Goal: Task Accomplishment & Management: Use online tool/utility

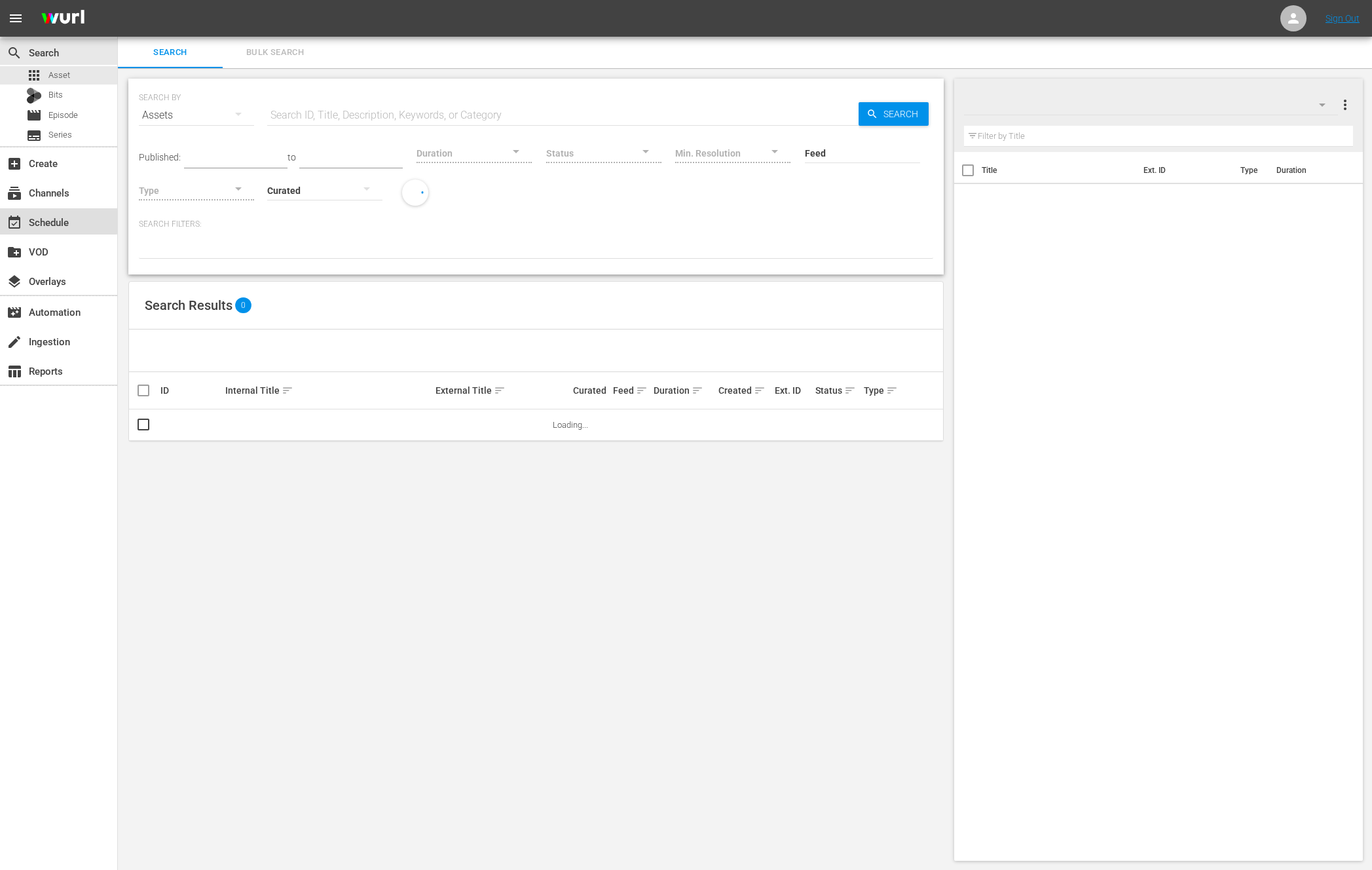
click at [52, 212] on div "event_available Schedule" at bounding box center [58, 221] width 117 height 27
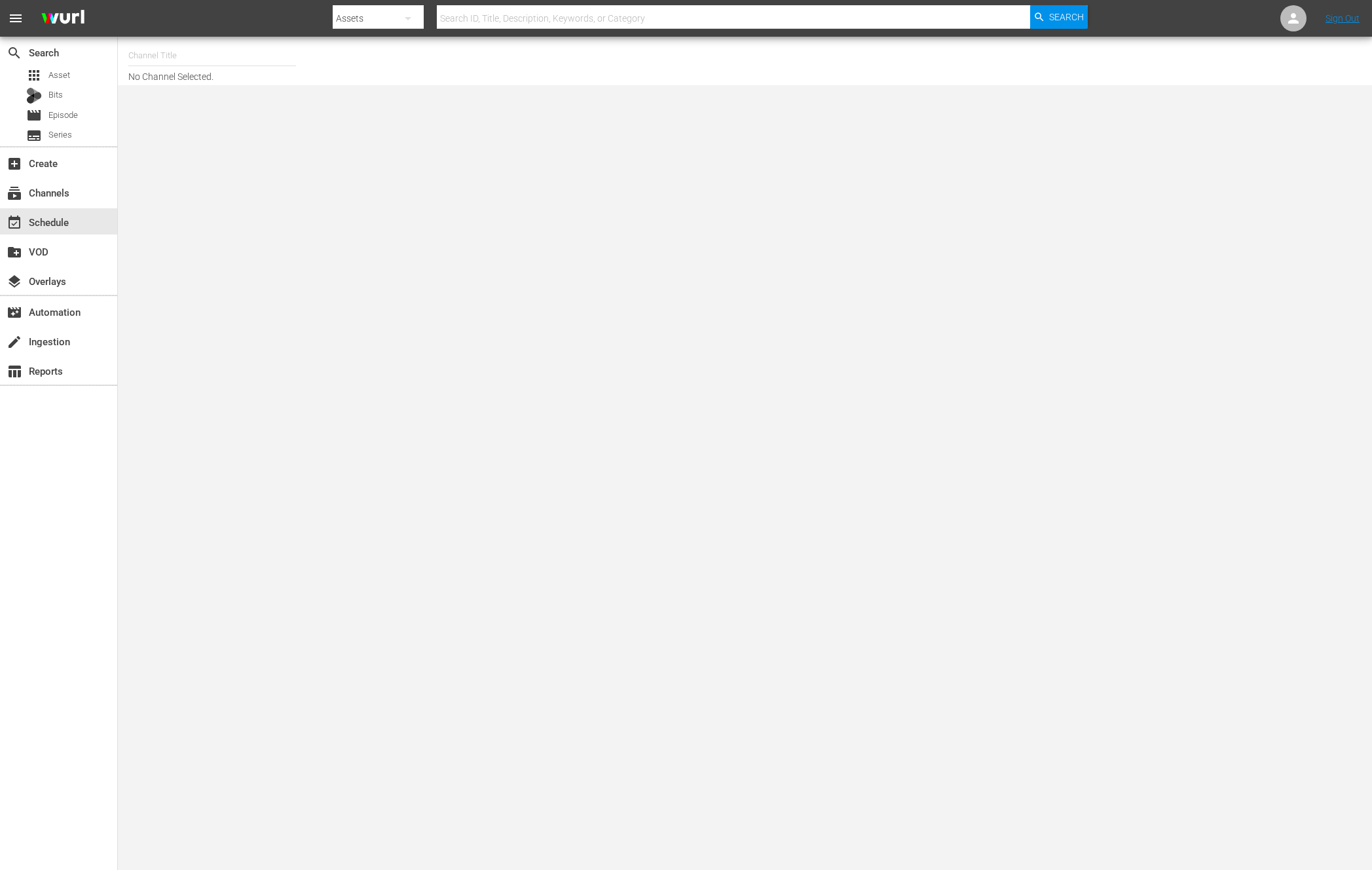
click at [177, 47] on input "text" at bounding box center [212, 55] width 168 height 31
drag, startPoint x: 177, startPoint y: 47, endPoint x: 167, endPoint y: 50, distance: 10.4
click at [167, 50] on input "text" at bounding box center [212, 55] width 168 height 31
click at [153, 52] on input "text" at bounding box center [212, 55] width 168 height 31
type input "ㅜ"
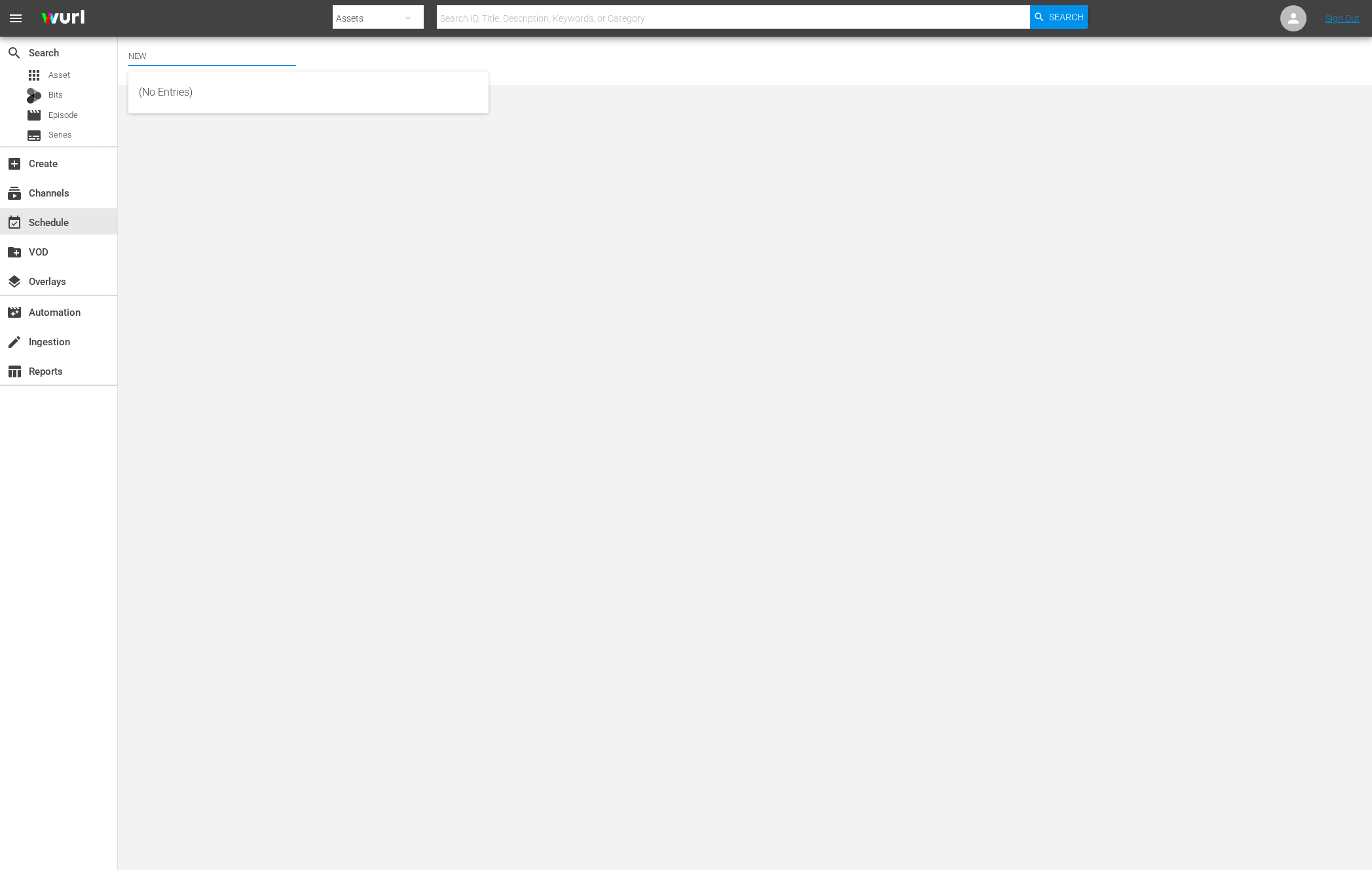
click at [257, 214] on body "menu Search By Assets Search ID, Title, Description, Keywords, or Category Sear…" at bounding box center [686, 435] width 1372 height 870
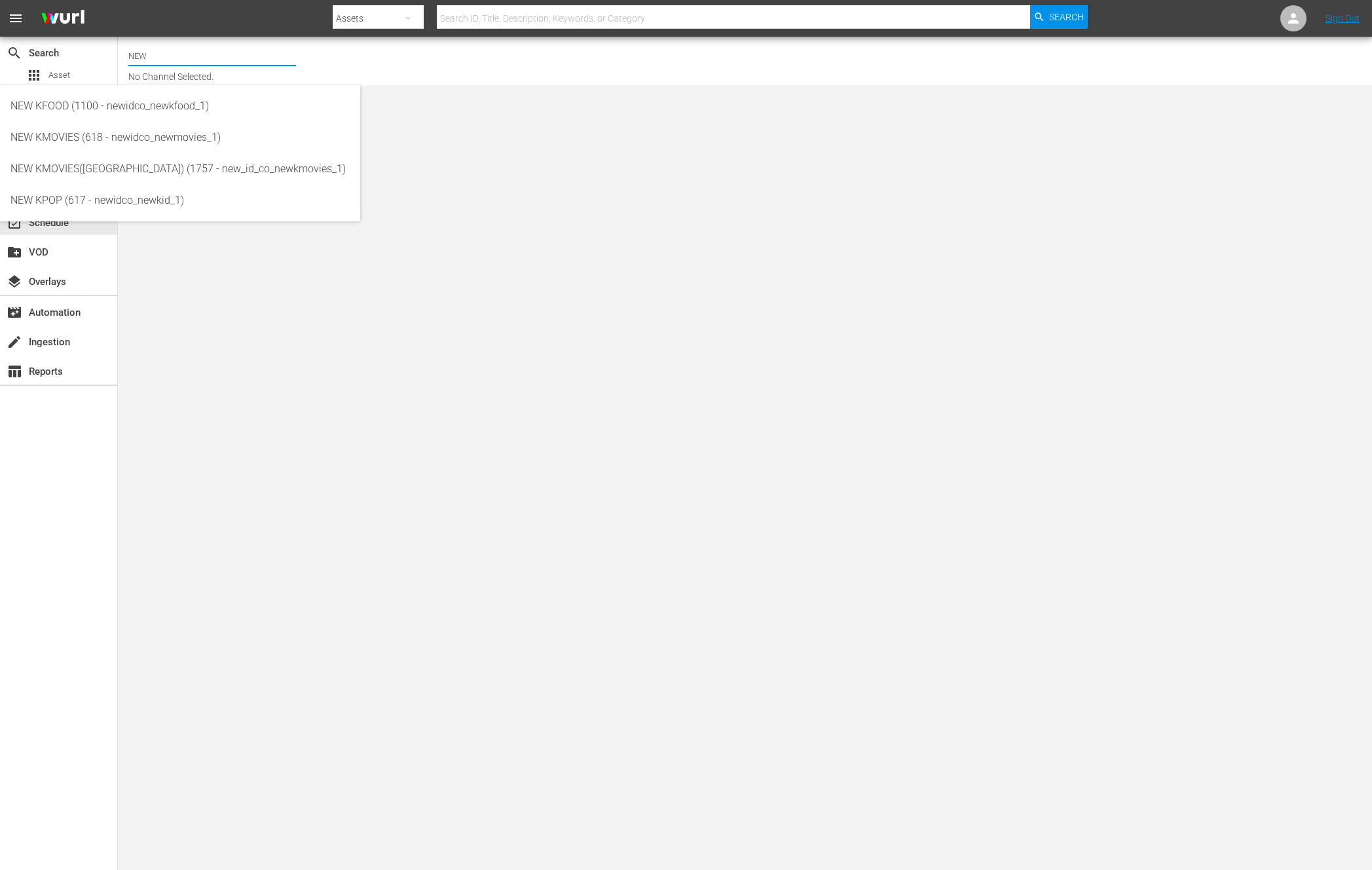
click at [180, 40] on input "NEW" at bounding box center [212, 55] width 168 height 31
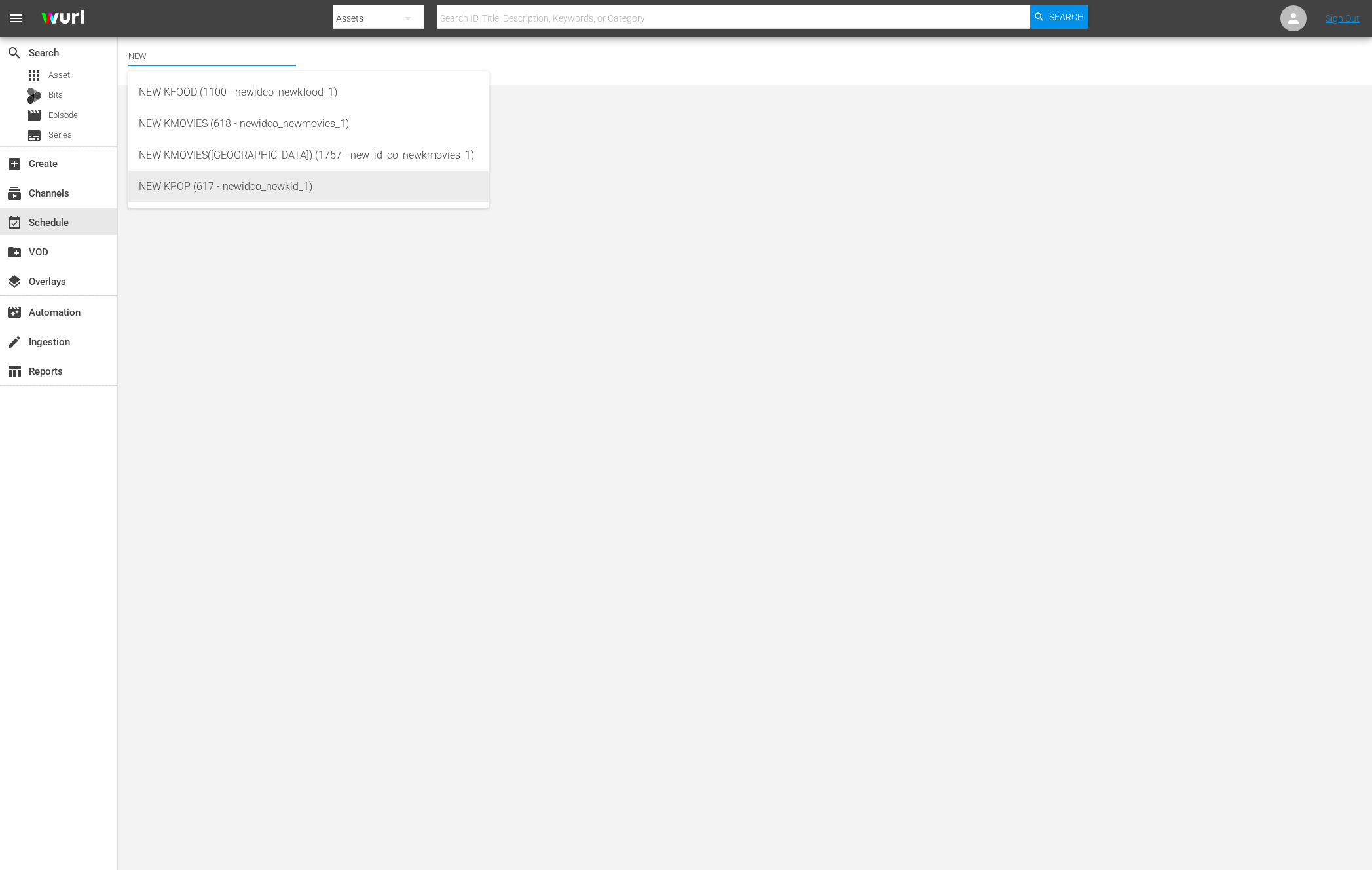
click at [216, 179] on div "NEW KPOP (617 - newidco_newkid_1)" at bounding box center [308, 186] width 340 height 31
type input "NEW KPOP (617 - newidco_newkid_1)"
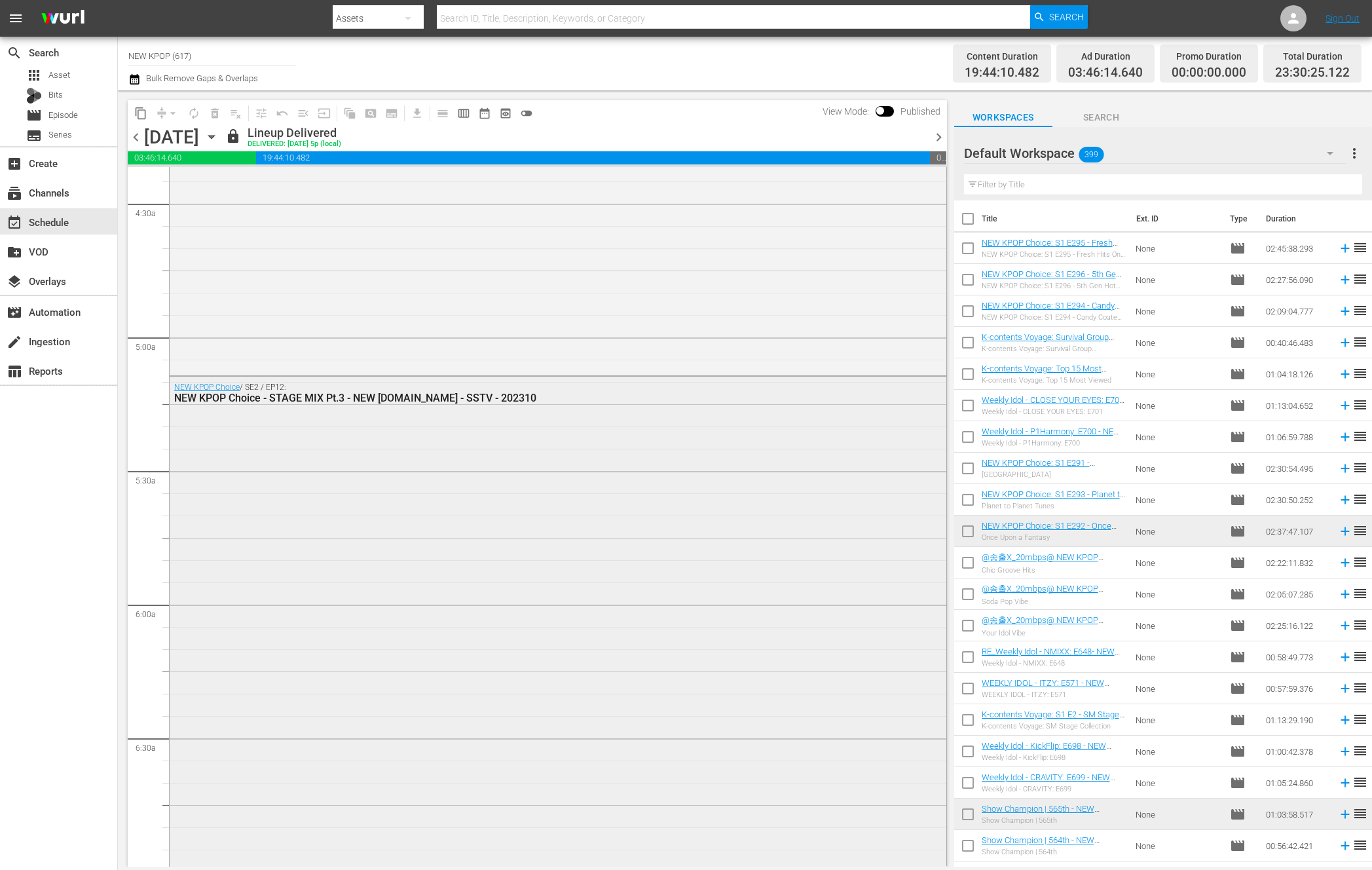
scroll to position [1584, 0]
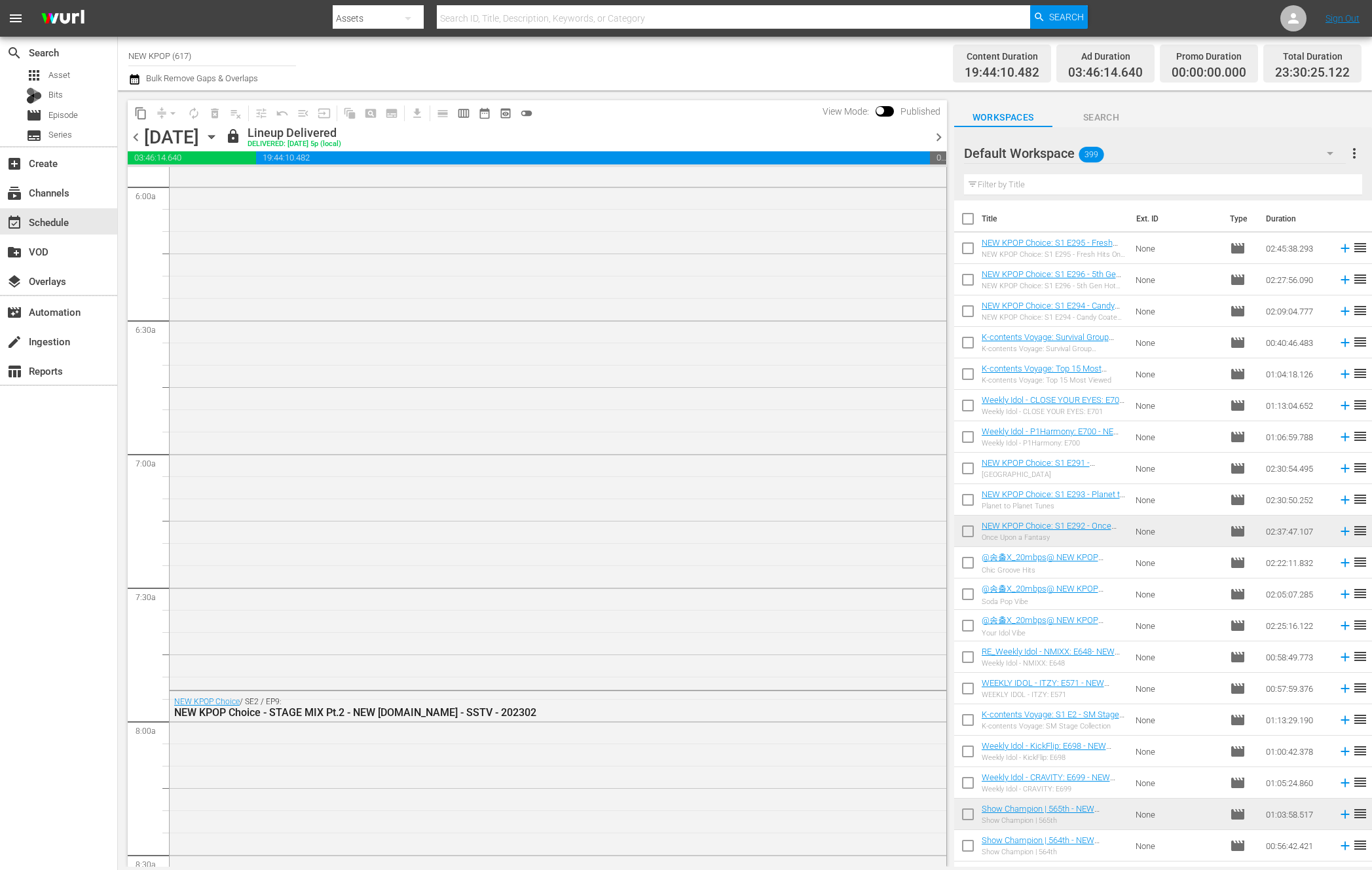
click at [946, 139] on span "chevron_right" at bounding box center [939, 137] width 17 height 17
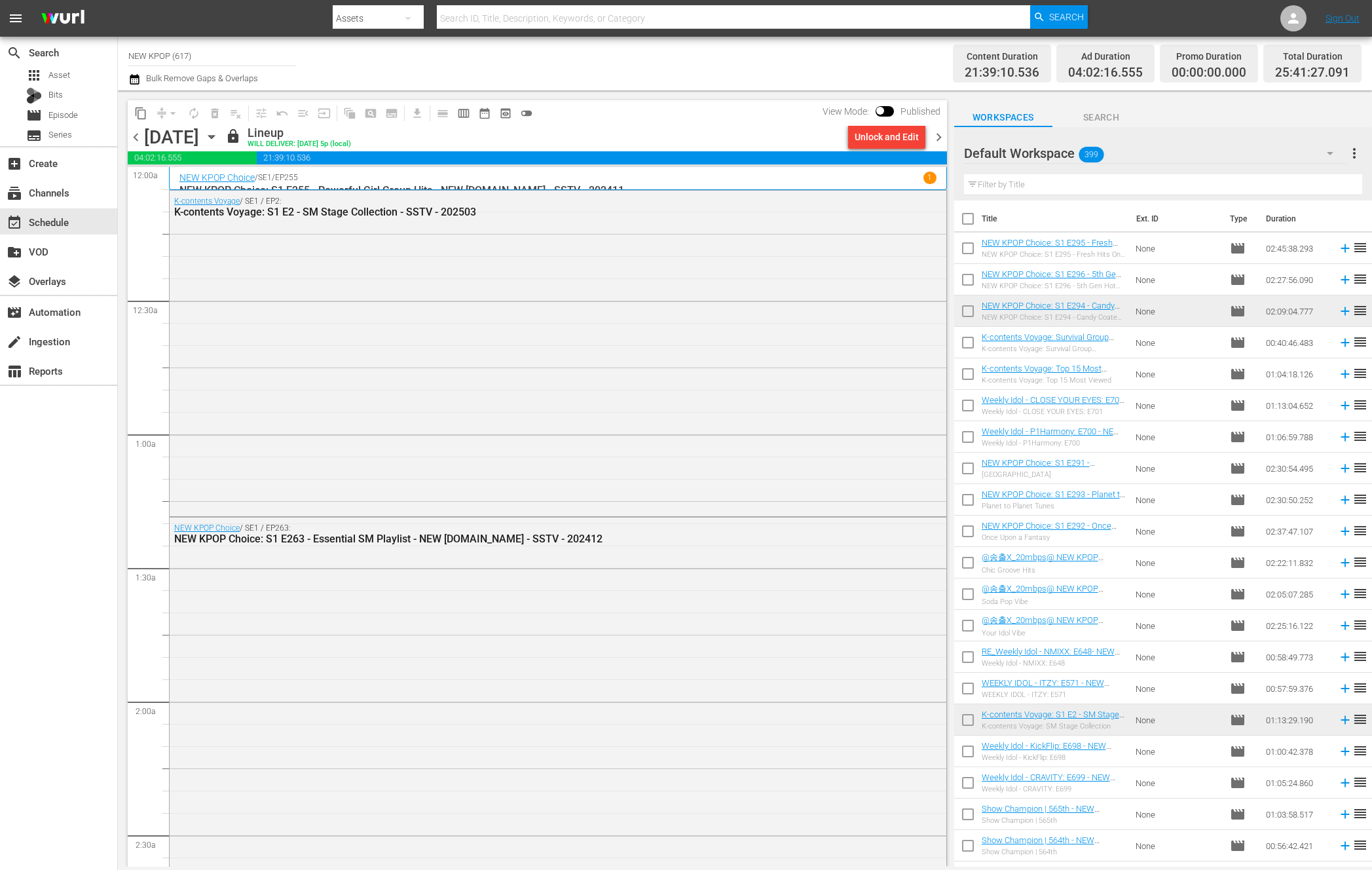
click at [939, 137] on span "chevron_right" at bounding box center [939, 137] width 17 height 17
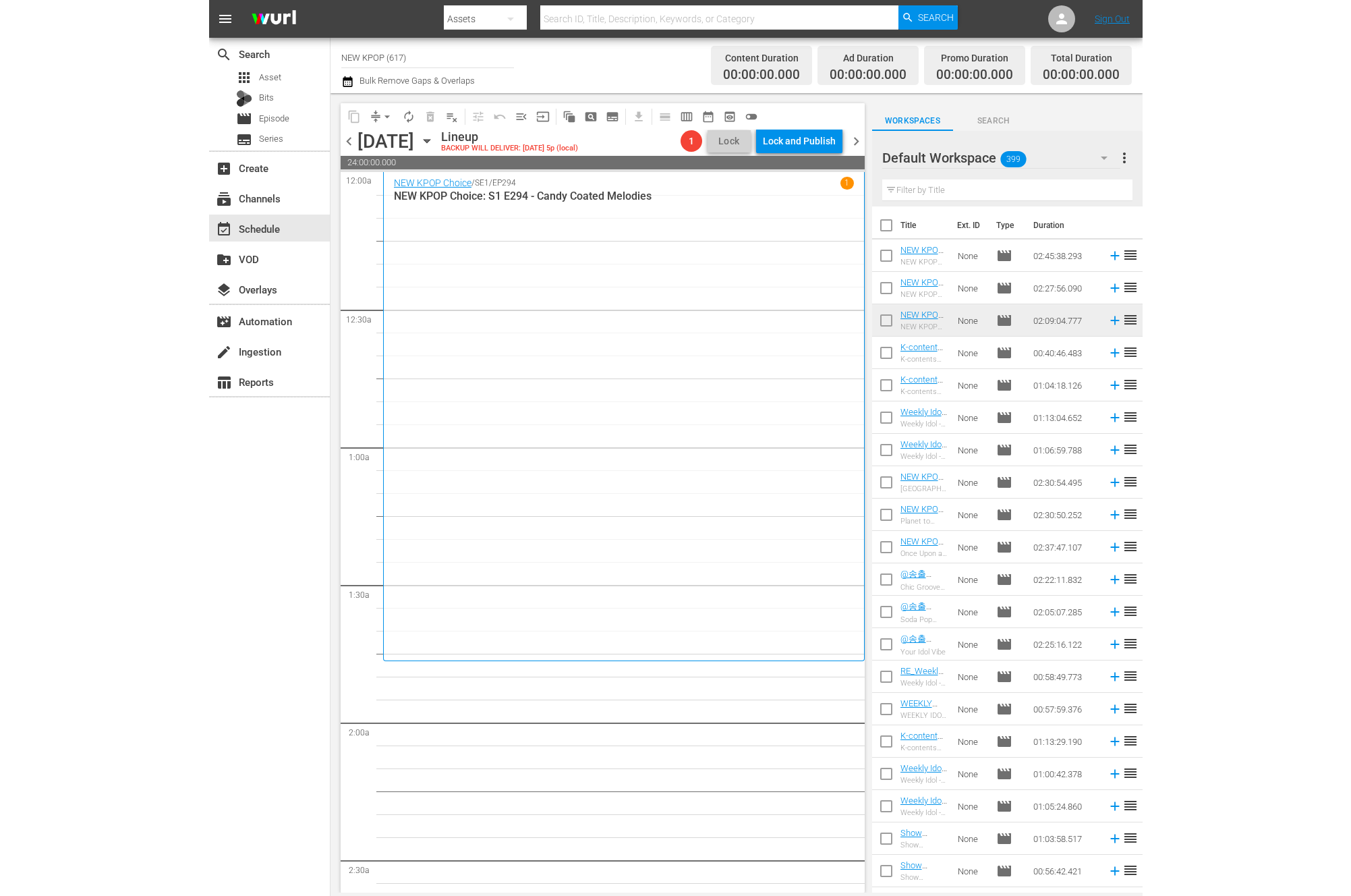
scroll to position [305, 0]
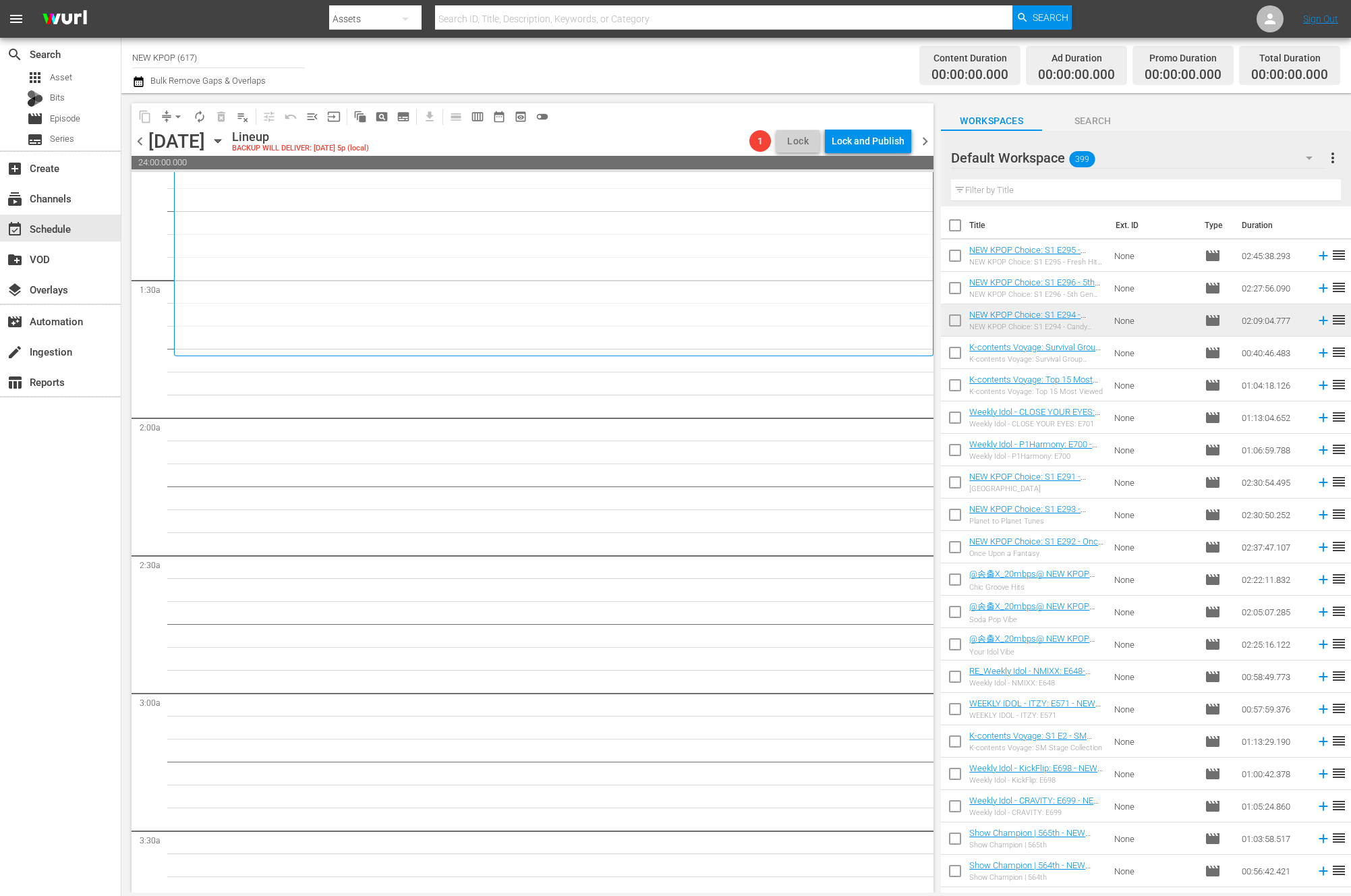
click at [853, 335] on div "NEW KPOP Choice / SE1 / EP294 1 NEW KPOP Choice: S1 E294 - Candy Coated Melodies" at bounding box center [554, 111] width 738 height 479
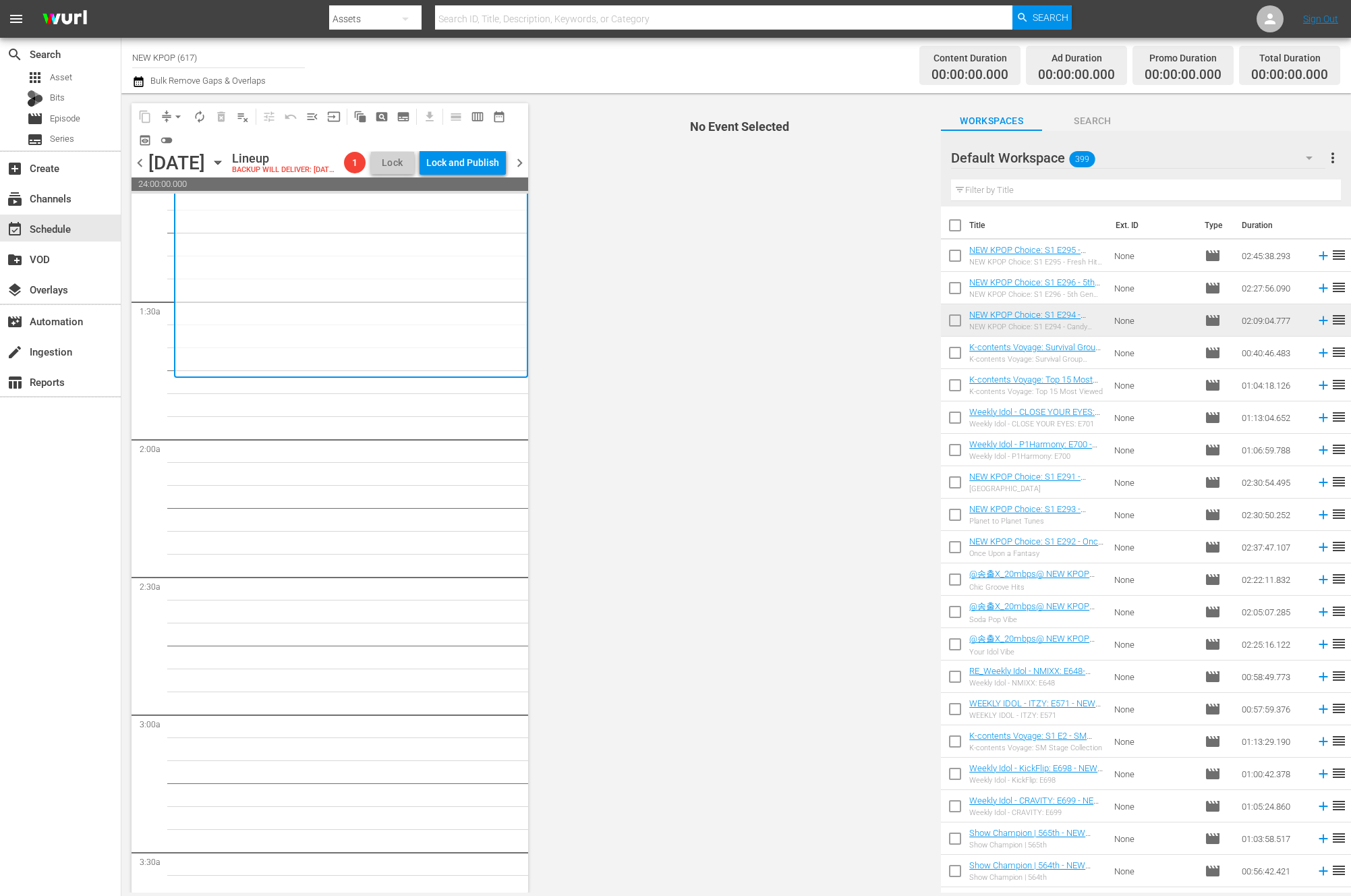
click at [1074, 198] on input "text" at bounding box center [1146, 191] width 390 height 22
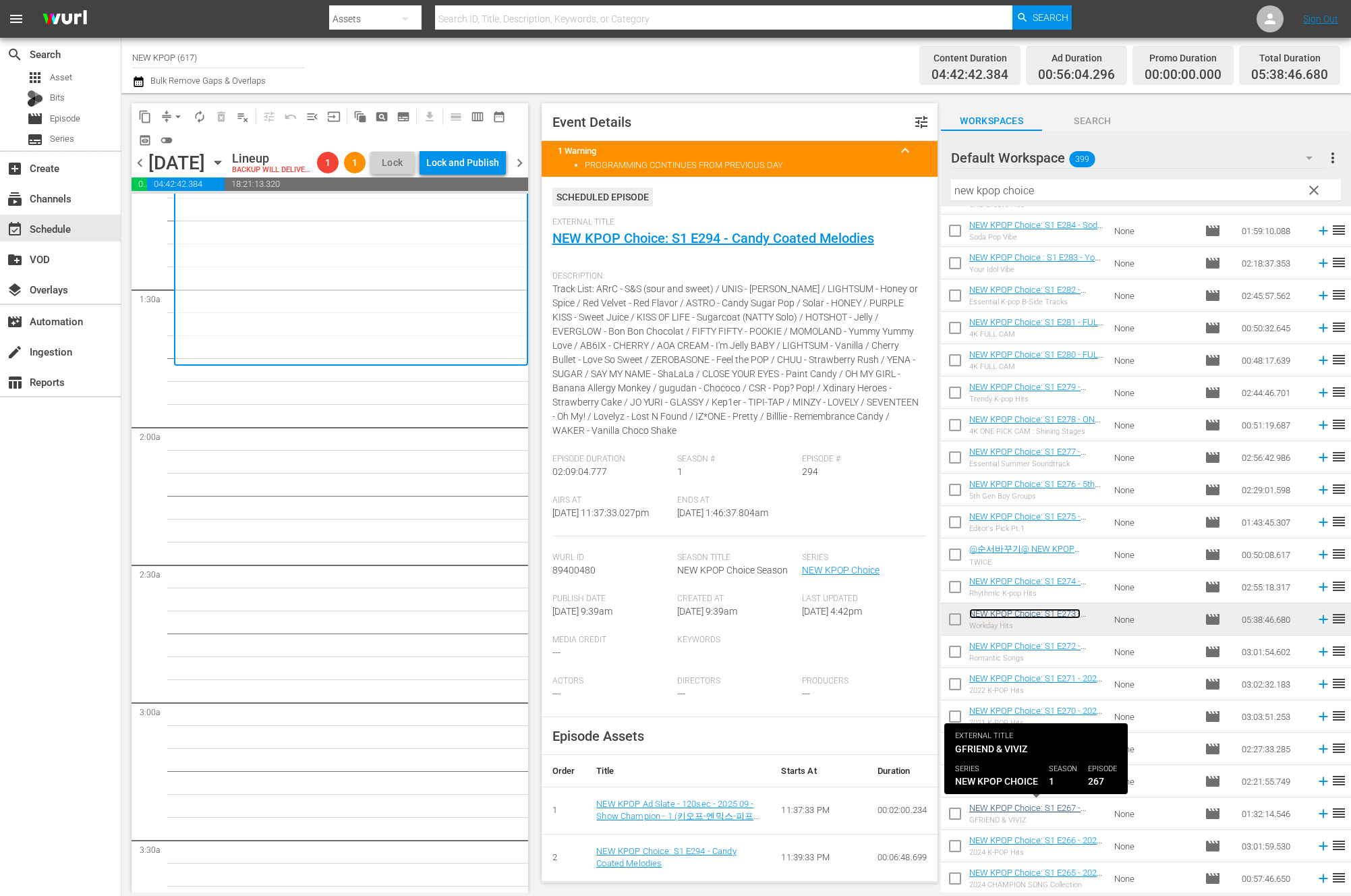
scroll to position [1514, 0]
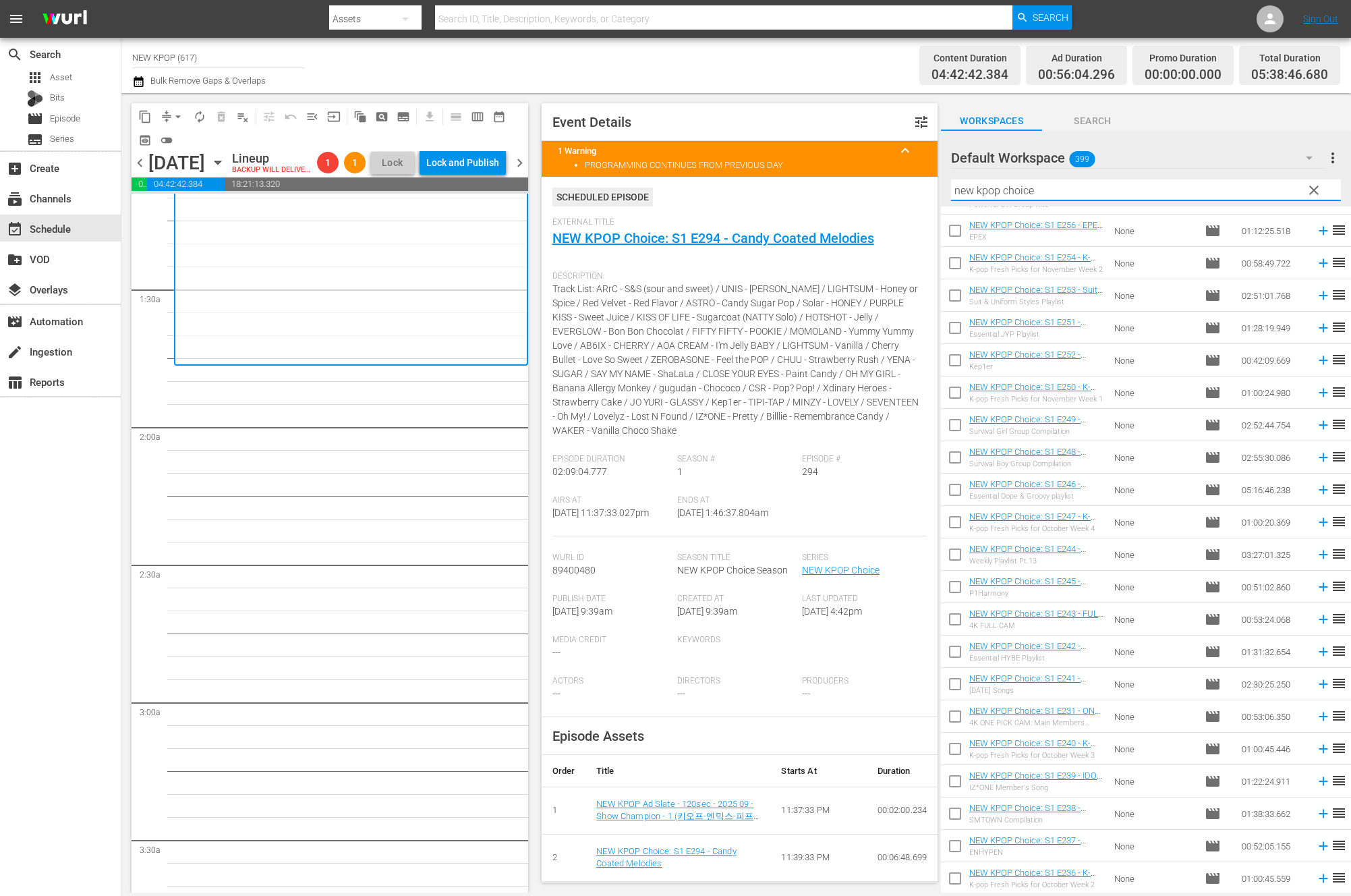
drag, startPoint x: 1043, startPoint y: 191, endPoint x: 820, endPoint y: 188, distance: 223.0
click at [820, 188] on div "content_copy compress arrow_drop_down autorenew_outlined delete_forever_outline…" at bounding box center [736, 492] width 1230 height 799
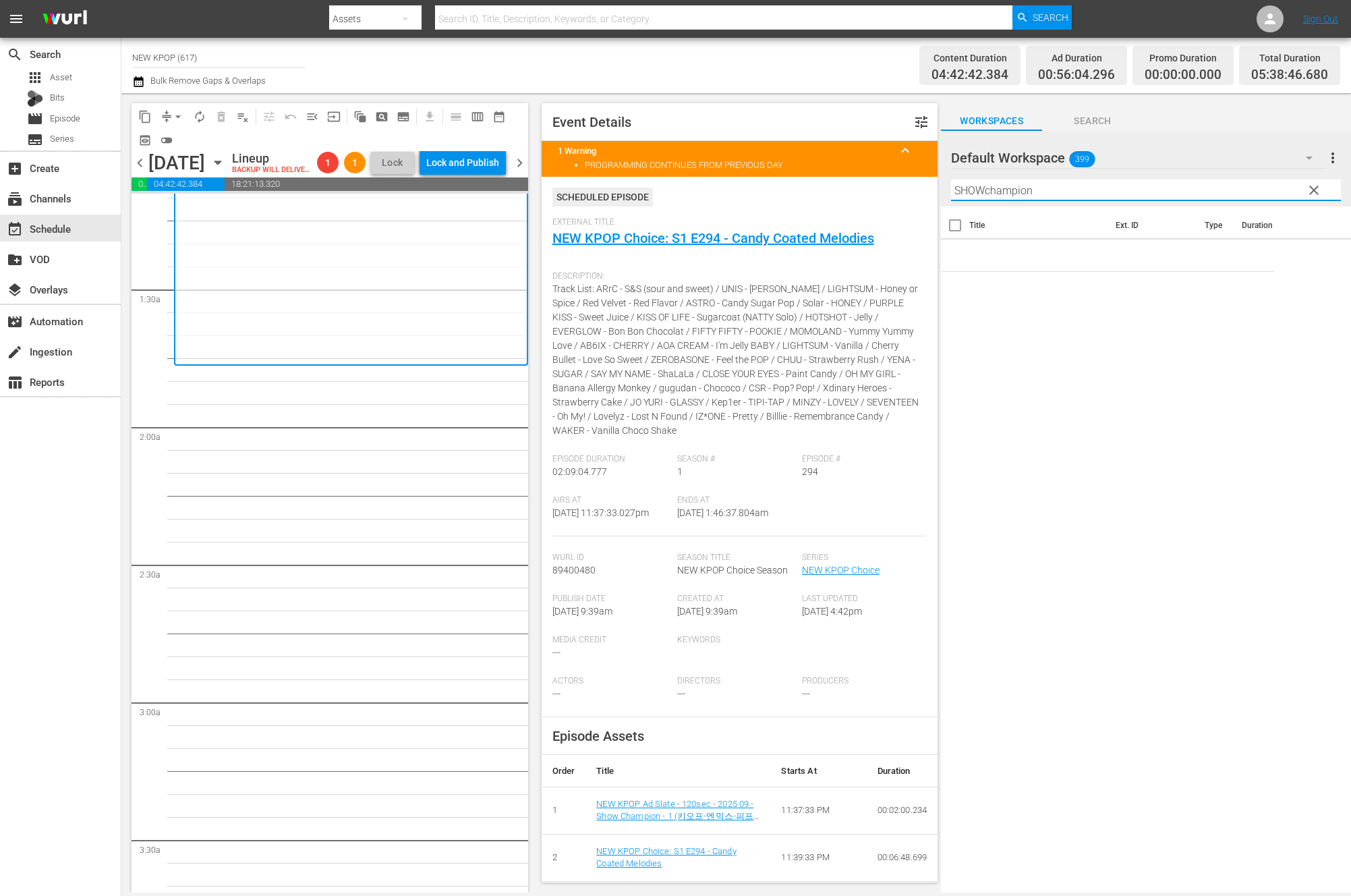
click at [986, 197] on input "SHOWchampion" at bounding box center [1146, 191] width 390 height 22
click at [986, 192] on input "SHOWchampion" at bounding box center [1146, 191] width 390 height 22
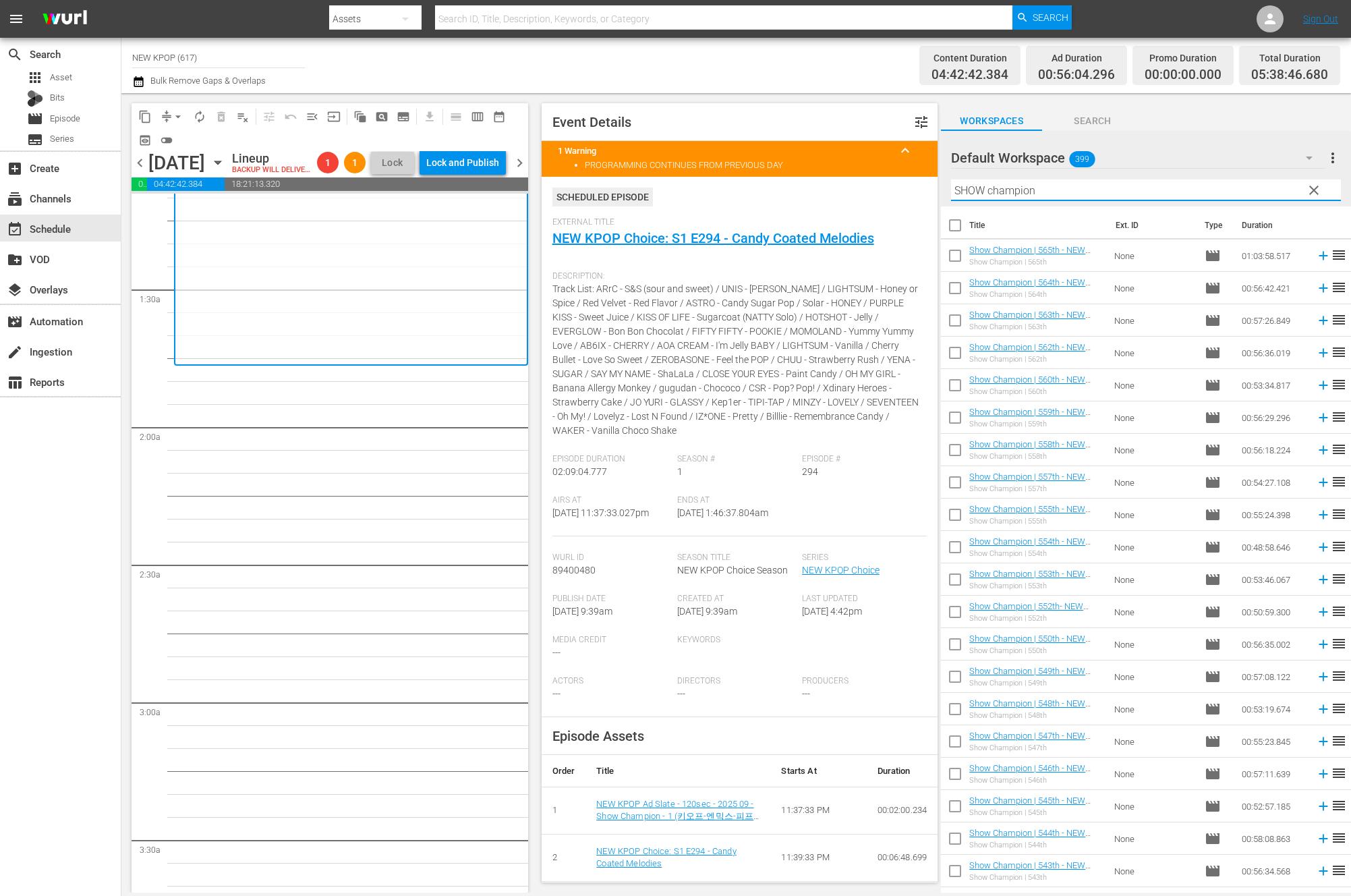
type input "SHOW champion"
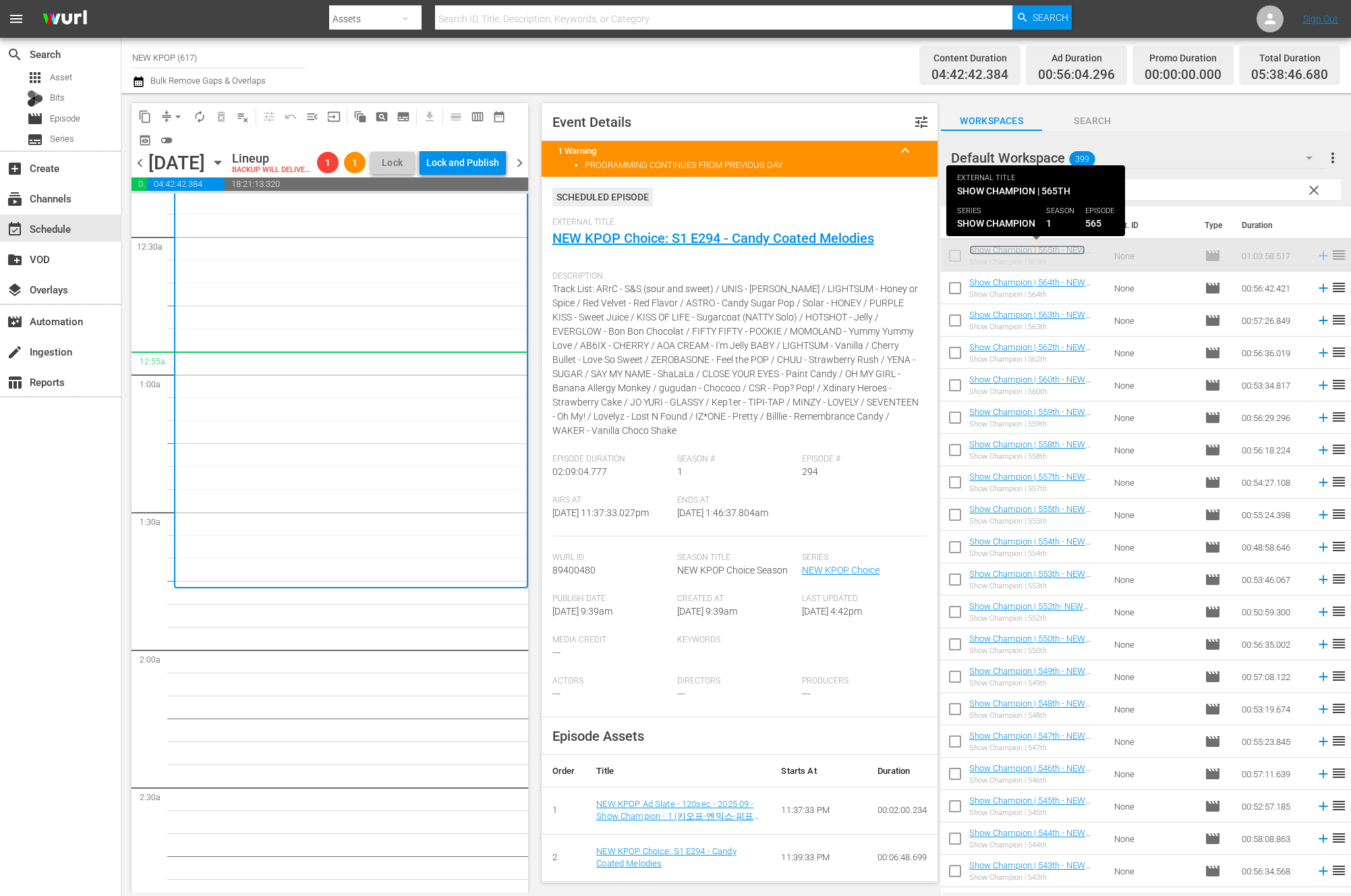
scroll to position [63, 0]
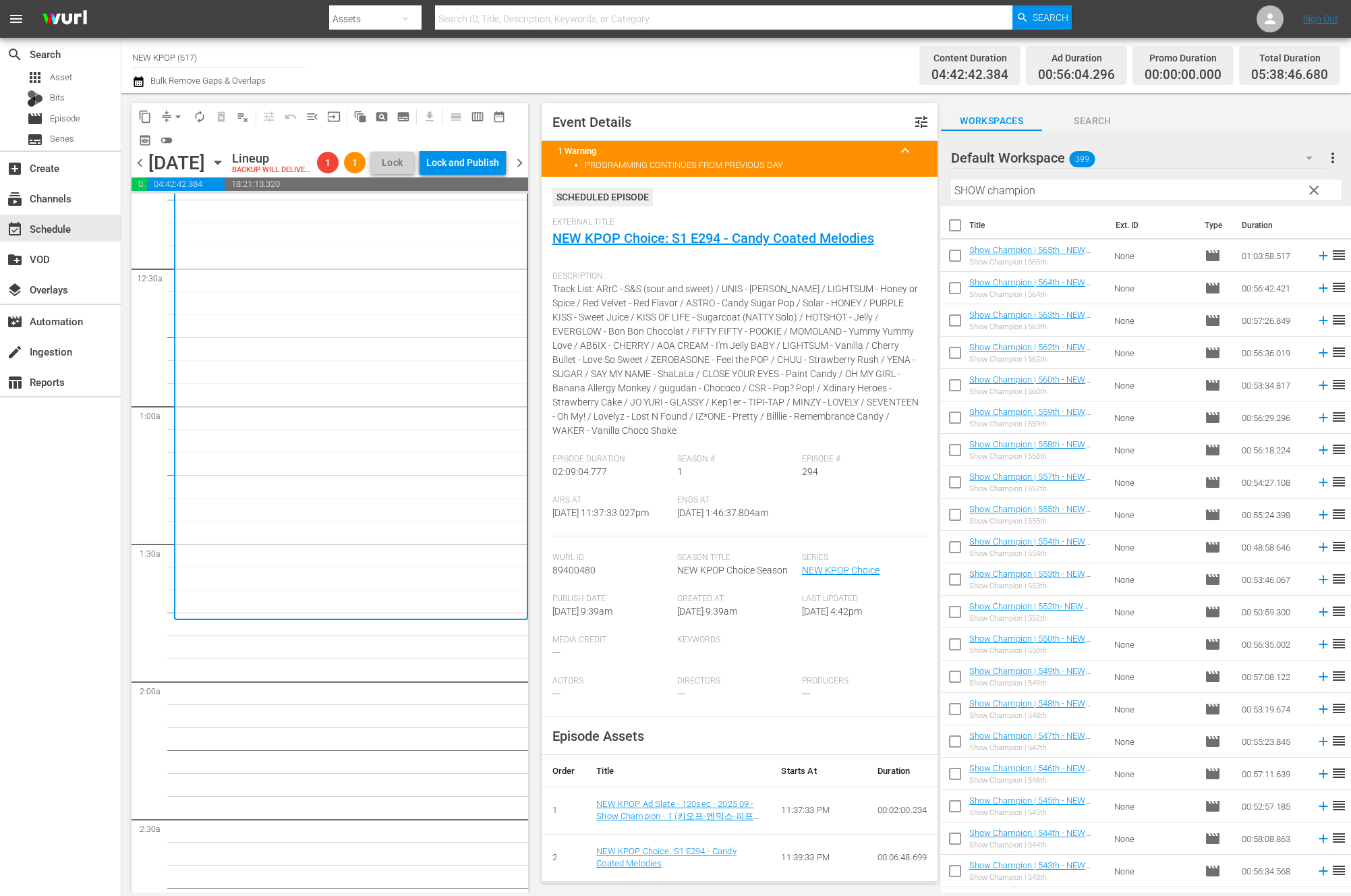
click at [953, 254] on input "checkbox" at bounding box center [955, 258] width 28 height 28
checkbox input "true"
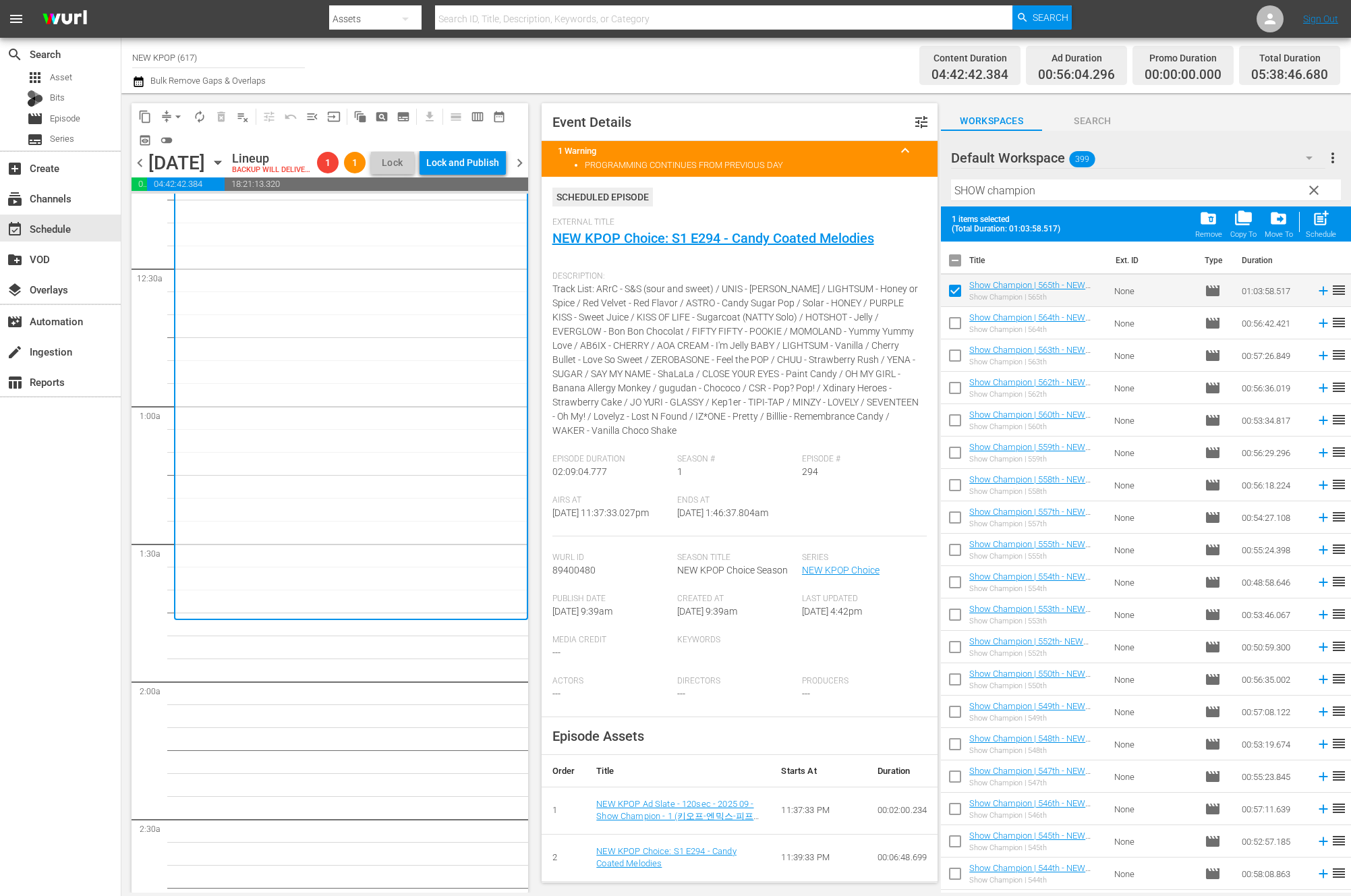
click at [955, 330] on input "checkbox" at bounding box center [955, 325] width 28 height 28
checkbox input "true"
click at [947, 359] on input "checkbox" at bounding box center [955, 358] width 28 height 28
checkbox input "true"
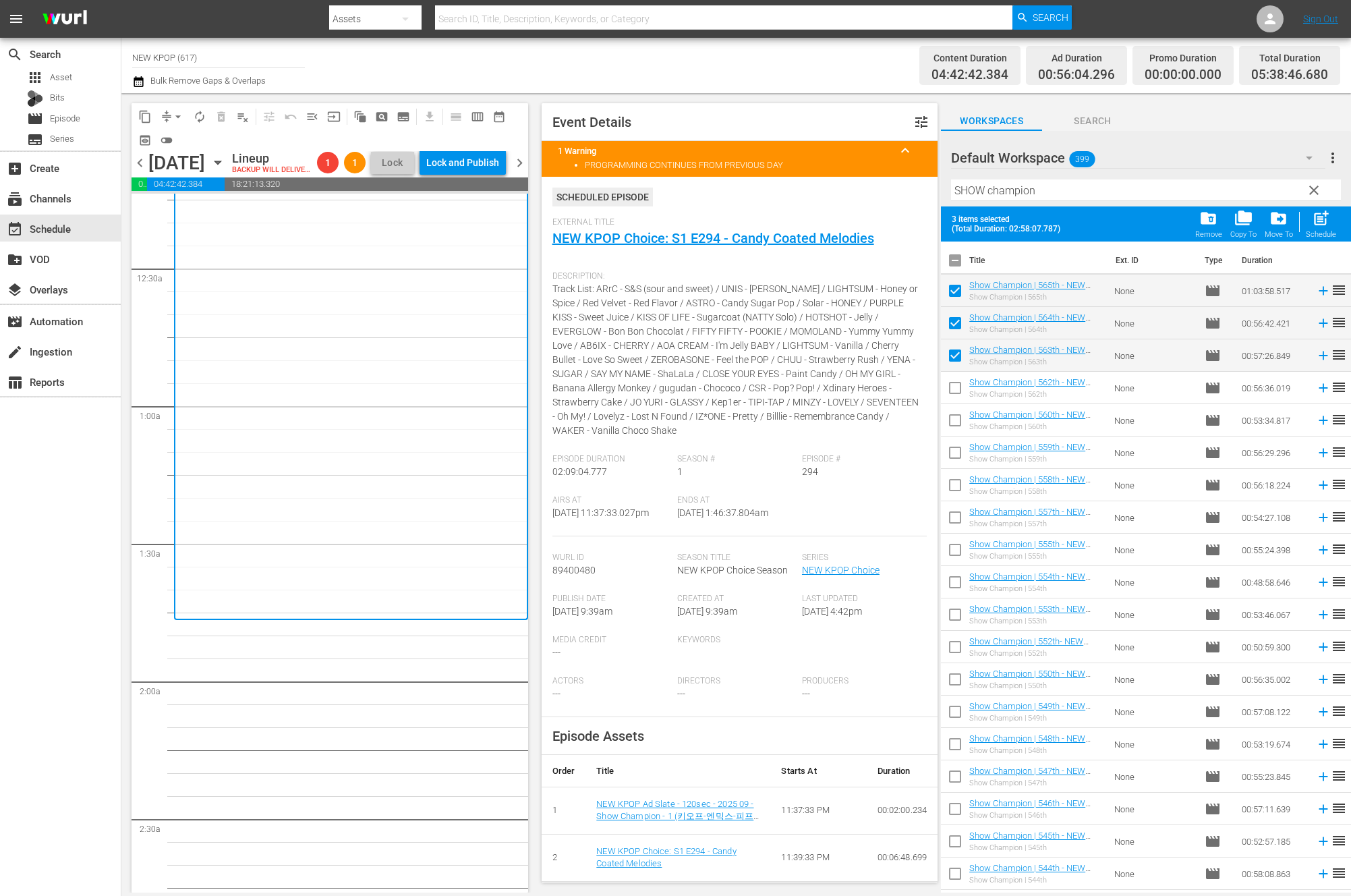
click at [950, 384] on input "checkbox" at bounding box center [955, 390] width 28 height 28
checkbox input "true"
click at [958, 427] on input "checkbox" at bounding box center [955, 423] width 28 height 28
checkbox input "true"
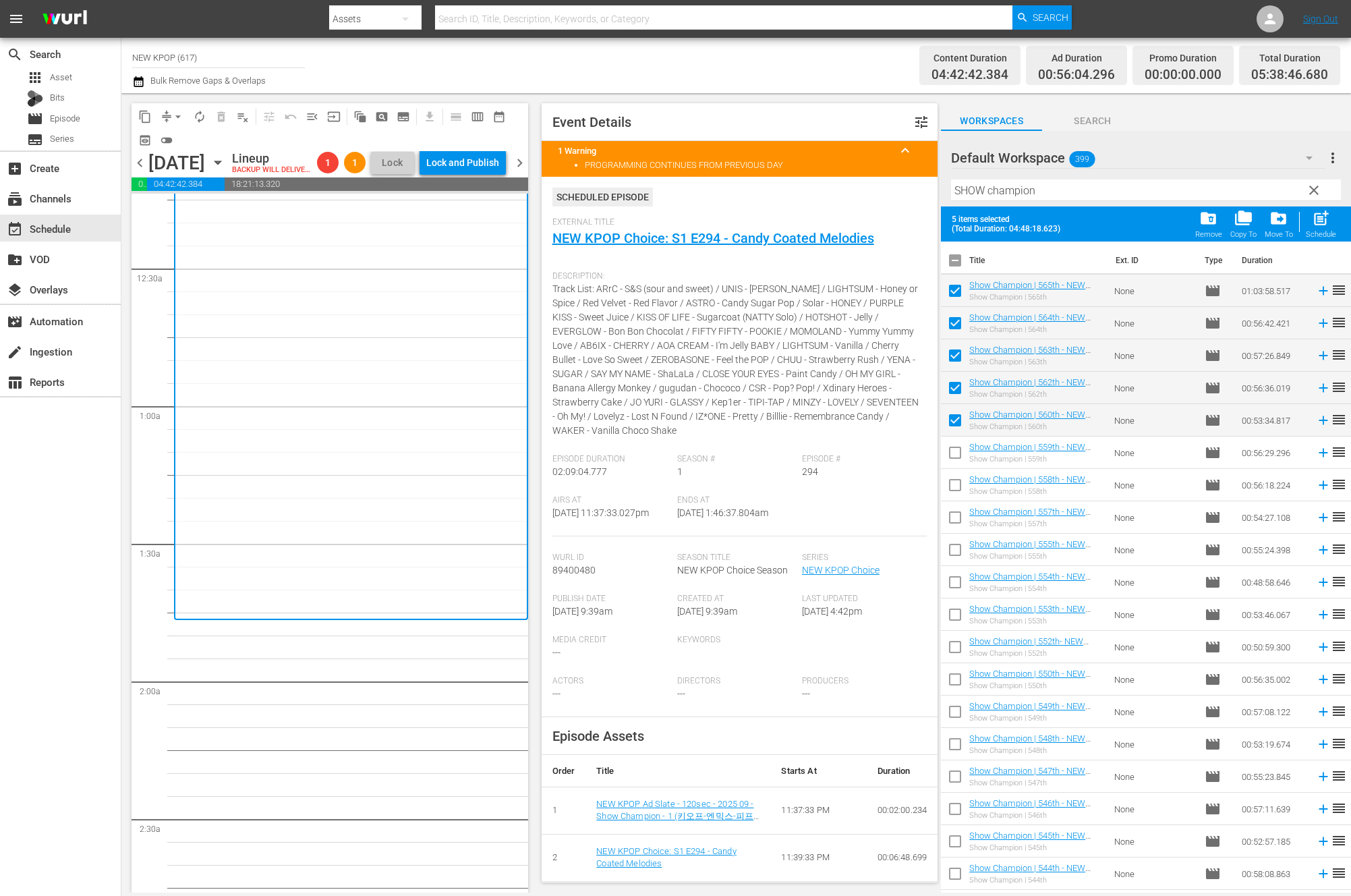
click at [954, 462] on input "checkbox" at bounding box center [955, 455] width 28 height 28
checkbox input "true"
click at [953, 493] on input "checkbox" at bounding box center [955, 487] width 28 height 28
checkbox input "true"
click at [955, 521] on input "checkbox" at bounding box center [955, 520] width 28 height 28
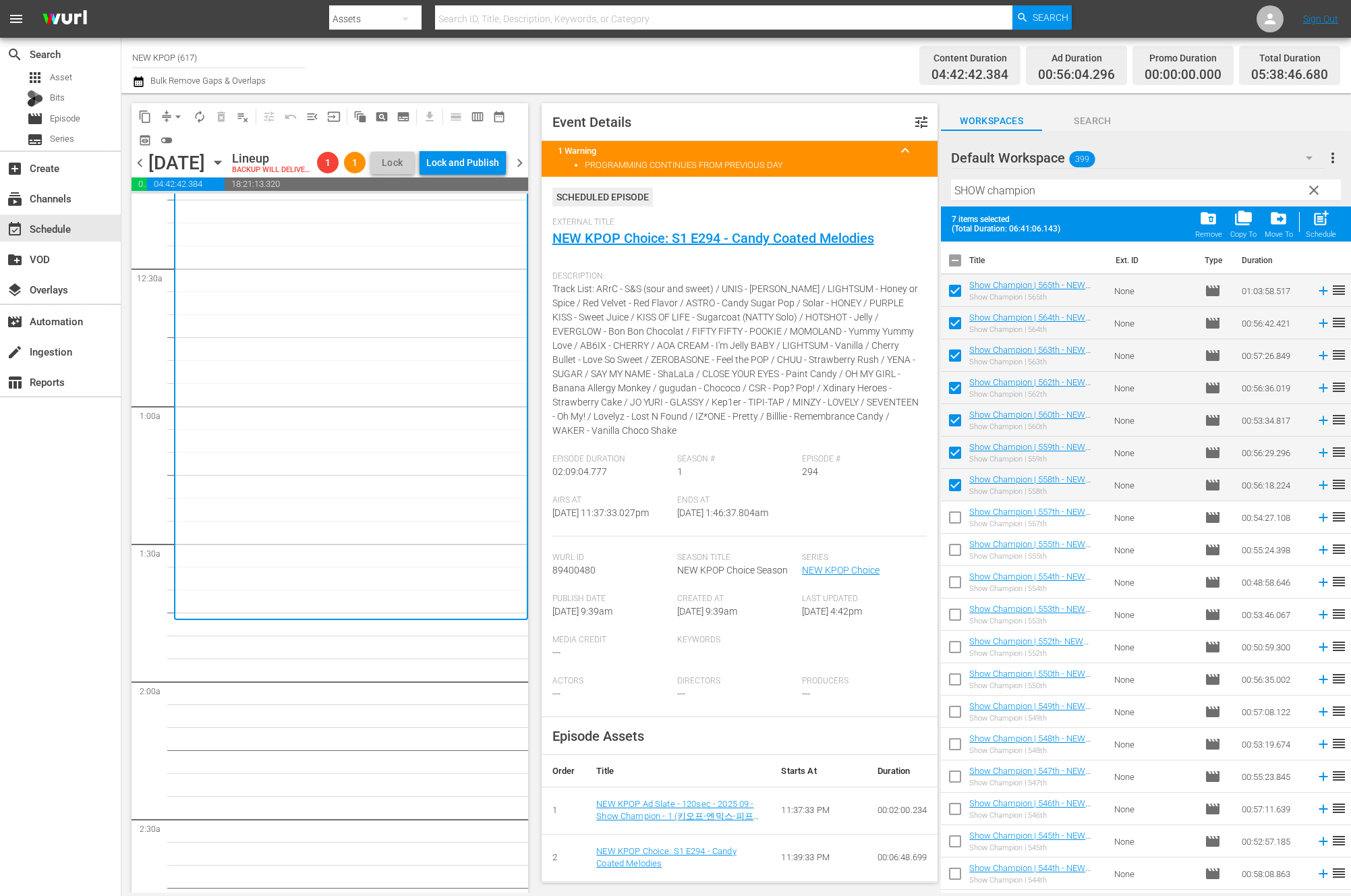
checkbox input "true"
click at [954, 541] on input "checkbox" at bounding box center [955, 552] width 28 height 28
checkbox input "true"
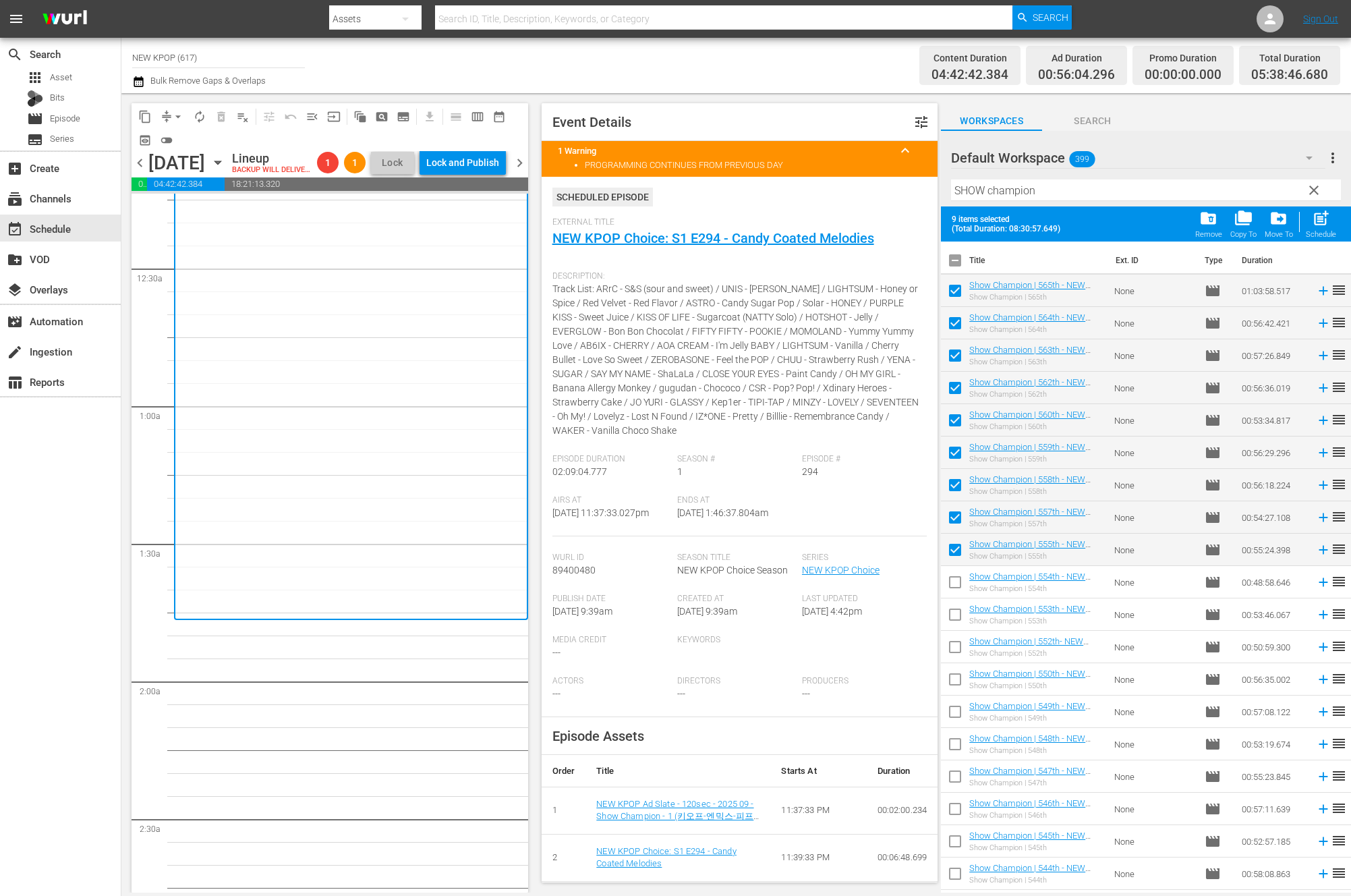
click at [1310, 219] on div "post_add Schedule" at bounding box center [1321, 223] width 30 height 29
checkbox input "false"
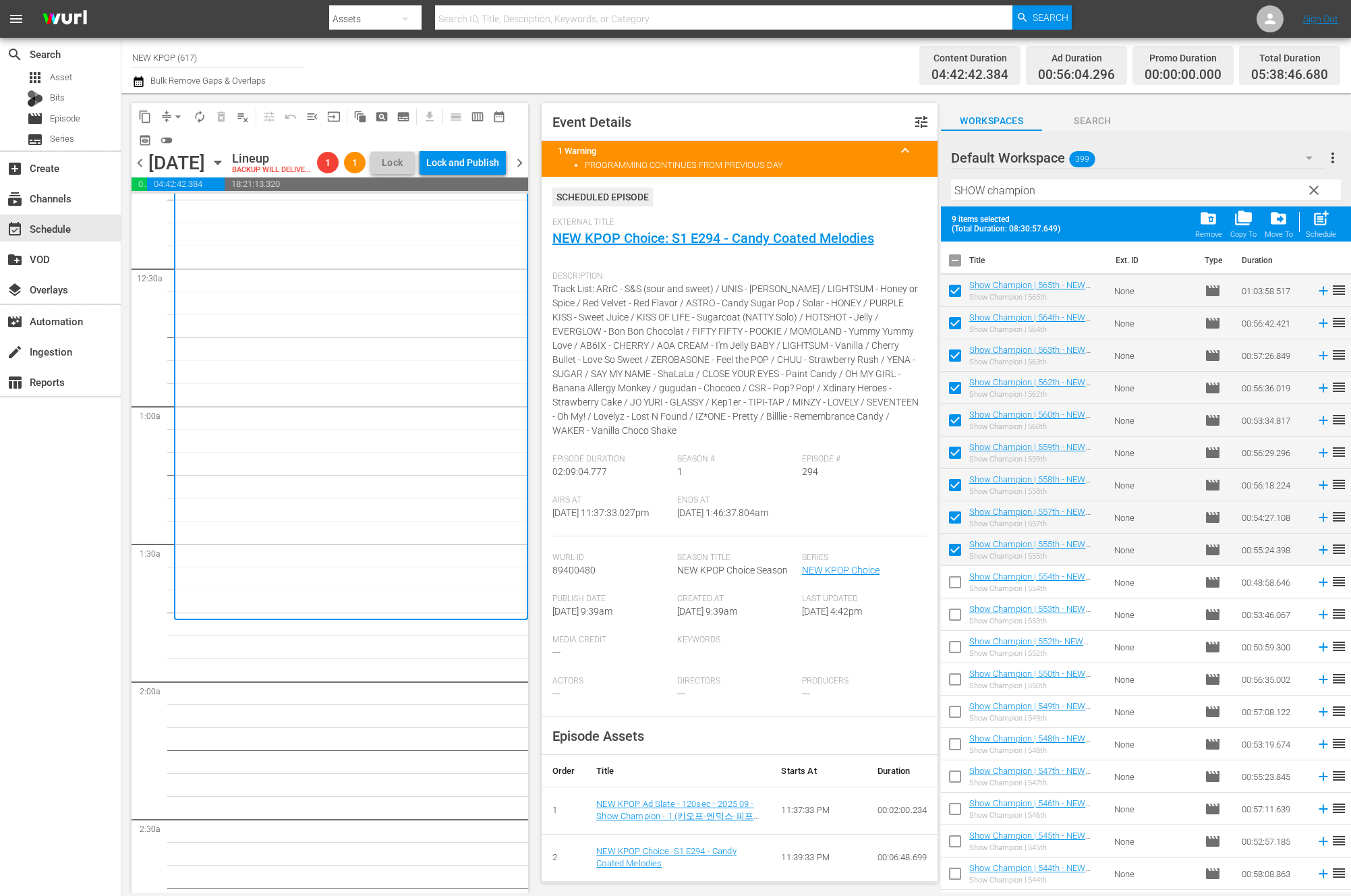
checkbox input "false"
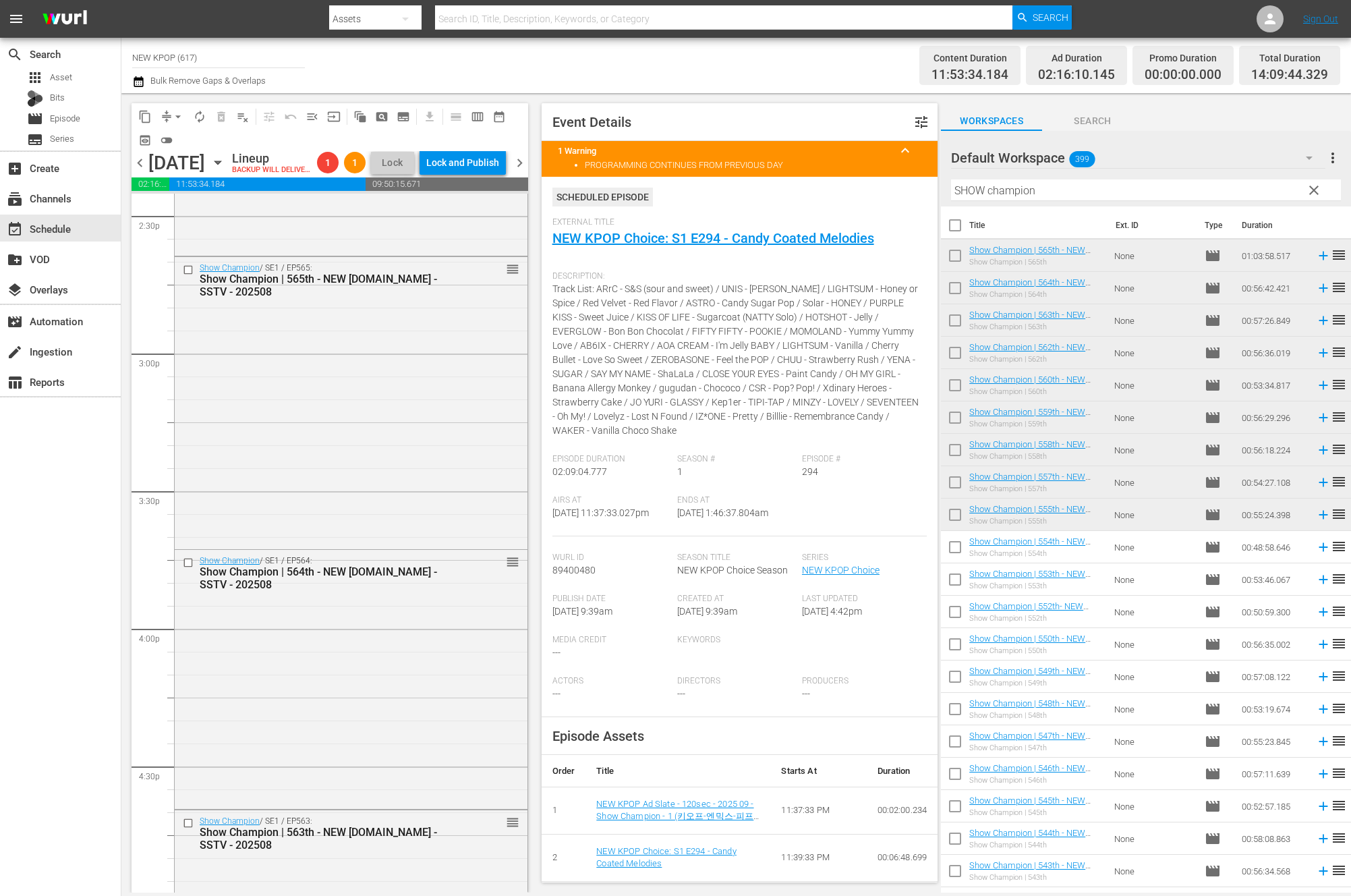
scroll to position [3585, 0]
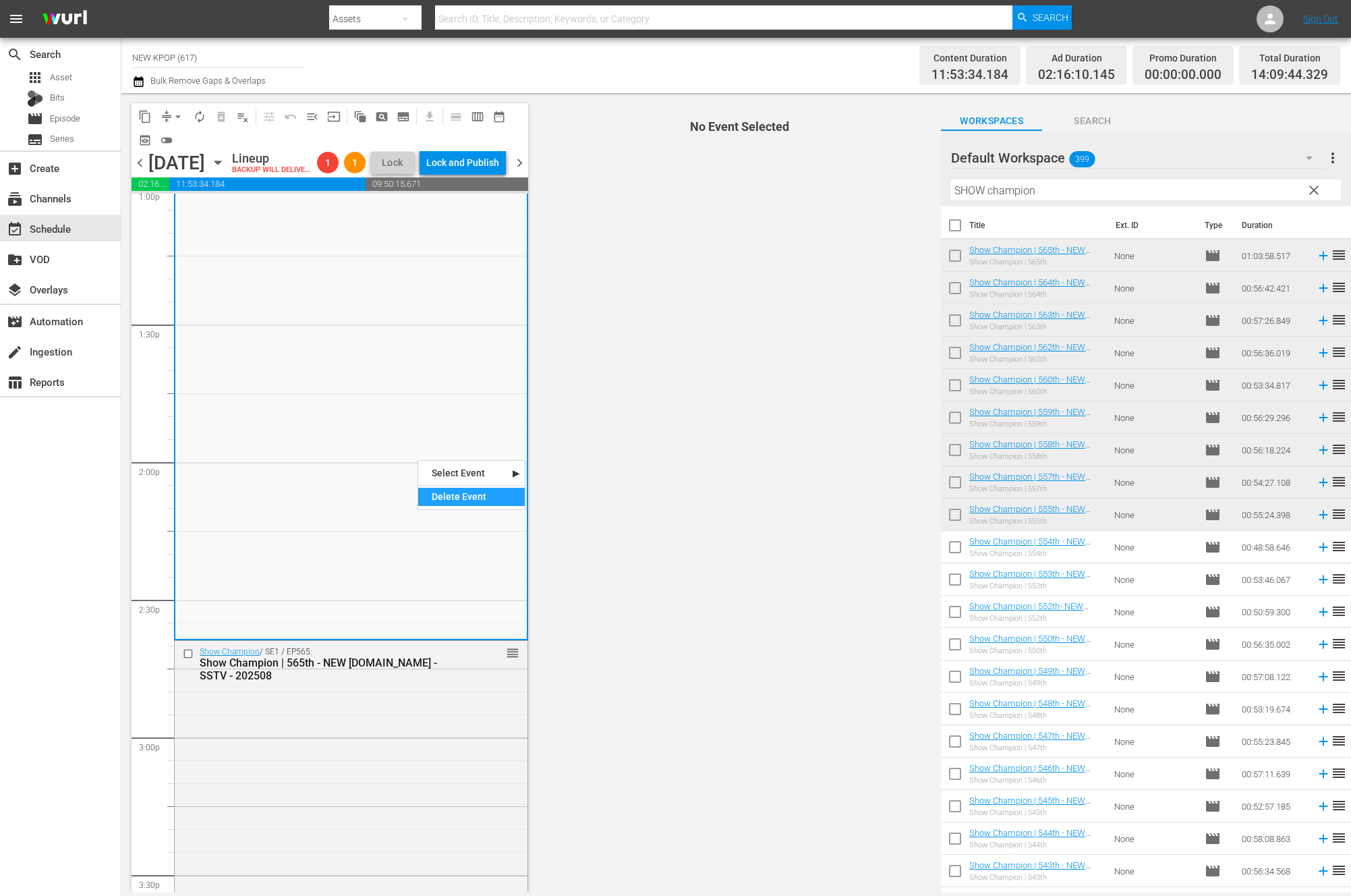
click at [461, 499] on div "Delete Event" at bounding box center [471, 496] width 107 height 18
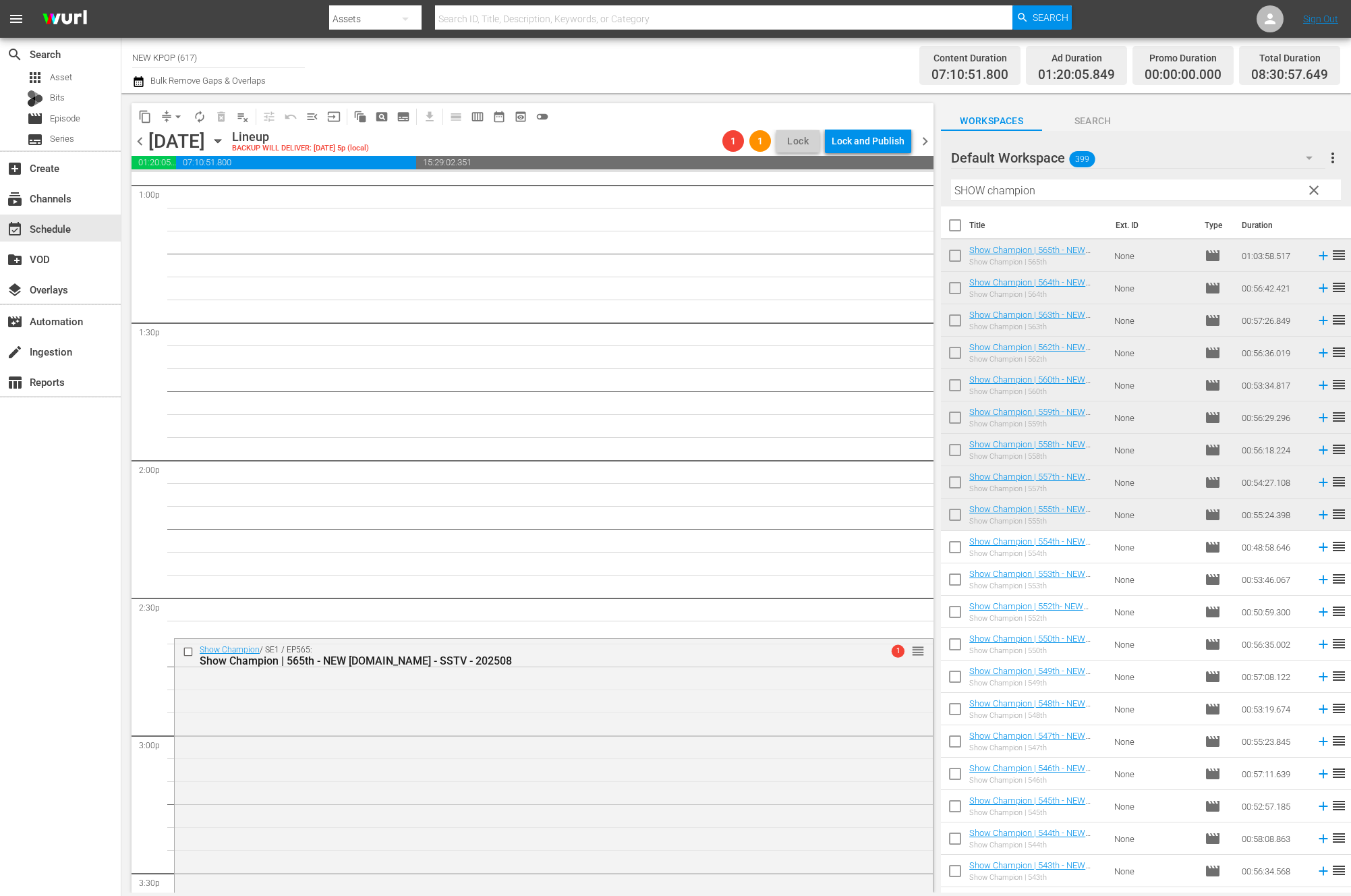
scroll to position [5218, 0]
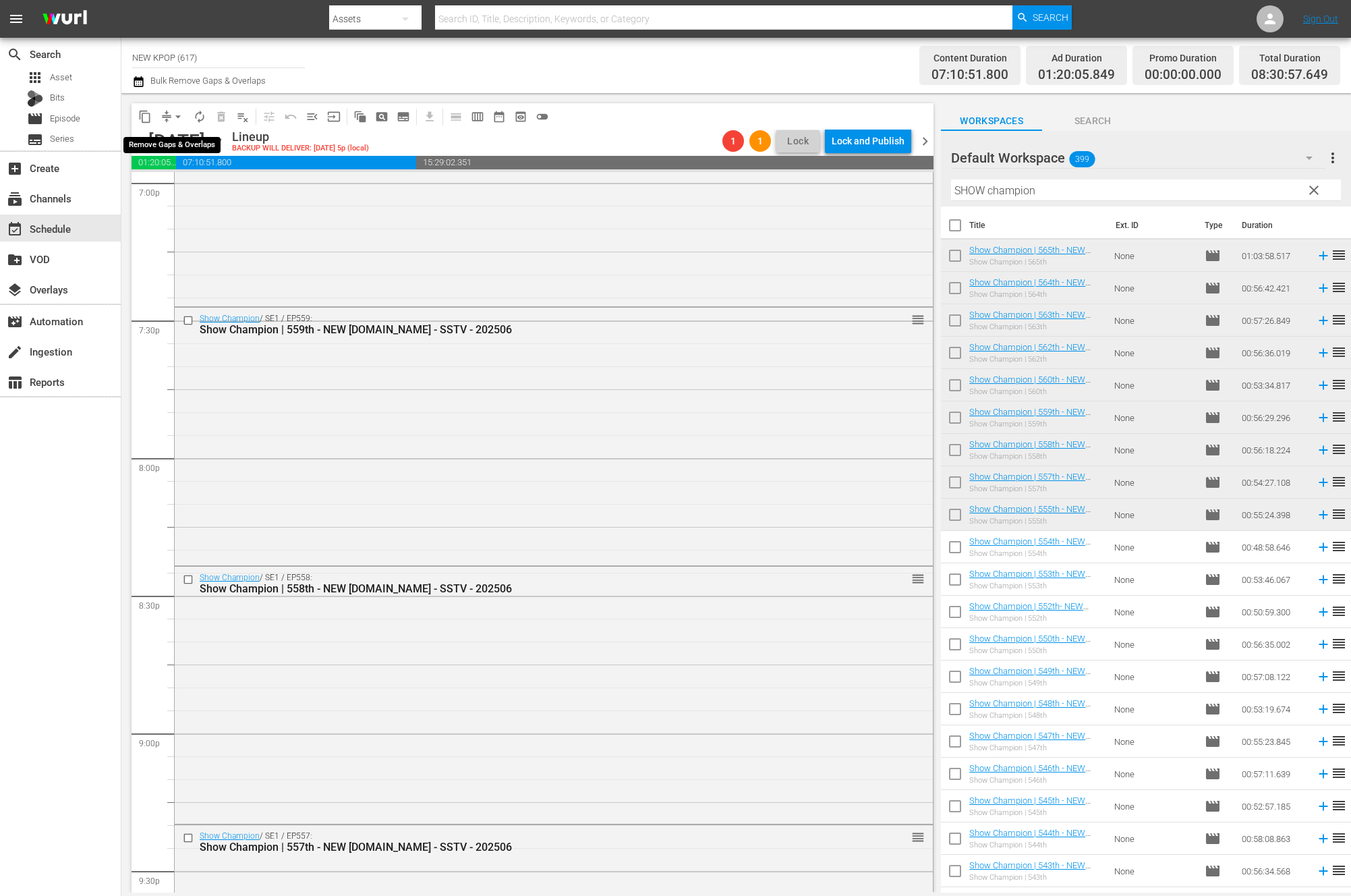
click at [183, 117] on span "arrow_drop_down" at bounding box center [178, 117] width 14 height 14
click at [189, 183] on li "Align to End of Previous Day" at bounding box center [178, 188] width 141 height 23
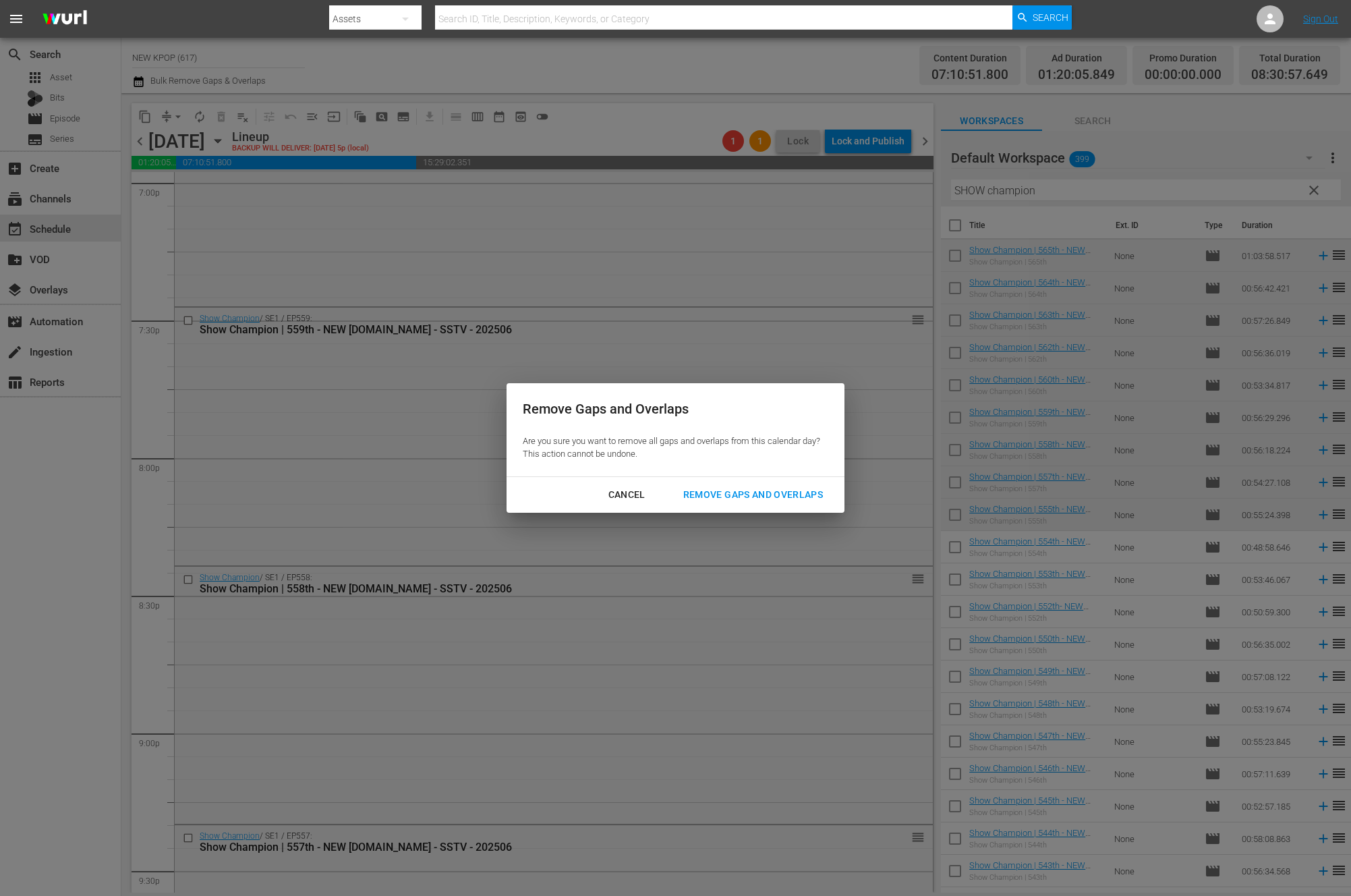
click at [765, 489] on div "Remove Gaps and Overlaps" at bounding box center [753, 494] width 161 height 17
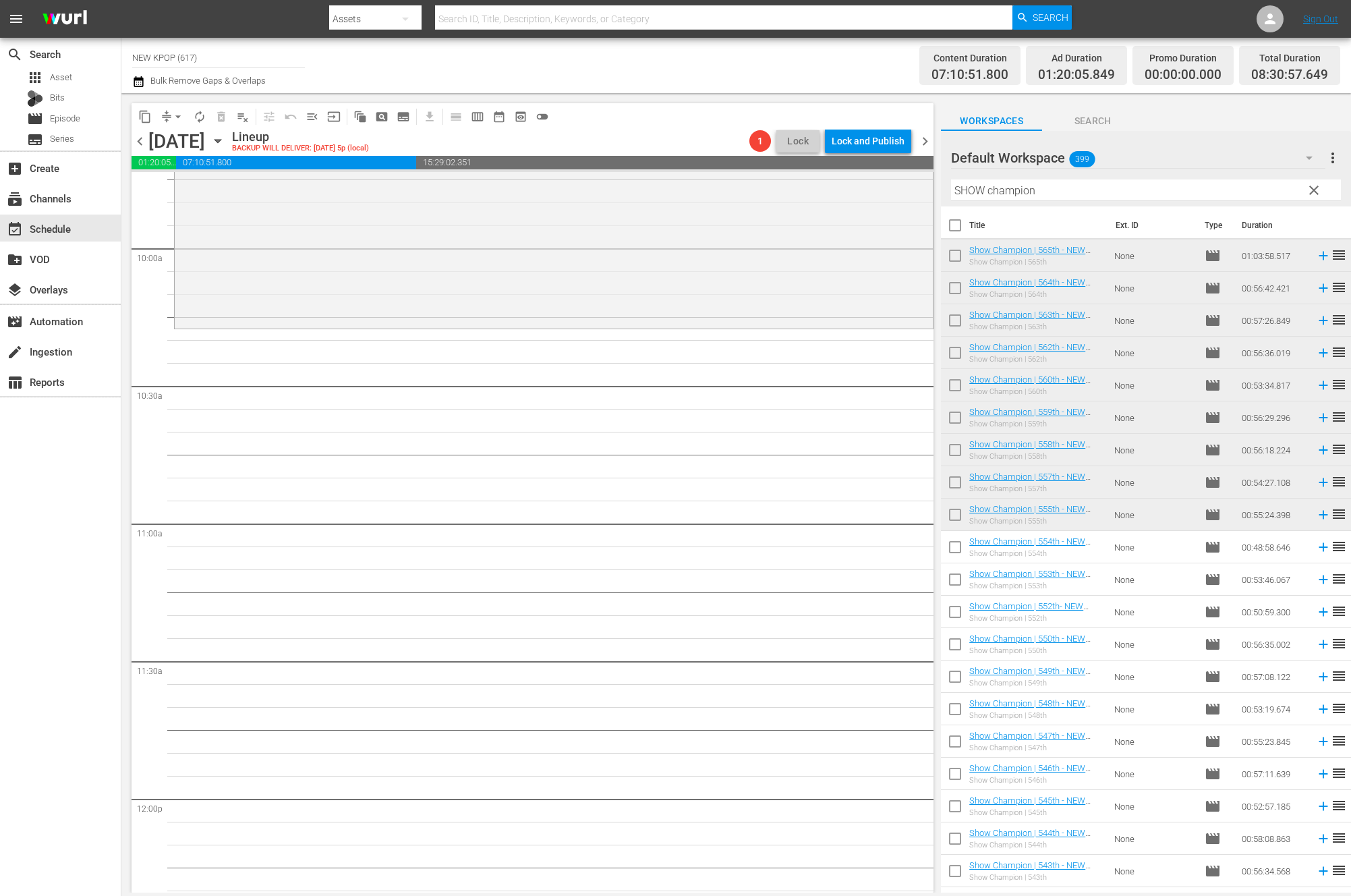
scroll to position [2665, 0]
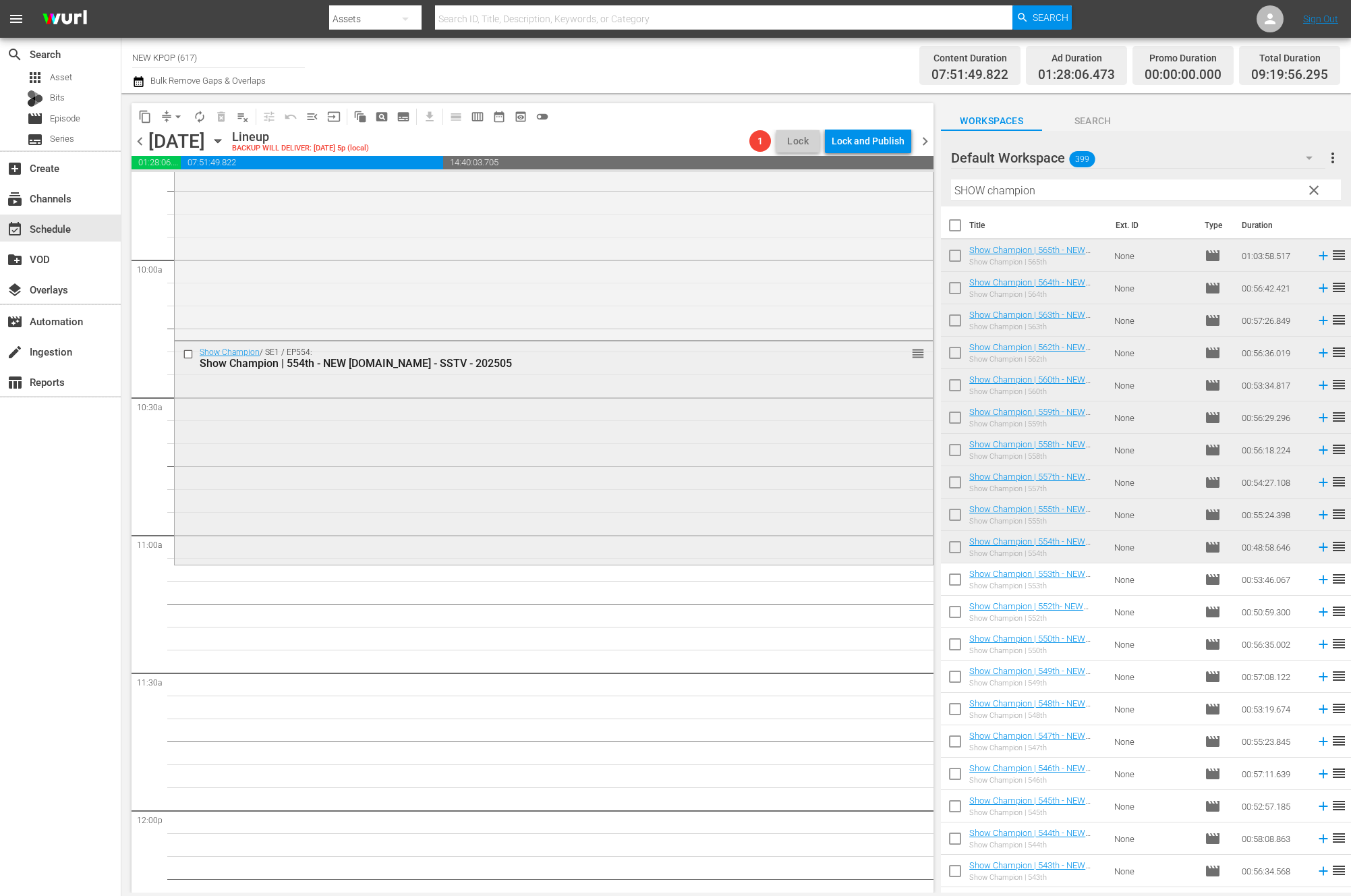
click at [526, 477] on div "Show Champion / SE1 / EP554: Show Champion | 554th - NEW K.ID - SSTV - 202505 r…" at bounding box center [554, 451] width 758 height 221
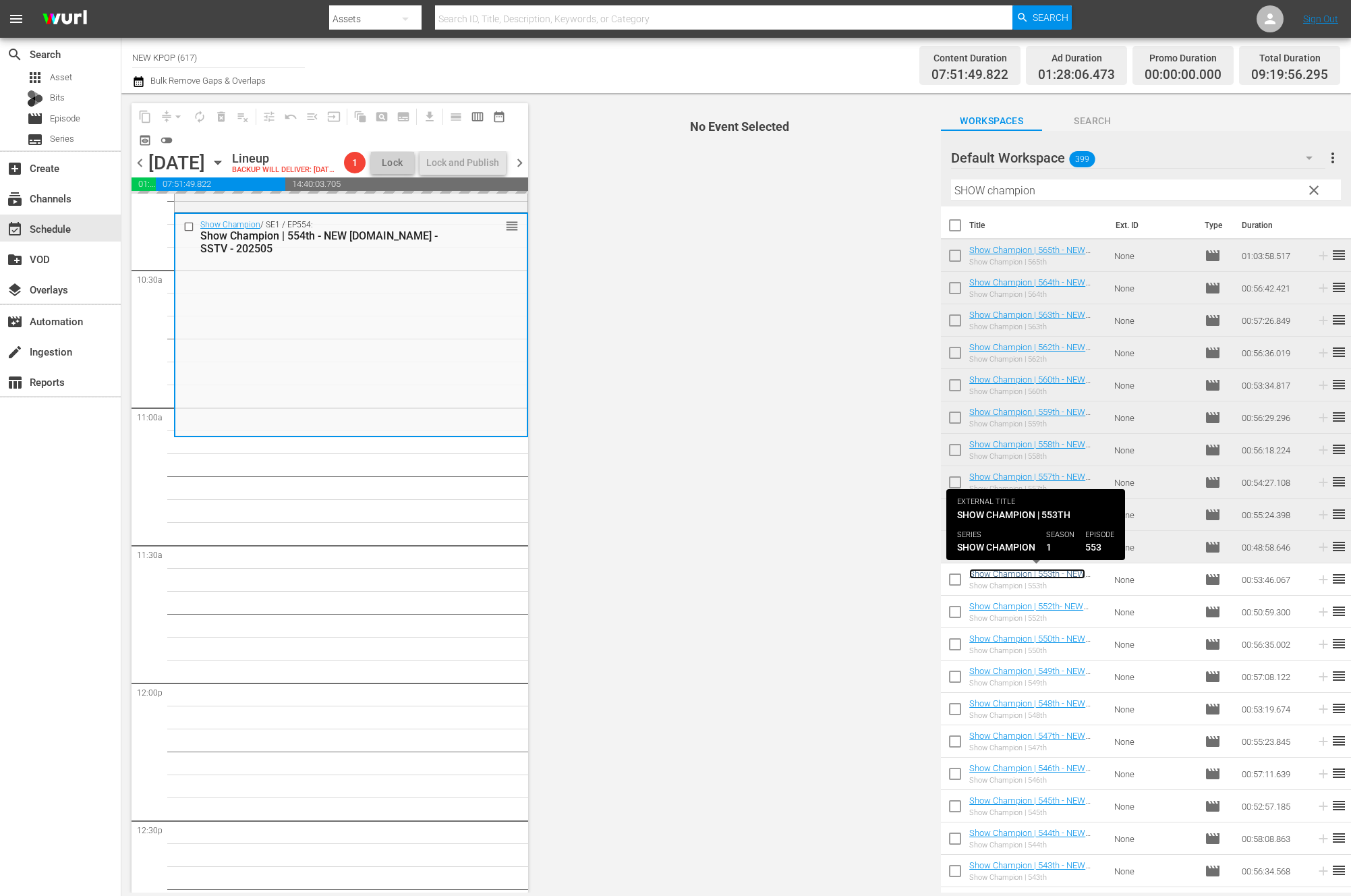
scroll to position [2891, 0]
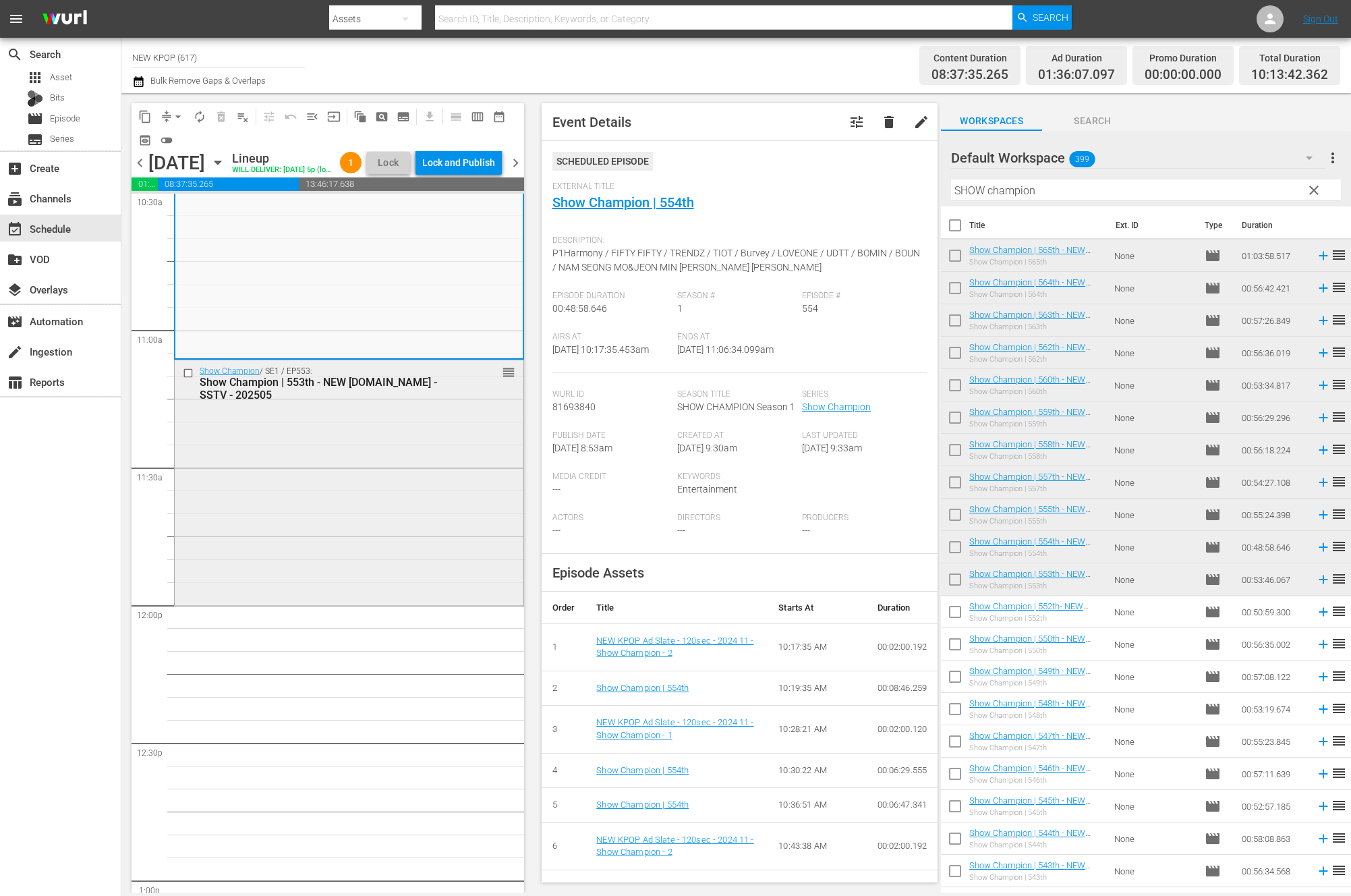
click at [346, 487] on div "Show Champion / SE1 / EP553: Show Champion | 553th - NEW K.ID - SSTV - 202505 r…" at bounding box center [349, 481] width 349 height 243
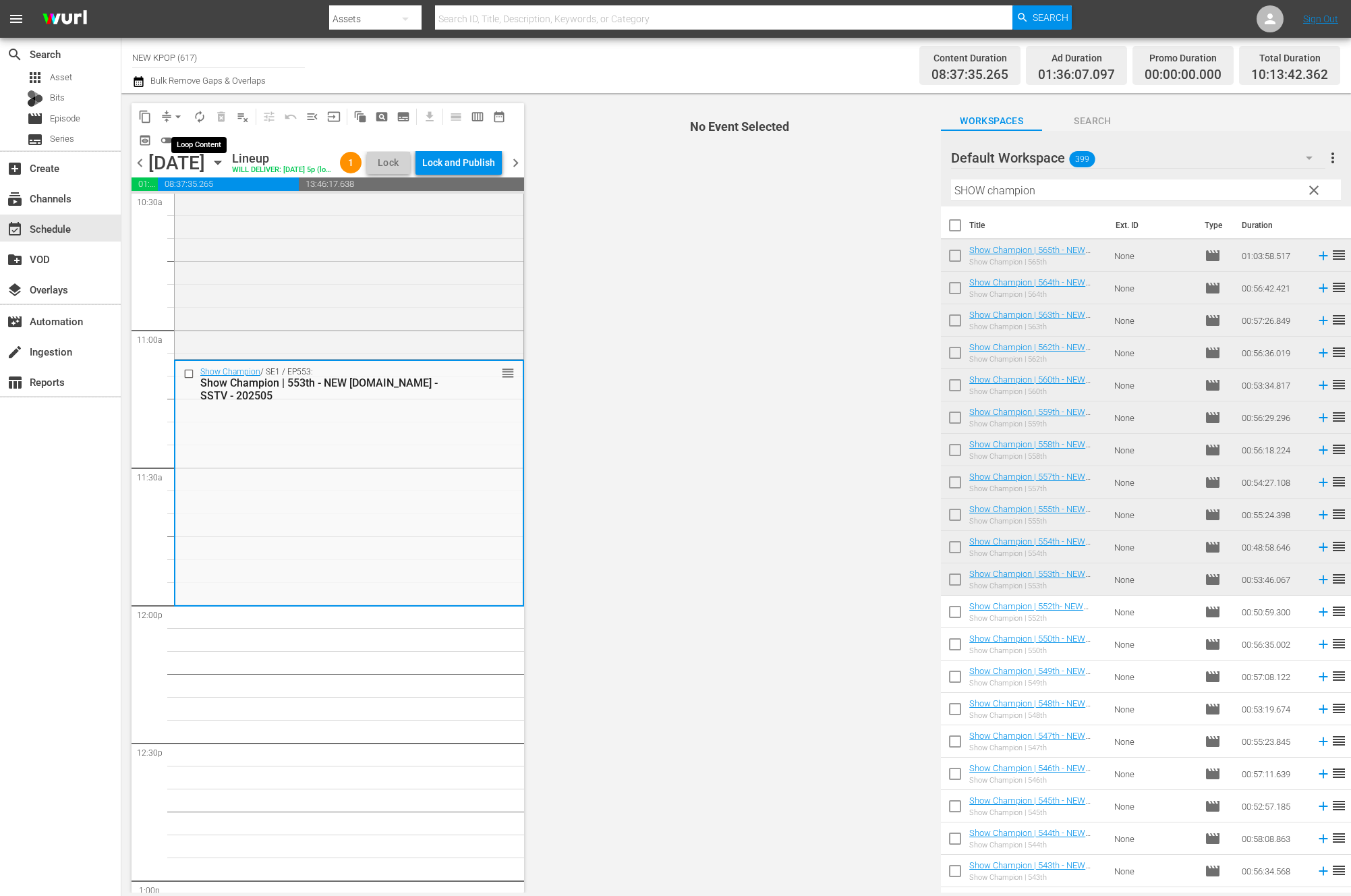
click at [197, 117] on span "autorenew_outlined" at bounding box center [199, 117] width 14 height 14
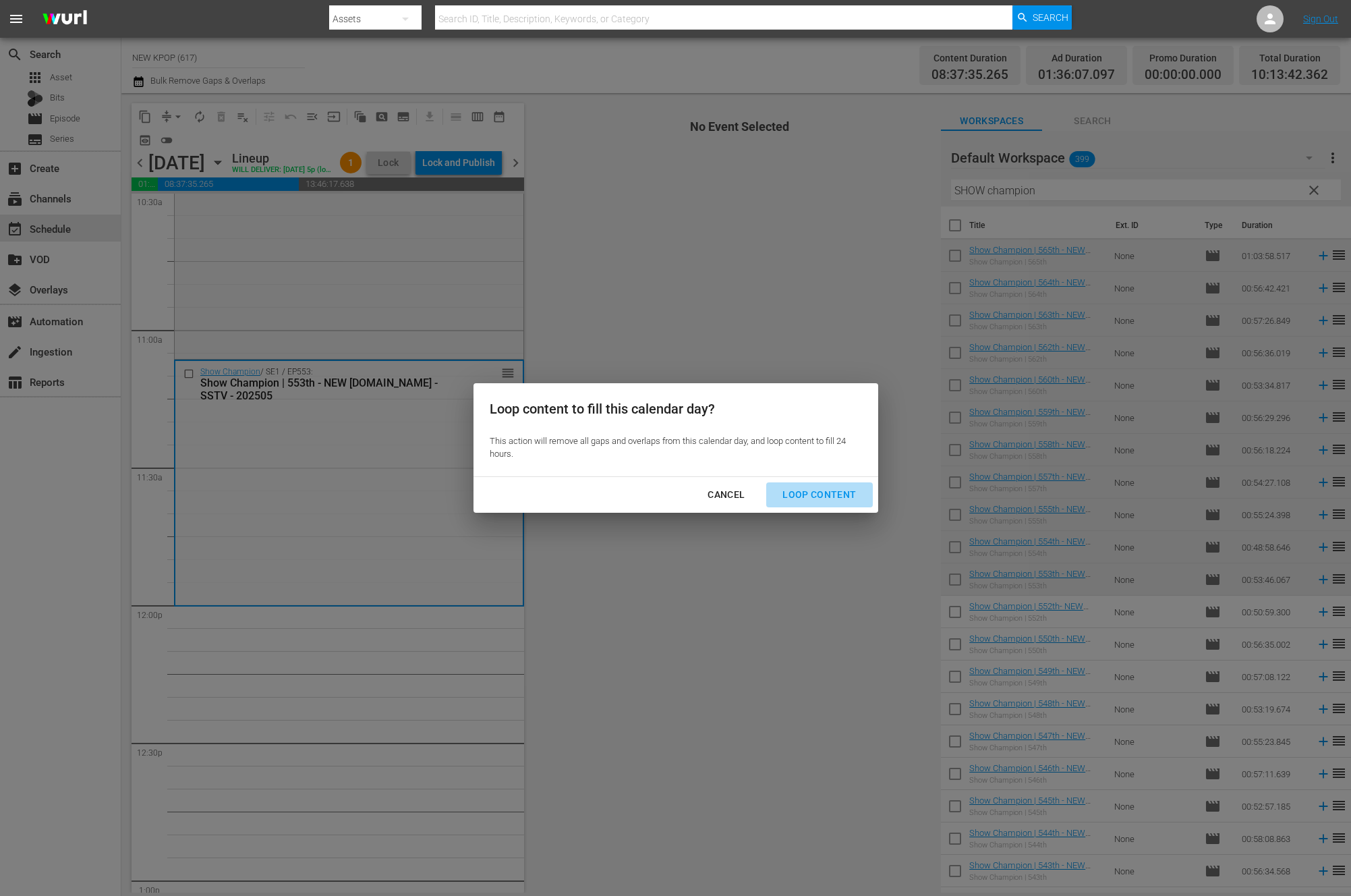
click at [852, 499] on div "Loop Content" at bounding box center [819, 494] width 95 height 17
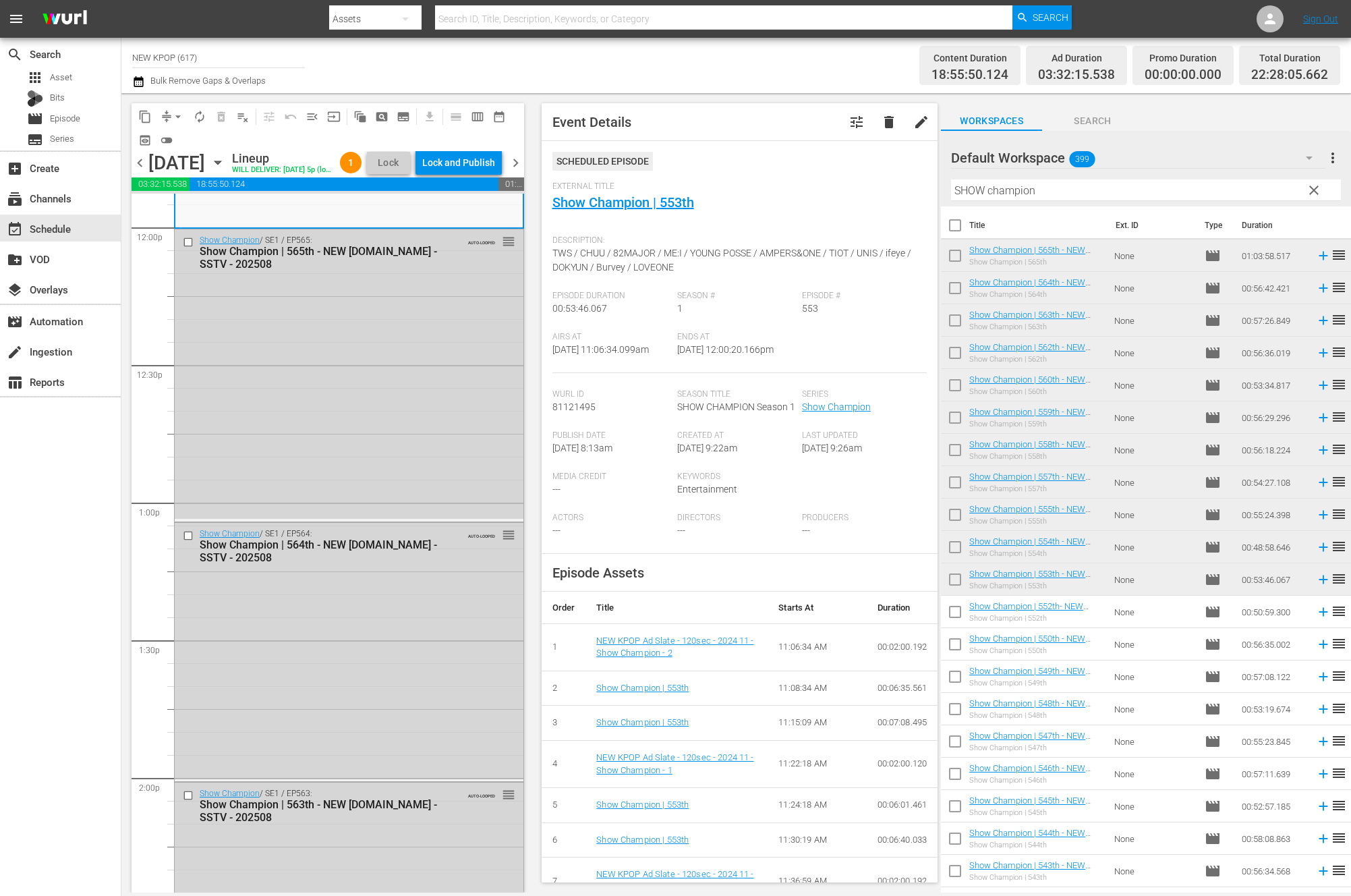
scroll to position [2988, 0]
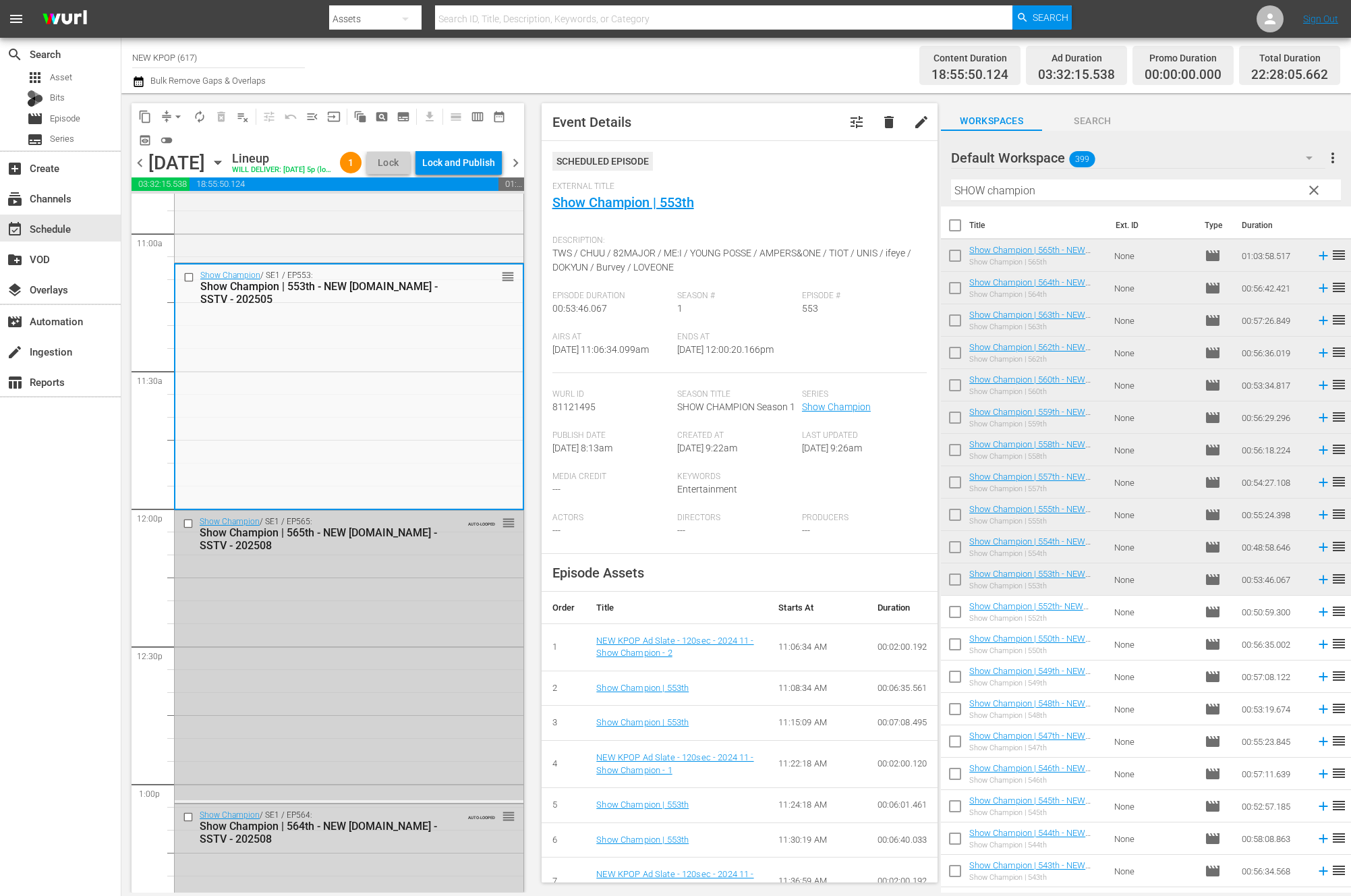
click at [354, 756] on div "Show Champion / SE1 / EP565: Show Champion | 565th - NEW K.ID - SSTV - 202508 A…" at bounding box center [349, 656] width 349 height 290
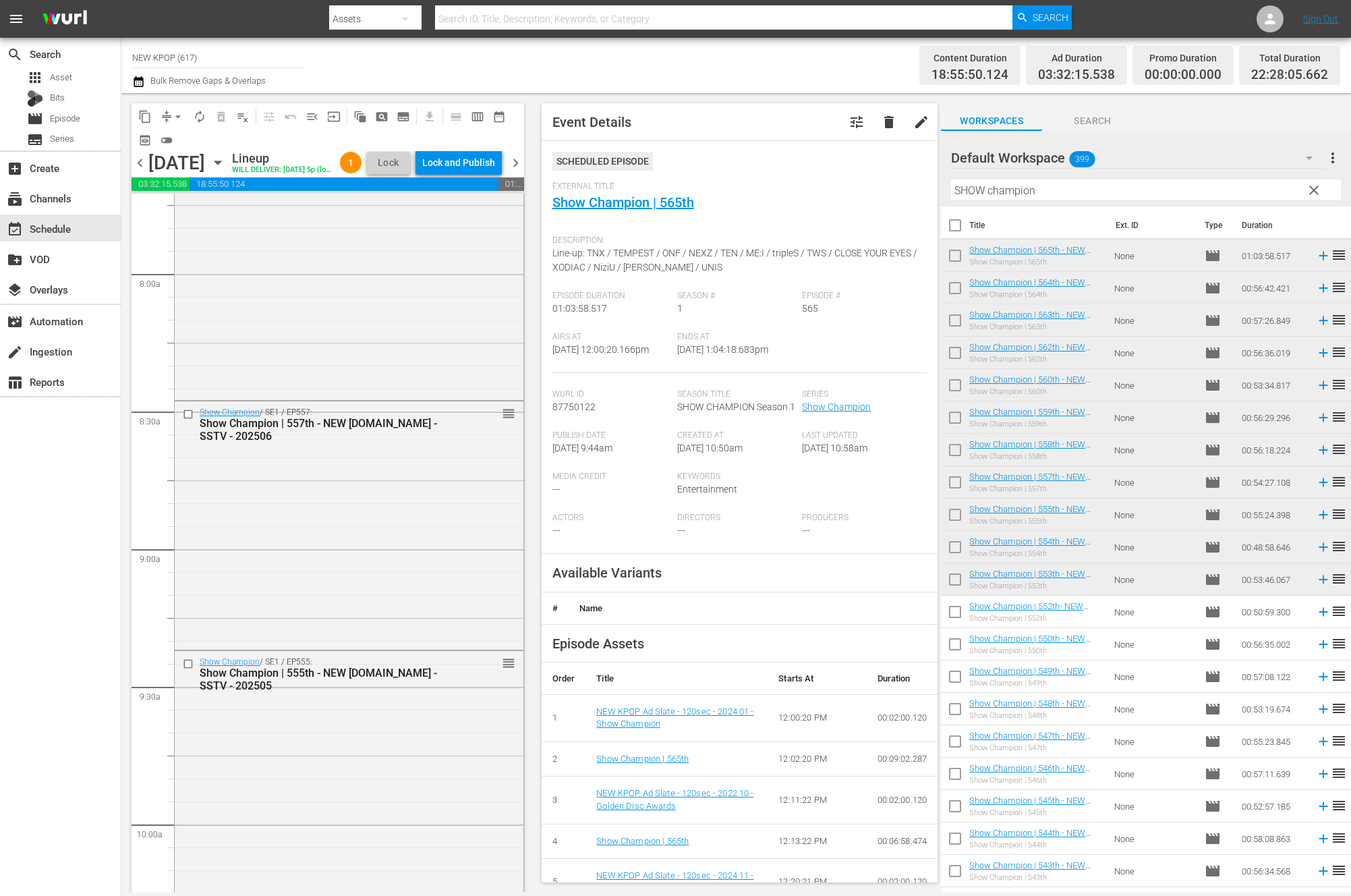
scroll to position [483, 0]
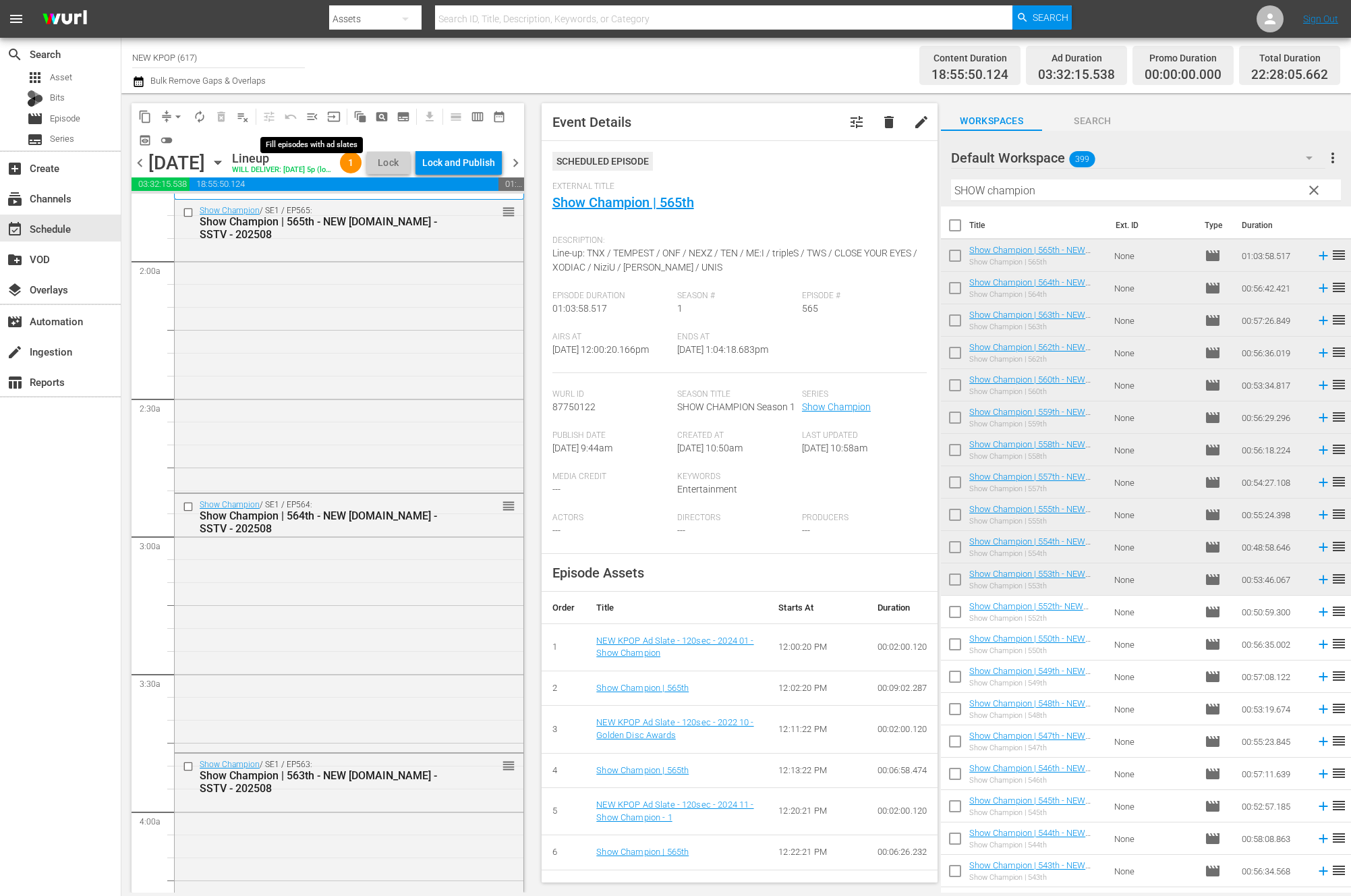
click at [312, 116] on span "menu_open" at bounding box center [312, 117] width 14 height 14
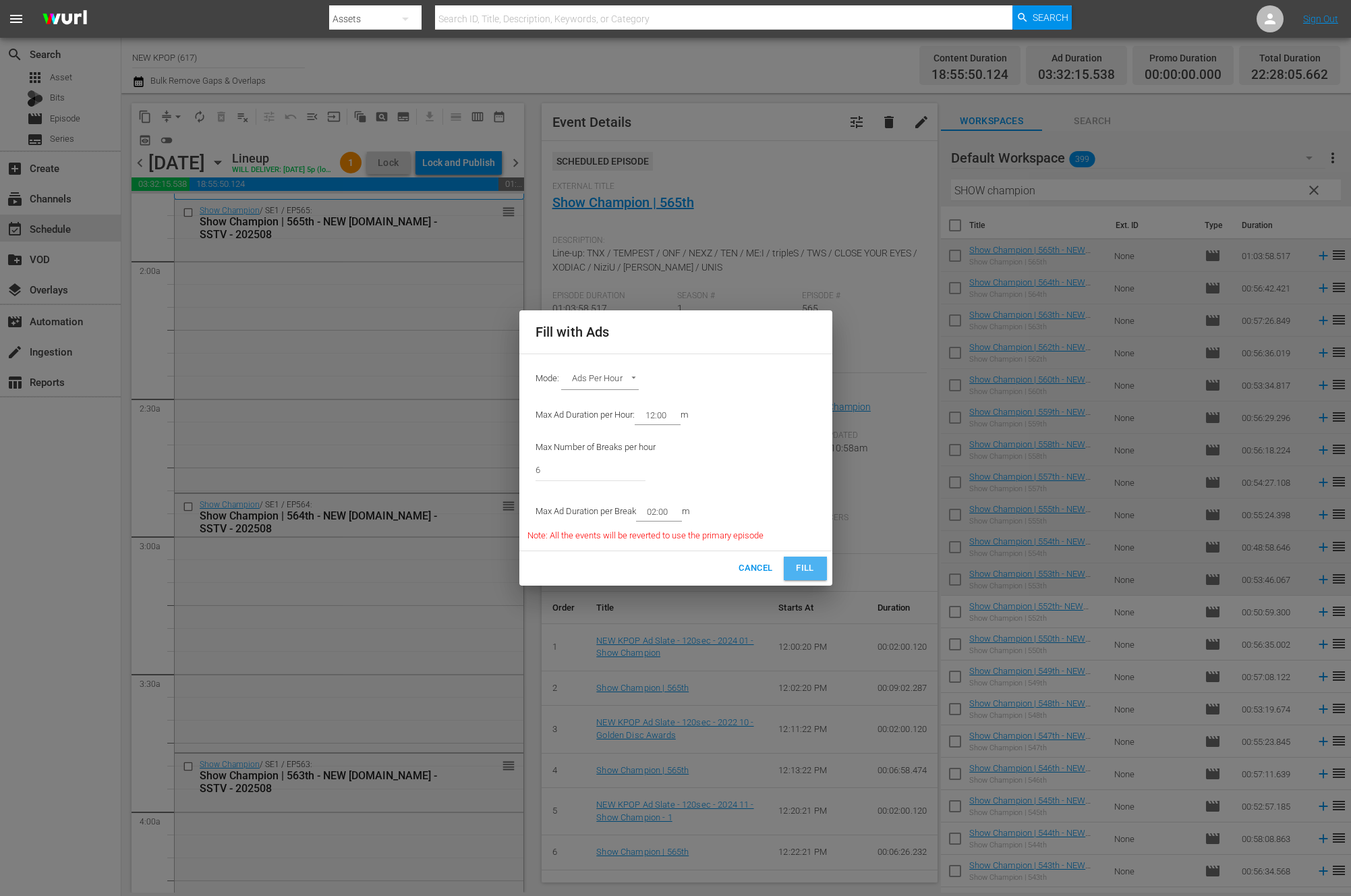
click at [806, 570] on span "Fill" at bounding box center [806, 568] width 22 height 16
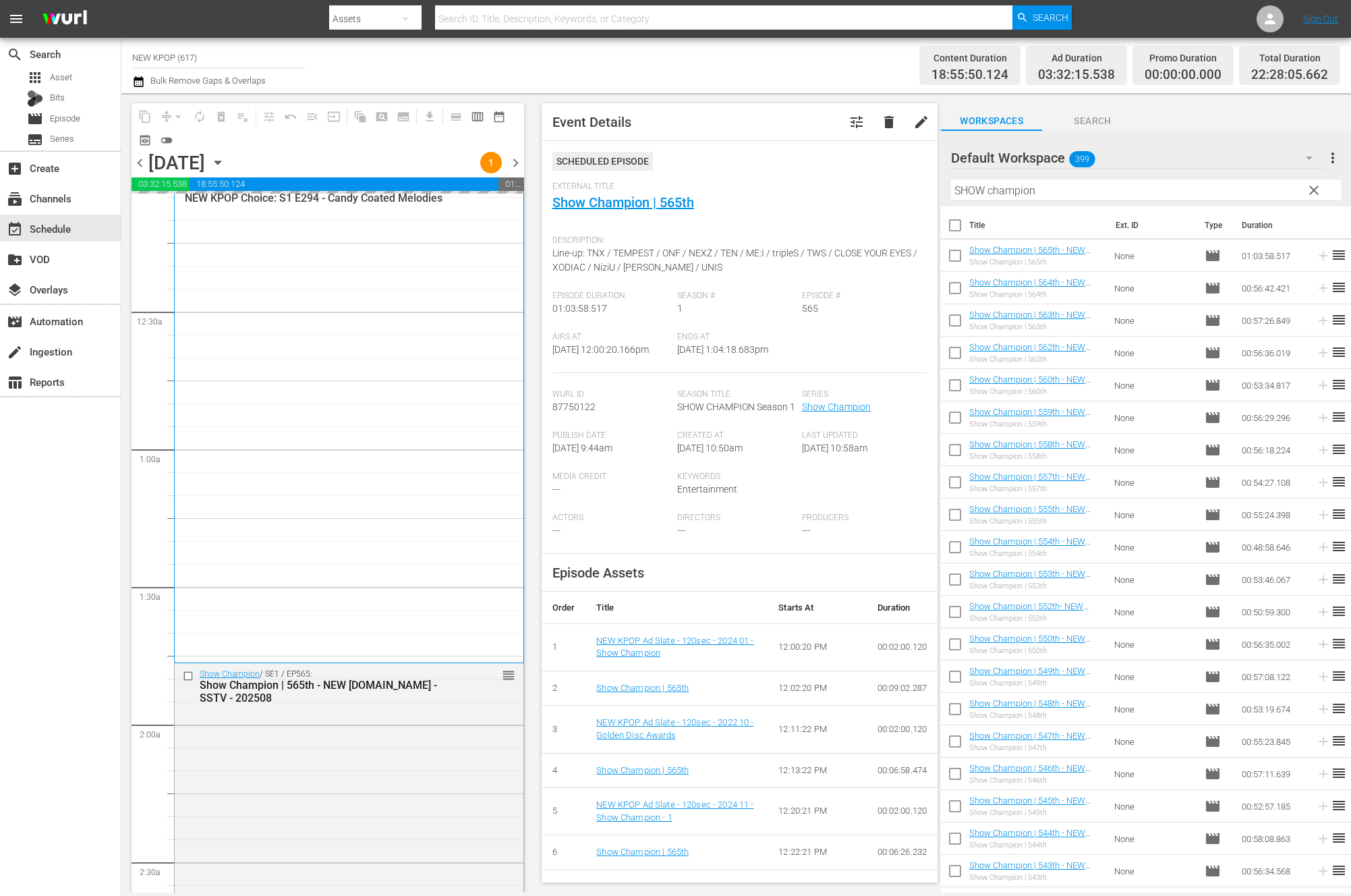
scroll to position [272, 0]
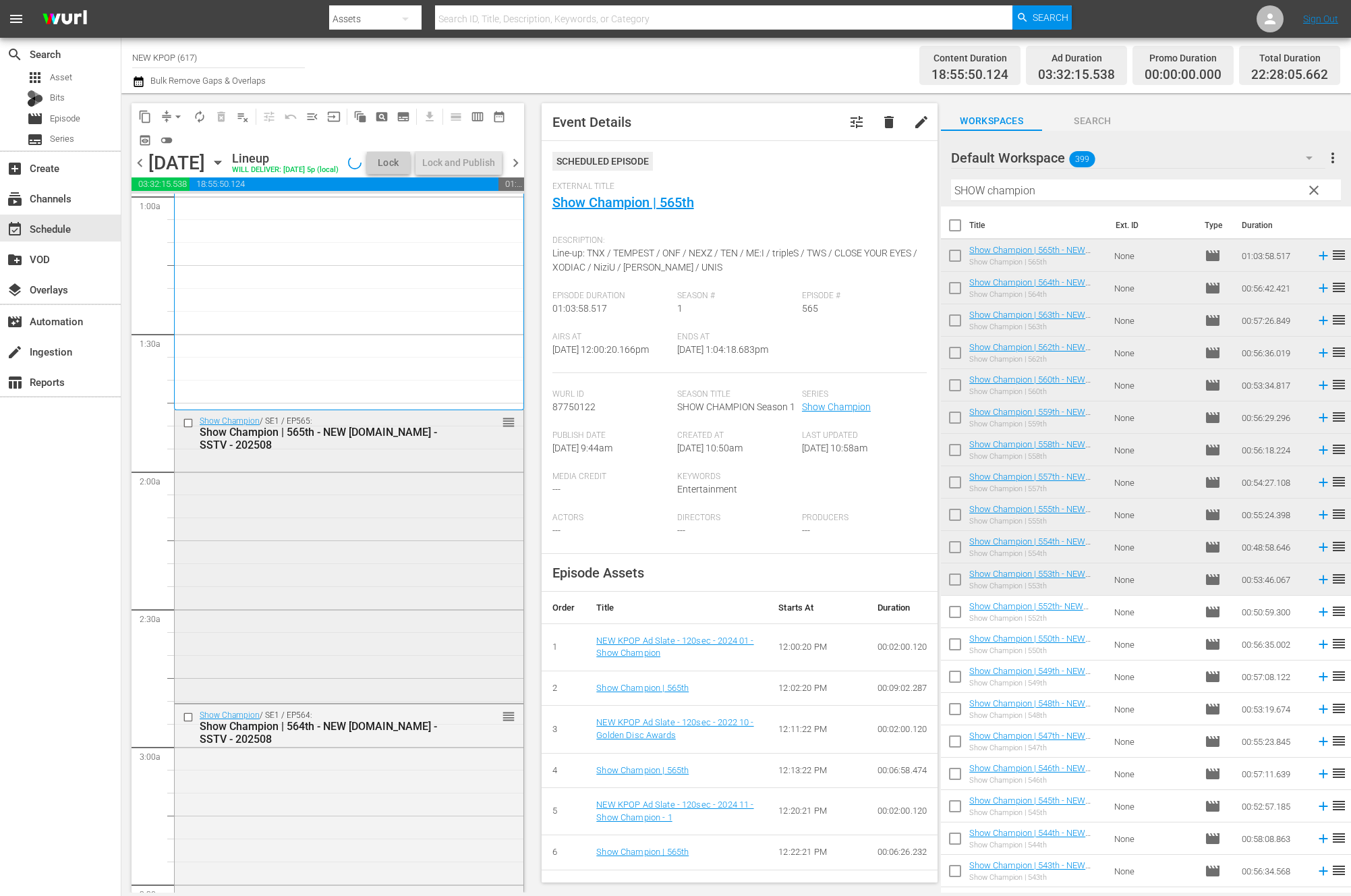
click at [301, 568] on div "Show Champion / SE1 / EP565: Show Champion | 565th - NEW K.ID - SSTV - 202508 r…" at bounding box center [349, 555] width 349 height 290
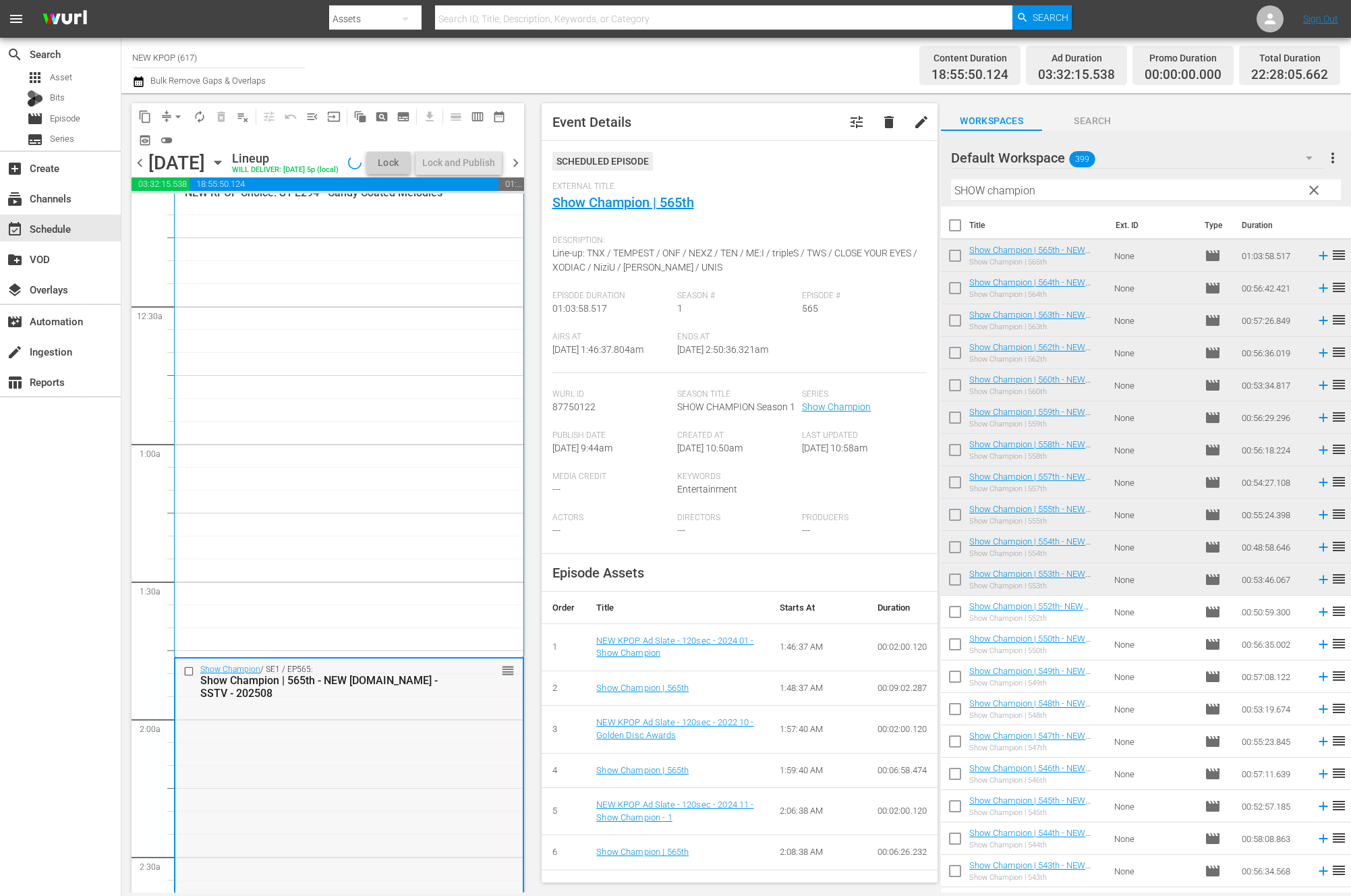
scroll to position [0, 0]
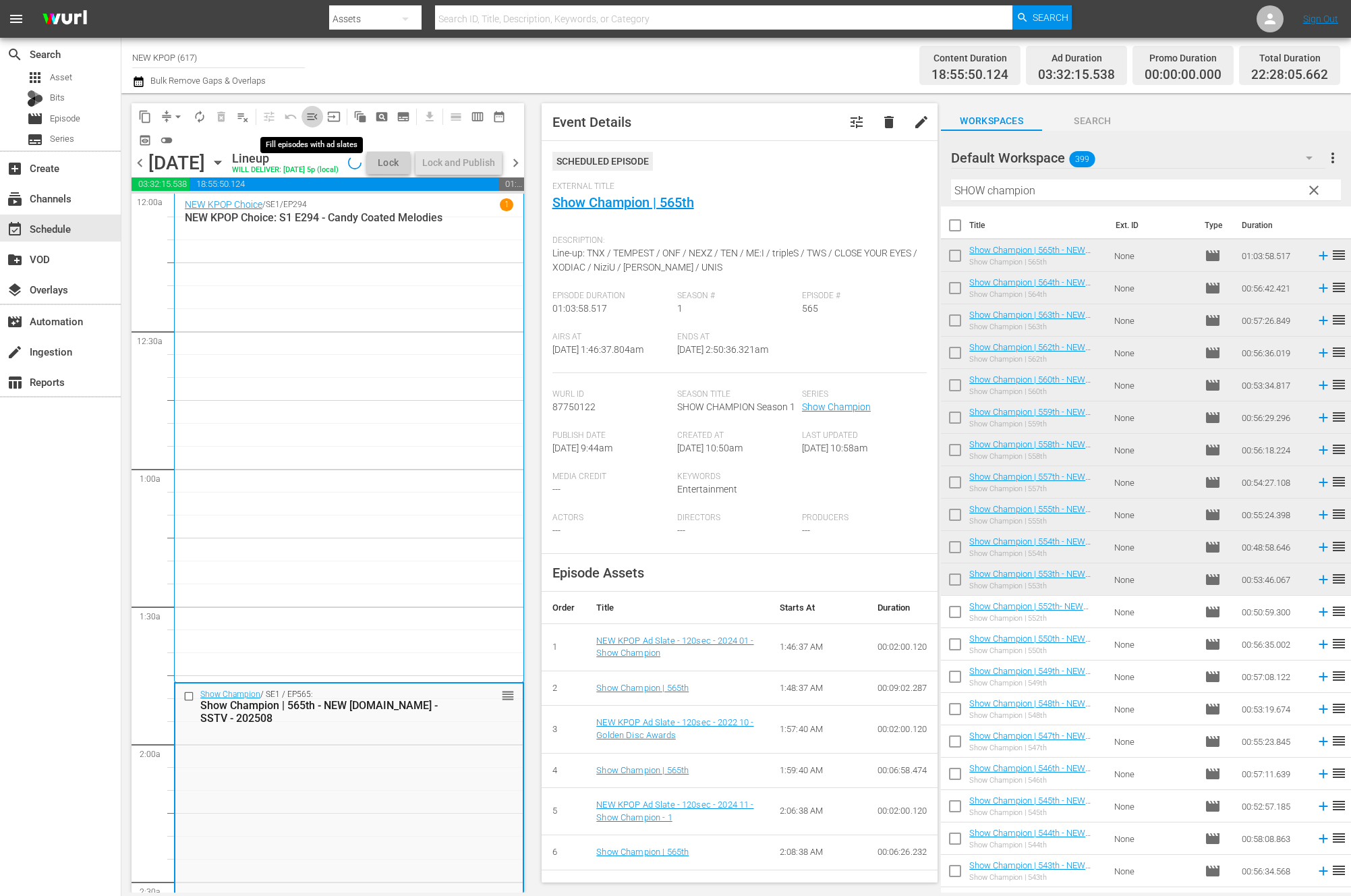
click at [312, 115] on span "menu_open" at bounding box center [312, 117] width 14 height 14
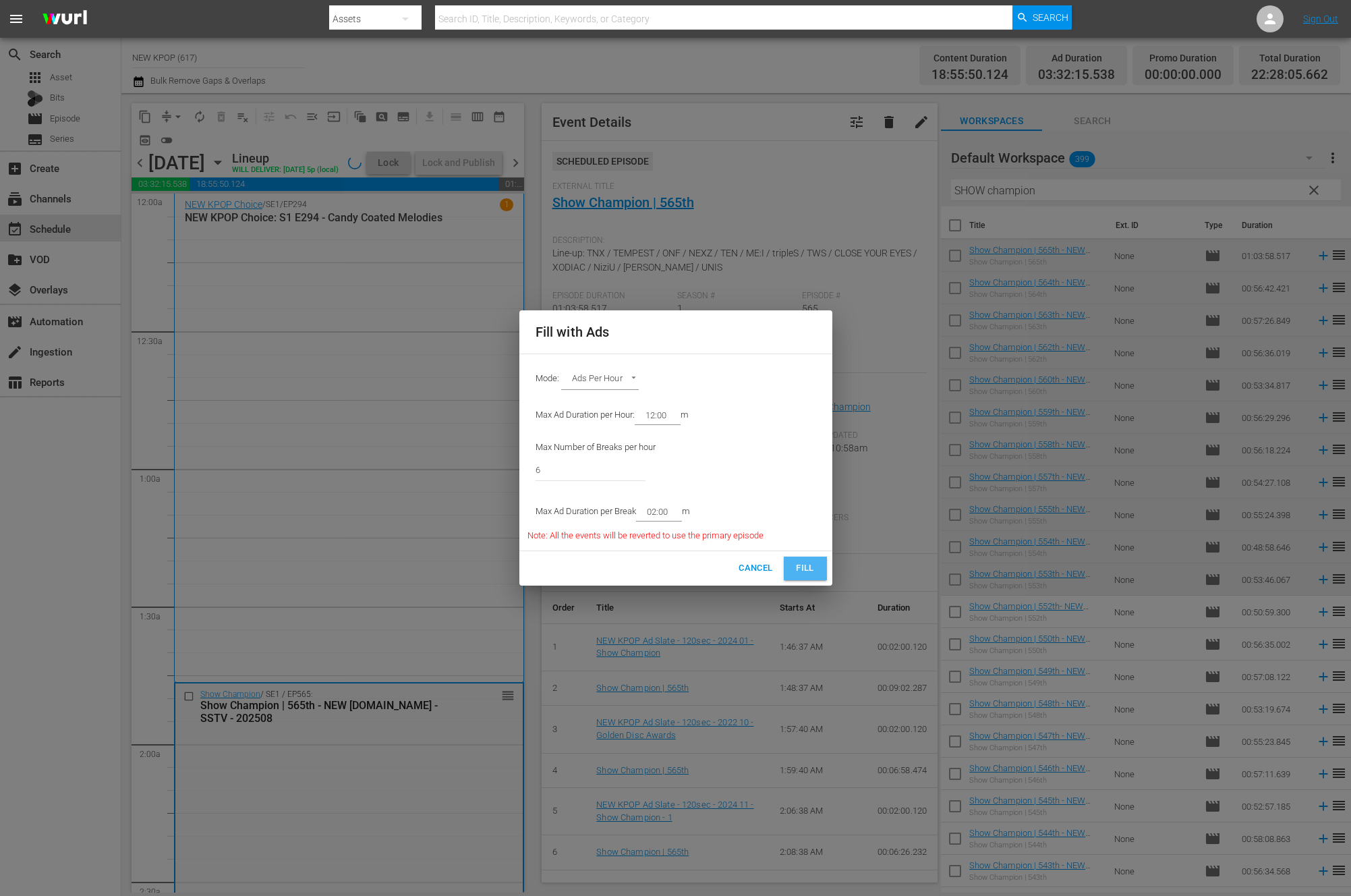
click at [788, 569] on button "Fill" at bounding box center [805, 568] width 43 height 24
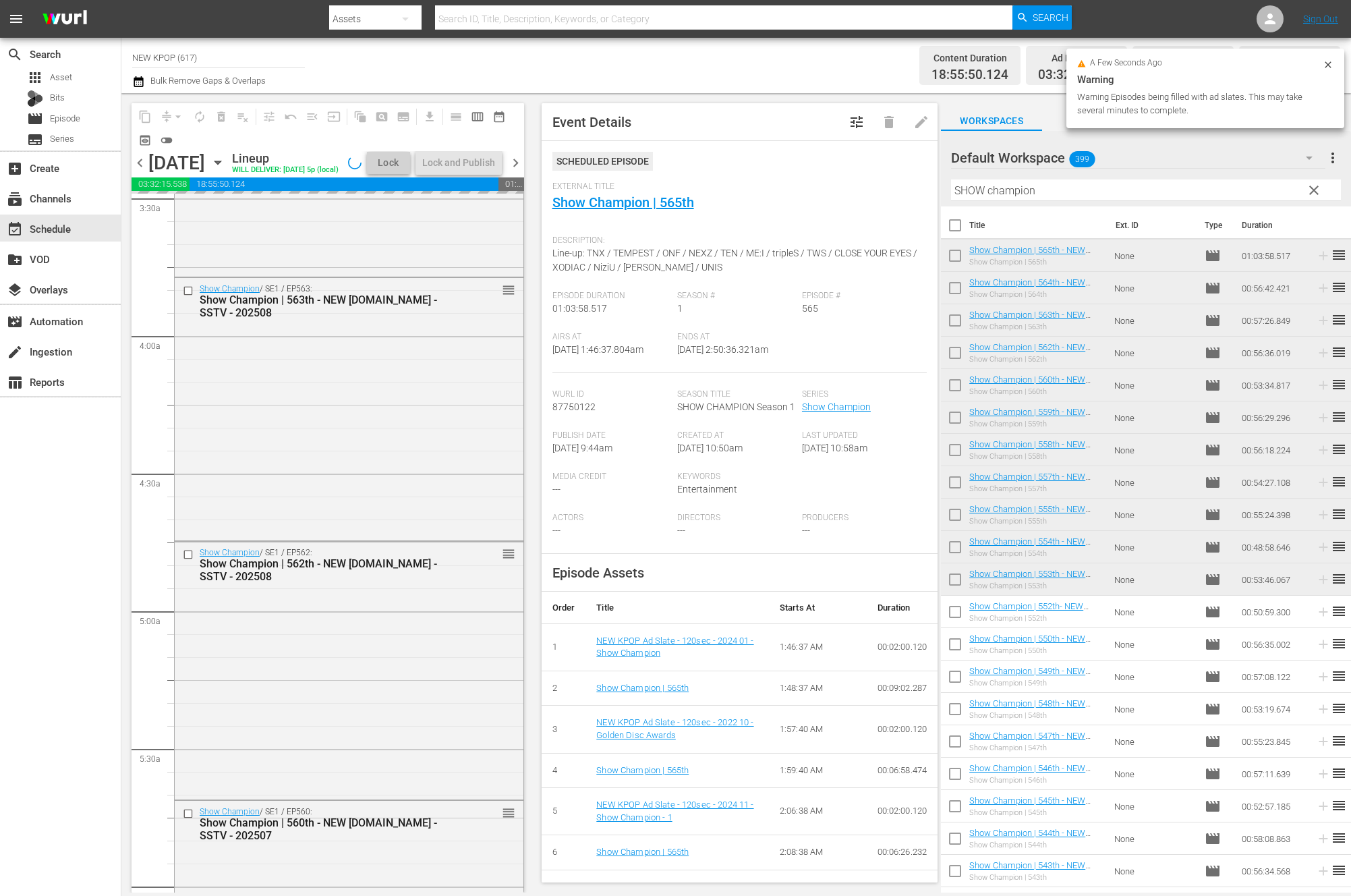
scroll to position [1110, 0]
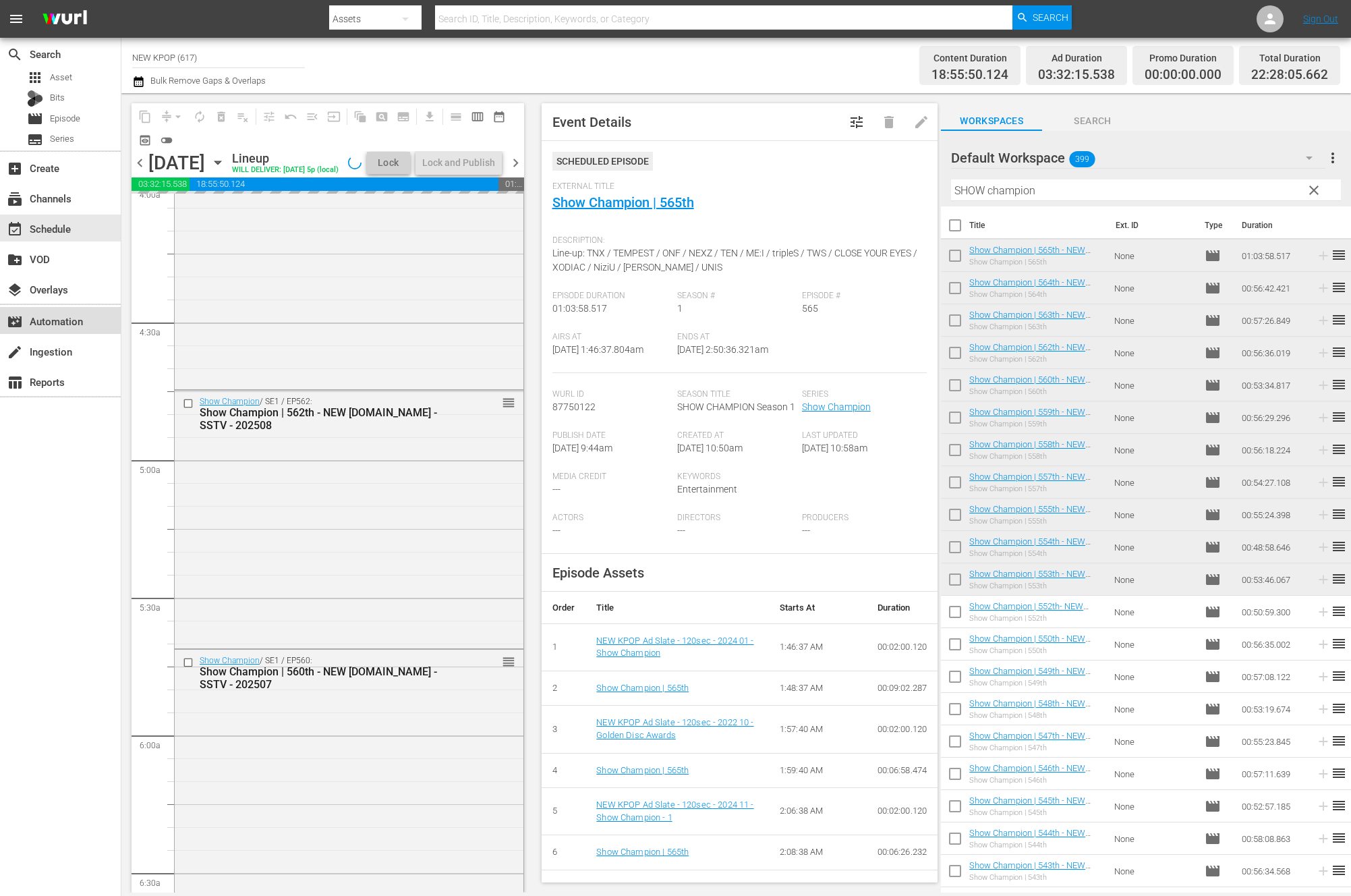
click at [72, 325] on div "movie_filter Automation" at bounding box center [38, 319] width 76 height 12
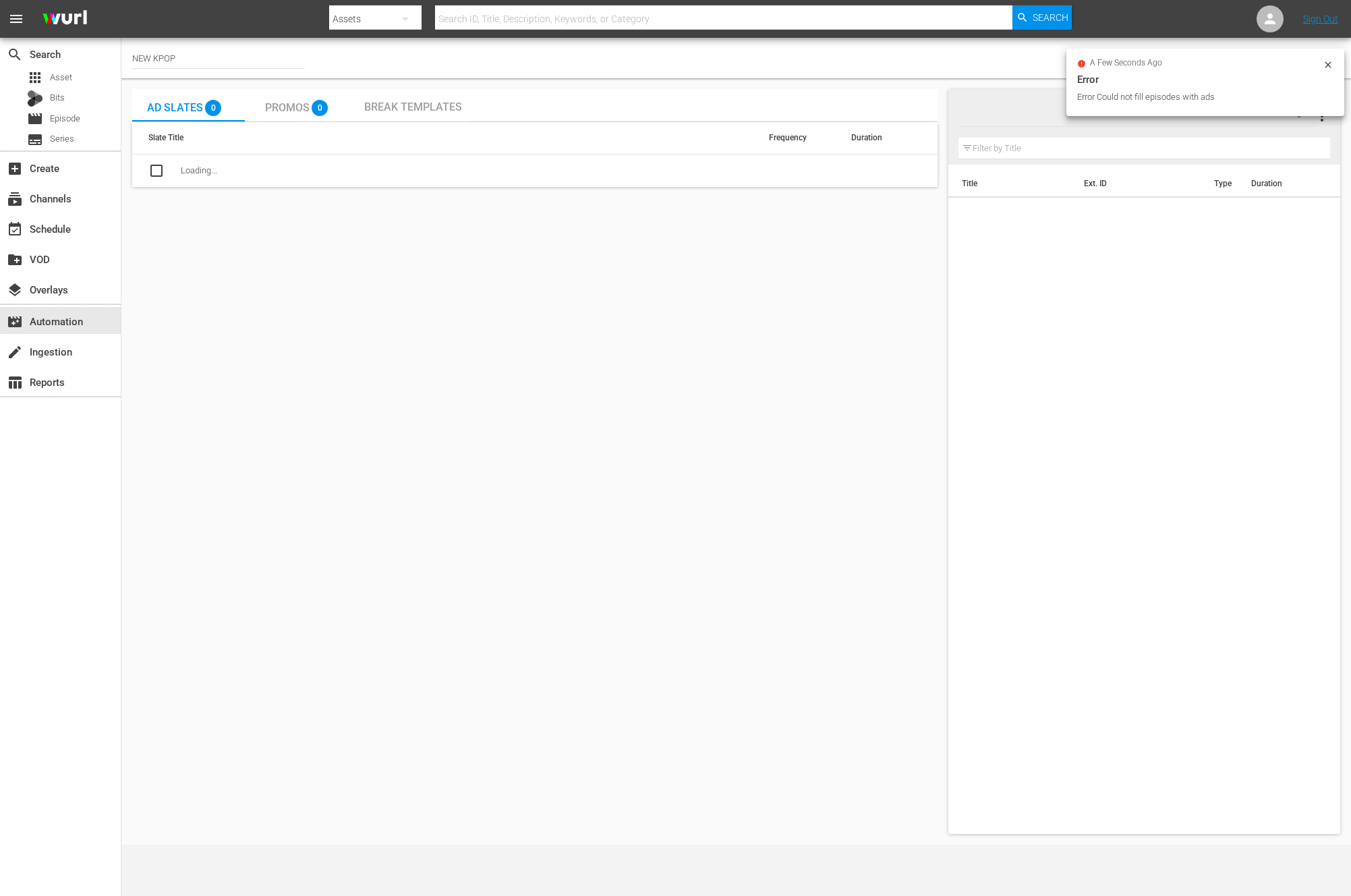
click at [1322, 70] on div "a few seconds ago Error Error Could not fill episodes with ads" at bounding box center [1205, 81] width 256 height 44
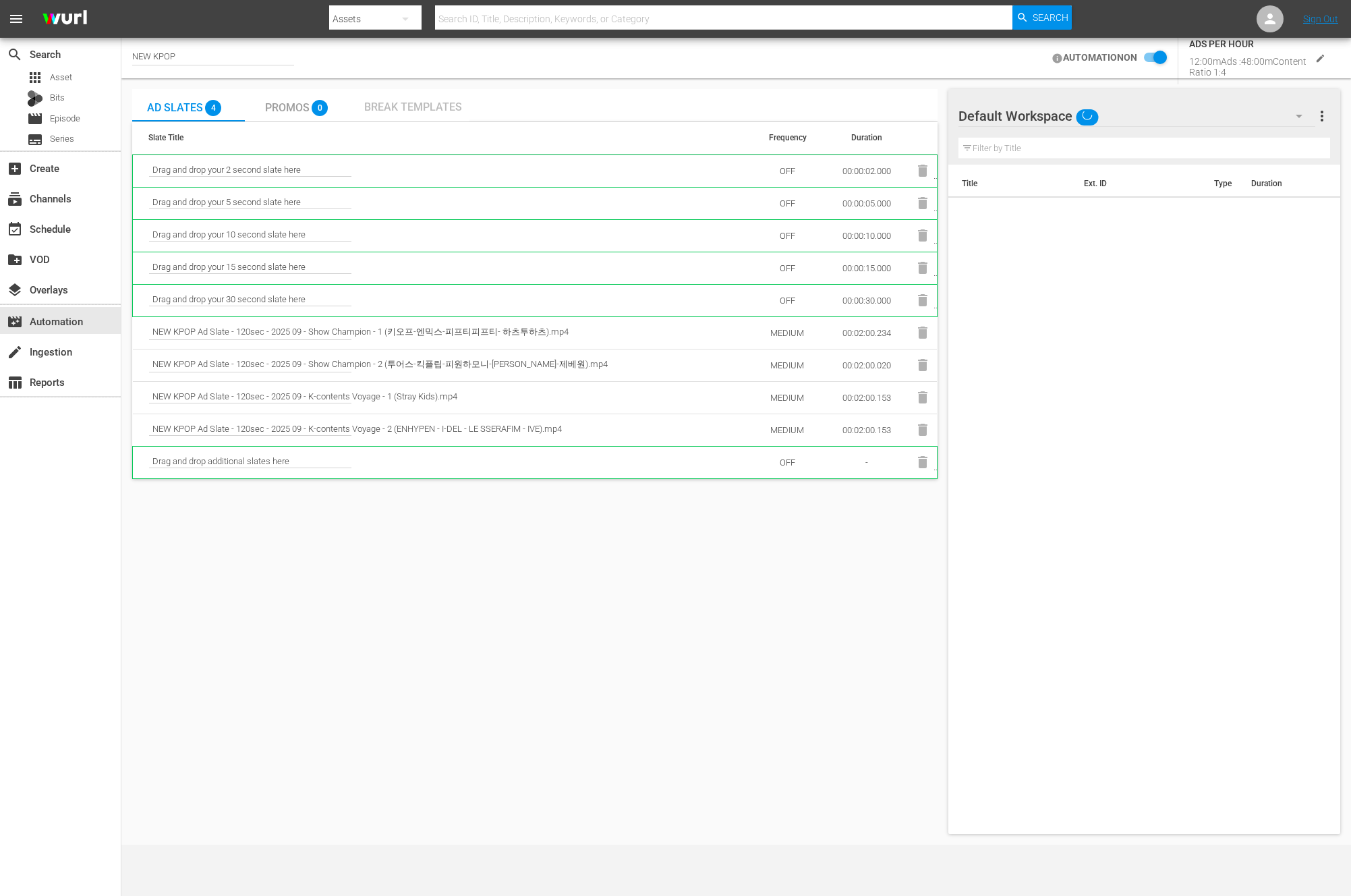
click at [409, 108] on span "Break Templates" at bounding box center [413, 107] width 98 height 13
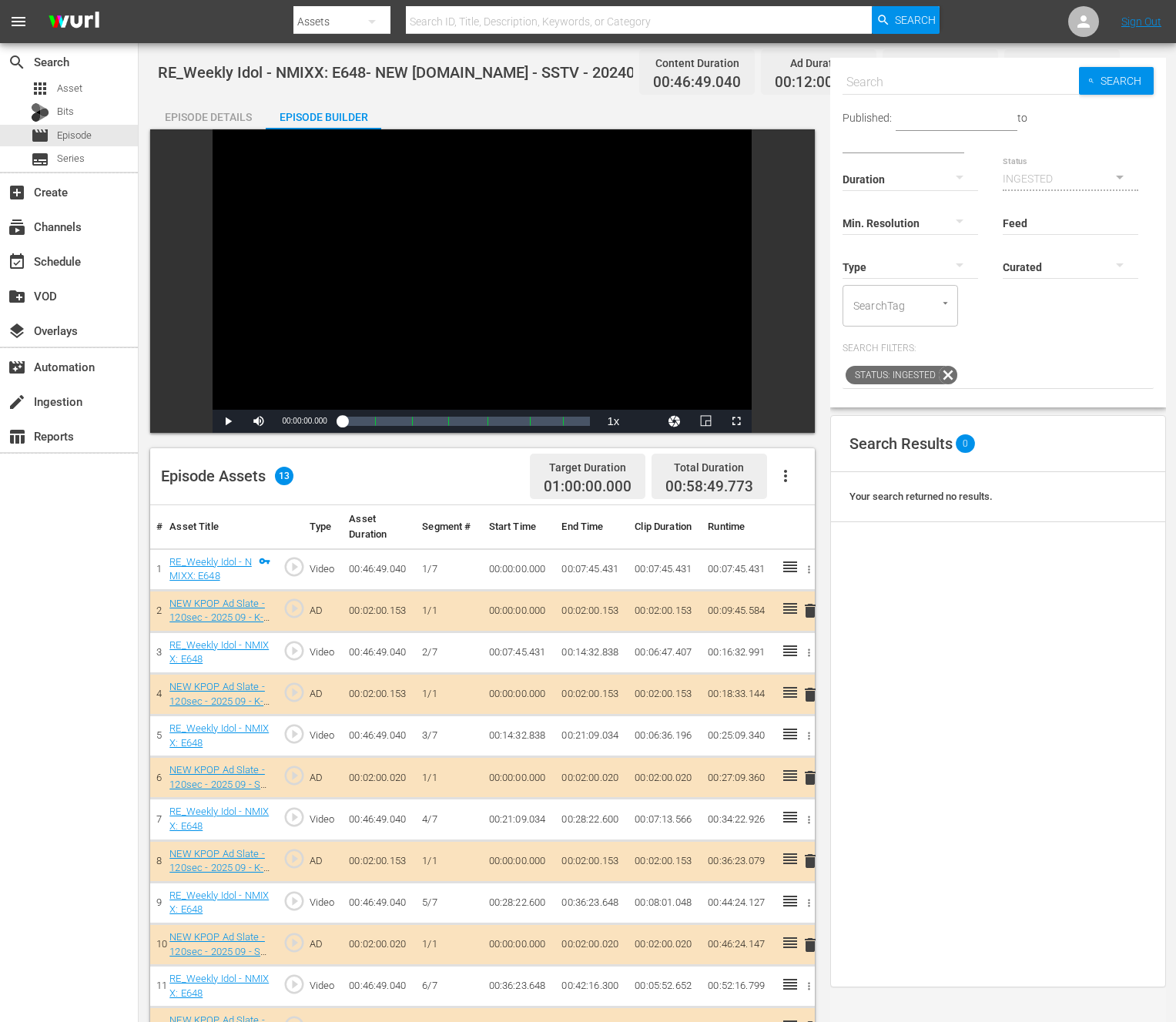
scroll to position [105, 0]
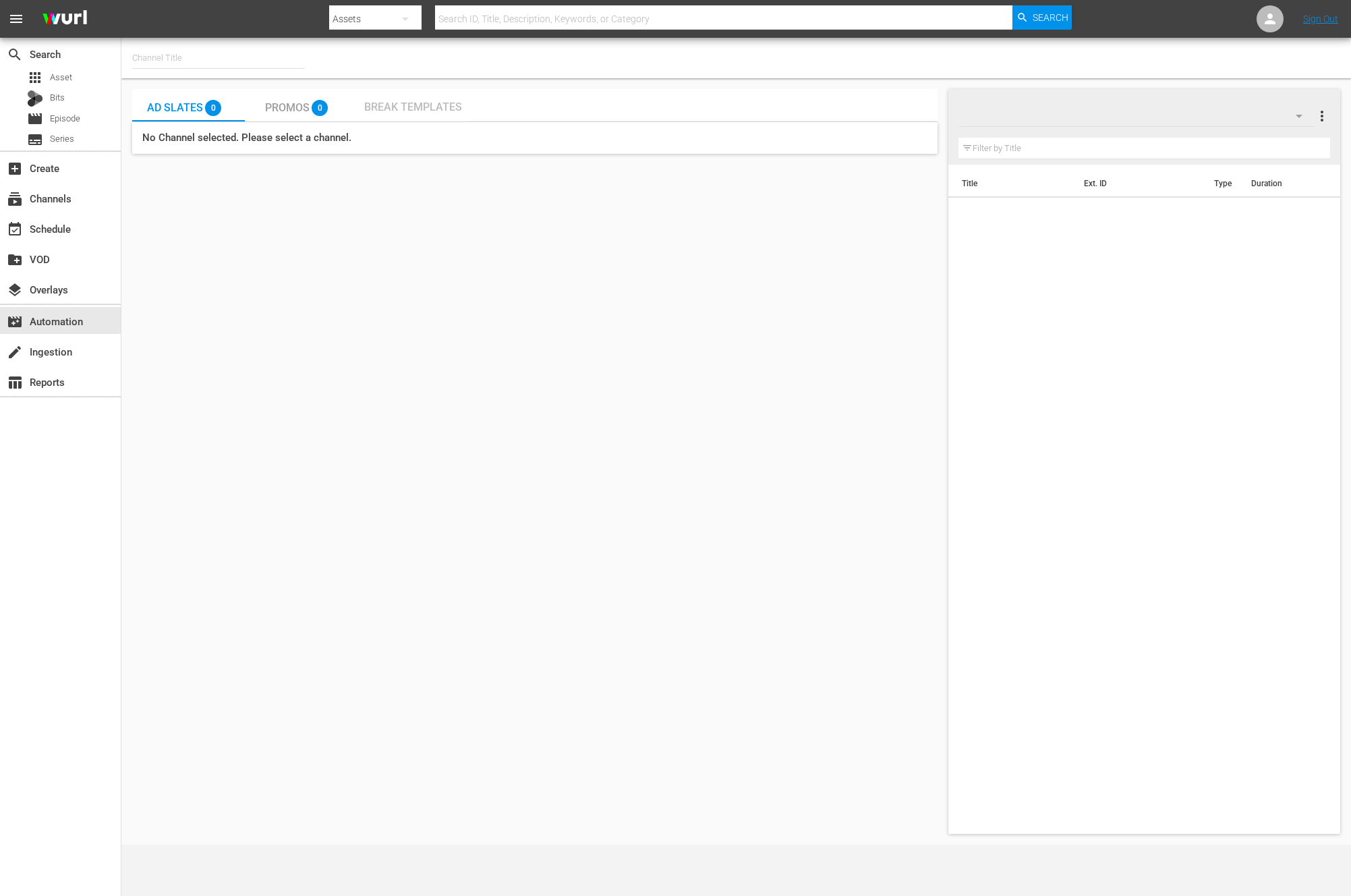
click at [415, 107] on span "Break Templates" at bounding box center [413, 107] width 98 height 13
click at [159, 61] on input "text" at bounding box center [219, 57] width 173 height 32
type input "NEW KPOP (617)"
click at [202, 57] on div "NEW KPOP" at bounding box center [213, 58] width 162 height 14
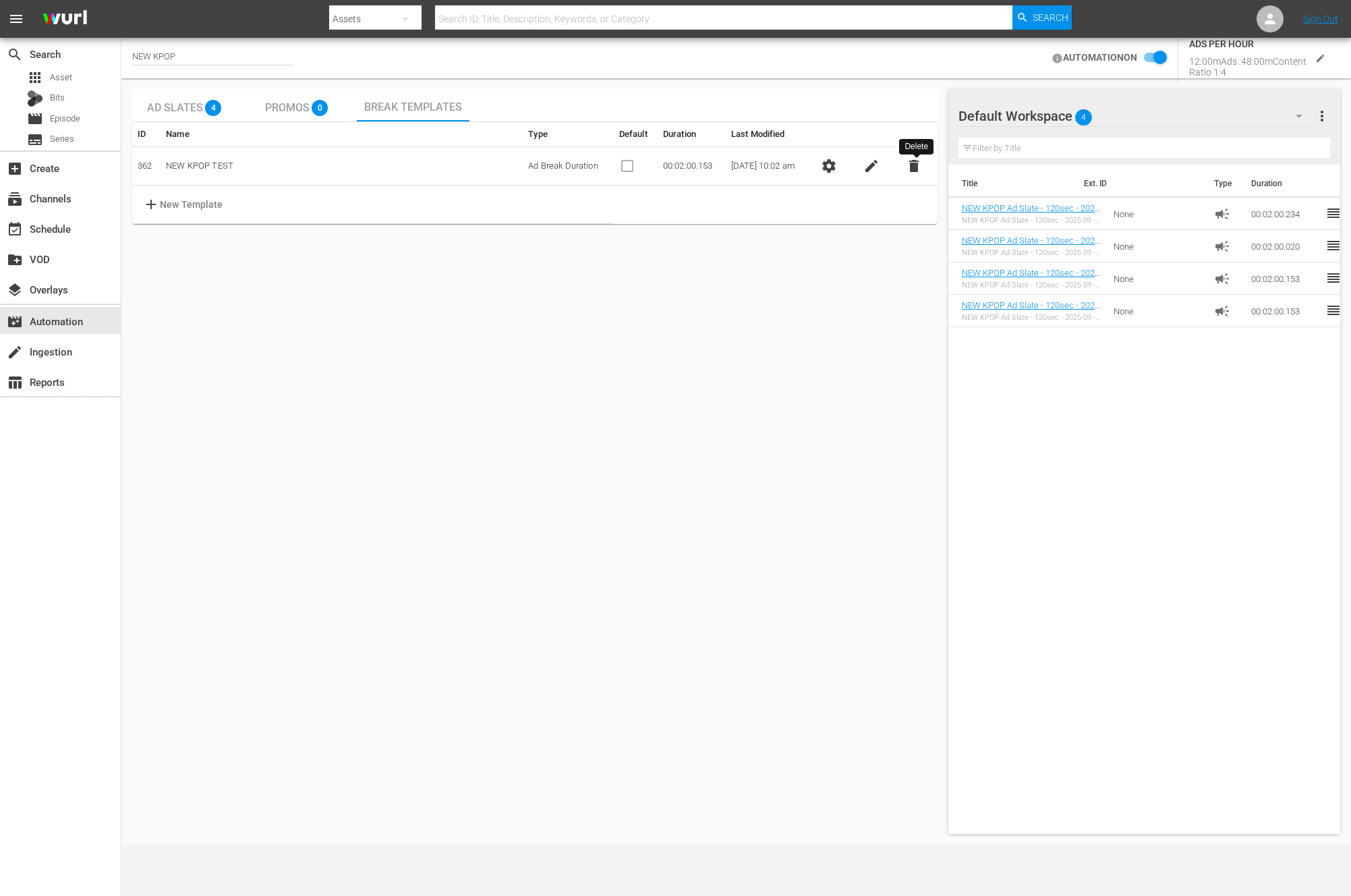
click at [1154, 59] on input "checkbox" at bounding box center [1152, 58] width 29 height 16
checkbox input "true"
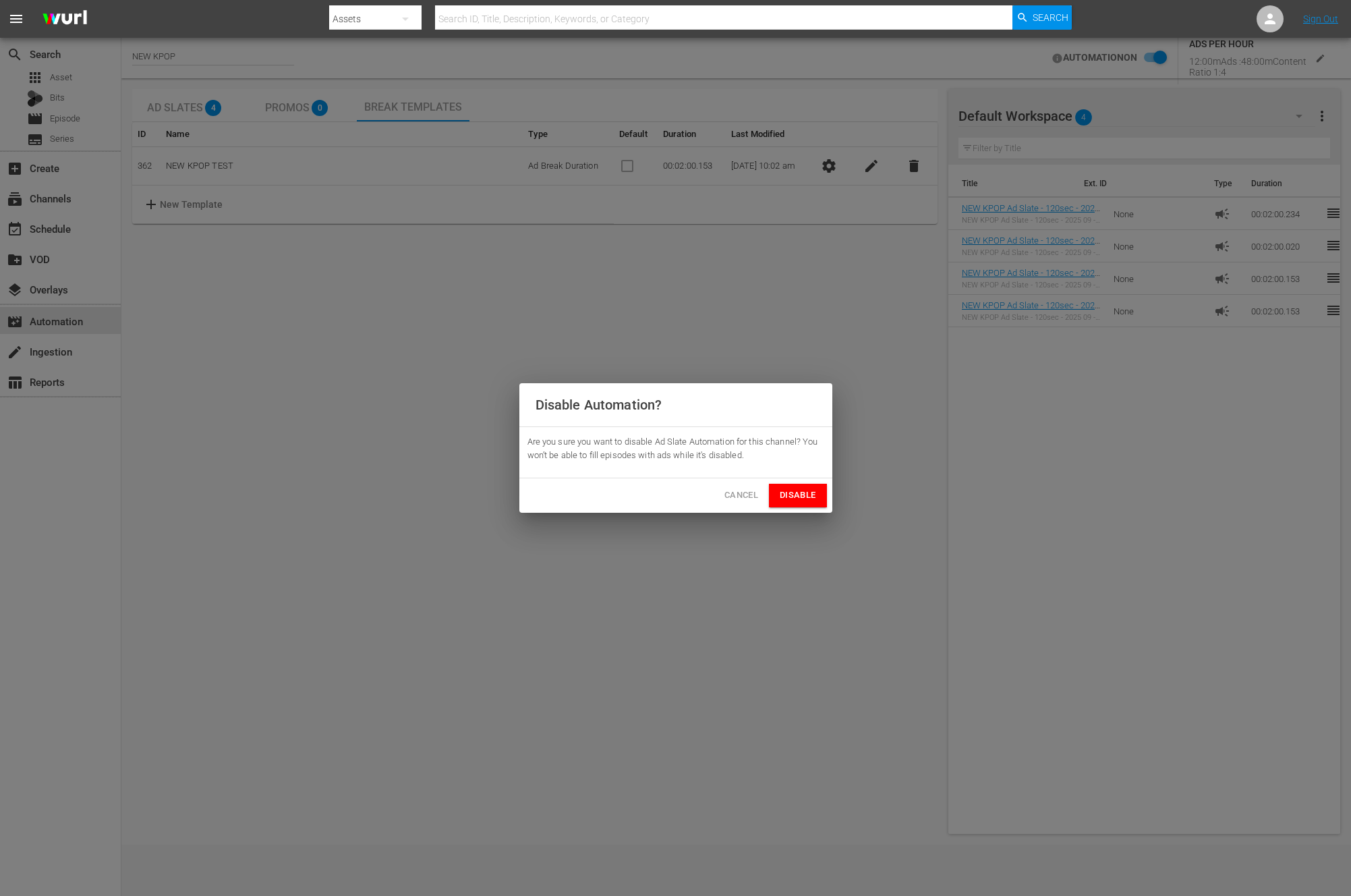
click at [811, 496] on span "Disable" at bounding box center [798, 495] width 36 height 16
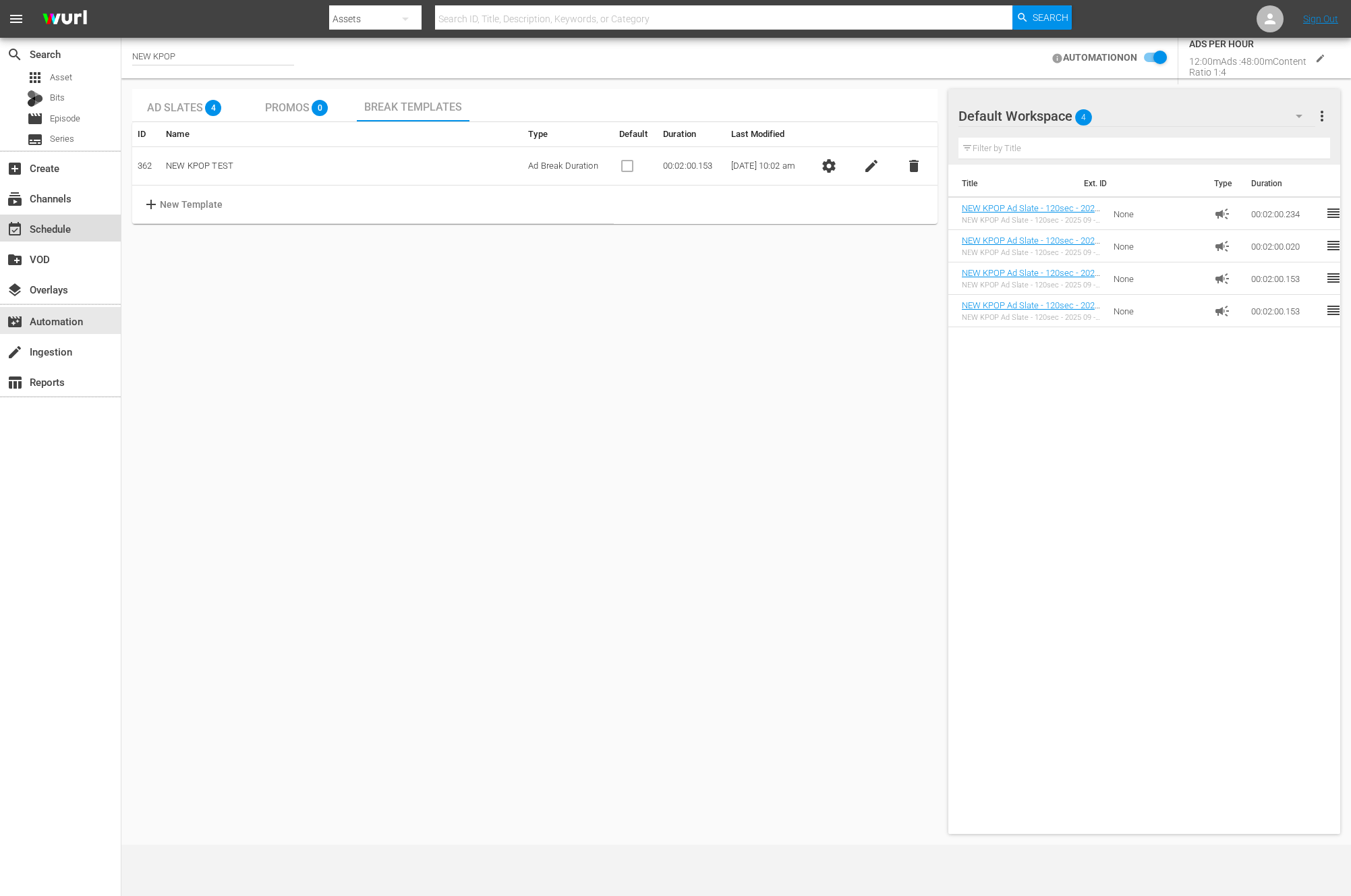
click at [72, 241] on div "event_available Schedule" at bounding box center [60, 228] width 121 height 27
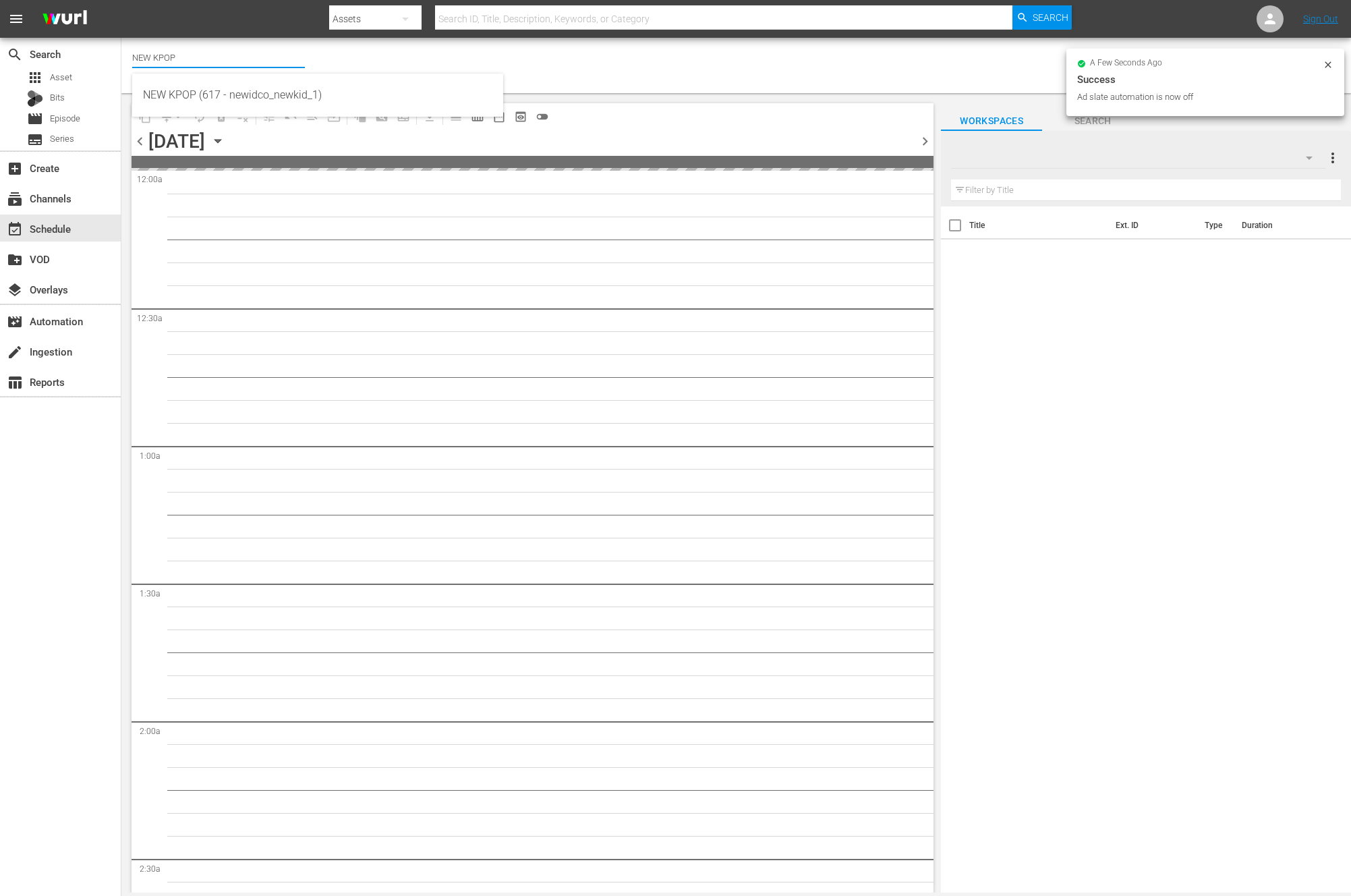
click at [260, 60] on input "NEW KPOP" at bounding box center [219, 57] width 173 height 32
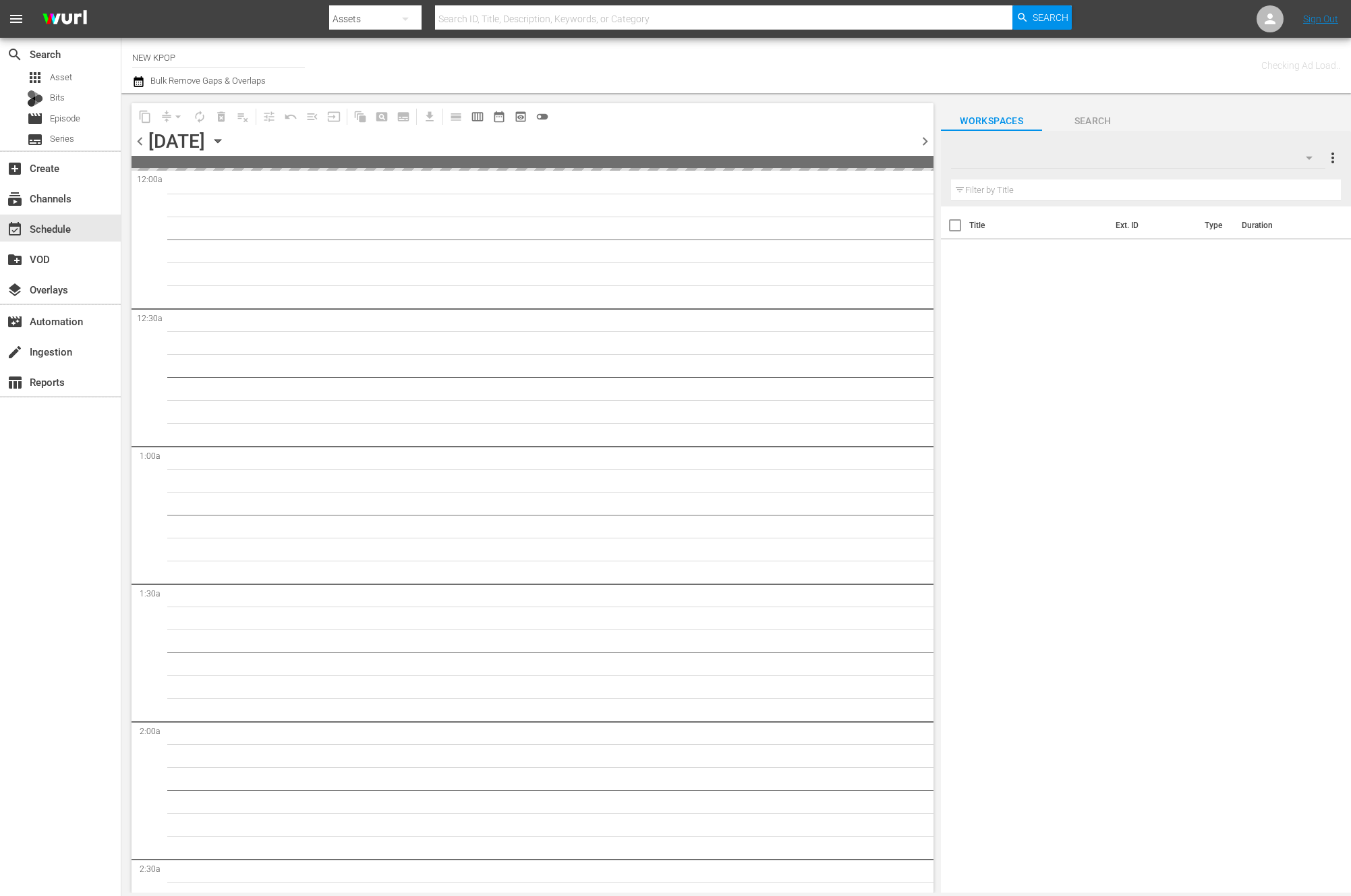
click at [919, 139] on span "chevron_right" at bounding box center [925, 141] width 17 height 17
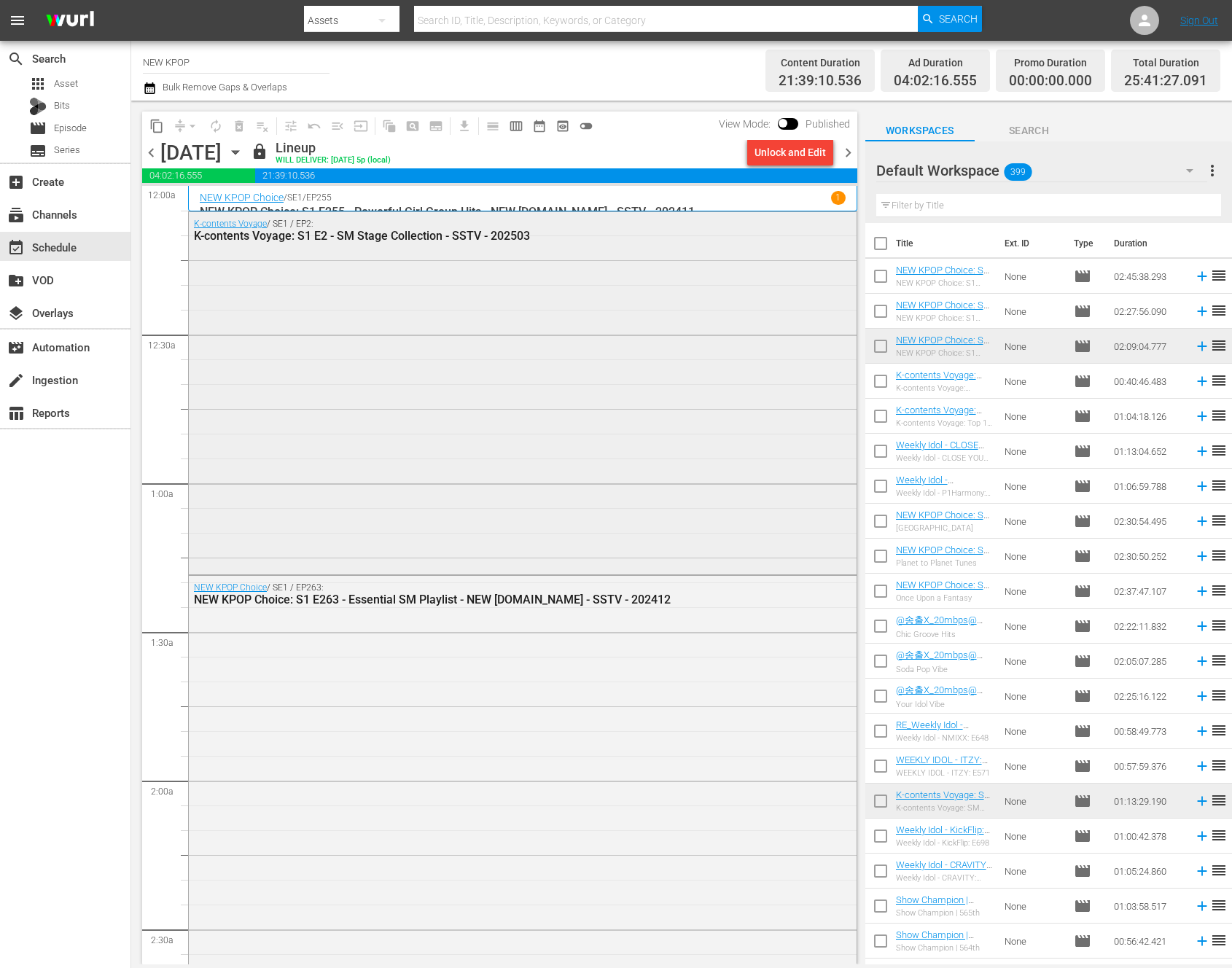
click at [542, 355] on div "K-contents Voyage / SE1 / EP2: K-contents Voyage: S1 E2 - SM Stage Collection -…" at bounding box center [523, 392] width 668 height 360
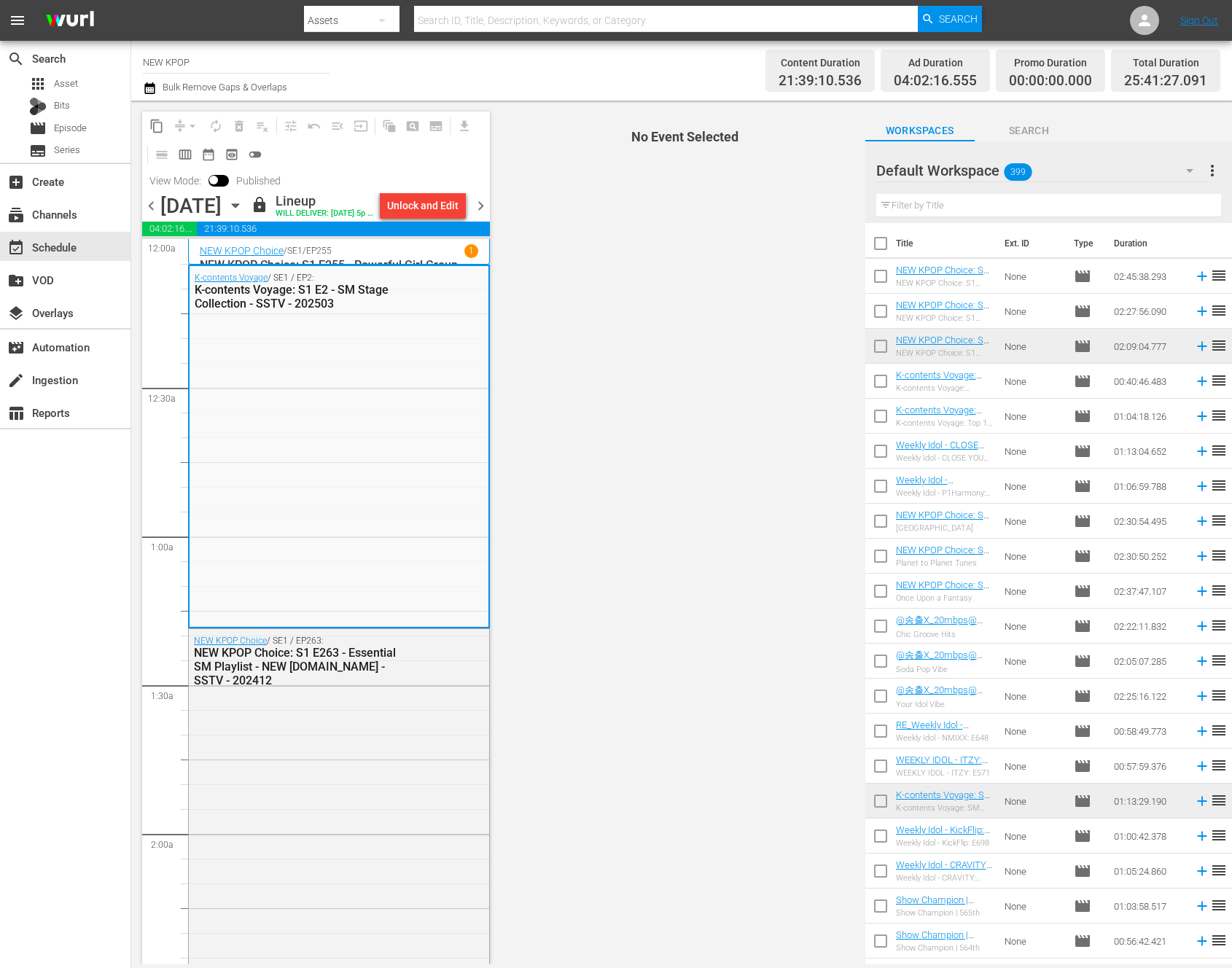
click at [483, 215] on span "chevron_right" at bounding box center [481, 206] width 18 height 18
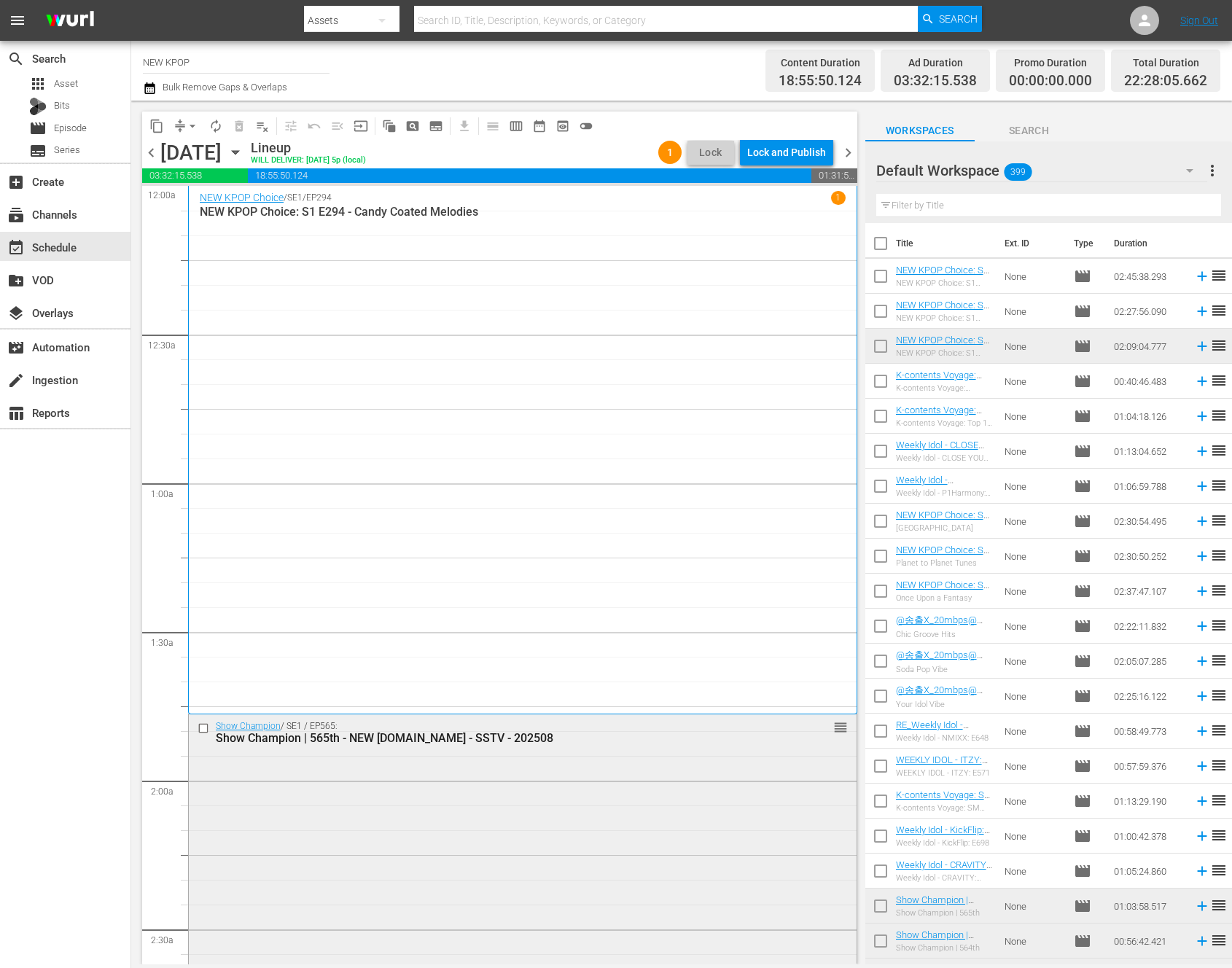
click at [568, 880] on div "Show Champion / SE1 / EP565: Show Champion | 565th - NEW [DOMAIN_NAME] - SSTV -…" at bounding box center [523, 871] width 668 height 313
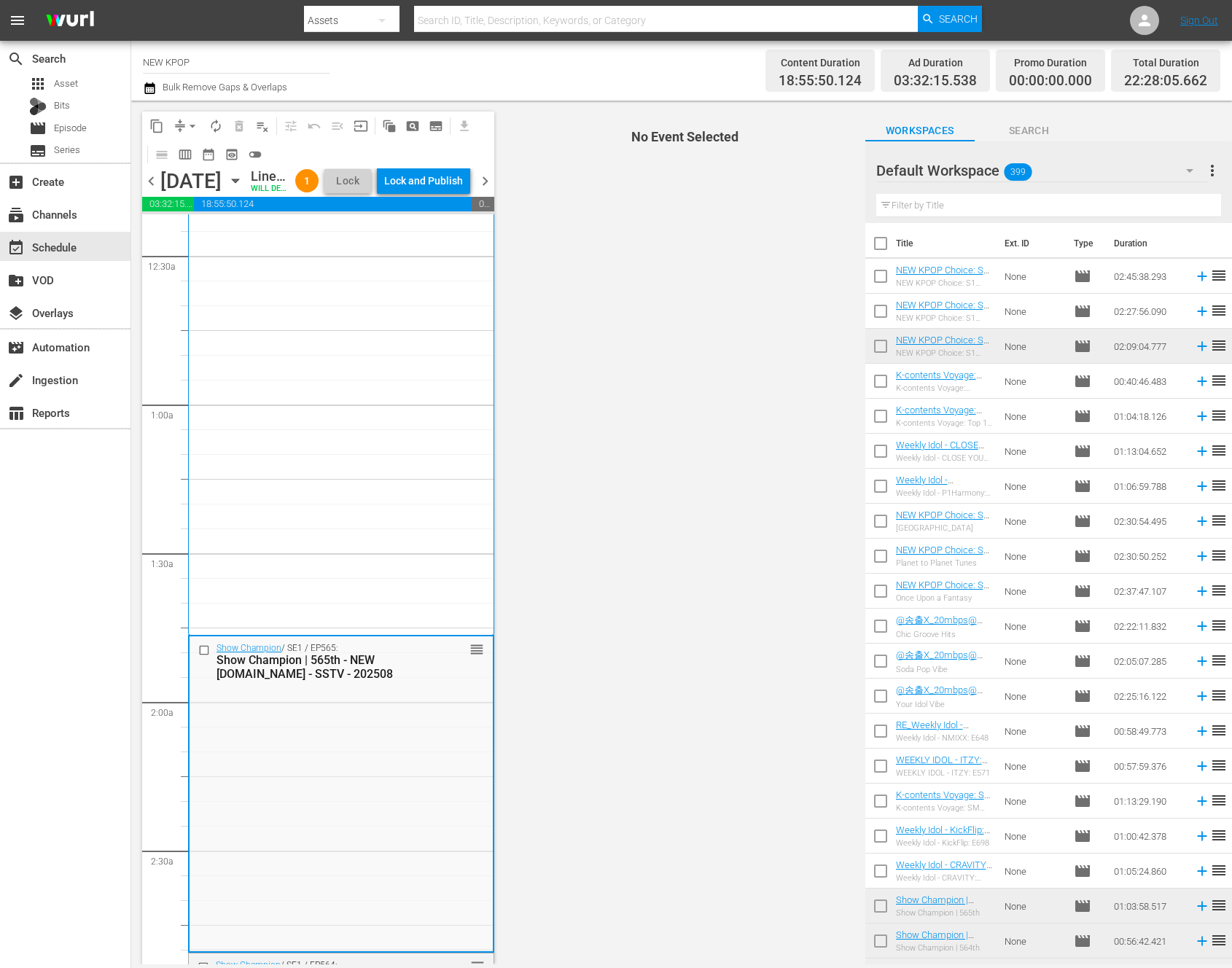
scroll to position [388, 0]
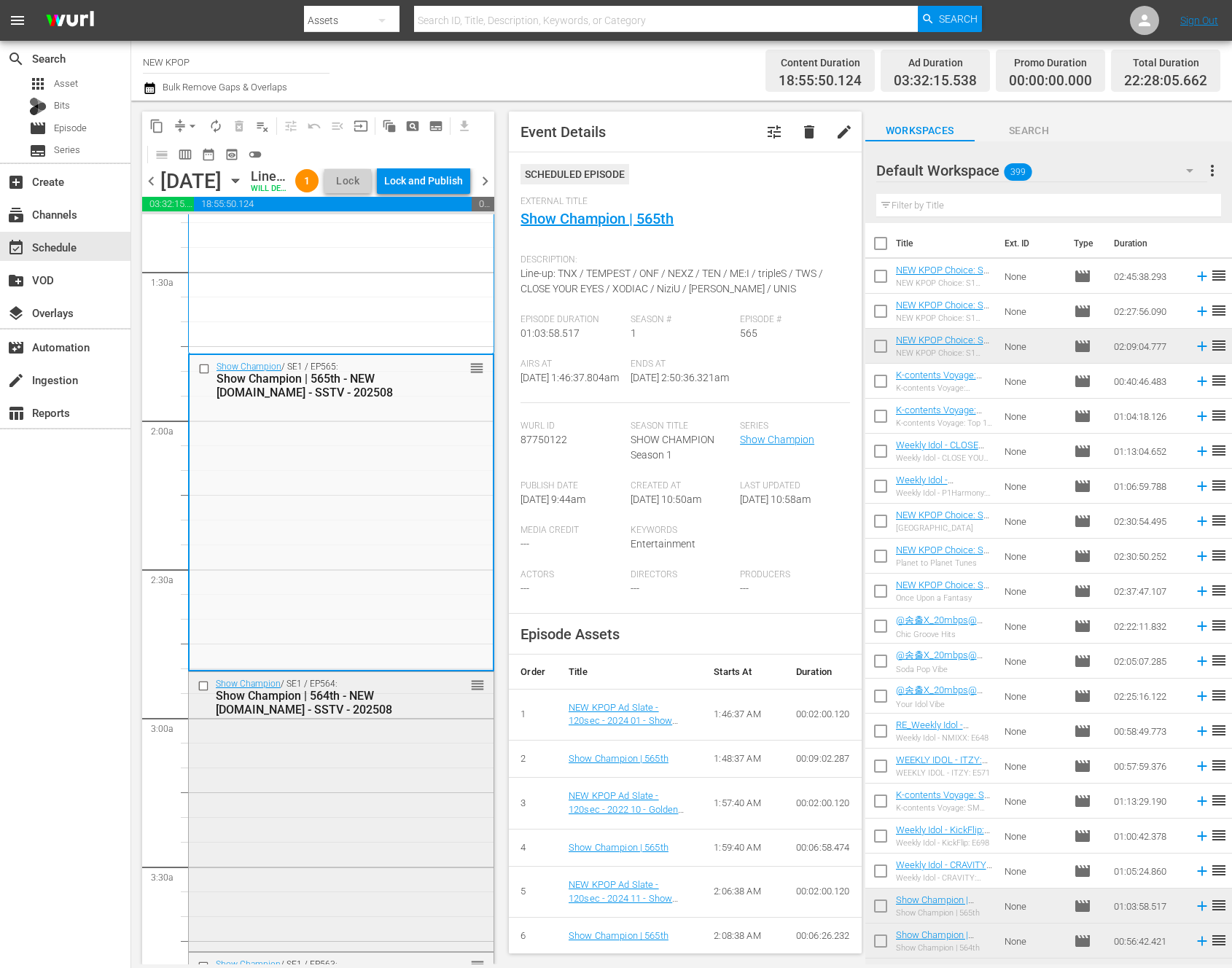
click at [400, 896] on div "Show Champion / SE1 / EP564: Show Champion | 564th - NEW [DOMAIN_NAME] - SSTV -…" at bounding box center [341, 810] width 305 height 277
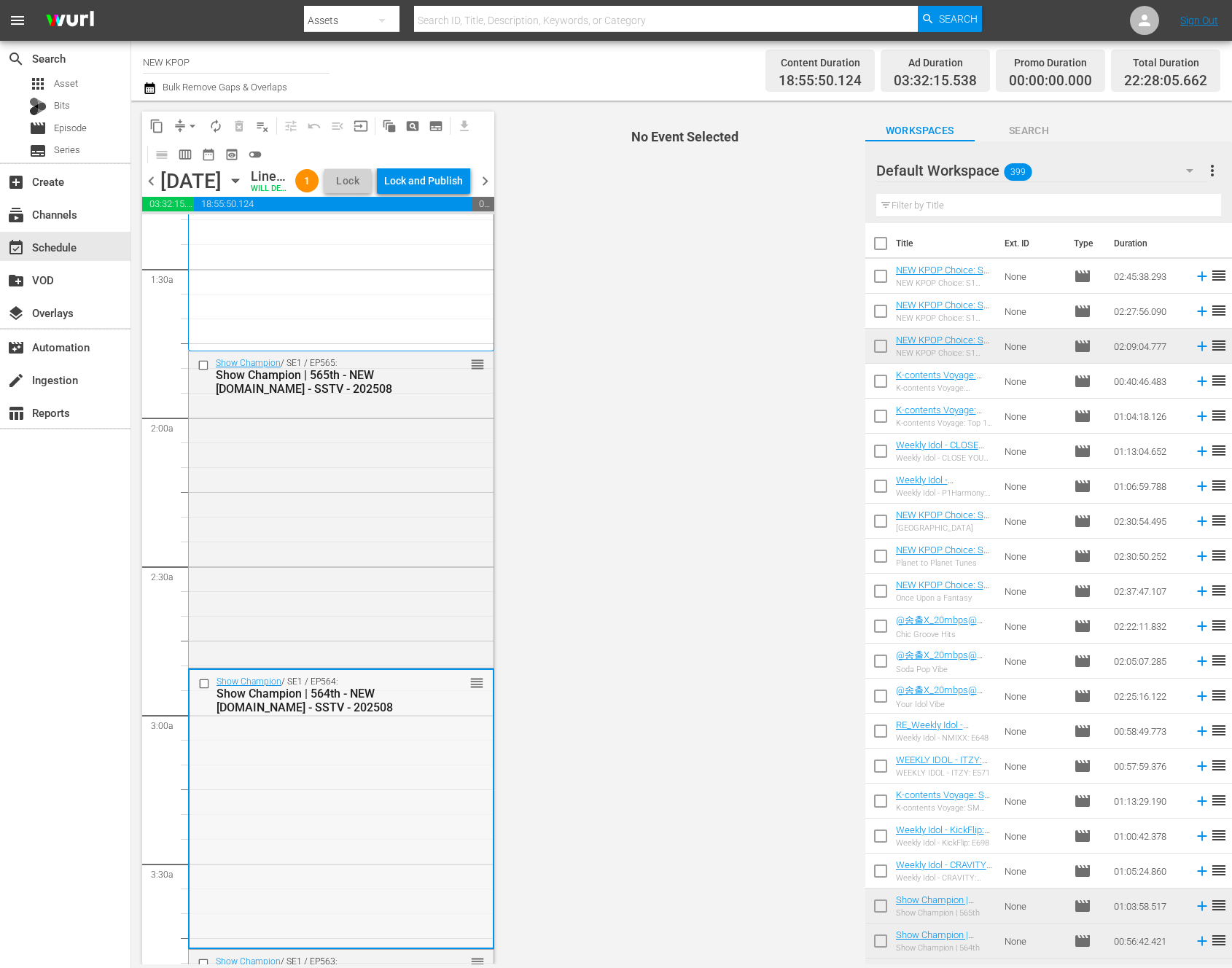
scroll to position [432, 0]
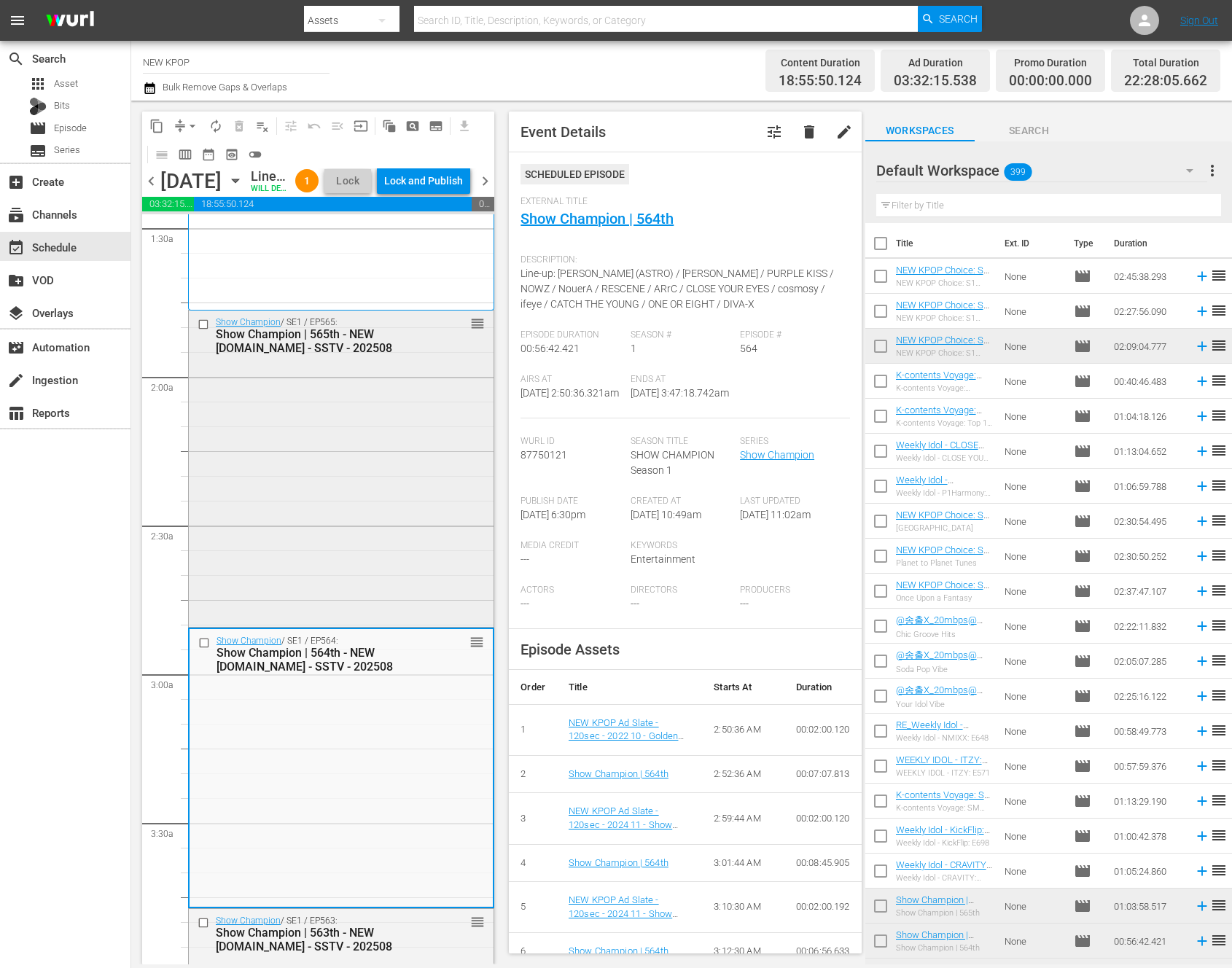
click at [385, 500] on div "Show Champion / SE1 / EP565: Show Champion | 565th - NEW [DOMAIN_NAME] - SSTV -…" at bounding box center [341, 467] width 305 height 313
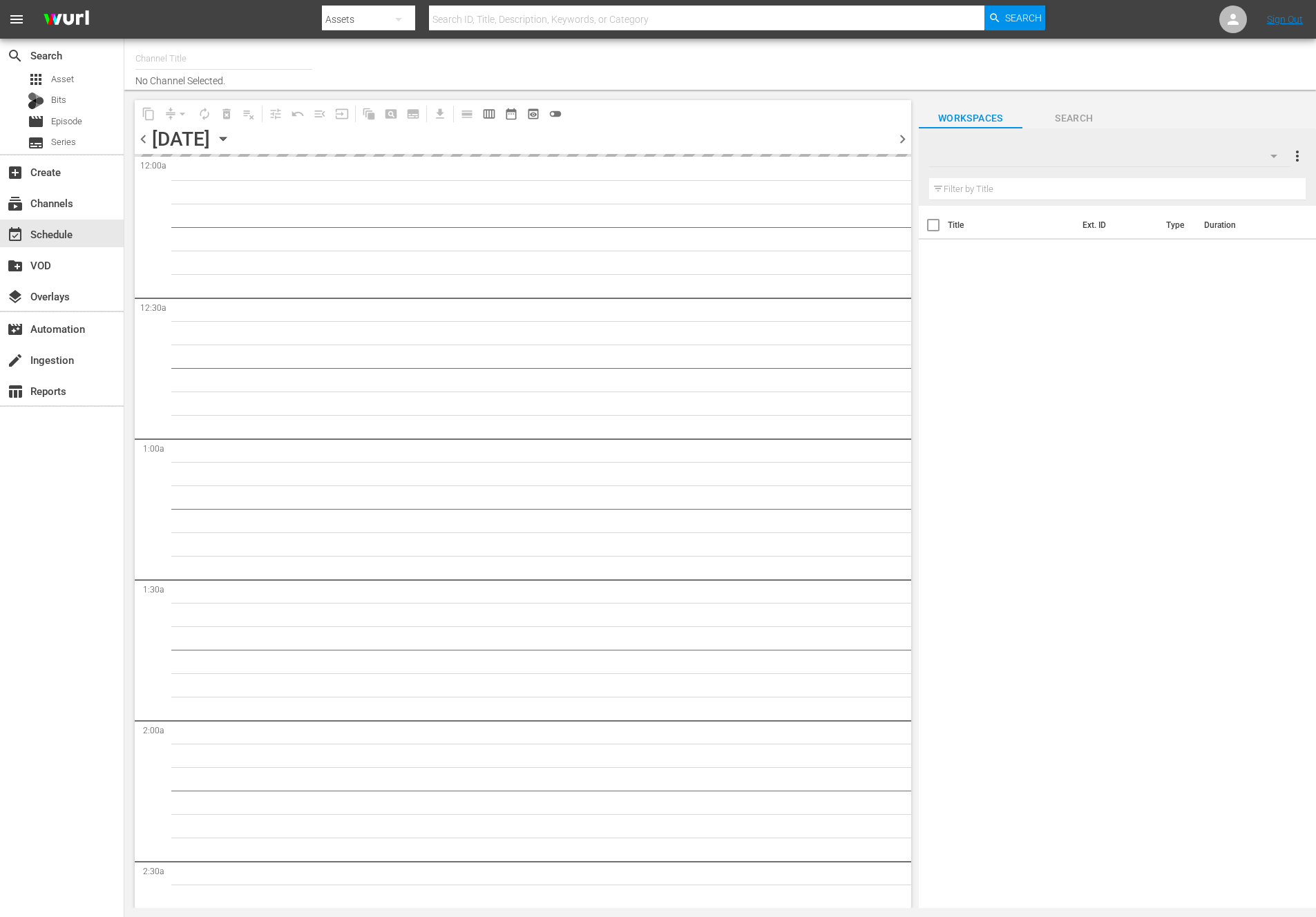
type input "NEW KPOP (617)"
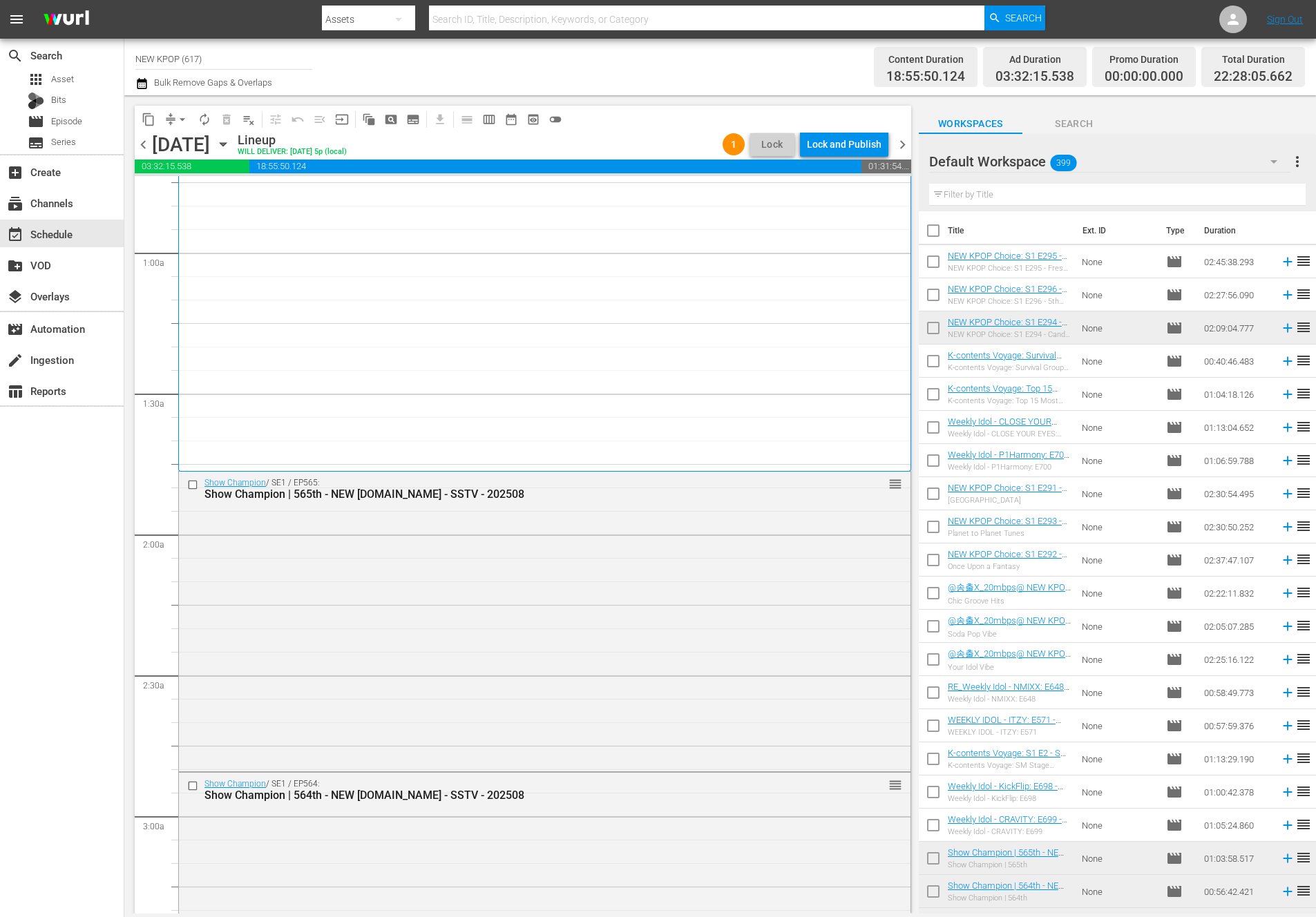
scroll to position [238, 0]
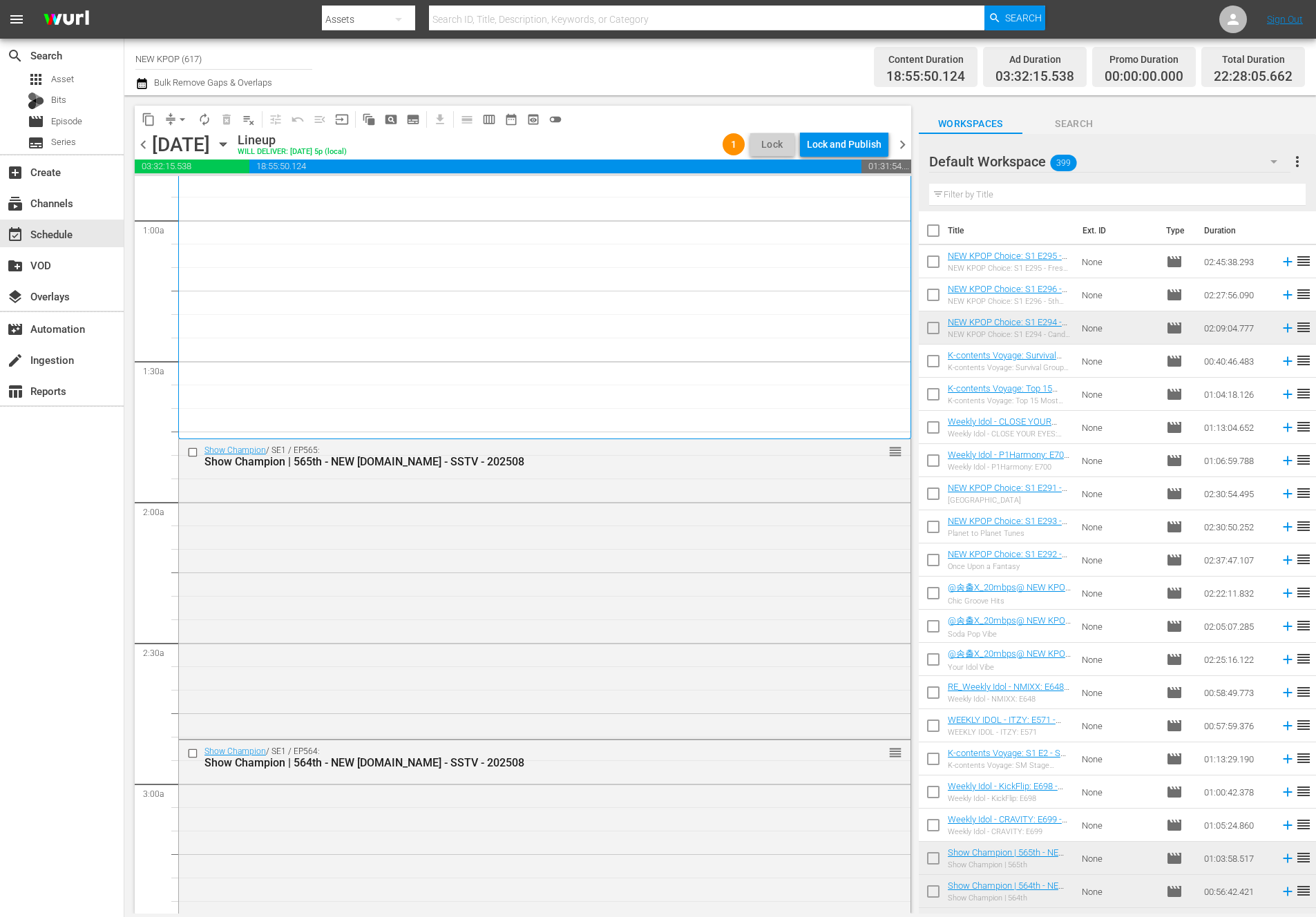
click at [345, 468] on div "Show Champion | 565th - NEW [DOMAIN_NAME] - SSTV - 202508" at bounding box center [519, 461] width 629 height 13
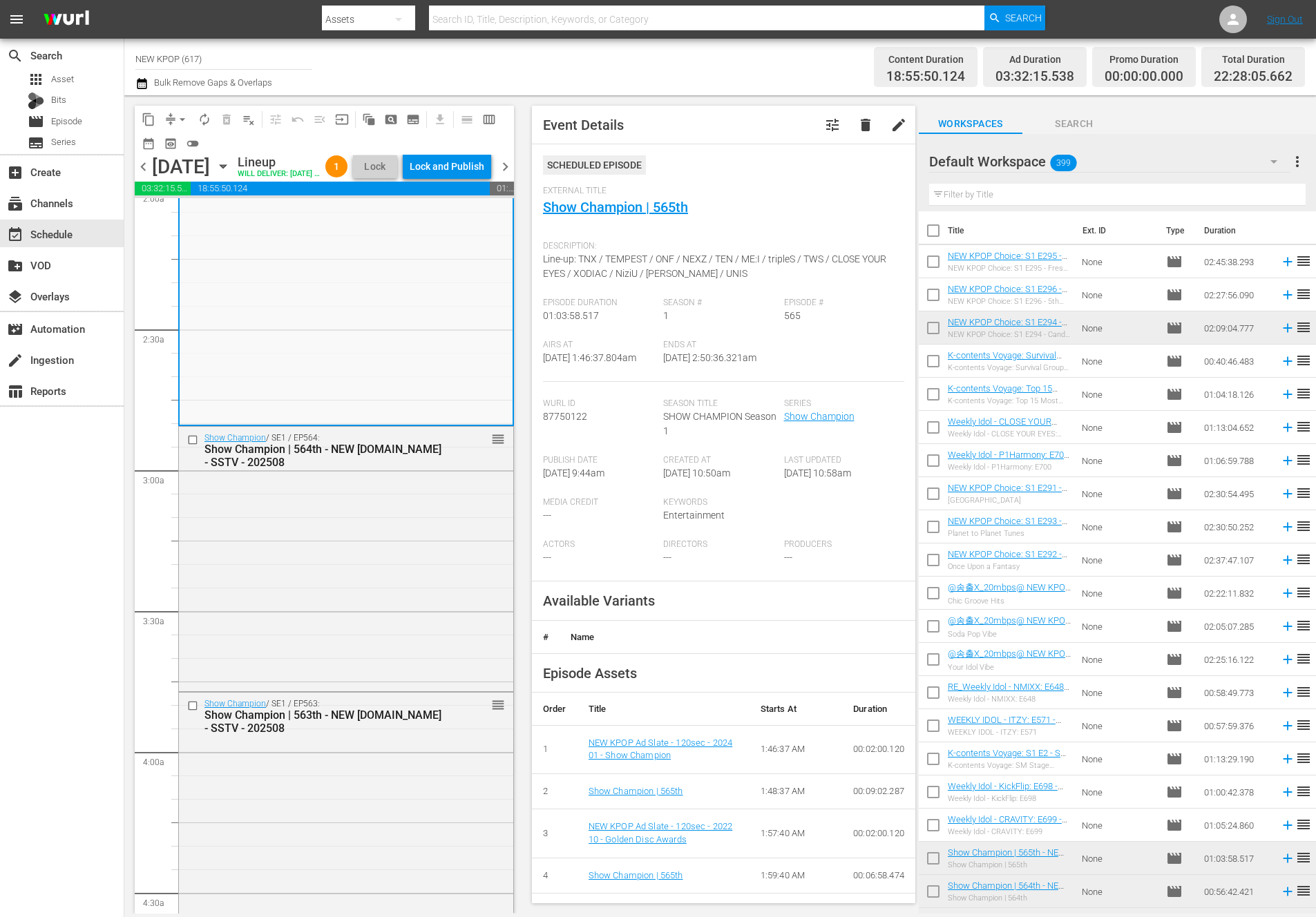
scroll to position [366, 0]
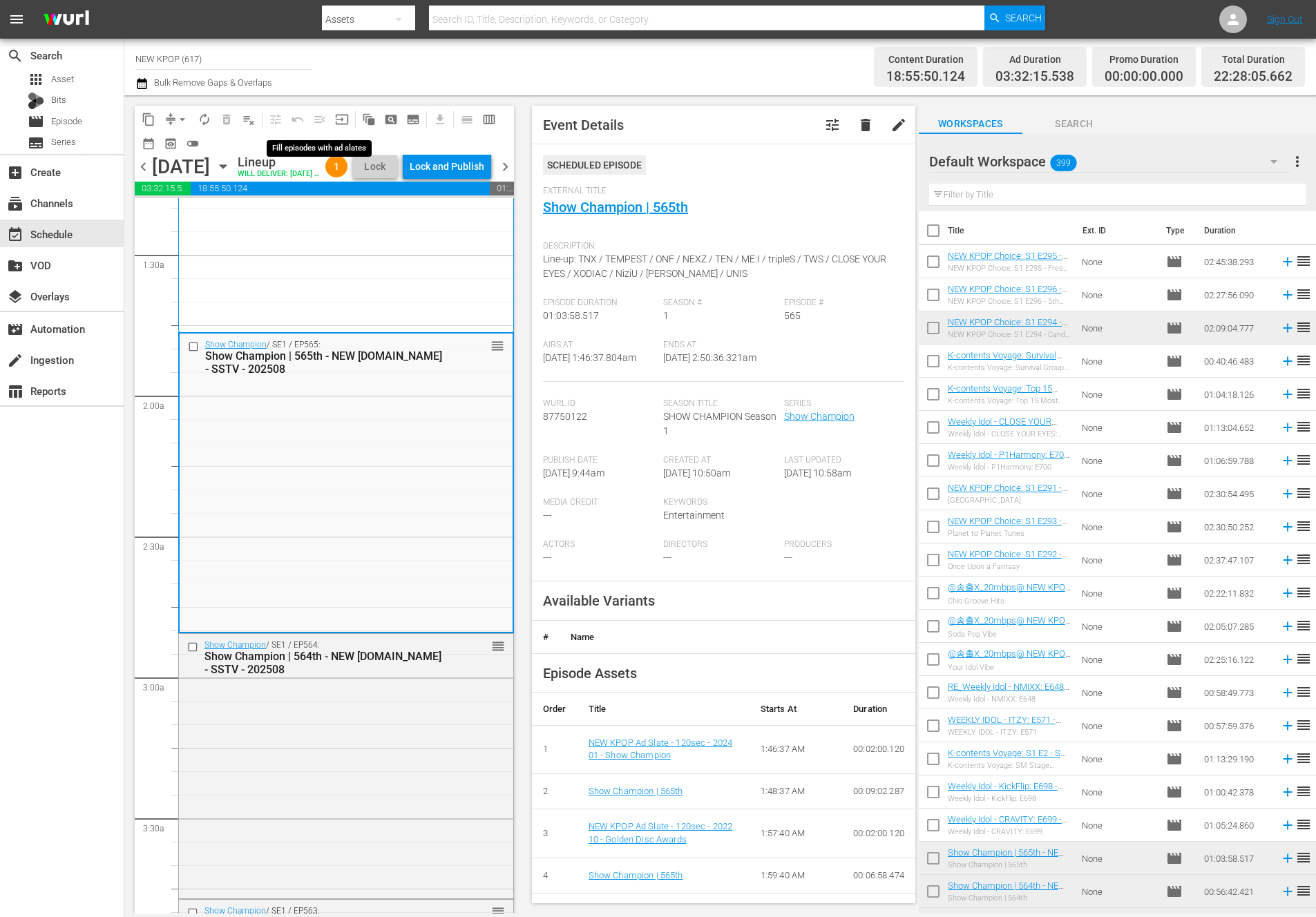
click at [317, 118] on span "menu_open" at bounding box center [320, 120] width 22 height 22
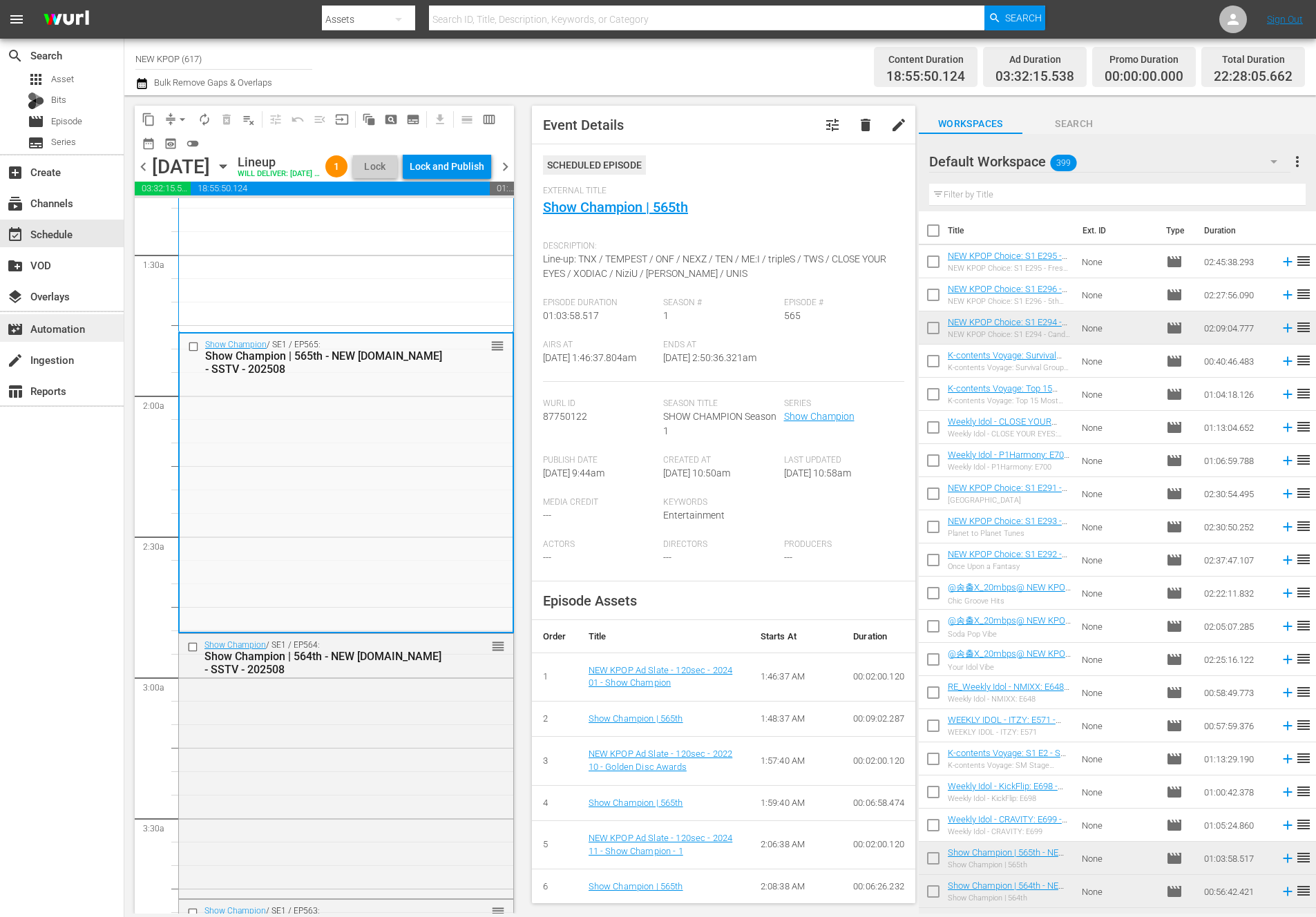
click at [45, 333] on div "movie_filter Automation" at bounding box center [38, 326] width 78 height 13
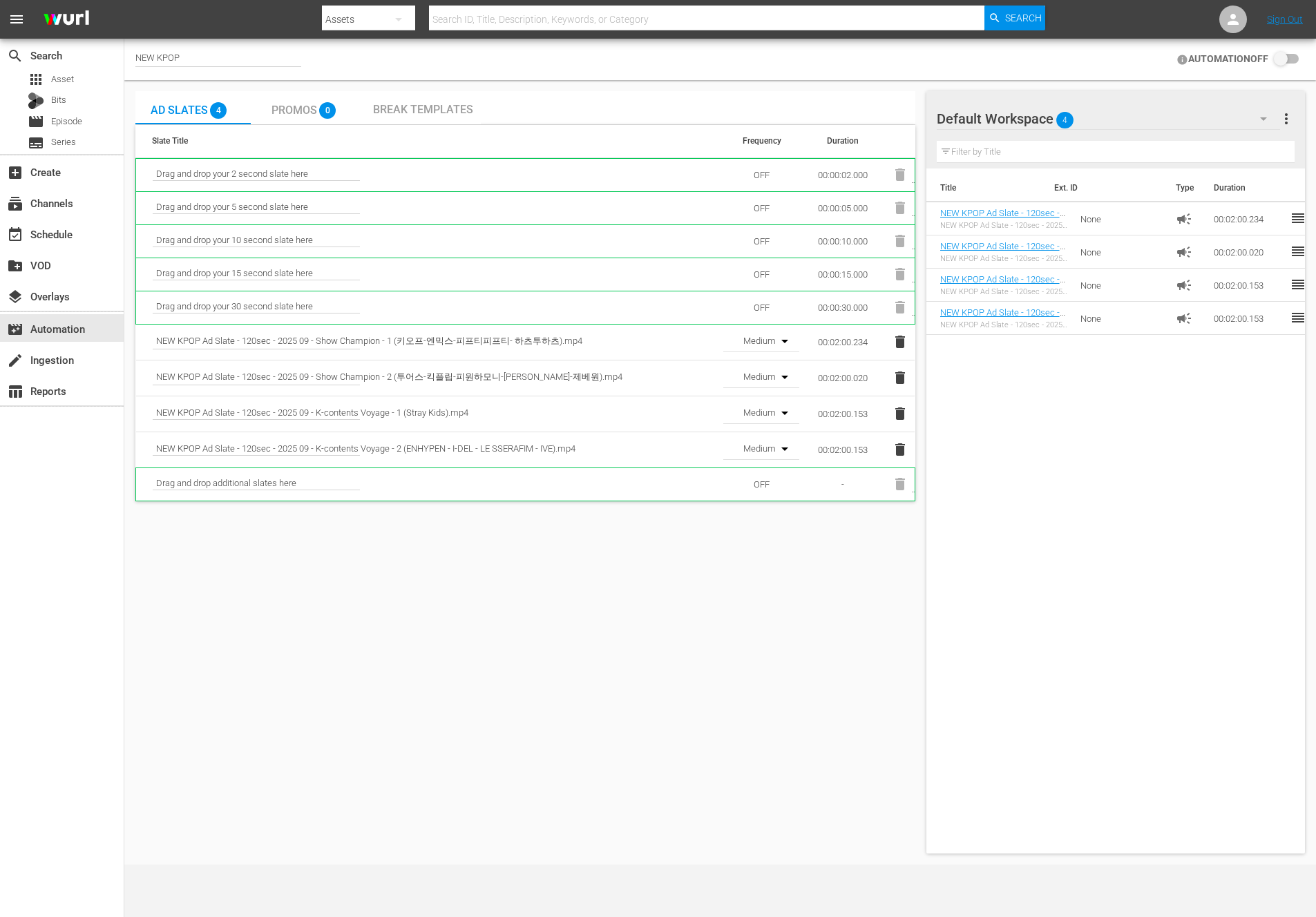
click at [571, 122] on div "Ad Slates 4 Promos 0 Break Templates" at bounding box center [525, 108] width 780 height 34
click at [1166, 61] on input "checkbox" at bounding box center [1282, 59] width 30 height 17
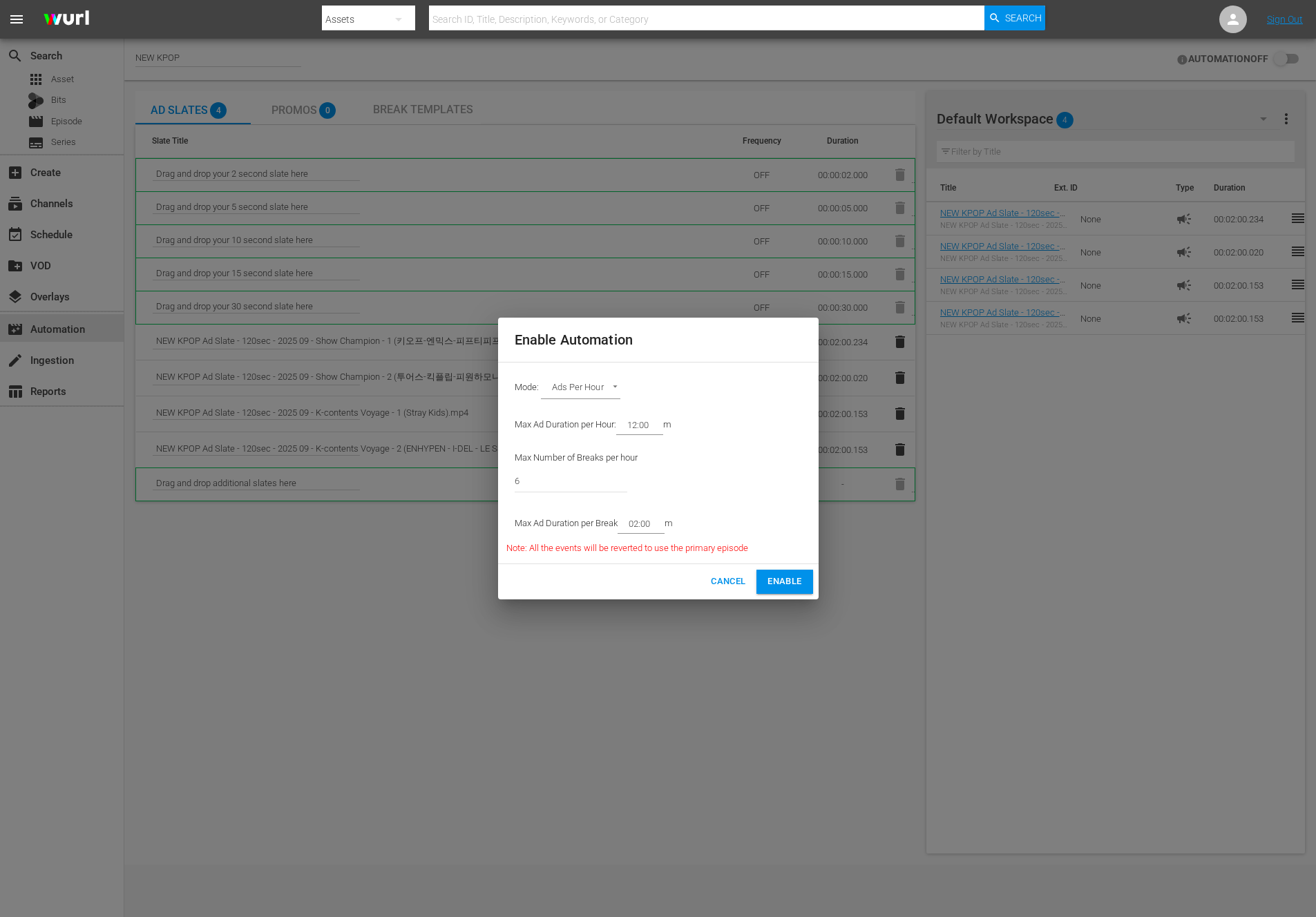
click at [801, 580] on button "Enable" at bounding box center [785, 582] width 56 height 24
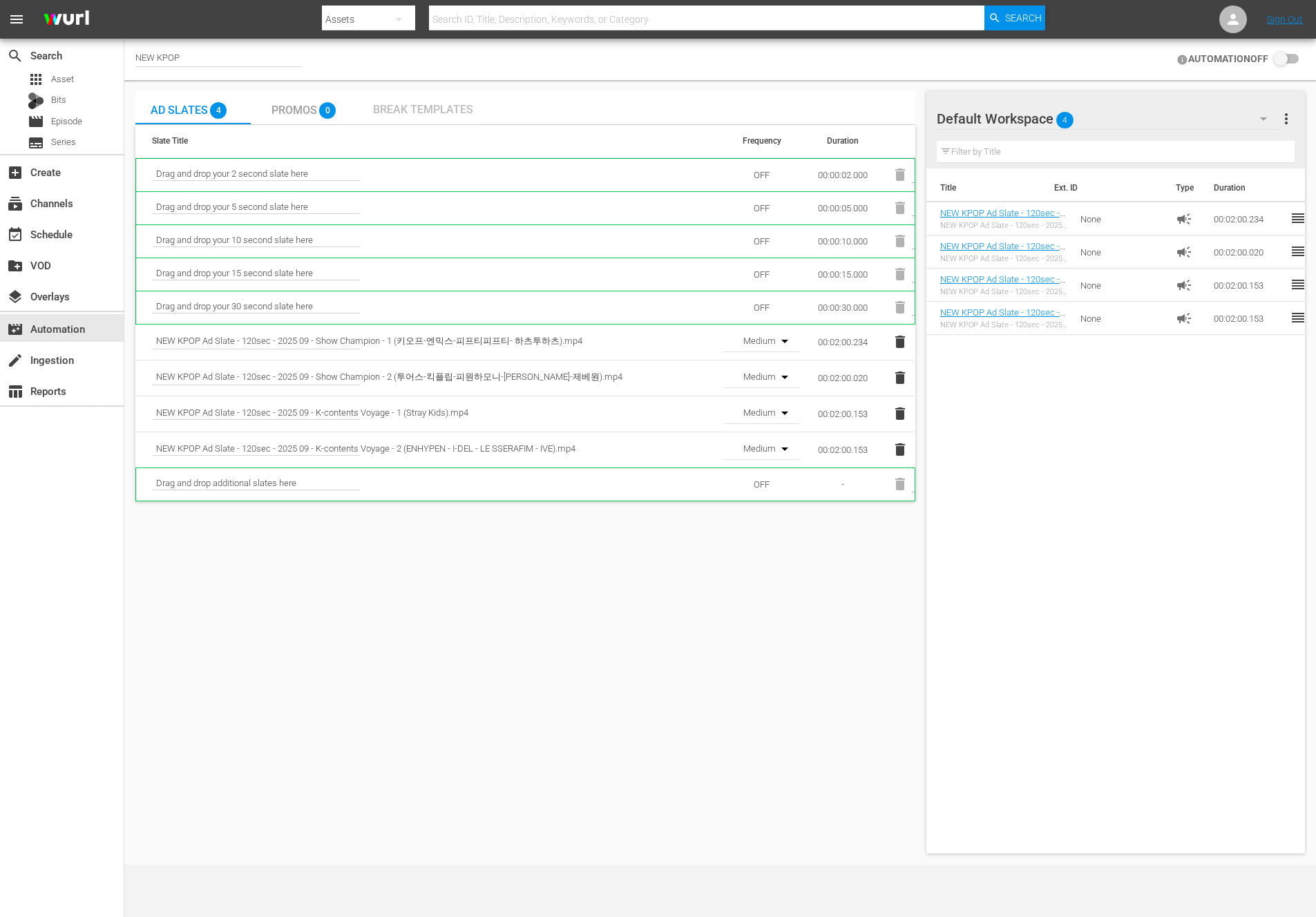
click at [378, 103] on span "Break Templates" at bounding box center [422, 109] width 100 height 13
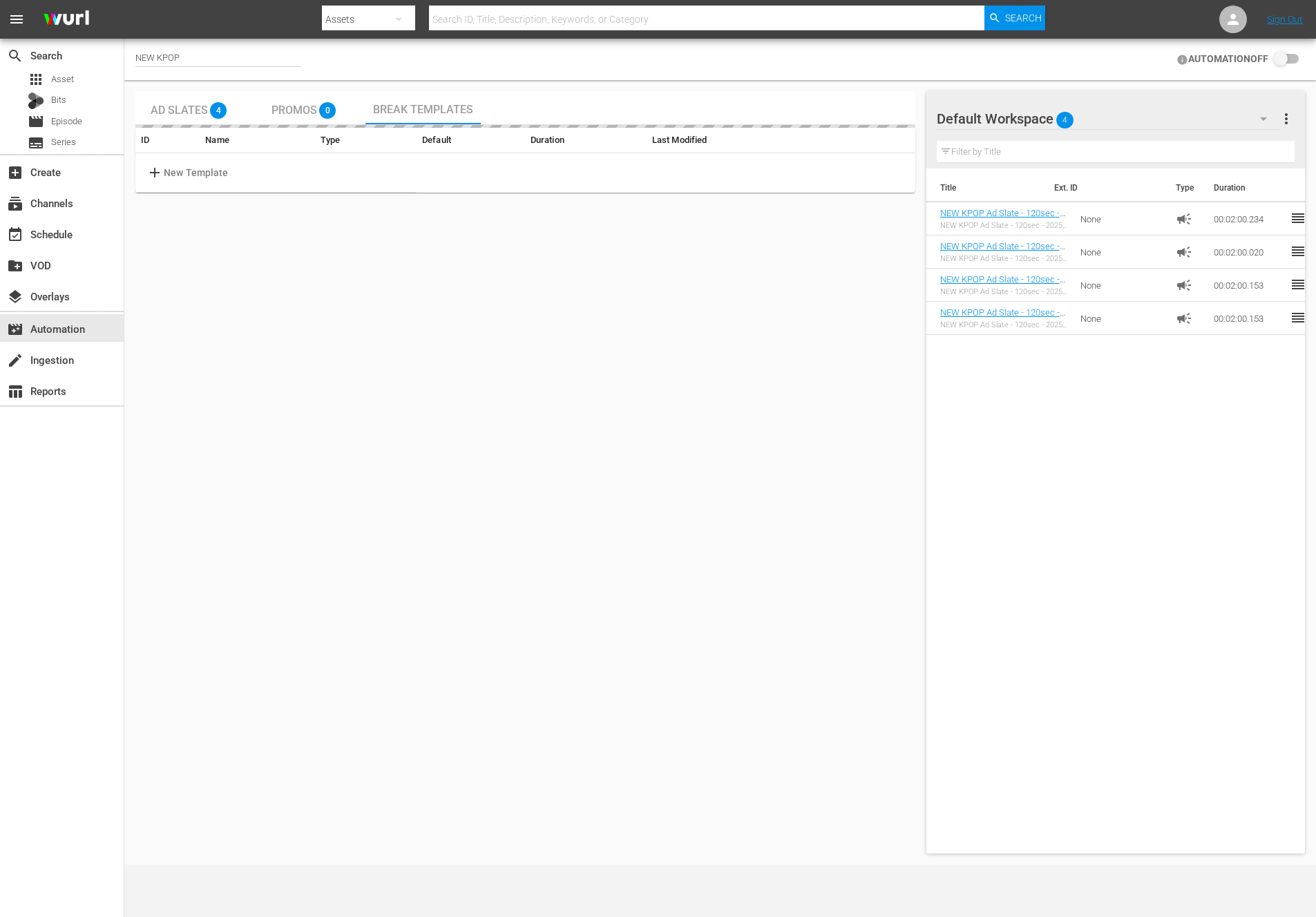
checkbox input "true"
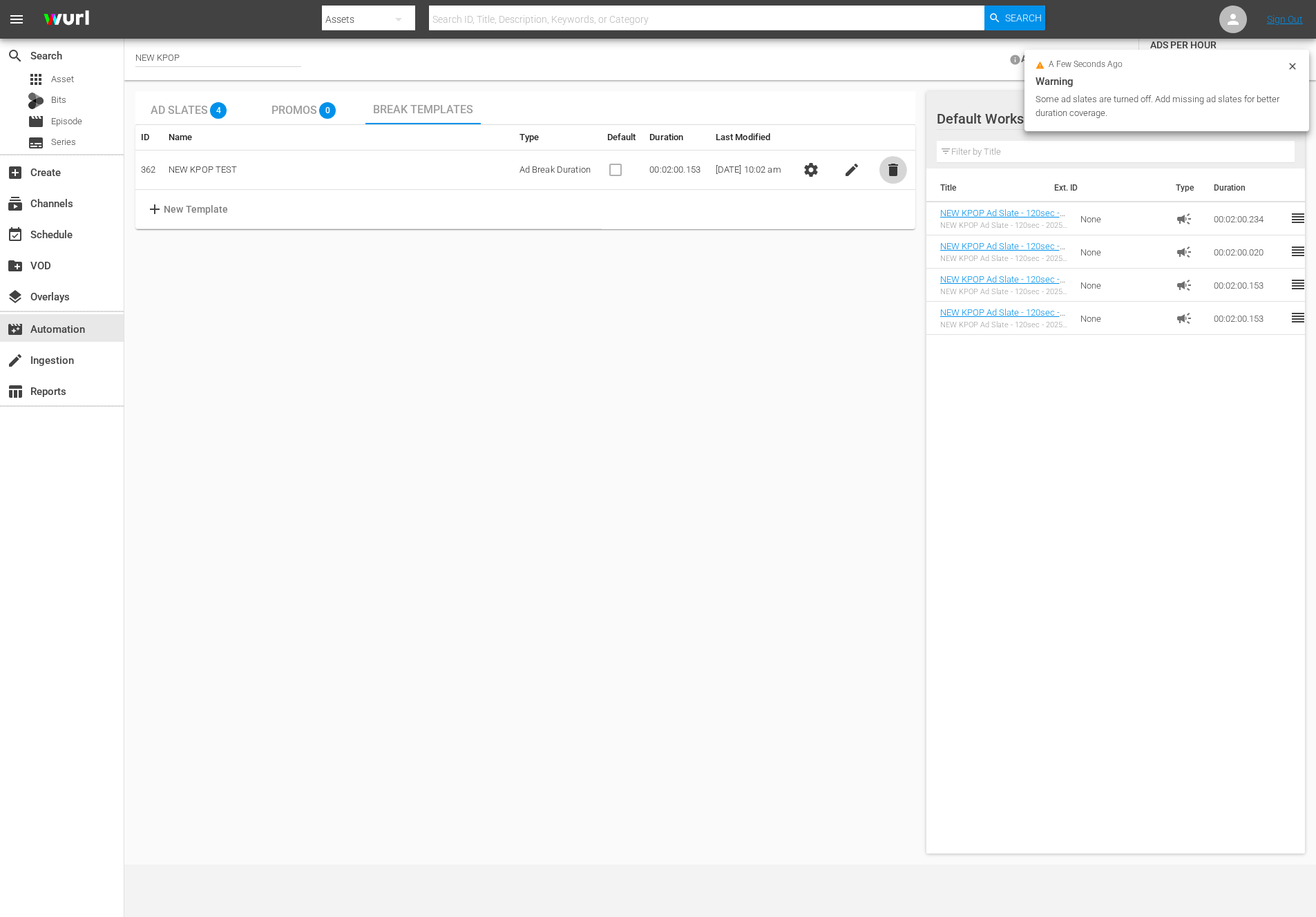
click at [892, 173] on span "delete" at bounding box center [893, 170] width 17 height 17
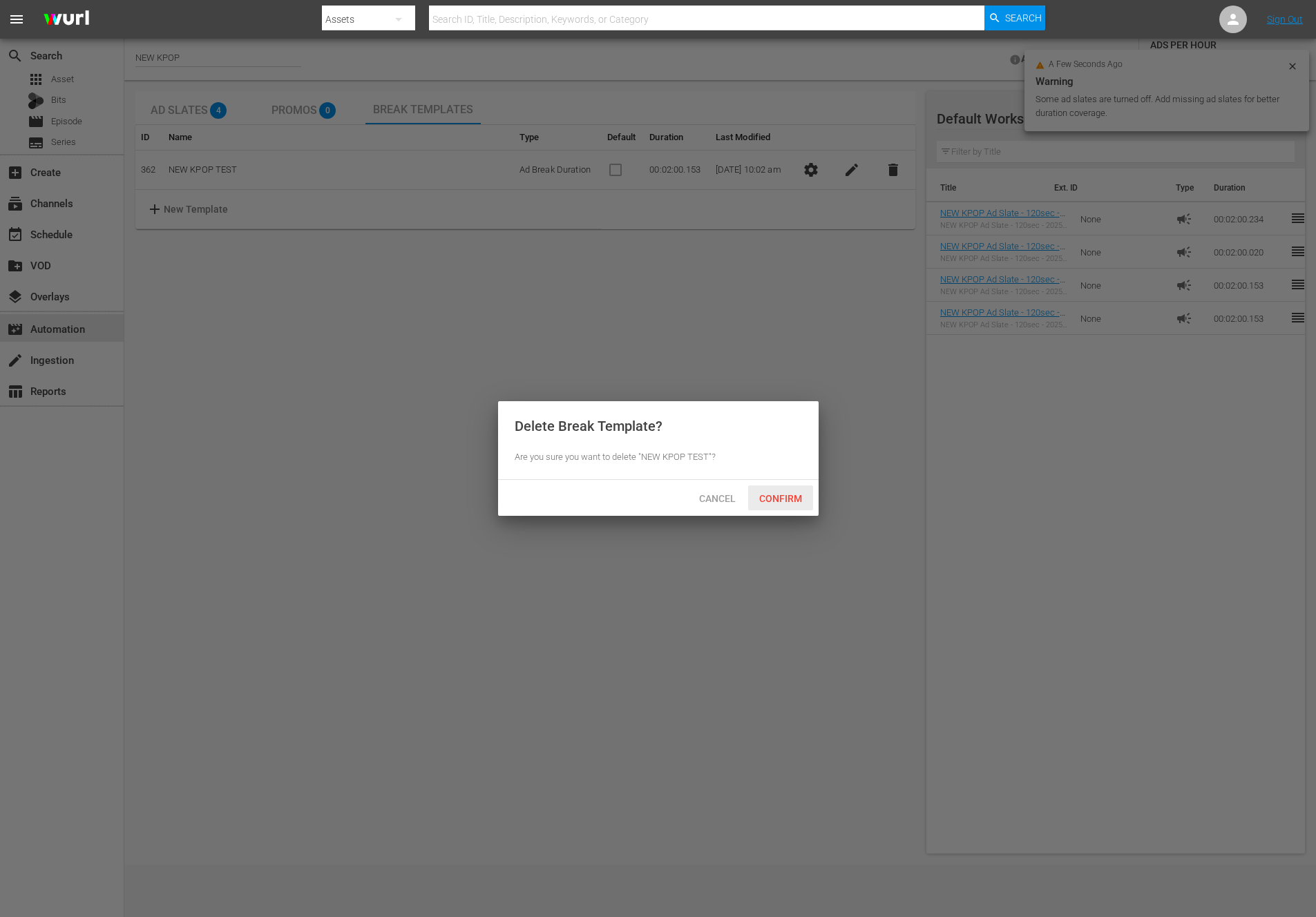
click at [794, 494] on span "Confirm" at bounding box center [780, 498] width 65 height 11
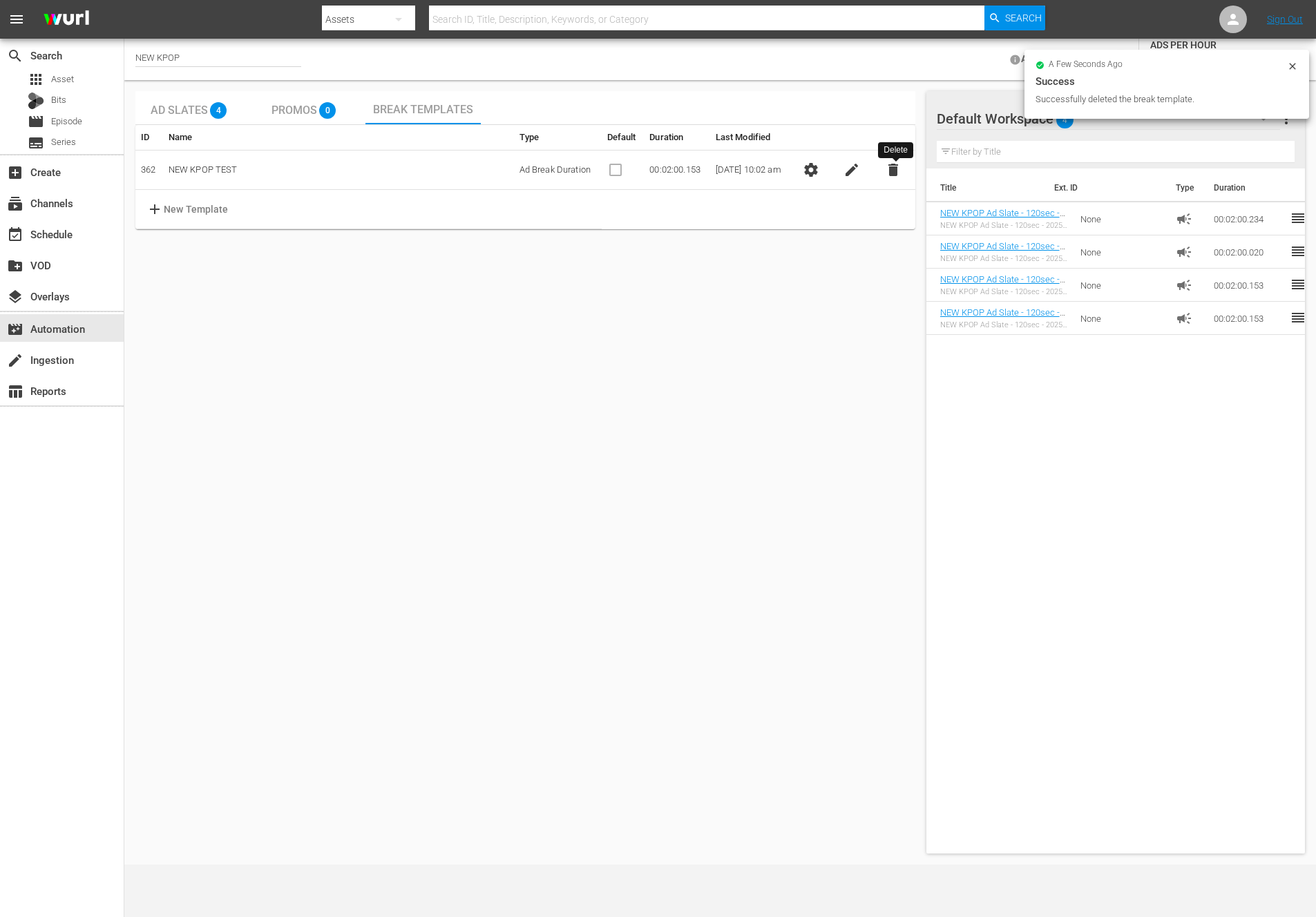
click at [901, 168] on span "delete" at bounding box center [893, 170] width 17 height 17
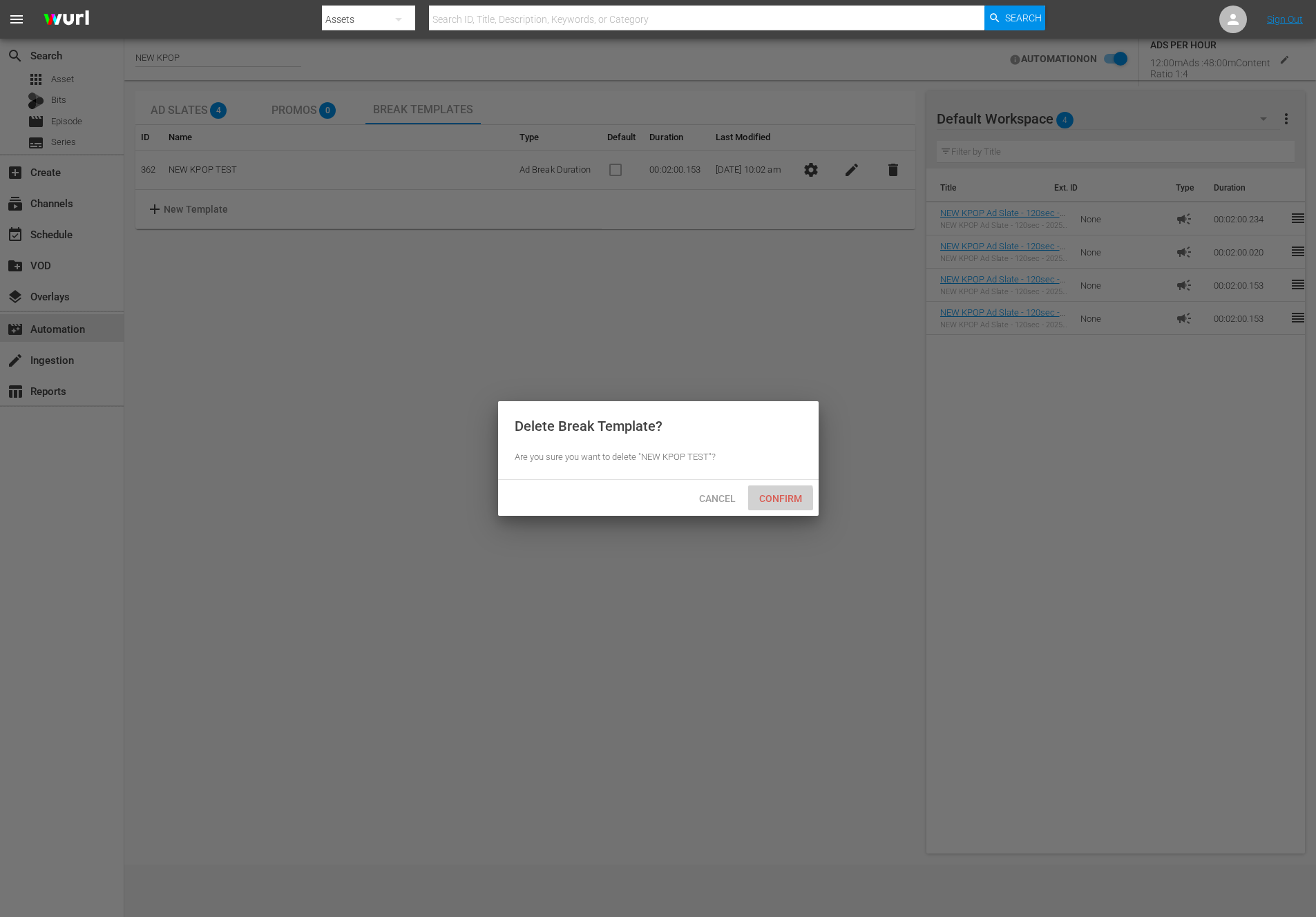
click at [779, 499] on span "Confirm" at bounding box center [780, 498] width 65 height 11
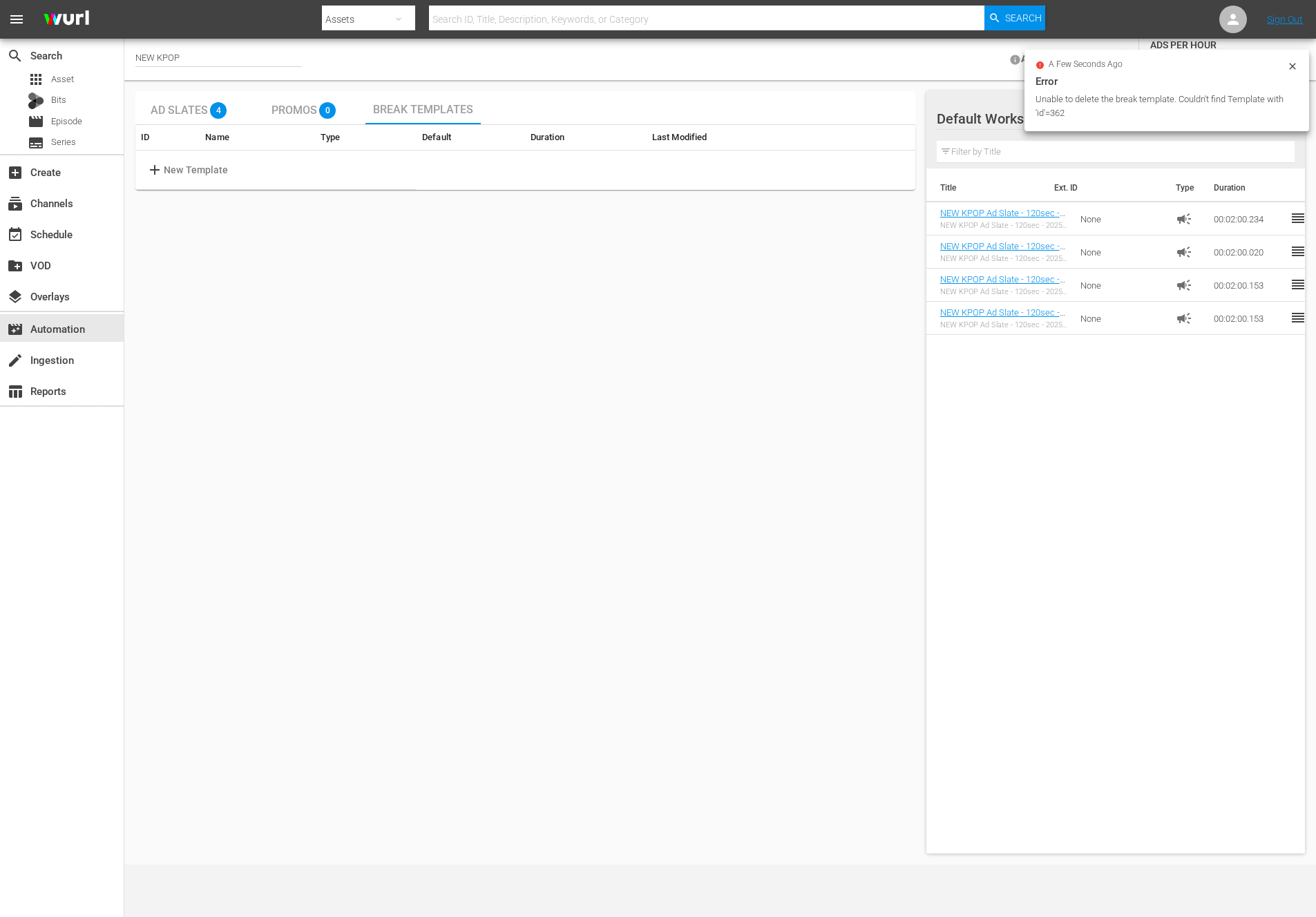
click at [293, 460] on div "Ad Slates 4 Promos 0 Break Templates ID Name Type Default Duration Last Modifie…" at bounding box center [525, 472] width 780 height 762
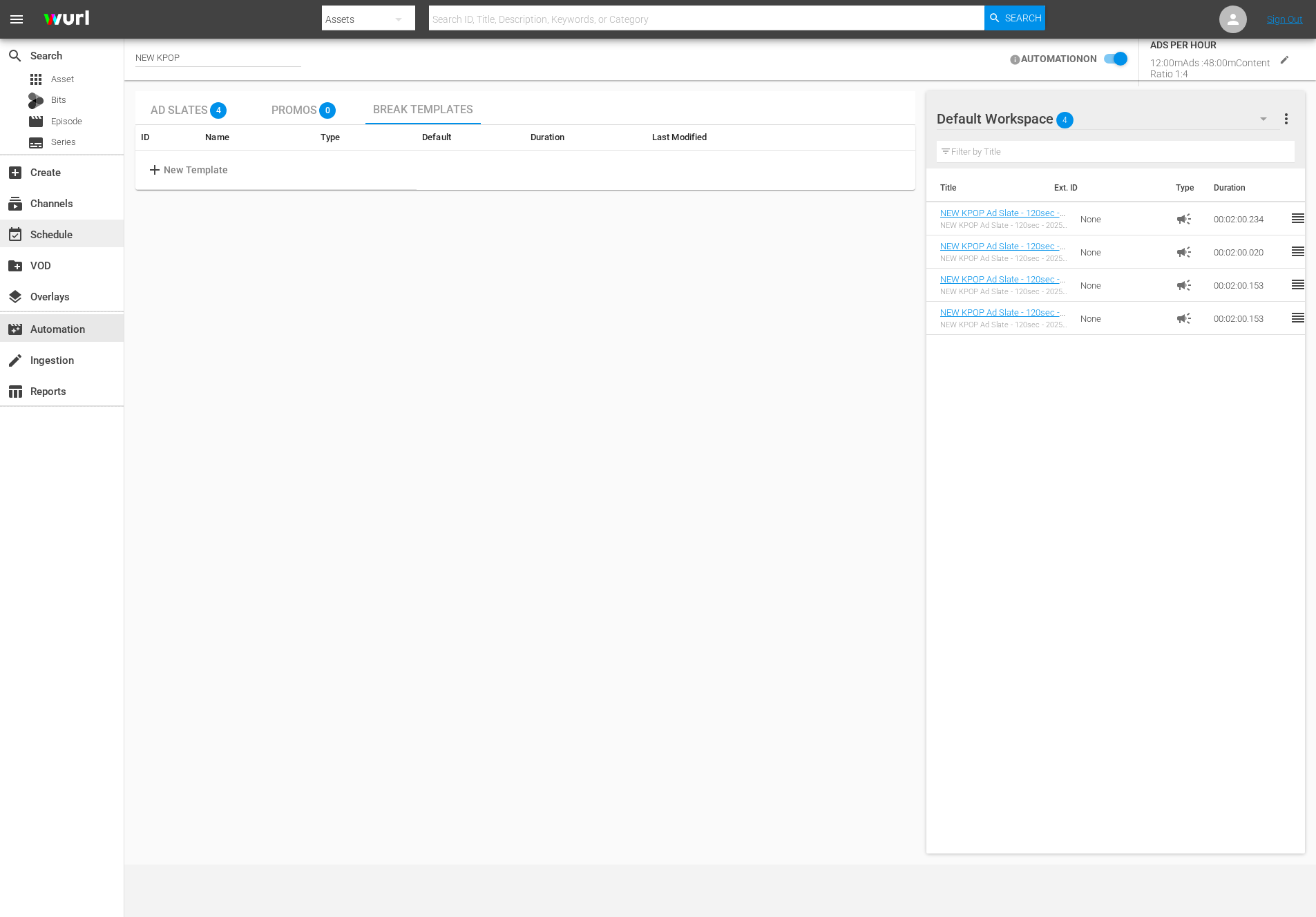
click at [94, 220] on div "event_available Schedule" at bounding box center [62, 233] width 124 height 28
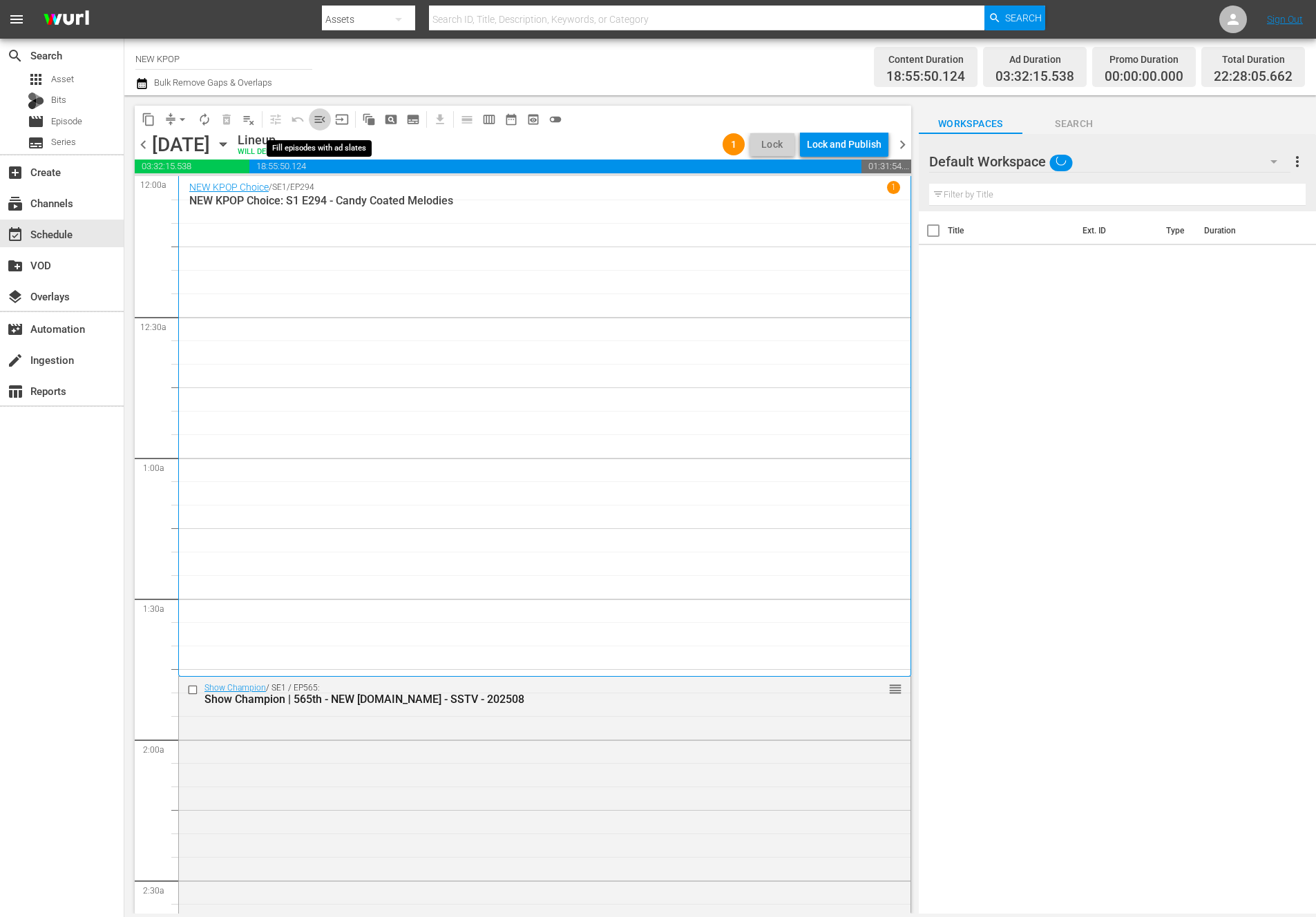
click at [326, 116] on span "menu_open" at bounding box center [320, 120] width 14 height 14
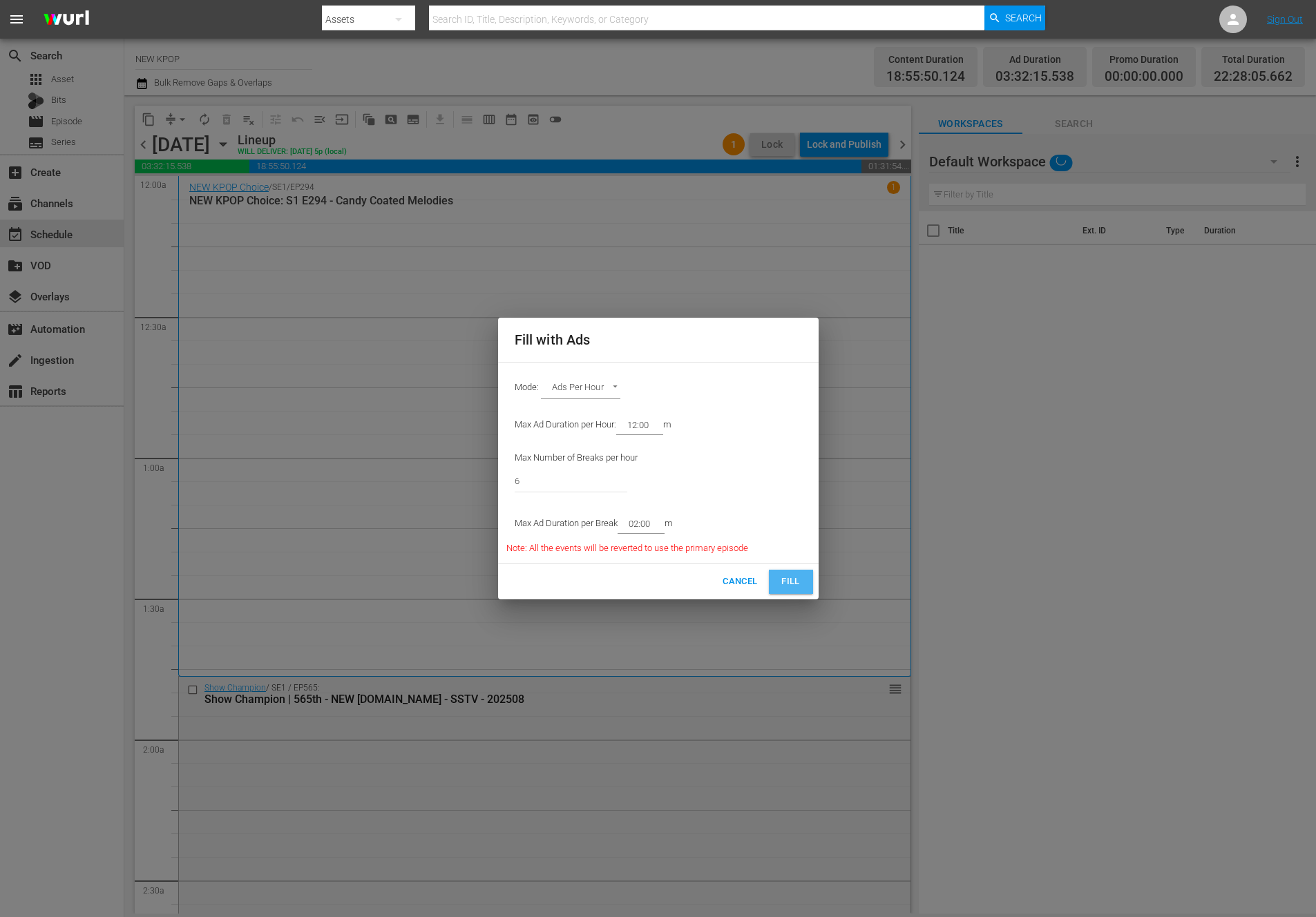
click at [774, 581] on button "Fill" at bounding box center [790, 582] width 44 height 24
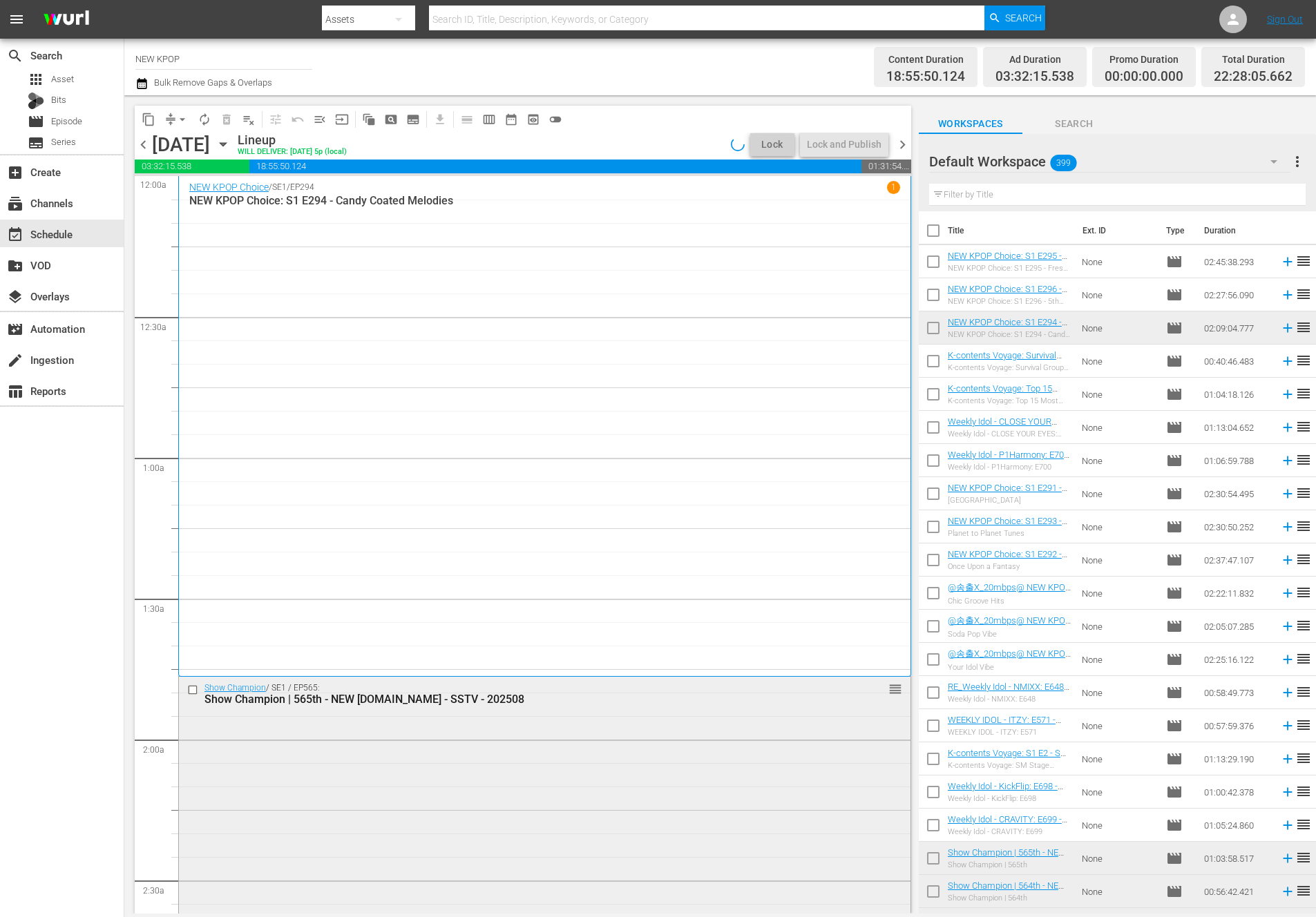
click at [252, 797] on div "Show Champion / SE1 / EP565: Show Champion | 565th - NEW K.ID - SSTV - 202508 r…" at bounding box center [545, 825] width 731 height 296
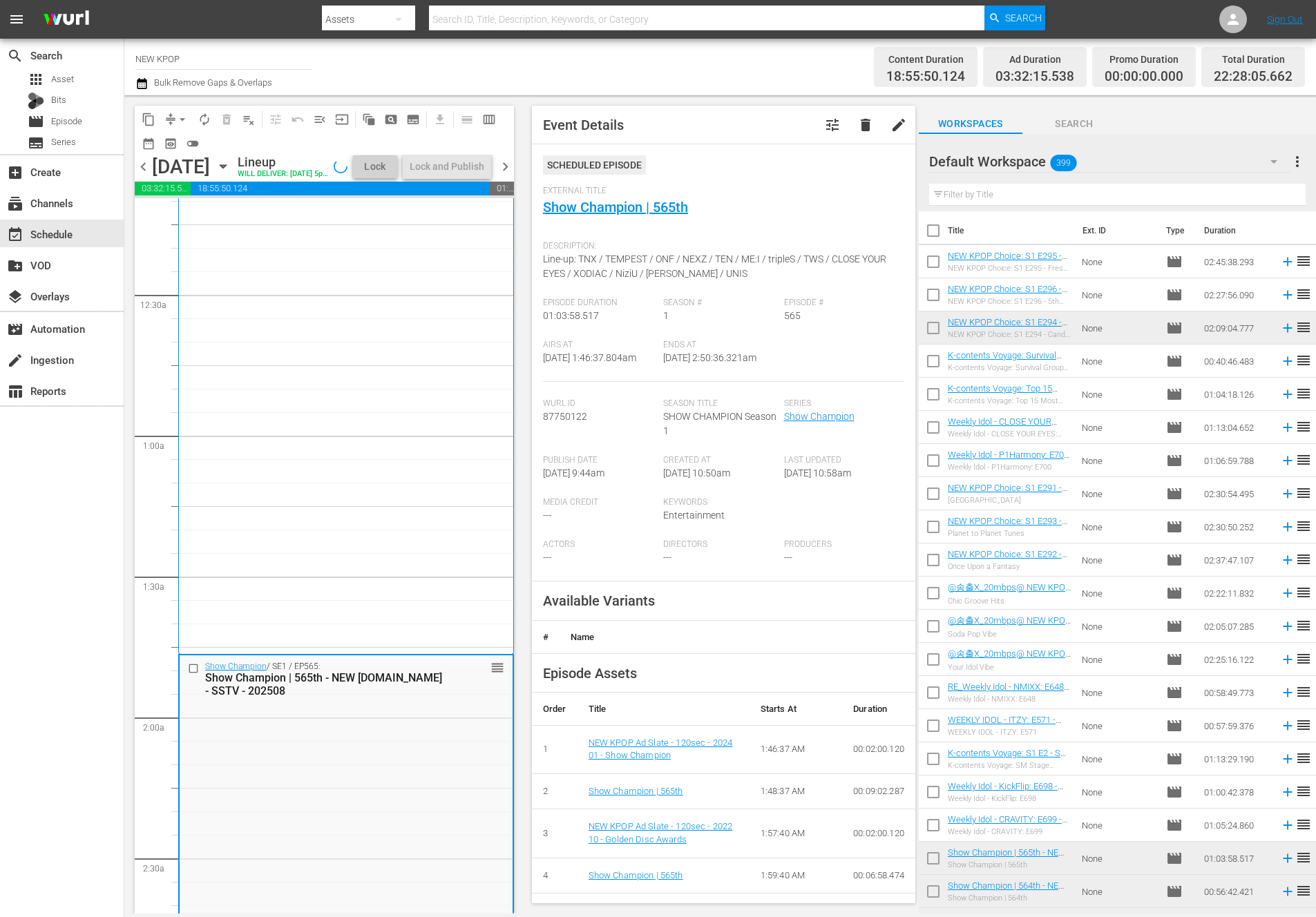
scroll to position [323, 0]
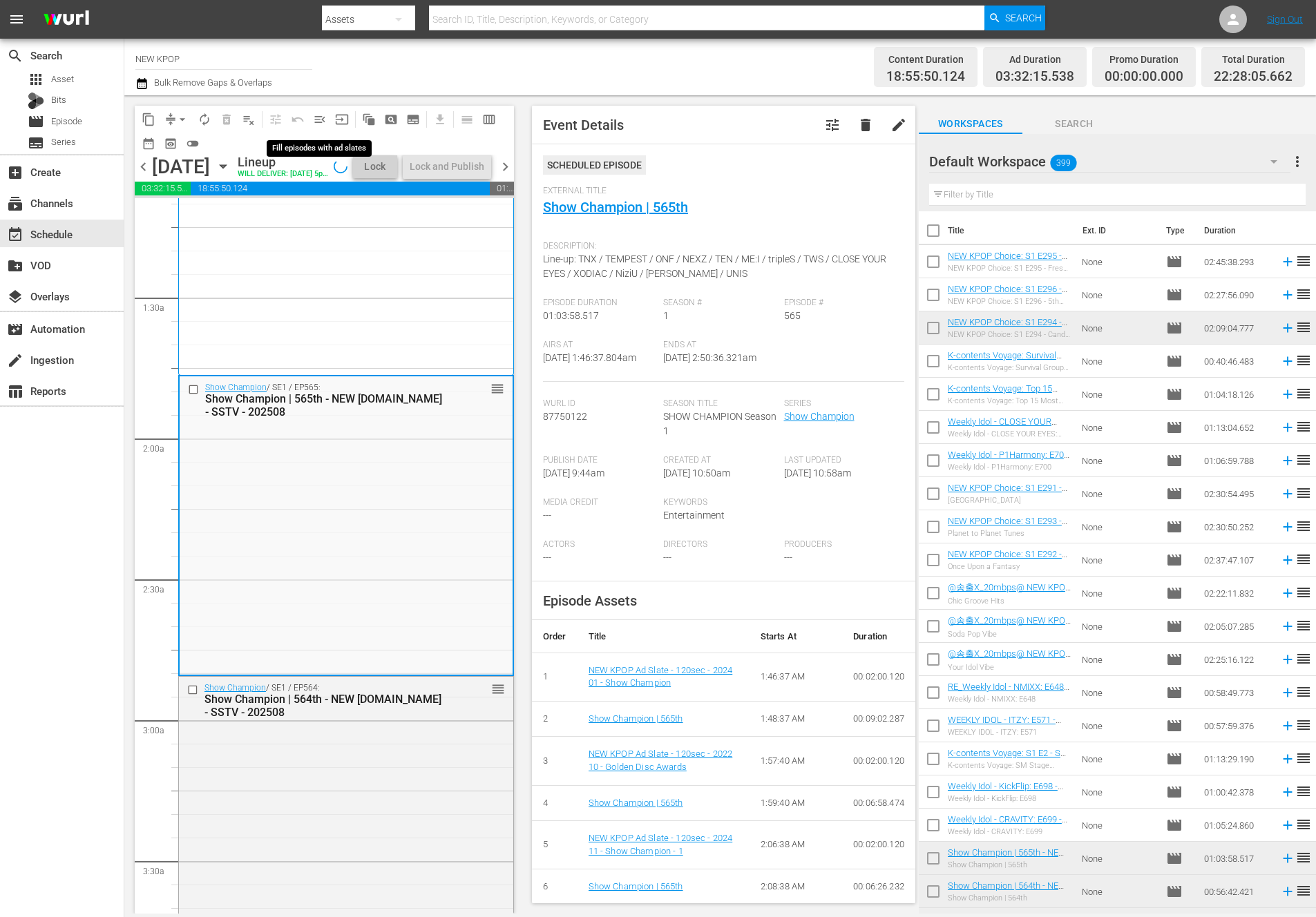
click at [324, 117] on span "menu_open" at bounding box center [320, 120] width 14 height 14
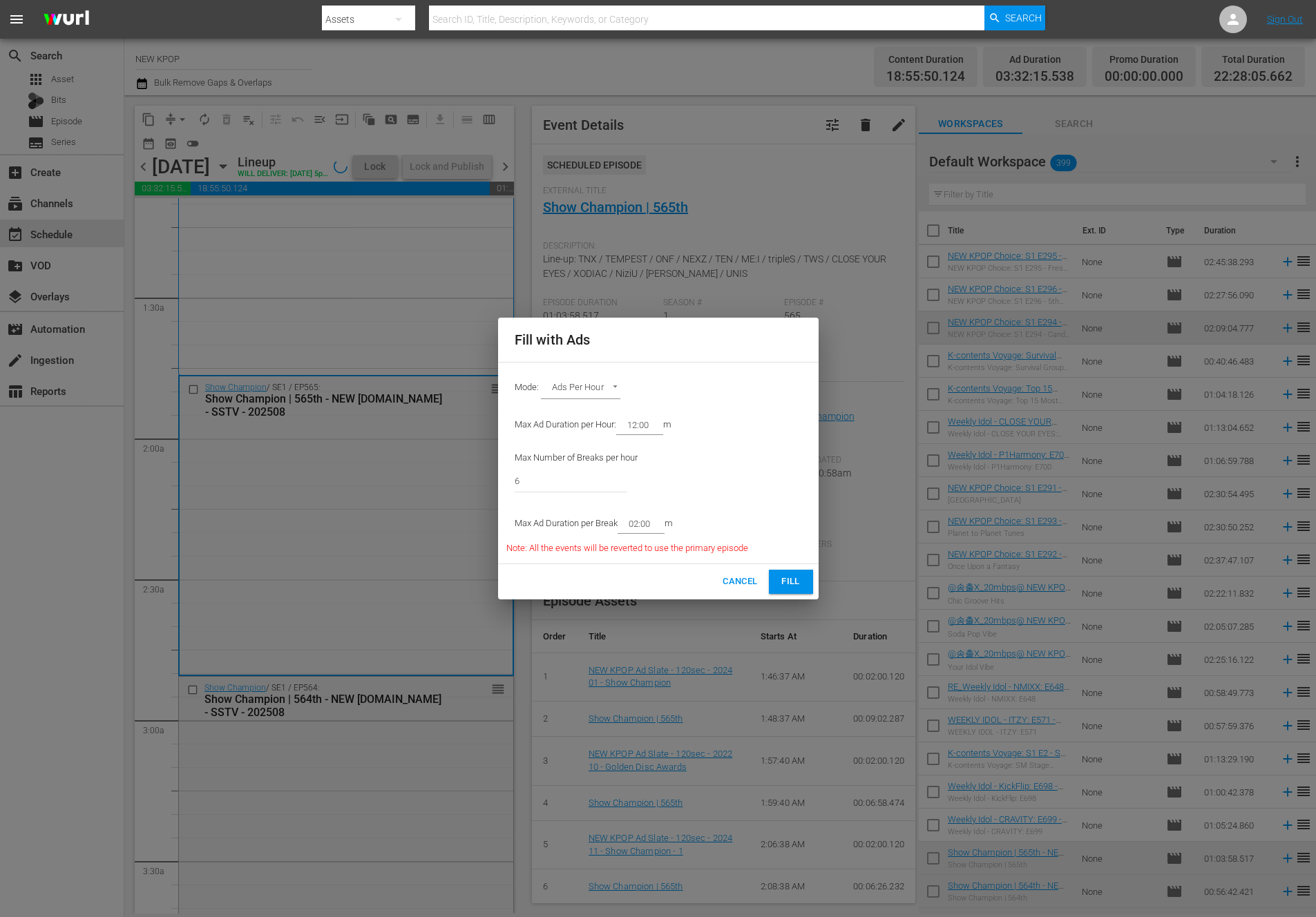
click at [782, 579] on span "Fill" at bounding box center [791, 582] width 22 height 16
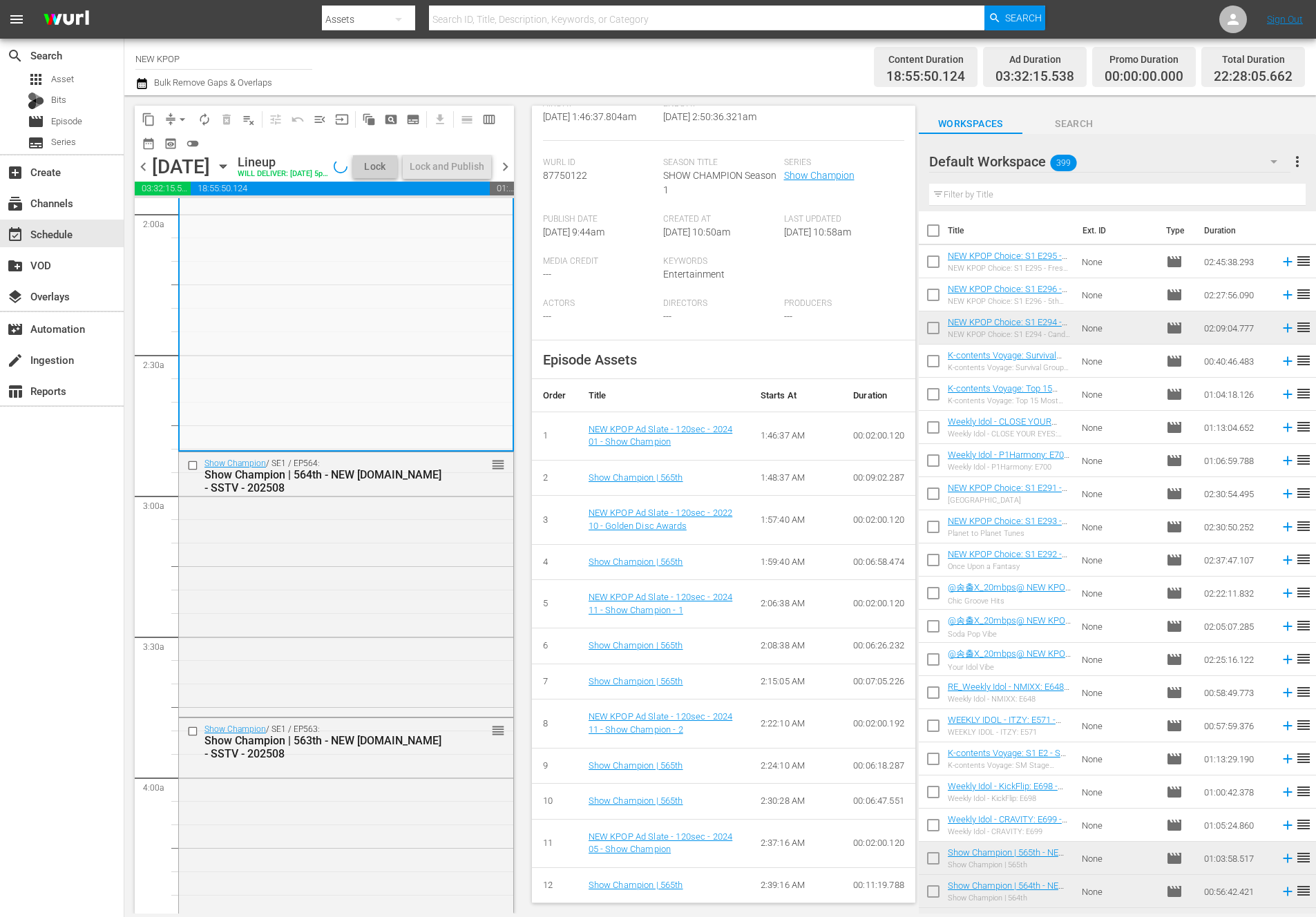
scroll to position [6, 0]
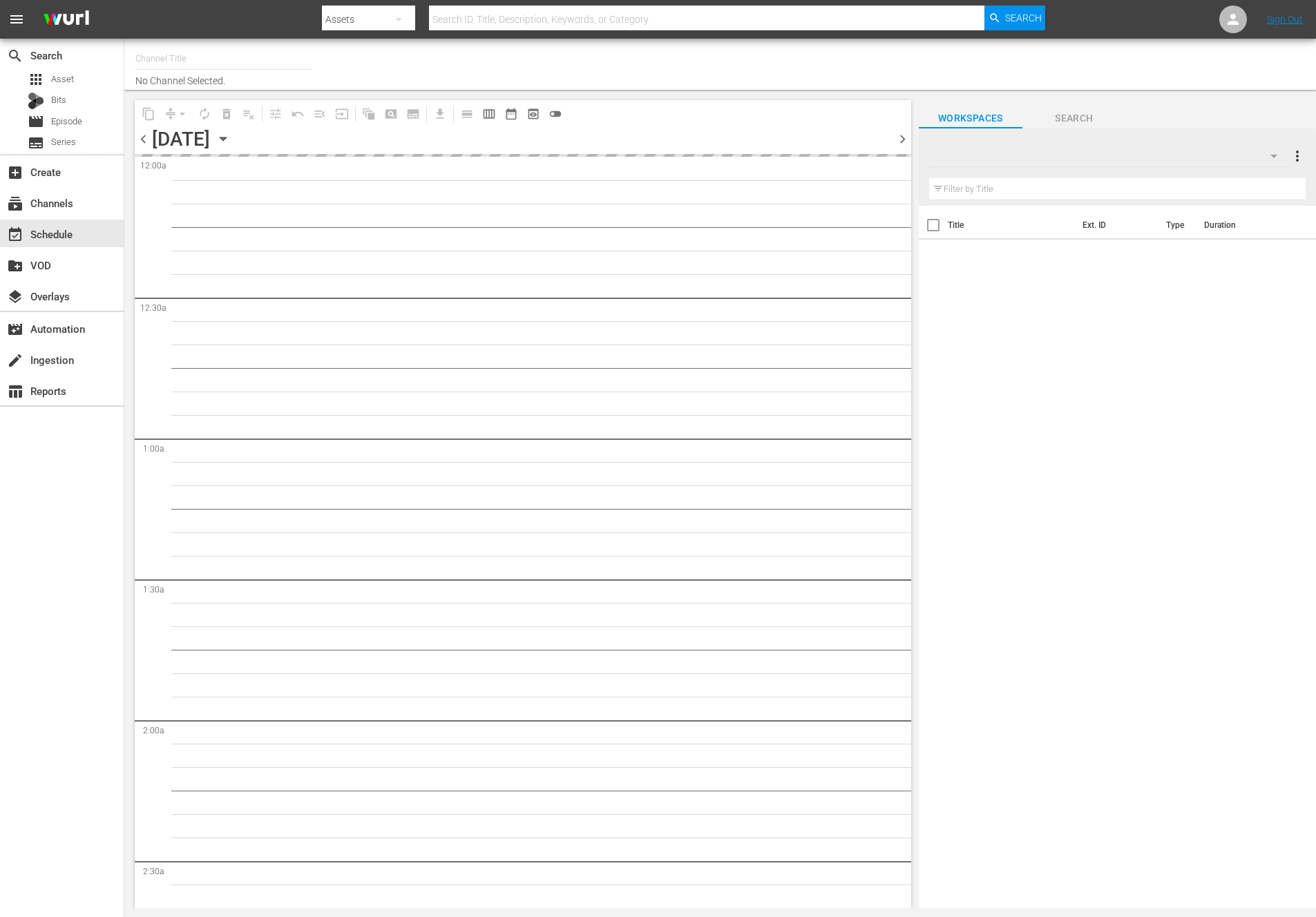
type input "NEW KPOP (617)"
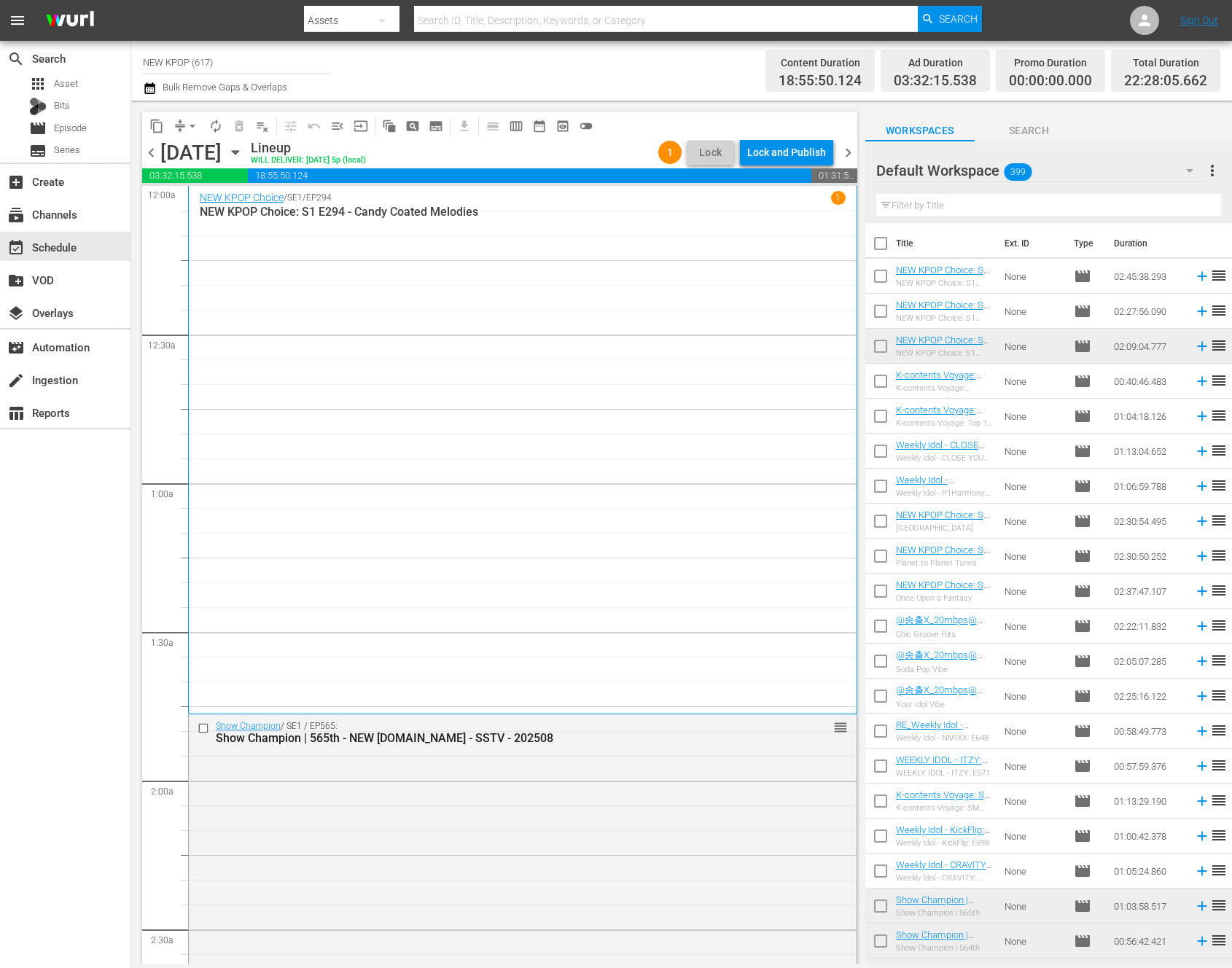
click at [427, 685] on div "NEW KPOP Choice / SE1 / EP294 1 NEW KPOP Choice: S1 E294 - Candy Coated Melodies" at bounding box center [523, 449] width 646 height 517
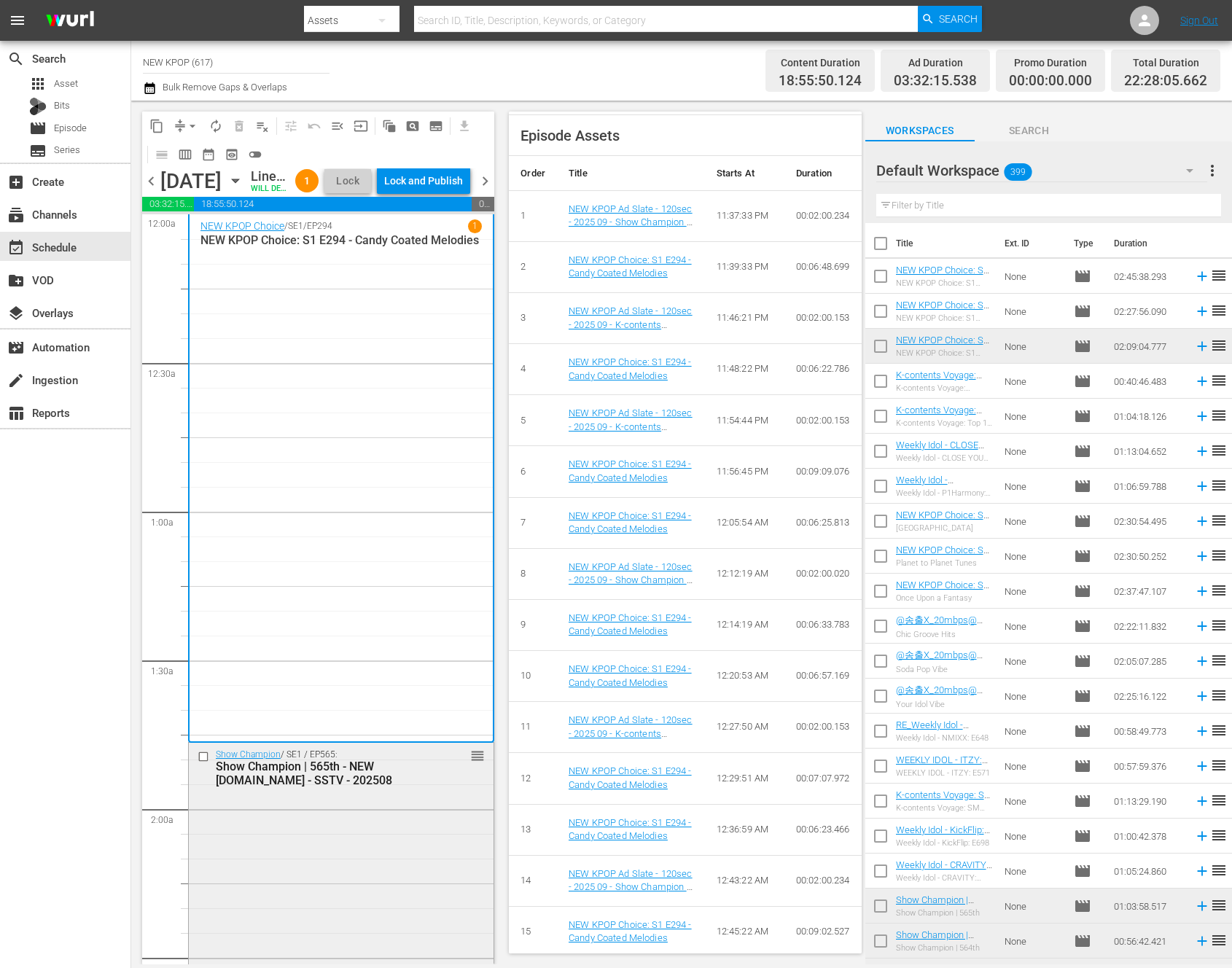
click at [382, 886] on div "Show Champion / SE1 / EP565: Show Champion | 565th - NEW [DOMAIN_NAME] - SSTV -…" at bounding box center [341, 899] width 305 height 313
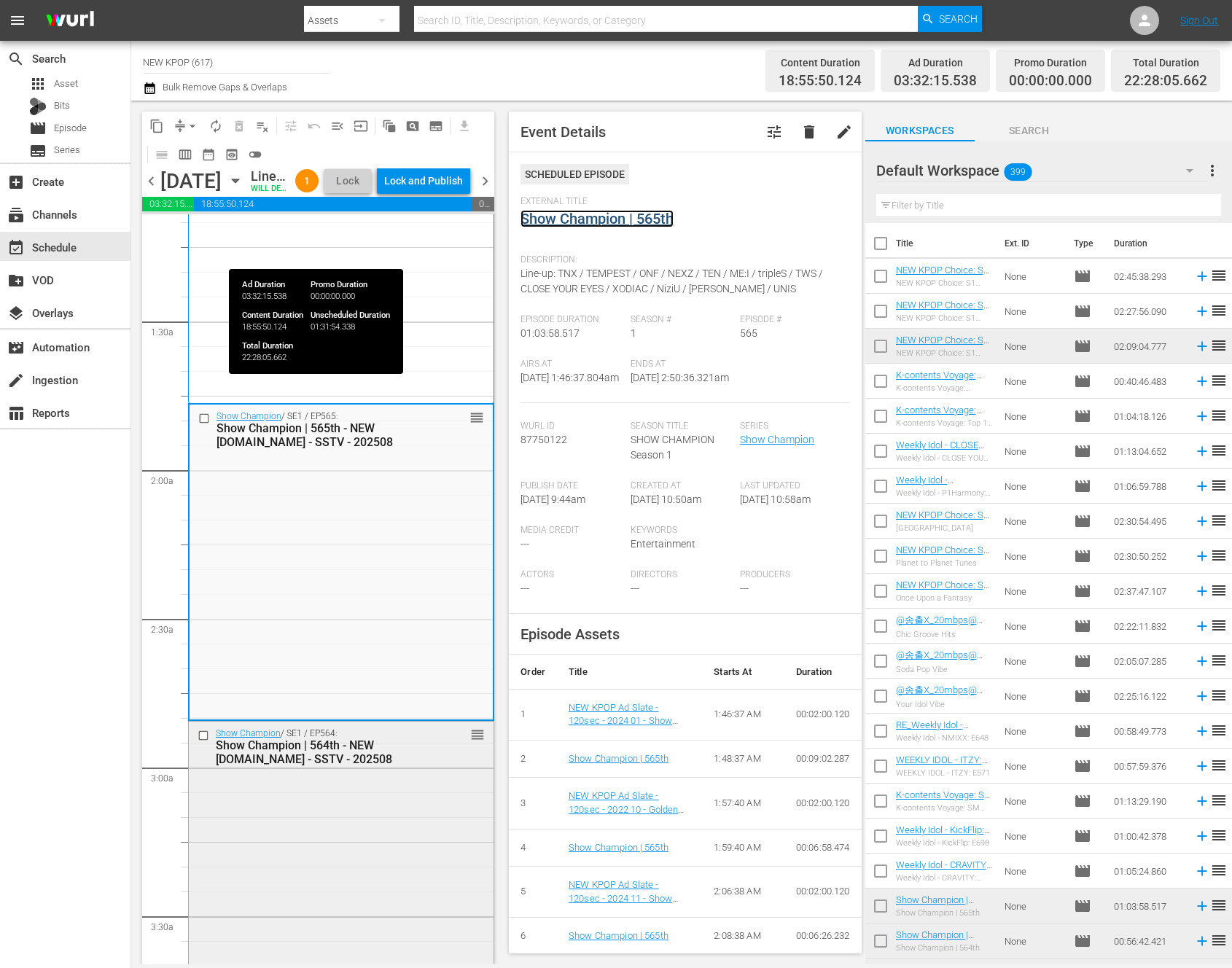
scroll to position [397, 0]
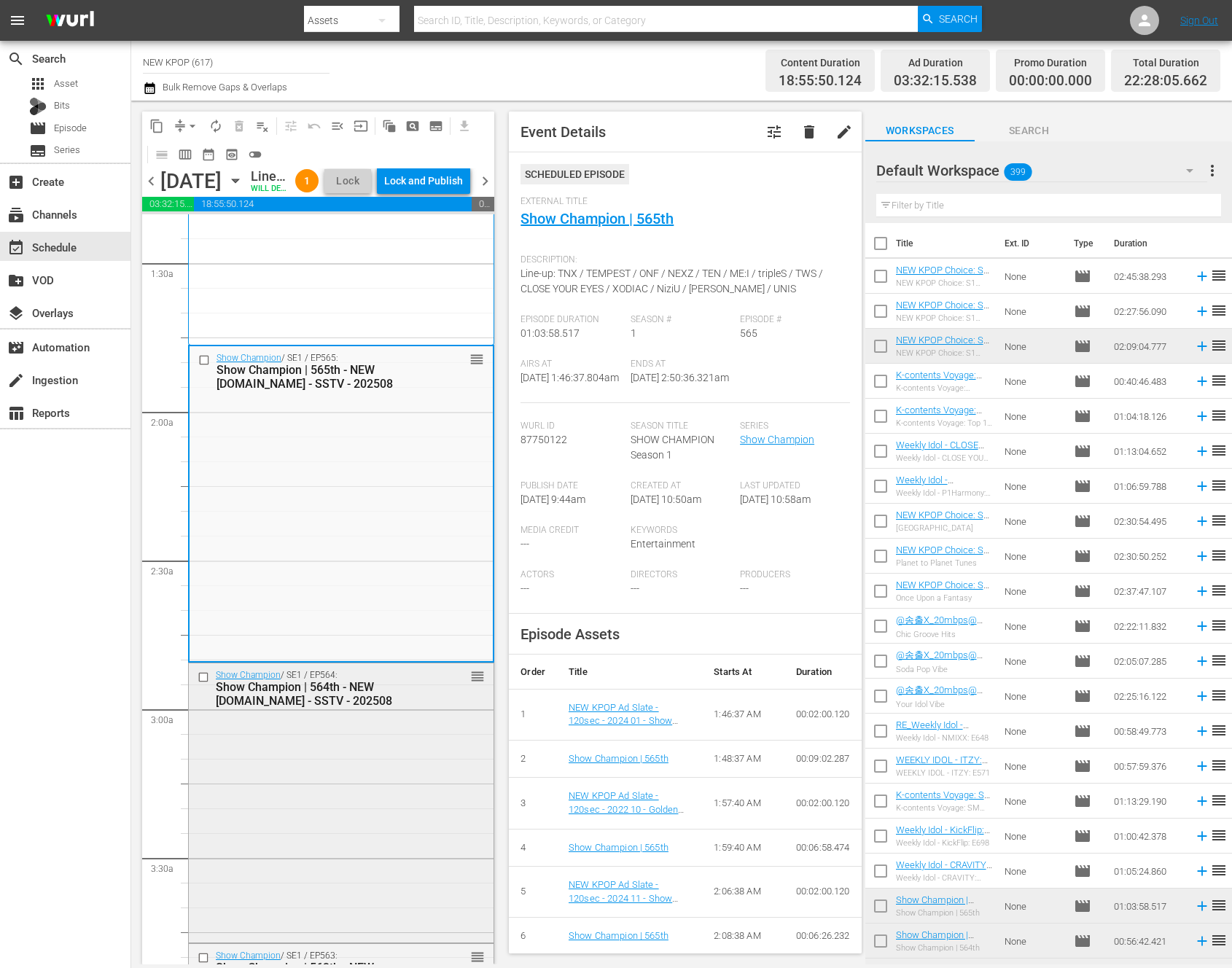
click at [351, 854] on div "Show Champion / SE1 / EP564: Show Champion | 564th - NEW [DOMAIN_NAME] - SSTV -…" at bounding box center [341, 801] width 305 height 277
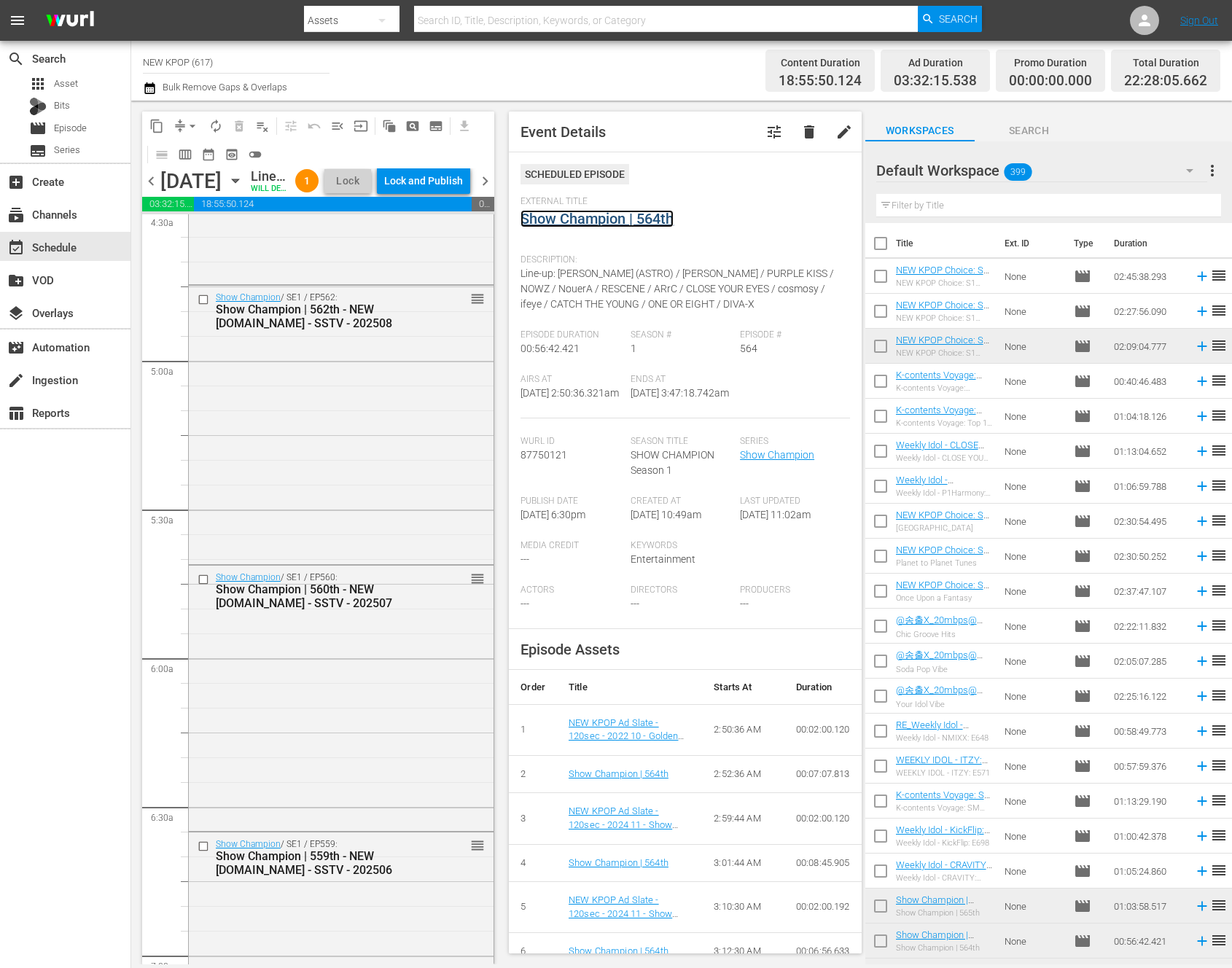
scroll to position [1005, 0]
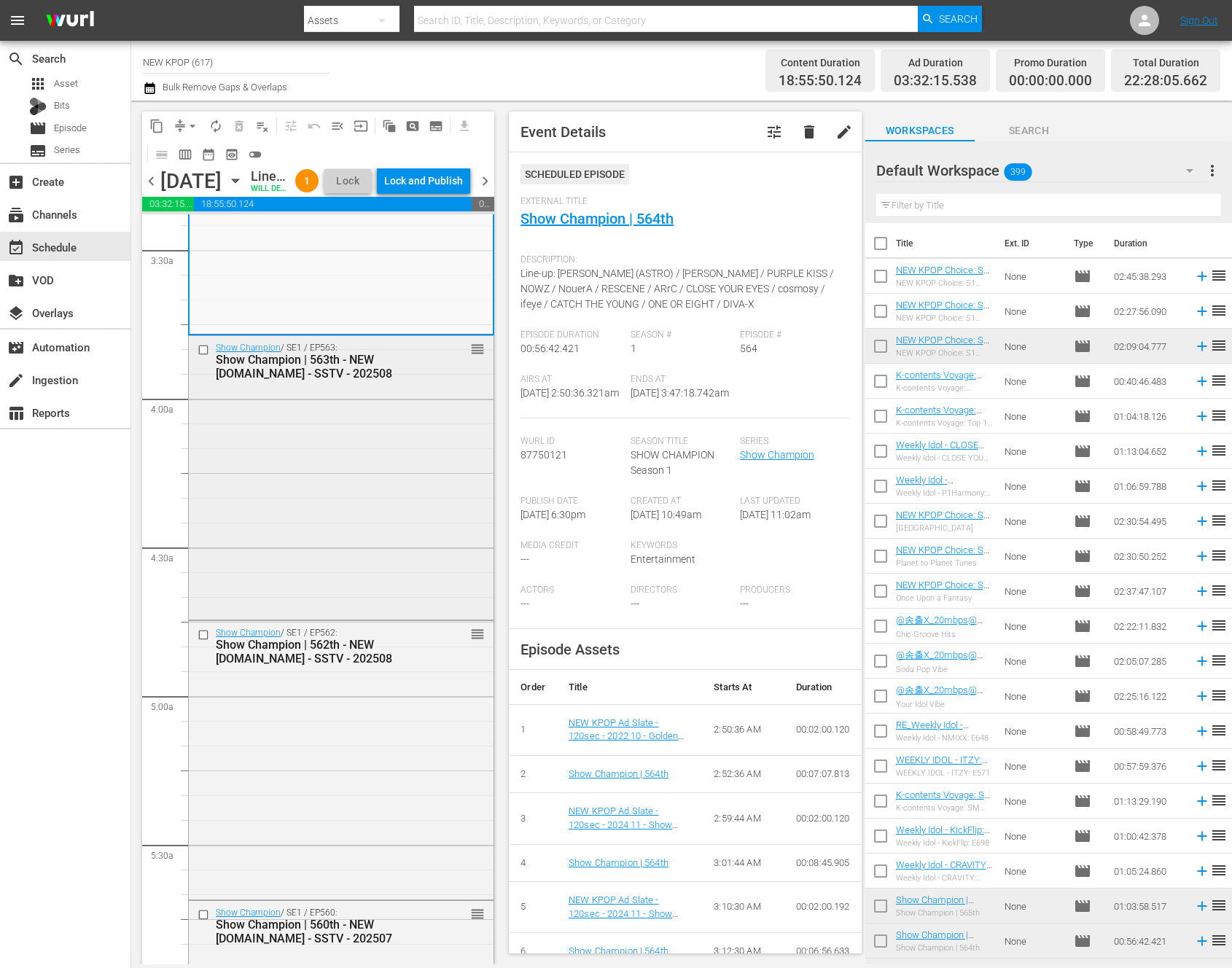
click at [316, 573] on div "Show Champion / SE1 / EP563: Show Champion | 563th - NEW K.ID - SSTV - 202508 r…" at bounding box center [341, 476] width 305 height 280
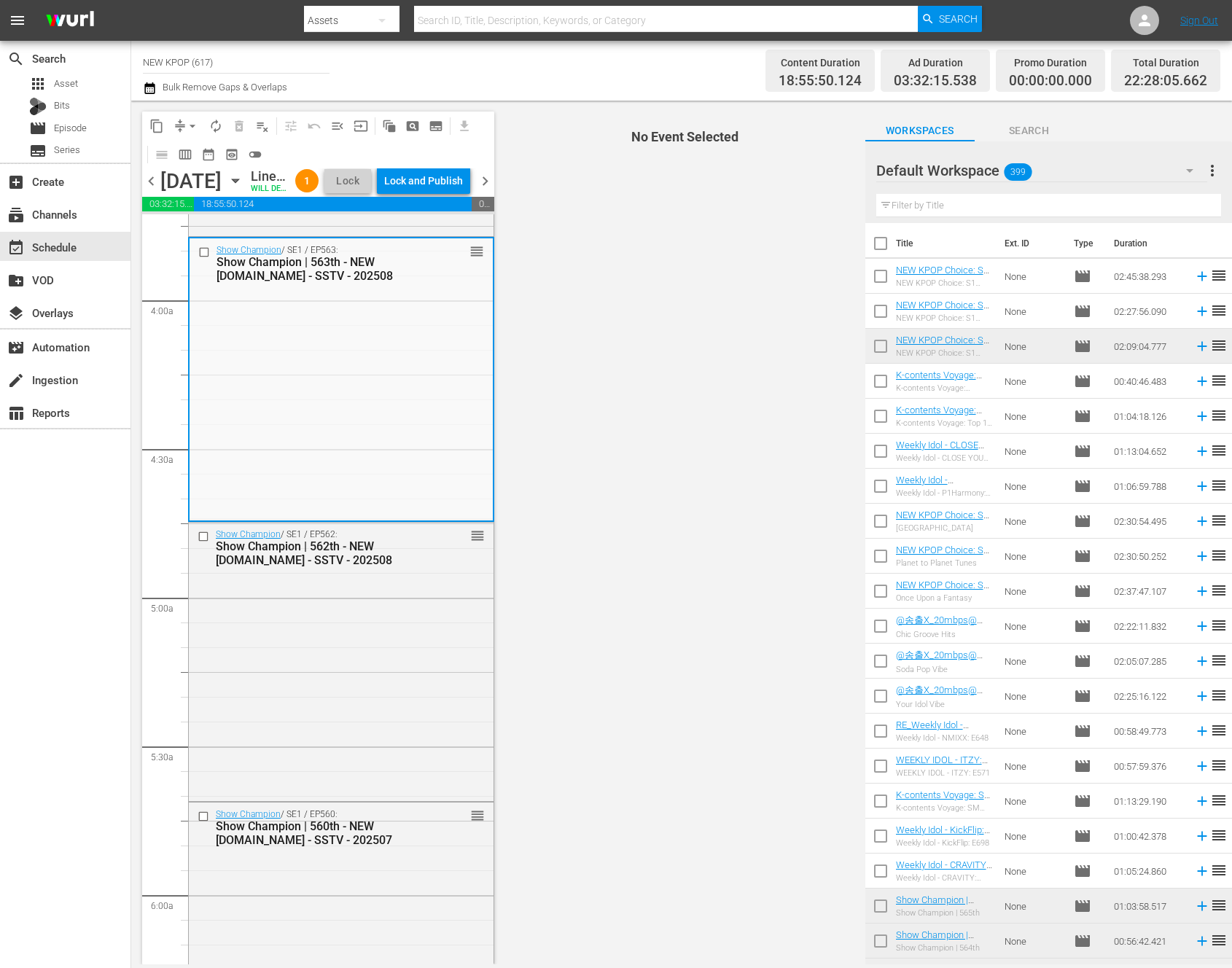
scroll to position [1069, 0]
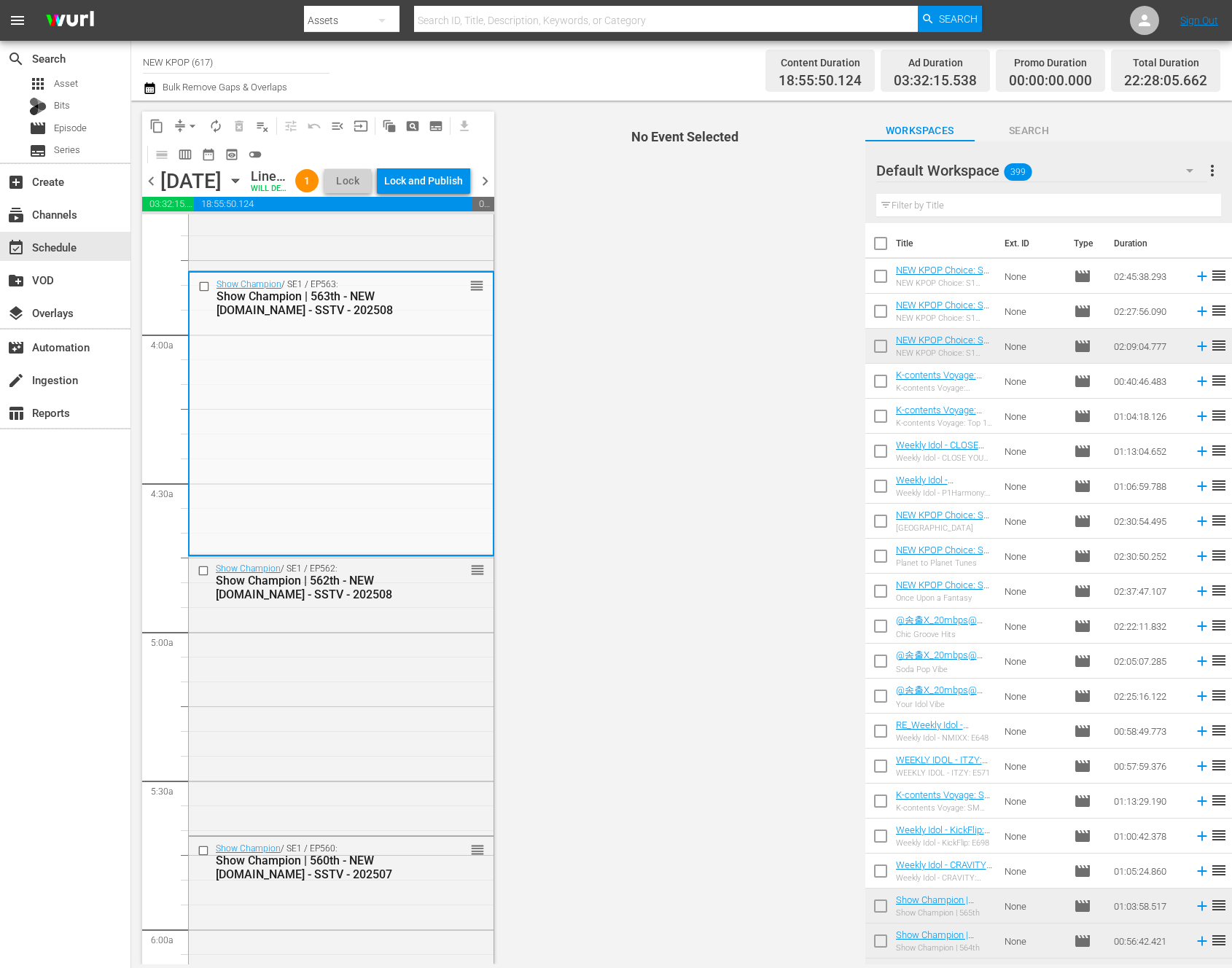
click at [564, 296] on span "No Event Selected" at bounding box center [681, 532] width 367 height 863
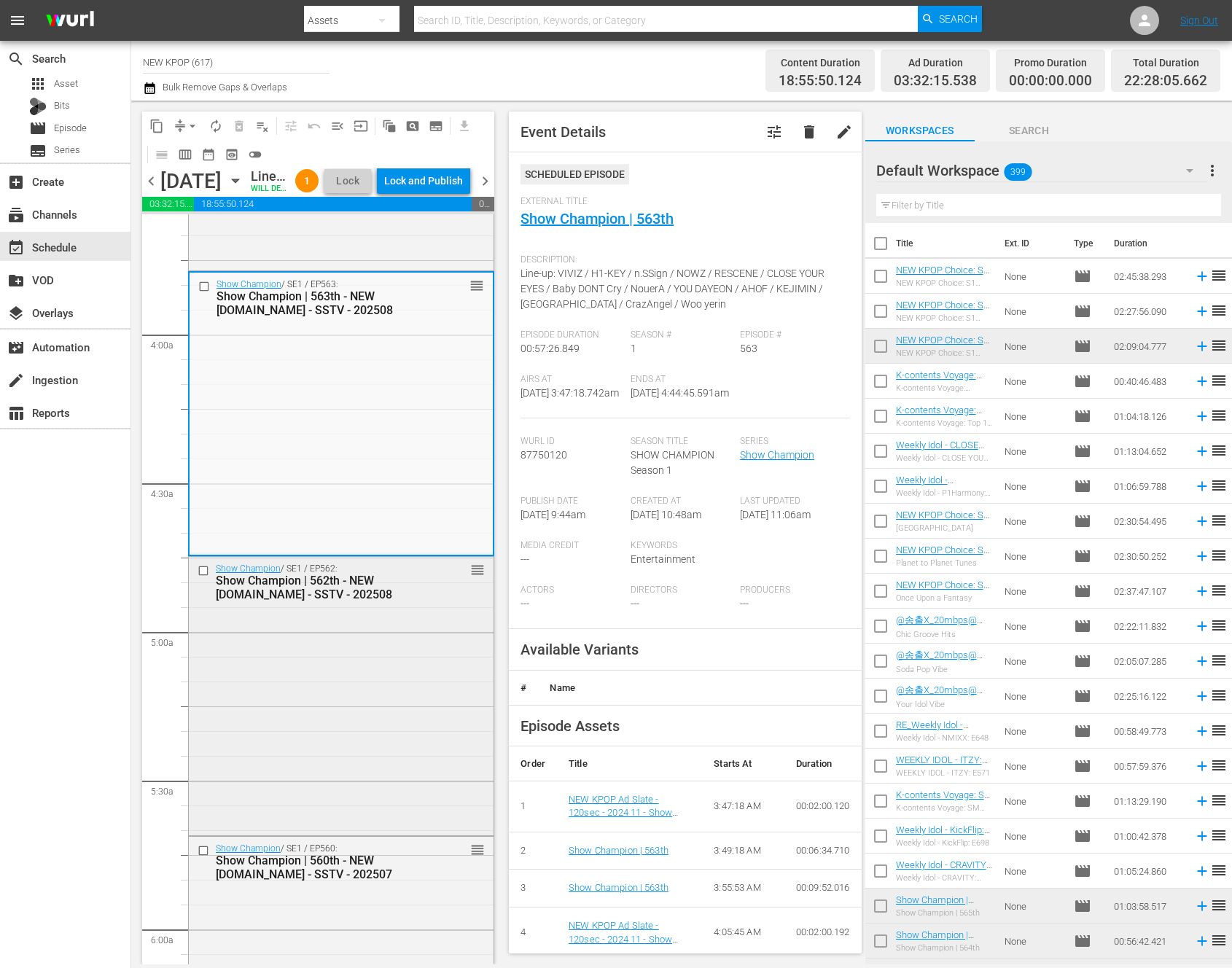
click at [359, 660] on div "Show Champion / SE1 / EP562: Show Champion | 562th - NEW K.ID - SSTV - 202508 r…" at bounding box center [341, 695] width 305 height 276
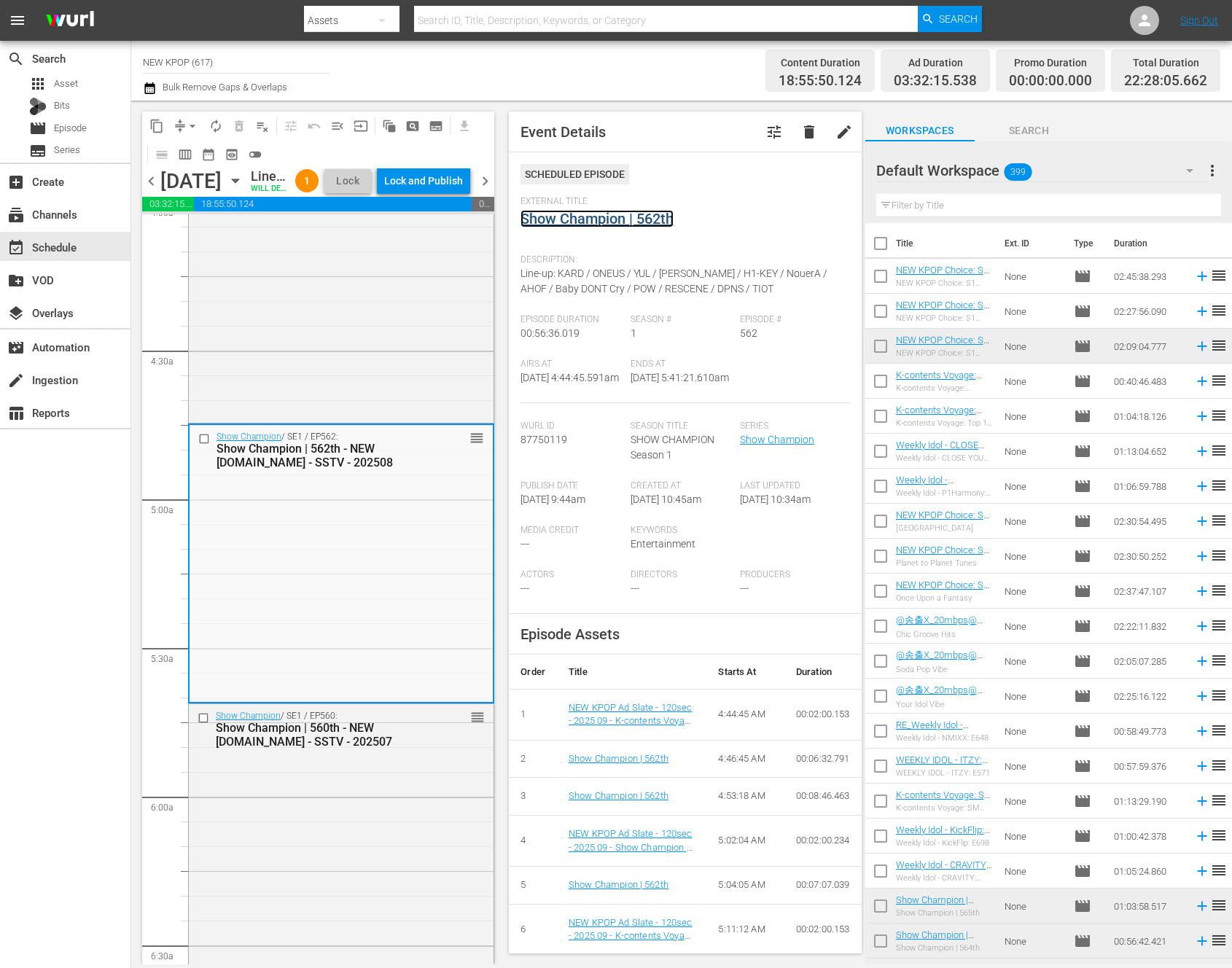
scroll to position [1427, 0]
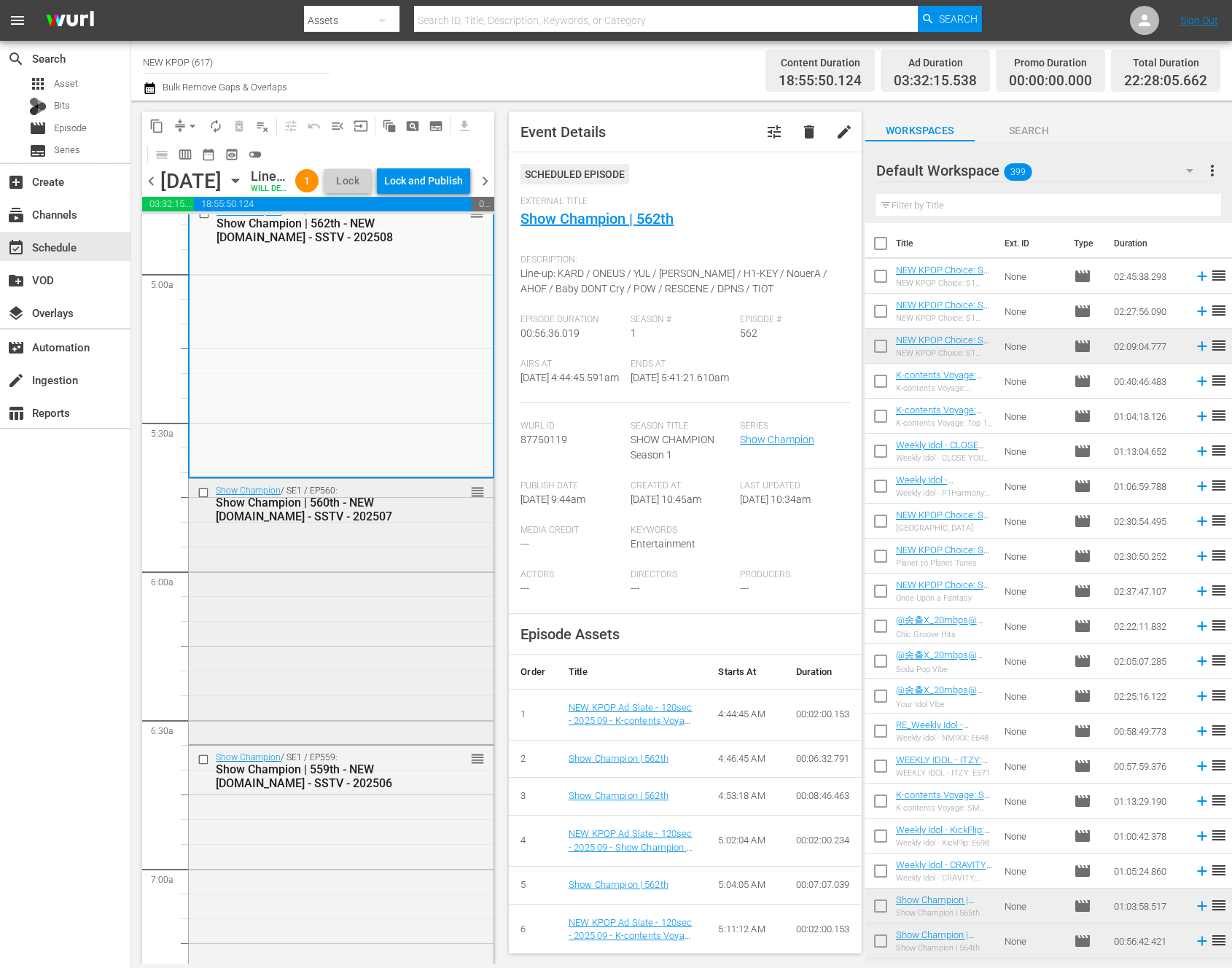
click at [327, 656] on div "Show Champion / SE1 / EP560: Show Champion | 560th - NEW K.ID - SSTV - 202507 r…" at bounding box center [341, 609] width 305 height 261
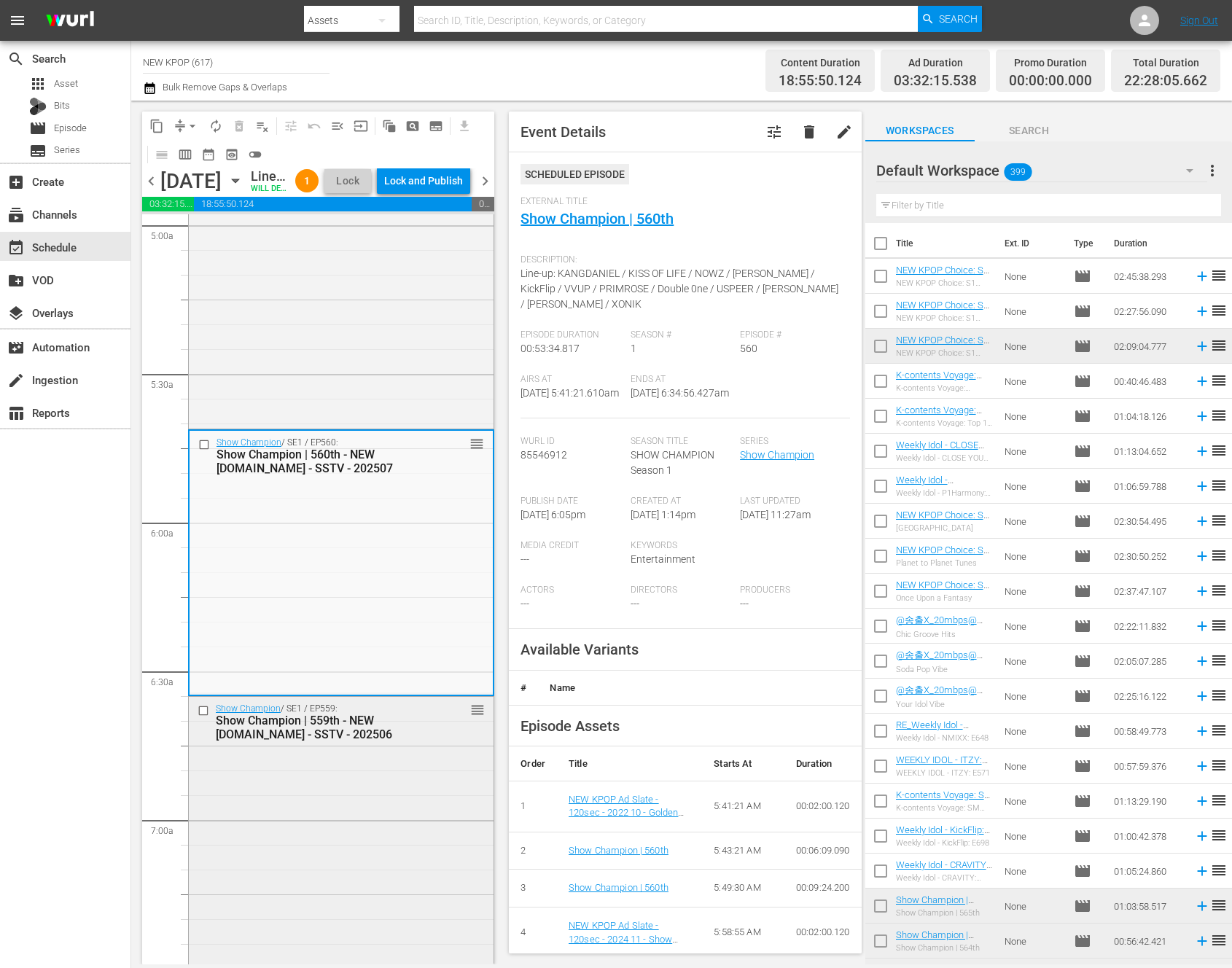
click at [317, 818] on div "Show Champion / SE1 / EP559: Show Champion | 559th - NEW K.ID - SSTV - 202506 r…" at bounding box center [341, 834] width 305 height 275
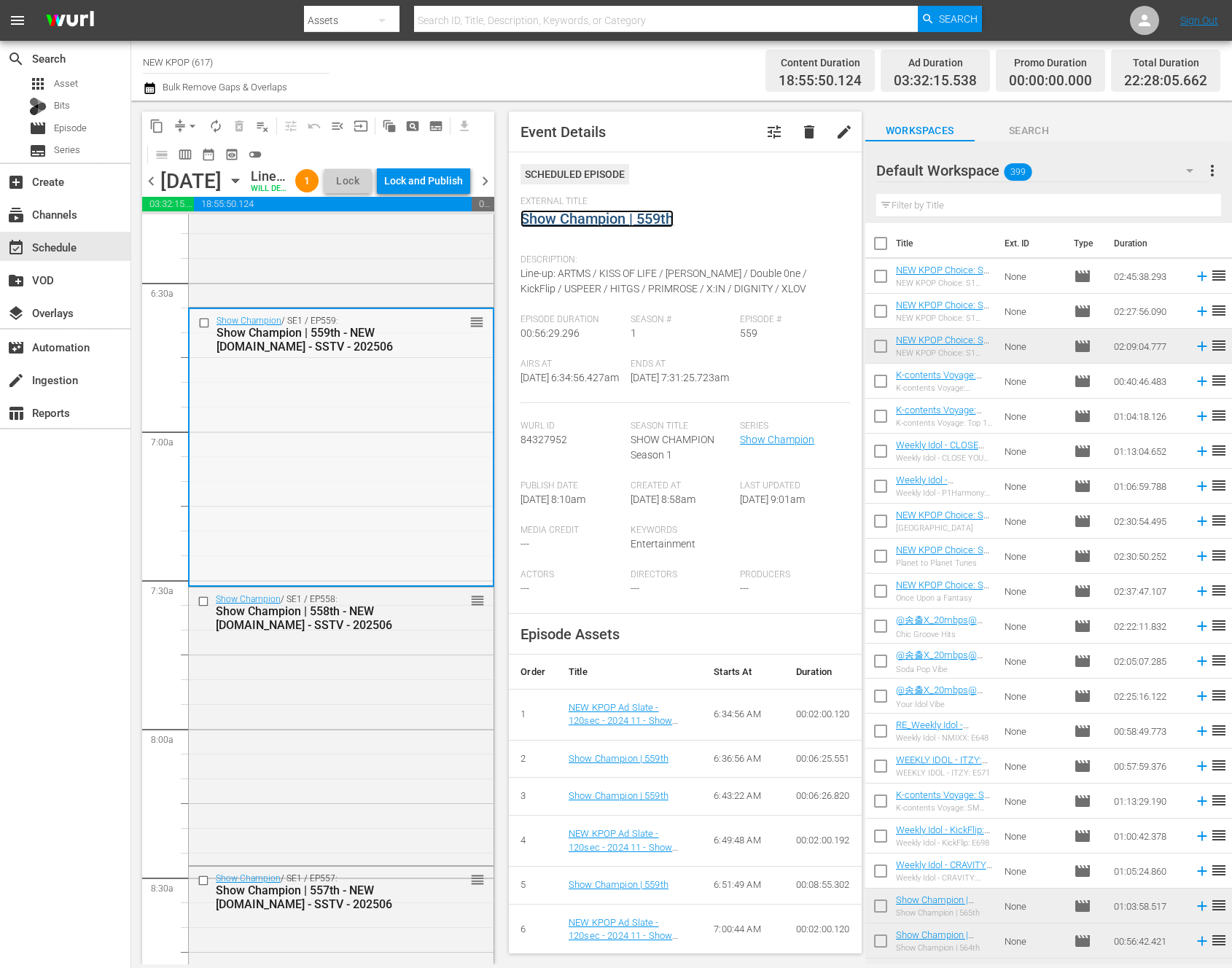
scroll to position [1933, 0]
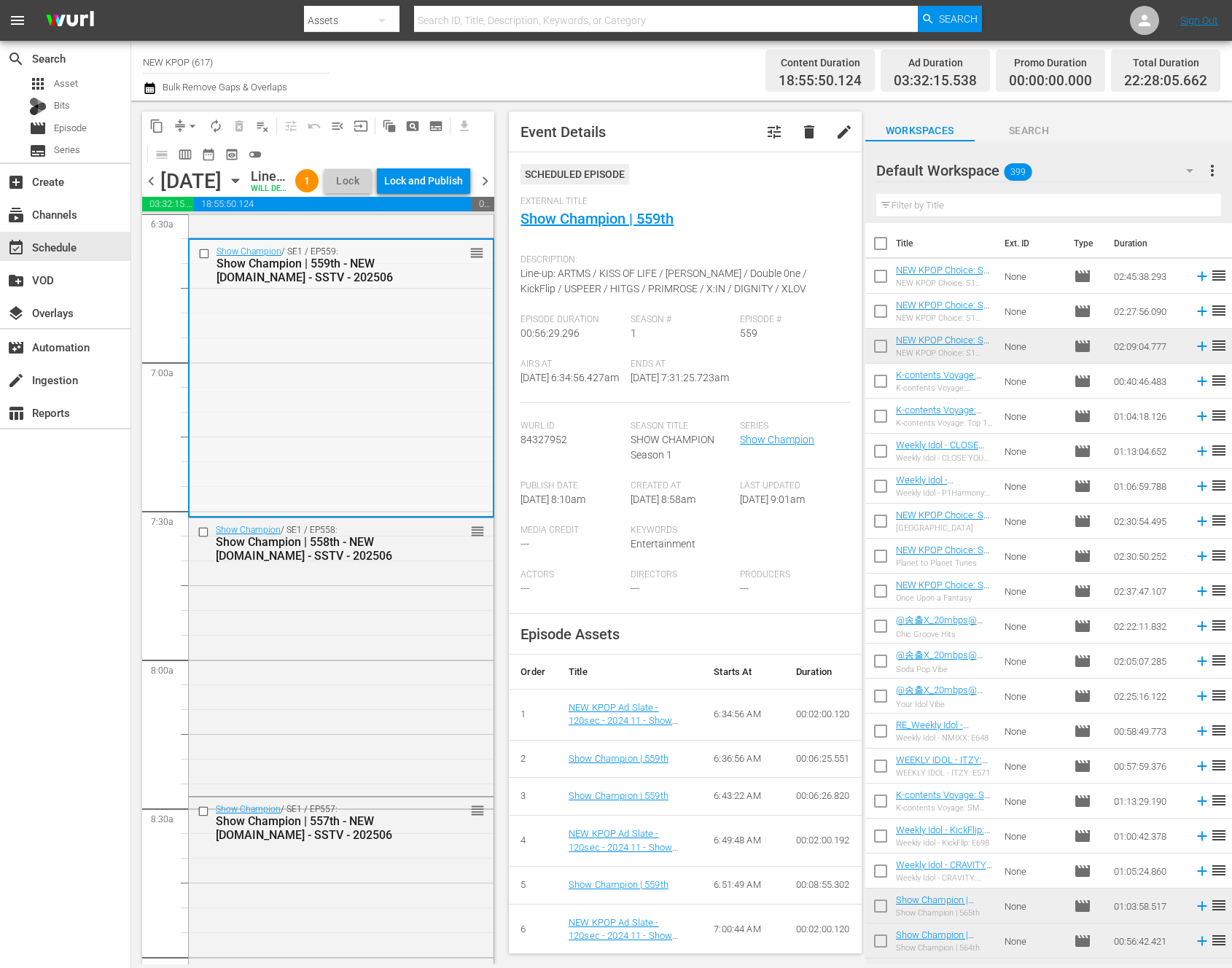
click at [271, 563] on div "Show Champion | 558th - NEW K.ID - SSTV - 202506" at bounding box center [319, 549] width 207 height 28
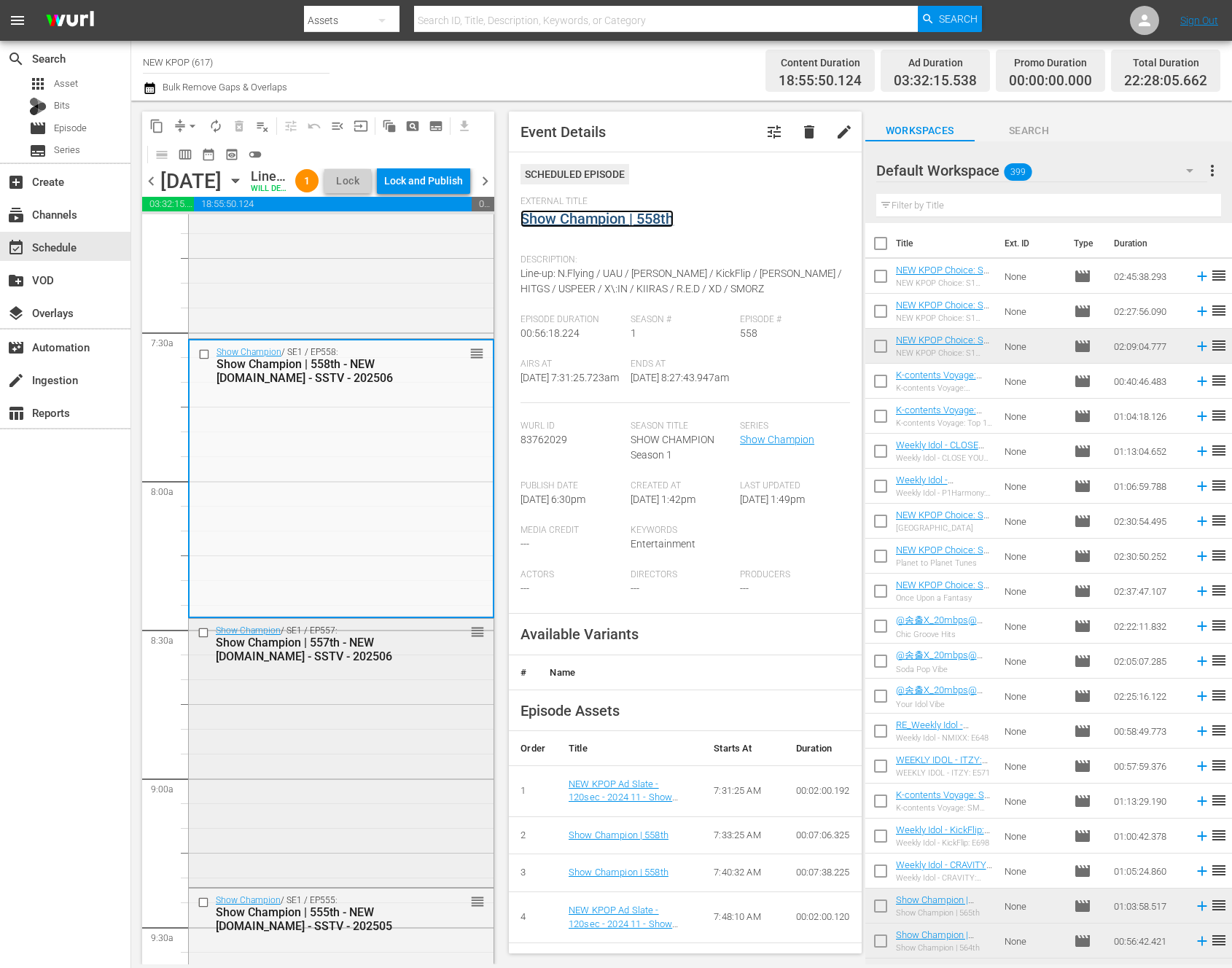
scroll to position [2199, 0]
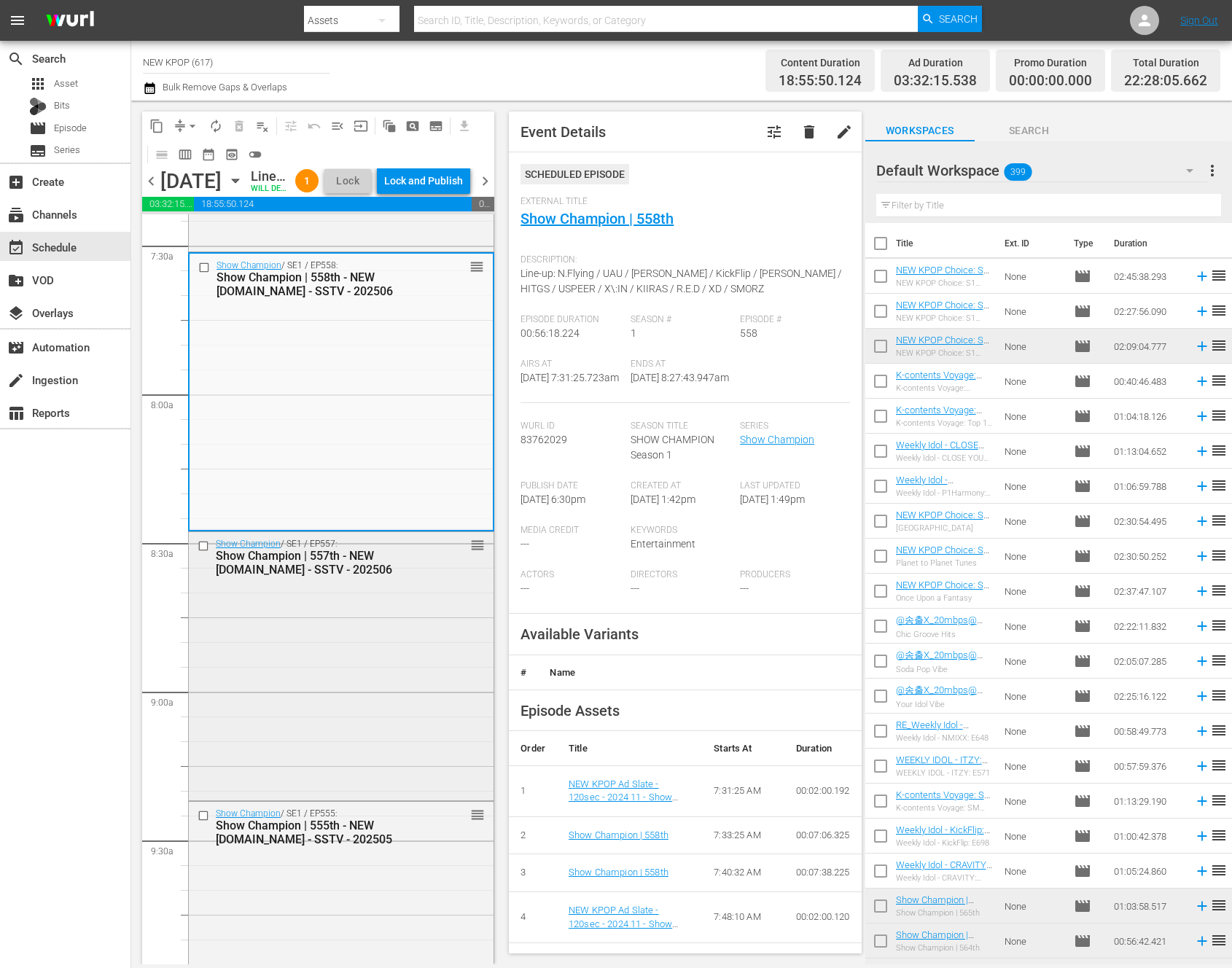
click at [334, 699] on div "Show Champion / SE1 / EP557: Show Champion | 557th - NEW K.ID - SSTV - 202506 r…" at bounding box center [341, 665] width 305 height 266
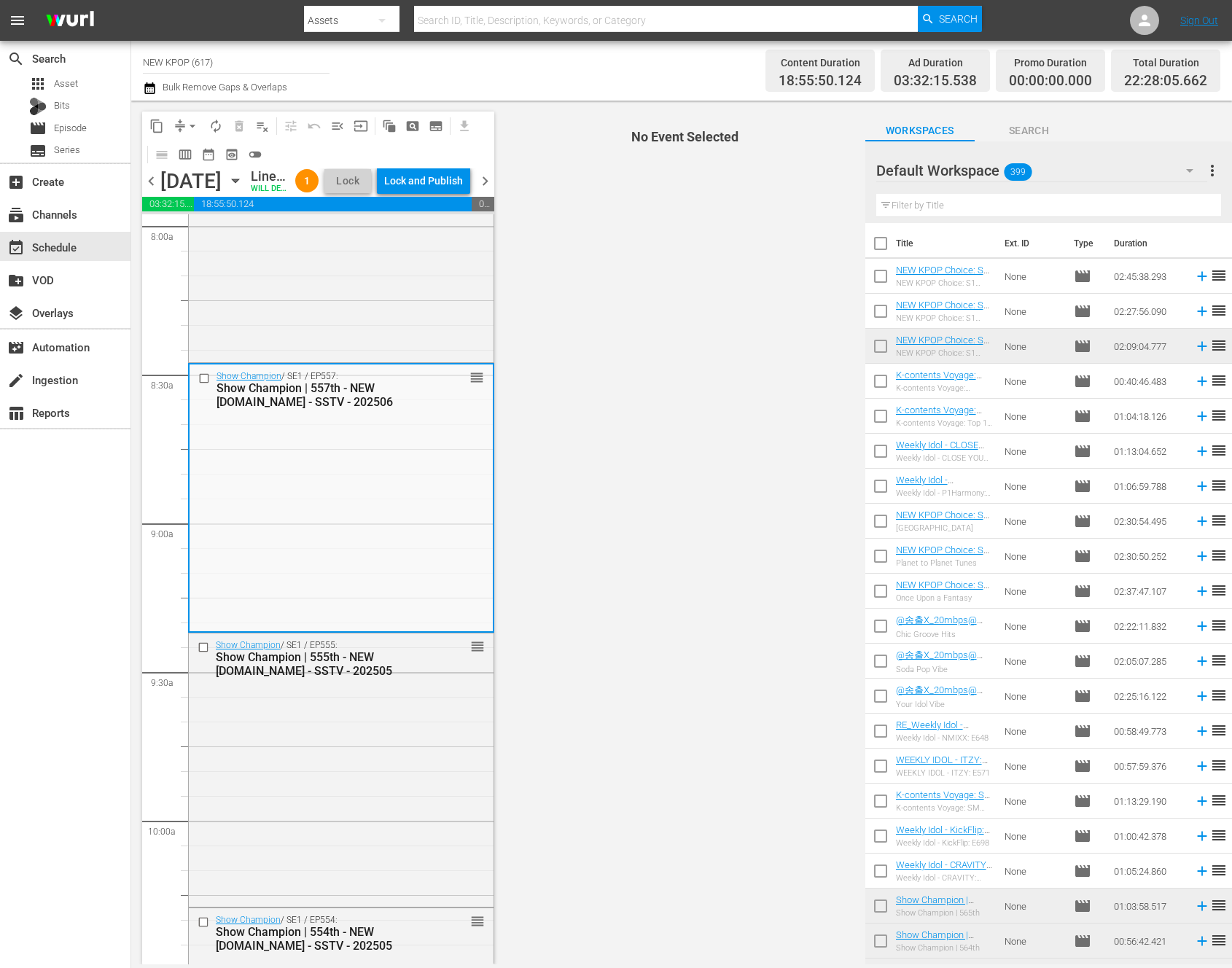
scroll to position [2394, 0]
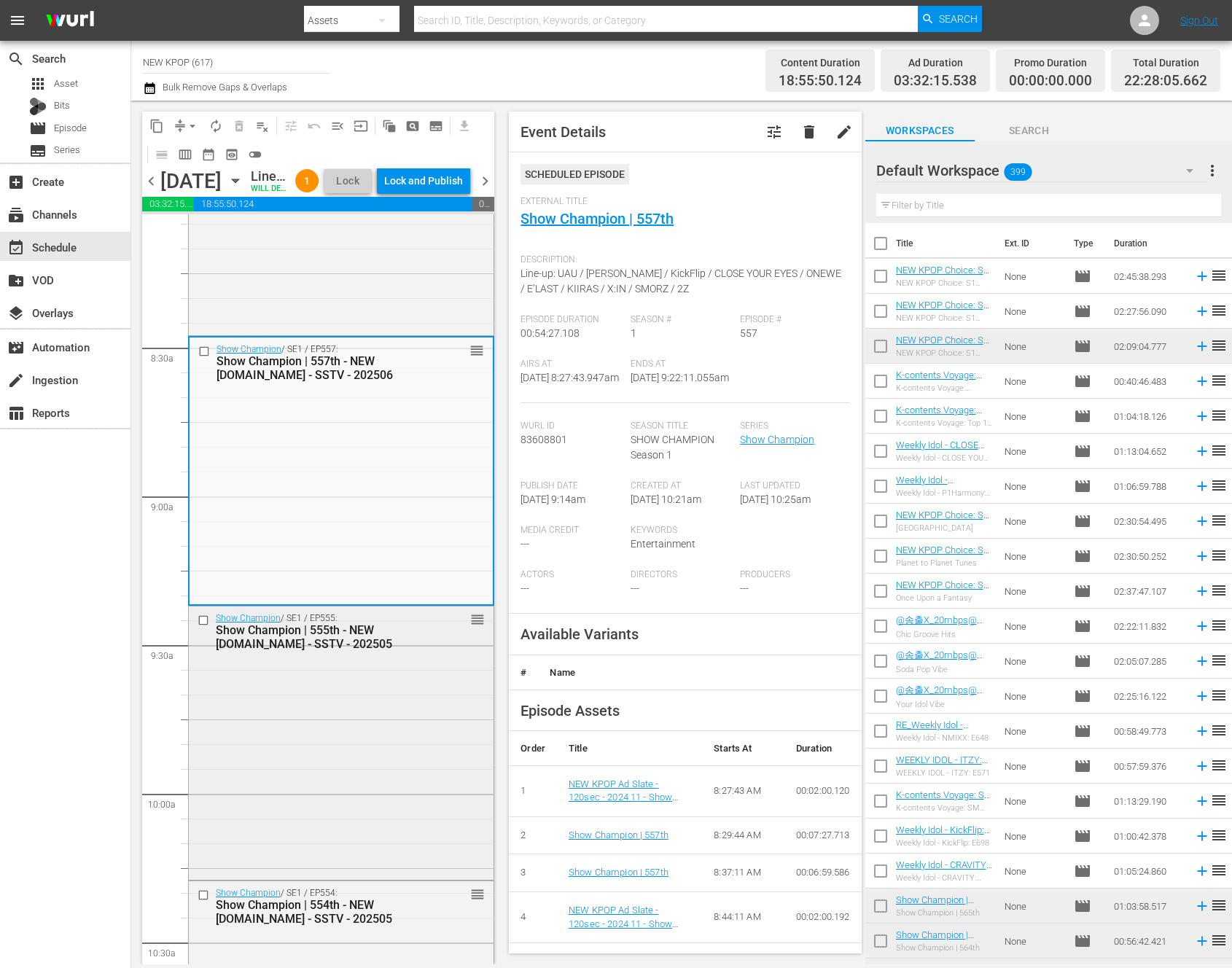
click at [316, 741] on div "Show Champion / SE1 / EP555: Show Champion | 555th - NEW K.ID - SSTV - 202505 r…" at bounding box center [341, 741] width 305 height 270
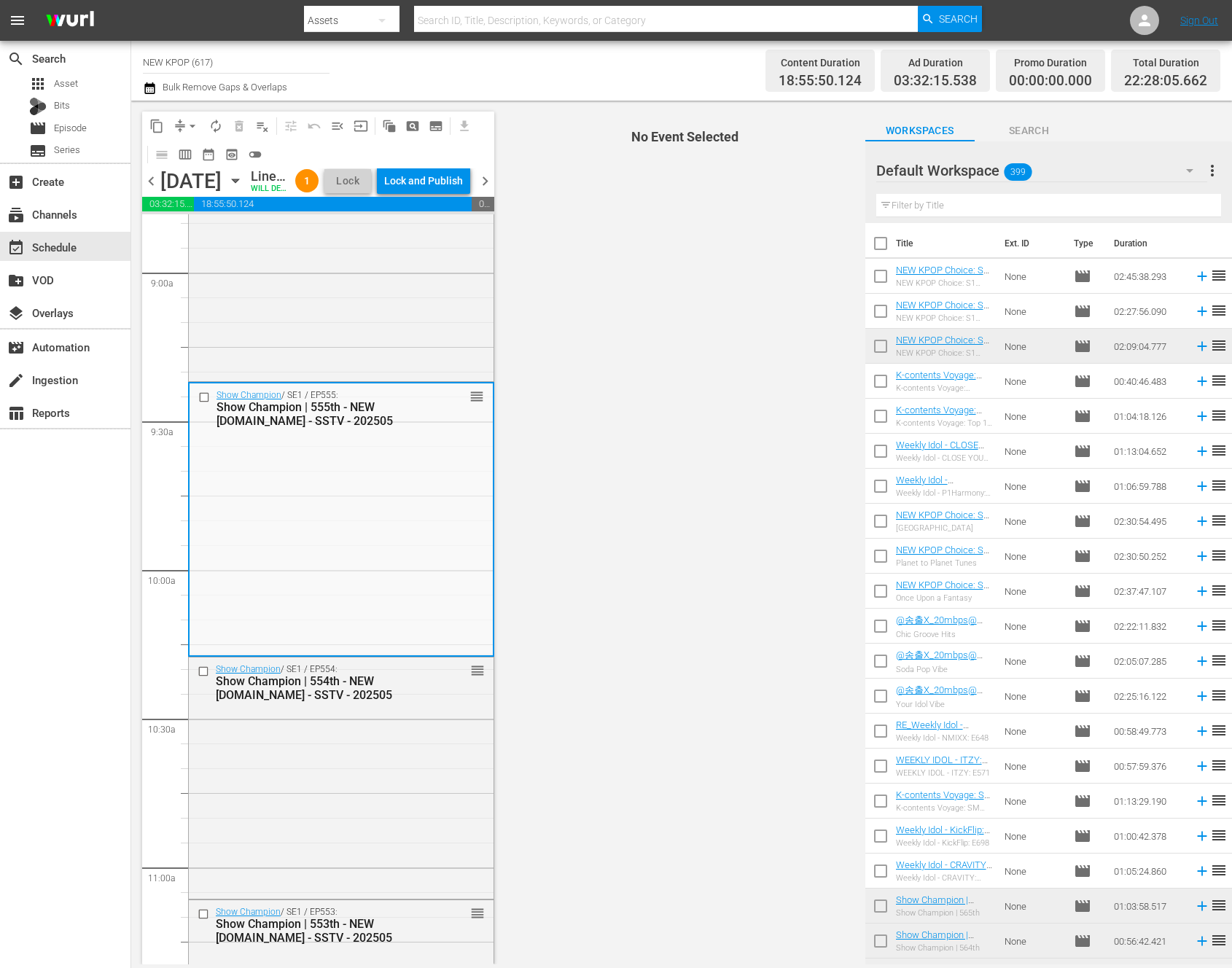
scroll to position [2656, 0]
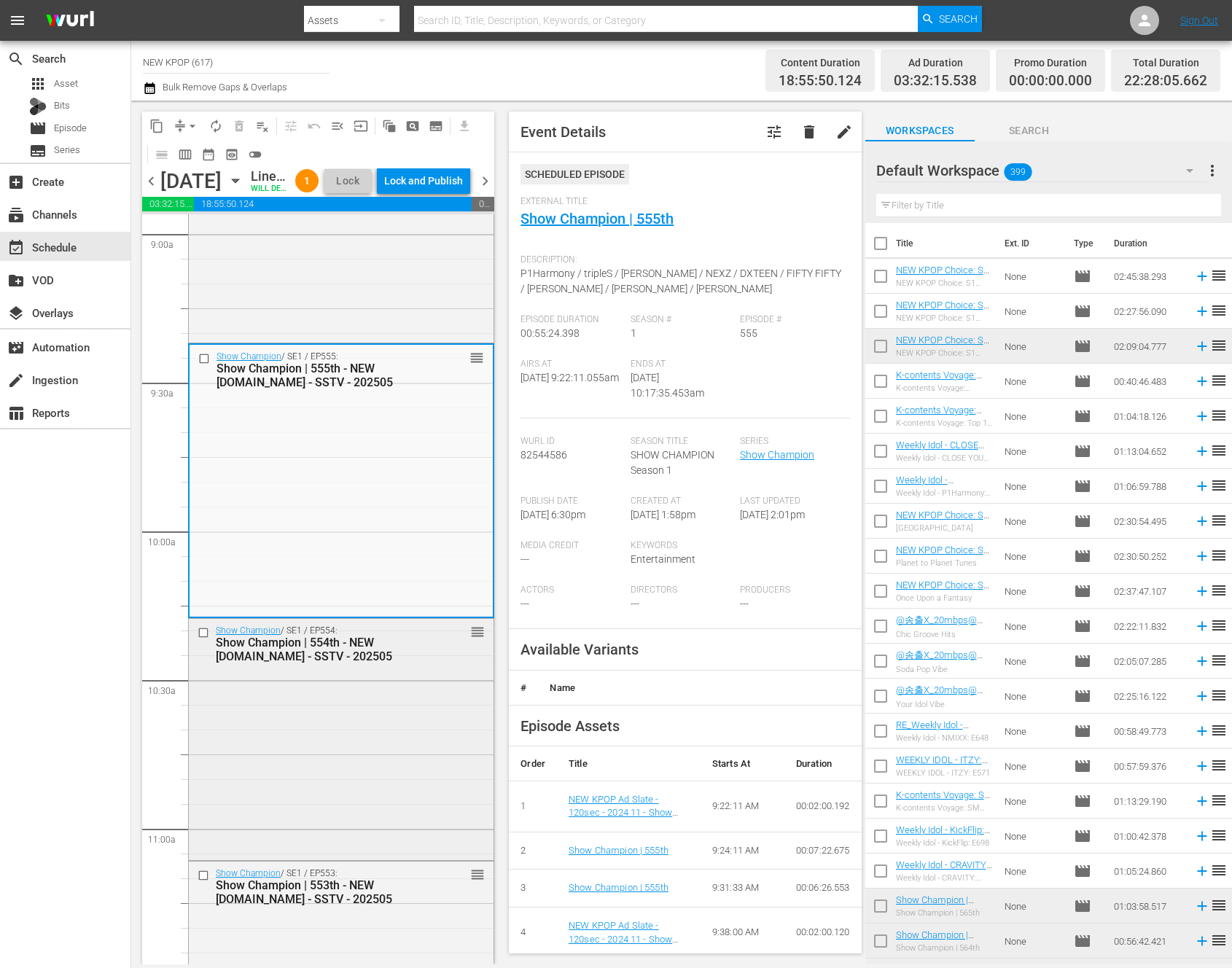
click at [379, 733] on div "Show Champion / SE1 / EP554: Show Champion | 554th - NEW K.ID - SSTV - 202505 r…" at bounding box center [341, 738] width 305 height 238
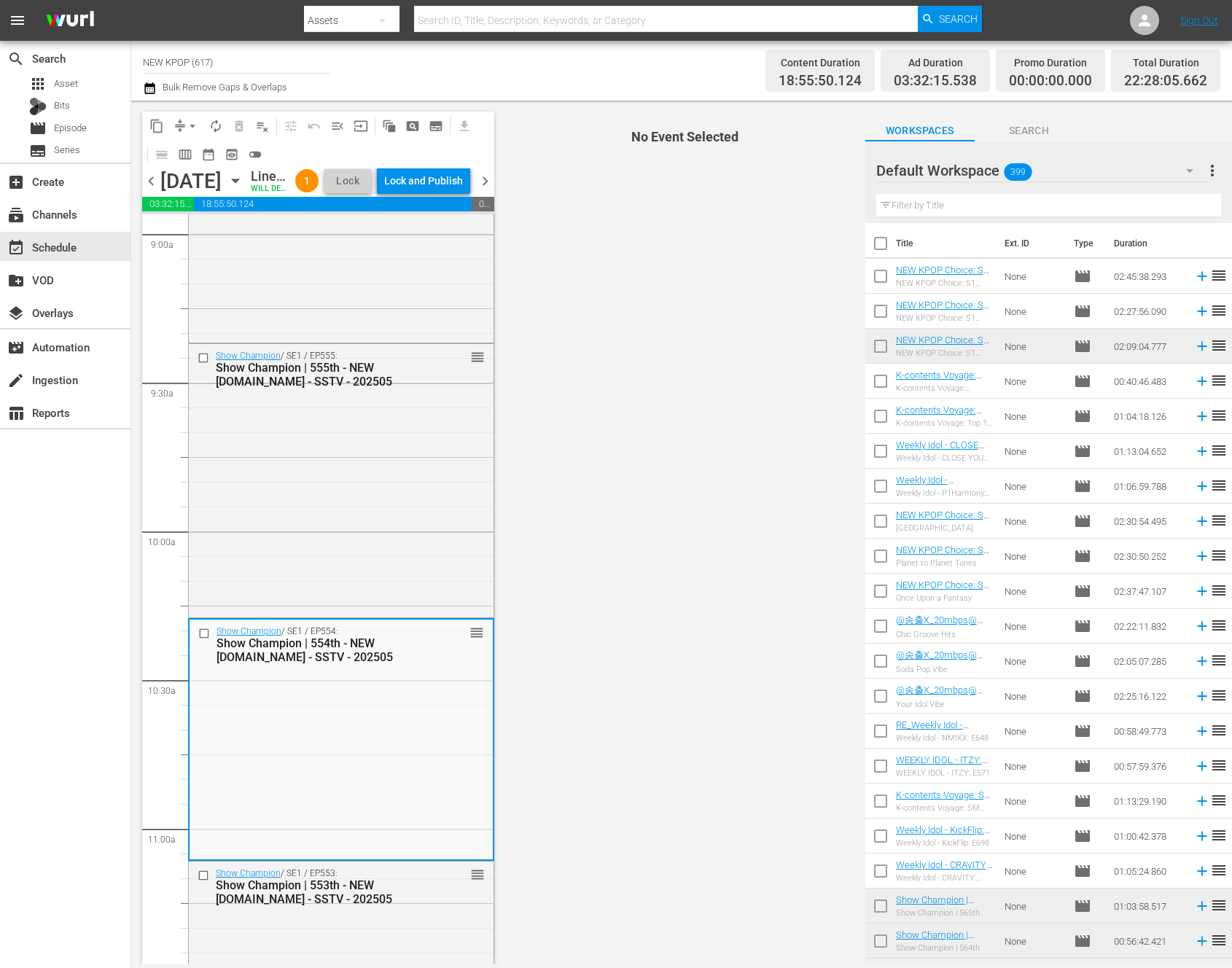
scroll to position [2915, 0]
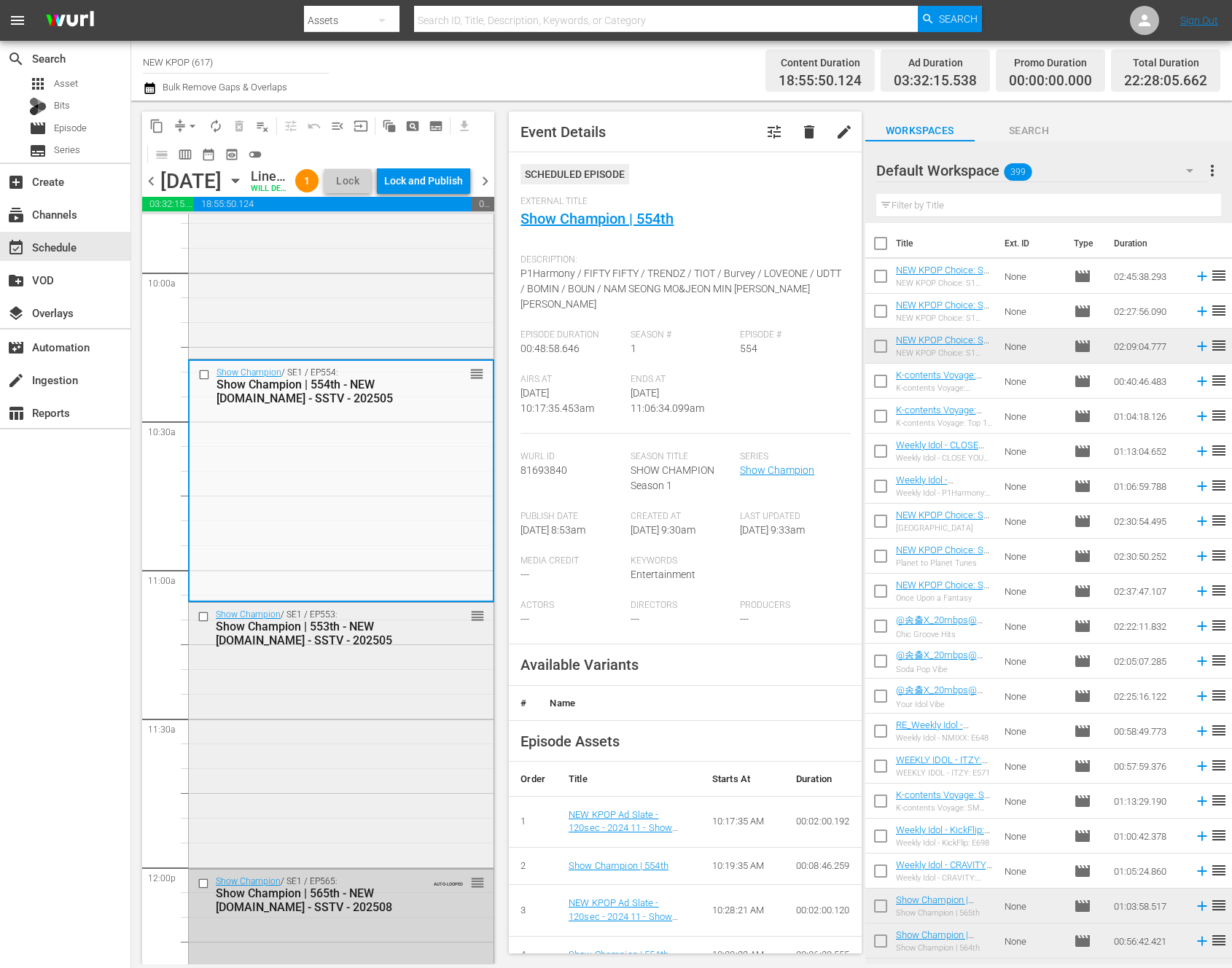
click at [407, 724] on div "Show Champion / SE1 / EP553: Show Champion | 553th - NEW K.ID - SSTV - 202505 r…" at bounding box center [341, 734] width 305 height 263
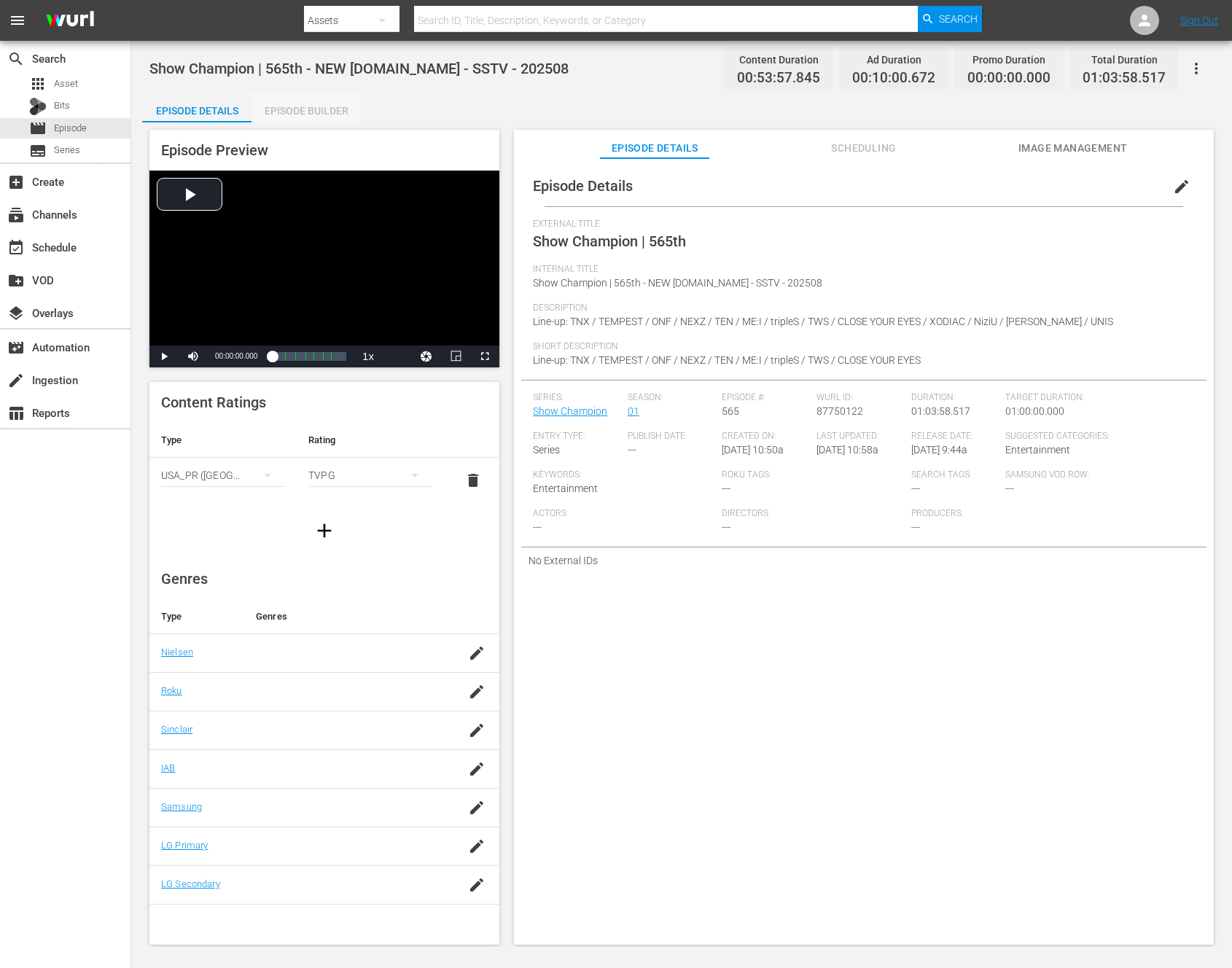
click at [270, 100] on div "Episode Builder" at bounding box center [306, 110] width 109 height 35
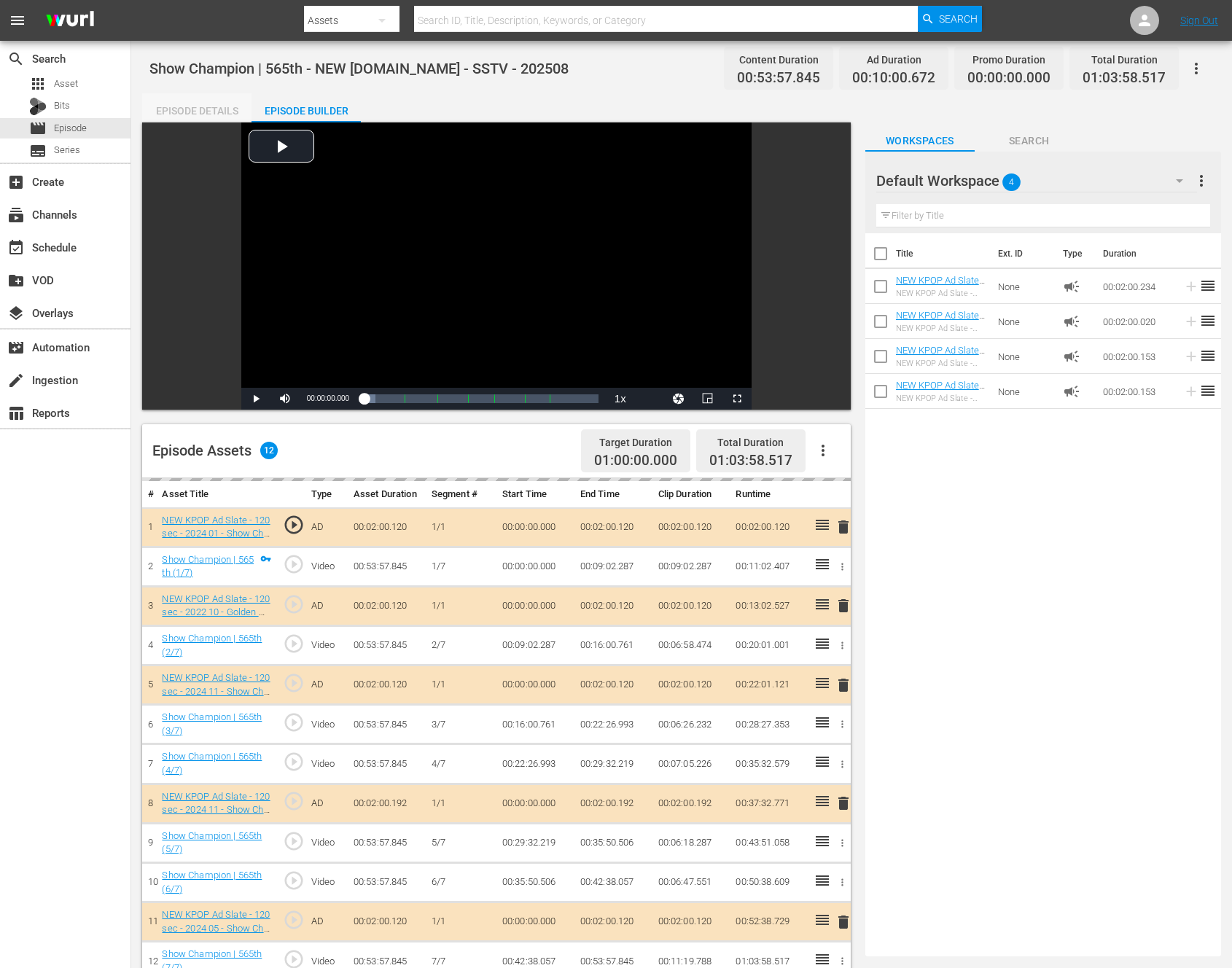
click at [192, 105] on div "Episode Details" at bounding box center [197, 110] width 109 height 35
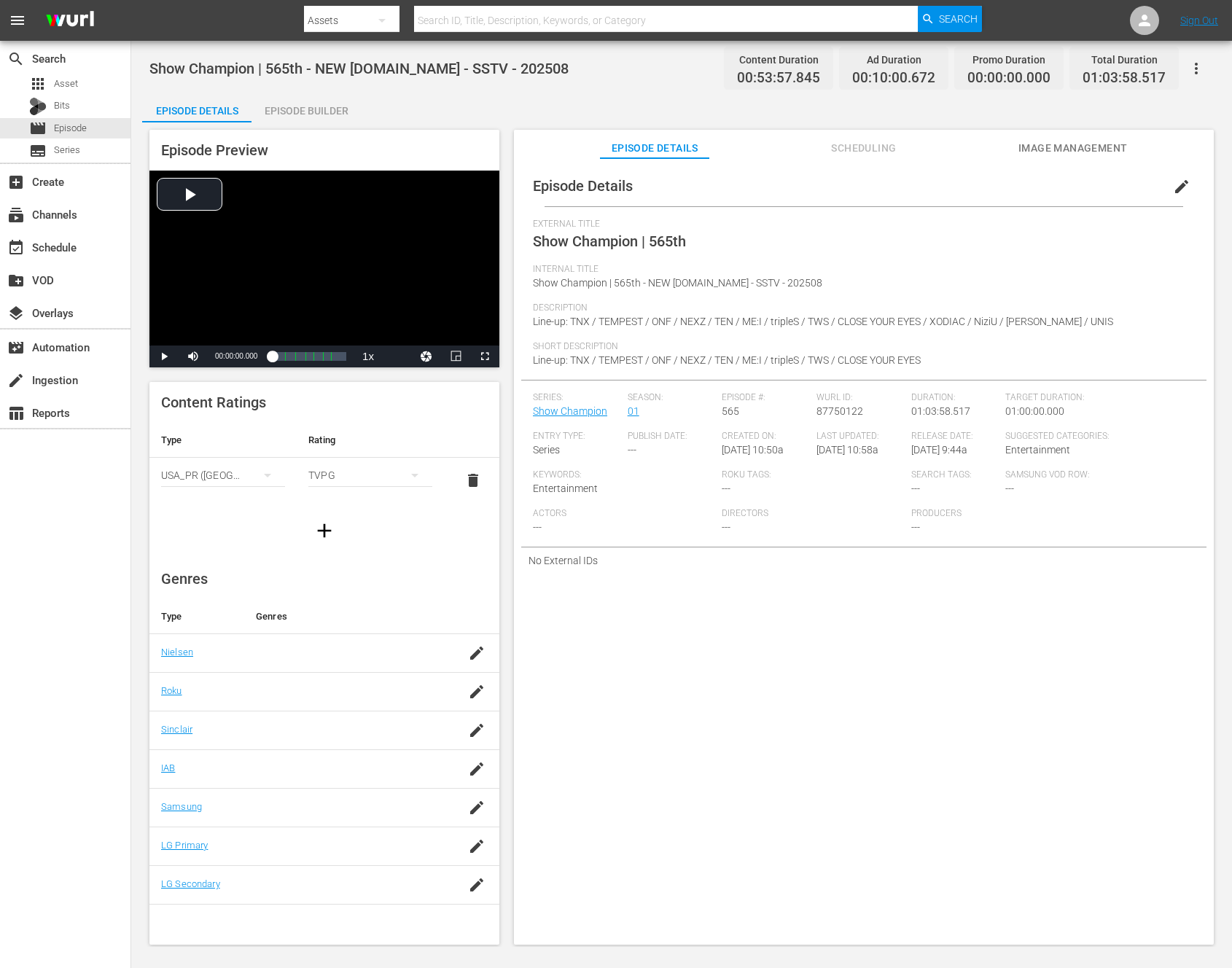
click at [335, 117] on div "Episode Builder" at bounding box center [306, 110] width 109 height 35
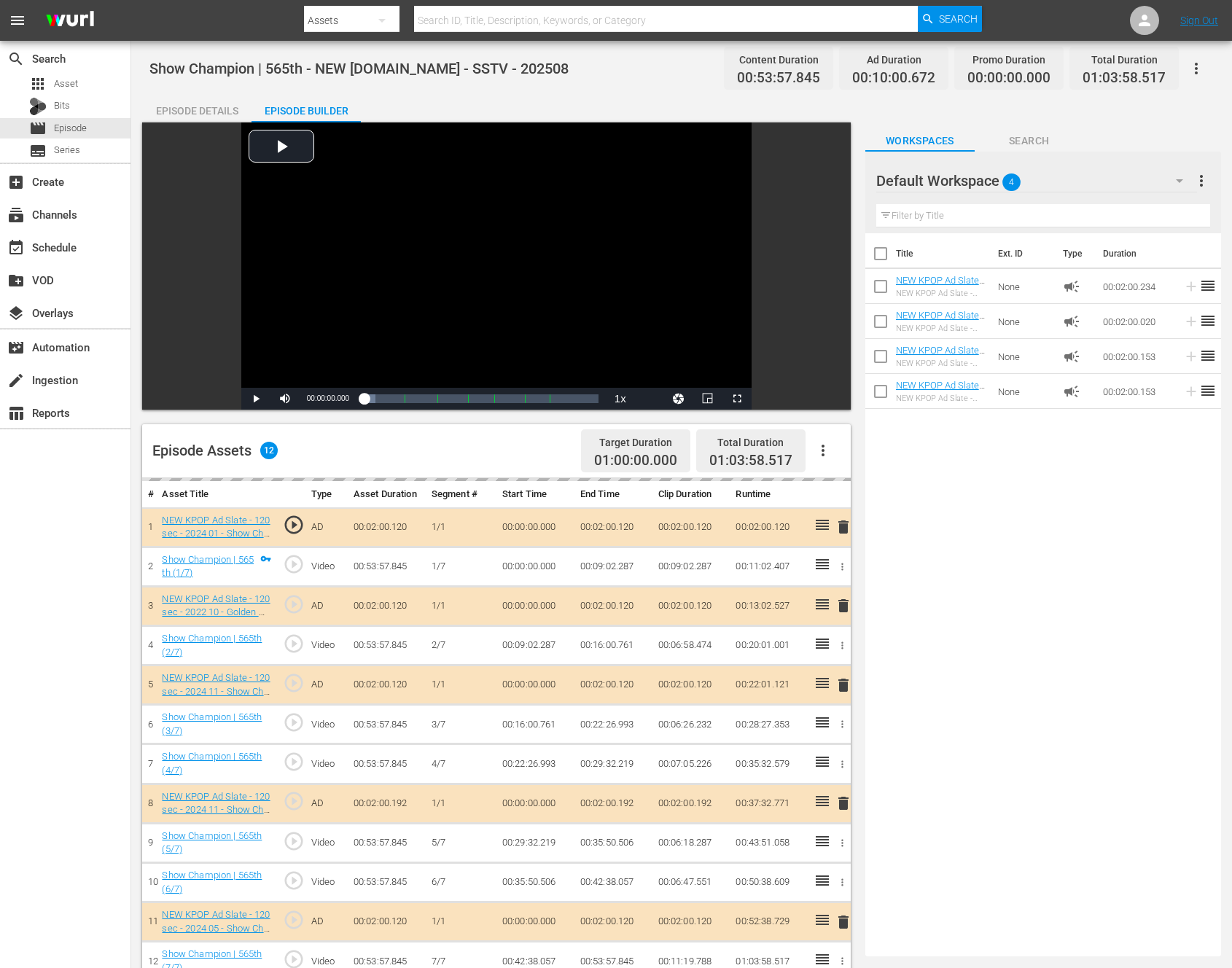
click at [813, 446] on button "button" at bounding box center [822, 450] width 35 height 35
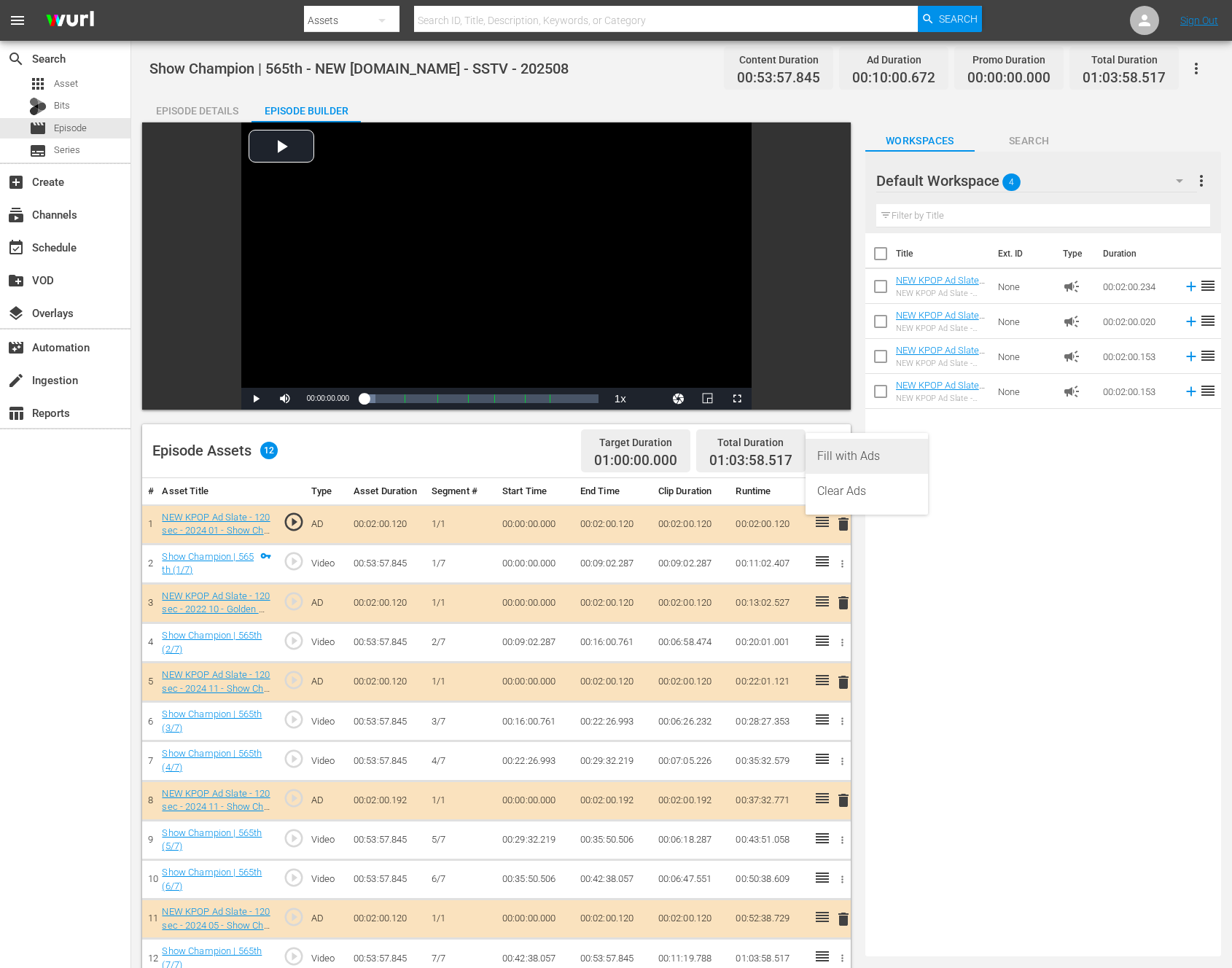
click at [876, 455] on div "Fill with Ads" at bounding box center [867, 456] width 99 height 35
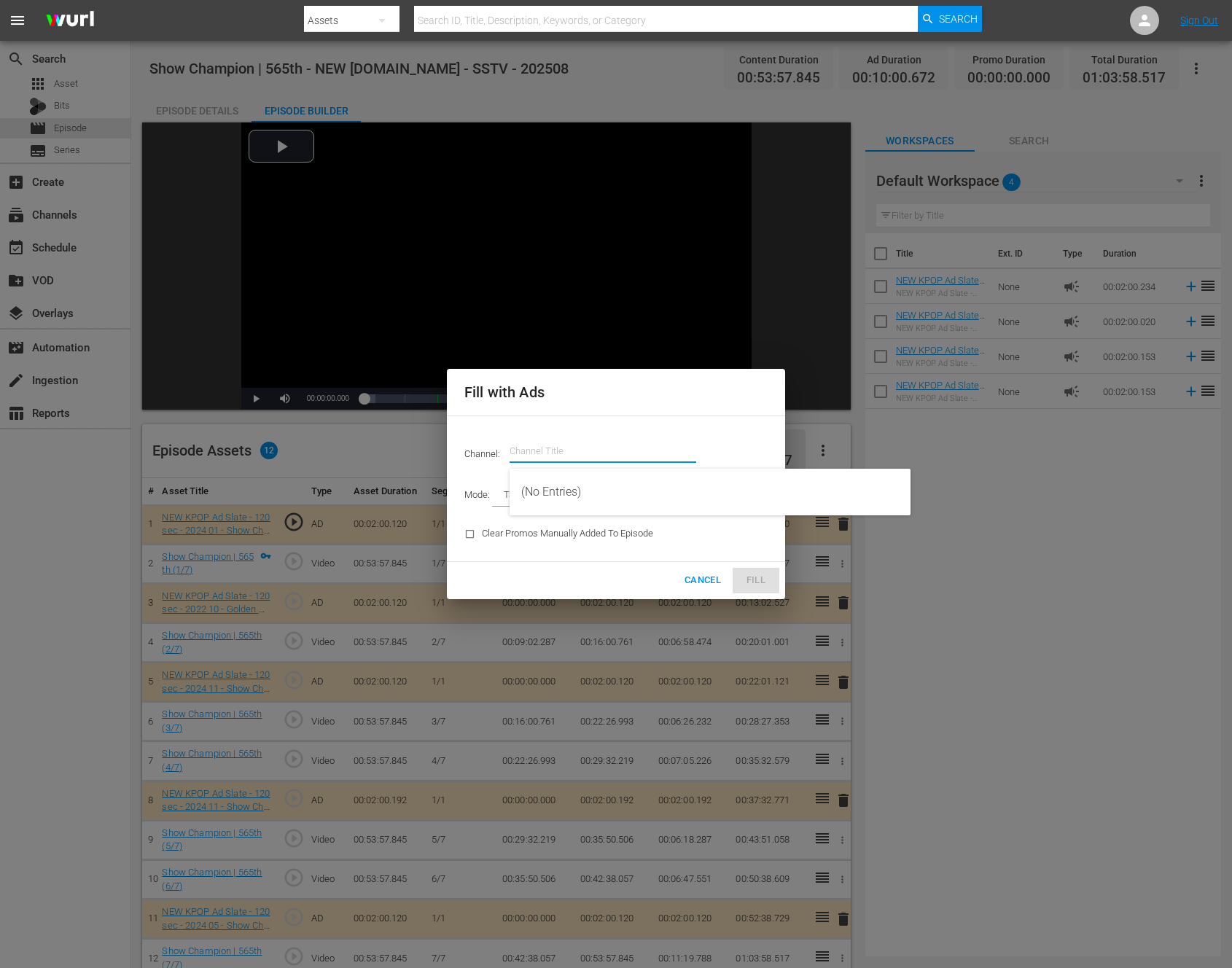
click at [568, 446] on input "text" at bounding box center [602, 451] width 187 height 35
click at [699, 584] on span "Cancel" at bounding box center [702, 580] width 36 height 17
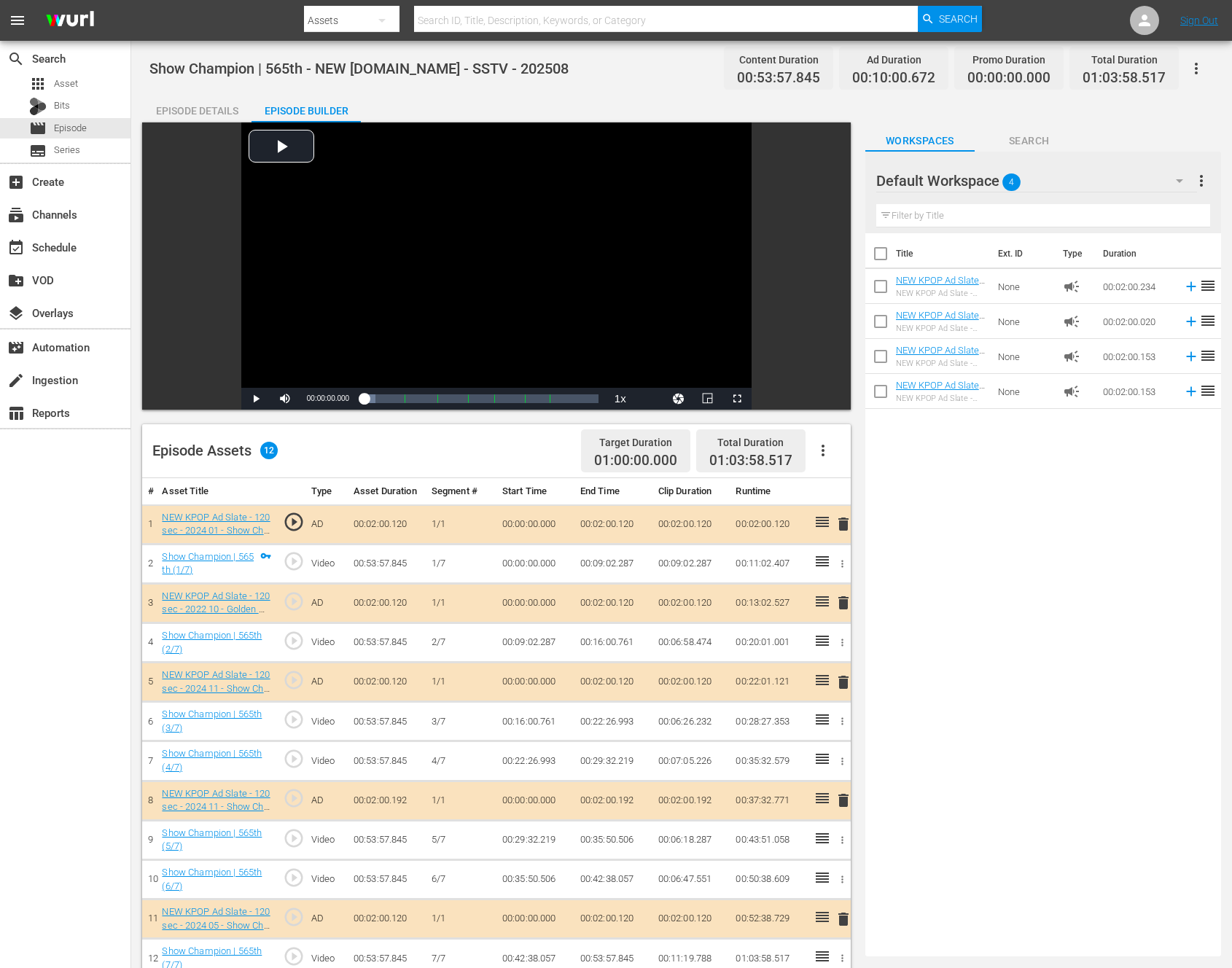
click at [816, 451] on icon "button" at bounding box center [823, 451] width 18 height 18
click at [840, 457] on div "Fill with Ads" at bounding box center [867, 456] width 99 height 35
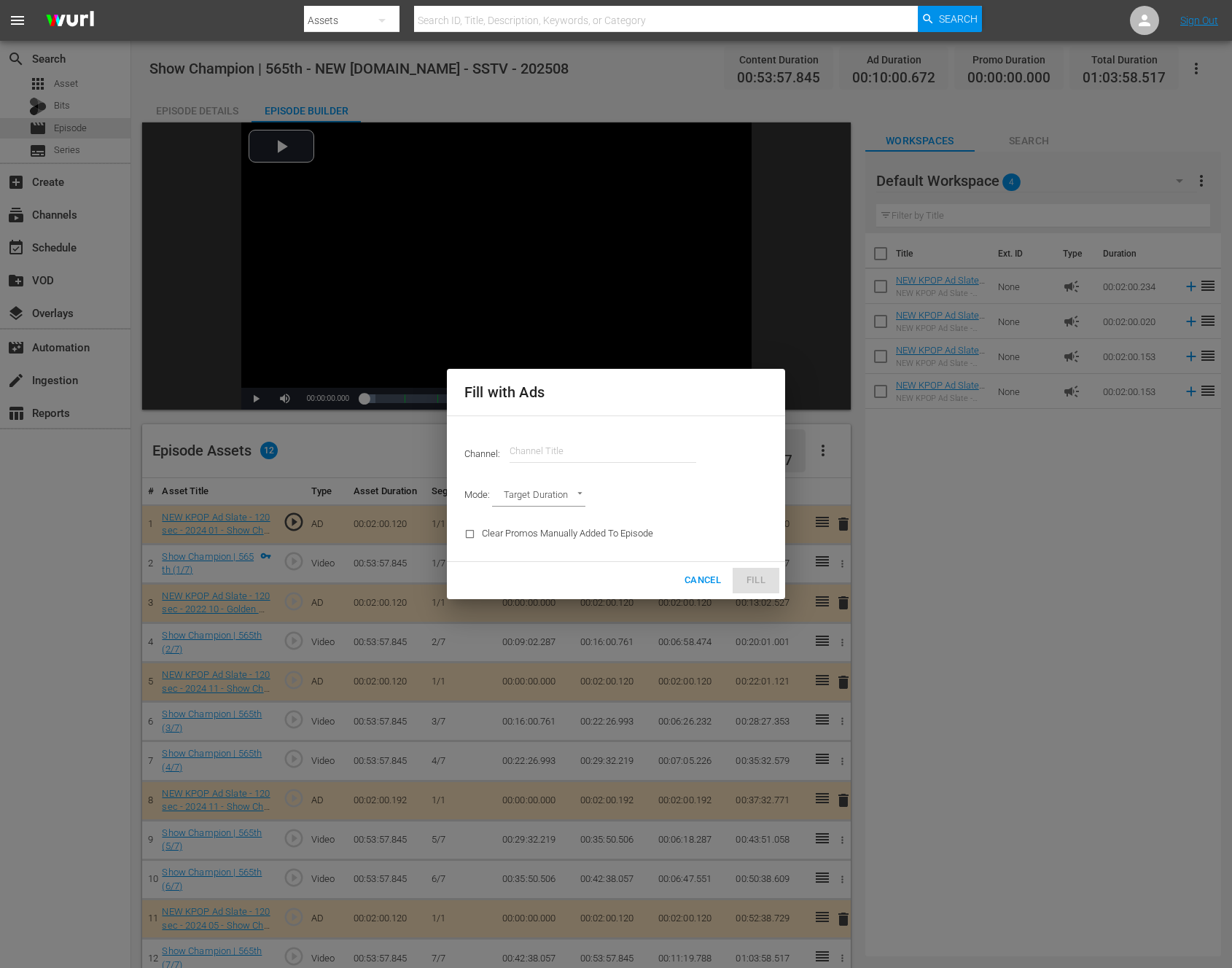
drag, startPoint x: 610, startPoint y: 429, endPoint x: 590, endPoint y: 443, distance: 24.4
click at [609, 430] on div "Channel: Channel Title" at bounding box center [616, 451] width 321 height 52
click at [583, 446] on input "text" at bounding box center [602, 451] width 187 height 35
click at [583, 446] on input "new kpo" at bounding box center [602, 451] width 187 height 35
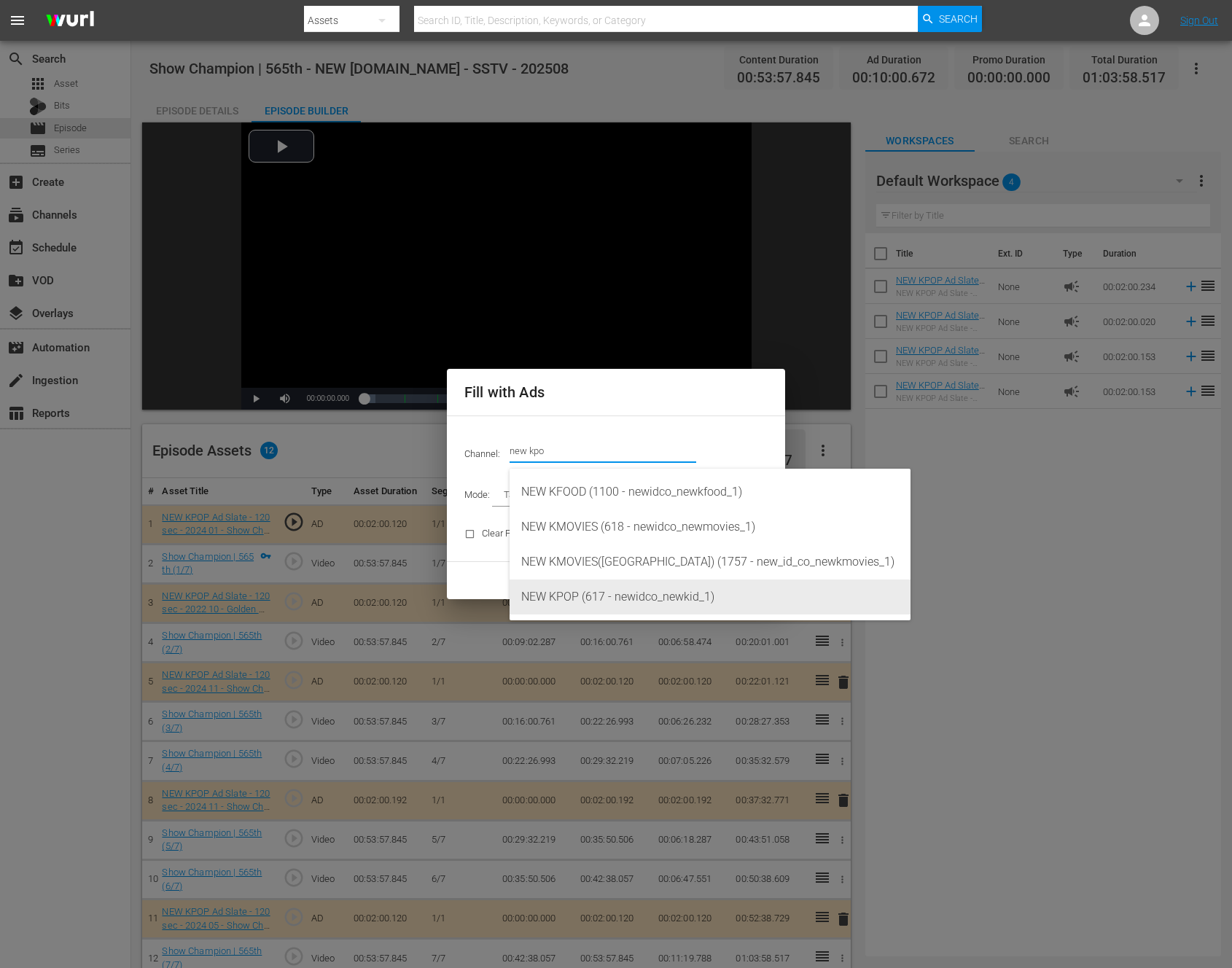
click at [588, 591] on div "NEW KPOP (617 - newidco_newkid_1)" at bounding box center [710, 596] width 378 height 35
type input "NEW KPOP (617)"
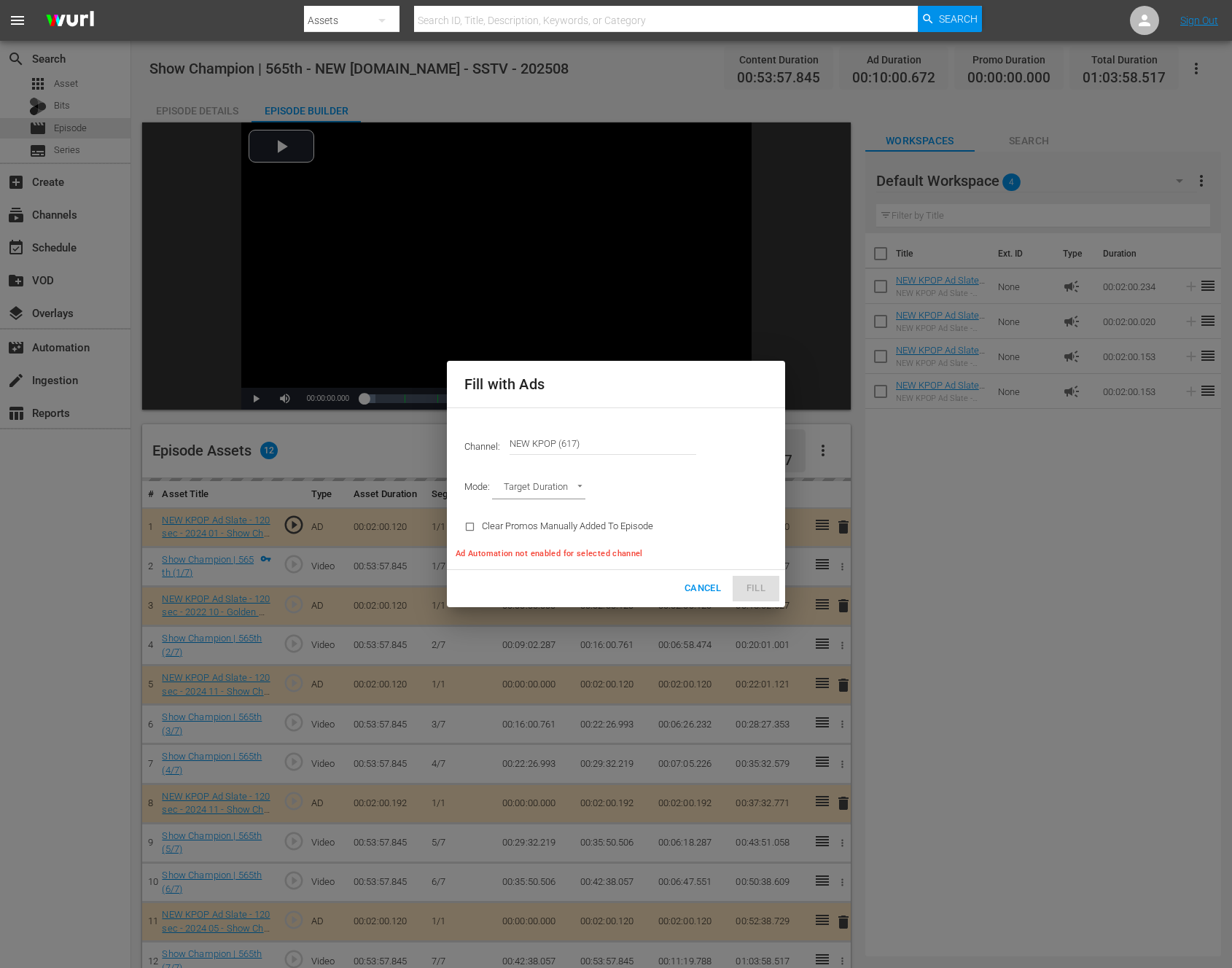
click at [579, 484] on body "menu Search By Assets Search ID, Title, Description, Keywords, or Category Sear…" at bounding box center [616, 484] width 1232 height 968
click at [538, 519] on li "Ad Break Duration" at bounding box center [546, 513] width 107 height 24
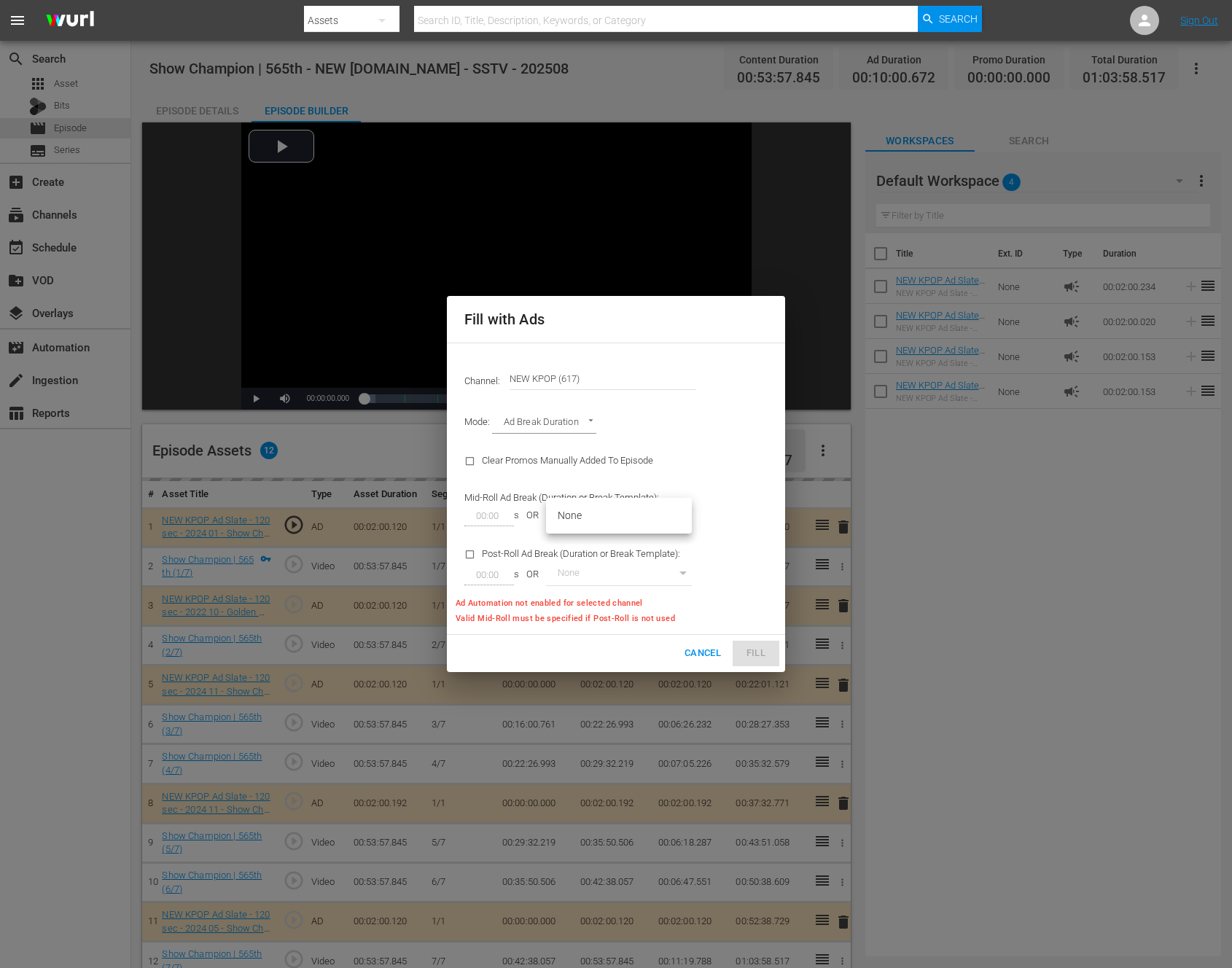
click at [600, 506] on body "menu Search By Assets Search ID, Title, Description, Keywords, or Category Sear…" at bounding box center [616, 484] width 1232 height 968
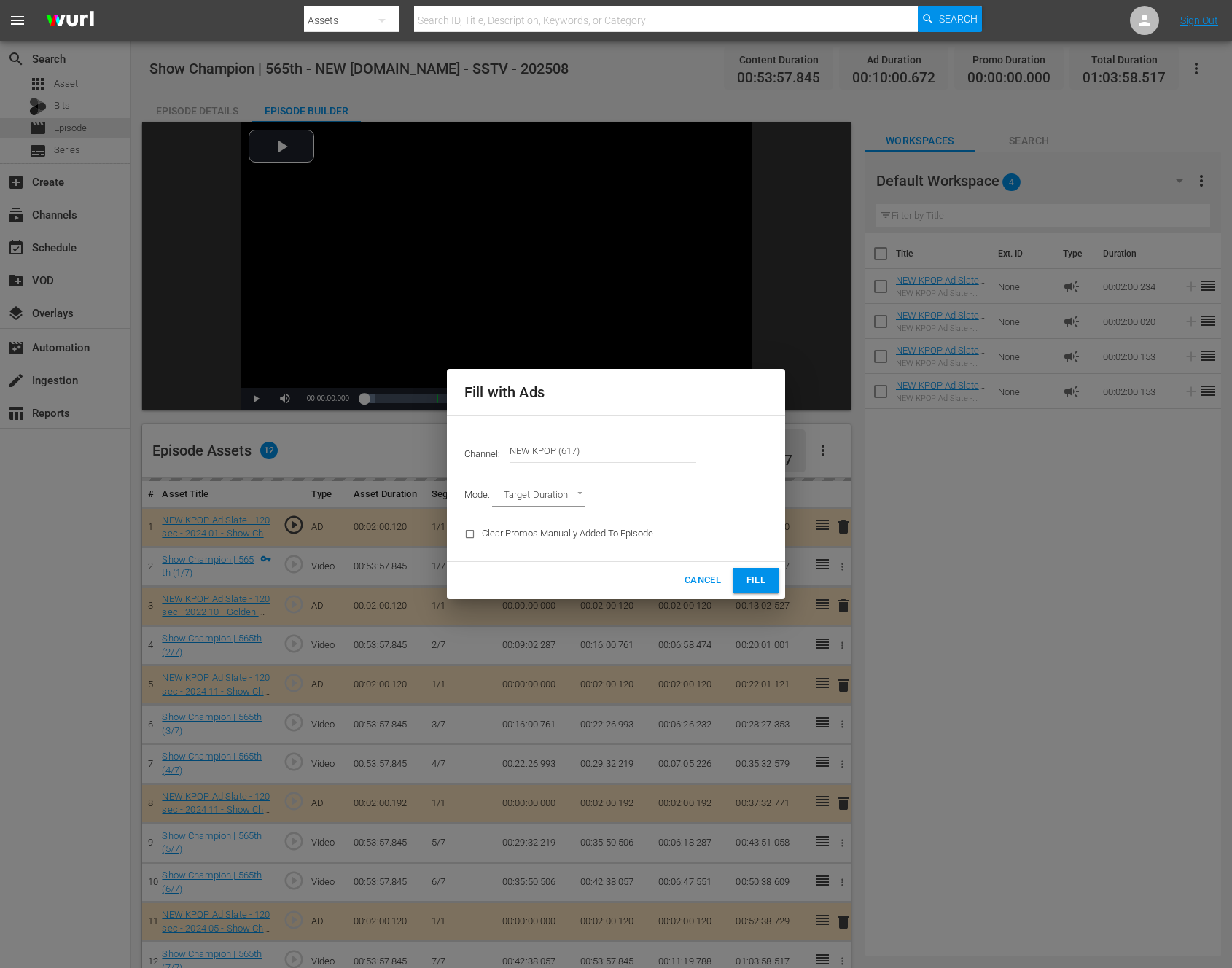
click at [743, 488] on div "Mode: Target Duration TARGET_DURATION" at bounding box center [616, 496] width 321 height 38
click at [486, 501] on div "Mode: Target Duration TARGET_DURATION" at bounding box center [616, 496] width 321 height 38
click at [512, 497] on body "menu Search By Assets Search ID, Title, Description, Keywords, or Category Sear…" at bounding box center [616, 484] width 1232 height 968
click at [514, 521] on li "Ad Break Duration" at bounding box center [546, 520] width 107 height 24
type input "AD_BREAK_DURATION"
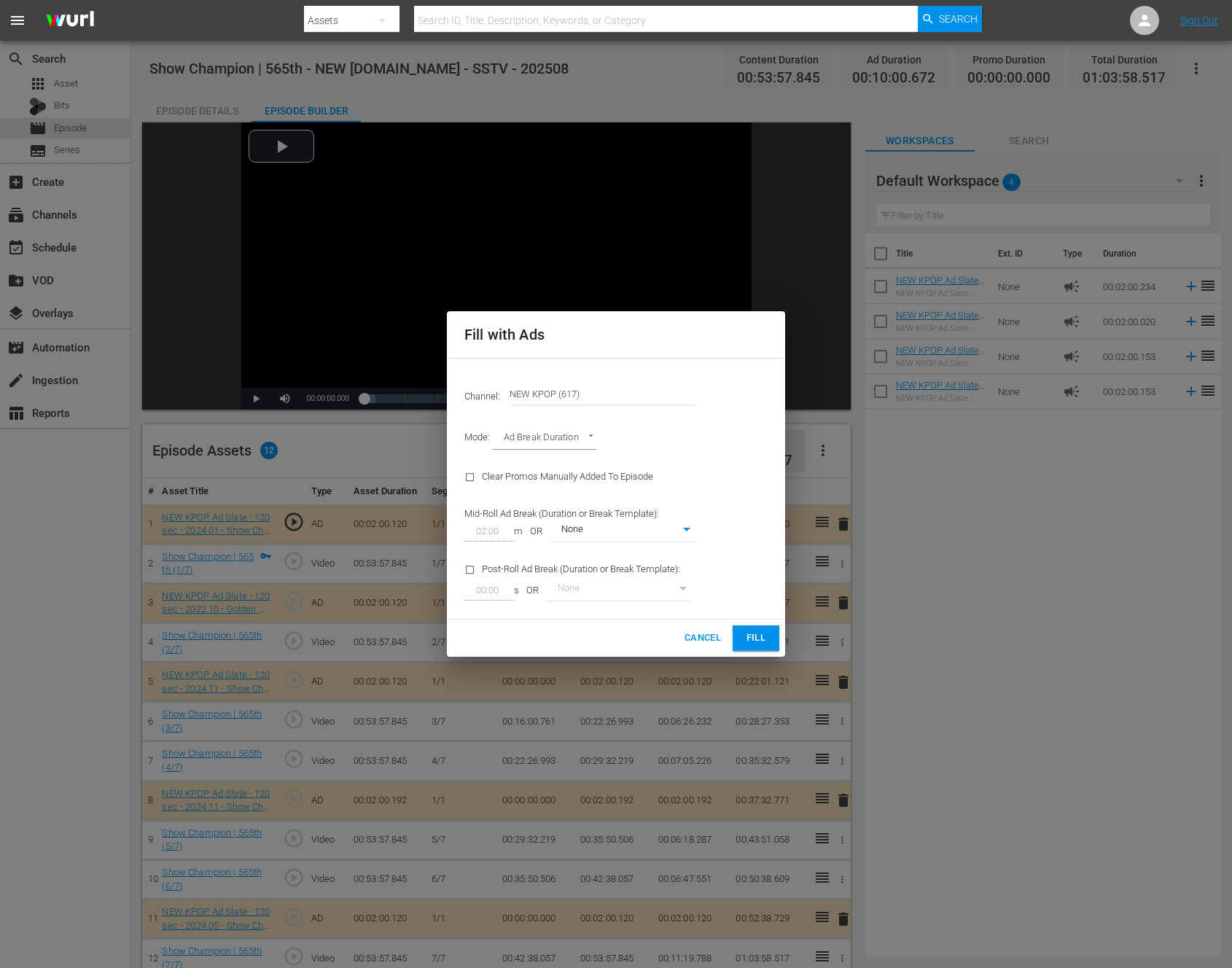
type input "0"
click at [618, 532] on body "menu Search By Assets Search ID, Title, Description, Keywords, or Category Sear…" at bounding box center [616, 484] width 1232 height 968
click at [497, 539] on div at bounding box center [616, 484] width 1232 height 968
click at [764, 542] on div "Channel: Channel Title NEW KPOP (617) Mode: Ad Break Duration AD_BREAK_DURATION…" at bounding box center [616, 488] width 338 height 262
click at [759, 626] on button "Fill" at bounding box center [756, 637] width 47 height 26
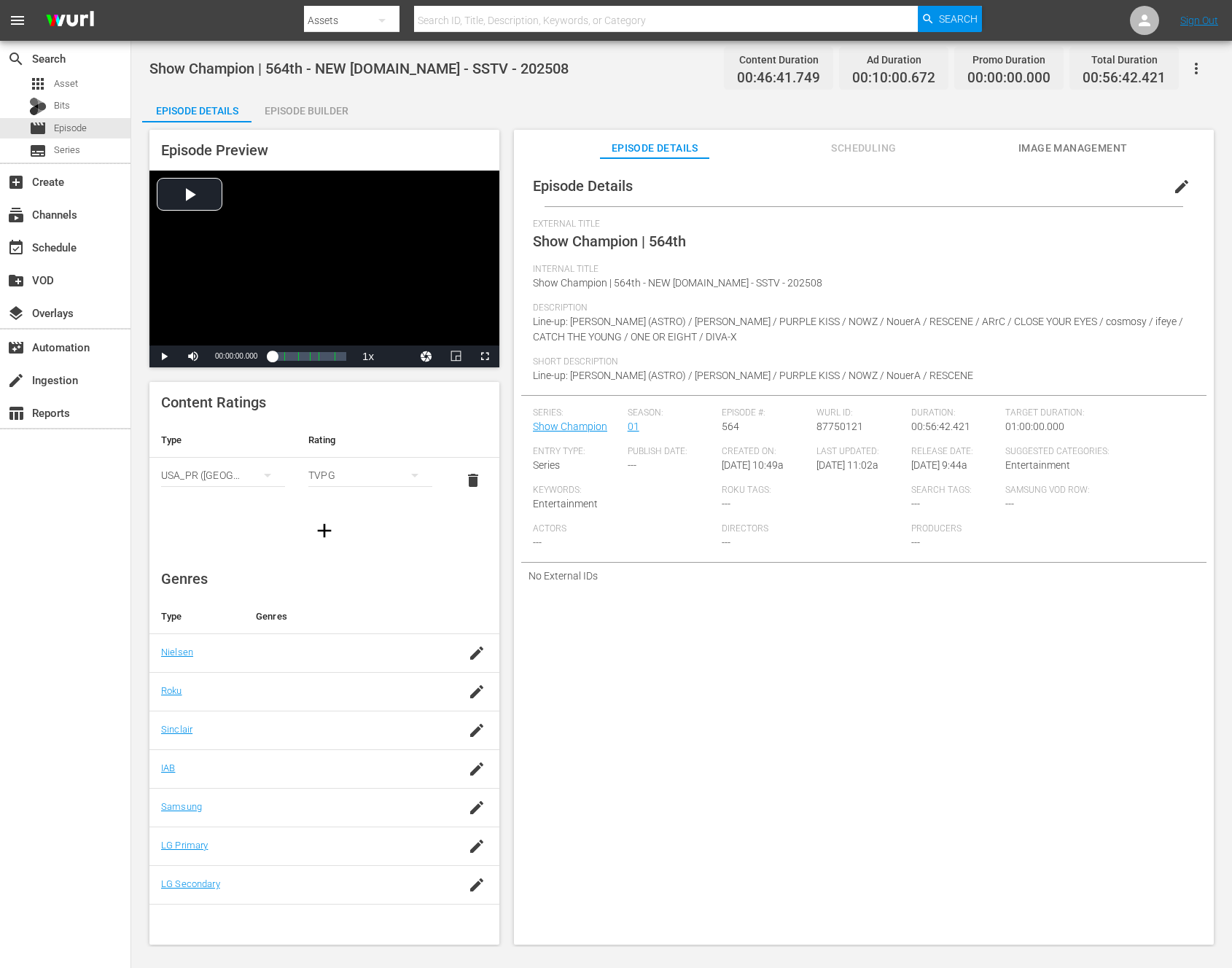
click at [293, 106] on div "Episode Builder" at bounding box center [306, 110] width 109 height 35
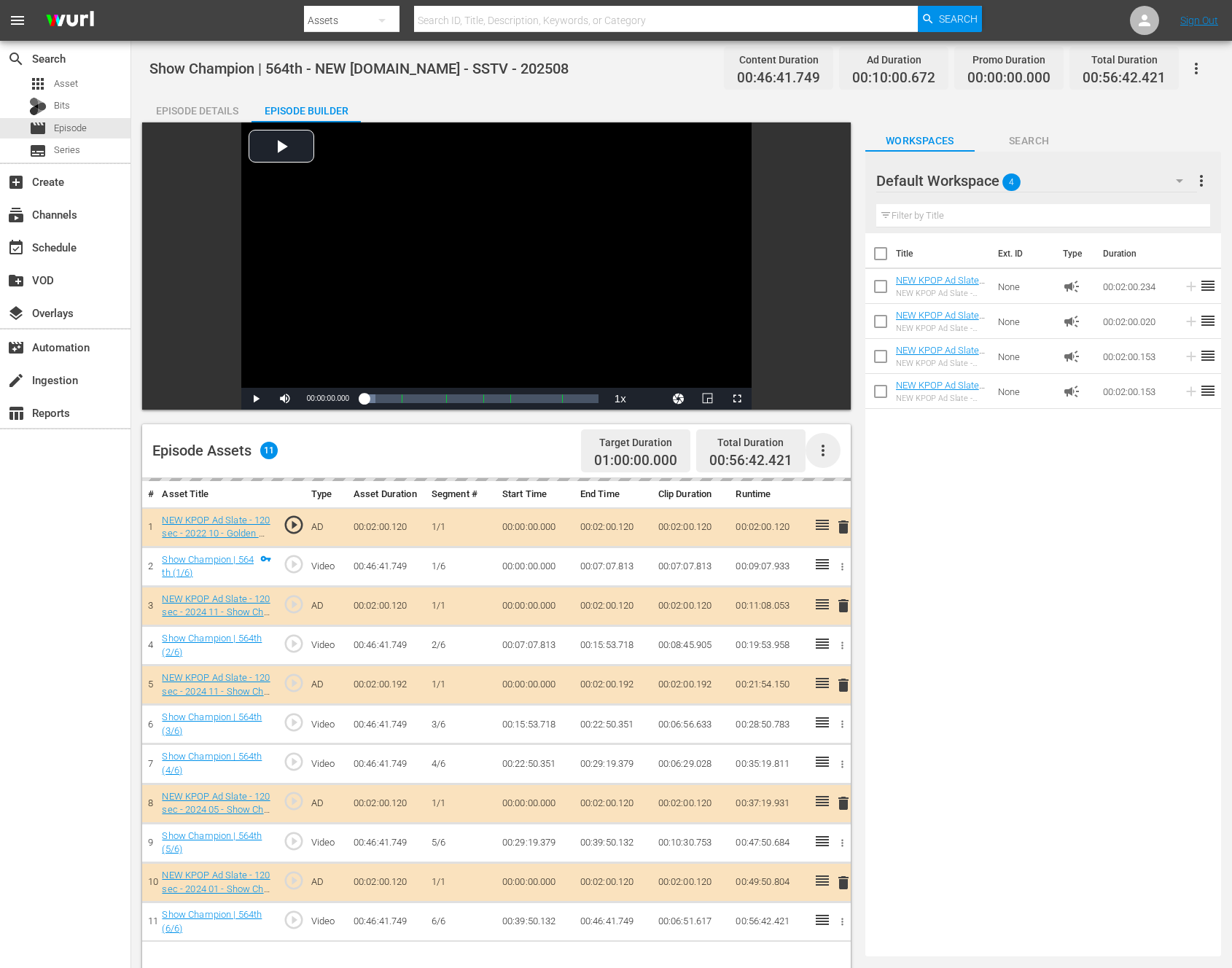
click at [827, 444] on icon "button" at bounding box center [823, 451] width 18 height 18
click at [385, 444] on div "Episode Assets 11 Target Duration 01:00:00.000 Total Duration 00:56:42.421" at bounding box center [497, 451] width 709 height 54
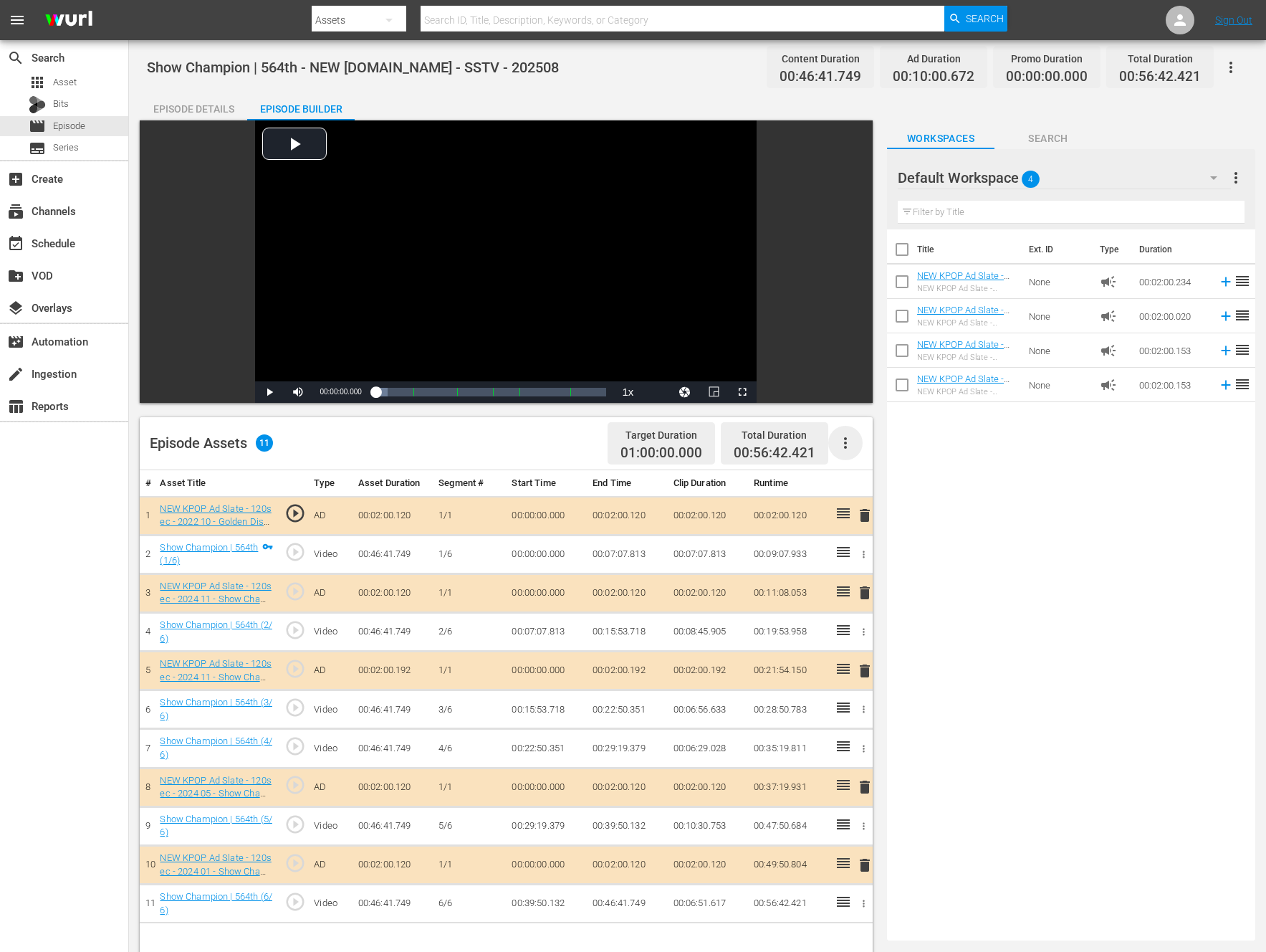
click at [847, 451] on icon "button" at bounding box center [846, 443] width 17 height 17
click at [855, 450] on div "Fill with Ads" at bounding box center [889, 448] width 97 height 34
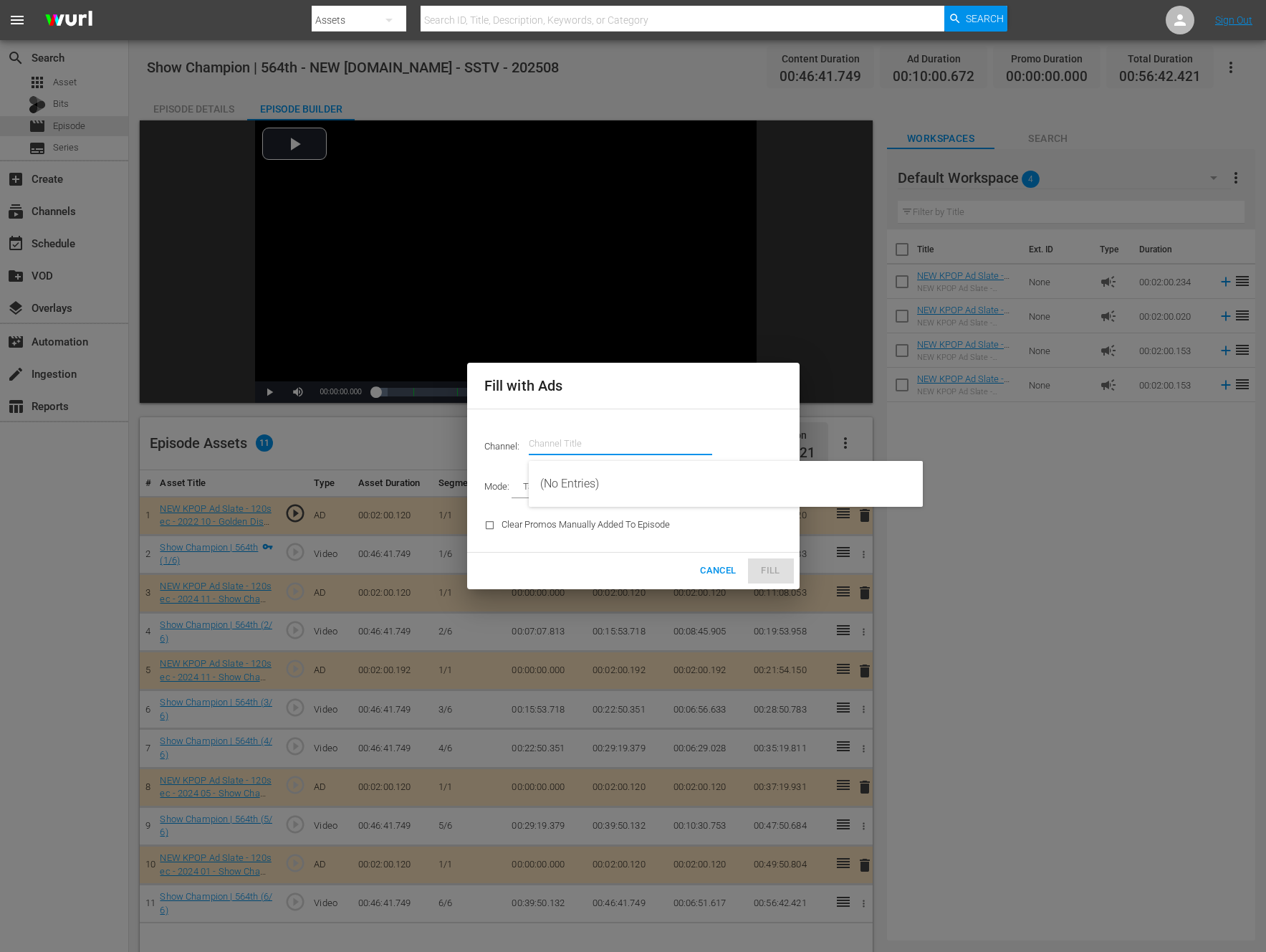
click at [654, 451] on input "text" at bounding box center [620, 443] width 184 height 34
click at [659, 487] on div "NEW KPOP (617 - newidco_newkid_1)" at bounding box center [726, 483] width 371 height 34
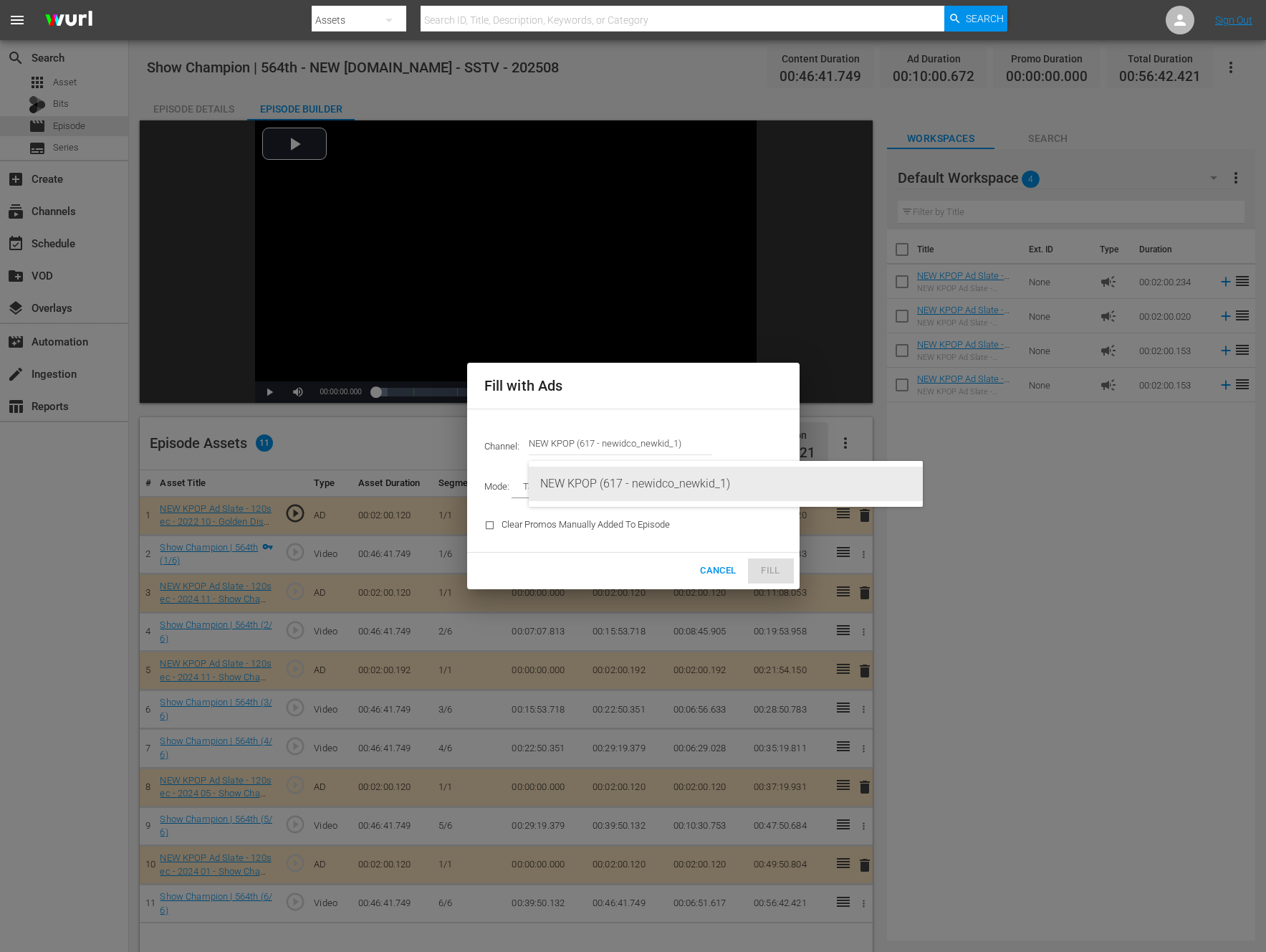
type input "NEW KPOP (617)"
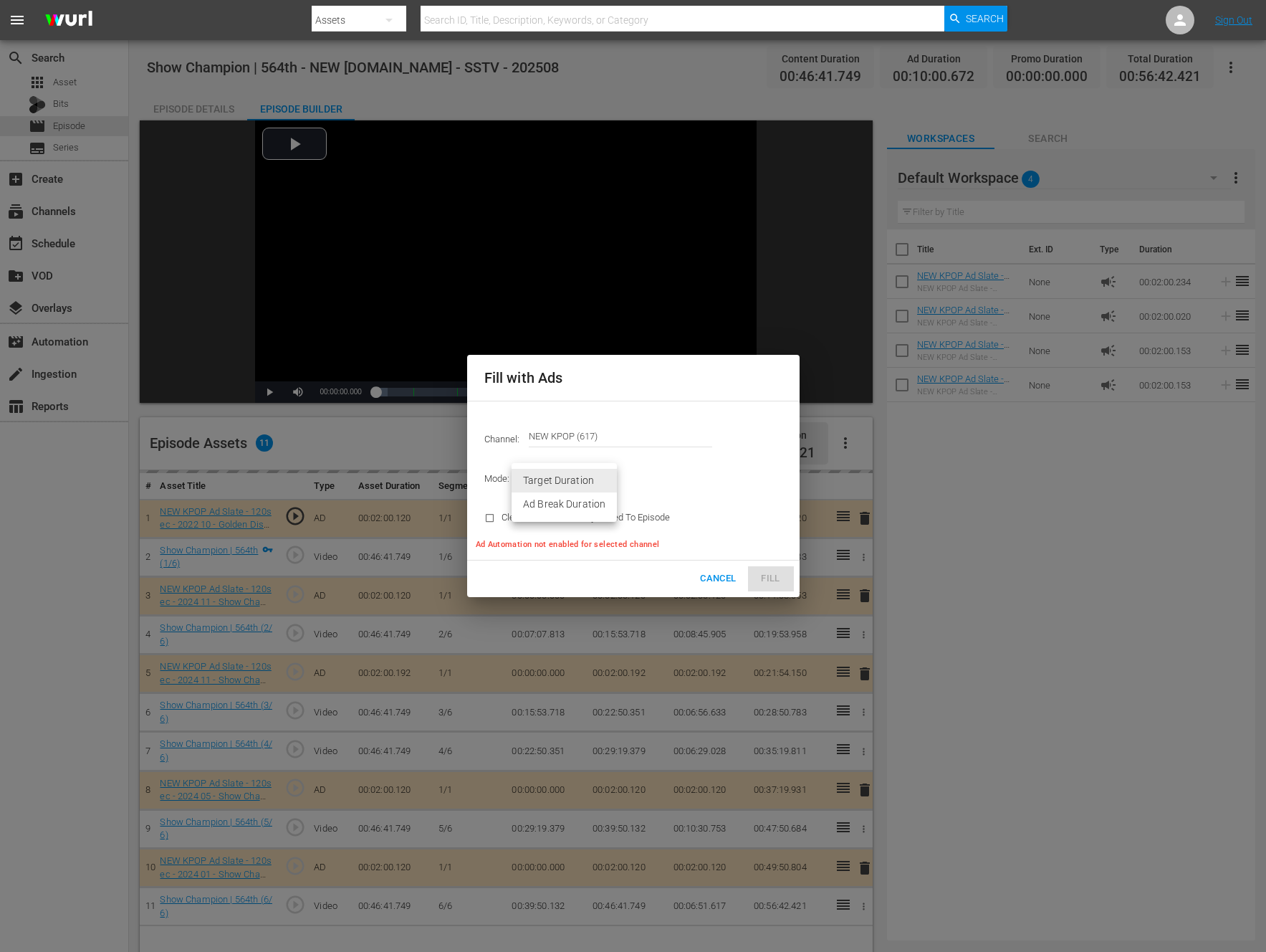
click at [562, 477] on body "menu Search By Assets Search ID, Title, Description, Keywords, or Category Sear…" at bounding box center [633, 476] width 1266 height 952
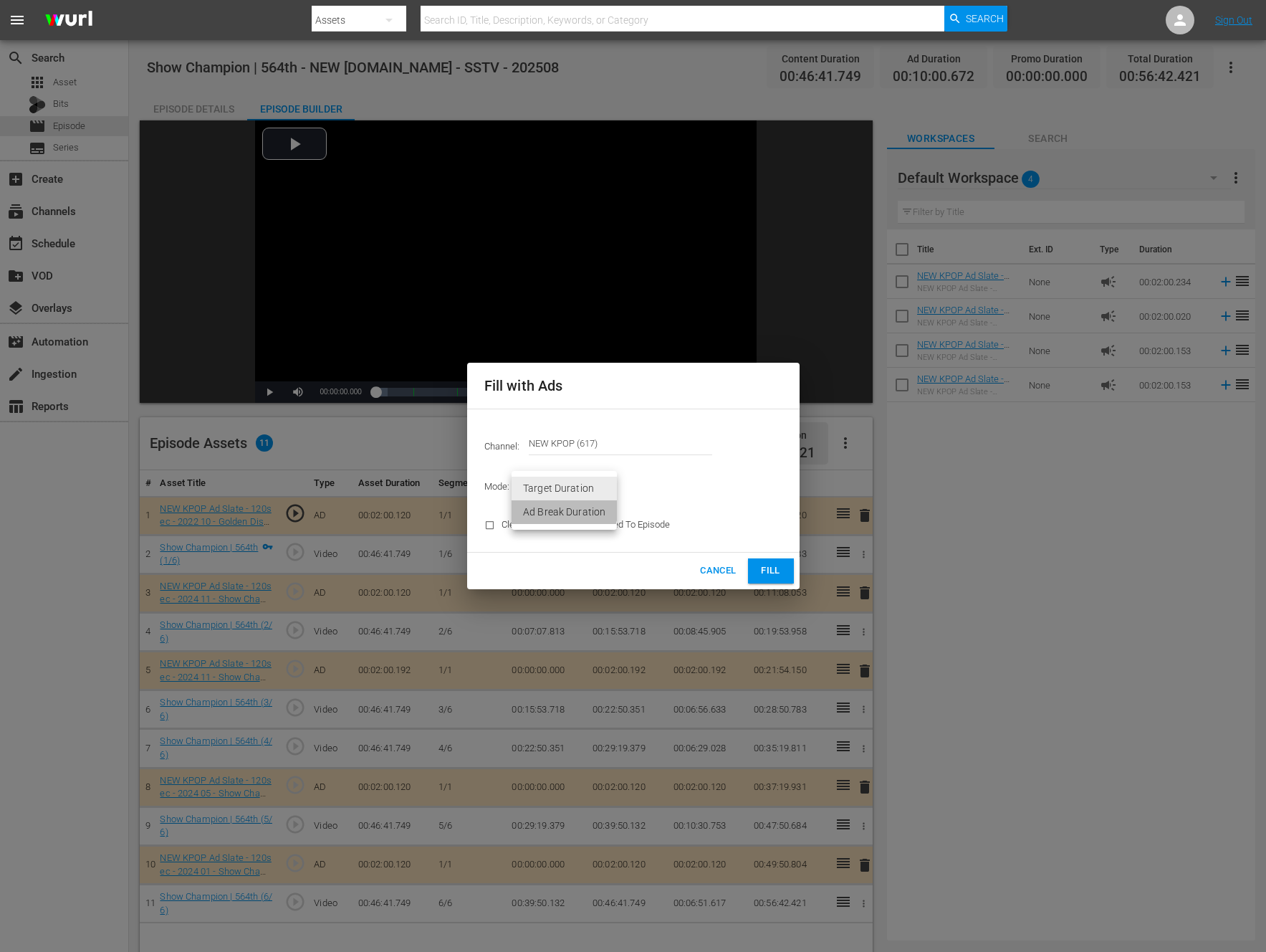
click at [559, 507] on li "Ad Break Duration" at bounding box center [564, 512] width 105 height 24
type input "AD_BREAK_DURATION"
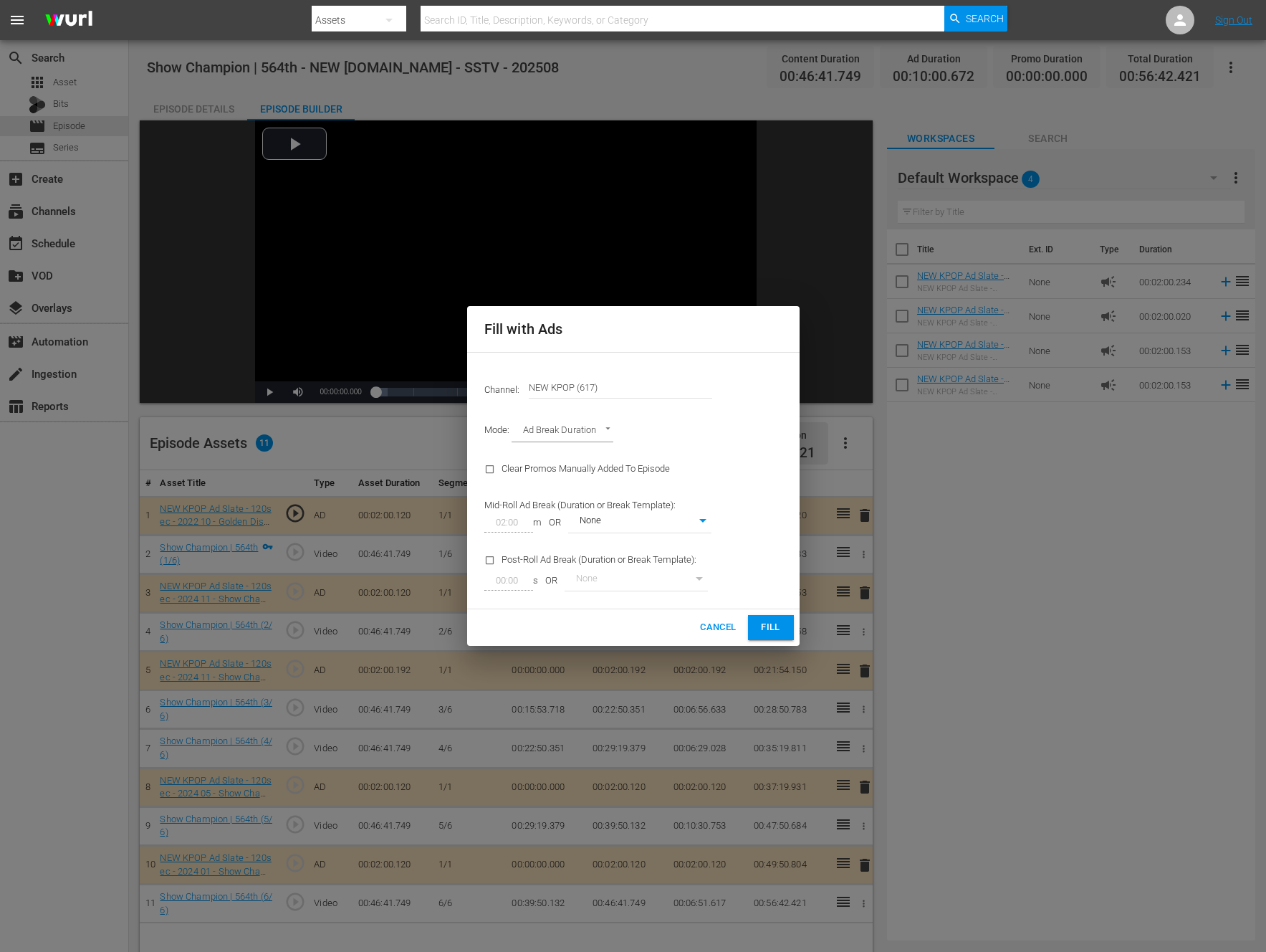
click at [789, 475] on div "Channel: Channel Title NEW KPOP (617) Mode: Ad Break Duration AD_BREAK_DURATION…" at bounding box center [633, 480] width 332 height 258
click at [773, 628] on span "Fill" at bounding box center [771, 627] width 23 height 17
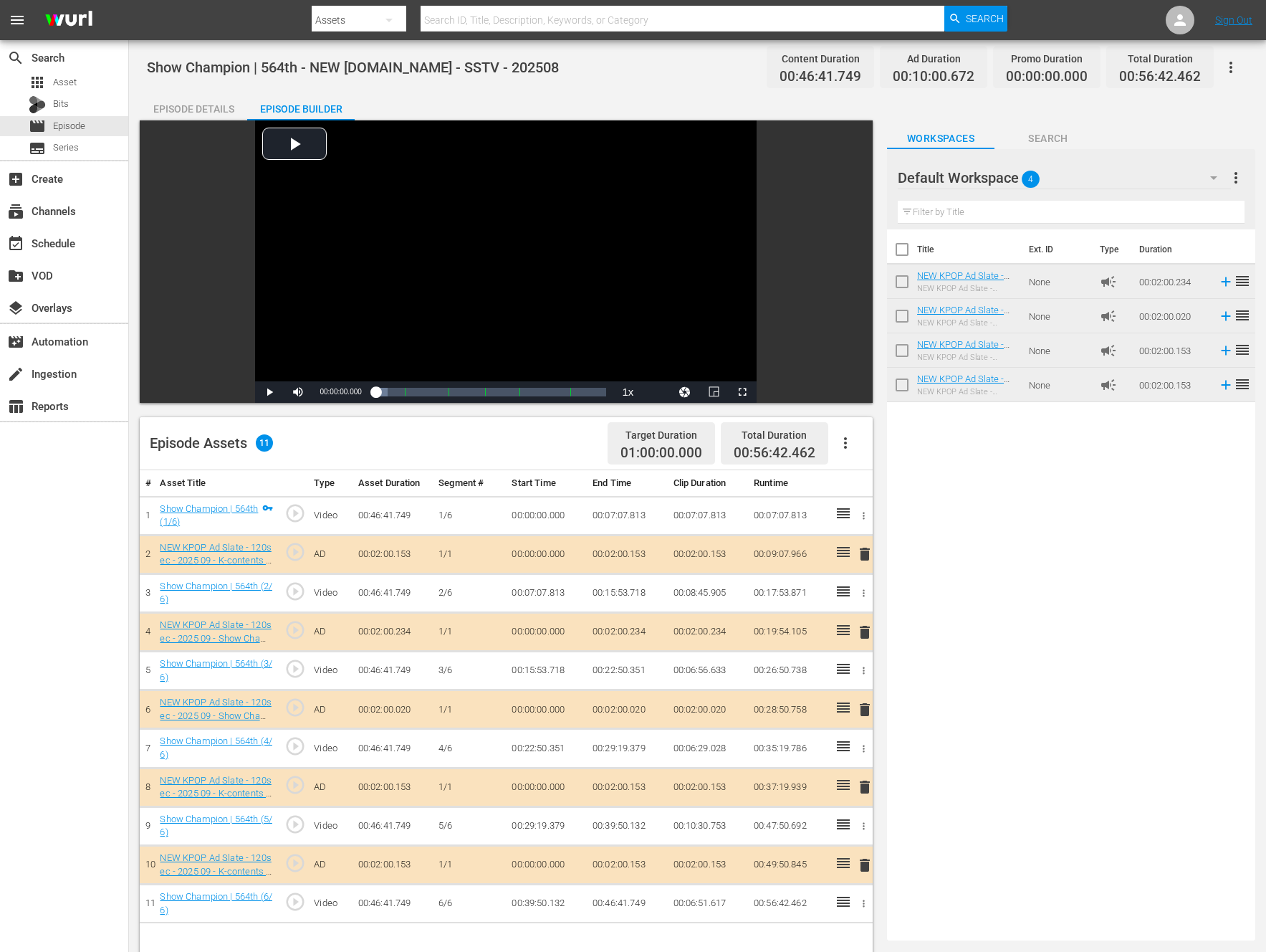
click at [957, 686] on div "Title Ext. ID Type Duration NEW KPOP Ad Slate - 120sec - 2025 09 - Show Champio…" at bounding box center [1072, 582] width 369 height 705
click at [842, 554] on icon at bounding box center [844, 552] width 13 height 10
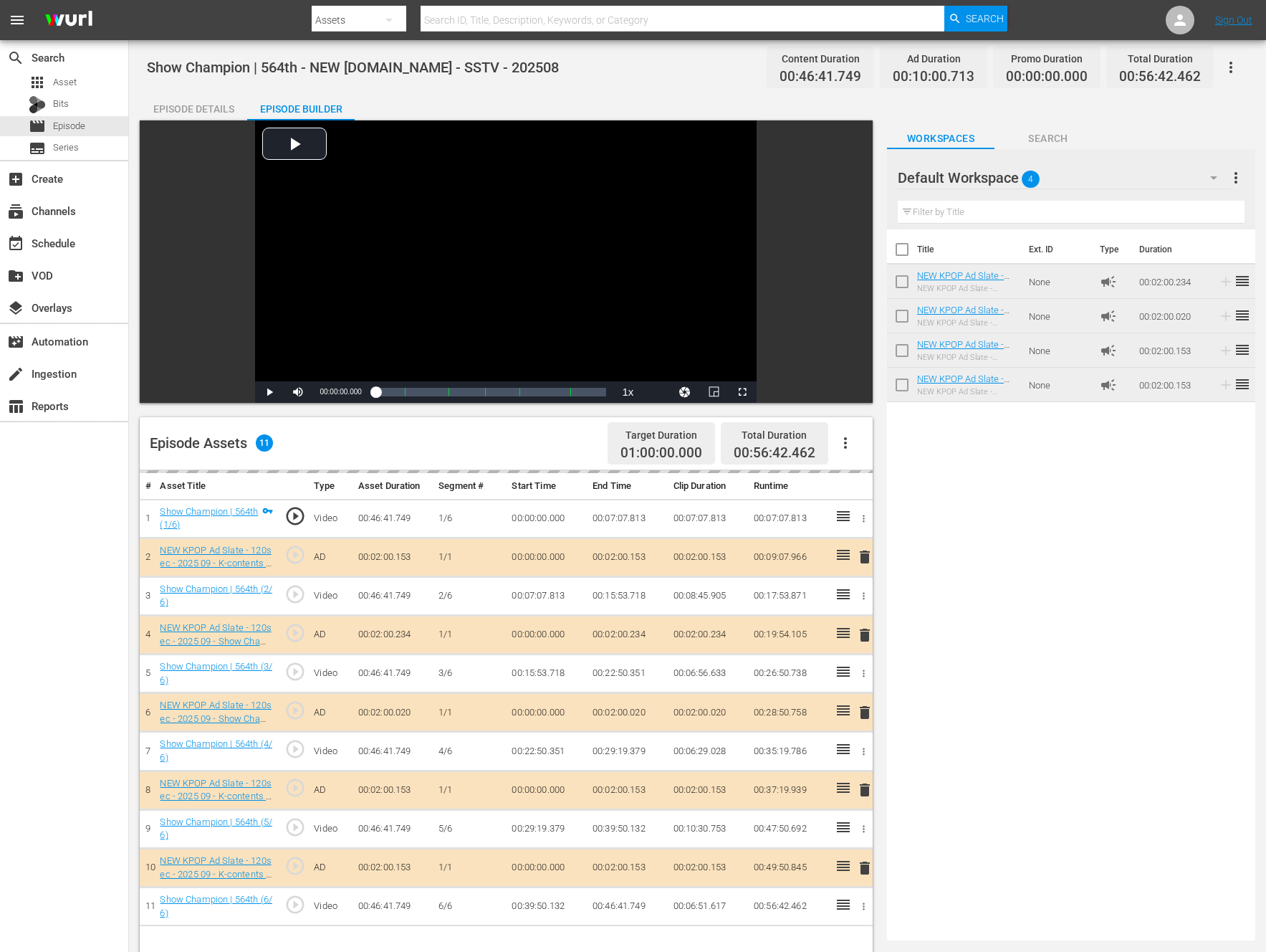
drag, startPoint x: 846, startPoint y: 554, endPoint x: 428, endPoint y: 1, distance: 693.2
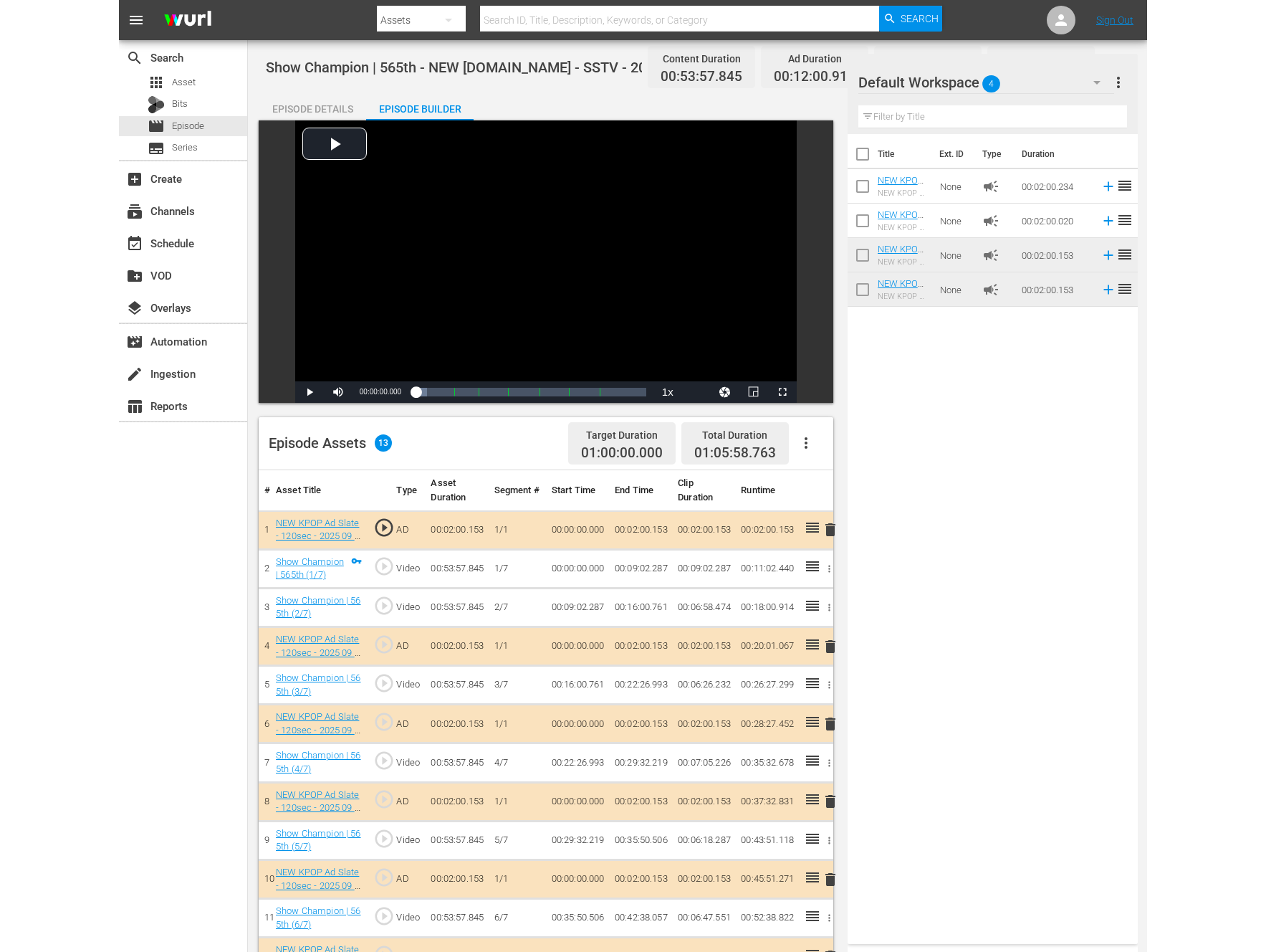
scroll to position [373, 0]
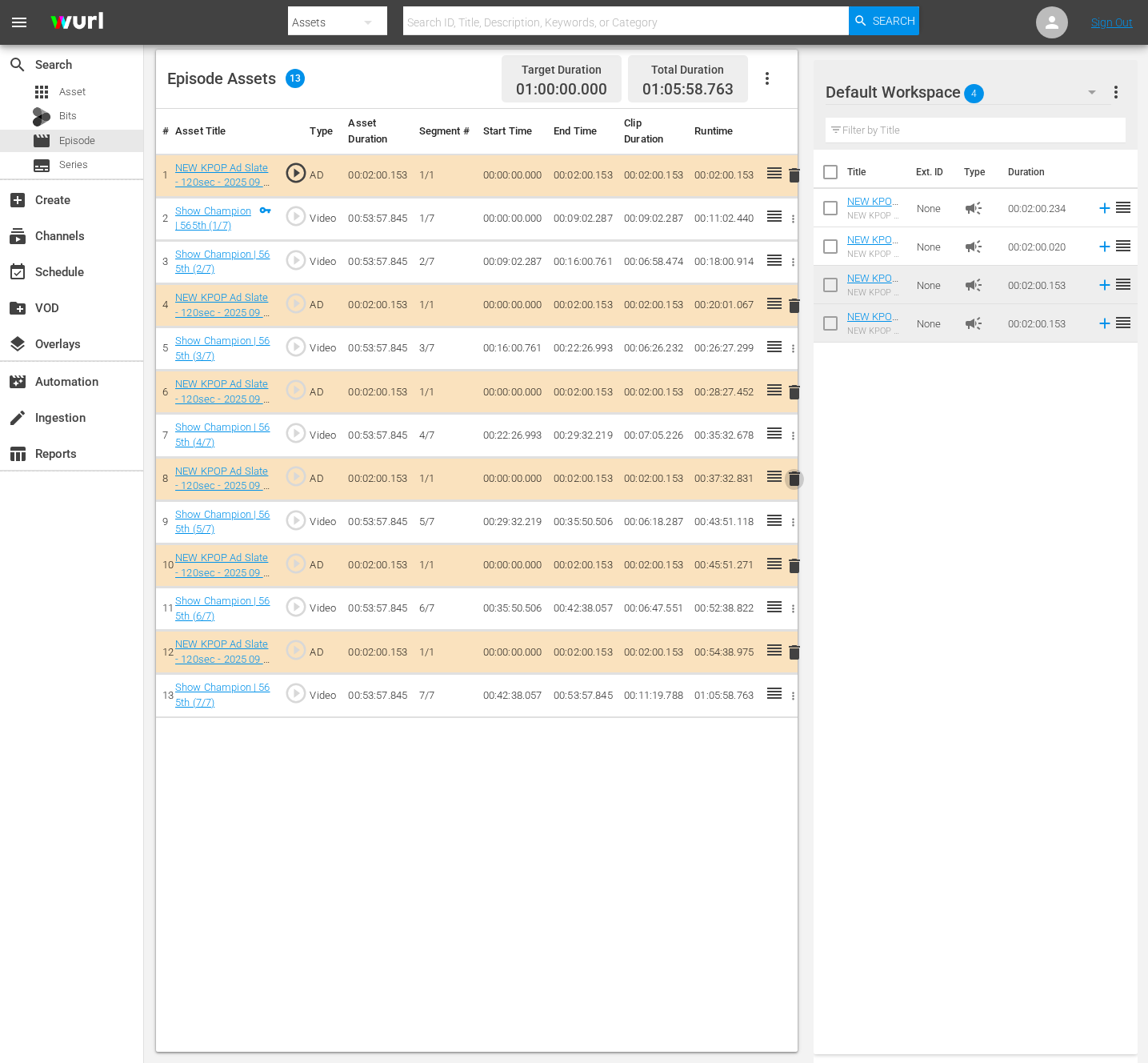
click at [787, 474] on span "delete" at bounding box center [795, 479] width 19 height 19
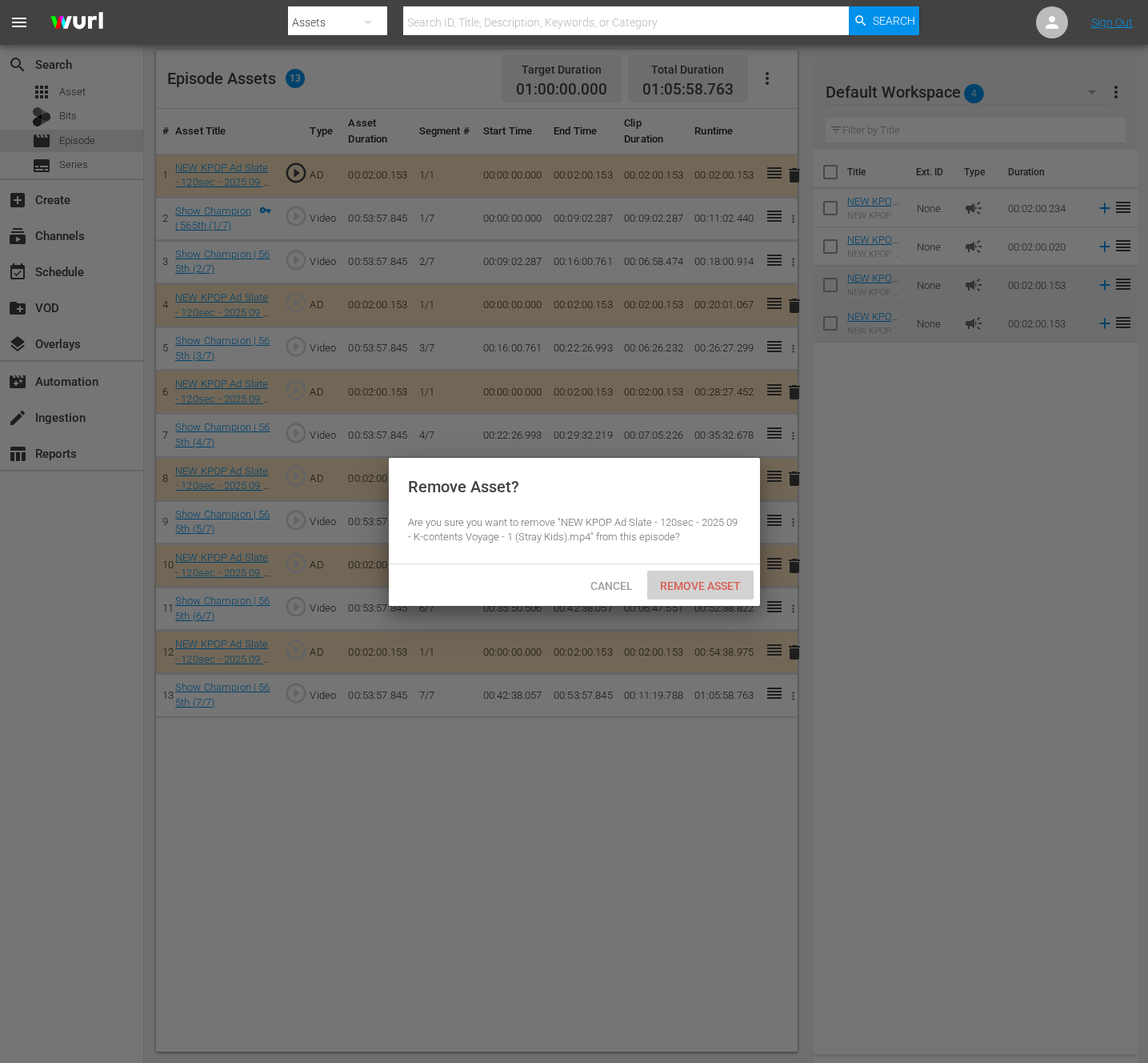
click at [711, 582] on span "Remove Asset" at bounding box center [700, 586] width 106 height 13
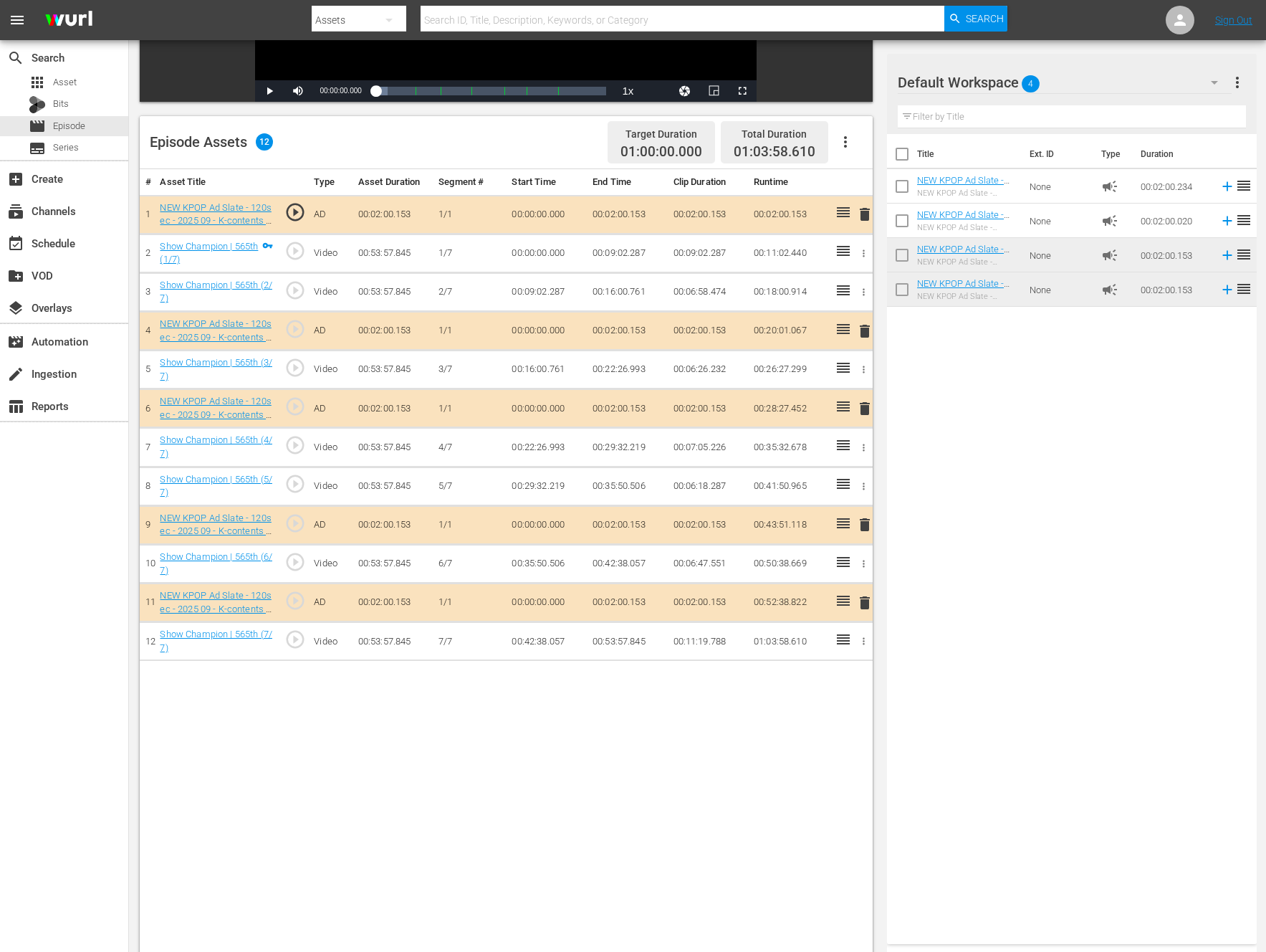
scroll to position [0, 0]
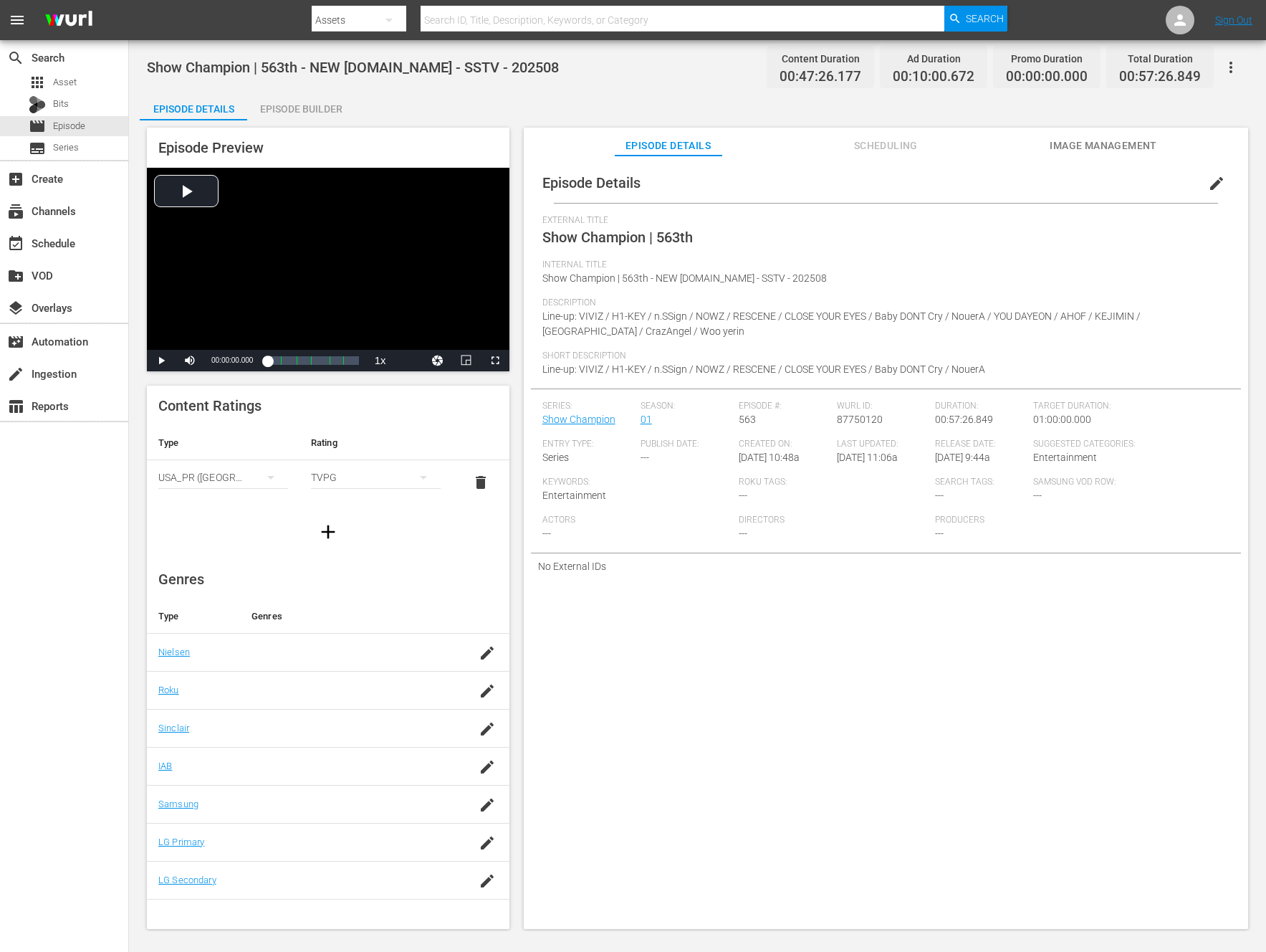
click at [276, 106] on div "Episode Builder" at bounding box center [301, 108] width 107 height 34
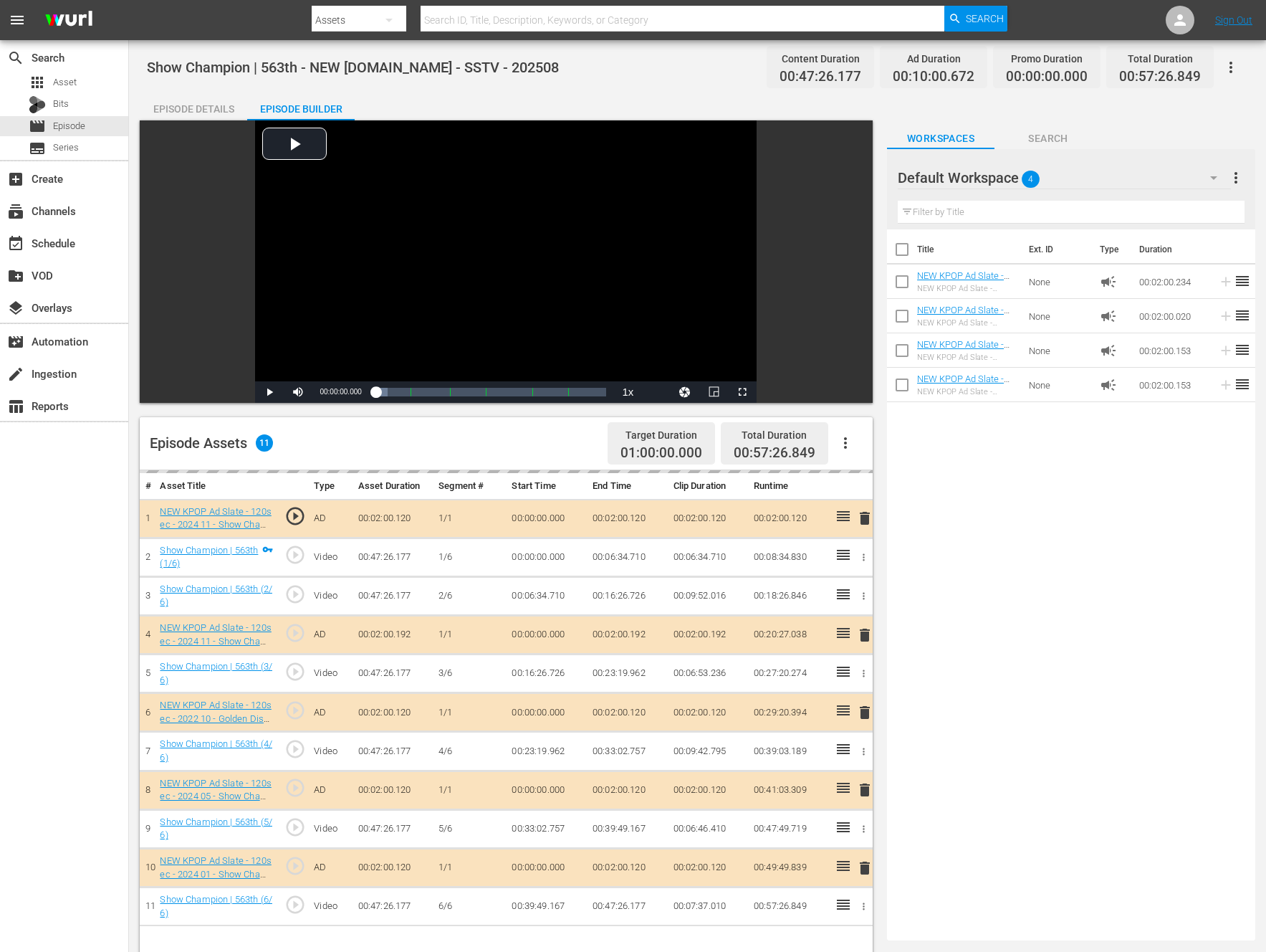
click at [853, 437] on icon "button" at bounding box center [846, 443] width 17 height 17
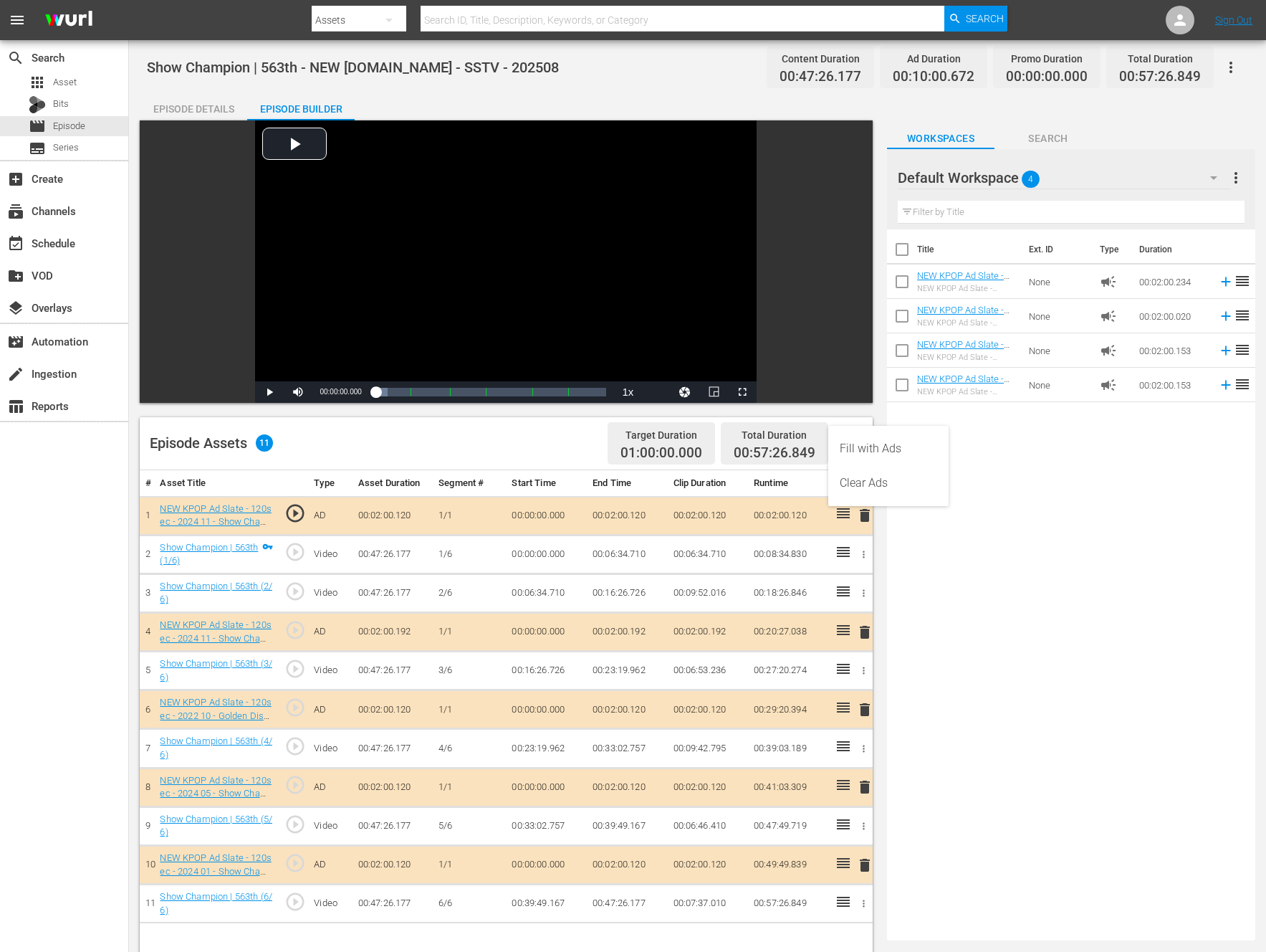
click at [1045, 546] on div "Title Ext. ID Type Duration NEW KPOP Ad Slate - 120sec - 2025 09 - Show Champio…" at bounding box center [1072, 582] width 369 height 705
click at [844, 440] on icon "button" at bounding box center [846, 443] width 17 height 17
click at [894, 459] on div "Fill with Ads" at bounding box center [889, 448] width 97 height 34
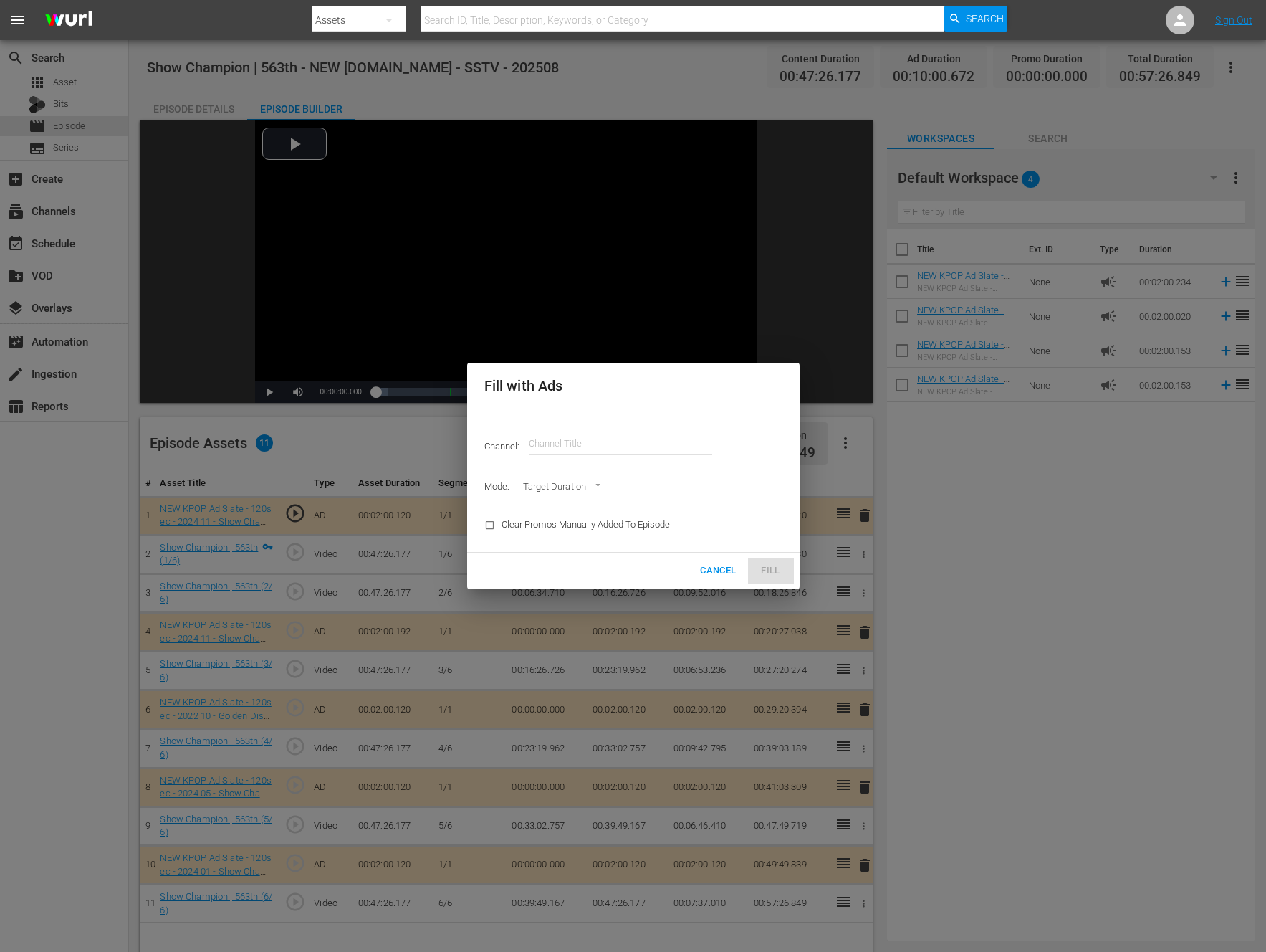
click at [577, 448] on input "text" at bounding box center [620, 443] width 184 height 34
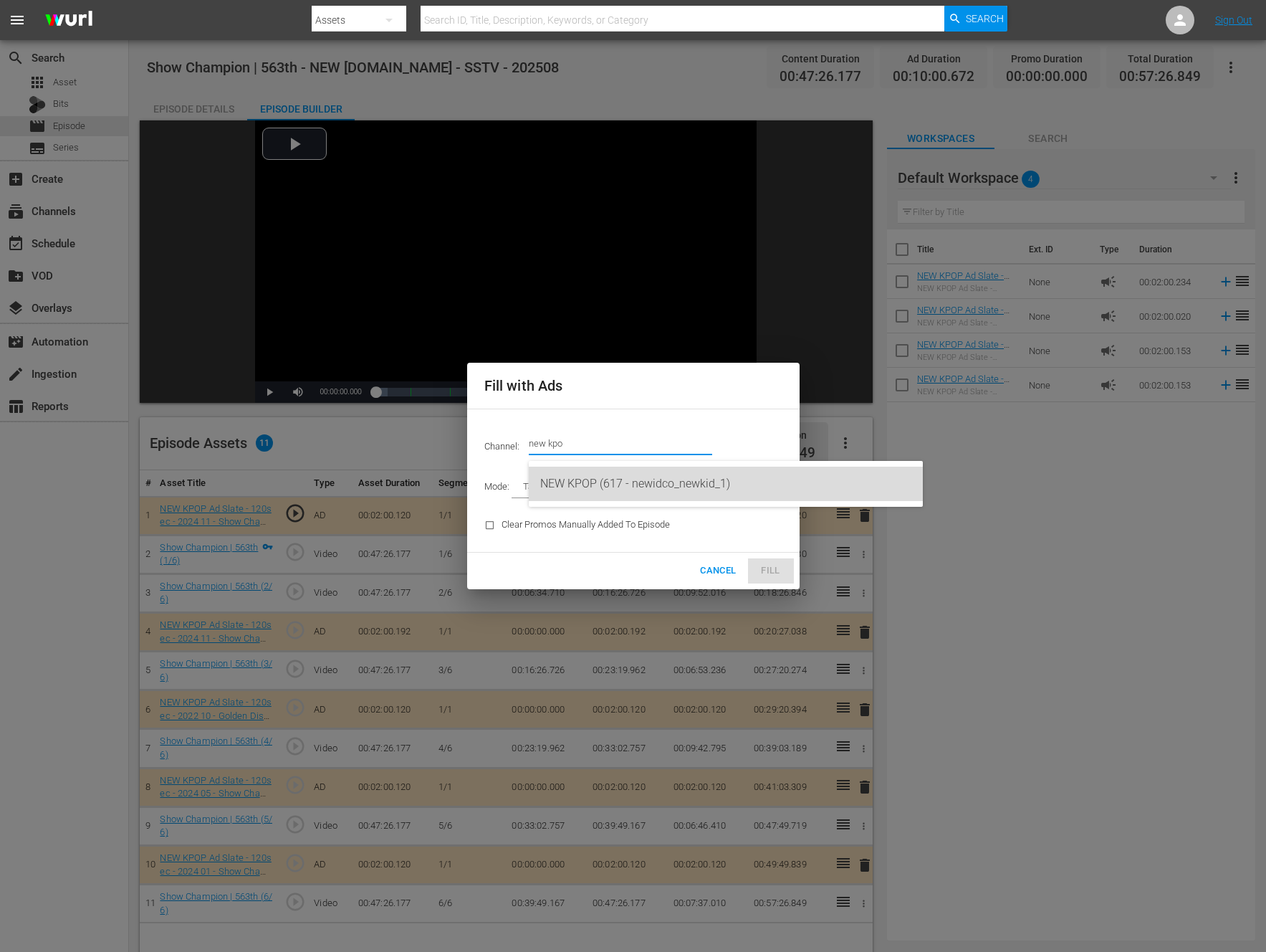
click at [619, 470] on div "NEW KPOP (617 - newidco_newkid_1)" at bounding box center [726, 483] width 371 height 34
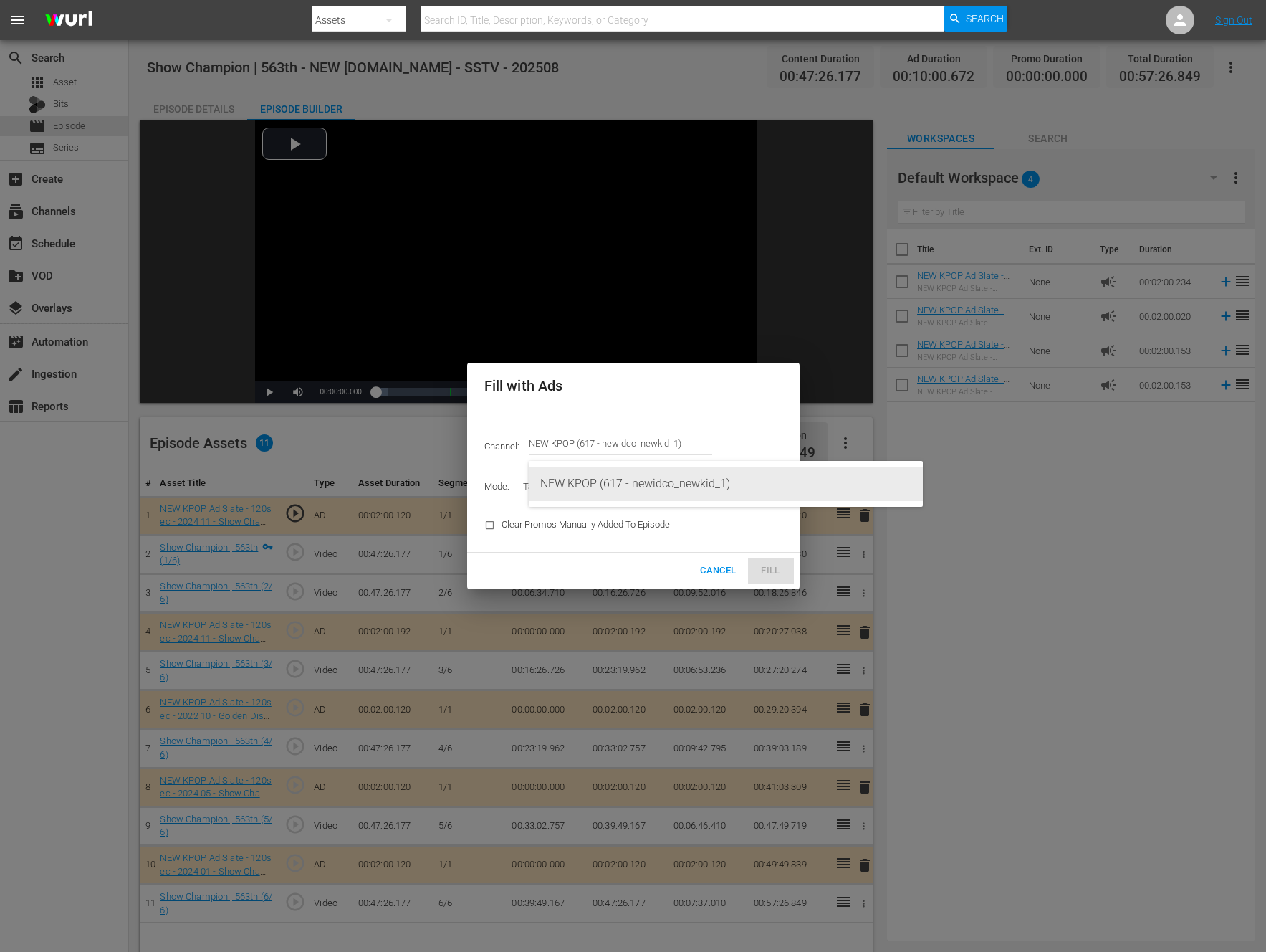
type input "NEW KPOP (617)"
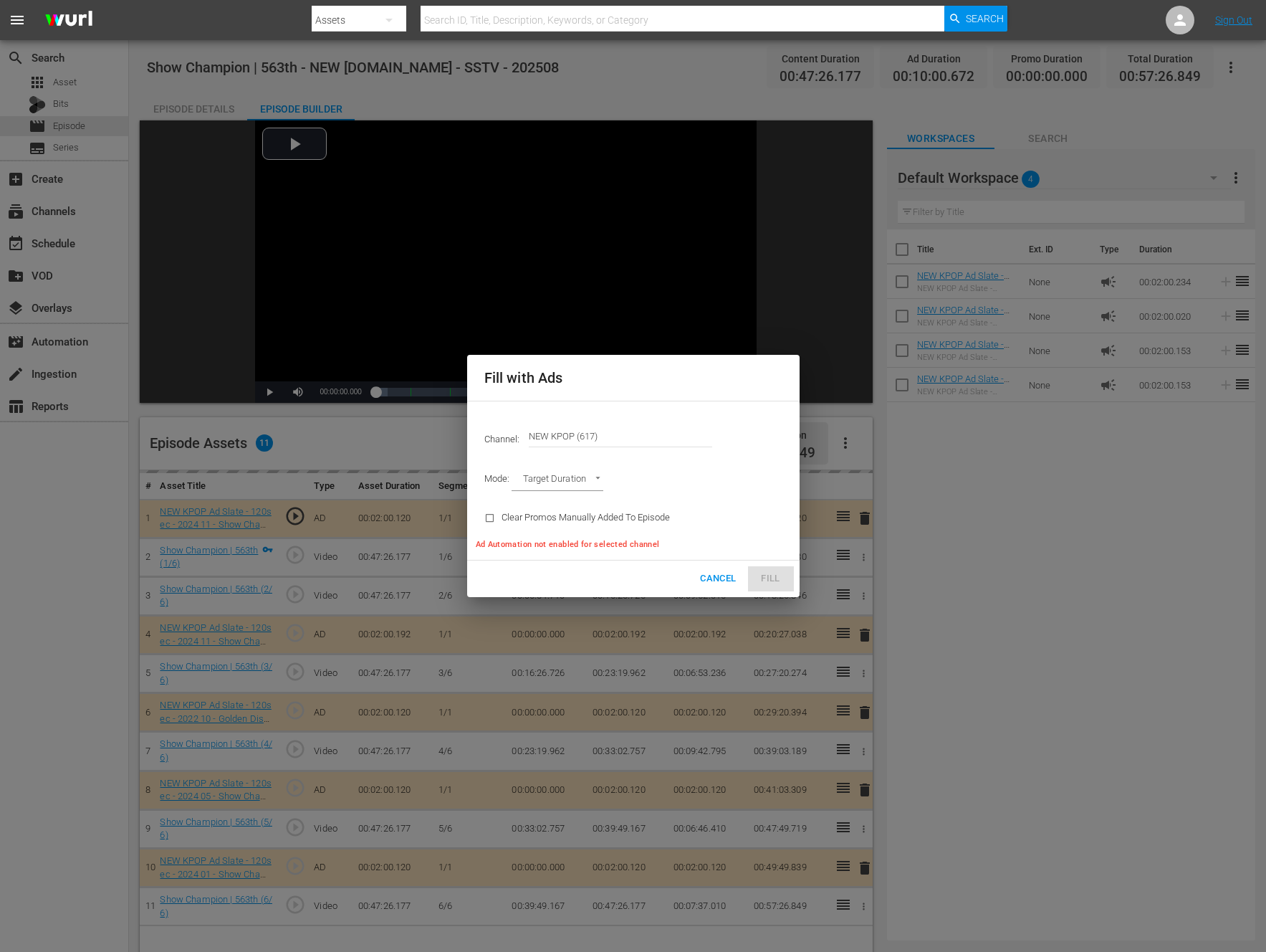
click at [586, 470] on body "menu Search By Assets Search ID, Title, Description, Keywords, or Category Sear…" at bounding box center [633, 476] width 1266 height 952
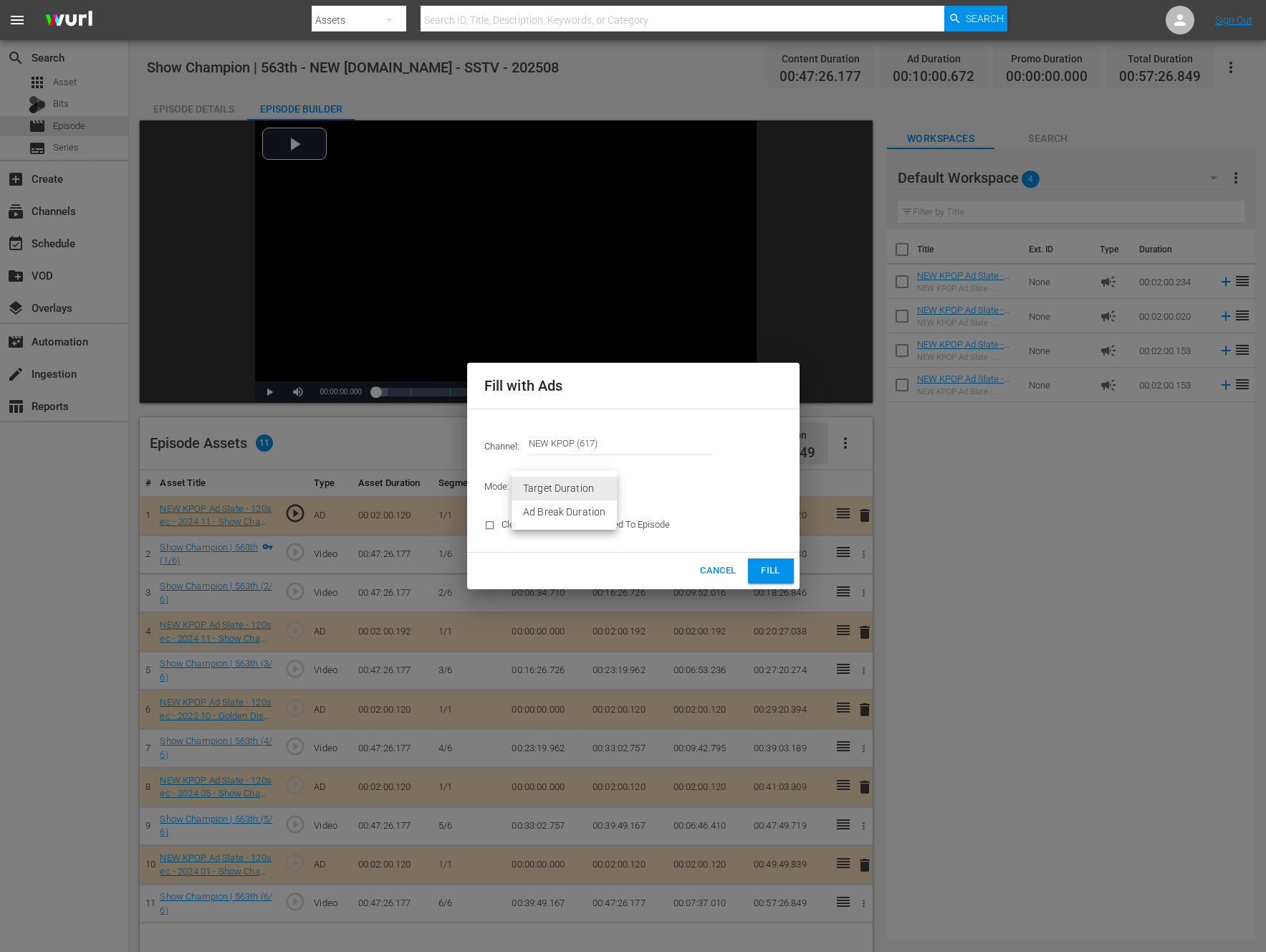
click at [555, 511] on li "Ad Break Duration" at bounding box center [564, 512] width 105 height 24
type input "AD_BREAK_DURATION"
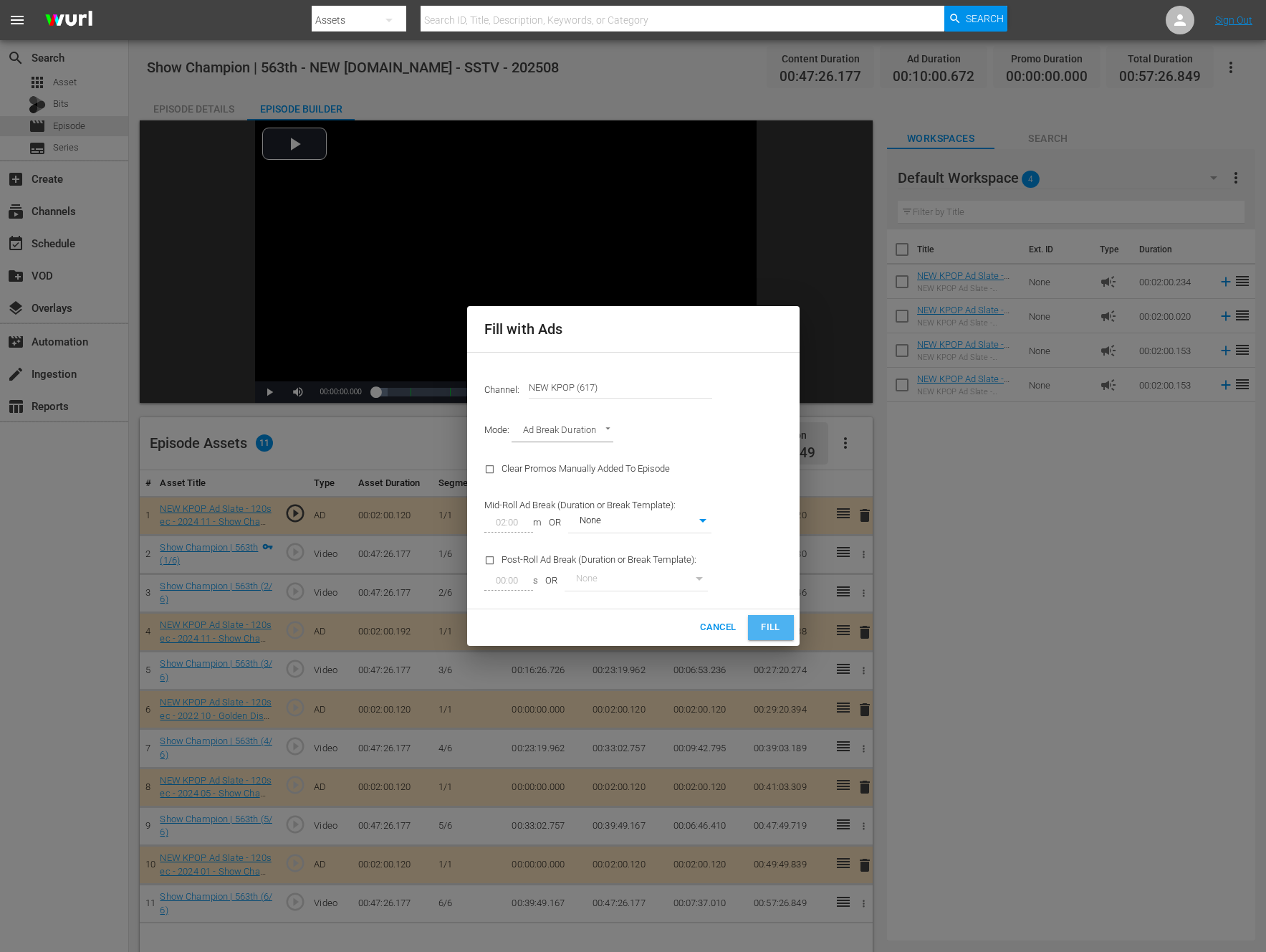
click at [776, 622] on span "Fill" at bounding box center [771, 627] width 23 height 17
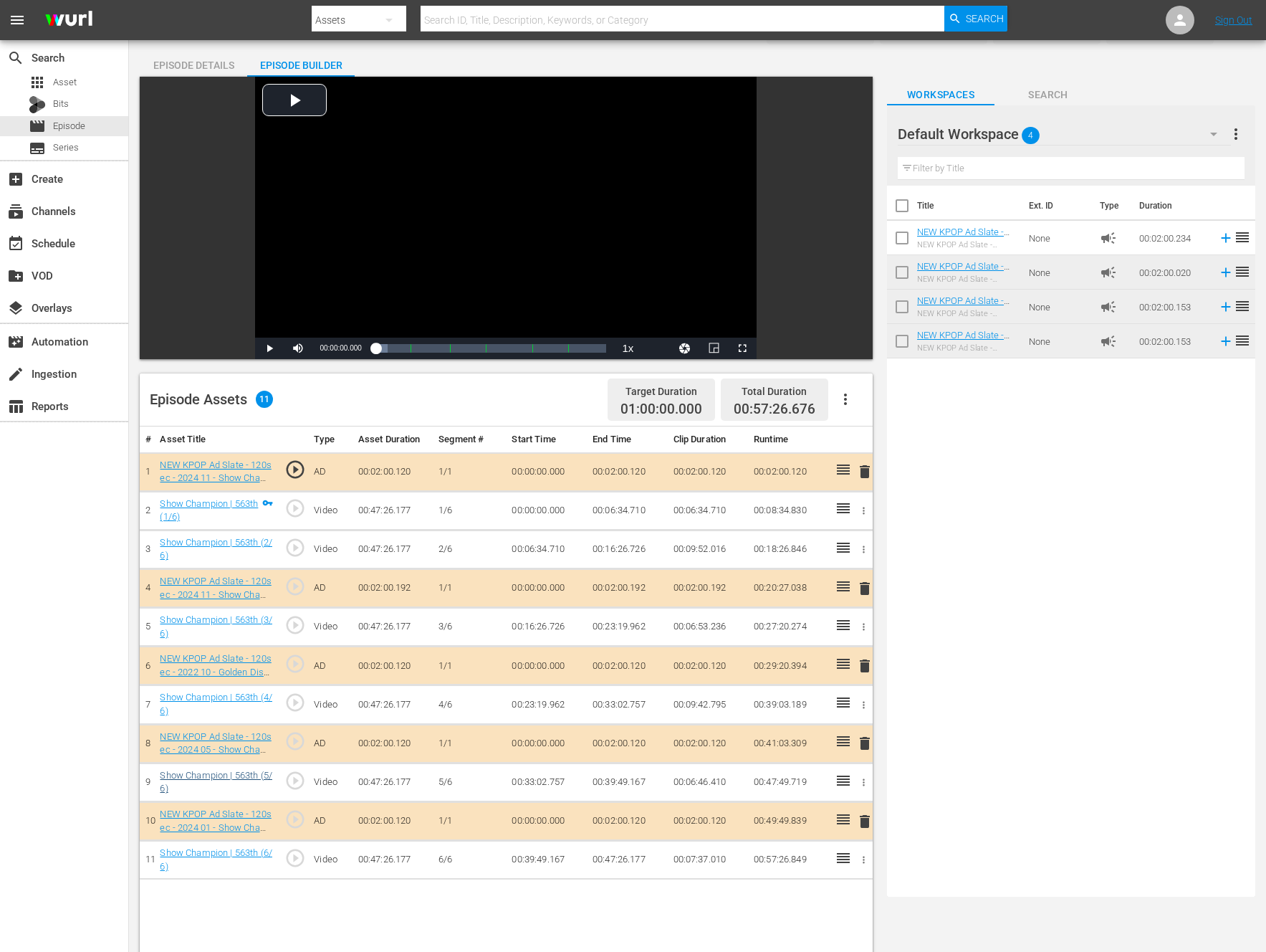
scroll to position [61, 0]
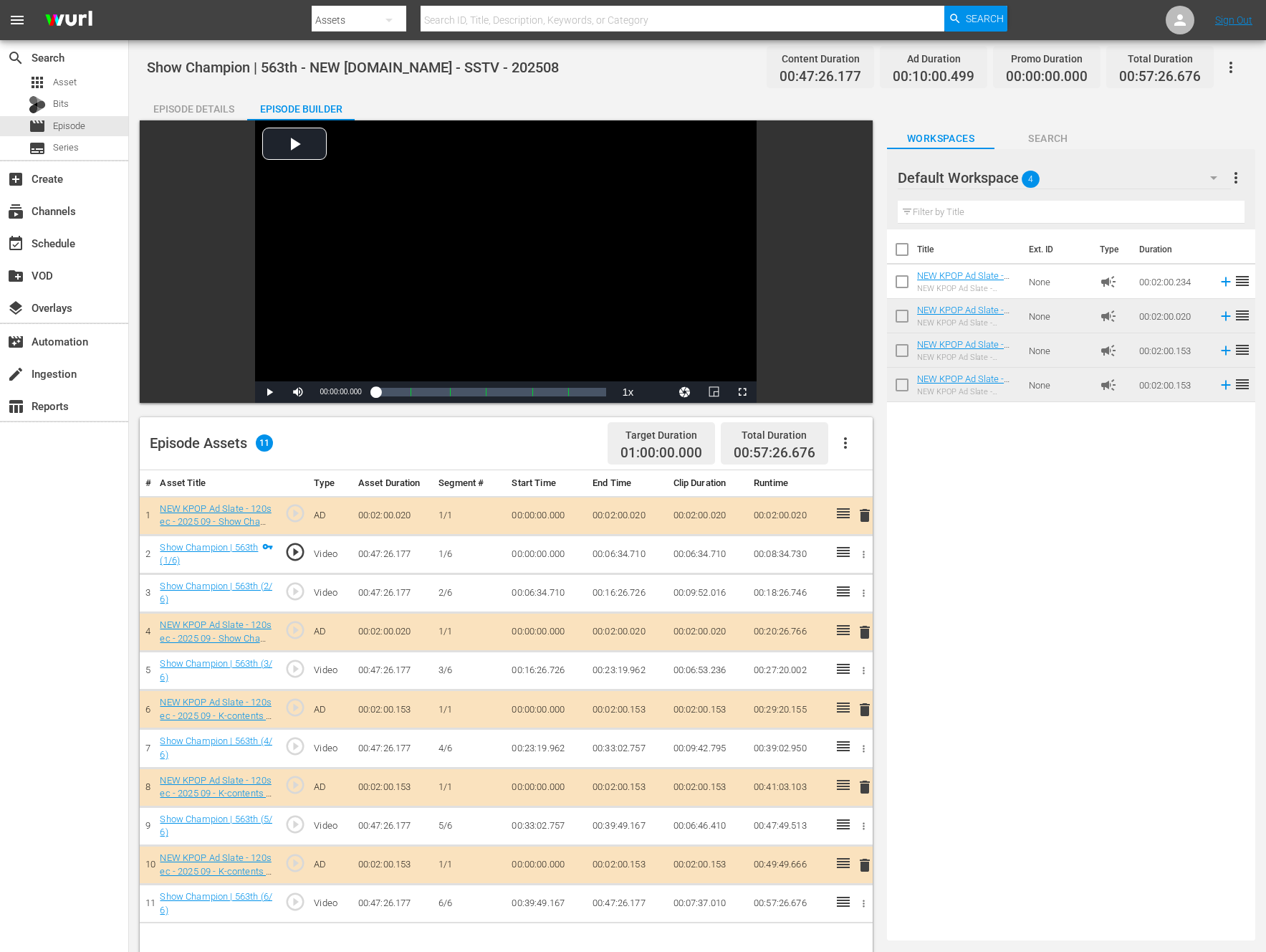
drag, startPoint x: 842, startPoint y: 551, endPoint x: 22, endPoint y: 567, distance: 820.2
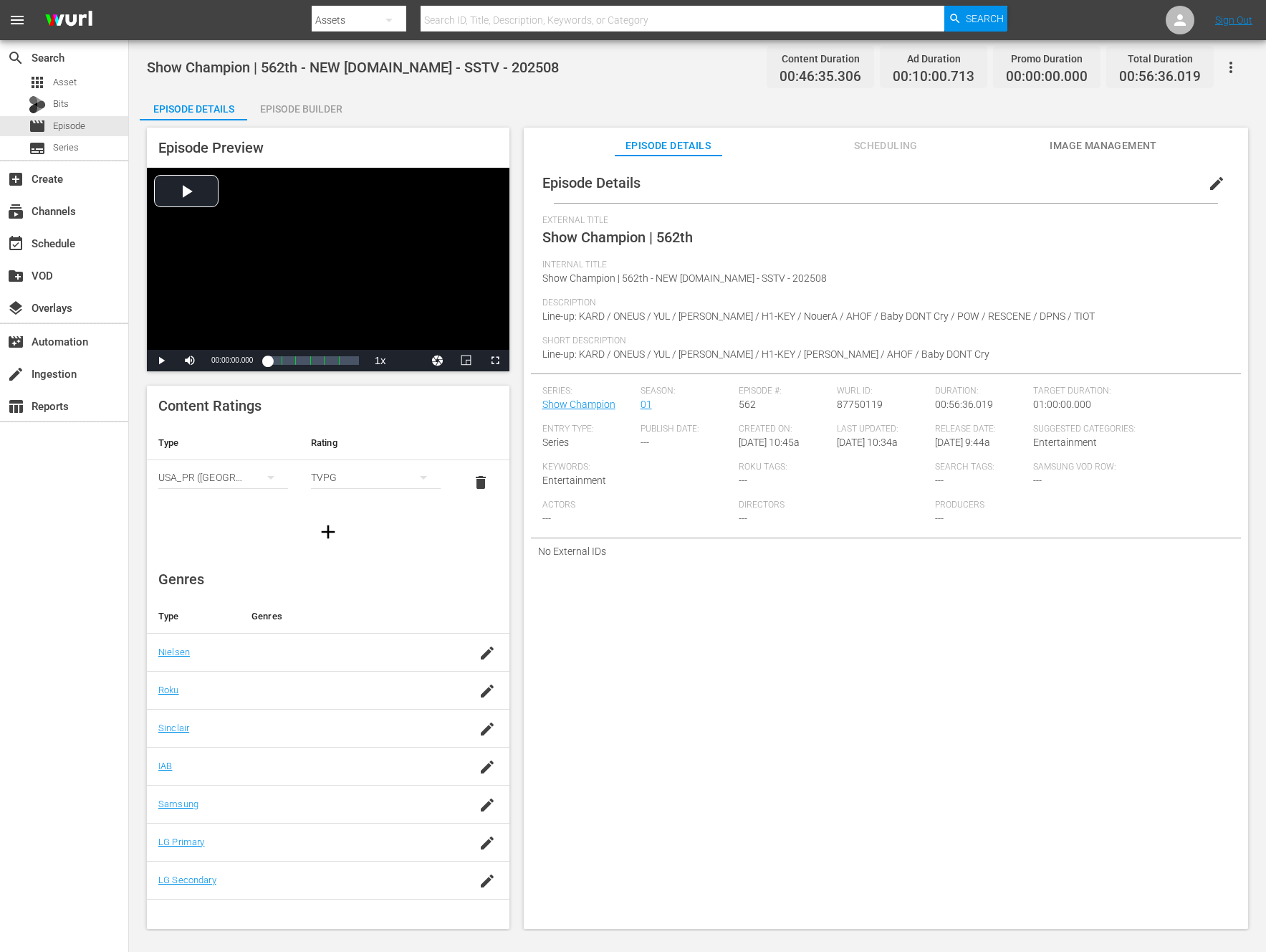
click at [281, 124] on div "Episode Preview Video Player is loading. Play Video Play Mute Current Time 00:0…" at bounding box center [698, 530] width 1116 height 820
click at [285, 102] on div "Episode Builder" at bounding box center [301, 108] width 107 height 34
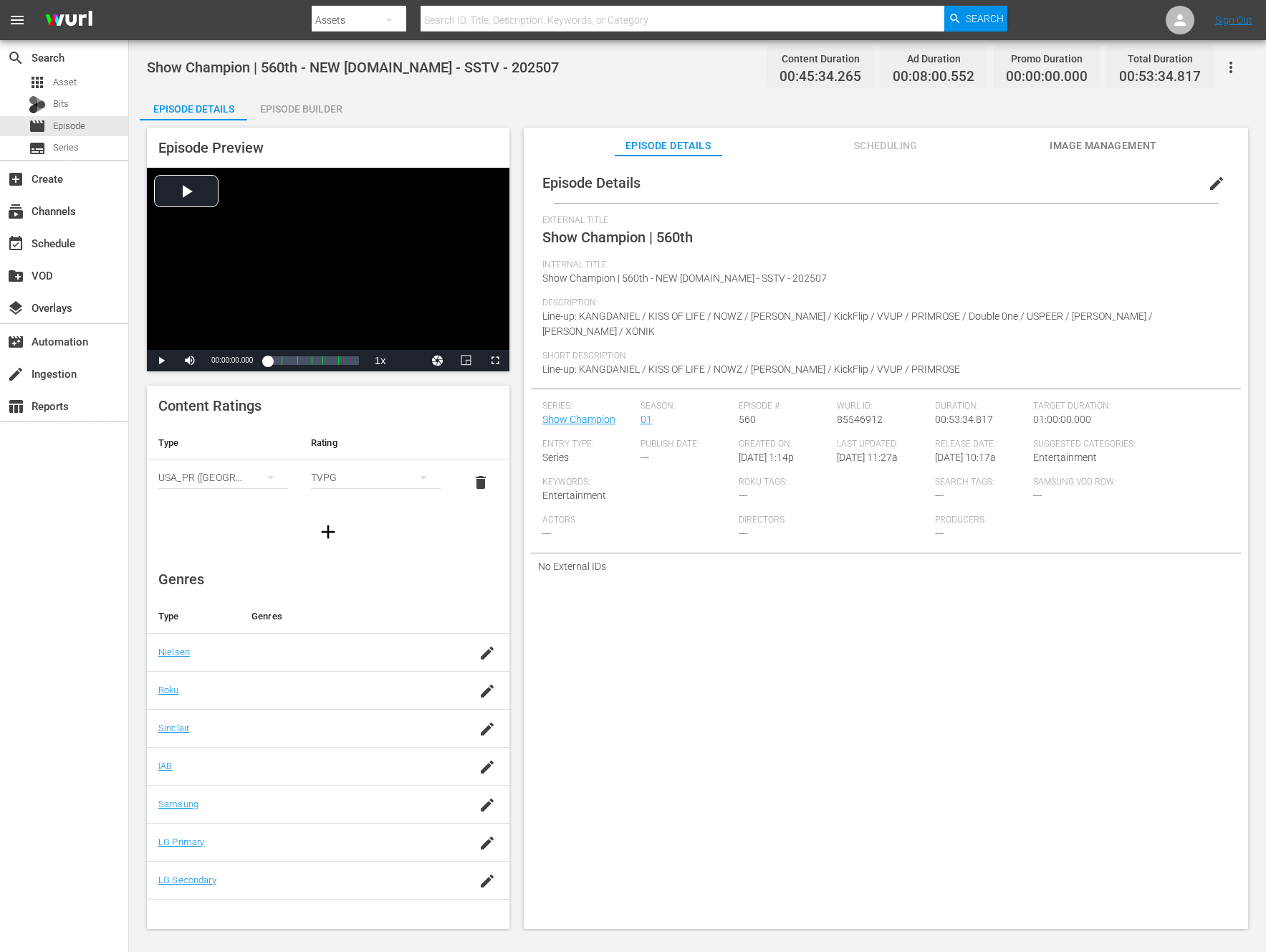
click at [303, 107] on div "Episode Builder" at bounding box center [301, 108] width 107 height 34
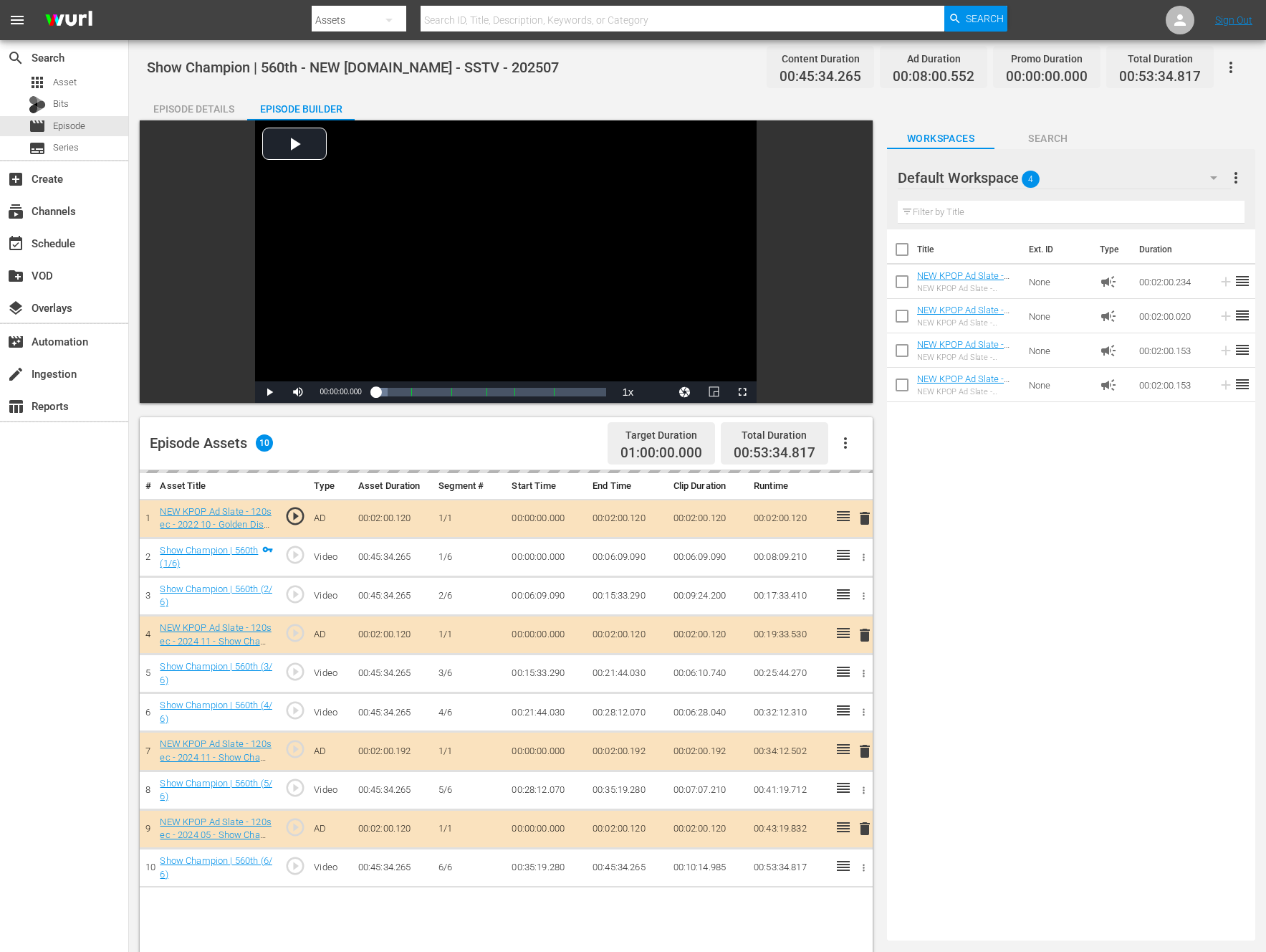
click at [859, 437] on button "button" at bounding box center [845, 443] width 34 height 34
click at [1035, 524] on div "Title Ext. ID Type Duration NEW KPOP Ad Slate - 120sec - 2025 09 - Show Champio…" at bounding box center [1072, 582] width 369 height 705
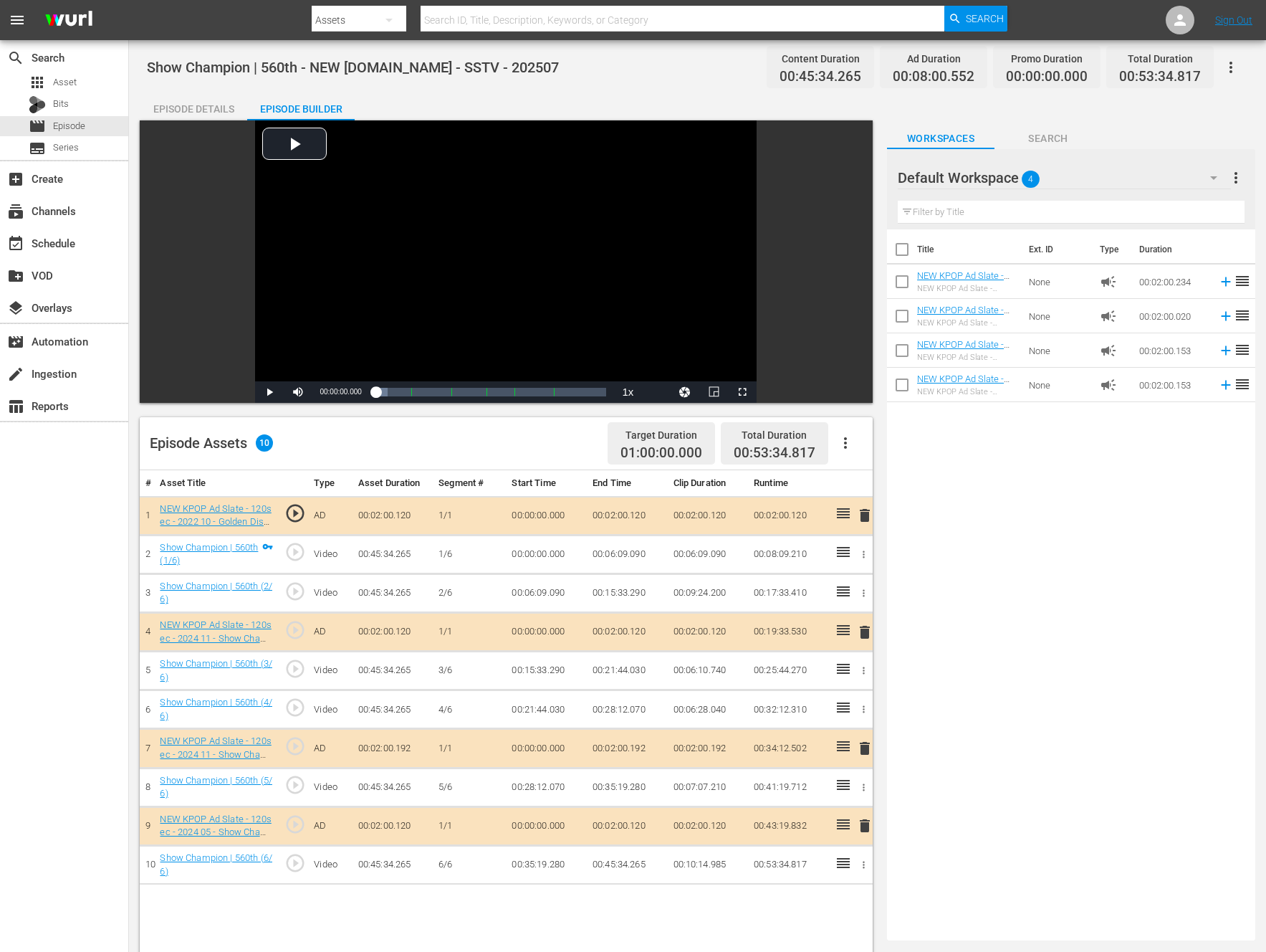
click at [859, 448] on button "button" at bounding box center [845, 443] width 34 height 34
click at [890, 454] on div "Fill with Ads" at bounding box center [889, 448] width 97 height 34
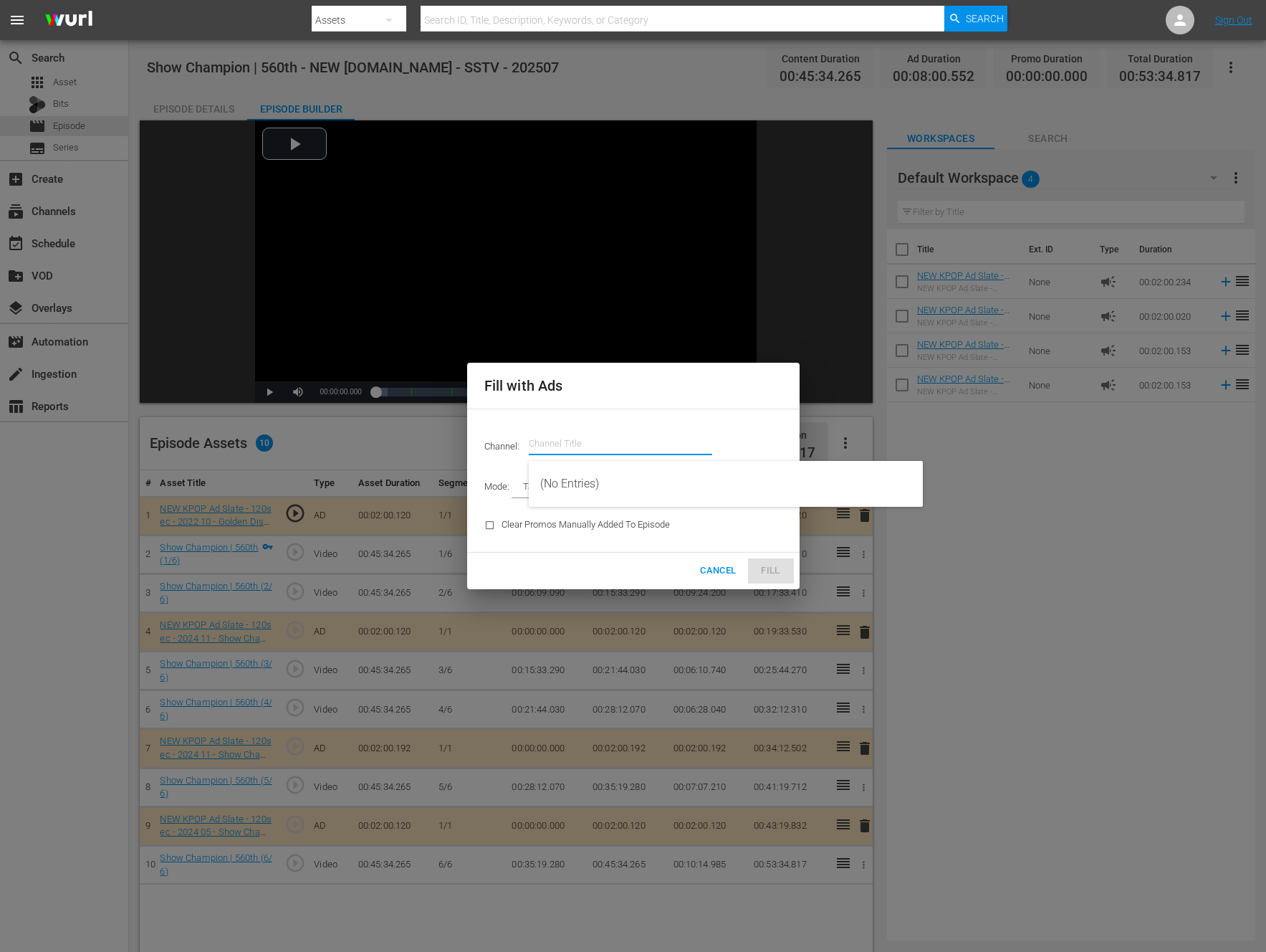
click at [583, 441] on input "text" at bounding box center [620, 443] width 184 height 34
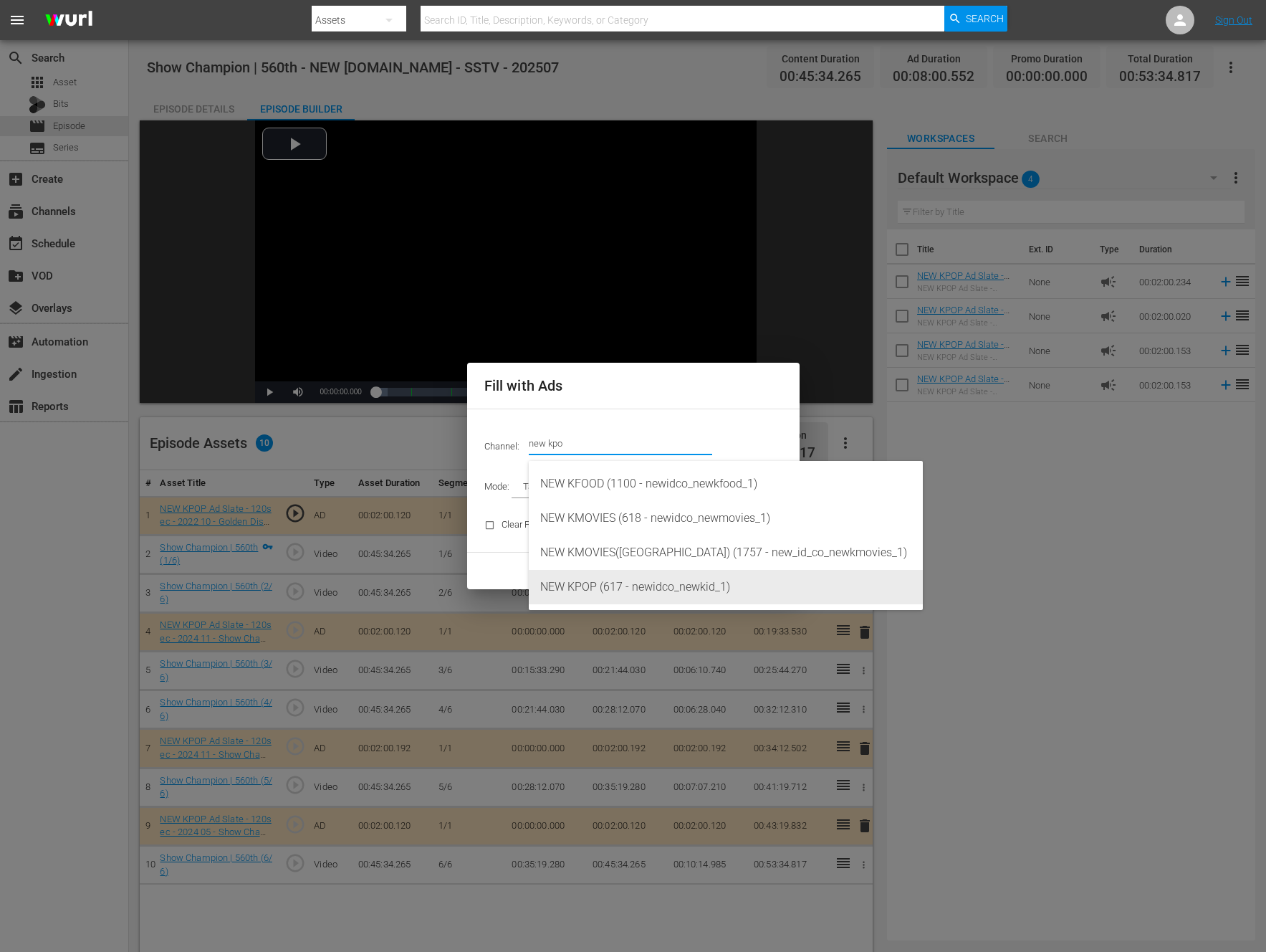
click at [624, 596] on div "NEW KPOP (617 - newidco_newkid_1)" at bounding box center [726, 586] width 371 height 34
type input "NEW KPOP (617)"
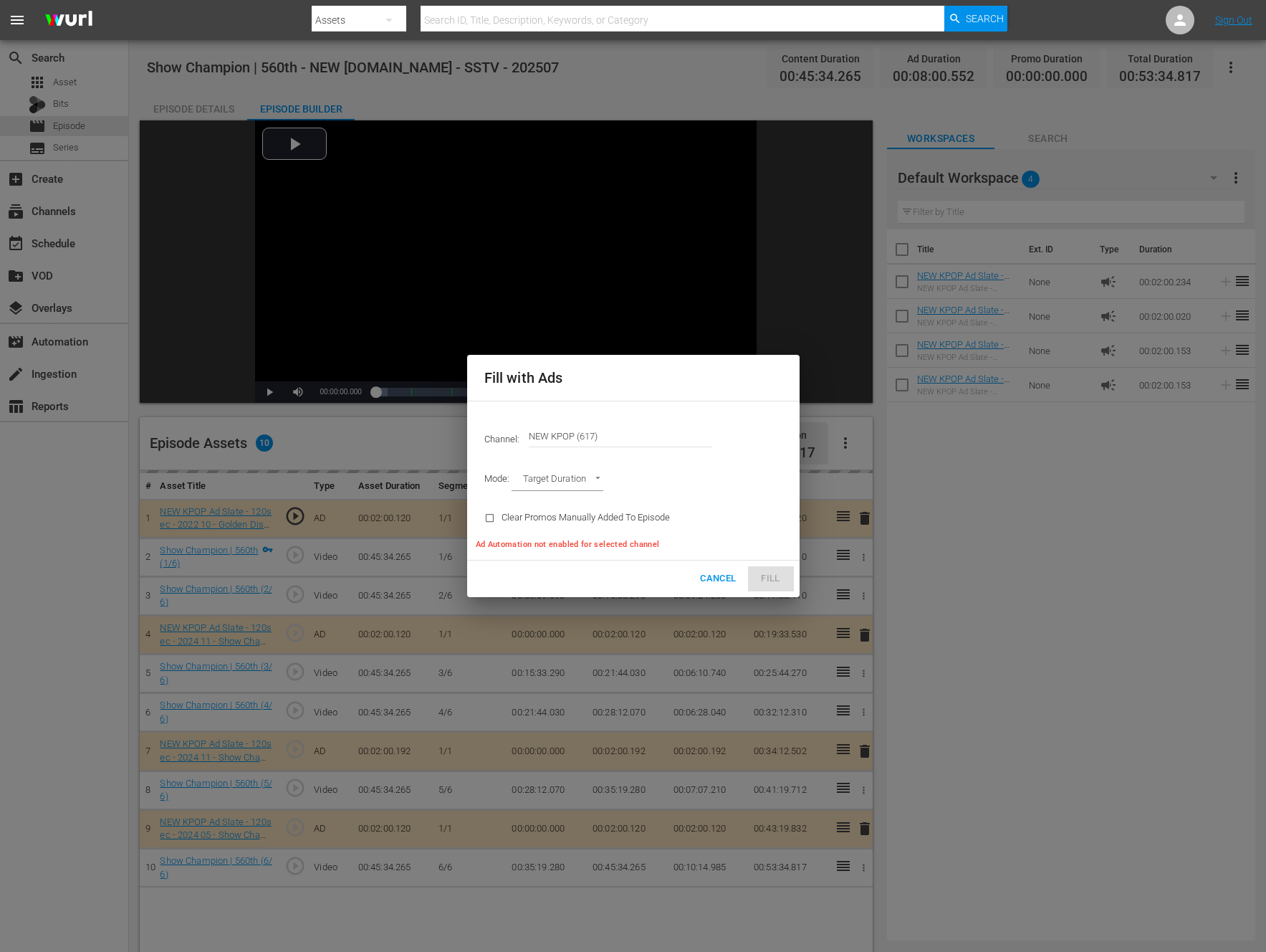
click at [556, 478] on body "menu Search By Assets Search ID, Title, Description, Keywords, or Category Sear…" at bounding box center [633, 476] width 1266 height 952
click at [580, 500] on li "Ad Break Duration" at bounding box center [564, 504] width 105 height 24
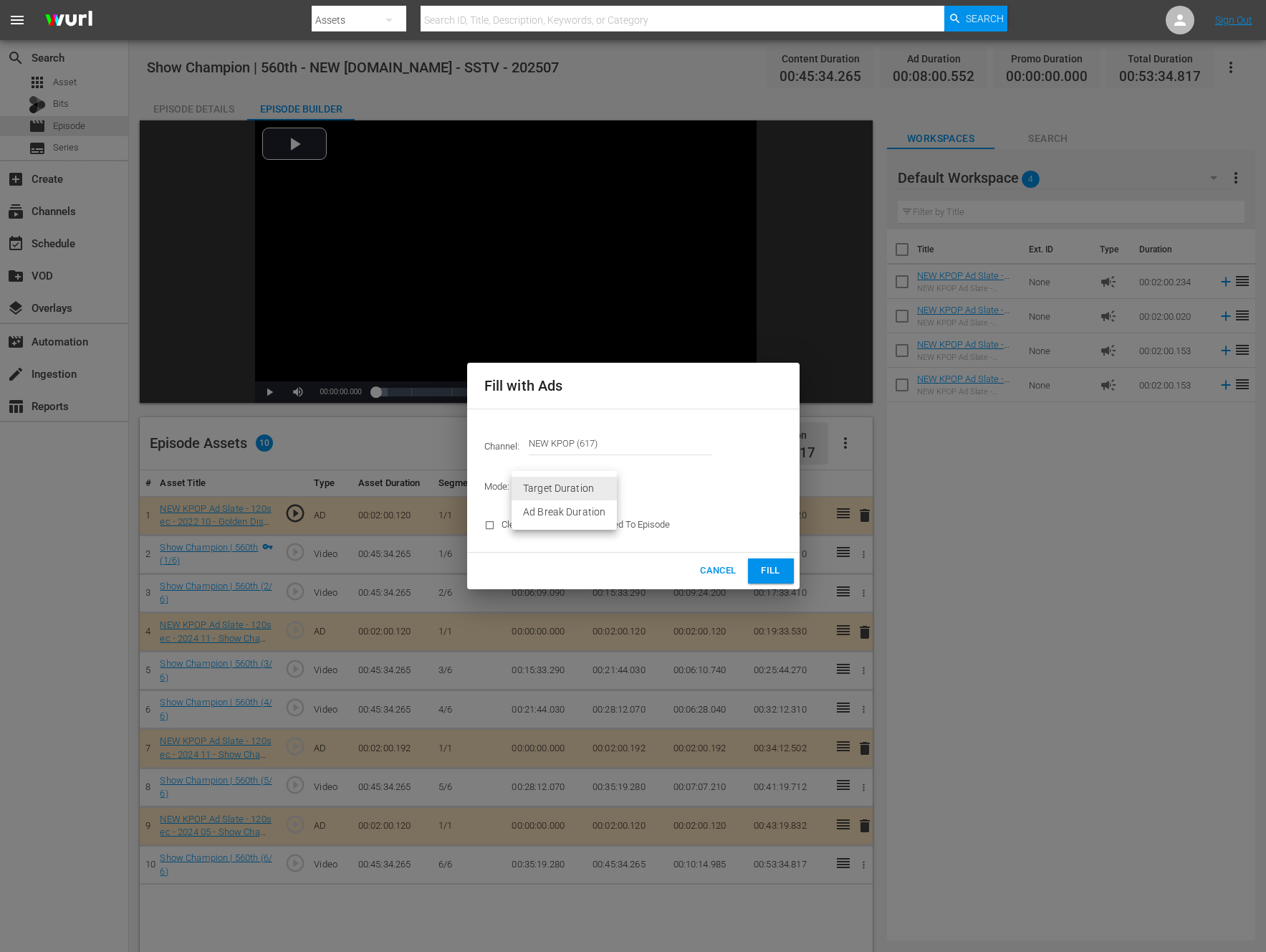
click at [557, 480] on body "menu Search By Assets Search ID, Title, Description, Keywords, or Category Sear…" at bounding box center [633, 476] width 1266 height 952
click at [582, 512] on li "Ad Break Duration" at bounding box center [564, 512] width 105 height 24
type input "AD_BREAK_DURATION"
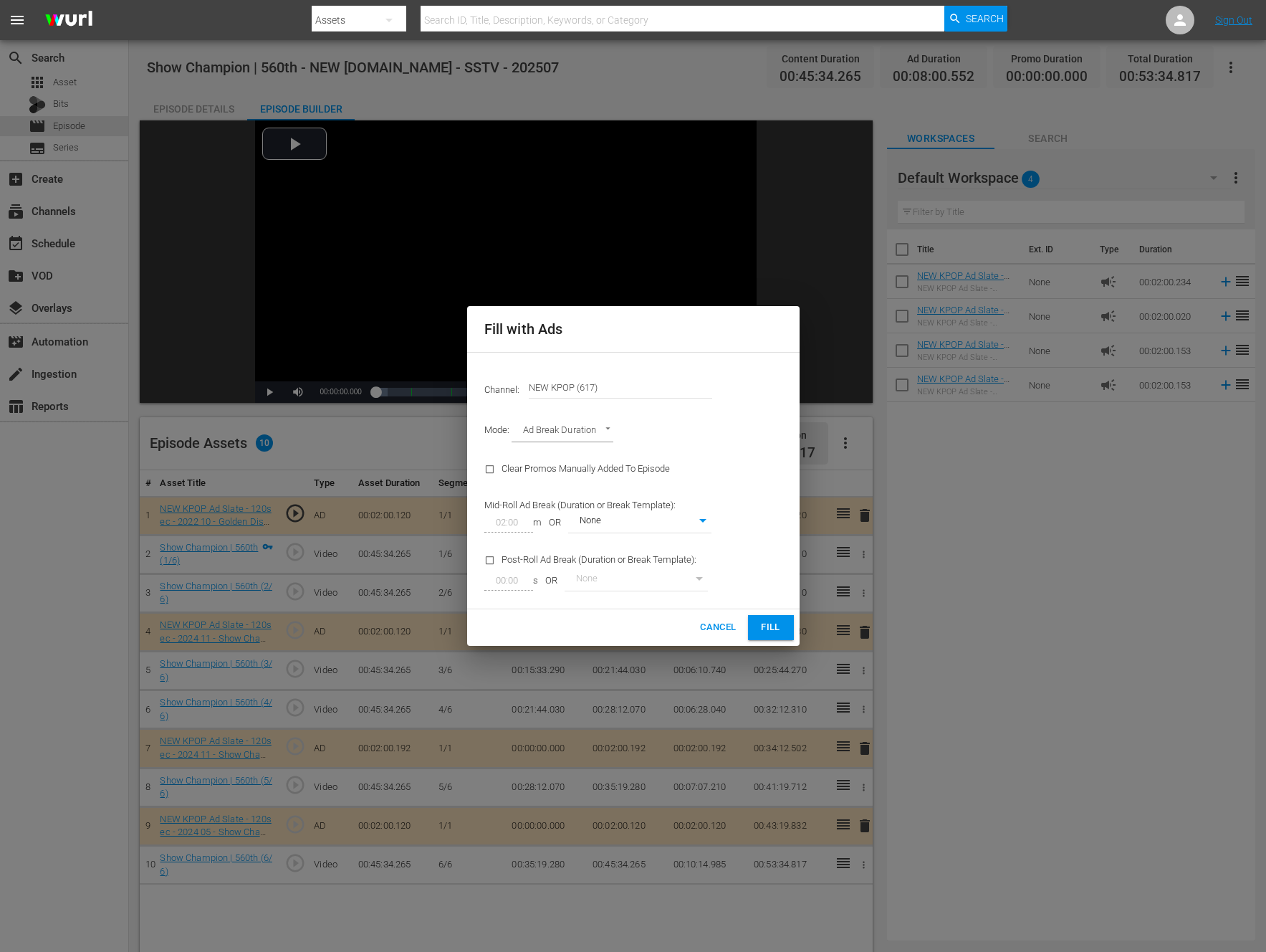
click at [548, 617] on div "Cancel Fill" at bounding box center [633, 628] width 332 height 36
click at [782, 624] on span "Fill" at bounding box center [771, 627] width 23 height 17
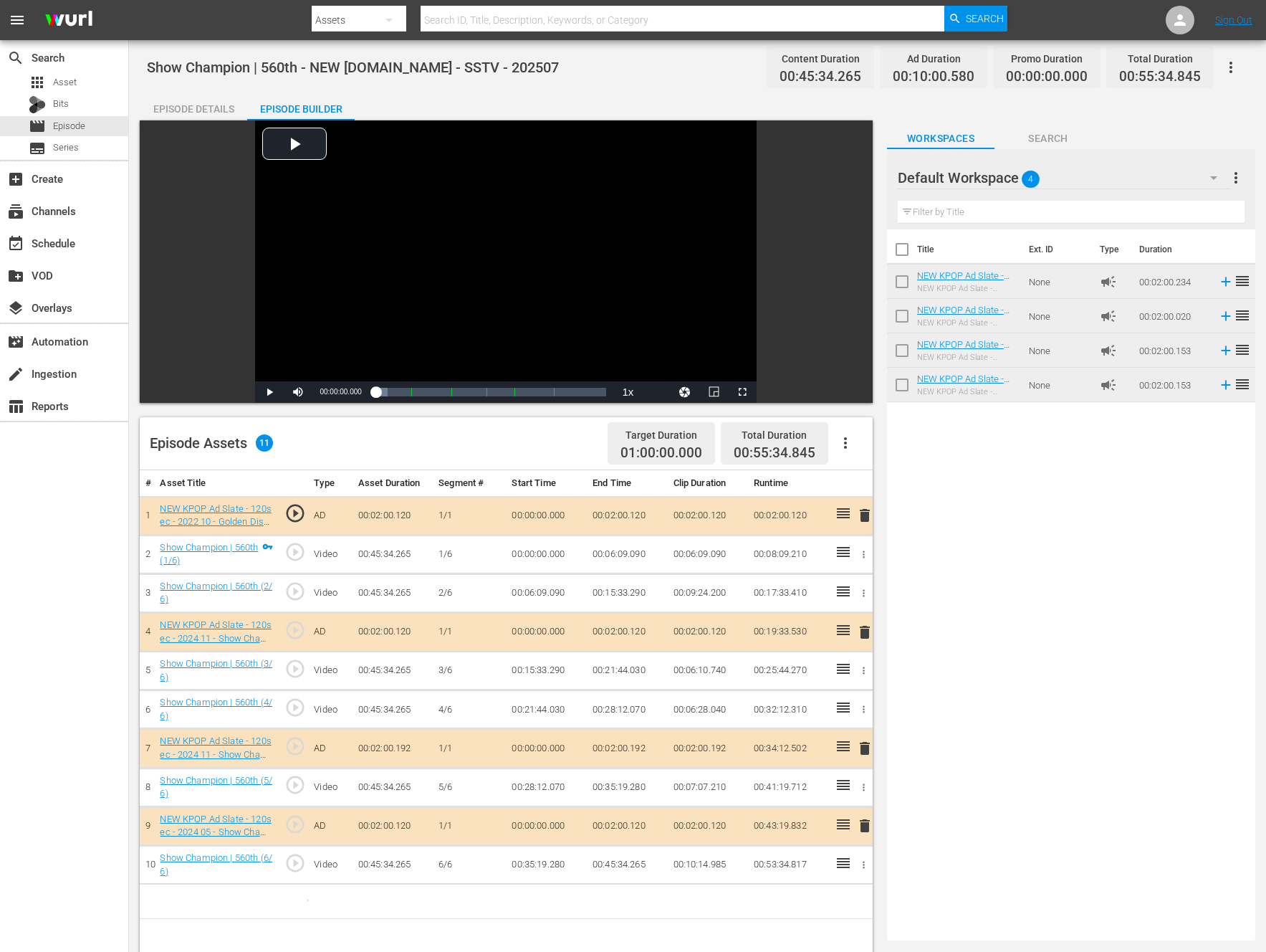
click at [887, 459] on div "Title Ext. ID Type Duration NEW KPOP Ad Slate - 120sec - 2025 09 - Show Champio…" at bounding box center [1072, 582] width 369 height 705
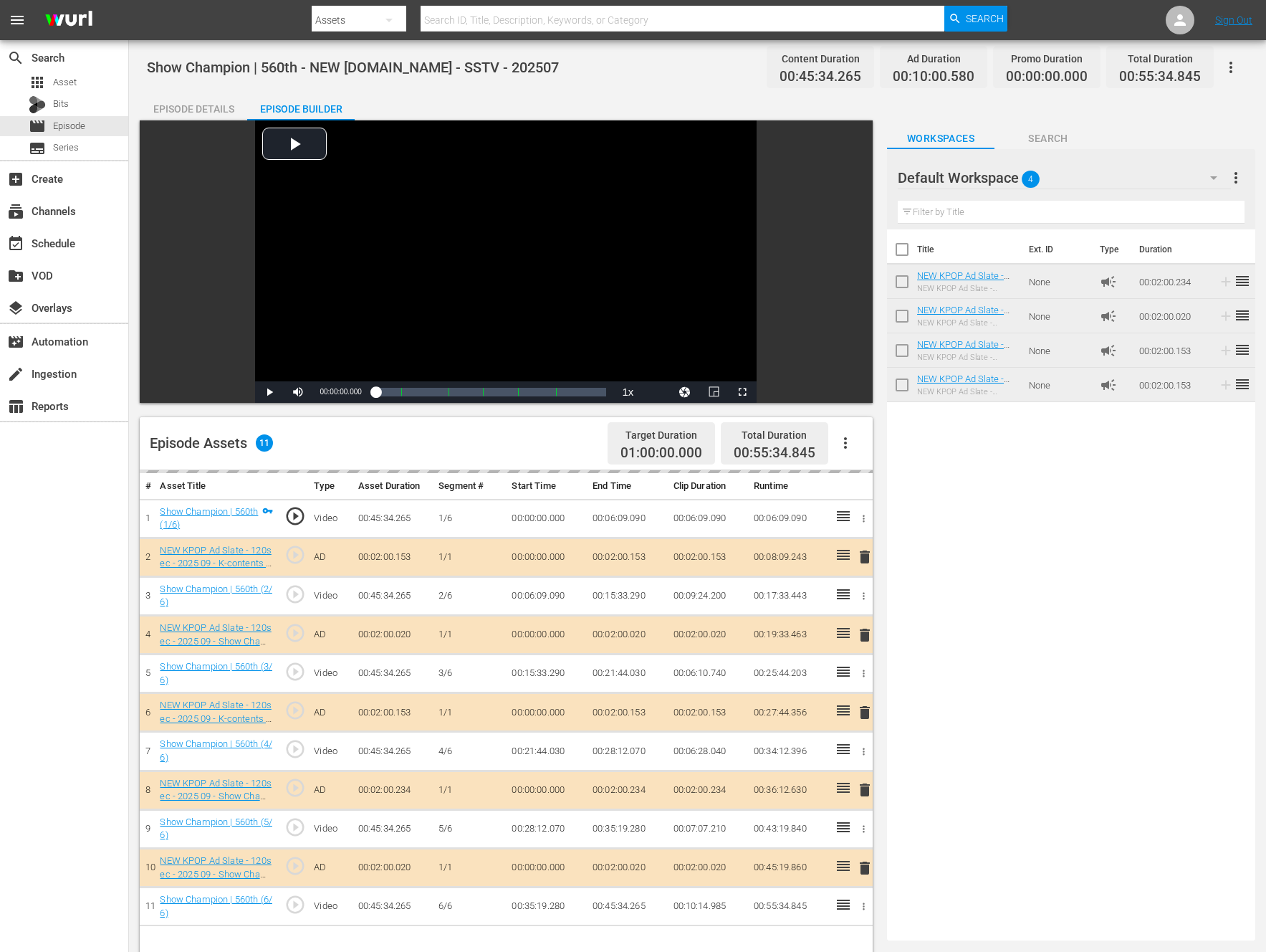
drag, startPoint x: 839, startPoint y: 553, endPoint x: 573, endPoint y: 3, distance: 610.9
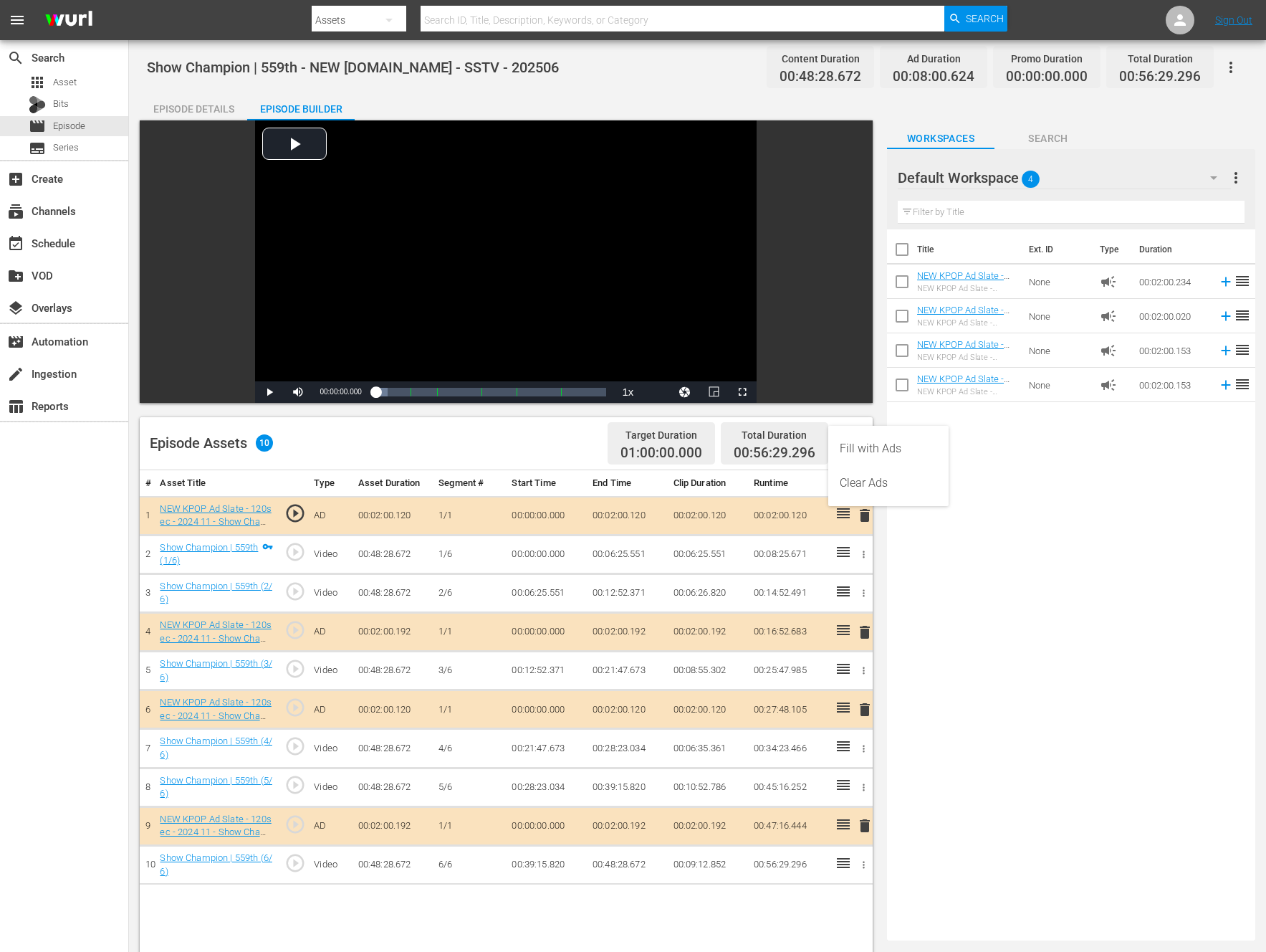
click at [876, 451] on div "Fill with Ads" at bounding box center [889, 448] width 97 height 34
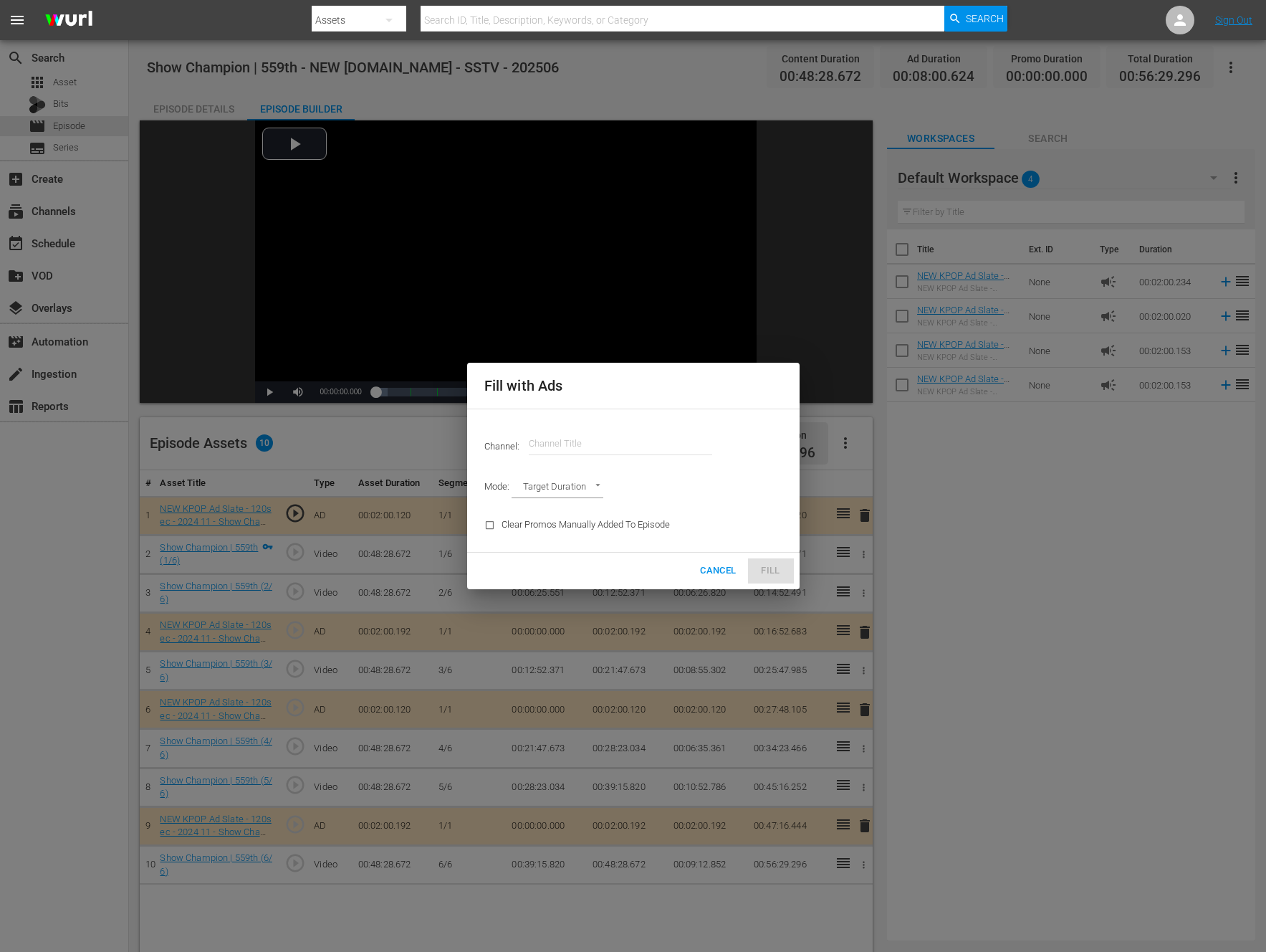
click at [546, 446] on input "text" at bounding box center [620, 443] width 184 height 34
type input "ㅜ"
click at [625, 427] on input "new kpo" at bounding box center [620, 443] width 184 height 34
click at [622, 432] on input "new kpo" at bounding box center [620, 443] width 184 height 34
click at [585, 440] on input "new kpo" at bounding box center [620, 443] width 184 height 34
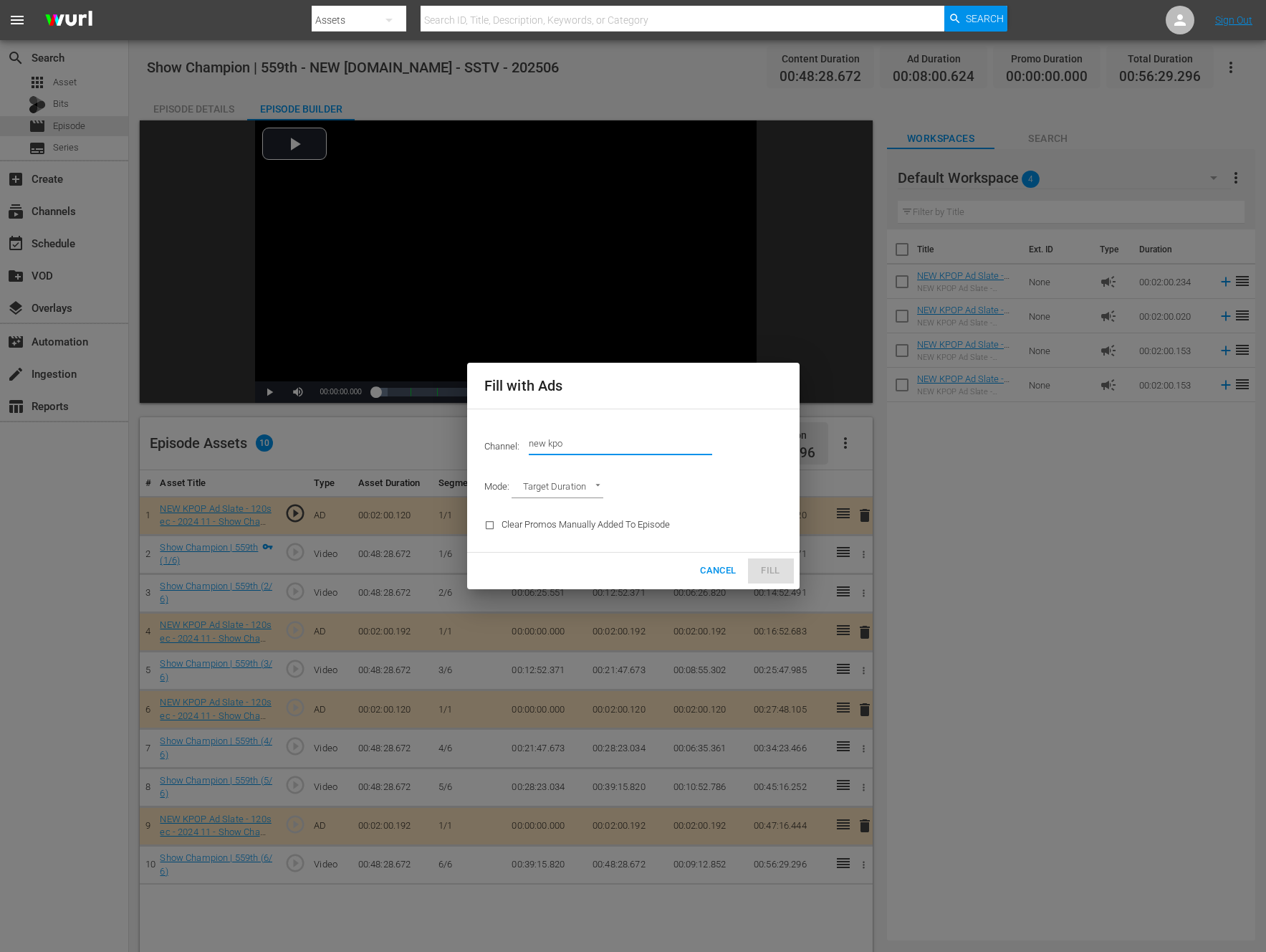
click at [580, 440] on input "new kpo" at bounding box center [620, 443] width 184 height 34
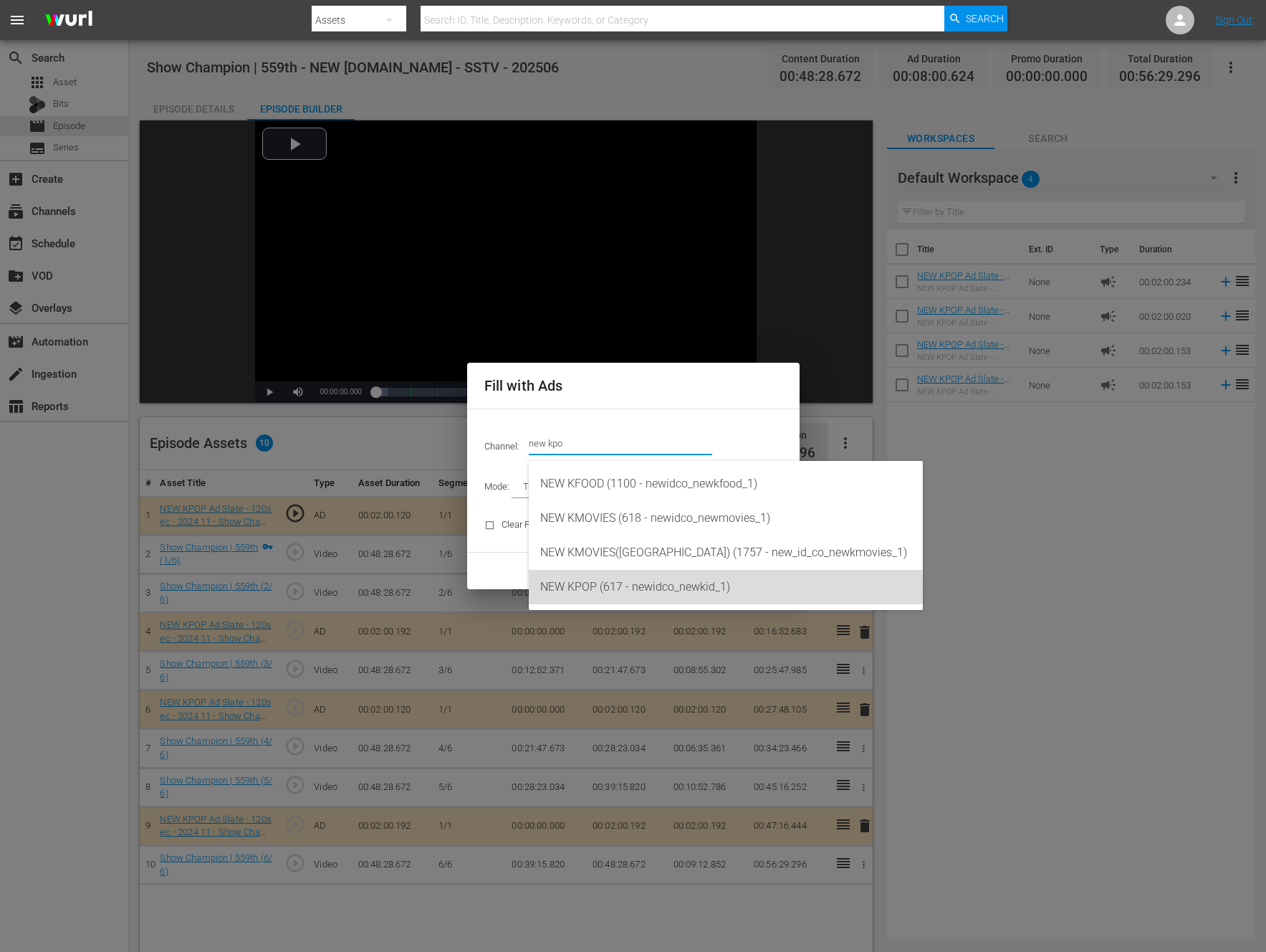
click at [583, 588] on div "NEW KPOP (617 - newidco_newkid_1)" at bounding box center [726, 586] width 371 height 34
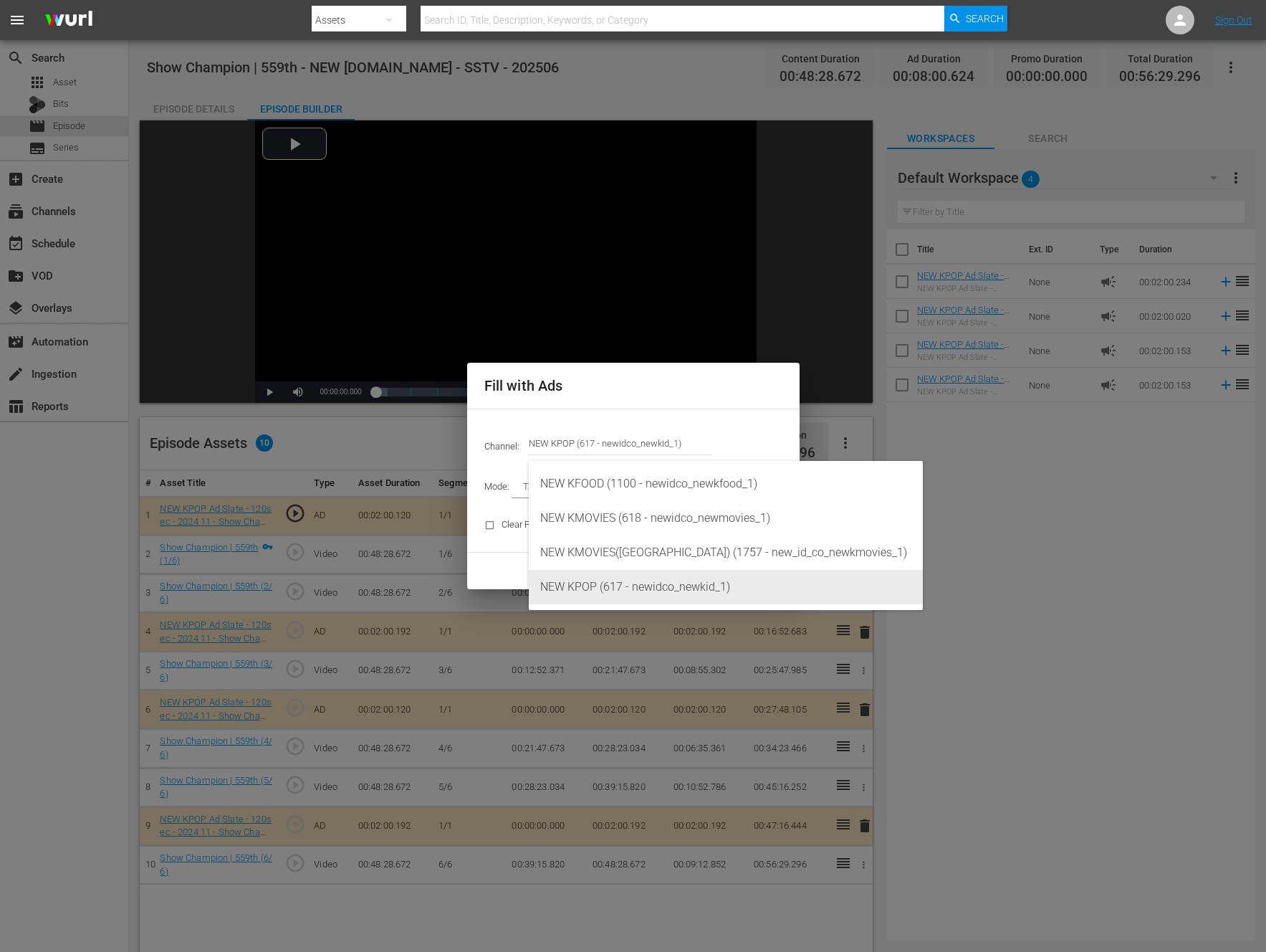
type input "NEW KPOP (617)"
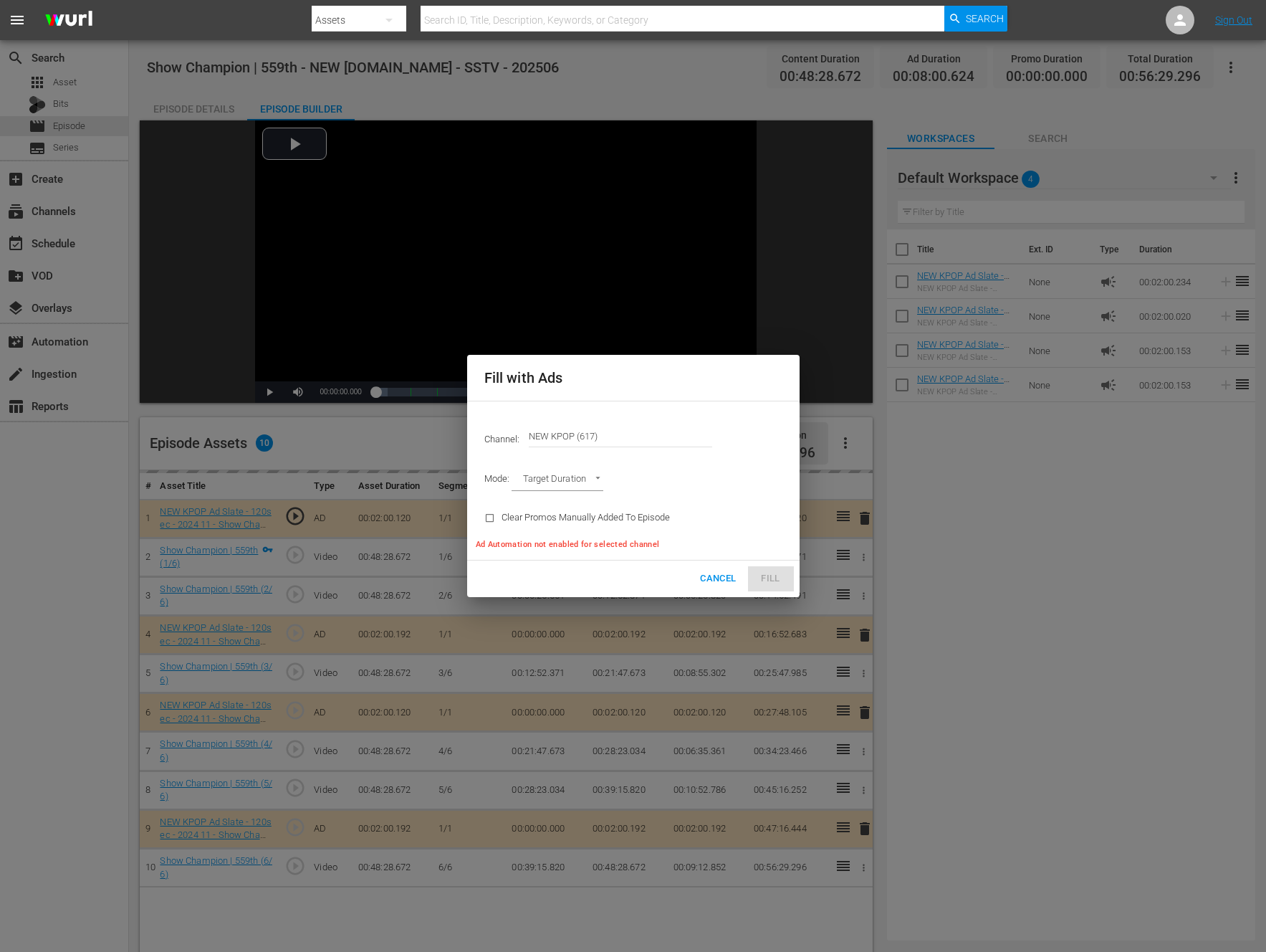
click at [589, 480] on body "menu Search By Assets Search ID, Title, Description, Keywords, or Category Sear…" at bounding box center [633, 476] width 1266 height 952
click at [588, 501] on li "Ad Break Duration" at bounding box center [564, 504] width 105 height 24
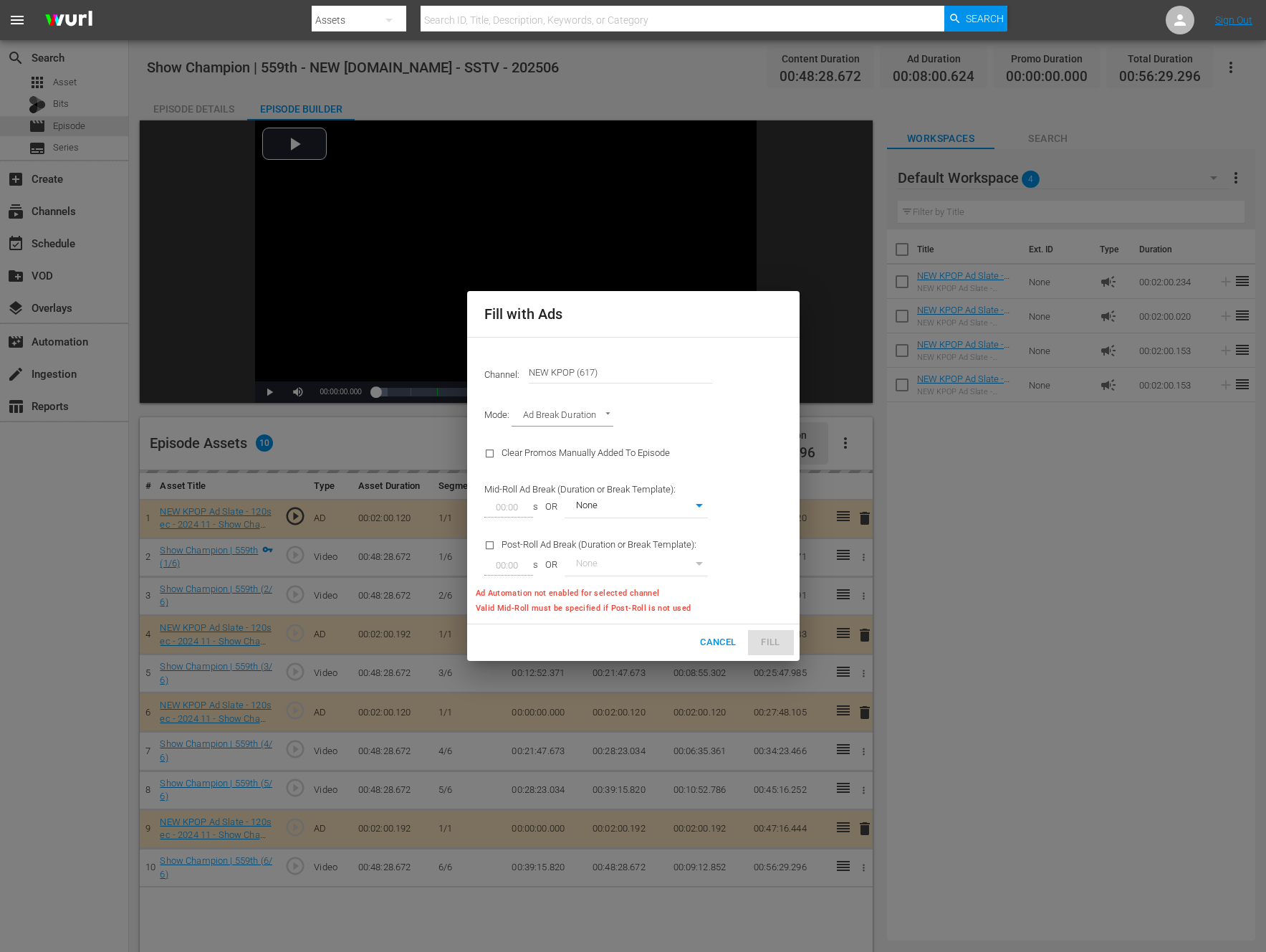
click at [723, 426] on div "Mode: Ad Break Duration AD_BREAK_DURATION" at bounding box center [633, 416] width 316 height 37
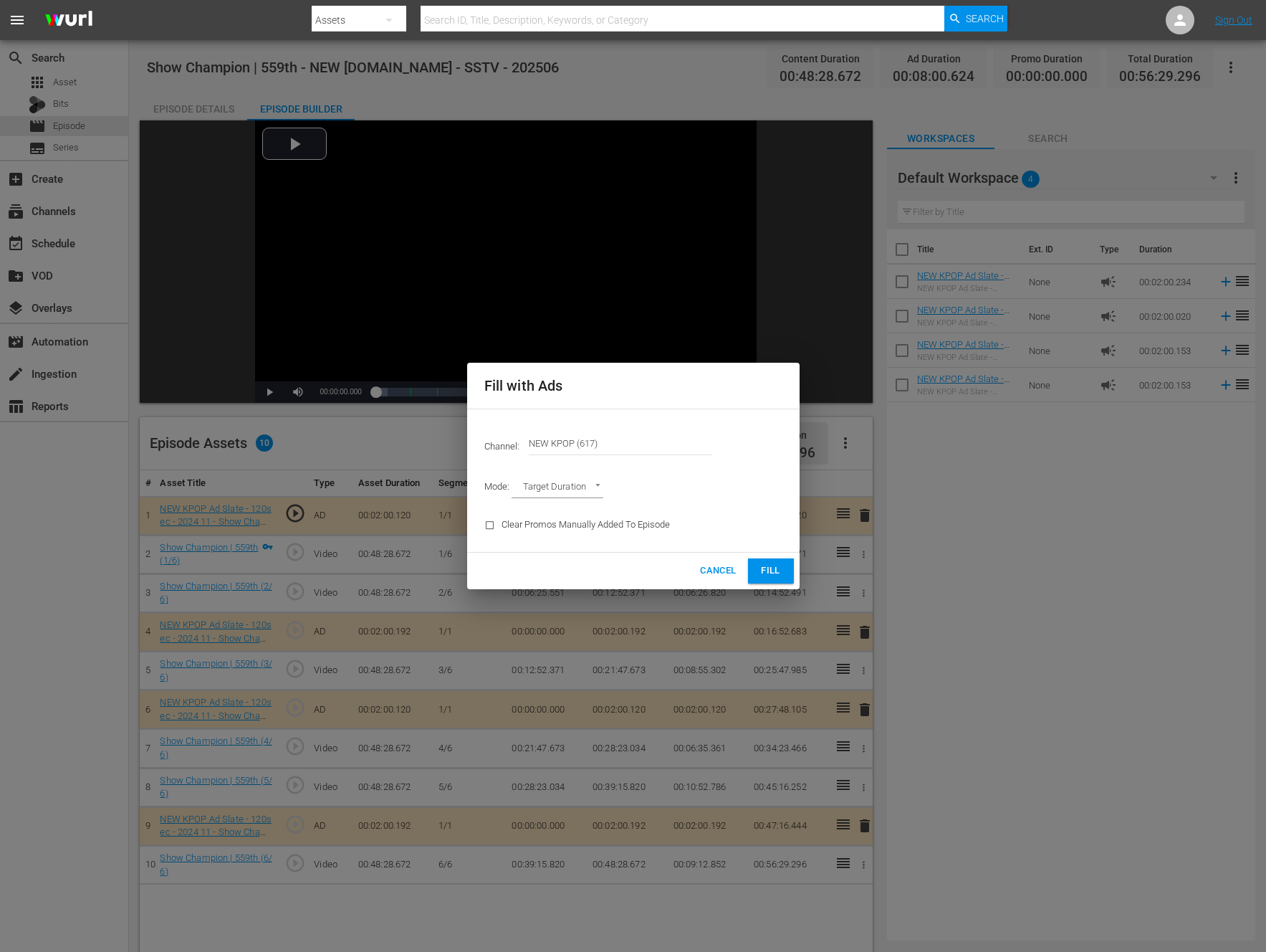
click at [571, 490] on body "menu Search By Assets Search ID, Title, Description, Keywords, or Category Sear…" at bounding box center [633, 476] width 1266 height 952
click at [558, 515] on li "Ad Break Duration" at bounding box center [564, 512] width 105 height 24
type input "AD_BREAK_DURATION"
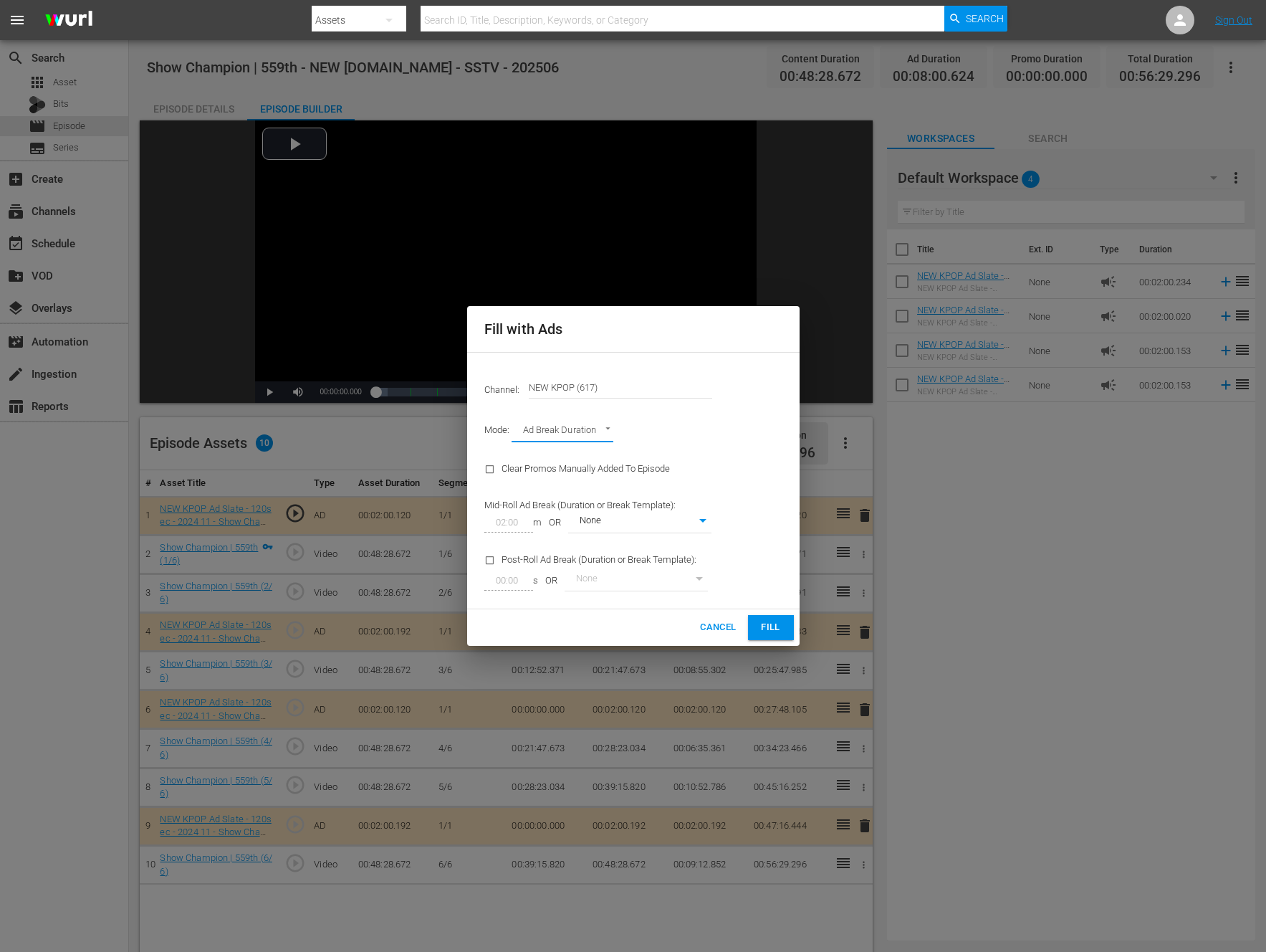
click at [770, 624] on span "Fill" at bounding box center [771, 627] width 23 height 17
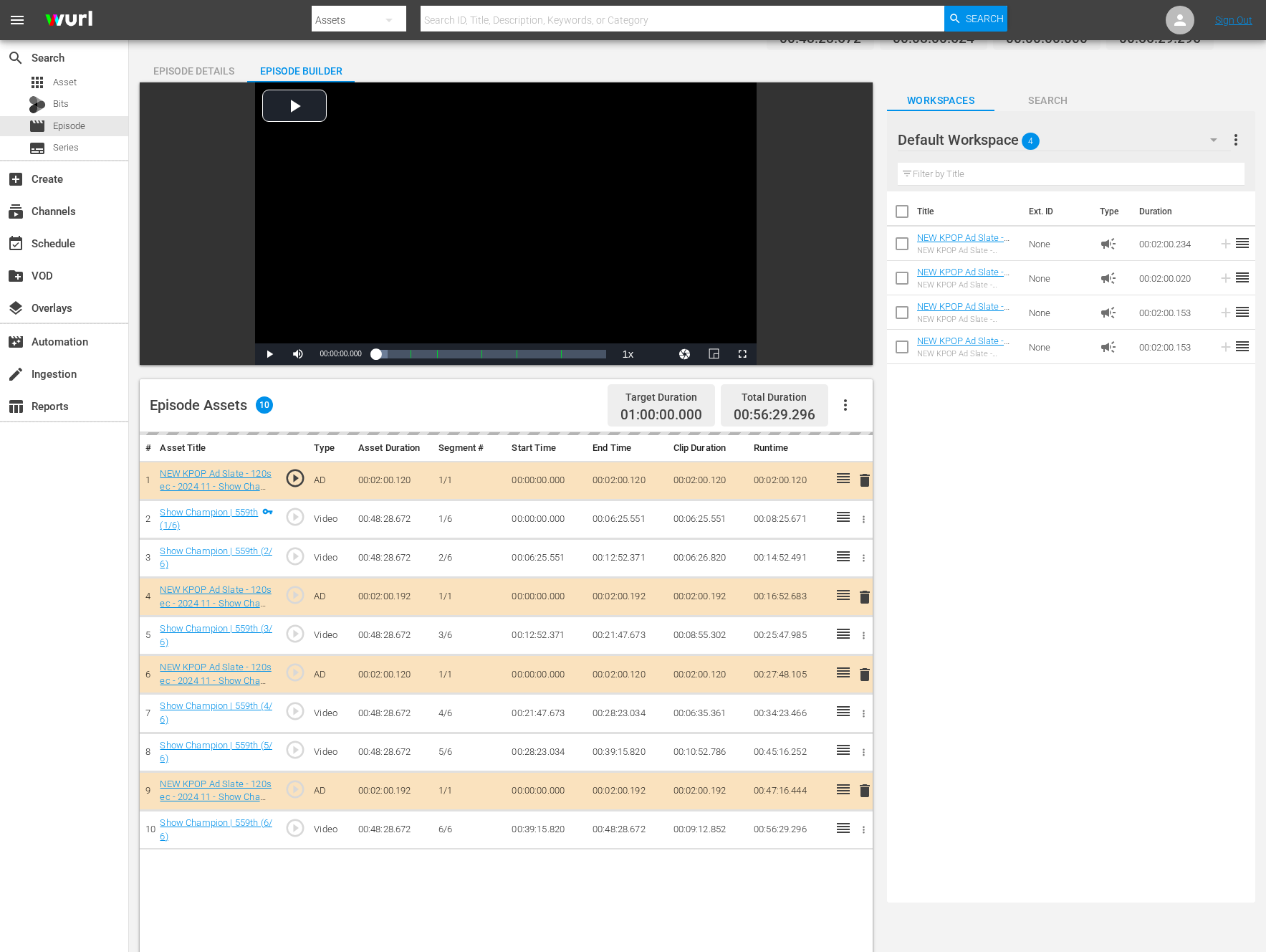
scroll to position [57, 0]
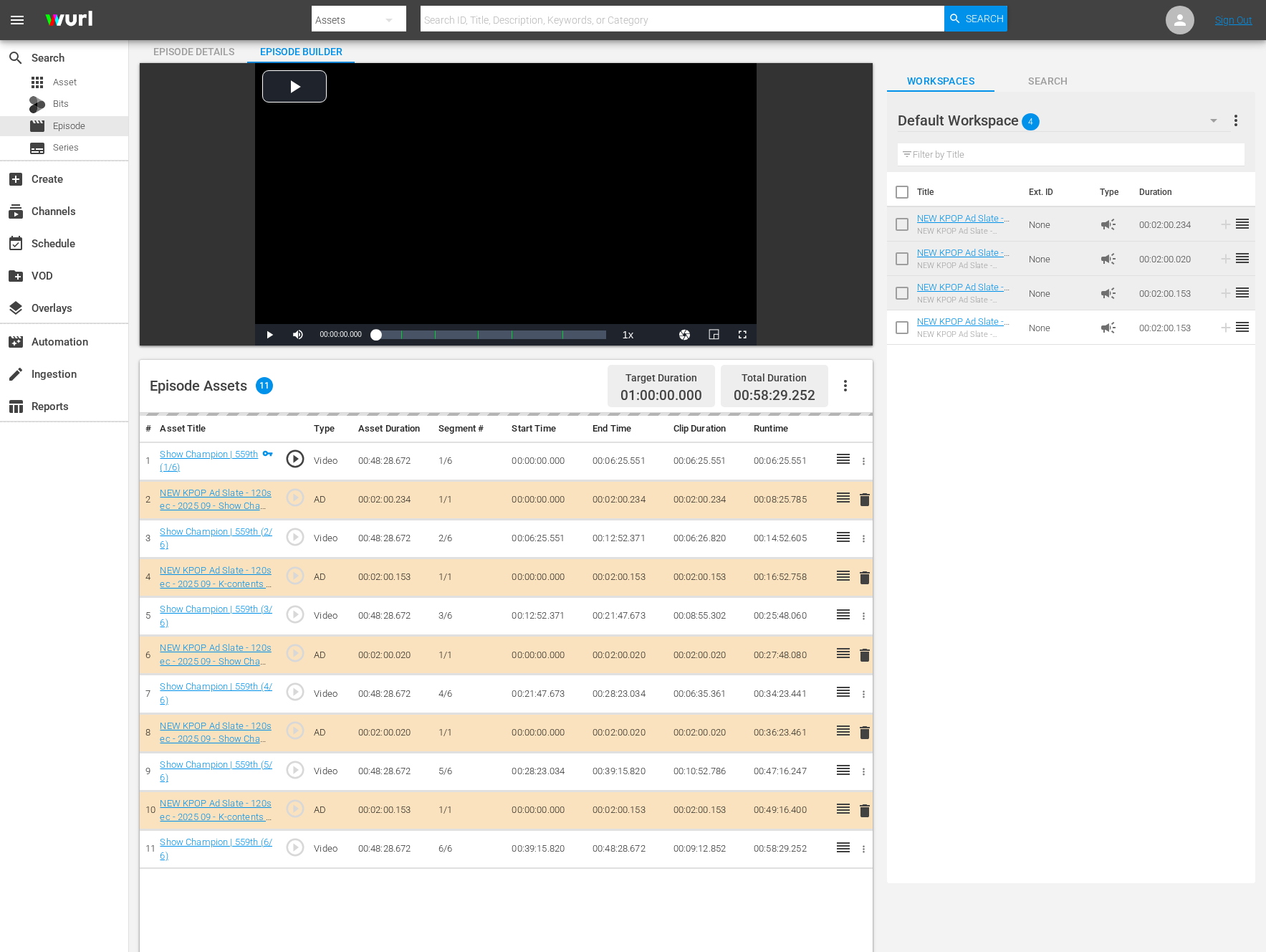
drag, startPoint x: 837, startPoint y: 492, endPoint x: 682, endPoint y: 0, distance: 515.8
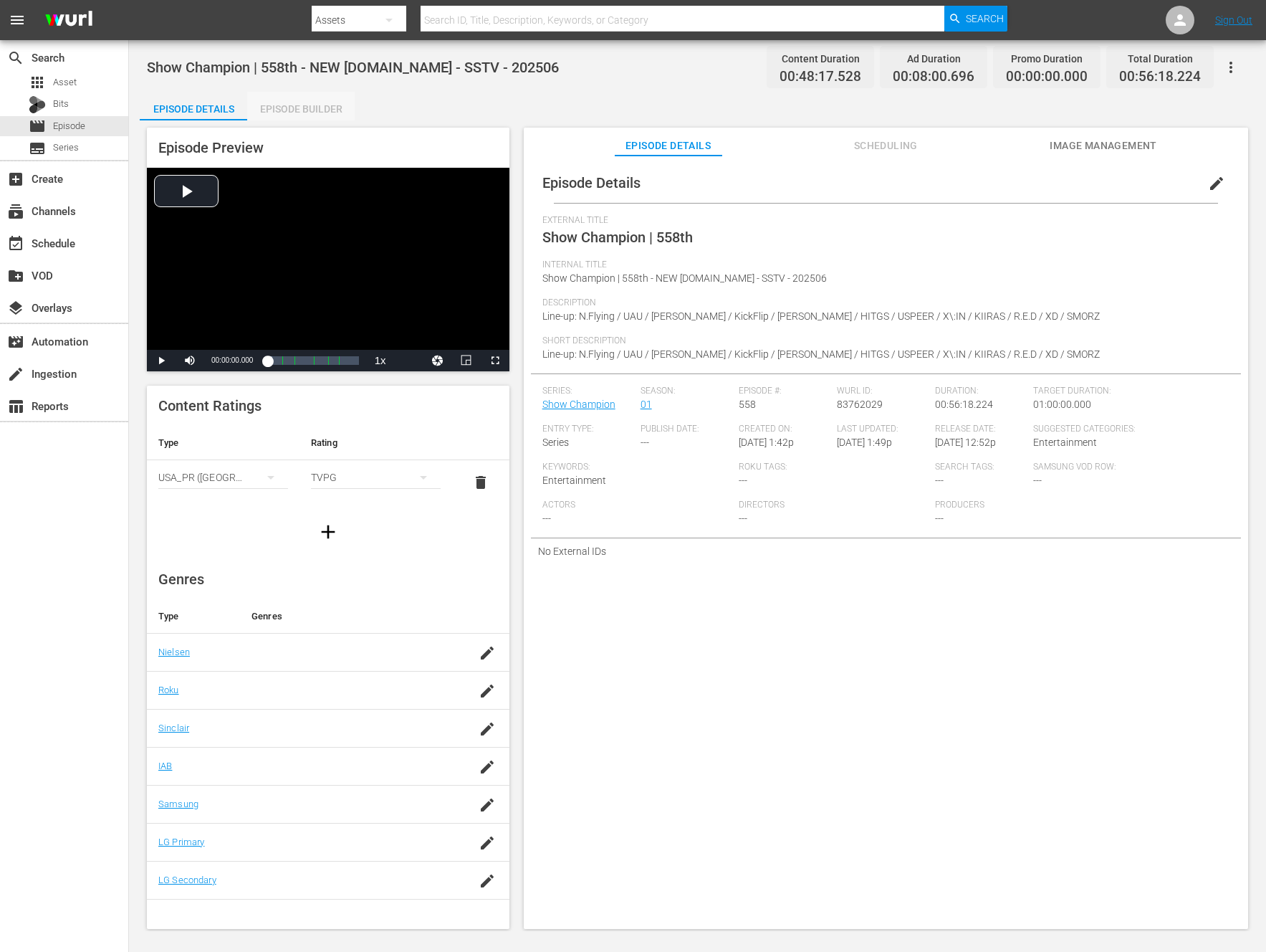
click at [279, 96] on div "Episode Builder" at bounding box center [301, 108] width 107 height 34
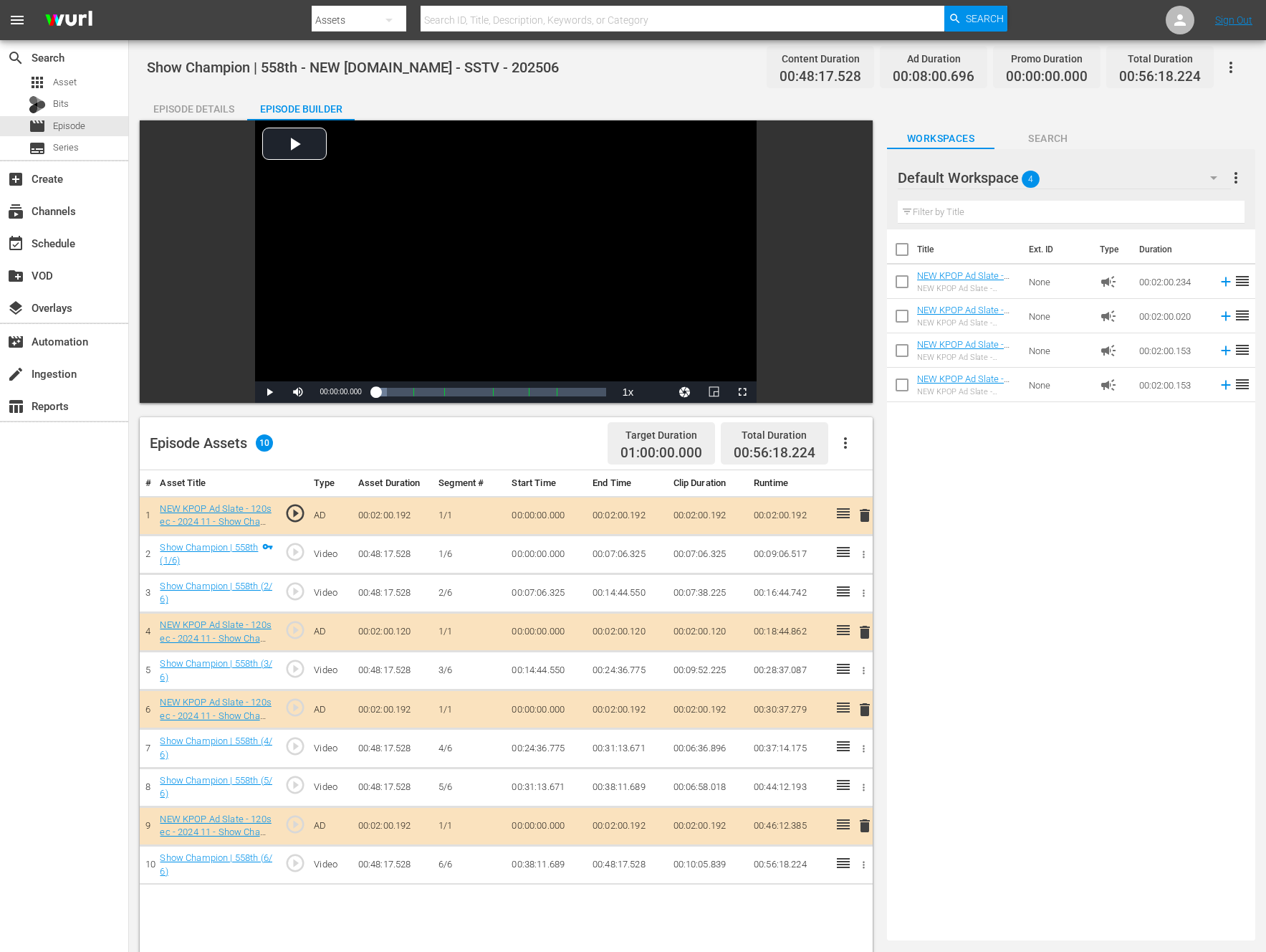
click at [860, 446] on button "button" at bounding box center [845, 443] width 34 height 34
click at [873, 446] on div "Fill with Ads" at bounding box center [889, 448] width 97 height 34
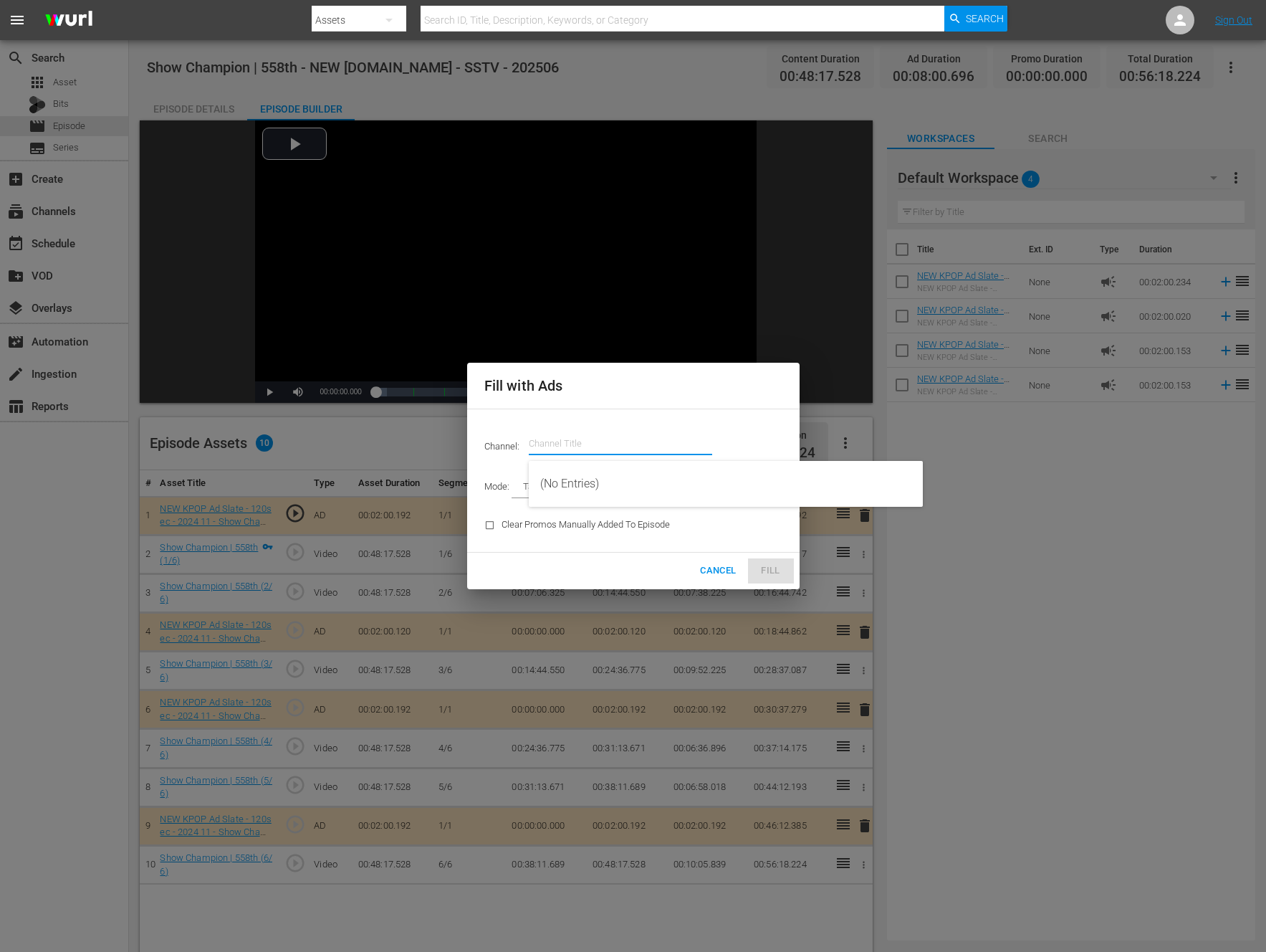
click at [585, 433] on input "text" at bounding box center [620, 443] width 184 height 34
click at [645, 451] on input "new kpo" at bounding box center [620, 443] width 184 height 34
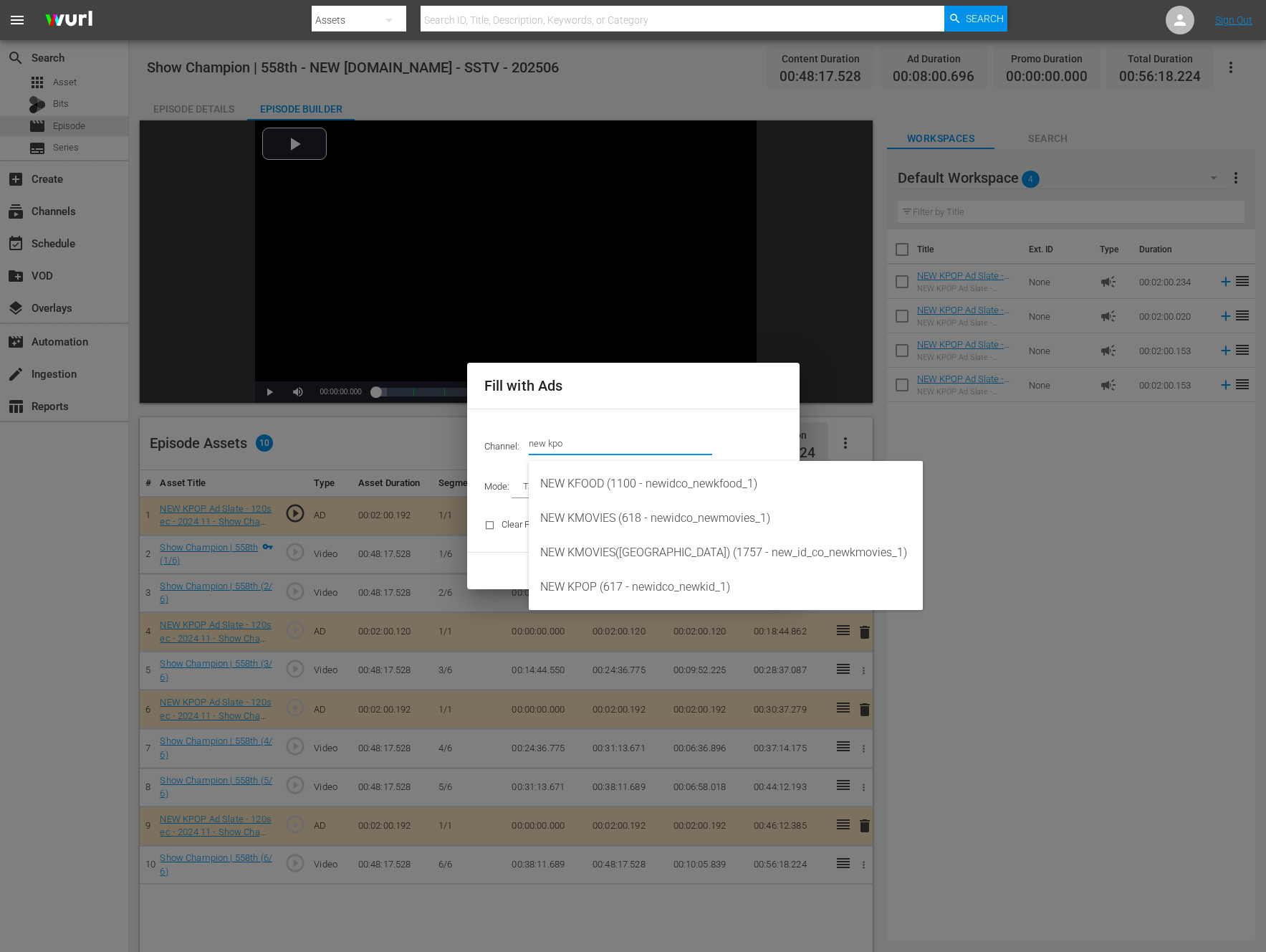
click at [618, 590] on div "NEW KPOP (617 - newidco_newkid_1)" at bounding box center [726, 586] width 371 height 34
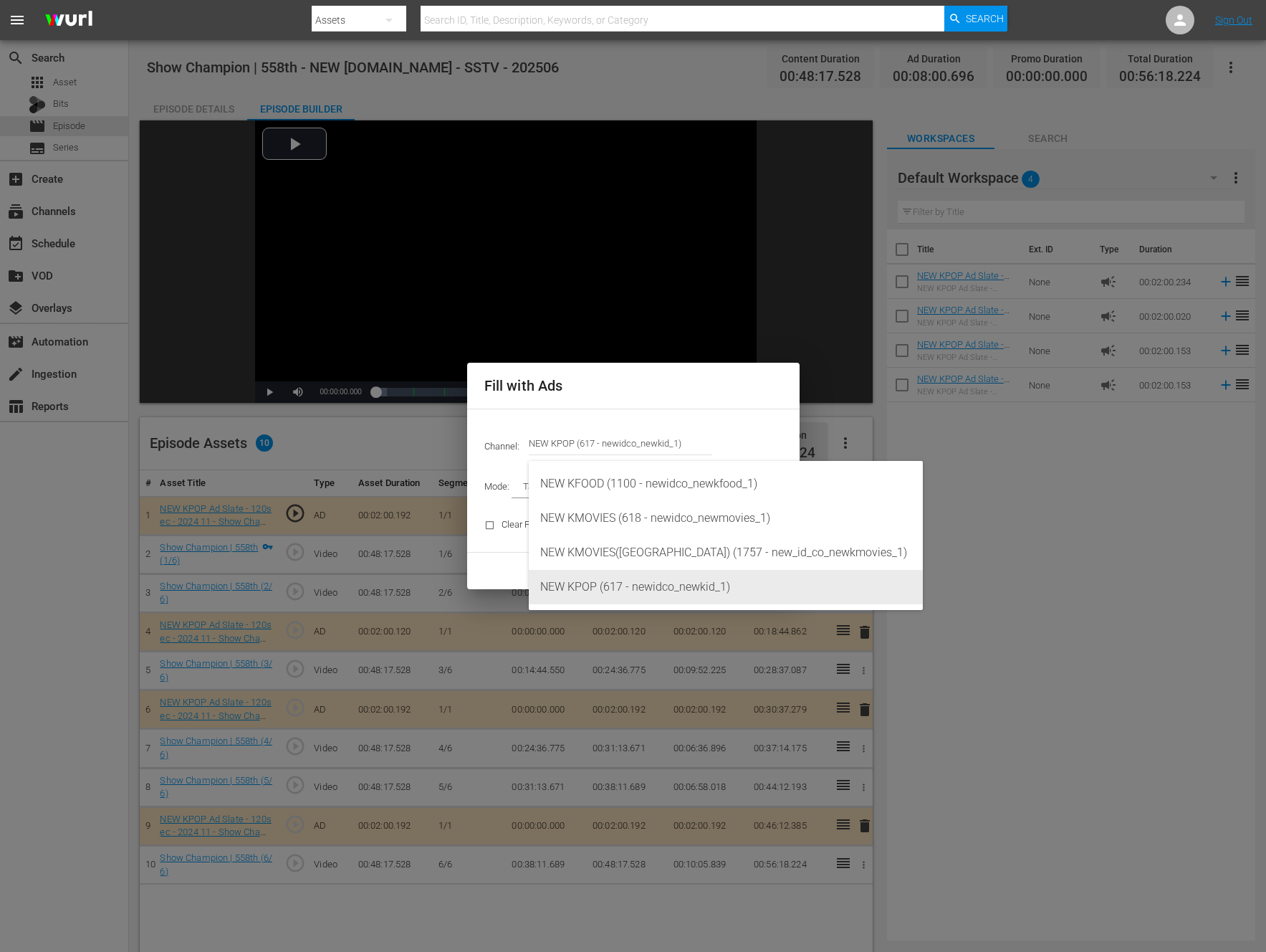
type input "NEW KPOP (617)"
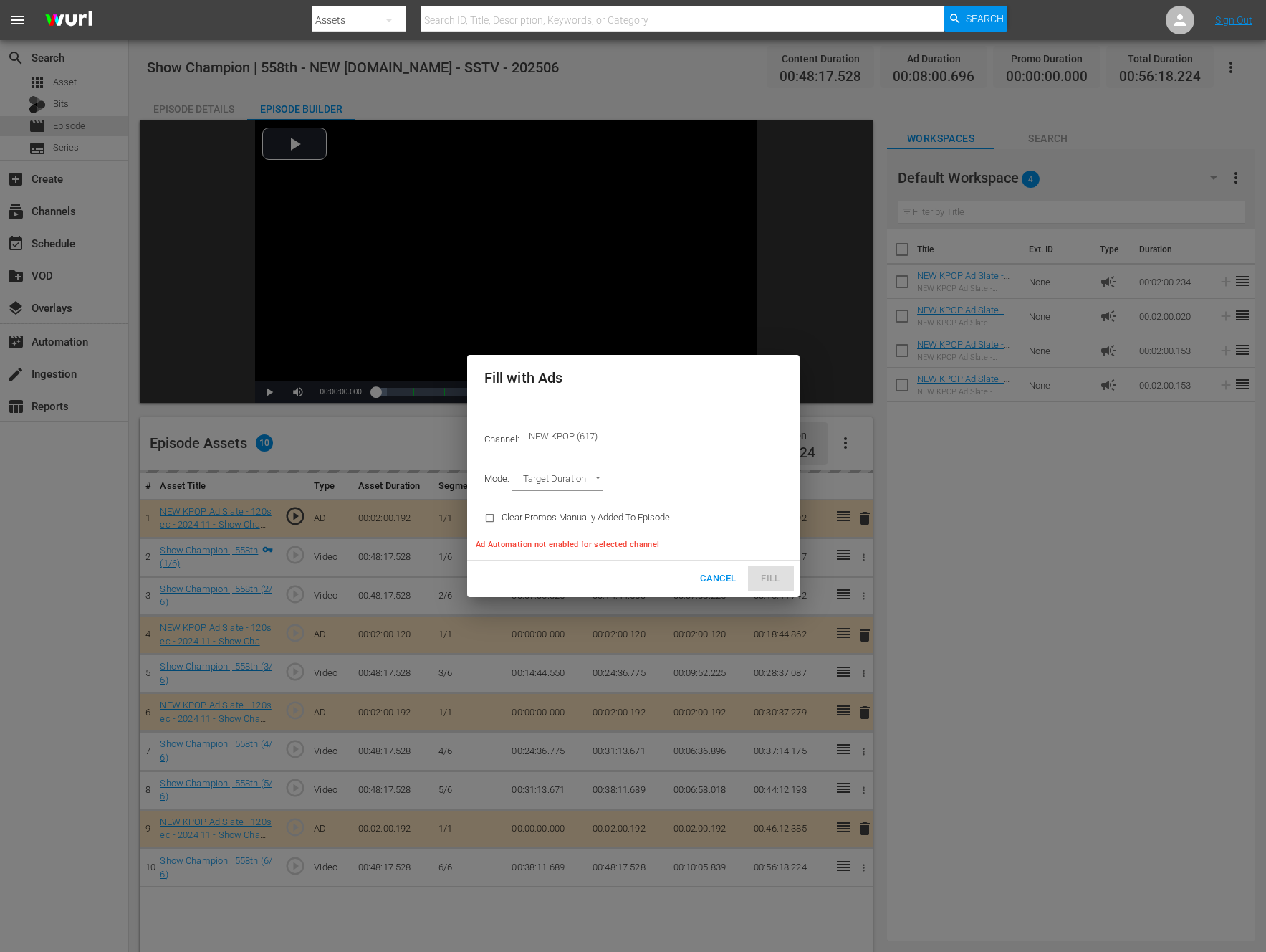
click at [579, 483] on body "menu Search By Assets Search ID, Title, Description, Keywords, or Category Sear…" at bounding box center [633, 476] width 1266 height 952
click at [574, 495] on li "Ad Break Duration" at bounding box center [564, 504] width 105 height 24
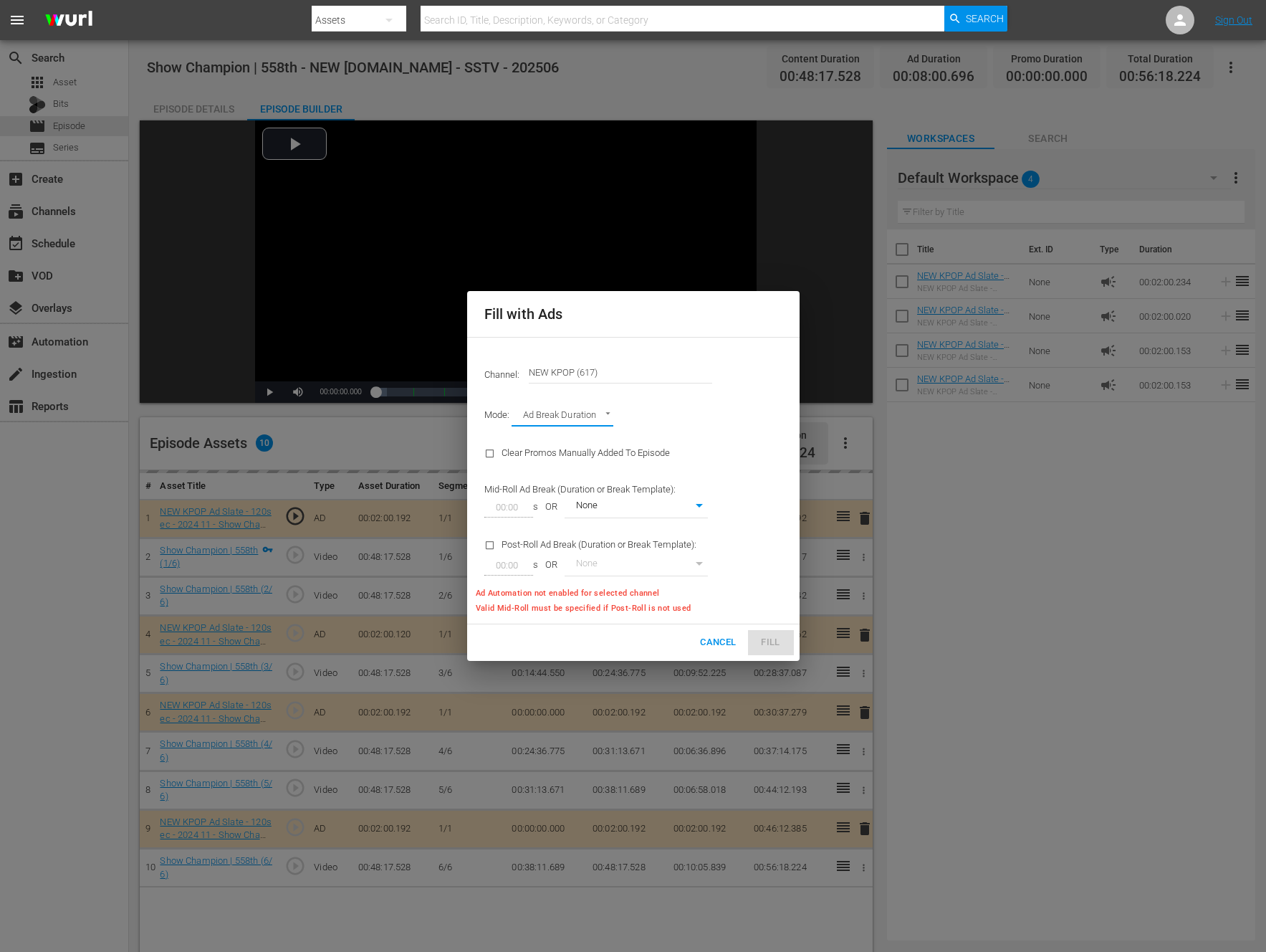
click at [757, 539] on div "Channel: Channel Title NEW KPOP (617) Mode: Ad Break Duration AD_BREAK_DURATION…" at bounding box center [633, 480] width 332 height 287
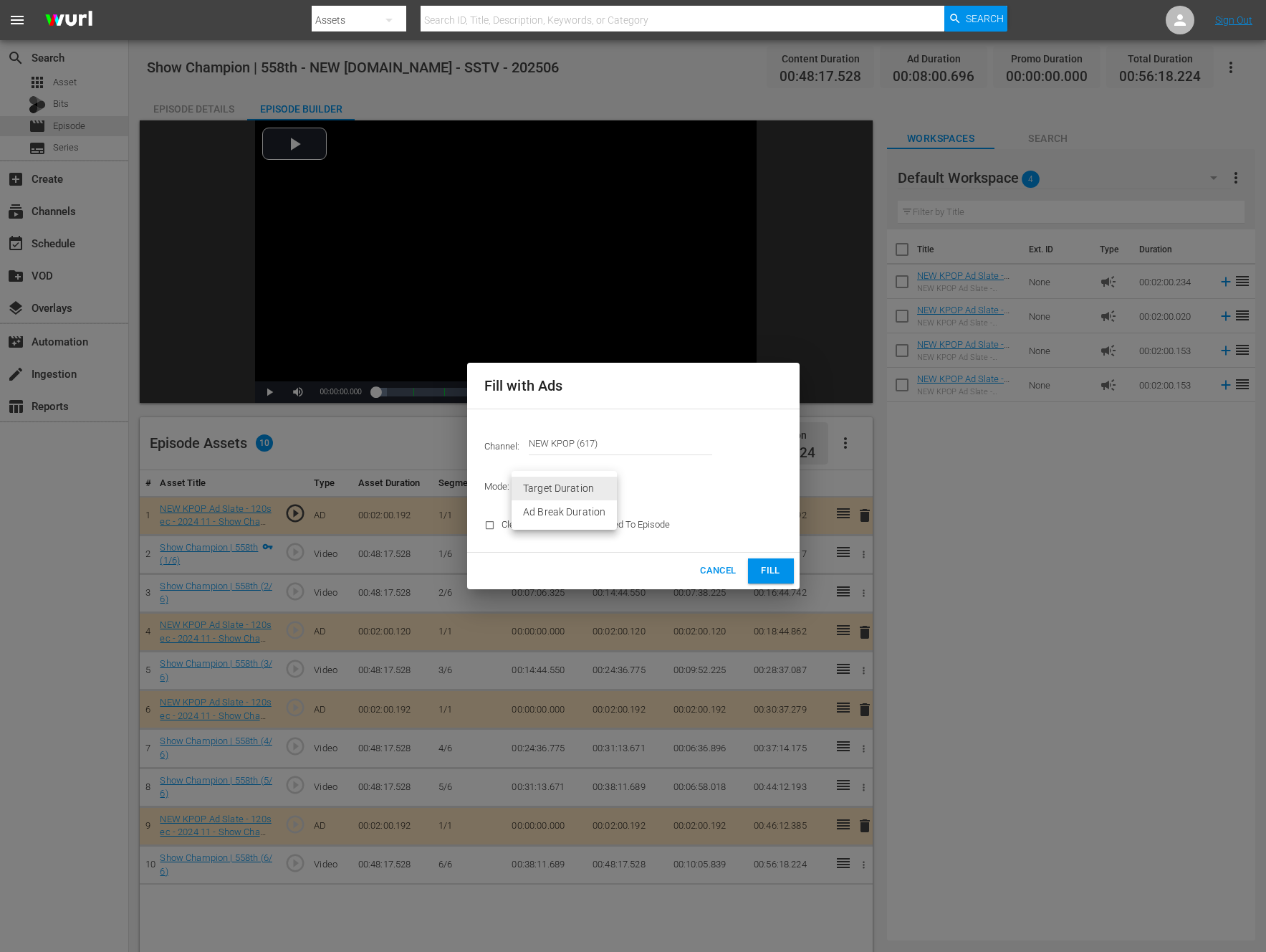
click at [538, 484] on body "menu Search By Assets Search ID, Title, Description, Keywords, or Category Sear…" at bounding box center [633, 476] width 1266 height 952
click at [548, 514] on li "Ad Break Duration" at bounding box center [564, 512] width 105 height 24
type input "AD_BREAK_DURATION"
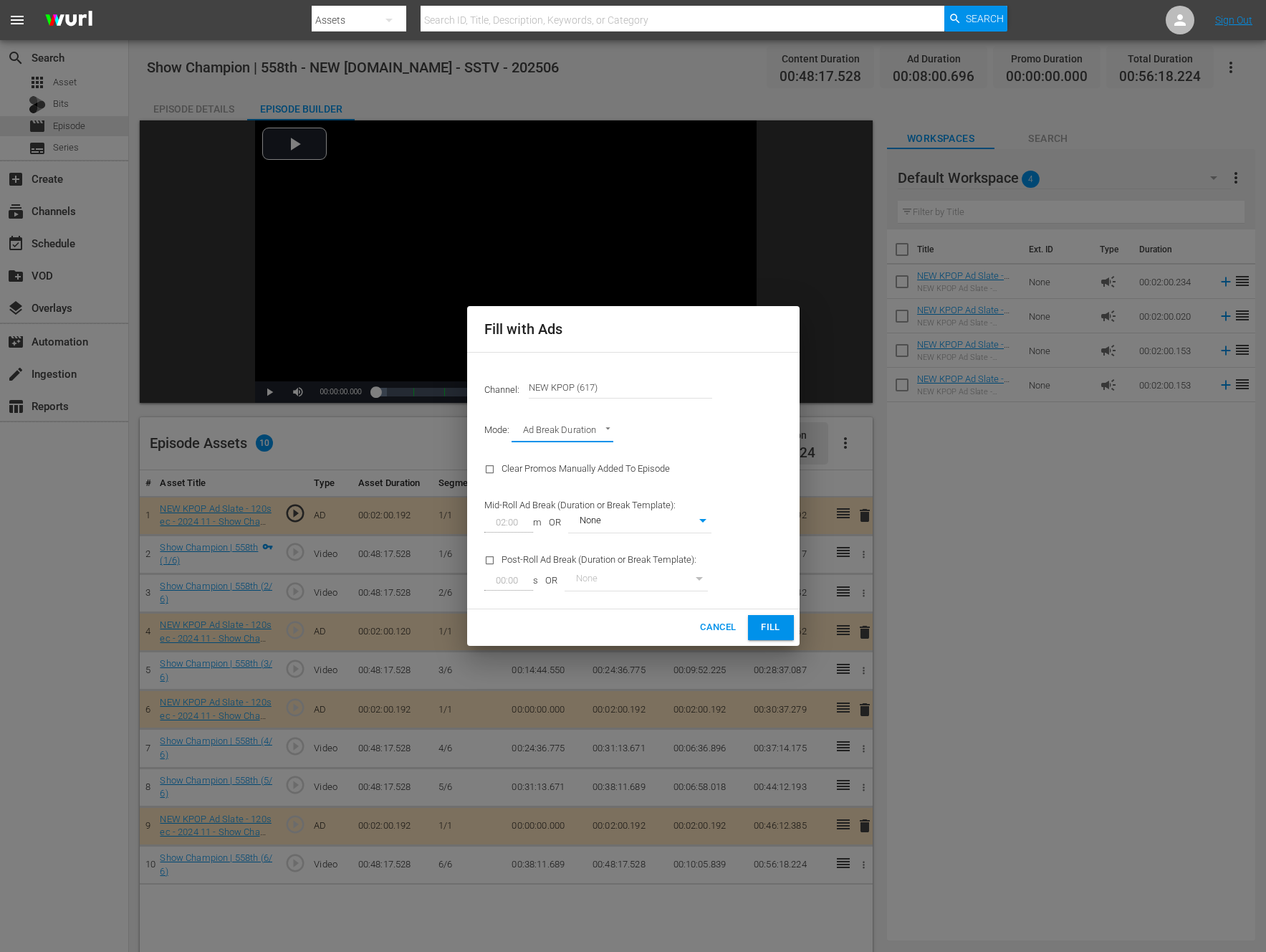
click at [769, 623] on span "Fill" at bounding box center [771, 627] width 23 height 17
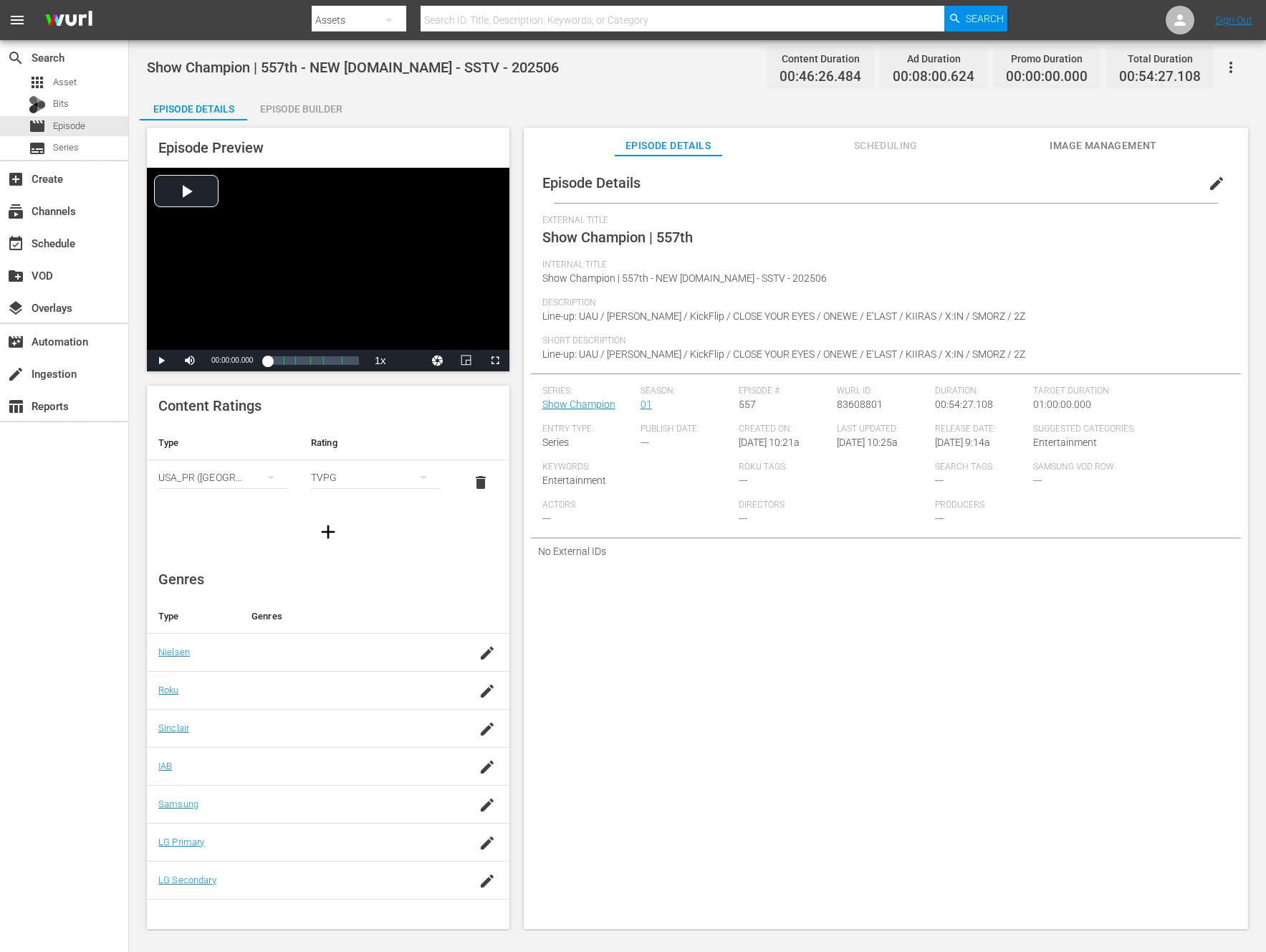
click at [273, 102] on div "Episode Builder" at bounding box center [301, 108] width 107 height 34
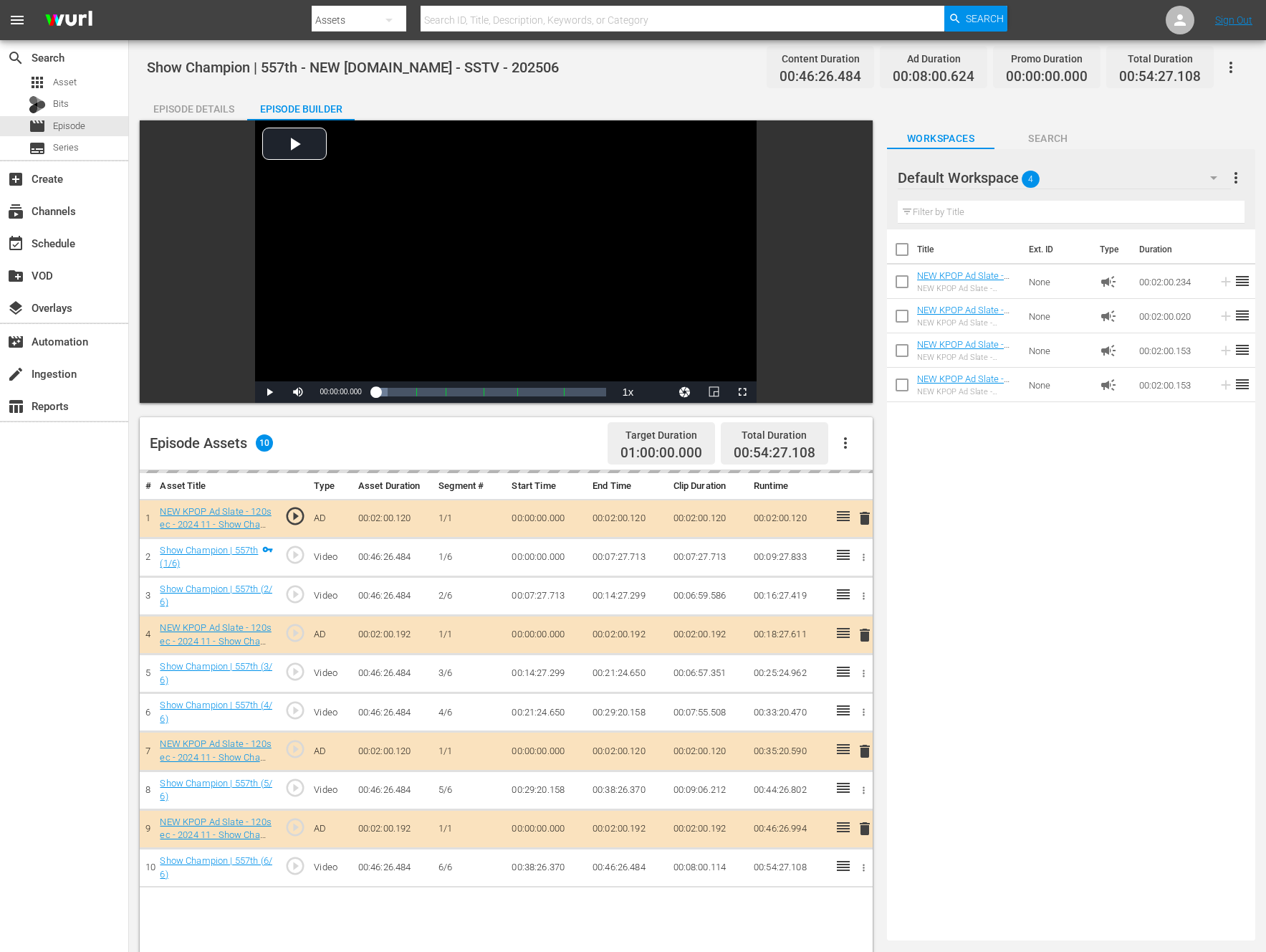
click at [850, 442] on icon "button" at bounding box center [846, 443] width 17 height 17
click at [847, 442] on div "Fill with Ads" at bounding box center [889, 448] width 97 height 34
click at [844, 367] on div "Video Player is loading. Play Video Play Mute Current Time 00:00:00.000 / Durat…" at bounding box center [506, 261] width 733 height 282
click at [862, 440] on button "button" at bounding box center [845, 443] width 34 height 34
click at [1166, 477] on div "Title Ext. ID Type Duration NEW KPOP Ad Slate - 120sec - 2025 09 - Show Champio…" at bounding box center [1072, 582] width 369 height 705
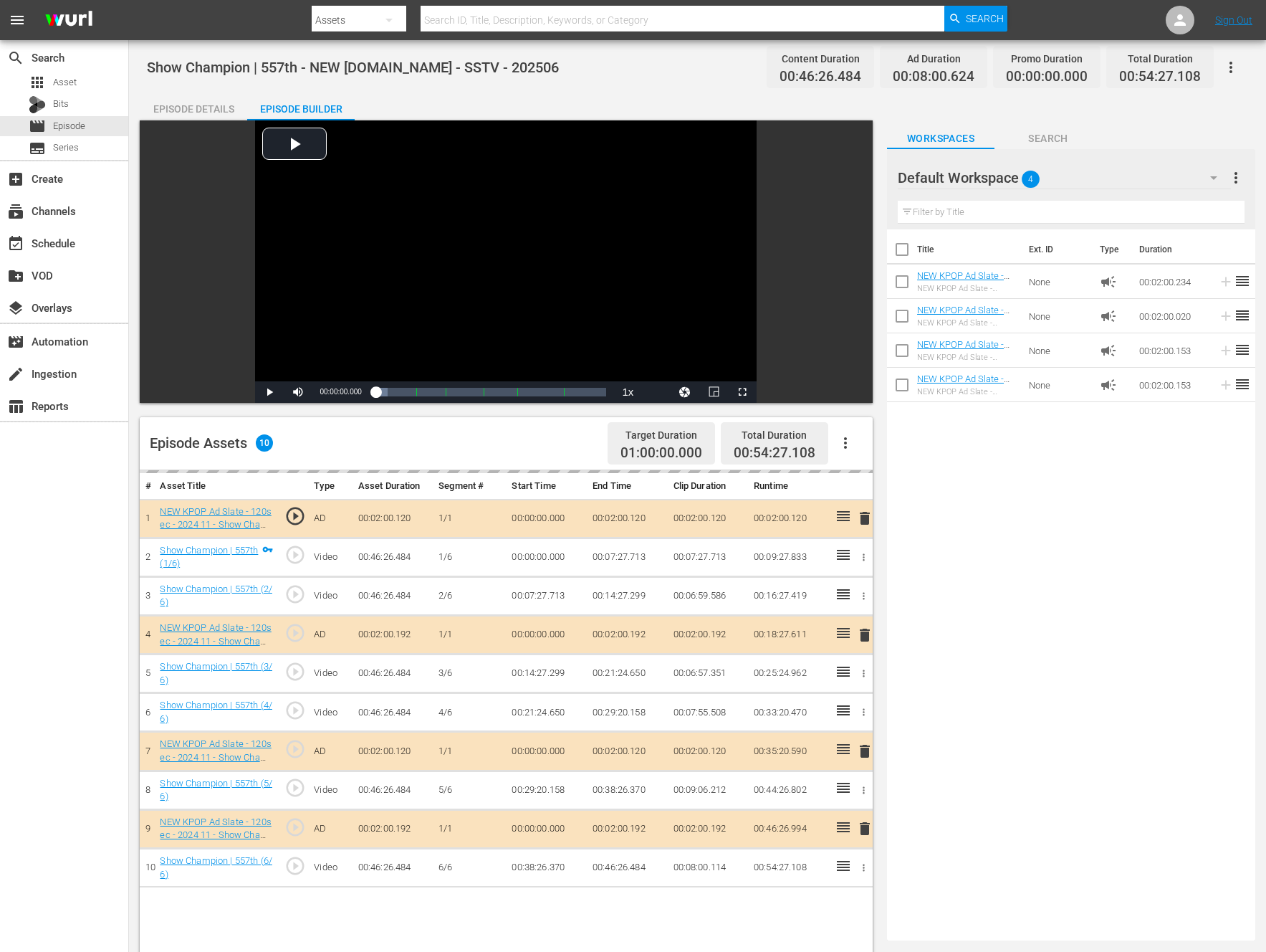
click at [848, 435] on icon "button" at bounding box center [846, 443] width 17 height 17
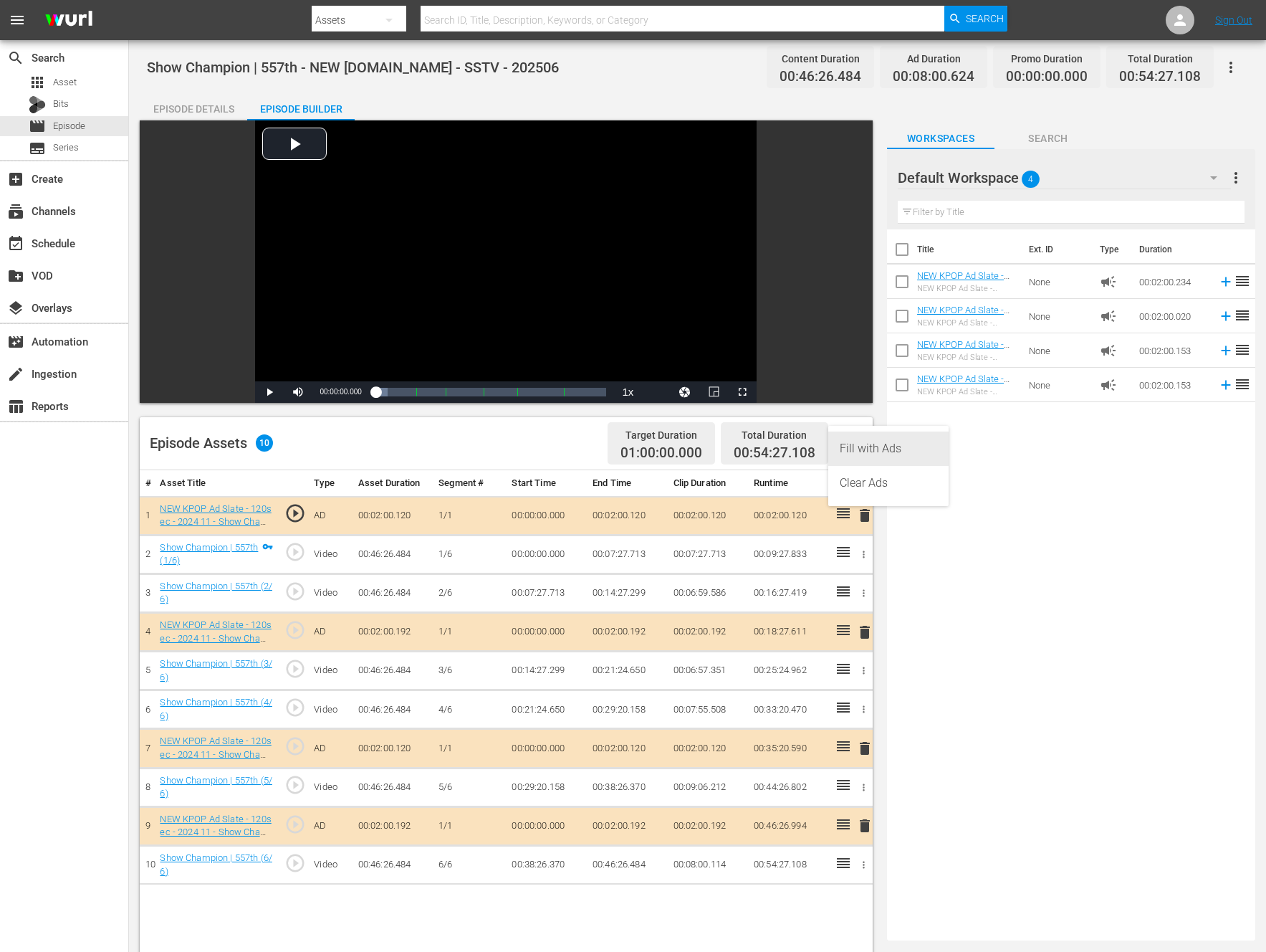
click at [852, 443] on div "Fill with Ads" at bounding box center [889, 448] width 97 height 34
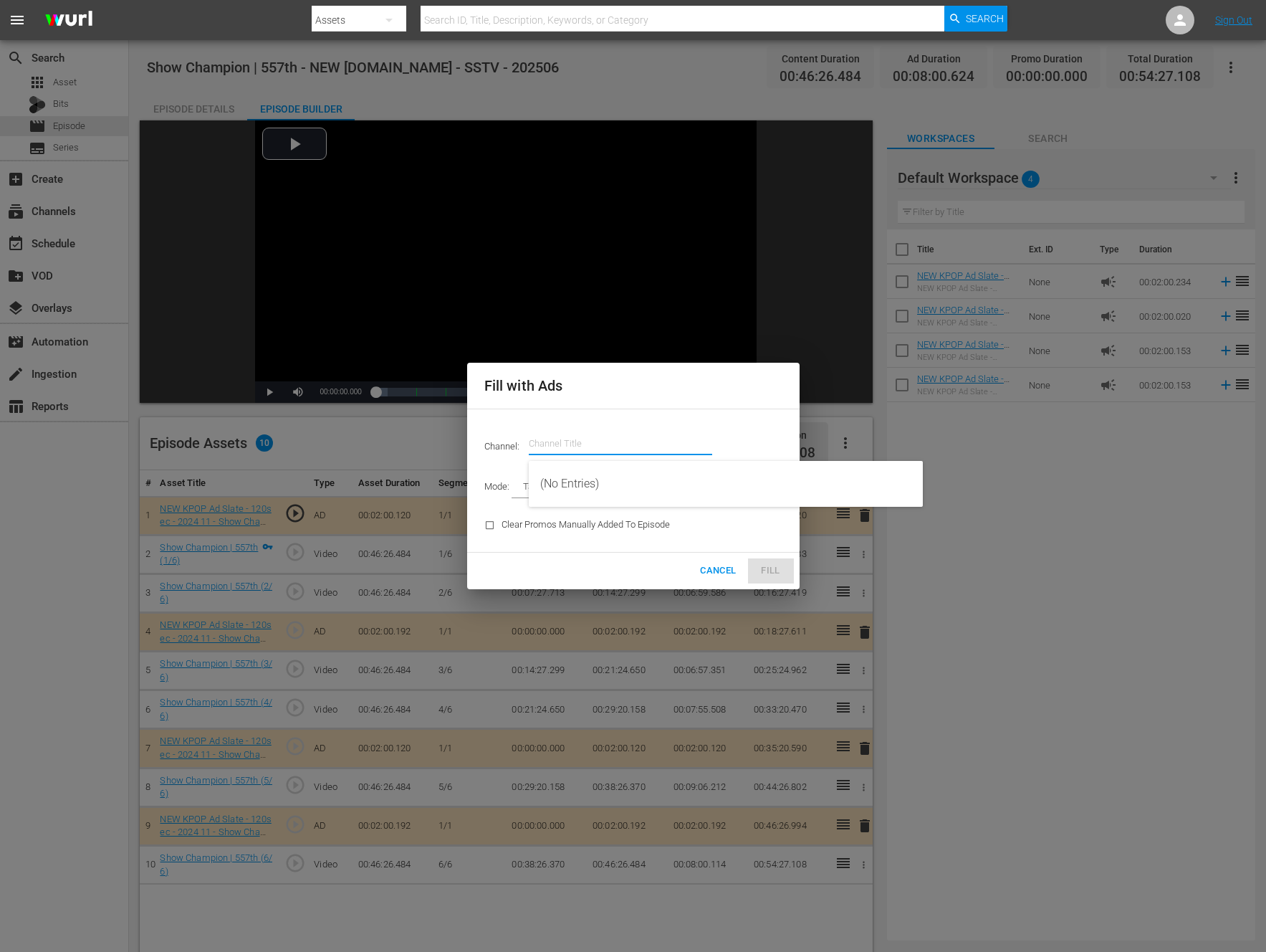
click at [626, 446] on input "text" at bounding box center [620, 443] width 184 height 34
click at [606, 446] on input "new kpo" at bounding box center [620, 443] width 184 height 34
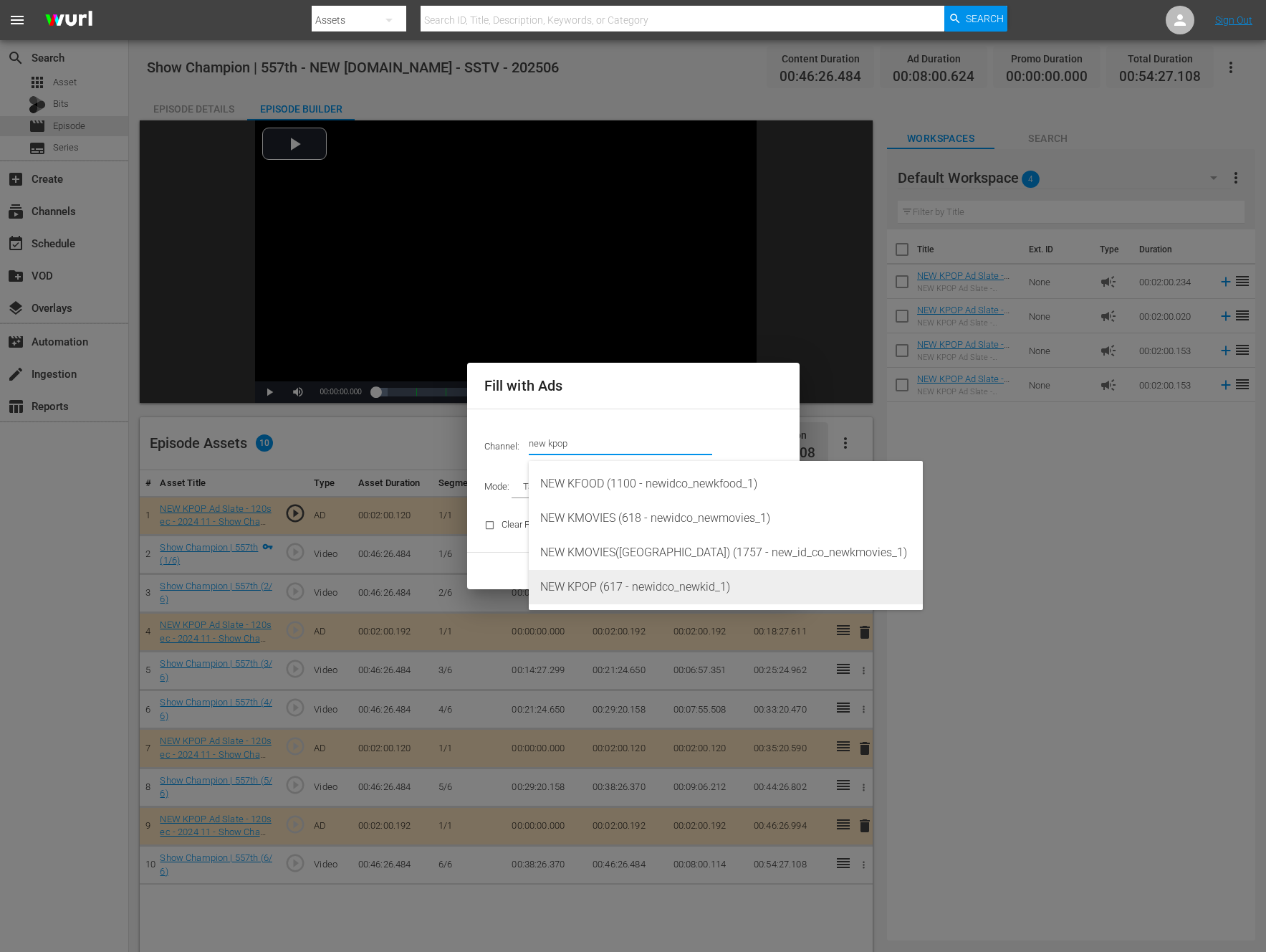
click at [617, 590] on div "NEW KPOP (617 - newidco_newkid_1)" at bounding box center [726, 586] width 371 height 34
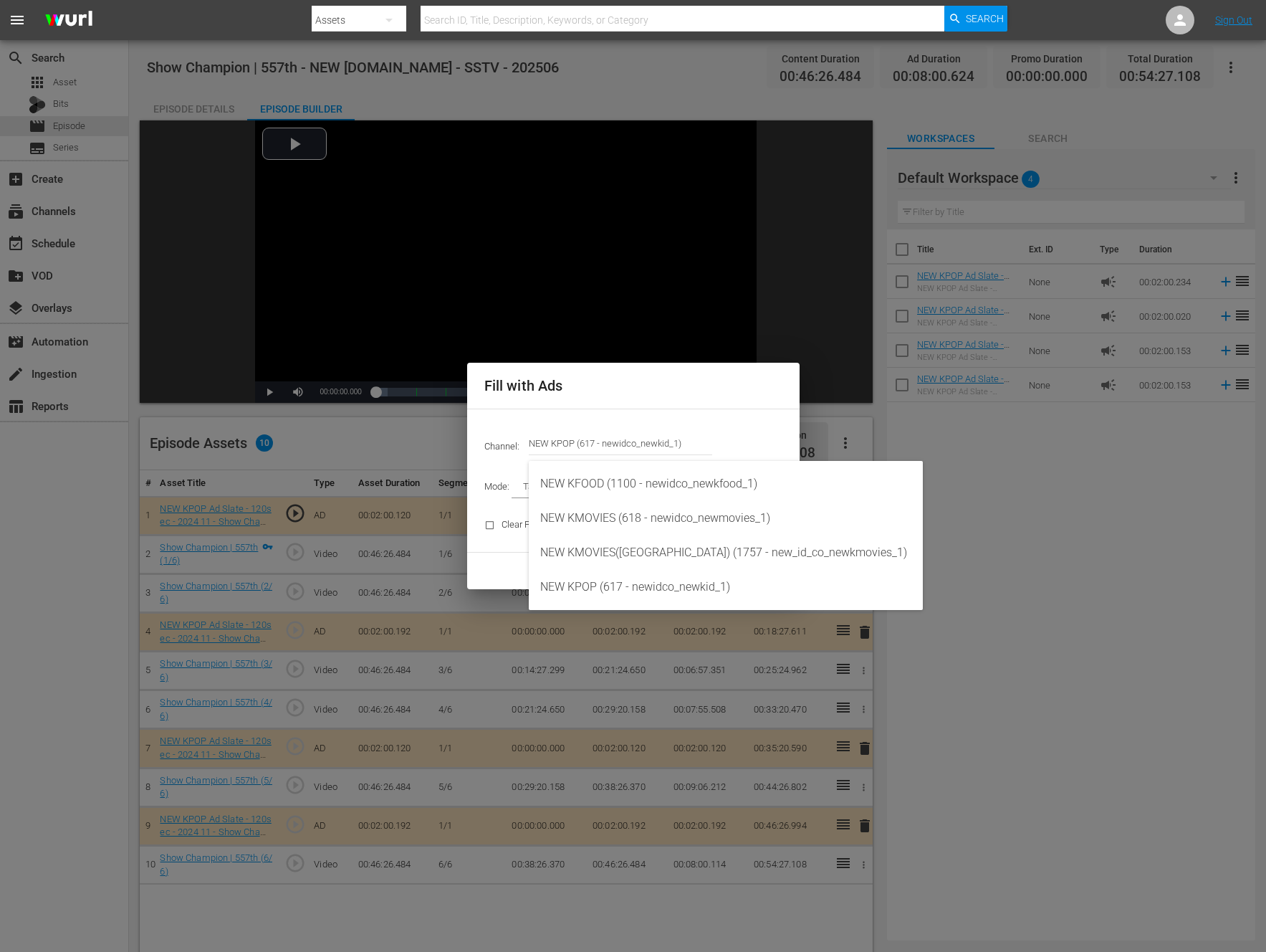
type input "NEW KPOP (617)"
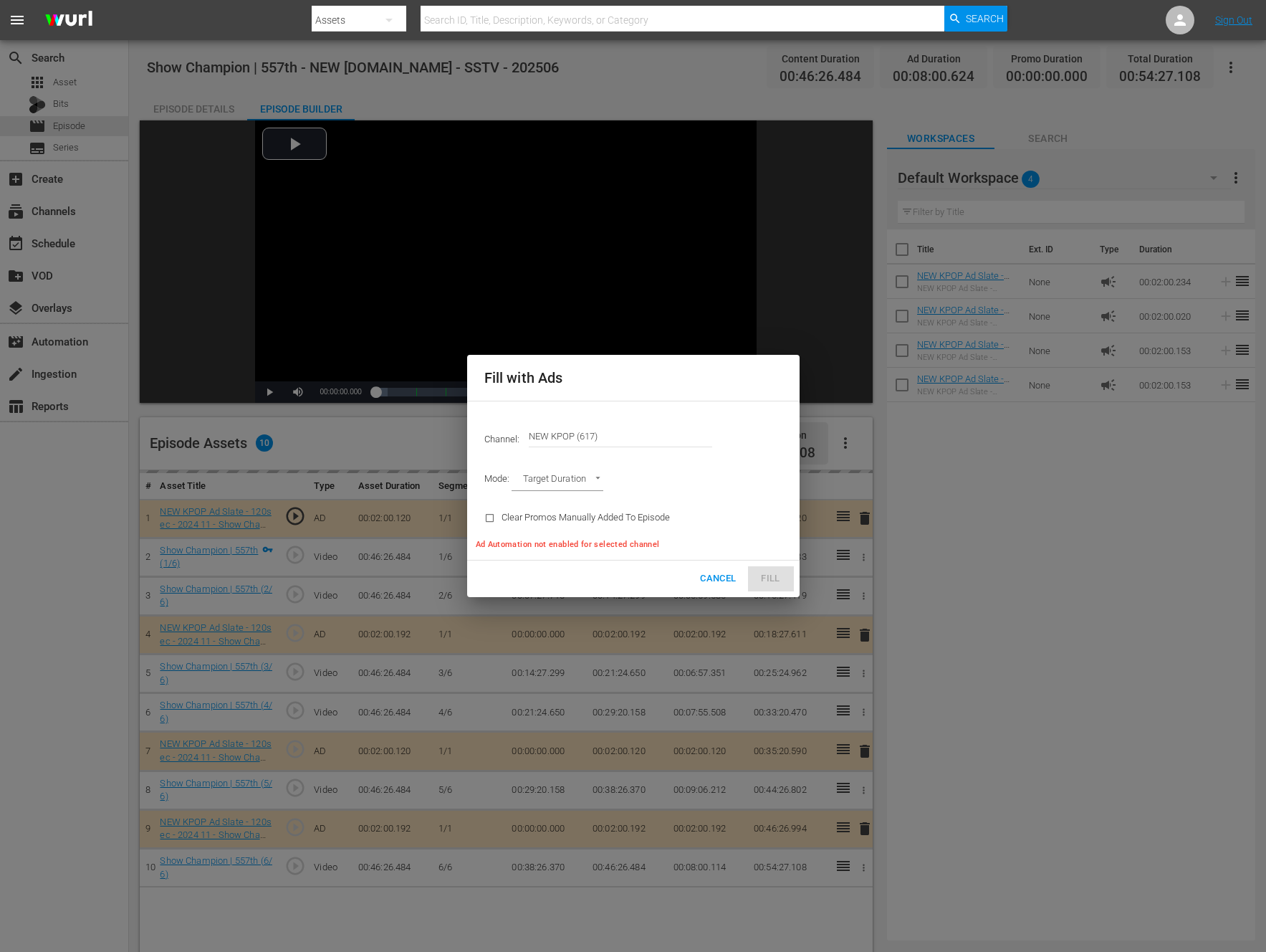
click at [573, 475] on body "menu Search By Assets Search ID, Title, Description, Keywords, or Category Sear…" at bounding box center [633, 476] width 1266 height 952
click at [578, 509] on li "Ad Break Duration" at bounding box center [564, 504] width 105 height 24
type input "AD_BREAK_DURATION"
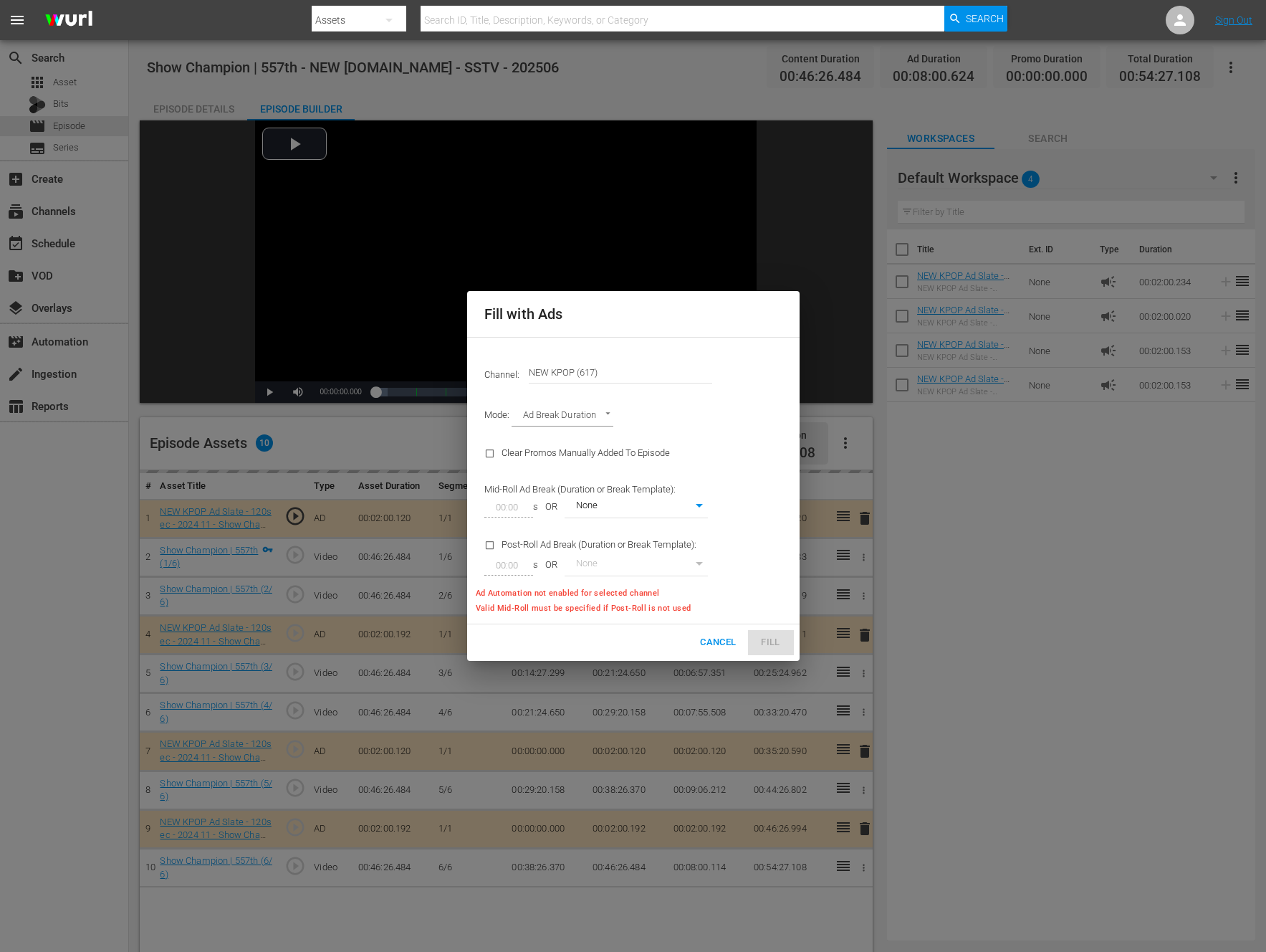
click at [776, 604] on div "Channel: Channel Title NEW KPOP (617) Mode: Ad Break Duration AD_BREAK_DURATION…" at bounding box center [633, 480] width 332 height 287
type input "0"
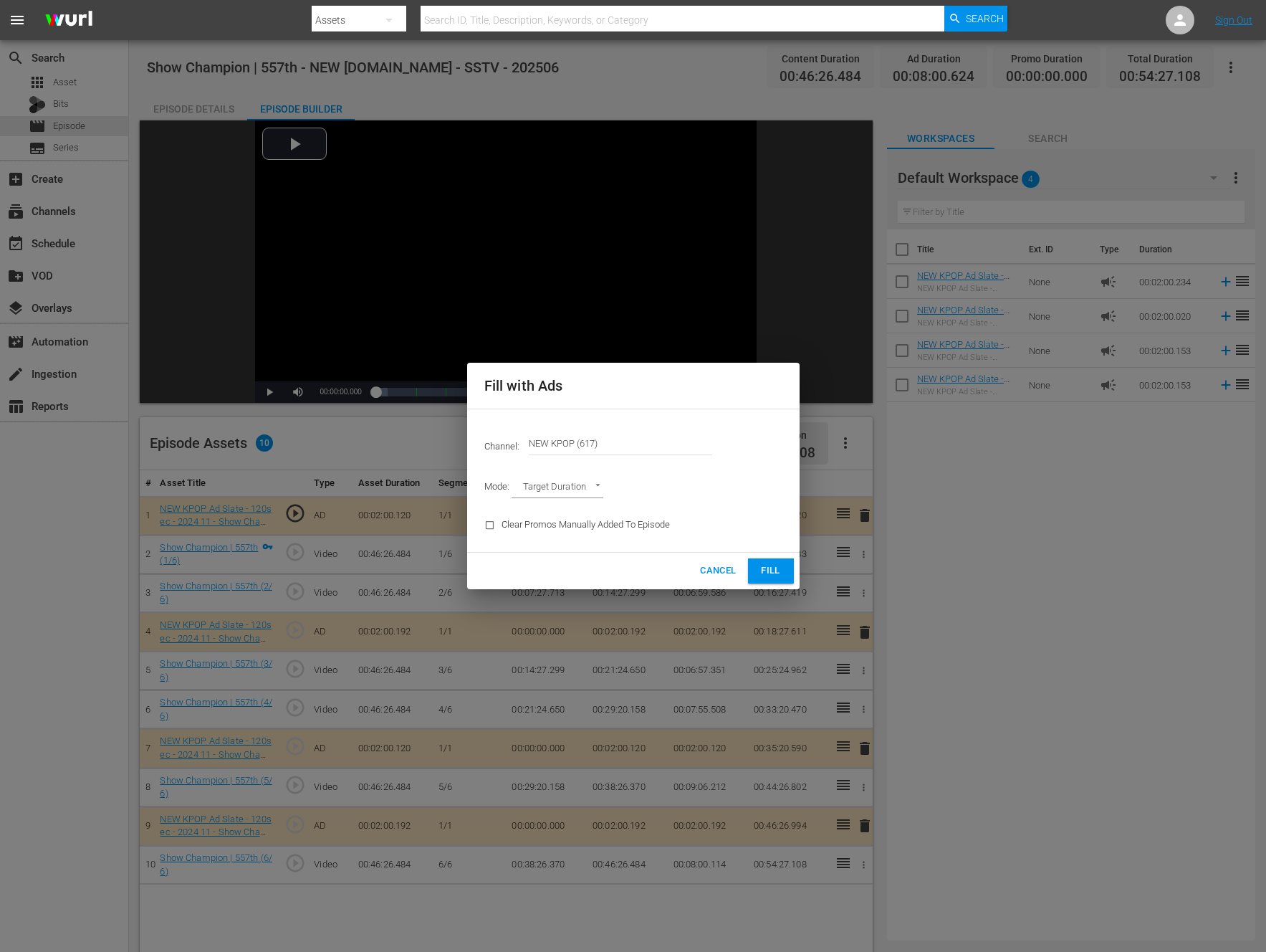
click at [526, 478] on body "menu Search By Assets Search ID, Title, Description, Keywords, or Category Sear…" at bounding box center [633, 476] width 1266 height 952
click at [563, 506] on li "Ad Break Duration" at bounding box center [564, 512] width 105 height 24
type input "AD_BREAK_DURATION"
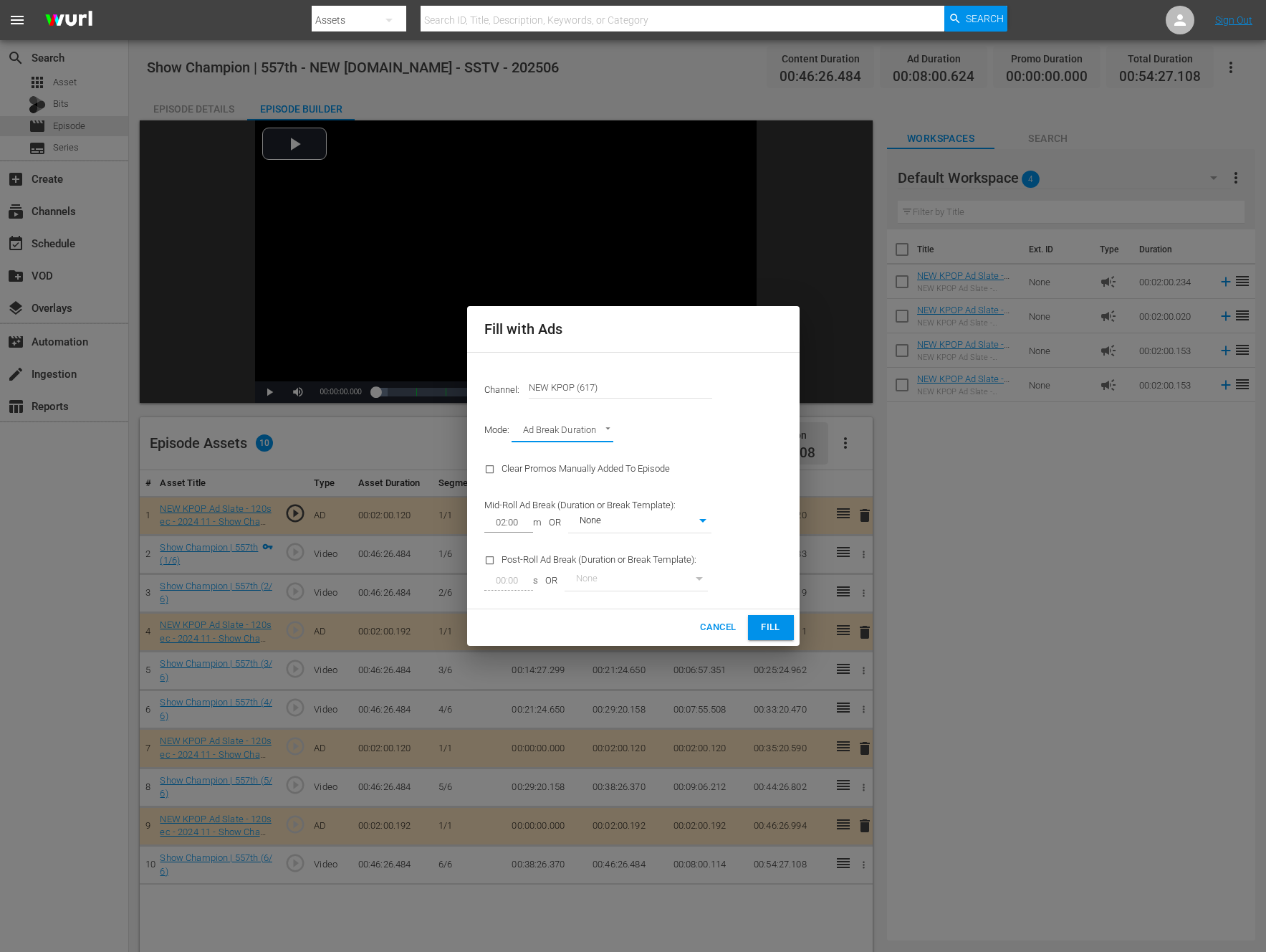
click at [768, 624] on span "Fill" at bounding box center [771, 627] width 23 height 17
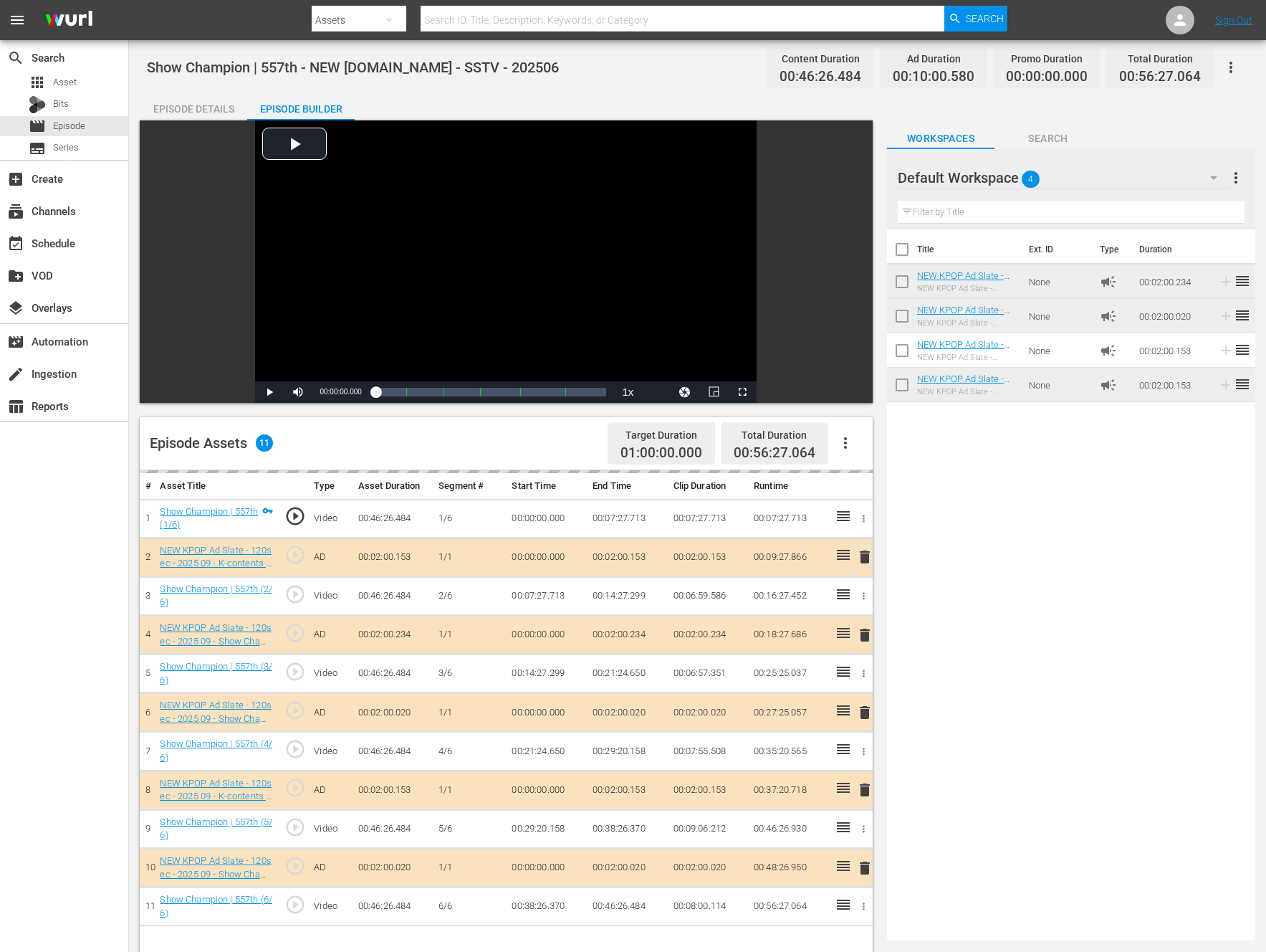
drag, startPoint x: 839, startPoint y: 554, endPoint x: 932, endPoint y: 1, distance: 560.8
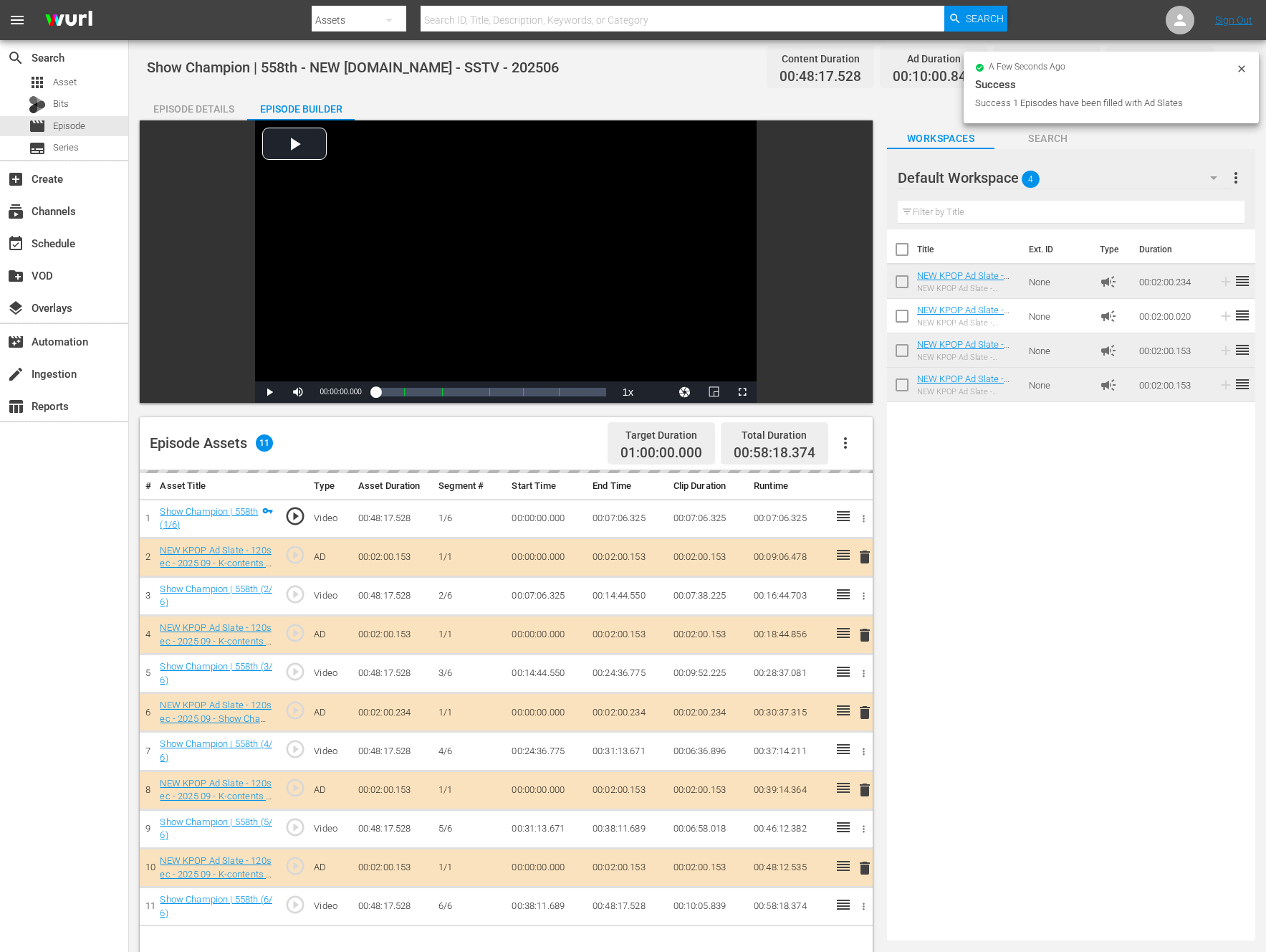
drag, startPoint x: 841, startPoint y: 542, endPoint x: 707, endPoint y: 5, distance: 553.5
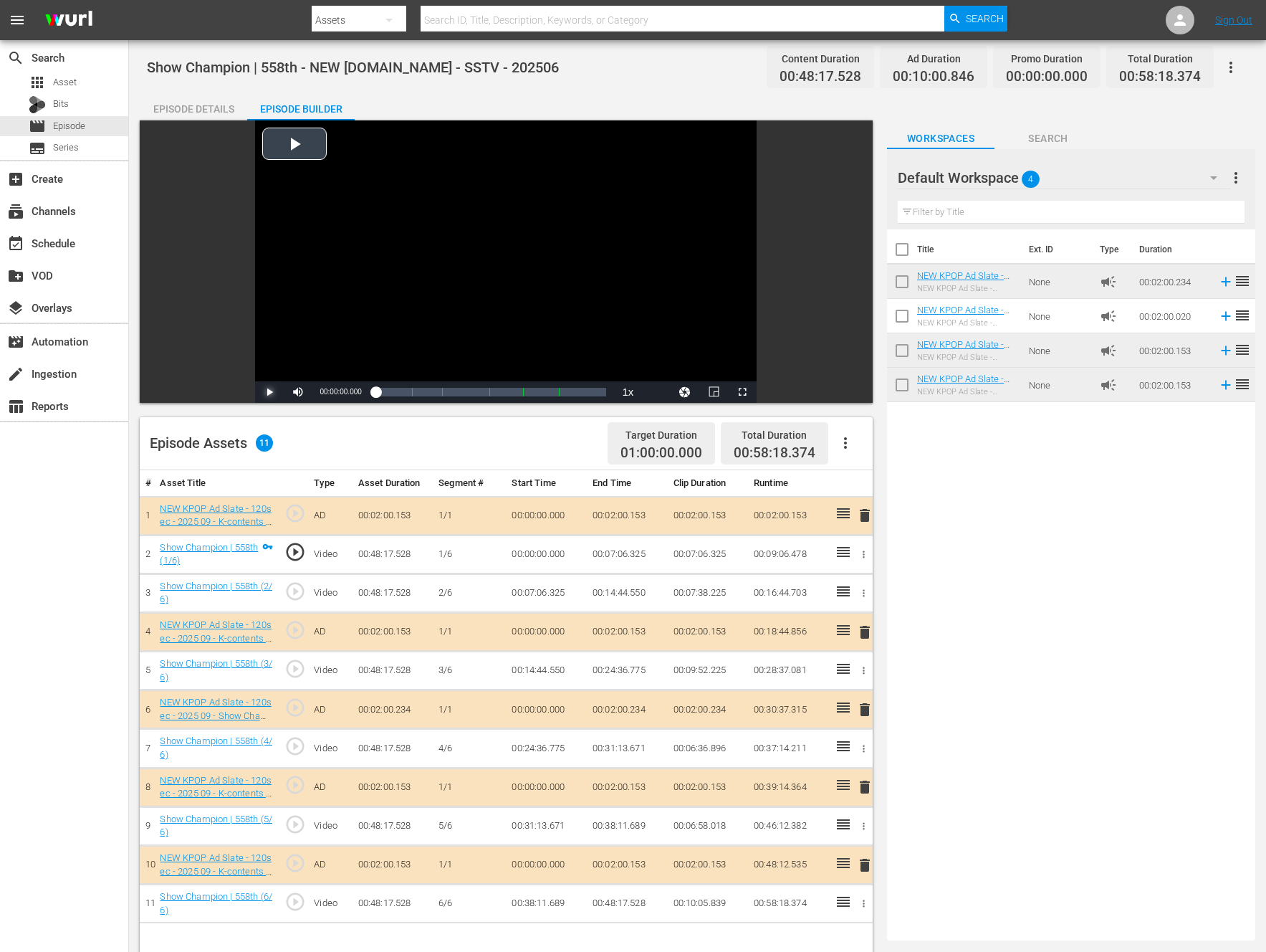
click at [269, 392] on span "Video Player" at bounding box center [269, 392] width 0 height 0
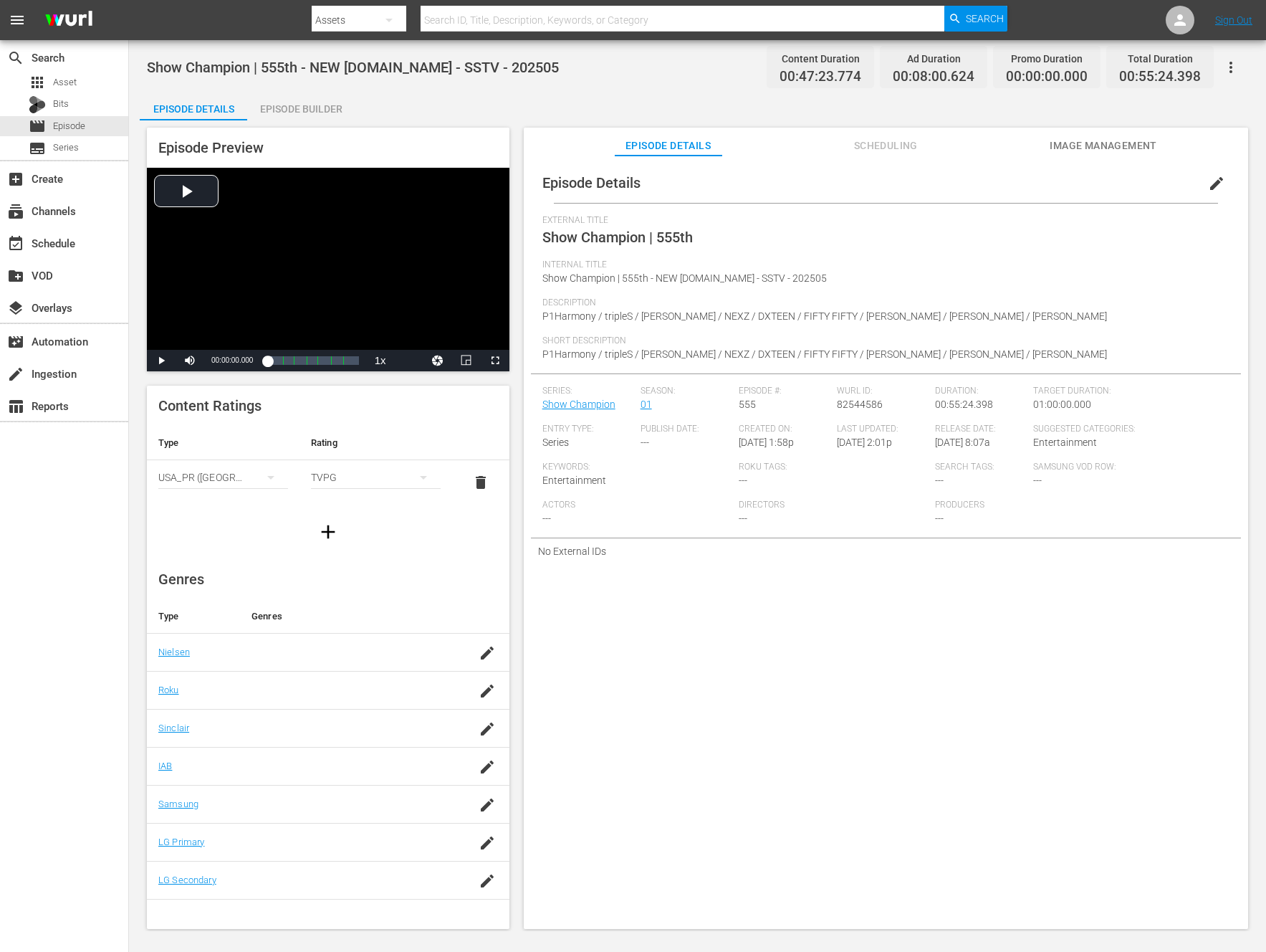
click at [314, 108] on div "Episode Builder" at bounding box center [301, 108] width 107 height 34
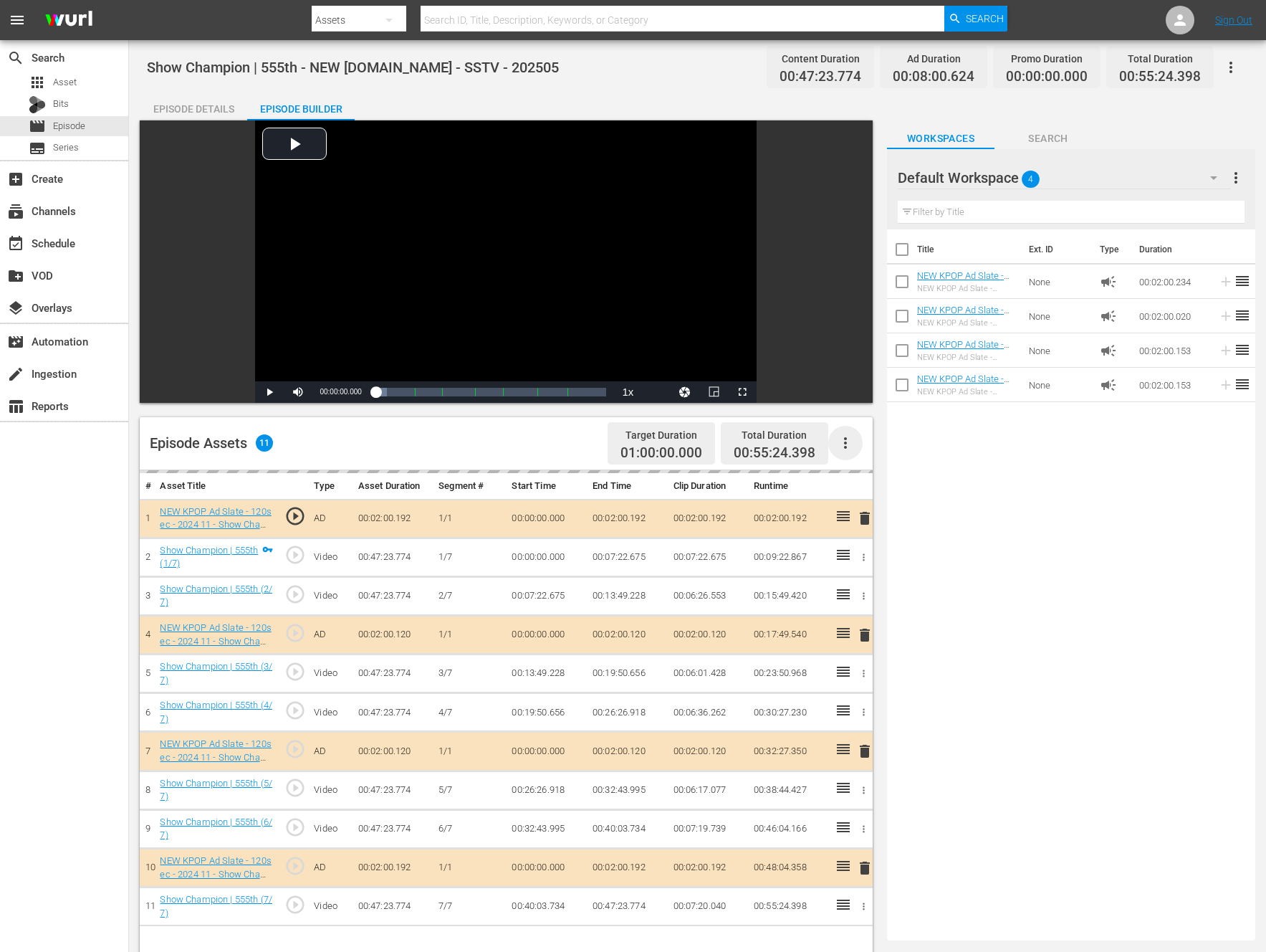
click at [847, 444] on icon "button" at bounding box center [846, 443] width 17 height 17
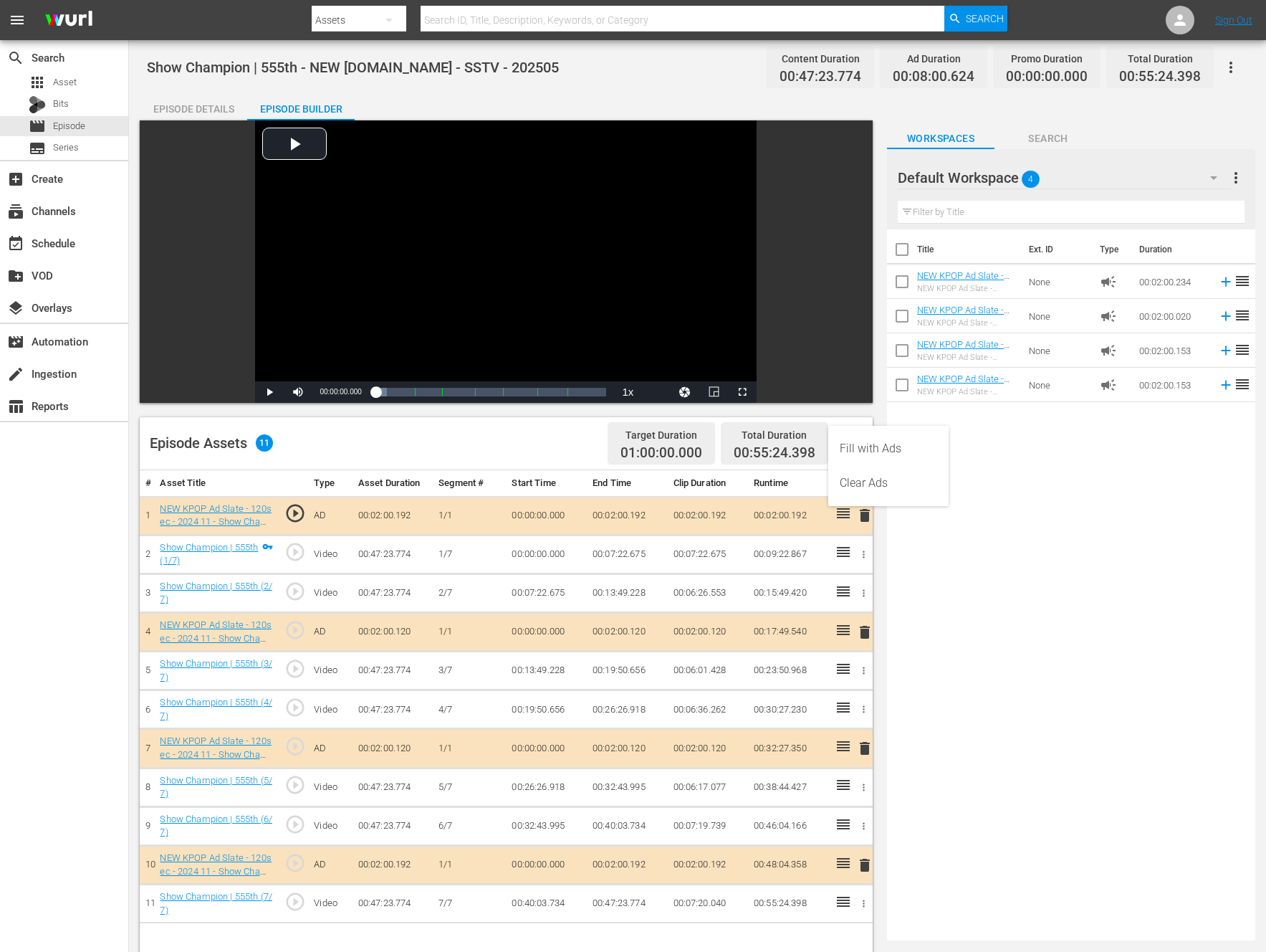
click at [868, 446] on div "Fill with Ads" at bounding box center [889, 448] width 97 height 34
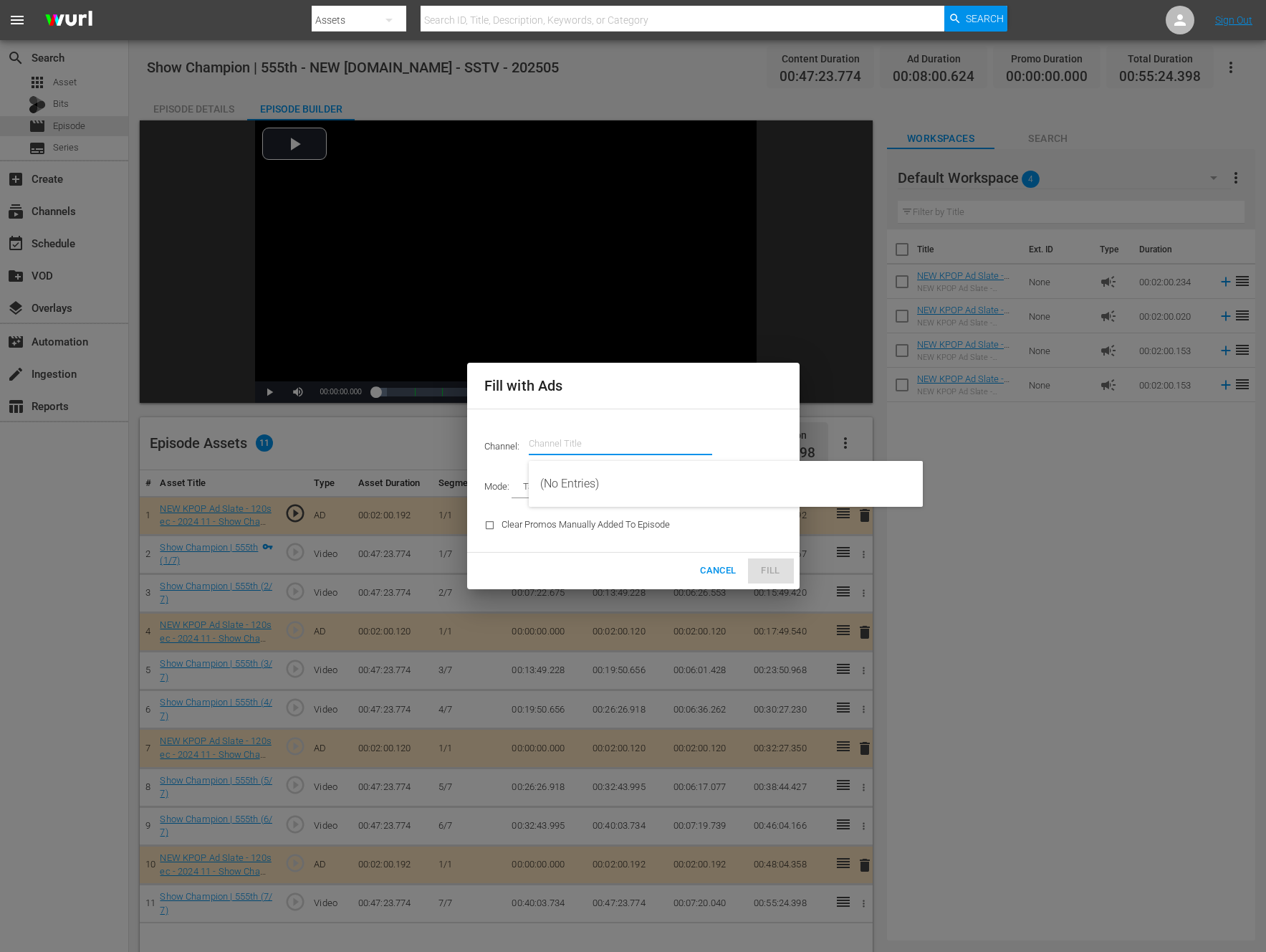
click at [651, 438] on input "text" at bounding box center [620, 443] width 184 height 34
click at [651, 438] on input "new kpo" at bounding box center [620, 443] width 184 height 34
type input "new kpo"
click at [627, 591] on div "Fill with Ads Channel: Channel Title new kpo Mode: Target Duration TARGET_DURAT…" at bounding box center [633, 476] width 1266 height 952
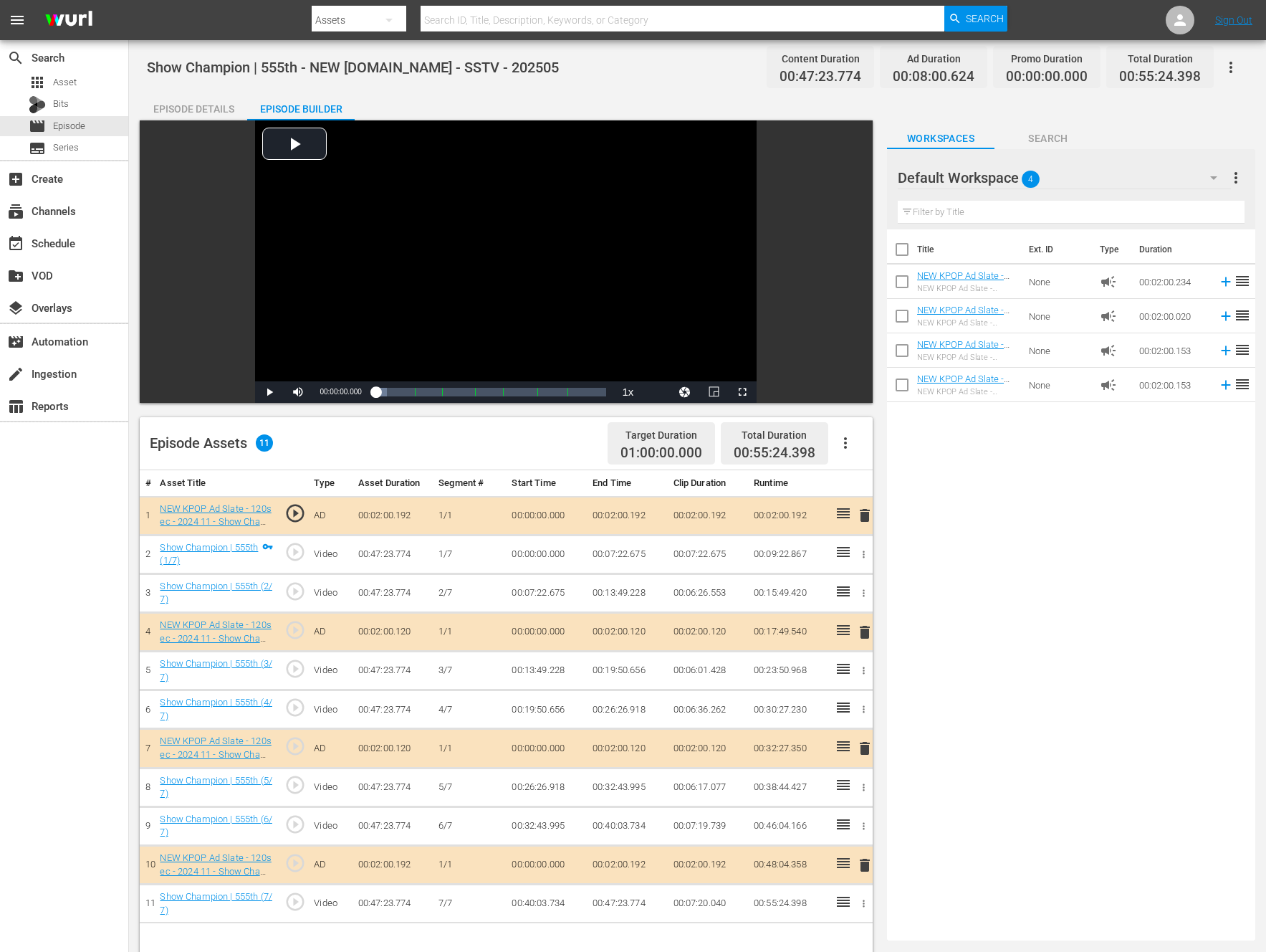
click at [842, 443] on icon "button" at bounding box center [846, 443] width 17 height 17
click at [903, 445] on div "Fill with Ads" at bounding box center [889, 448] width 97 height 34
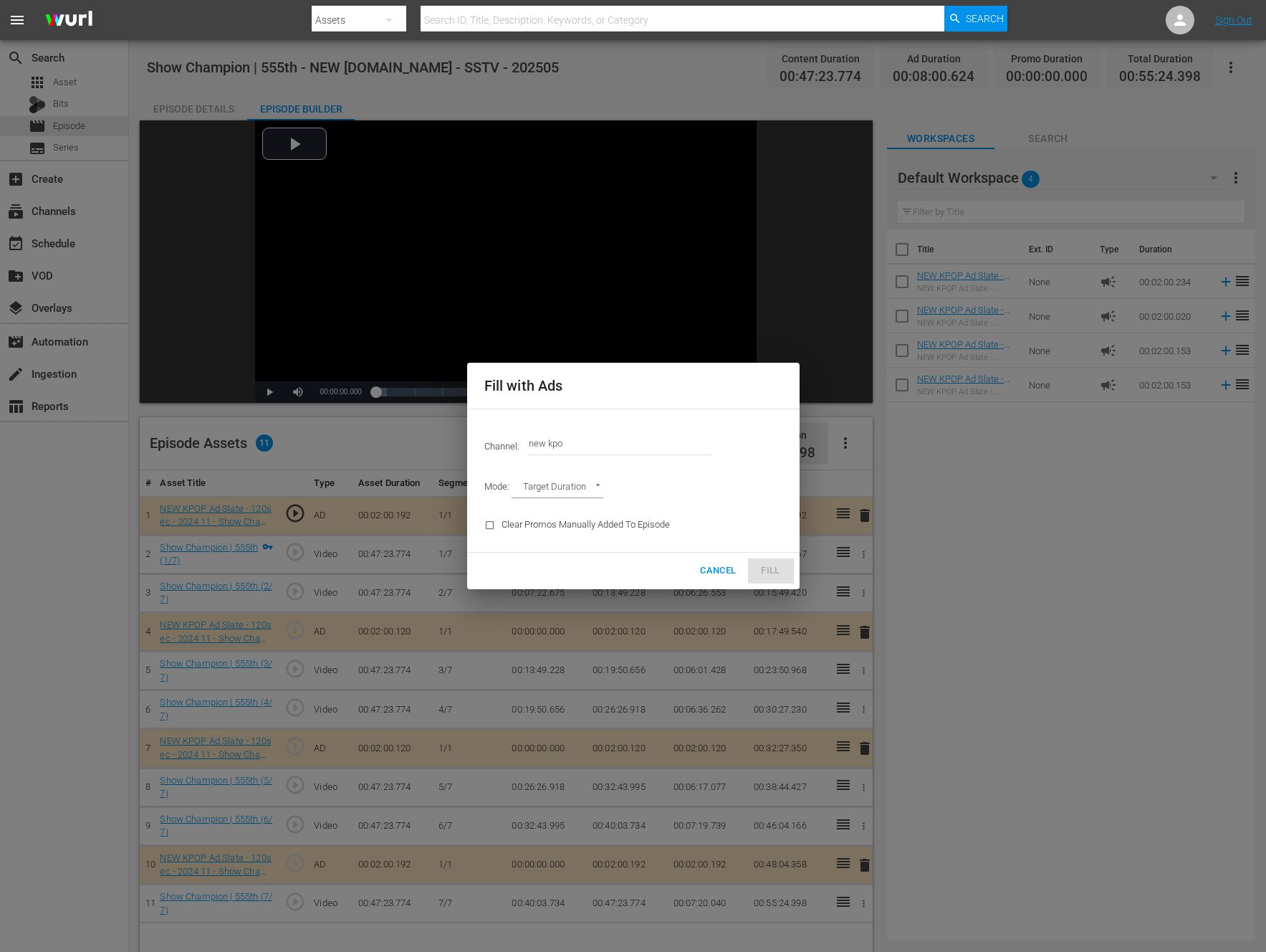
click at [642, 446] on input "new kpo" at bounding box center [620, 443] width 184 height 34
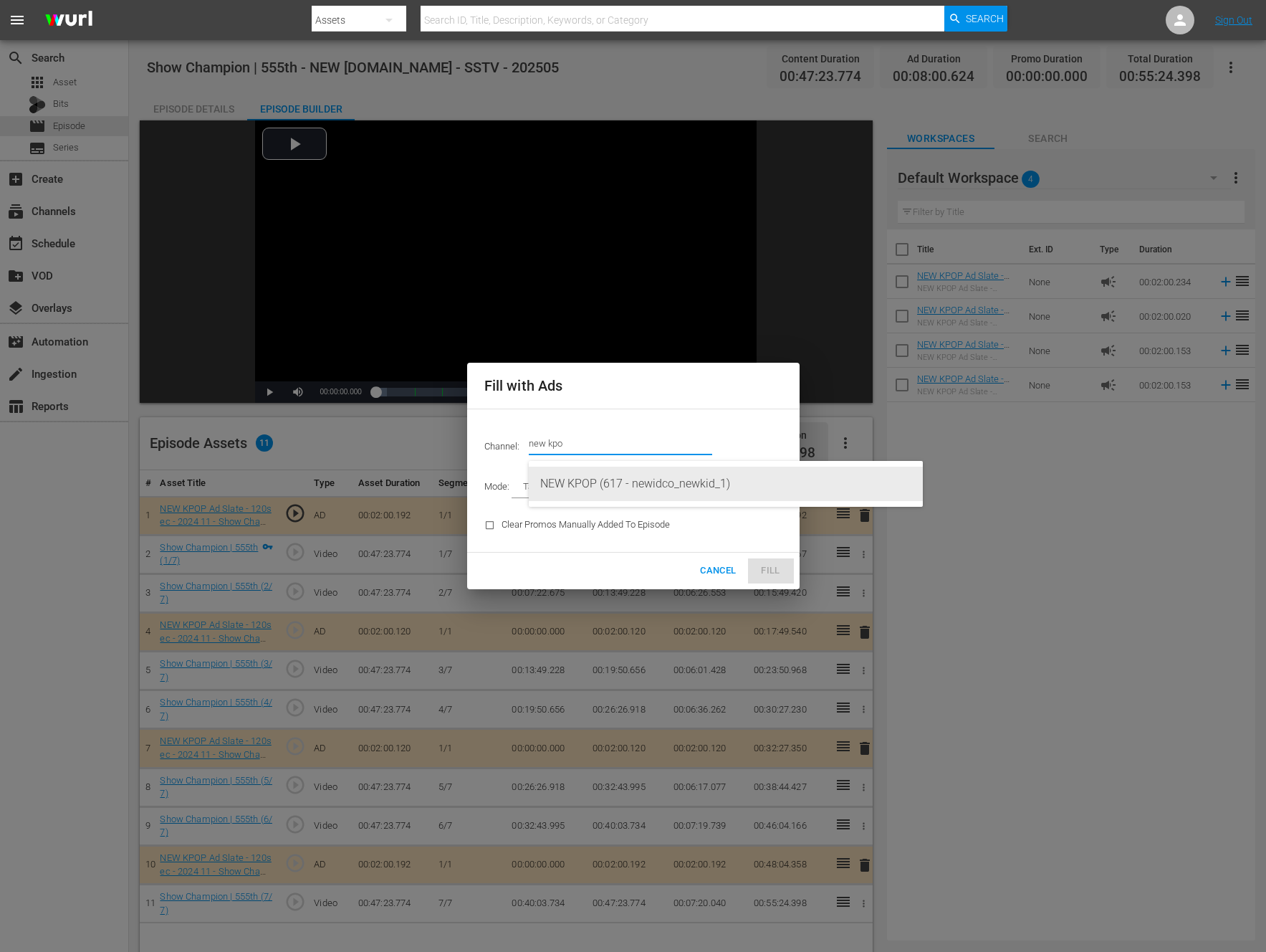
click at [603, 478] on div "NEW KPOP (617 - newidco_newkid_1)" at bounding box center [726, 483] width 371 height 34
type input "NEW KPOP (617)"
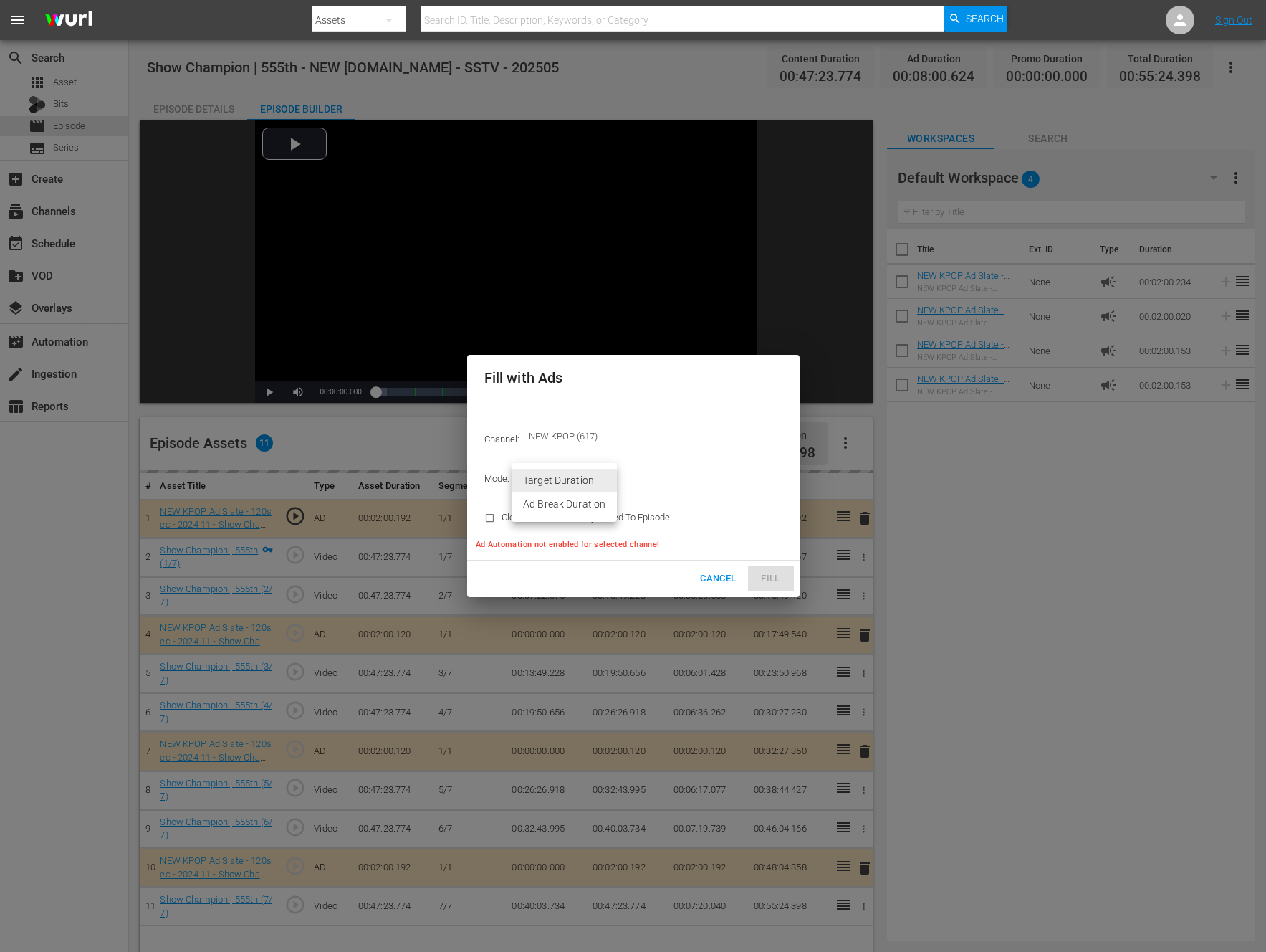
click at [603, 478] on body "menu Search By Assets Search ID, Title, Description, Keywords, or Category Sear…" at bounding box center [633, 476] width 1266 height 952
click at [577, 509] on li "Ad Break Duration" at bounding box center [564, 504] width 105 height 24
type input "AD_BREAK_DURATION"
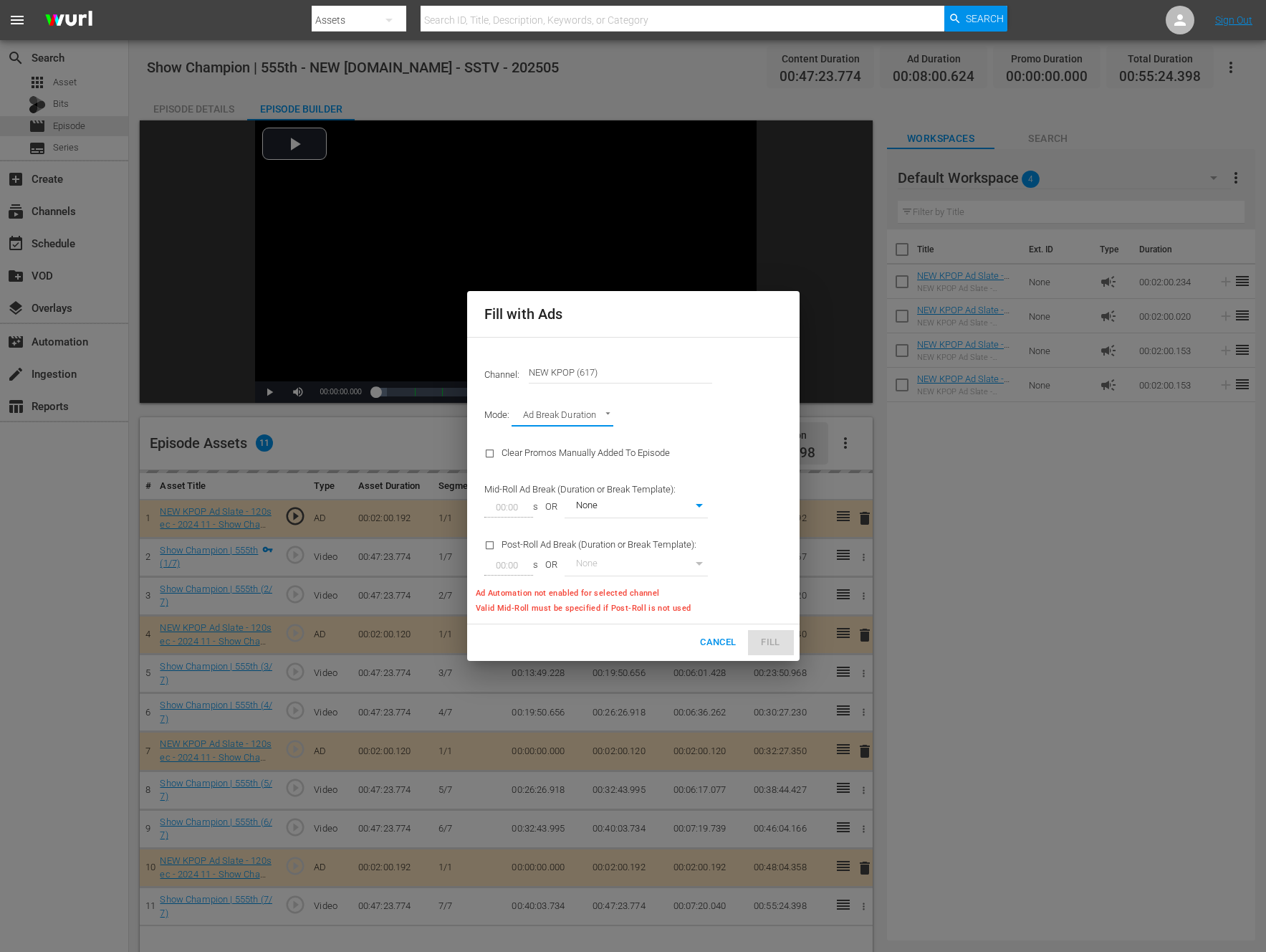
click at [752, 568] on div "Channel: Channel Title NEW KPOP (617) Mode: Ad Break Duration AD_BREAK_DURATION…" at bounding box center [633, 480] width 332 height 287
type input "0"
click at [752, 568] on div "Channel: Channel Title NEW KPOP (617) Mode: Ad Break Duration AD_BREAK_DURATION…" at bounding box center [633, 480] width 332 height 287
type input "TARGET_DURATION"
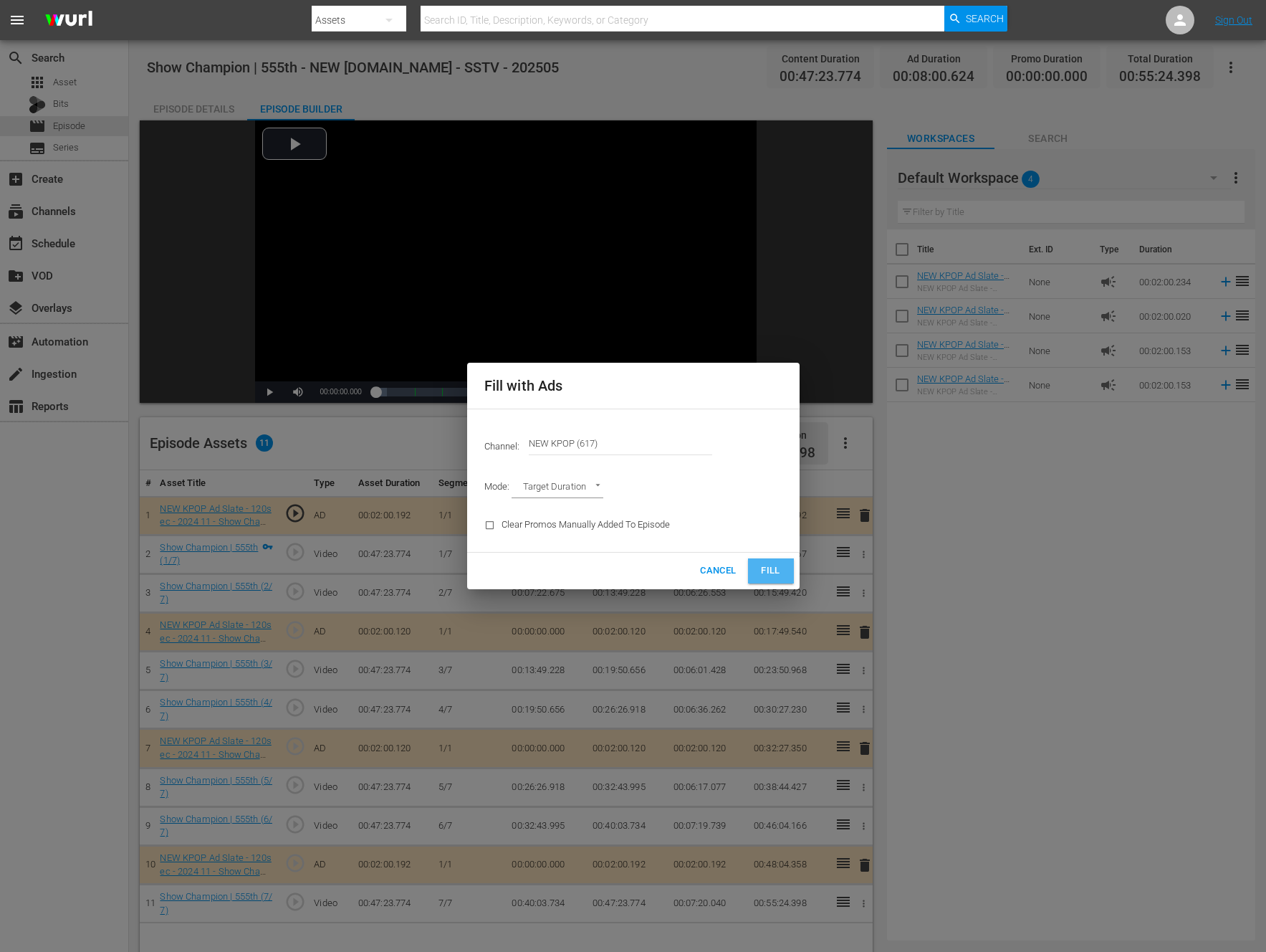
click at [752, 568] on button "Fill" at bounding box center [770, 570] width 46 height 25
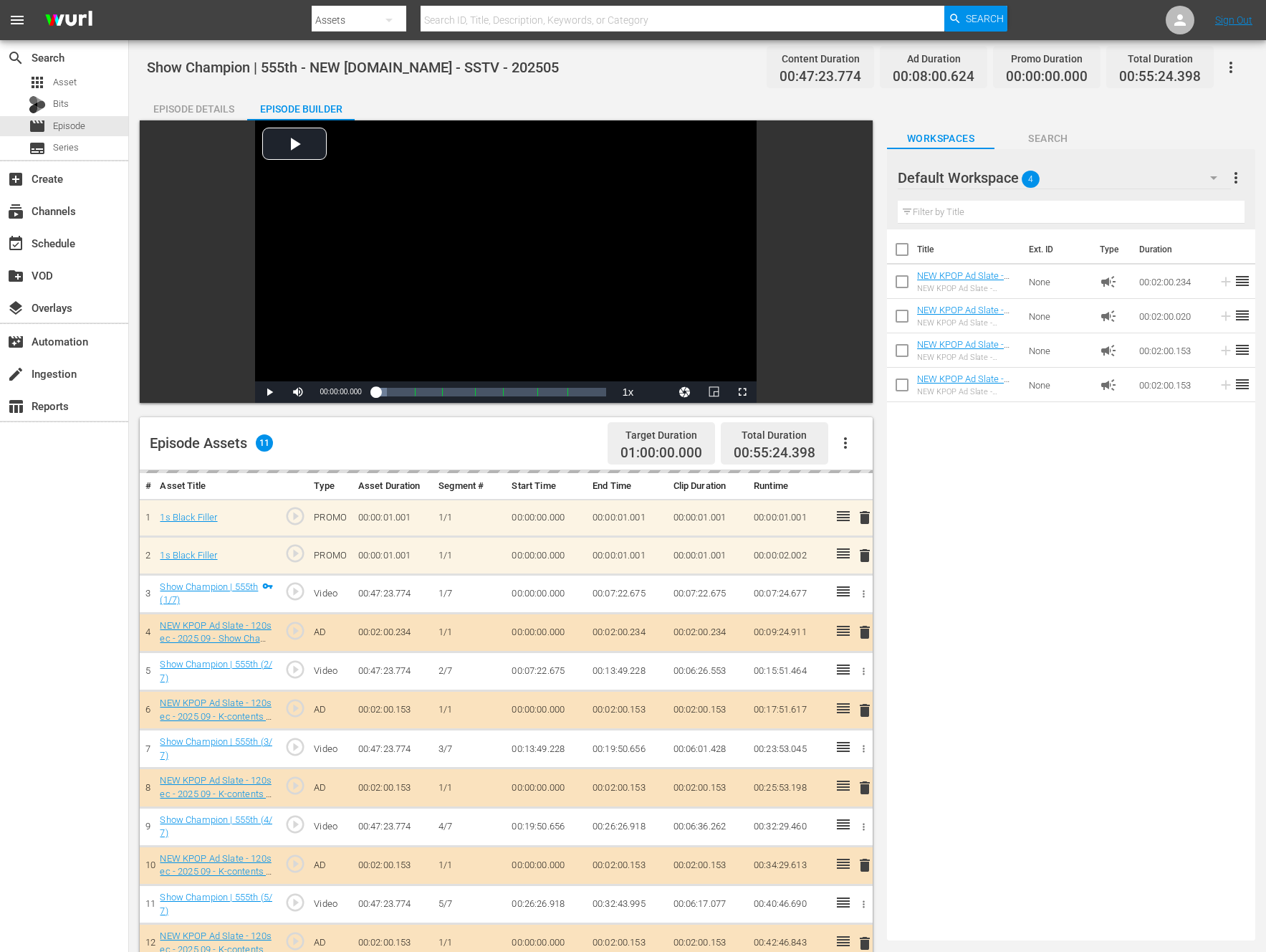
click at [849, 441] on icon "button" at bounding box center [846, 443] width 17 height 17
click at [1048, 564] on div "Title Ext. ID Type Duration NEW KPOP Ad Slate - 120sec - 2025 09 - Show Champio…" at bounding box center [1072, 582] width 369 height 705
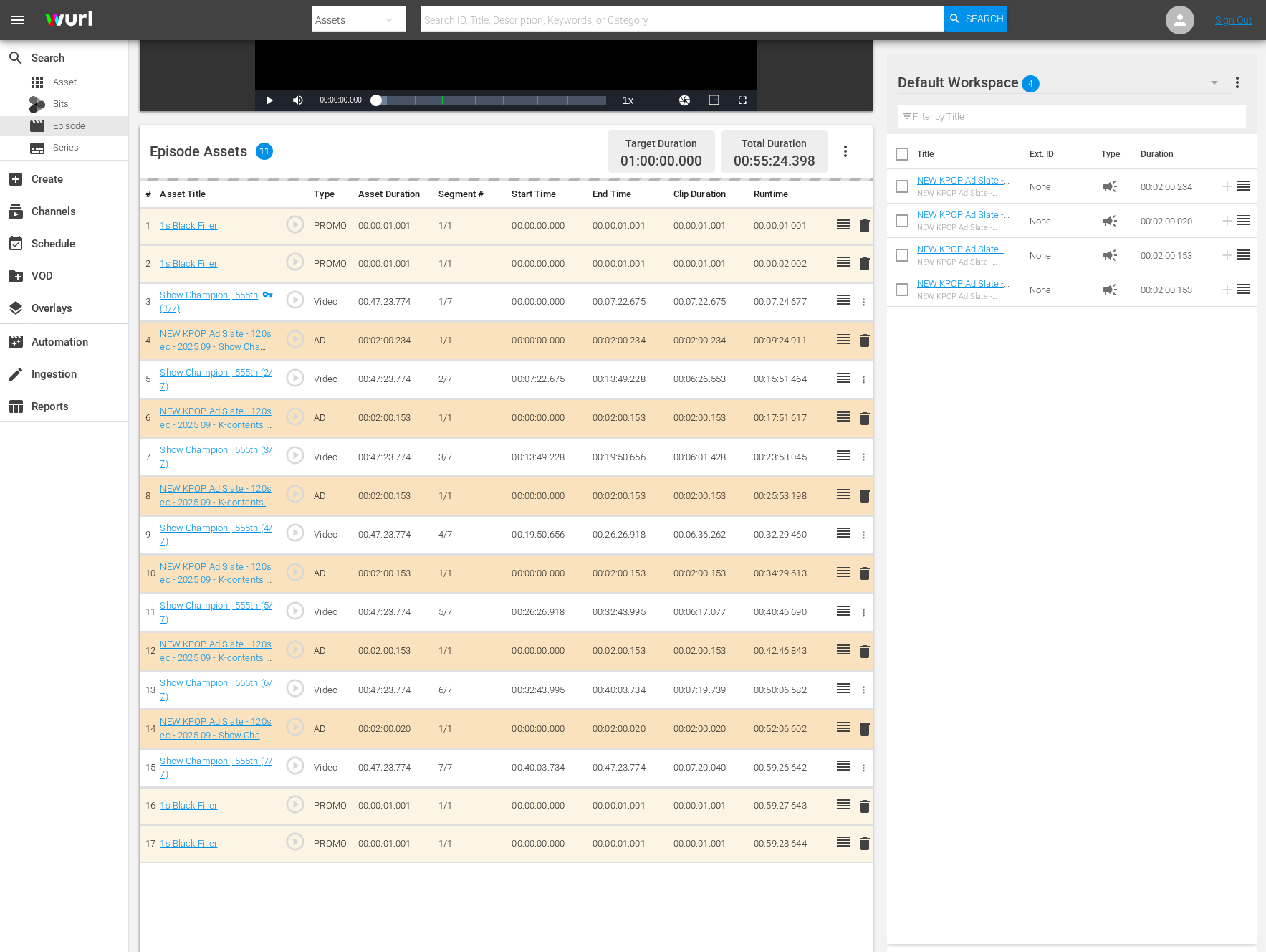
scroll to position [123, 0]
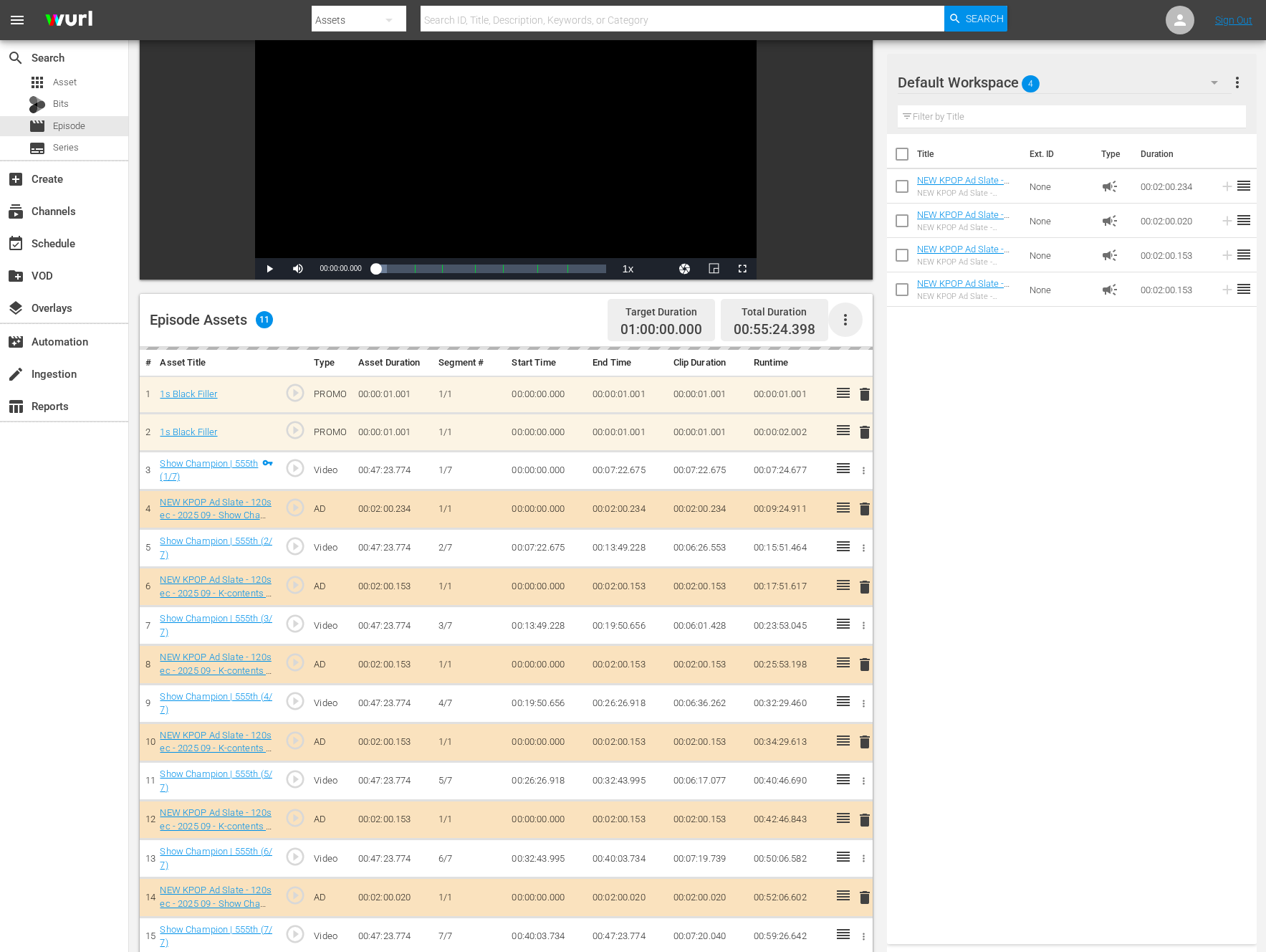
click at [839, 319] on icon "button" at bounding box center [846, 320] width 17 height 17
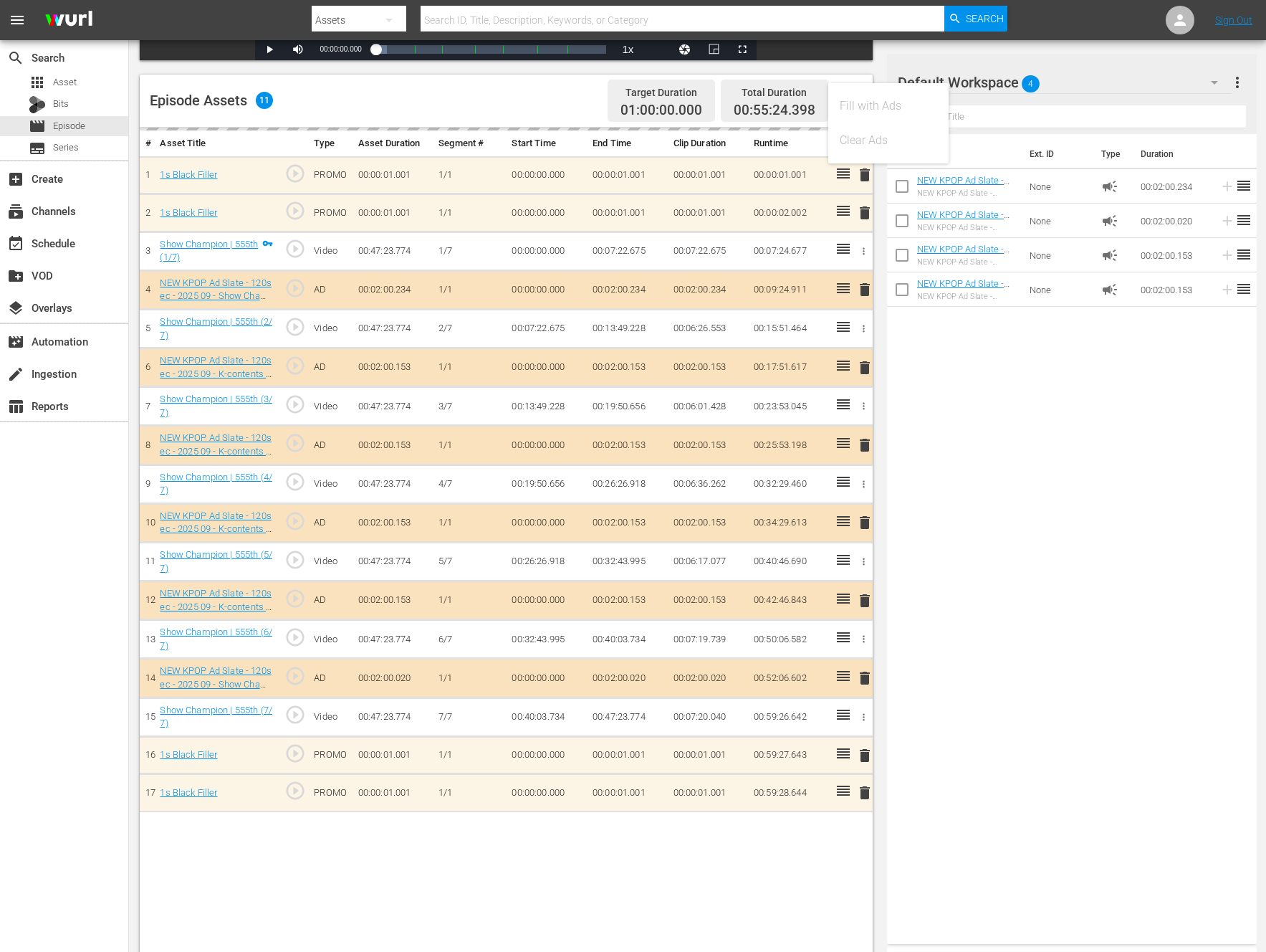
scroll to position [244, 0]
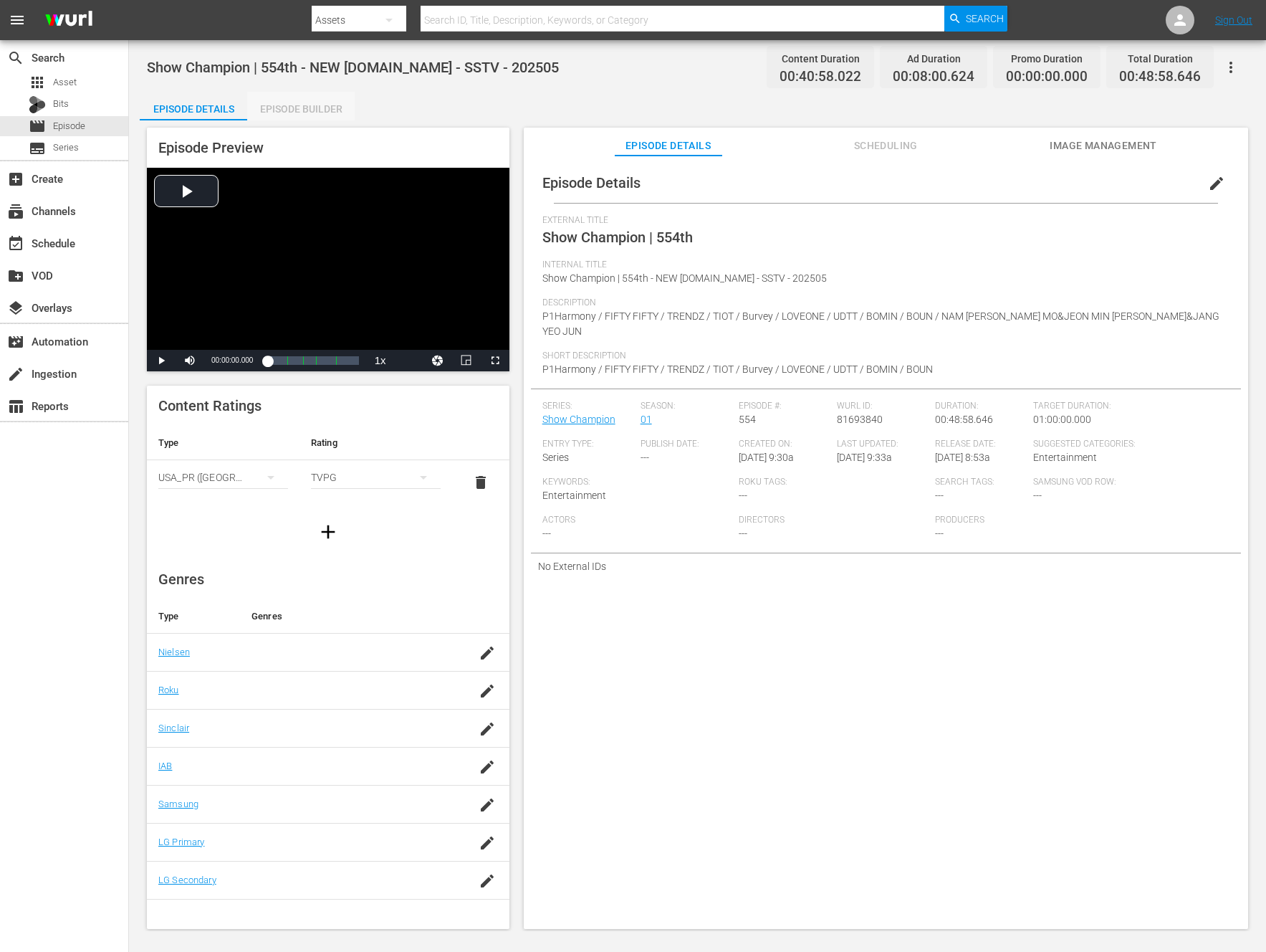
click at [332, 115] on div "Episode Builder" at bounding box center [301, 108] width 107 height 34
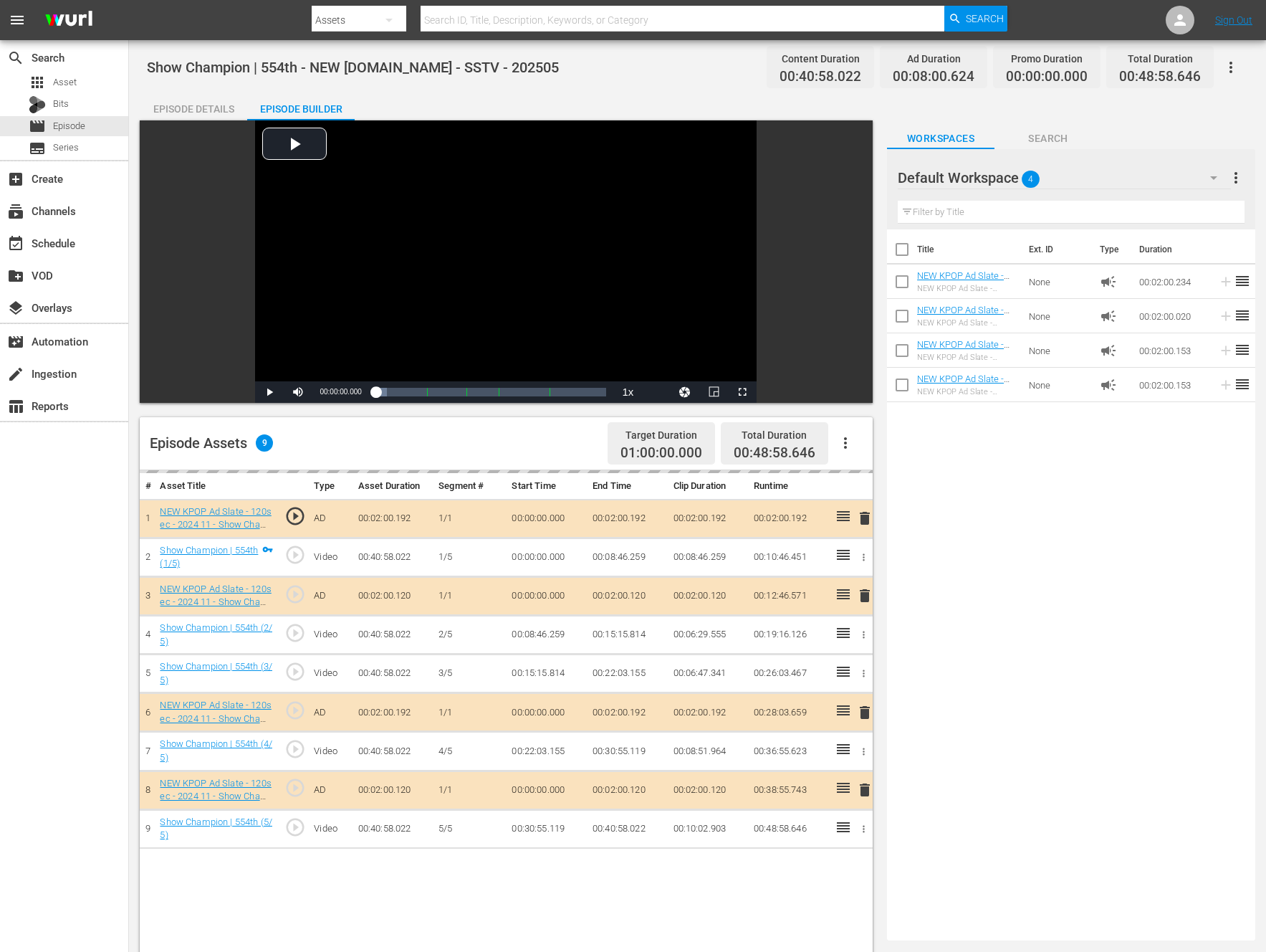
click at [845, 432] on button "button" at bounding box center [845, 443] width 34 height 34
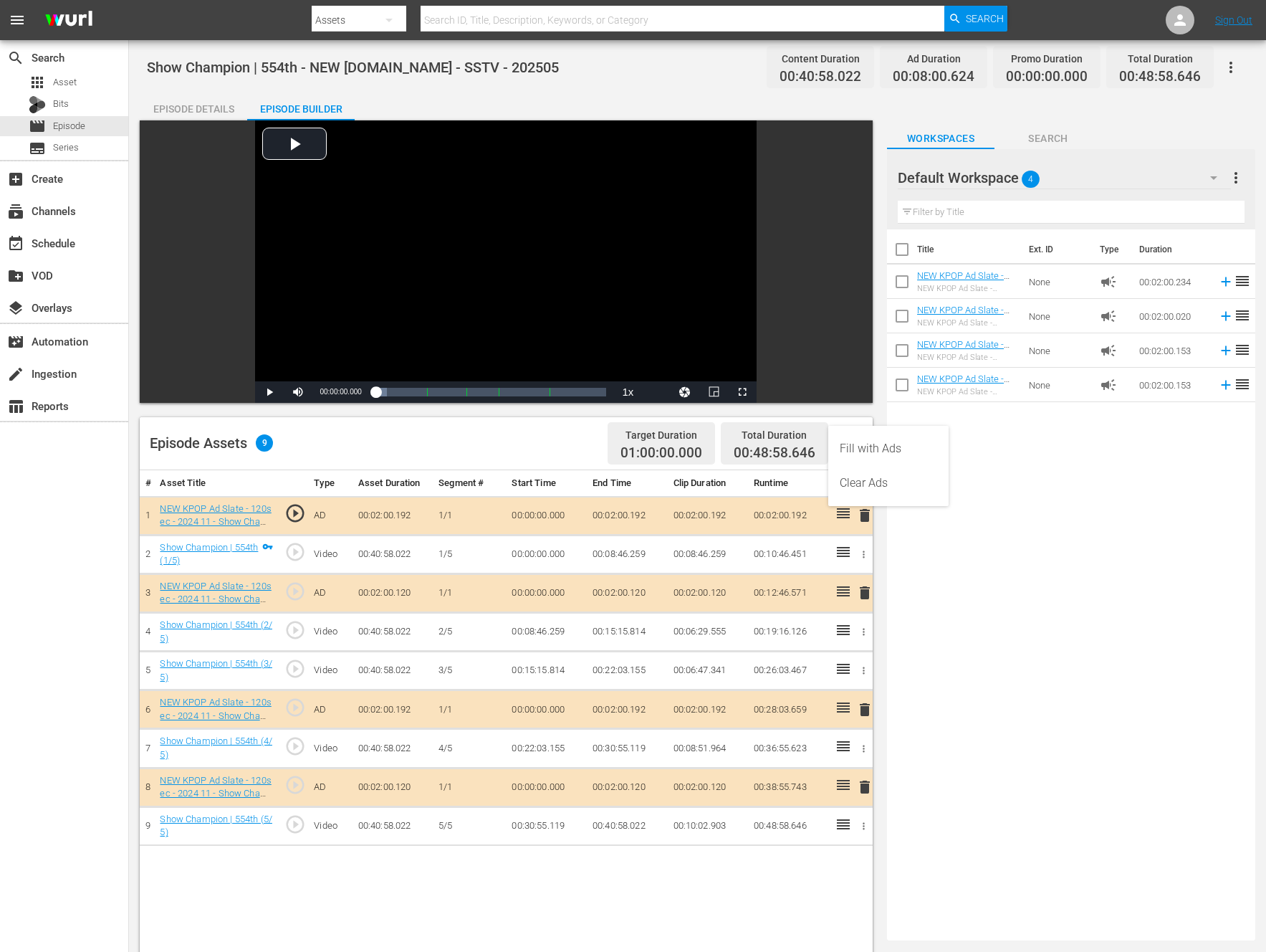
click at [1086, 555] on div "Title Ext. ID Type Duration NEW KPOP Ad Slate - 120sec - 2025 09 - Show Champio…" at bounding box center [1072, 582] width 369 height 705
click at [847, 443] on icon "button" at bounding box center [846, 443] width 3 height 12
click at [847, 443] on div "Fill with Ads" at bounding box center [889, 448] width 97 height 34
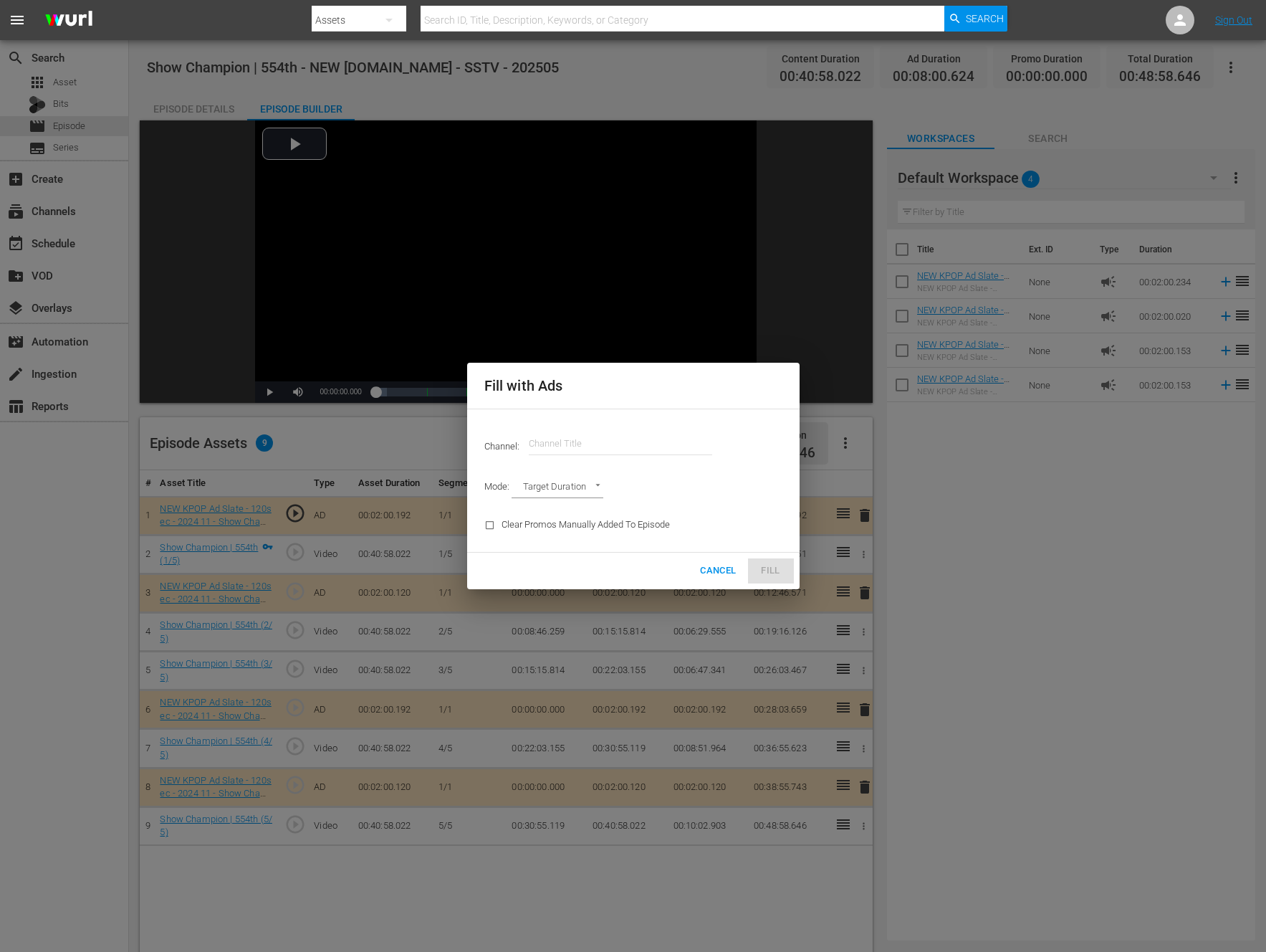
click at [593, 445] on input "text" at bounding box center [620, 443] width 184 height 34
click at [617, 436] on input "new kpo" at bounding box center [620, 443] width 184 height 34
click at [572, 447] on input "new kpo" at bounding box center [620, 443] width 184 height 34
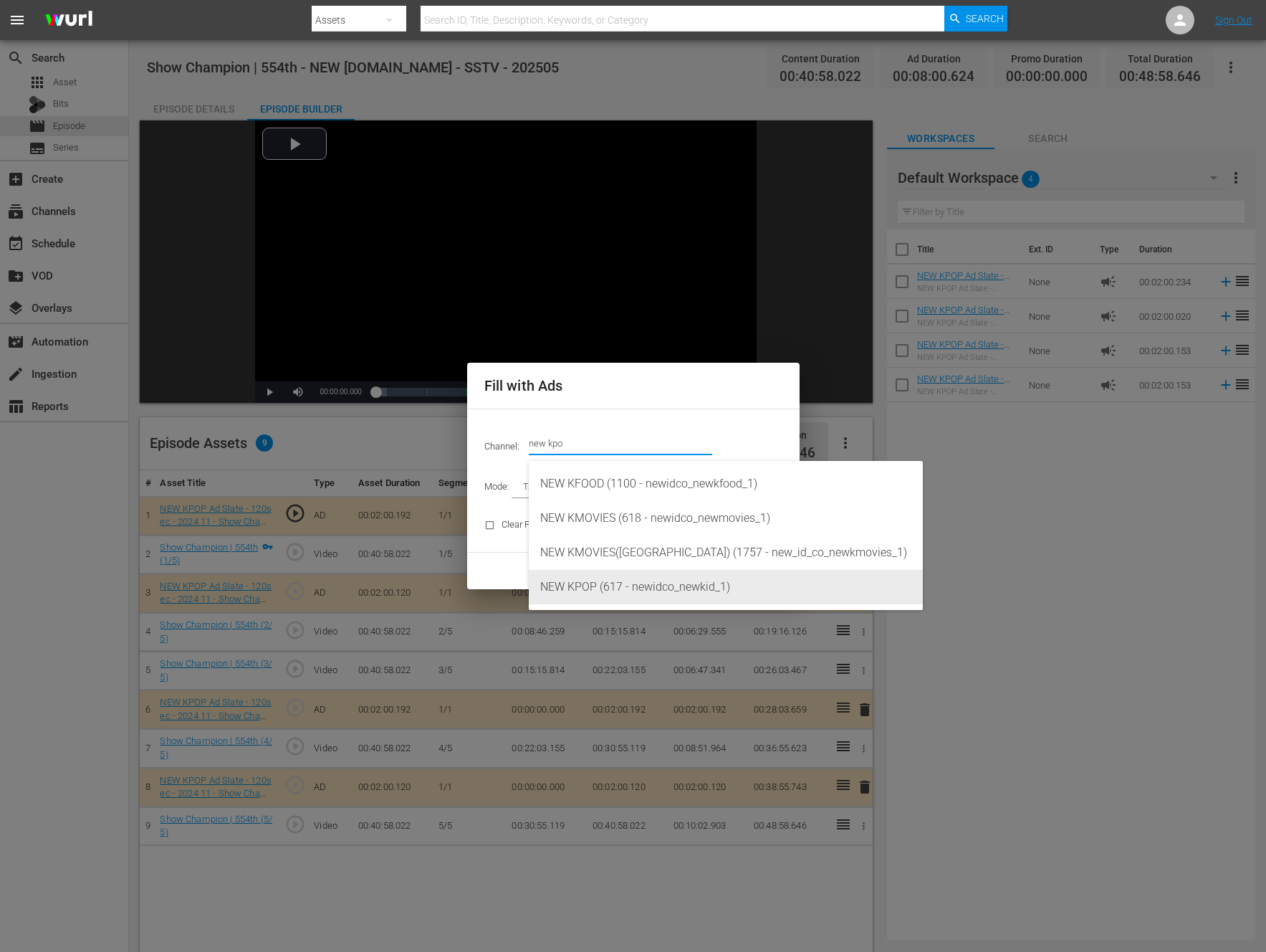
click at [586, 580] on div "NEW KPOP (617 - newidco_newkid_1)" at bounding box center [726, 586] width 371 height 34
type input "NEW KPOP (617)"
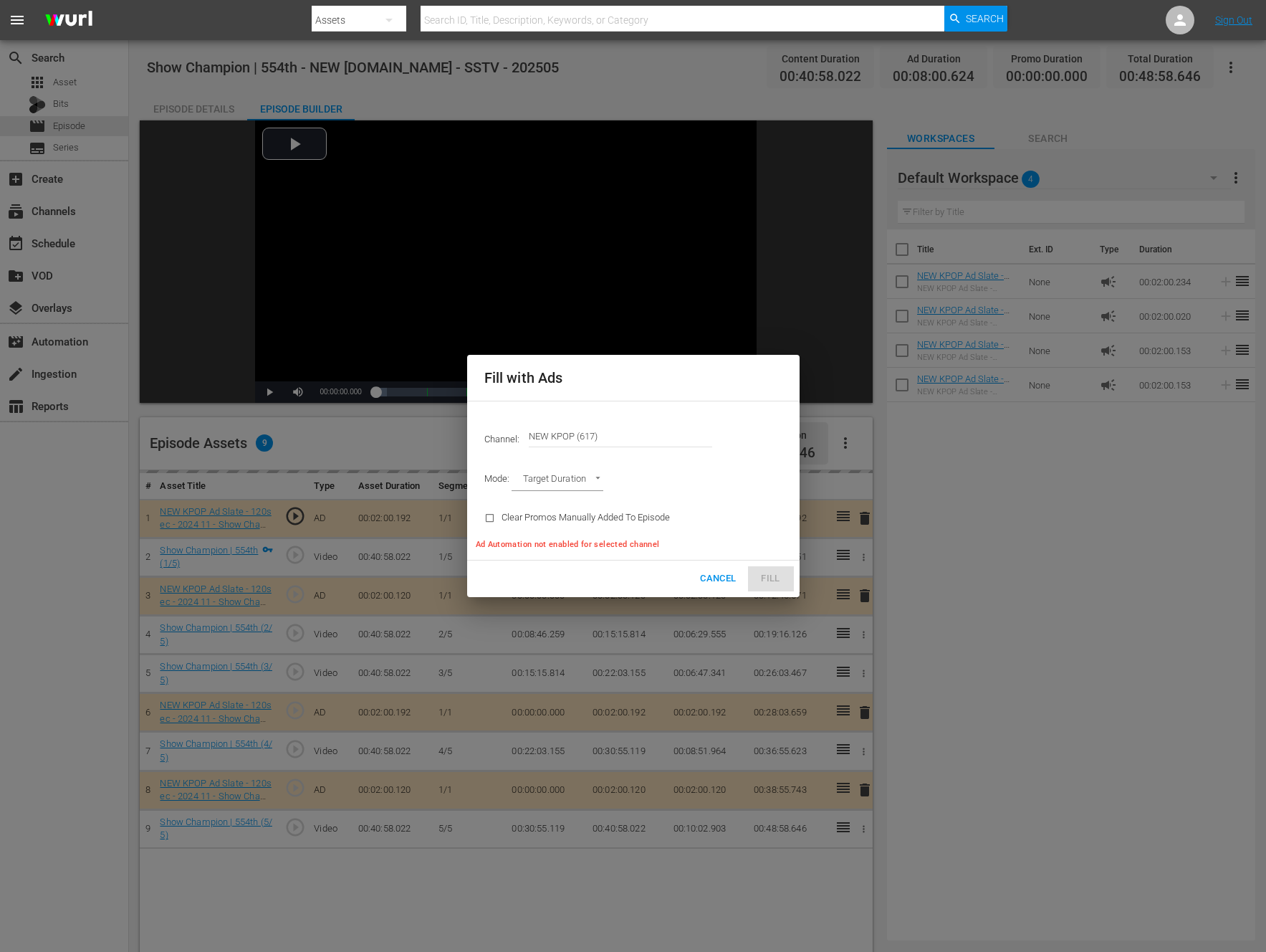
click at [573, 483] on body "menu Search By Assets Search ID, Title, Description, Keywords, or Category Sear…" at bounding box center [633, 476] width 1266 height 952
click at [554, 501] on li "Ad Break Duration" at bounding box center [564, 504] width 105 height 24
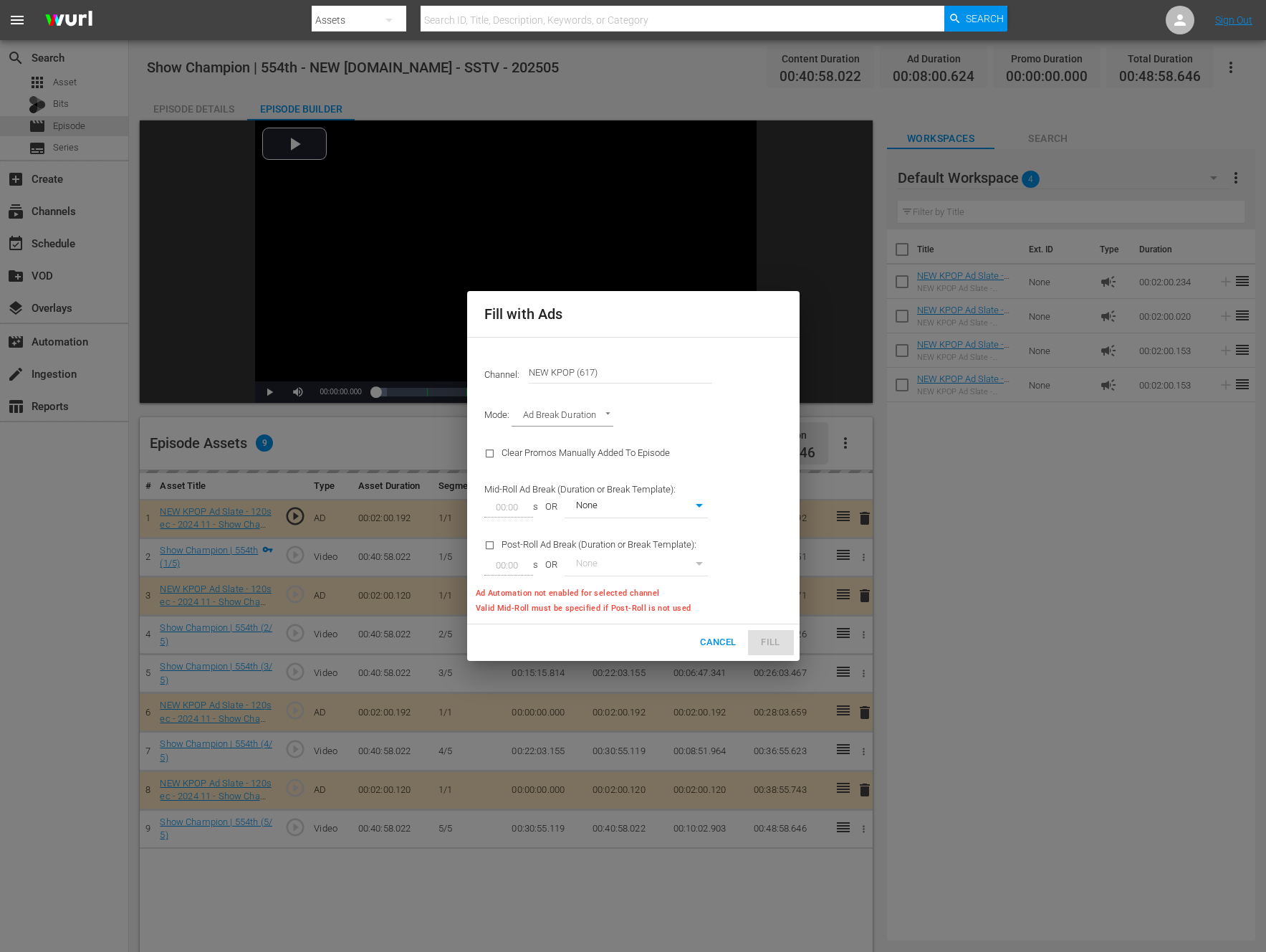
click at [702, 443] on div "Clear Promos Manually Added To Episode" at bounding box center [596, 454] width 241 height 36
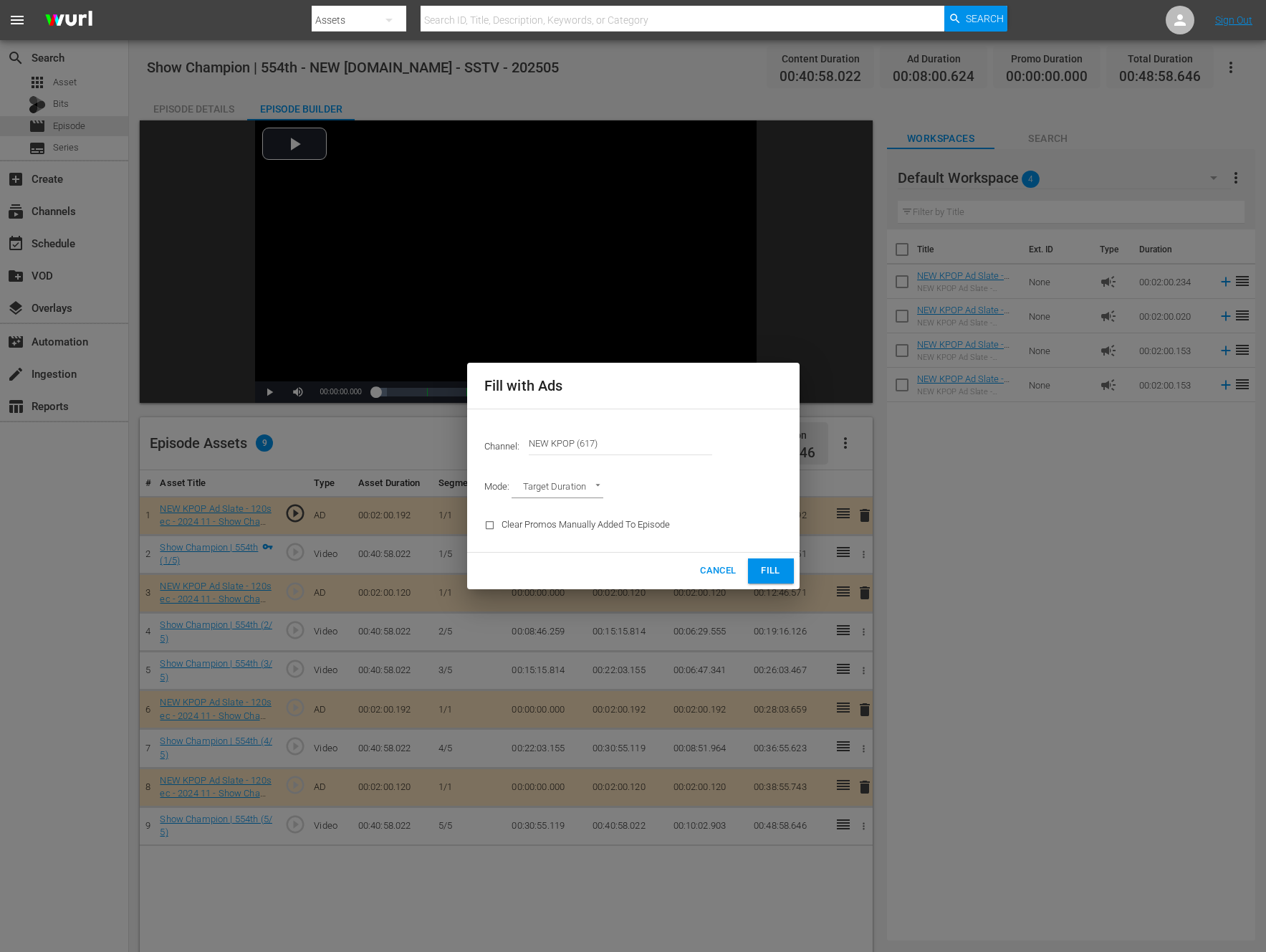
click at [544, 496] on body "menu Search By Assets Search ID, Title, Description, Keywords, or Category Sear…" at bounding box center [633, 476] width 1266 height 952
click at [540, 508] on li "Ad Break Duration" at bounding box center [564, 512] width 105 height 24
type input "AD_BREAK_DURATION"
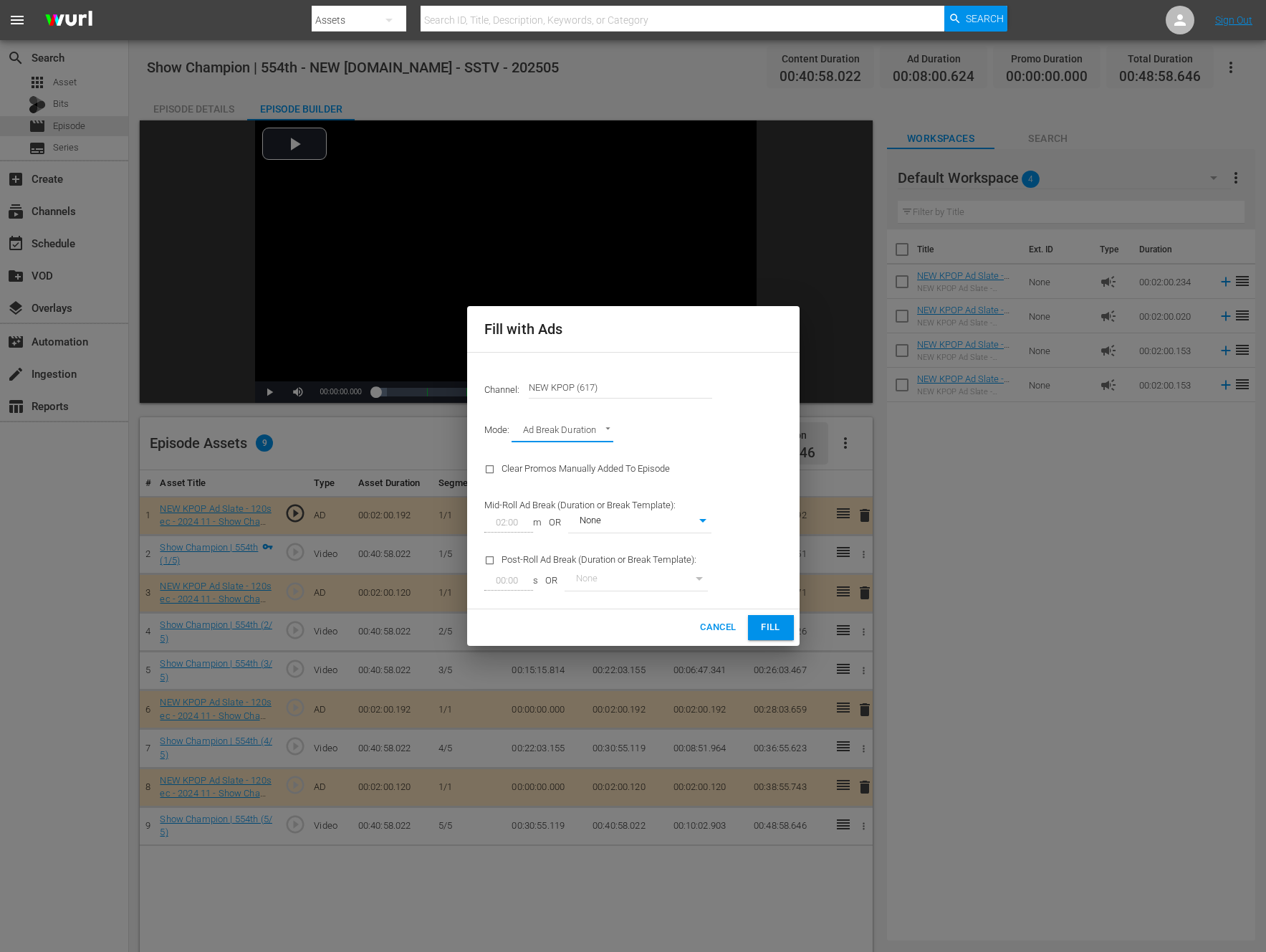
click at [728, 454] on div "Channel: Channel Title NEW KPOP (617) Mode: Ad Break Duration AD_BREAK_DURATION…" at bounding box center [633, 480] width 332 height 258
click at [763, 622] on span "Fill" at bounding box center [771, 627] width 23 height 17
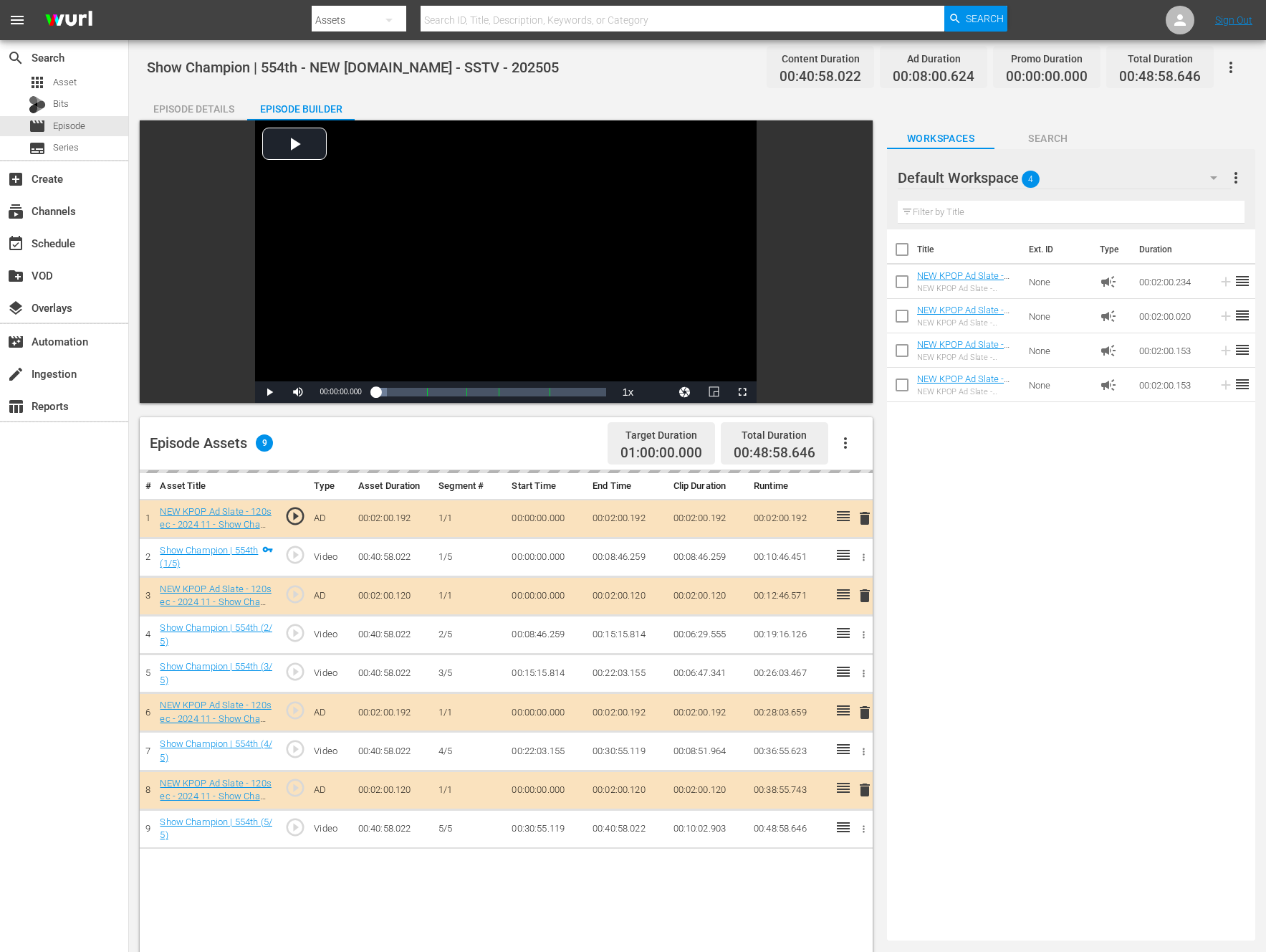
click at [916, 758] on div "Title Ext. ID Type Duration NEW KPOP Ad Slate - 120sec - 2025 09 - Show Champio…" at bounding box center [1072, 582] width 369 height 705
click at [1078, 573] on div "Title Ext. ID Type Duration NEW KPOP Ad Slate - 120sec - 2025 09 - Show Champio…" at bounding box center [1072, 582] width 369 height 705
click at [1067, 575] on div "Title Ext. ID Type Duration NEW KPOP Ad Slate - 120sec - 2025 09 - Show Champio…" at bounding box center [1072, 582] width 369 height 705
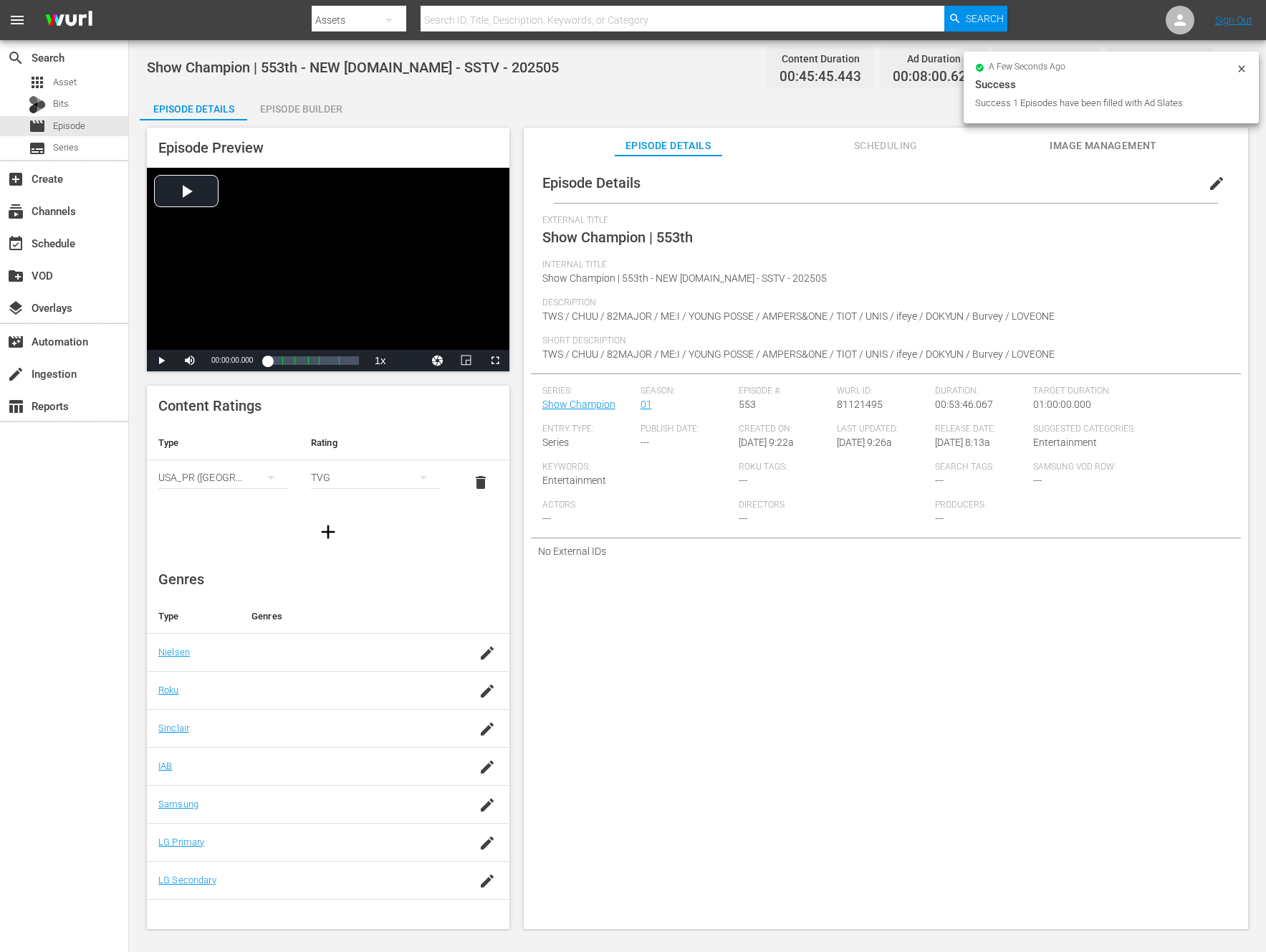
click at [345, 88] on div "Show Champion | 553th - NEW [DOMAIN_NAME] - SSTV - 202505 Content Duration 00:4…" at bounding box center [698, 485] width 1138 height 891
click at [335, 96] on div "Episode Builder" at bounding box center [301, 108] width 107 height 34
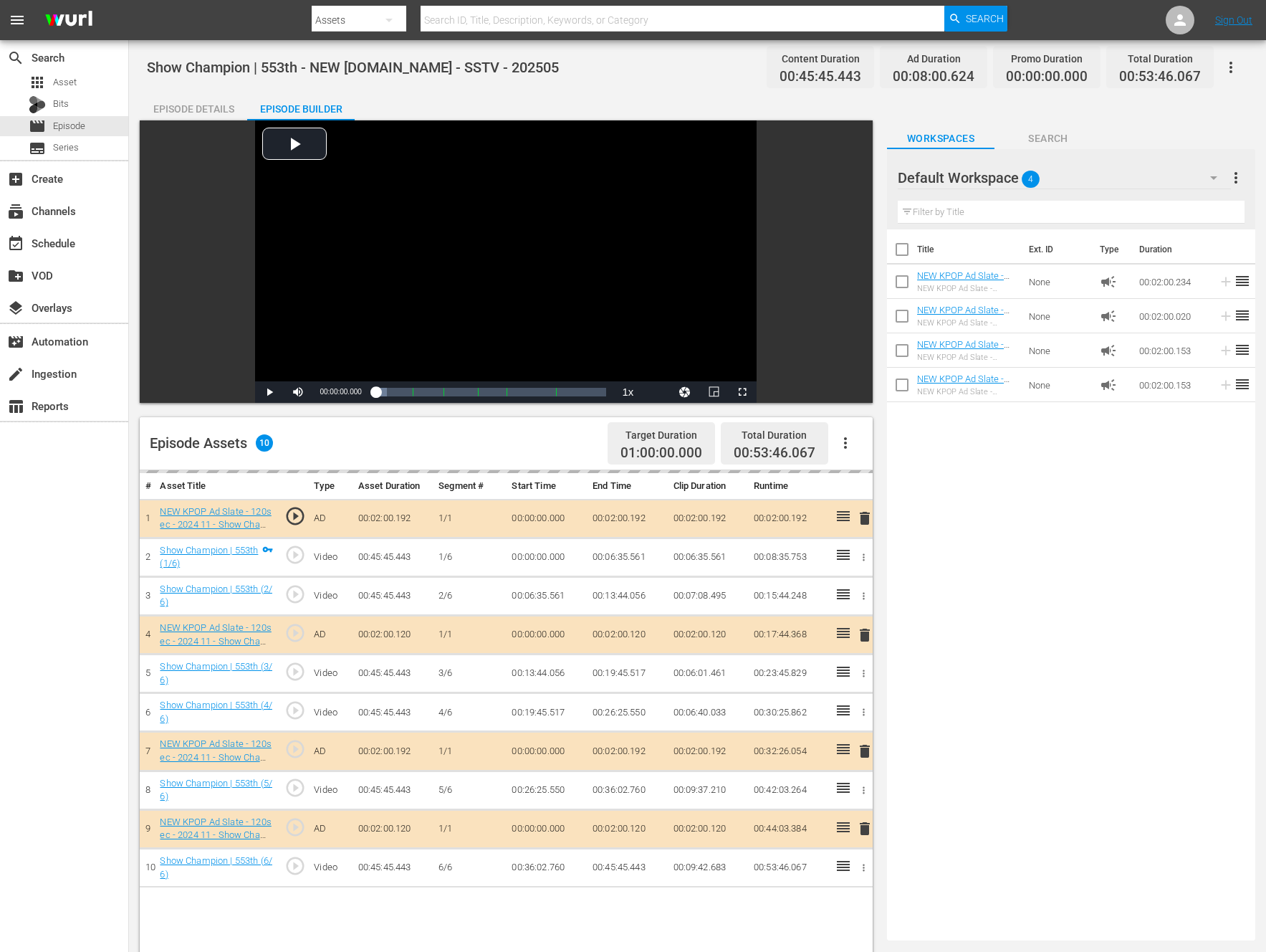
click at [850, 438] on icon "button" at bounding box center [846, 443] width 17 height 17
click at [523, 443] on div "Episode Assets 10 Target Duration 01:00:00.000 Total Duration 00:53:46.067" at bounding box center [506, 443] width 733 height 53
click at [948, 527] on div "Title Ext. ID Type Duration NEW KPOP Ad Slate - 120sec - 2025 09 - Show Champio…" at bounding box center [1072, 582] width 369 height 705
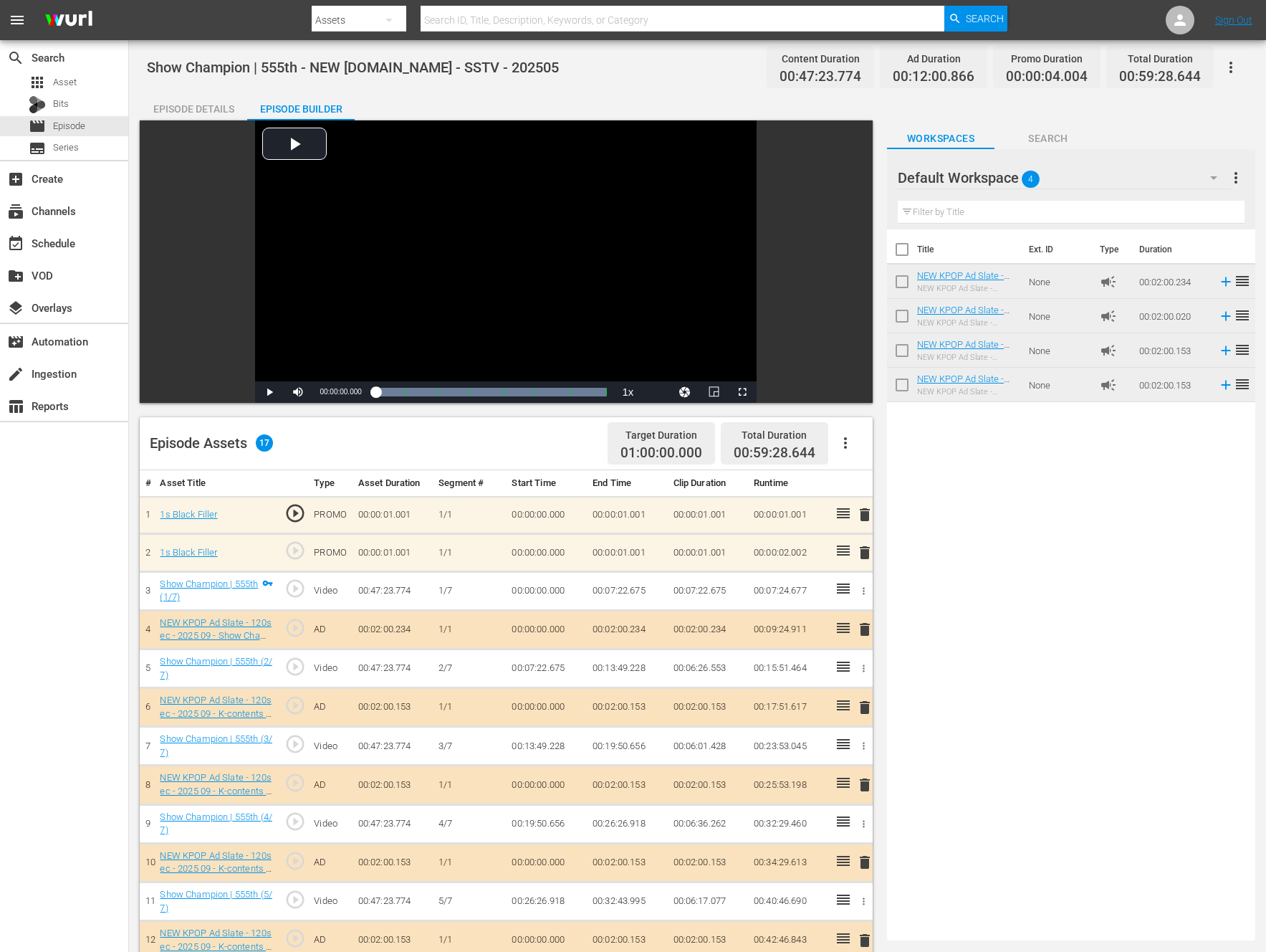
click at [1016, 594] on div "Title Ext. ID Type Duration NEW KPOP Ad Slate - 120sec - 2025 09 - Show Champio…" at bounding box center [1072, 582] width 369 height 705
click at [846, 438] on icon "button" at bounding box center [846, 443] width 3 height 12
click at [898, 445] on div "Fill with Ads" at bounding box center [889, 448] width 97 height 34
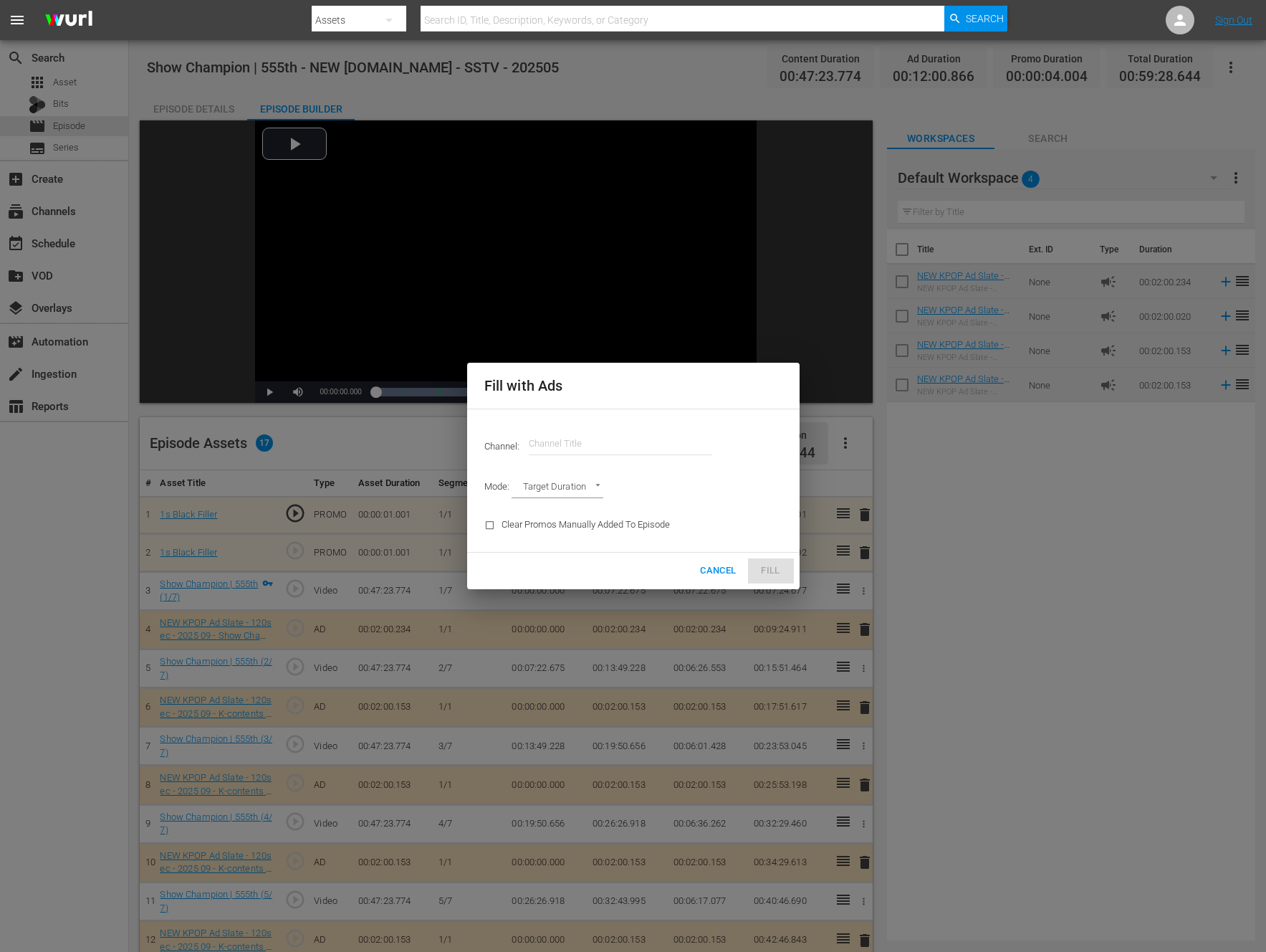
click at [600, 454] on hr at bounding box center [620, 454] width 184 height 1
click at [603, 450] on input "text" at bounding box center [620, 443] width 184 height 34
type input "ㅜ"
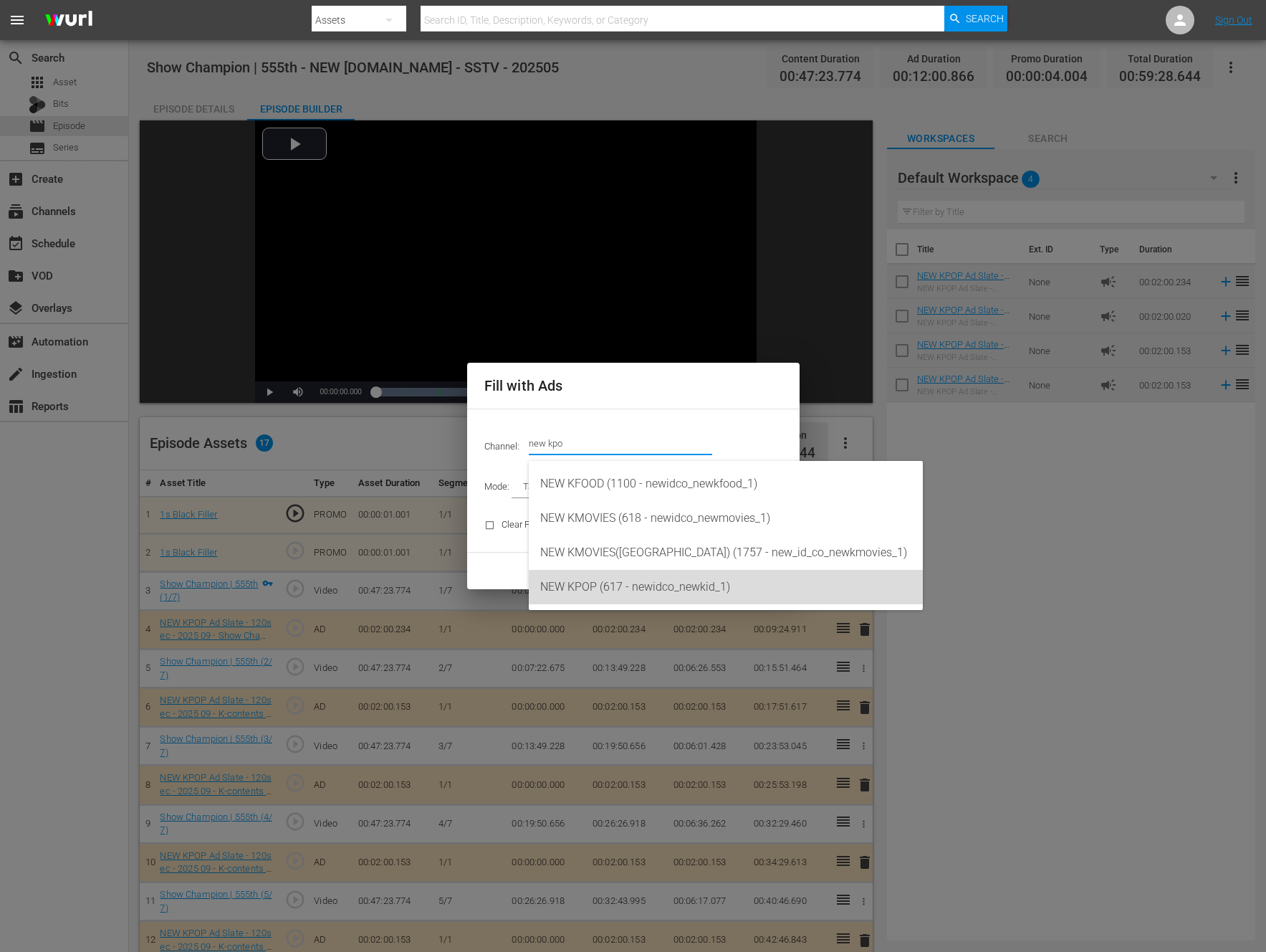
click at [619, 589] on div "NEW KPOP (617 - newidco_newkid_1)" at bounding box center [726, 586] width 371 height 34
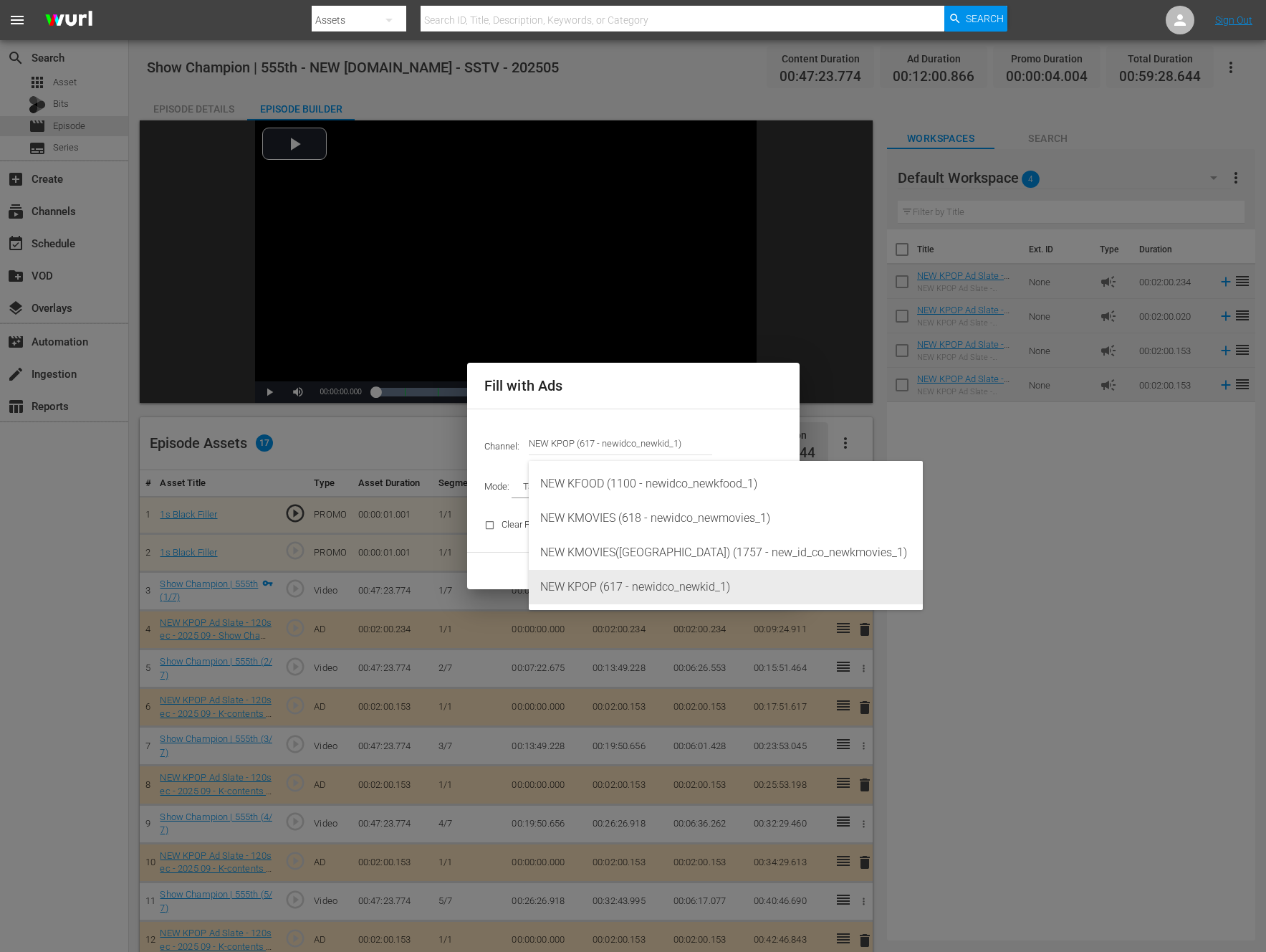
type input "NEW KPOP (617)"
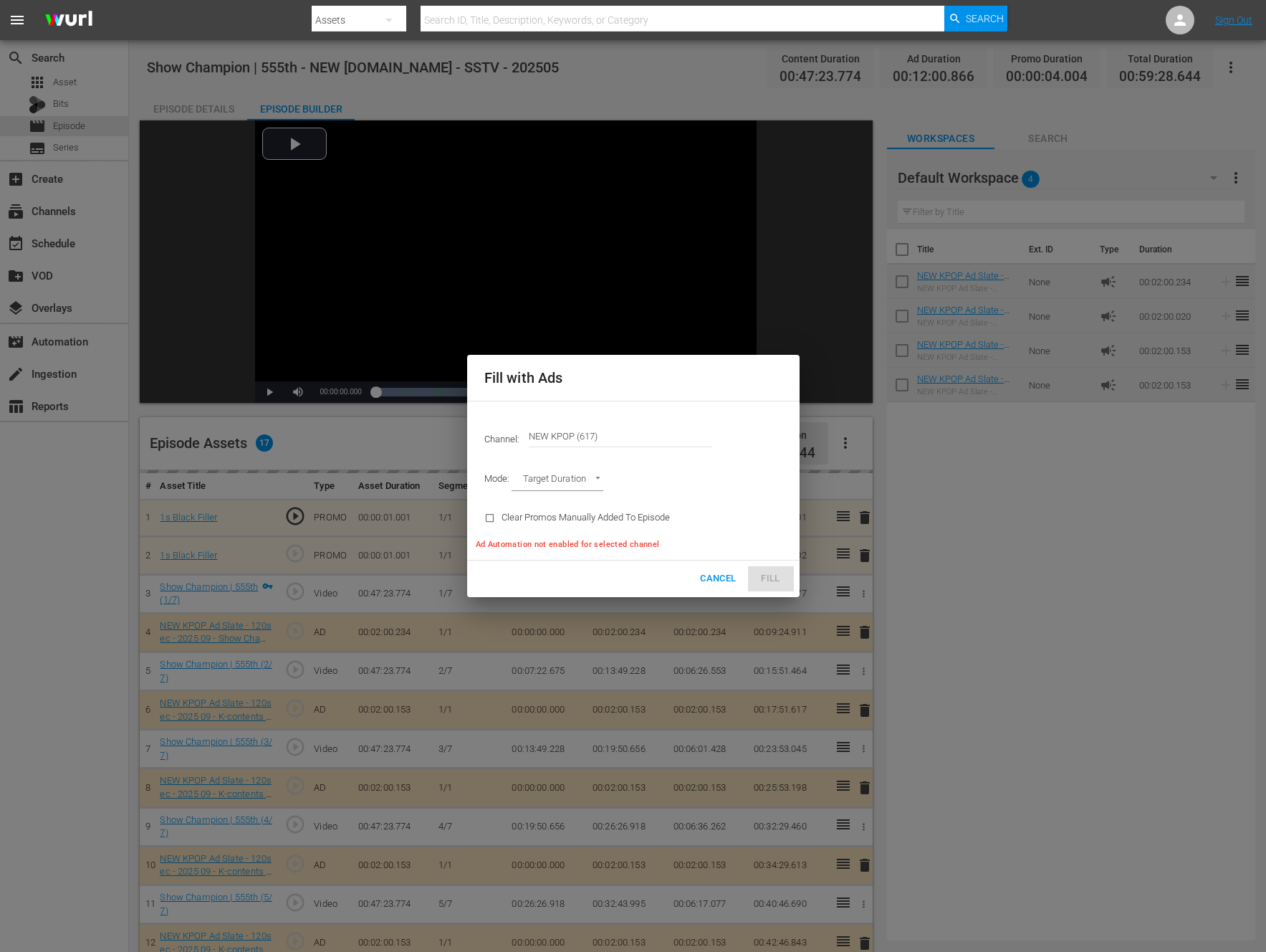
click at [524, 461] on div "Channel: Channel Title NEW KPOP (617)" at bounding box center [633, 435] width 316 height 52
click at [580, 483] on body "menu Search By Assets Search ID, Title, Description, Keywords, or Category Sear…" at bounding box center [633, 476] width 1266 height 952
click at [576, 507] on li "Ad Break Duration" at bounding box center [564, 504] width 105 height 24
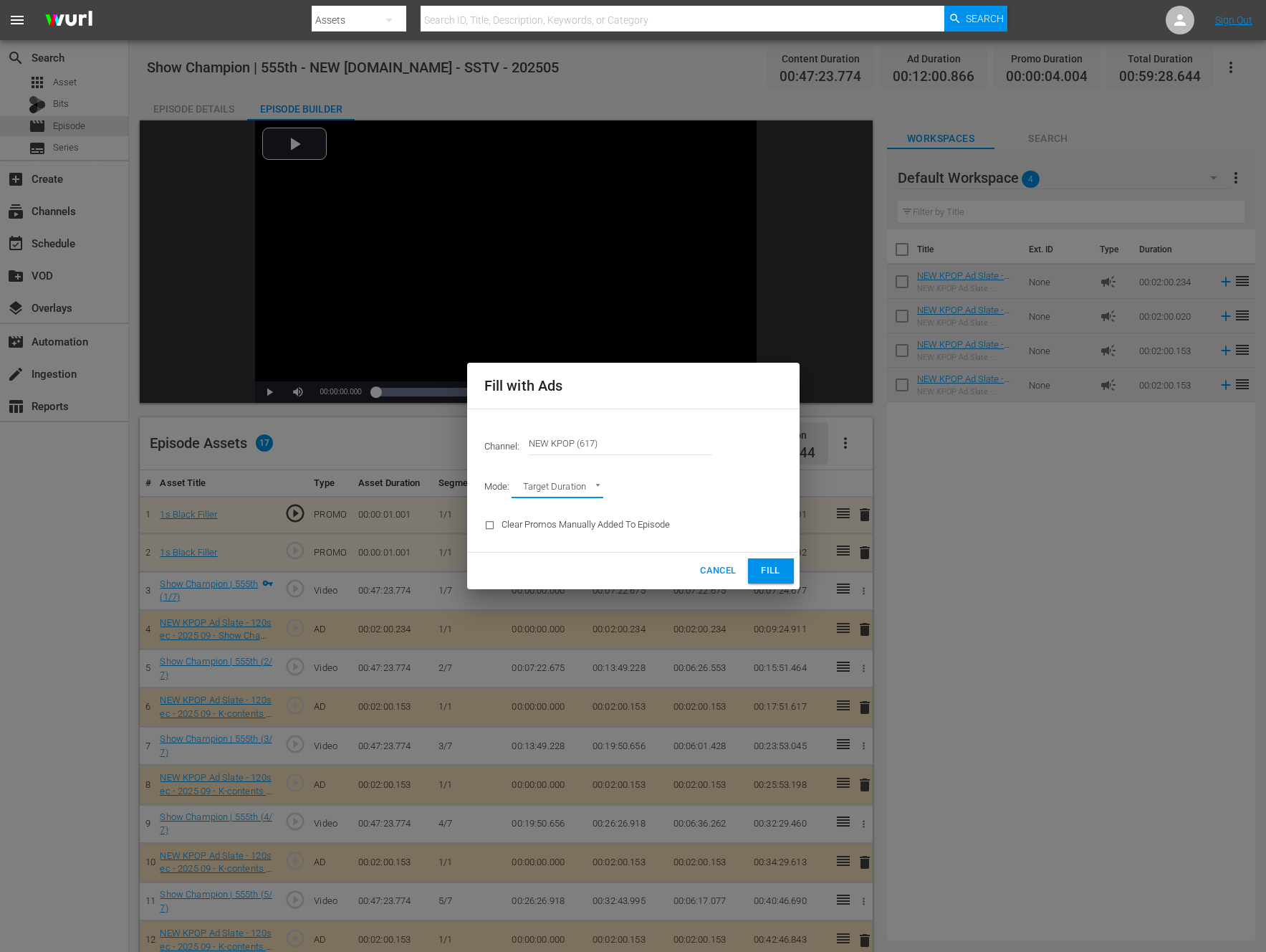
click at [572, 494] on body "menu Search By Assets Search ID, Title, Description, Keywords, or Category Sear…" at bounding box center [633, 476] width 1266 height 952
click at [566, 512] on li "Ad Break Duration" at bounding box center [564, 512] width 105 height 24
type input "AD_BREAK_DURATION"
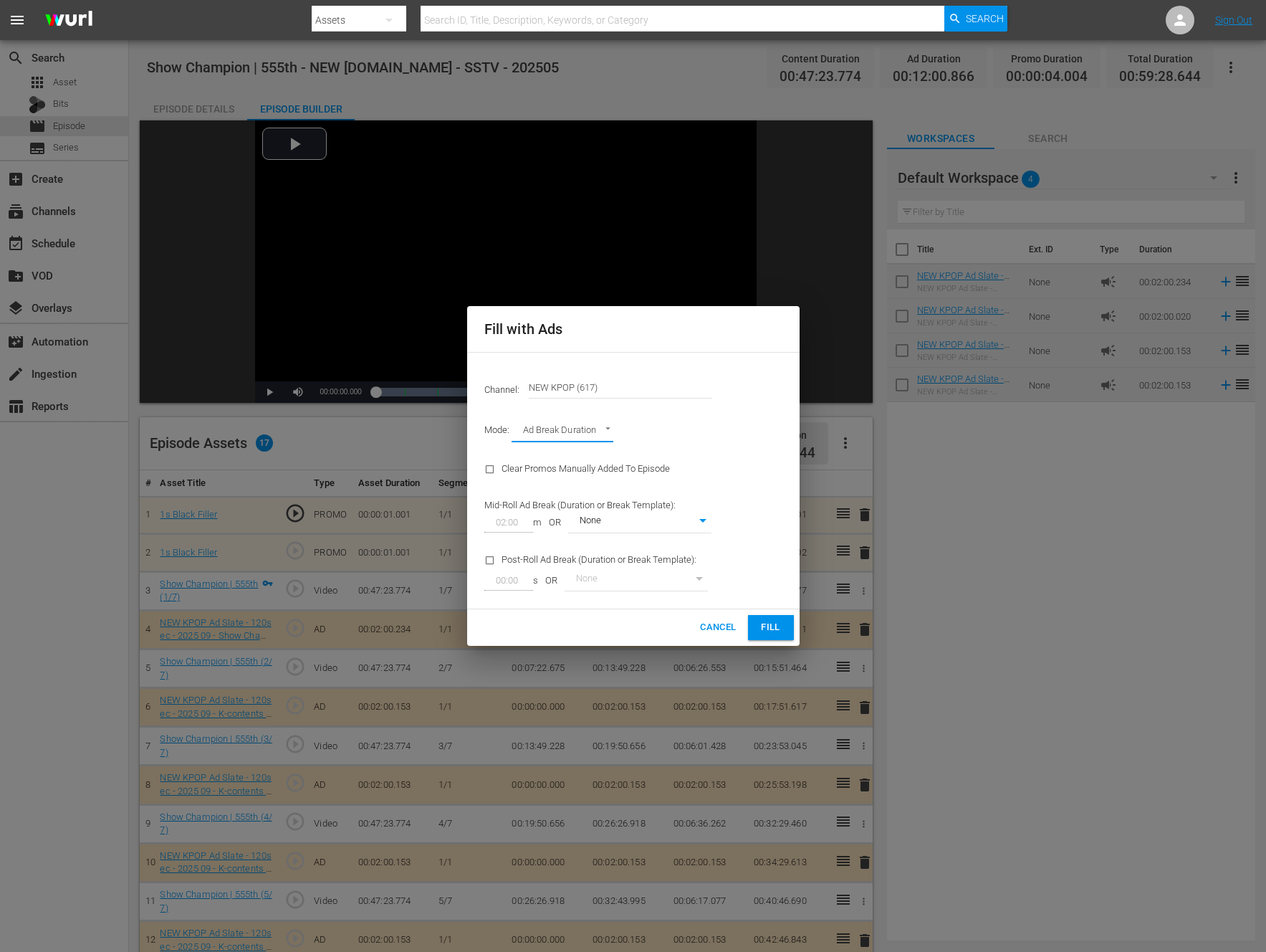
click at [747, 462] on div "Channel: Channel Title NEW KPOP (617) Mode: Ad Break Duration AD_BREAK_DURATION…" at bounding box center [633, 480] width 332 height 258
click at [759, 557] on div "Channel: Channel Title NEW KPOP (617) Mode: Ad Break Duration AD_BREAK_DURATION…" at bounding box center [633, 480] width 332 height 258
click at [763, 621] on span "Fill" at bounding box center [771, 627] width 23 height 17
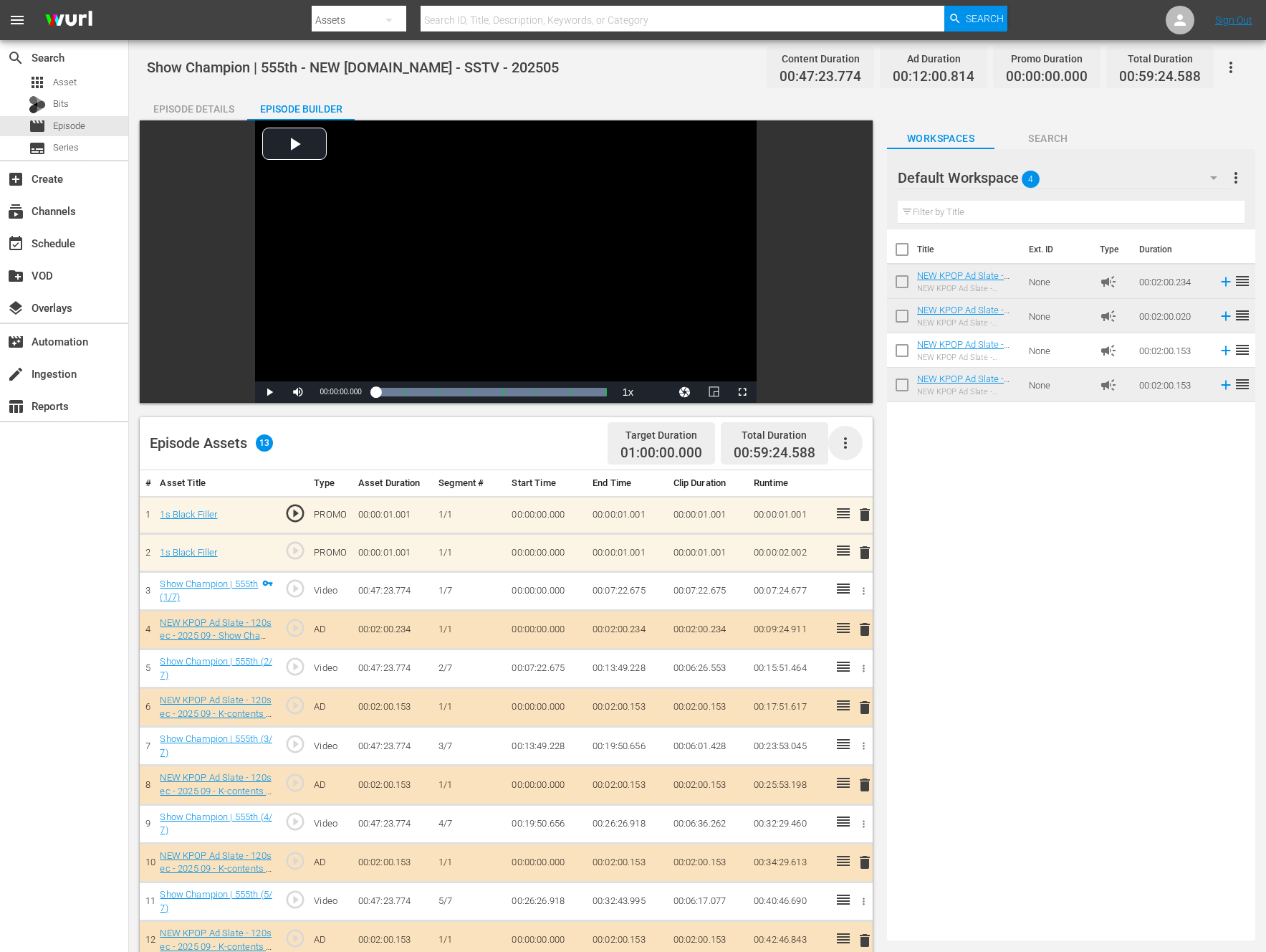
click at [839, 447] on icon "button" at bounding box center [846, 443] width 17 height 17
click at [860, 450] on div "Fill with Ads" at bounding box center [889, 448] width 97 height 34
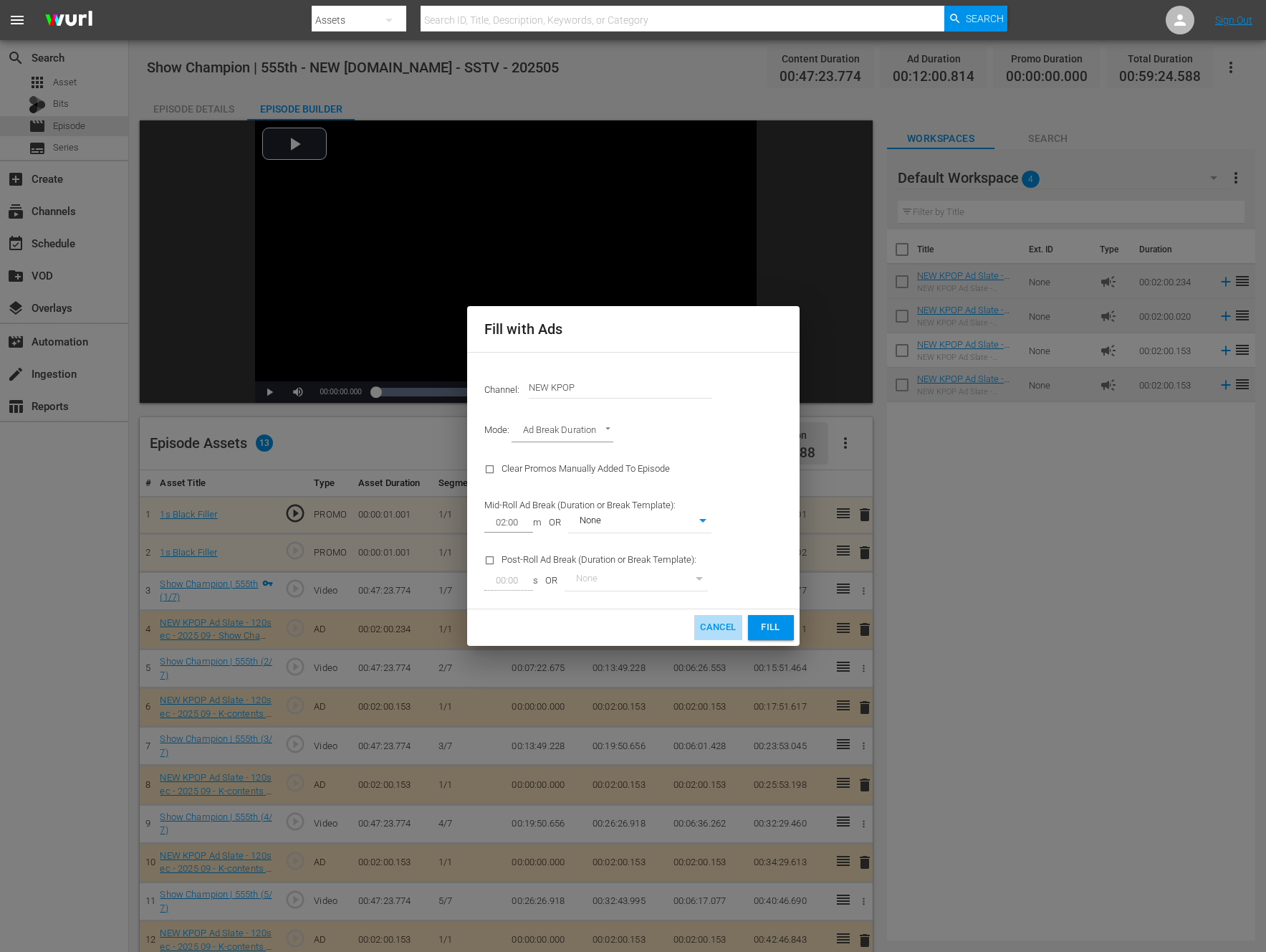
click at [704, 629] on span "Cancel" at bounding box center [718, 627] width 36 height 17
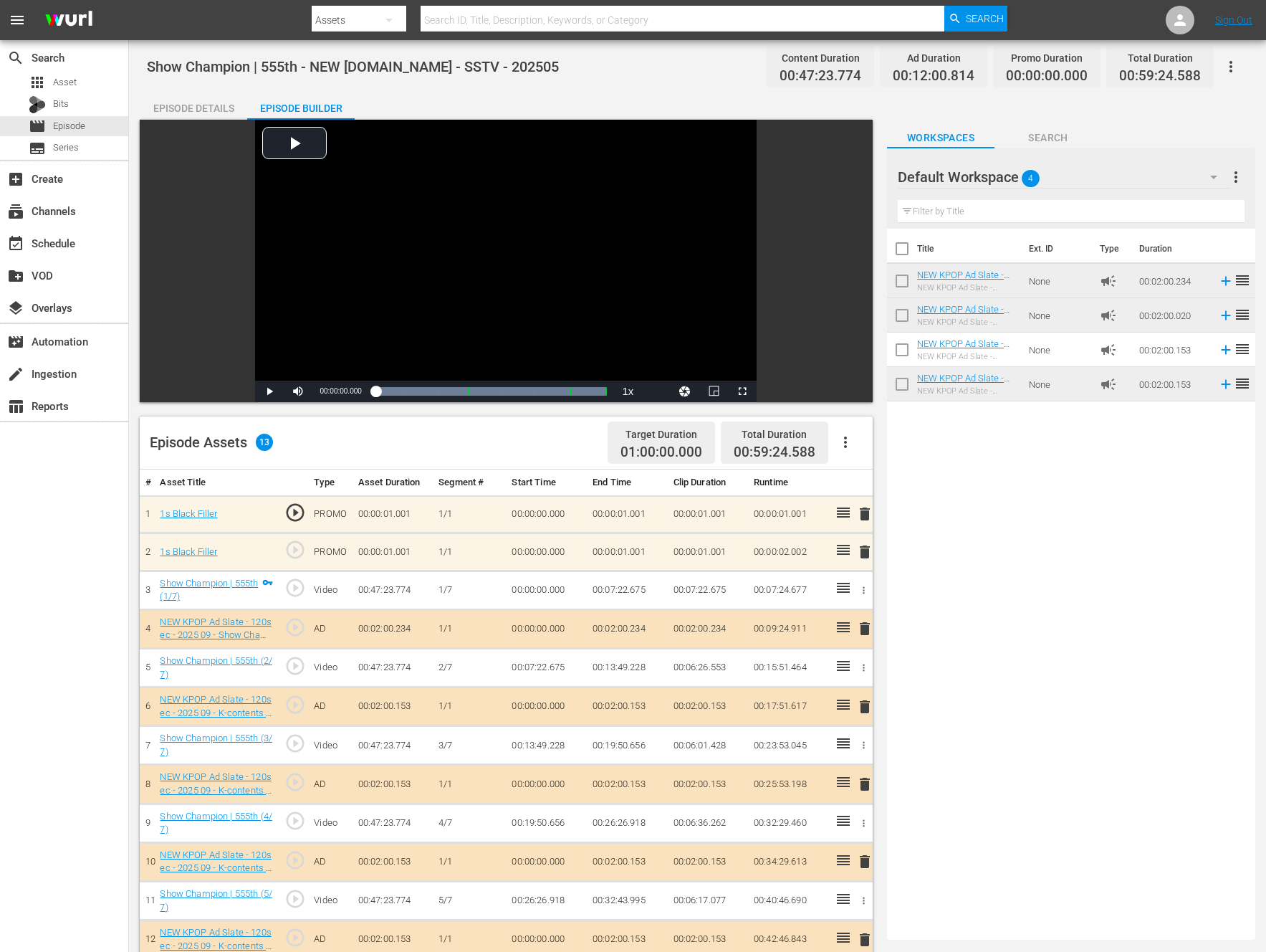
scroll to position [264, 0]
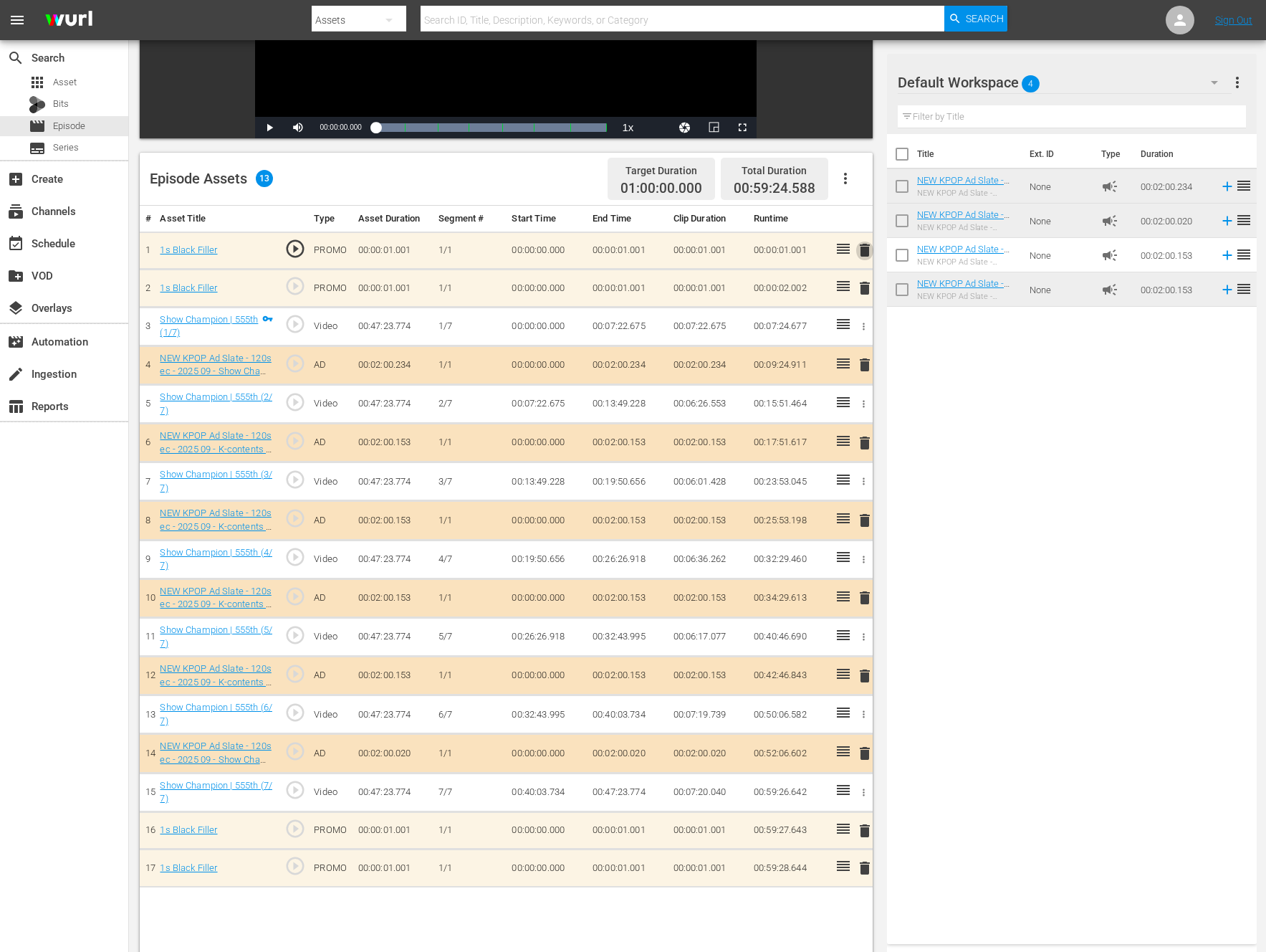
click at [866, 254] on span "delete" at bounding box center [865, 250] width 17 height 17
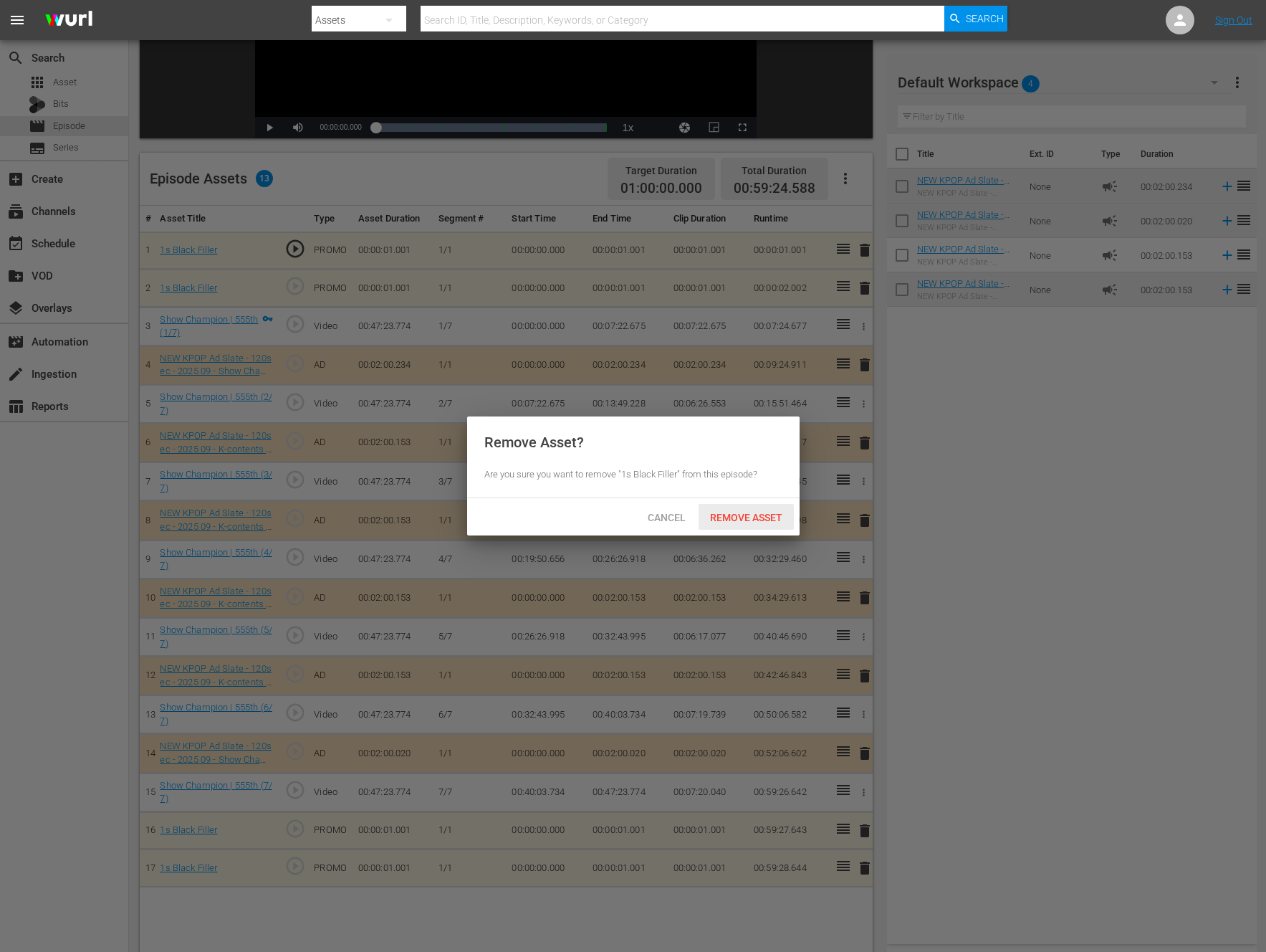
click at [731, 522] on span "Remove Asset" at bounding box center [746, 517] width 95 height 12
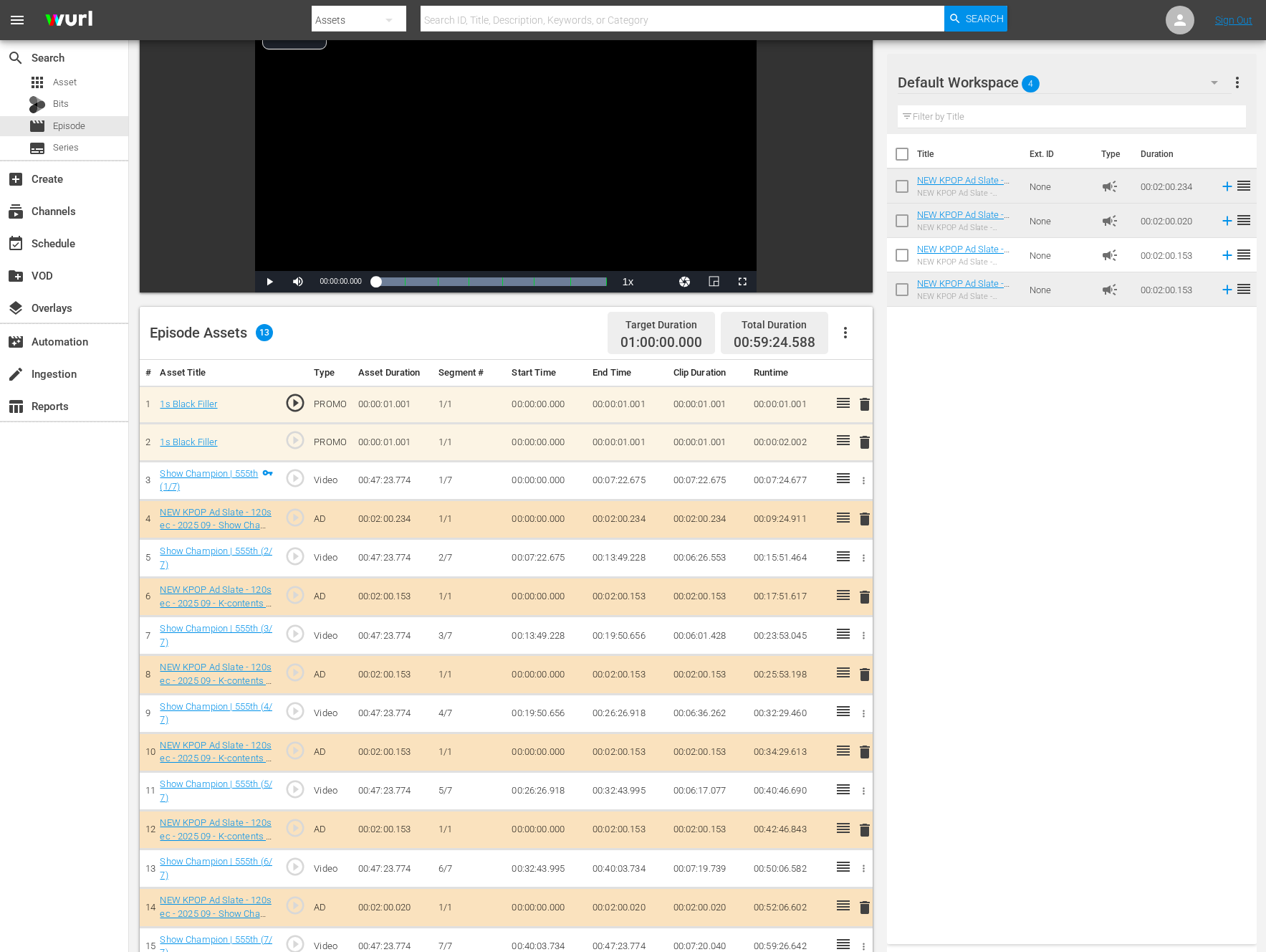
scroll to position [47, 0]
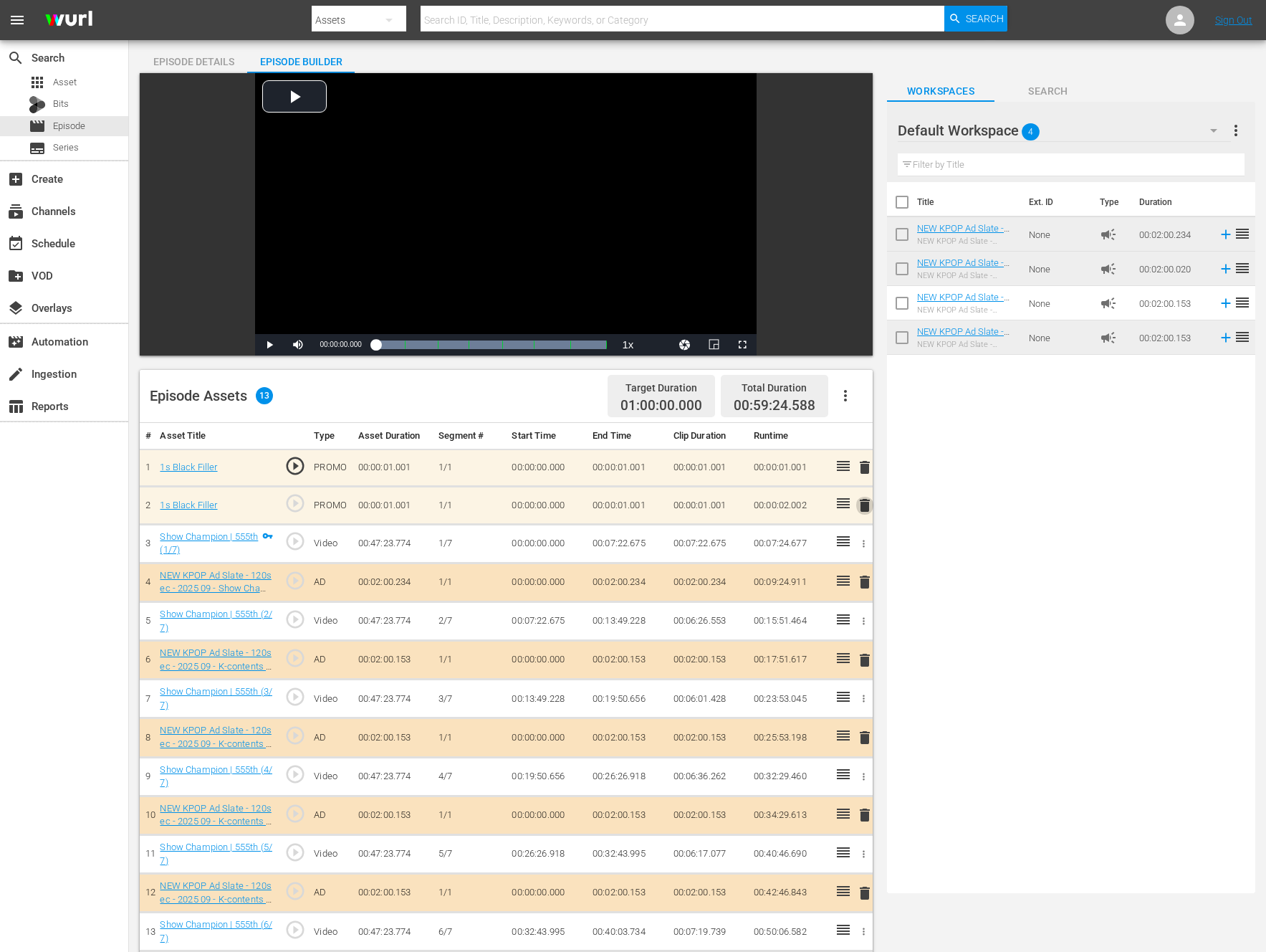
click at [865, 508] on span "delete" at bounding box center [865, 506] width 17 height 17
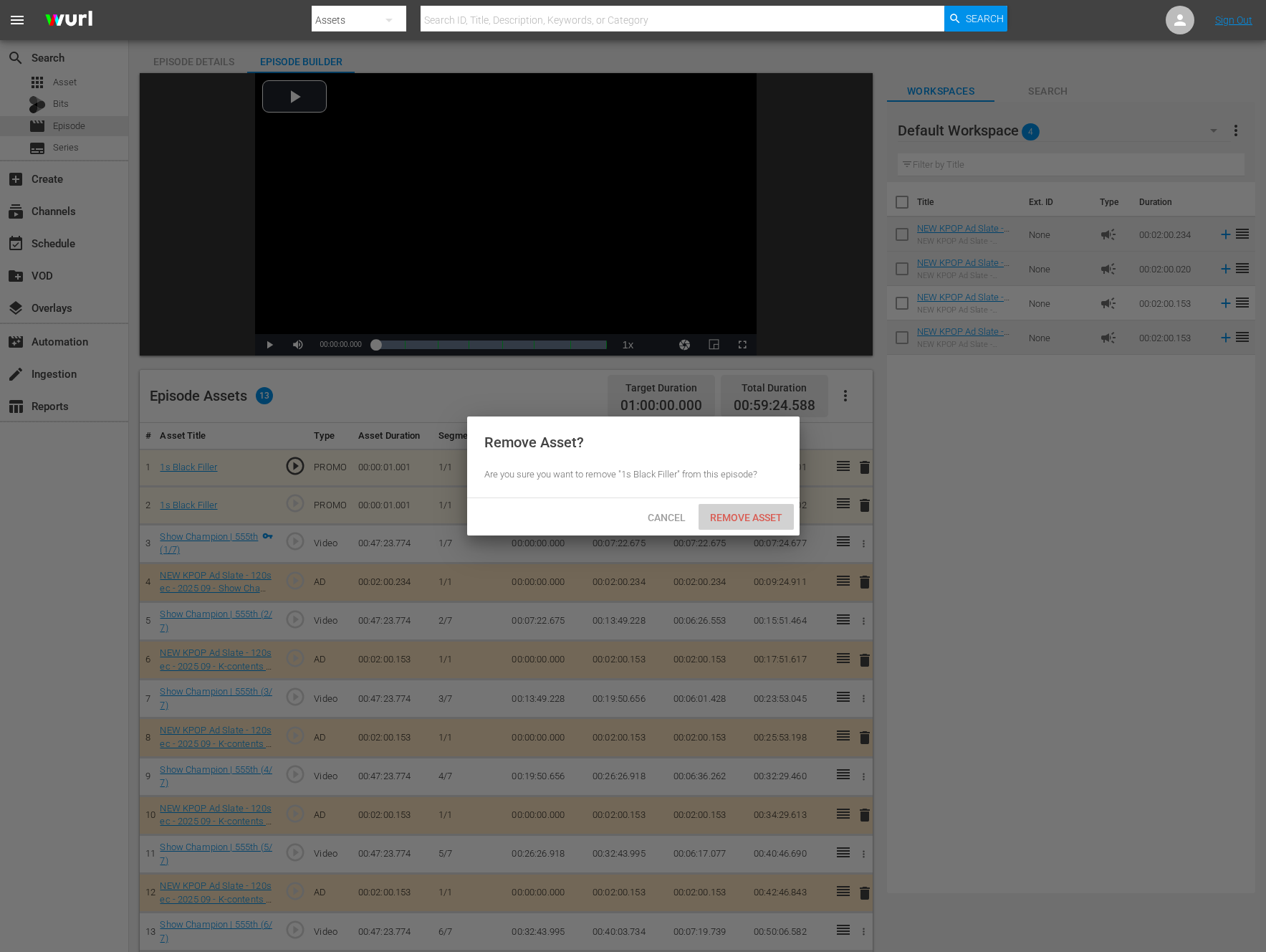
click at [747, 520] on span "Remove Asset" at bounding box center [746, 517] width 95 height 12
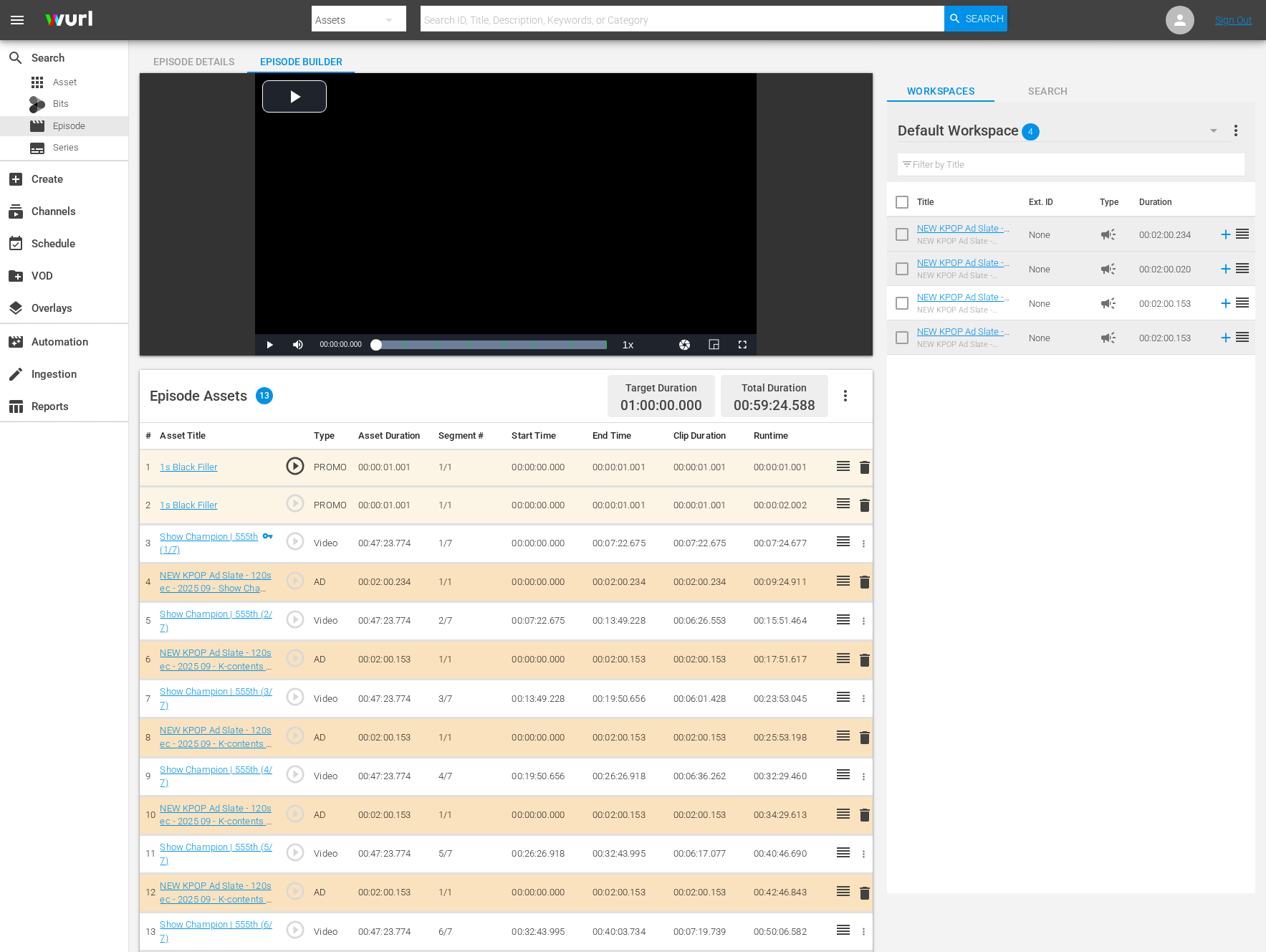
click at [1041, 426] on div "Title Ext. ID Type Duration NEW KPOP Ad Slate - 120sec - 2025 09 - Show Champio…" at bounding box center [1072, 535] width 369 height 705
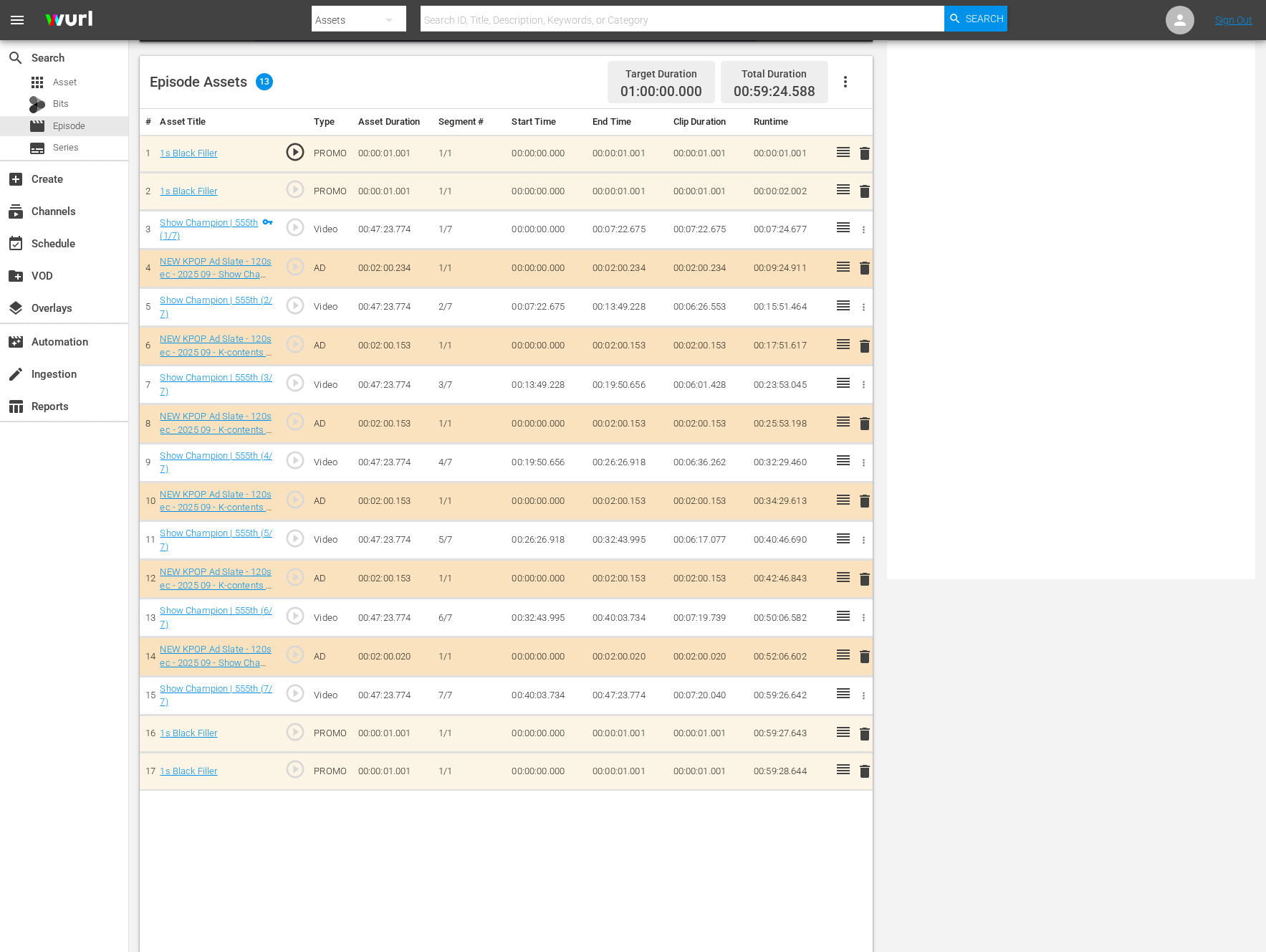
scroll to position [0, 0]
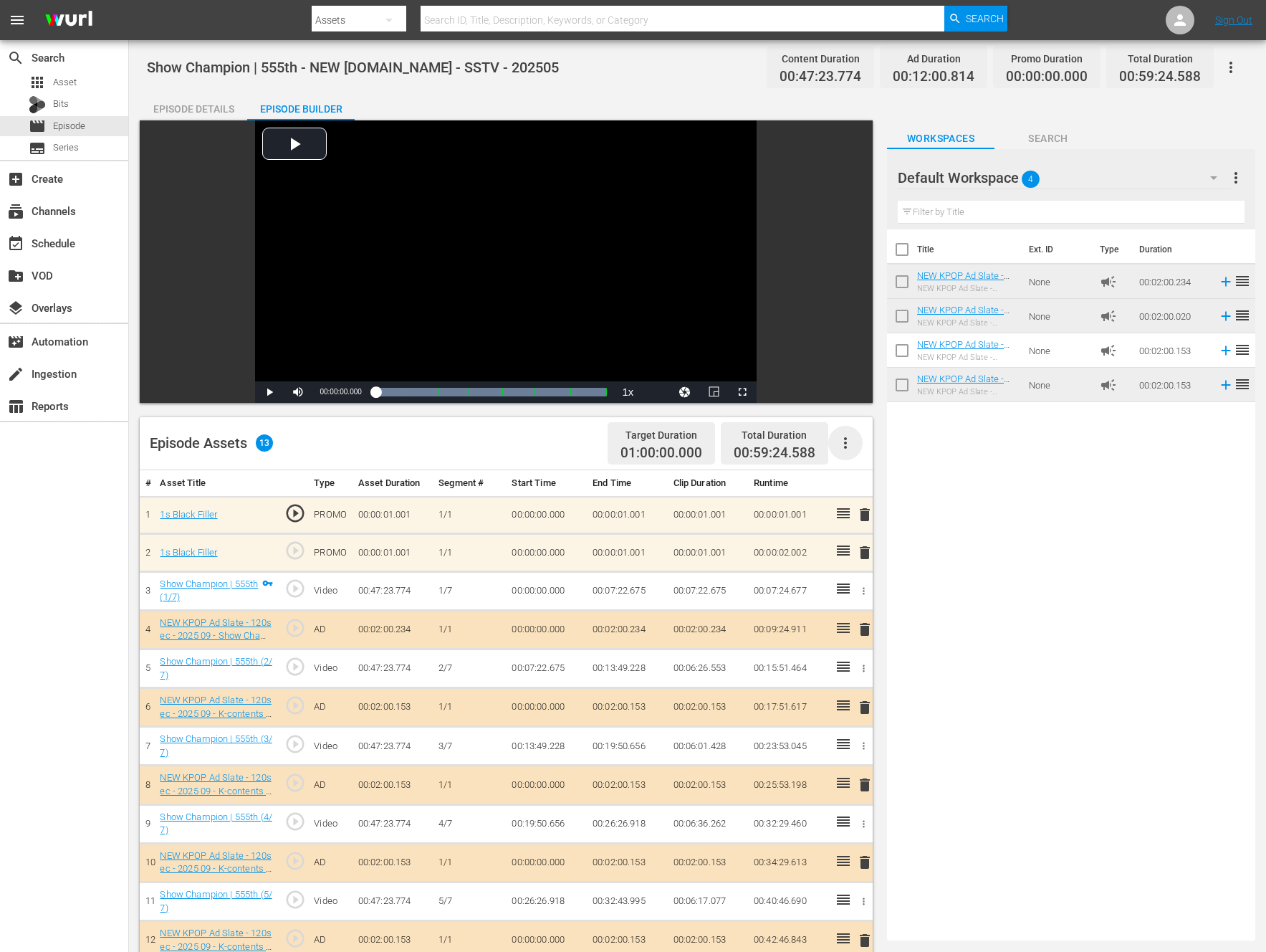
click at [844, 438] on icon "button" at bounding box center [846, 443] width 17 height 17
click at [857, 483] on div "Clear Ads" at bounding box center [889, 483] width 97 height 34
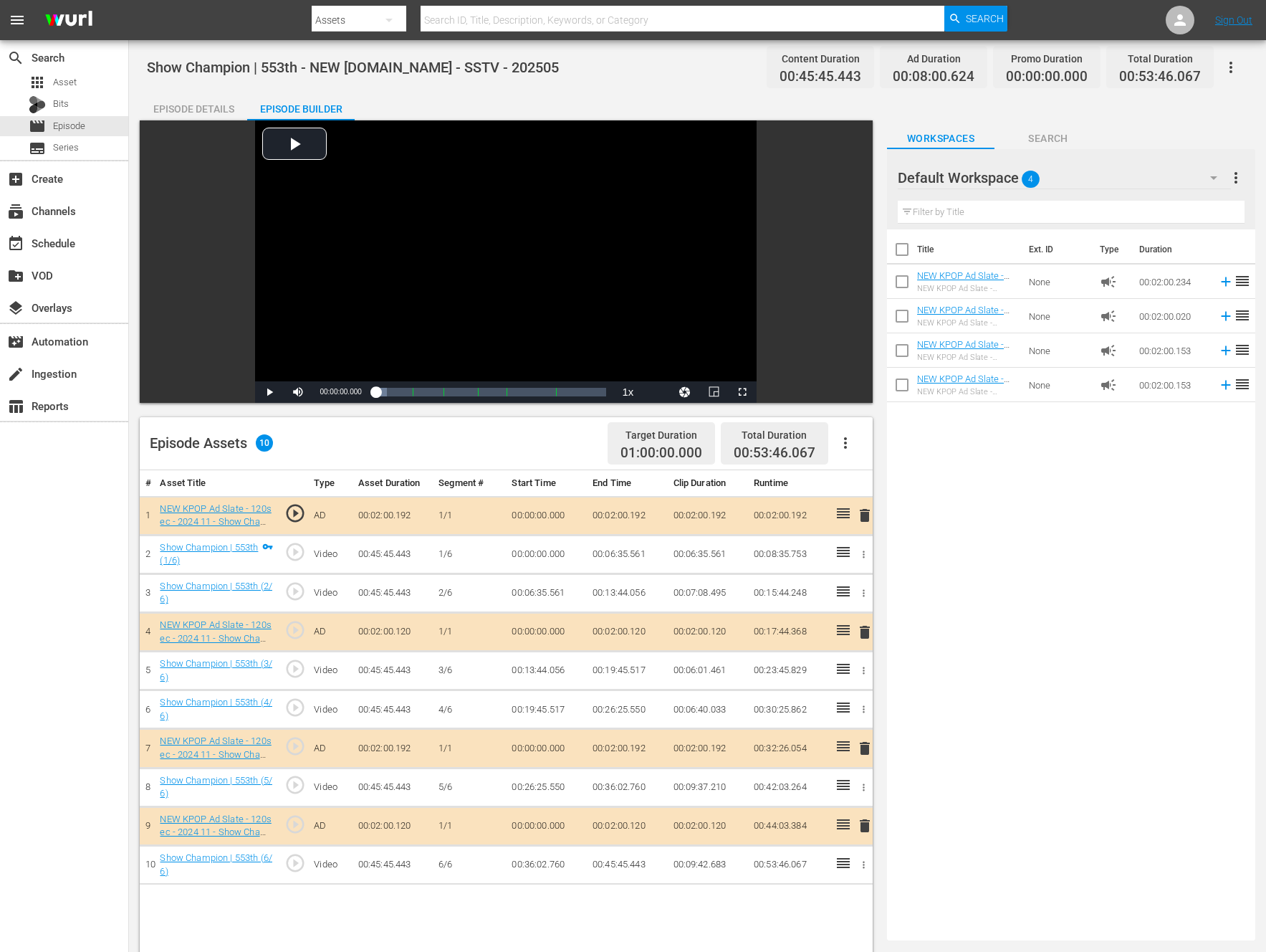
click at [846, 439] on icon "button" at bounding box center [846, 443] width 3 height 12
click at [863, 454] on div "Fill with Ads" at bounding box center [889, 448] width 97 height 34
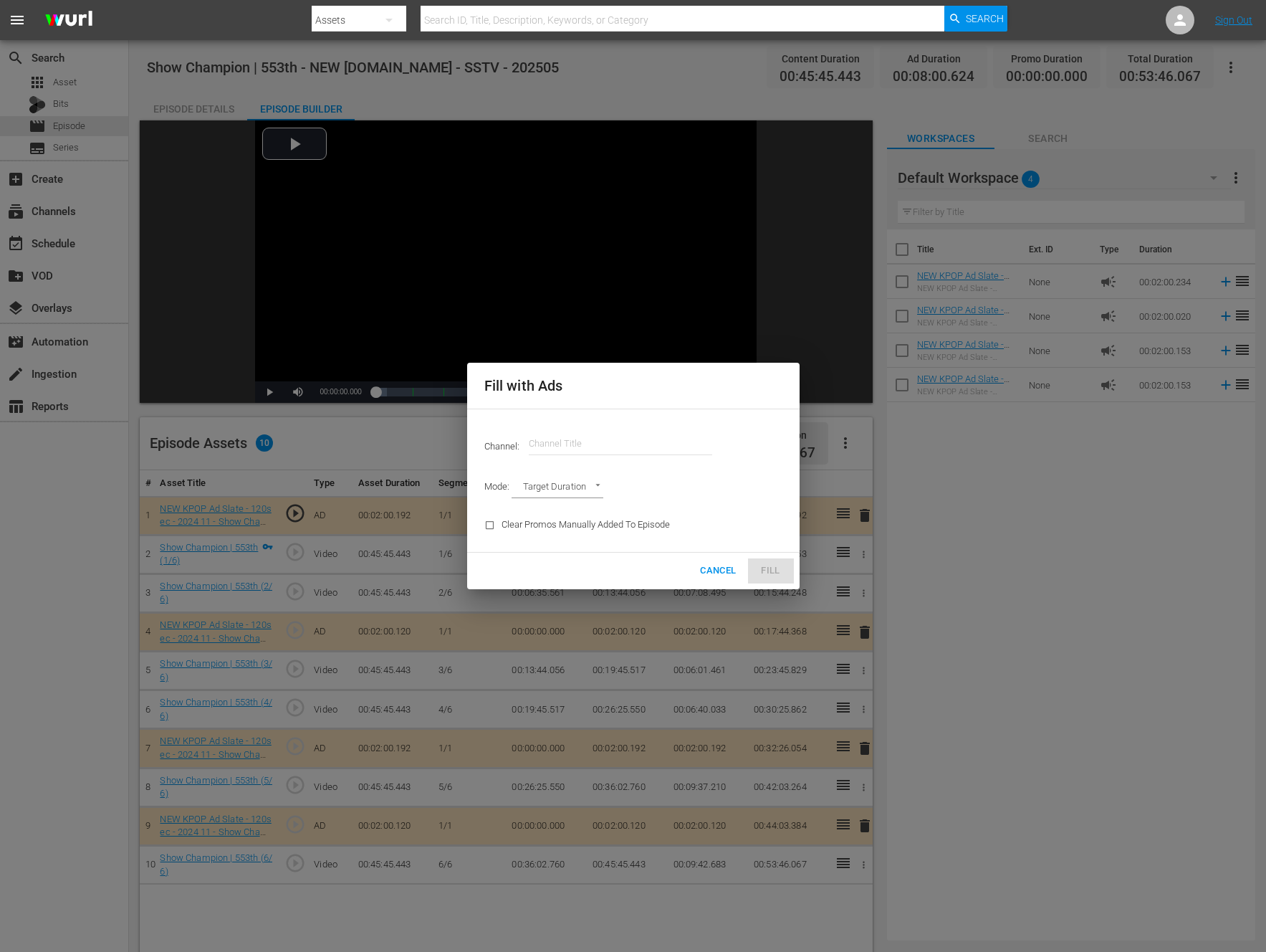
click at [628, 438] on input "text" at bounding box center [620, 443] width 184 height 34
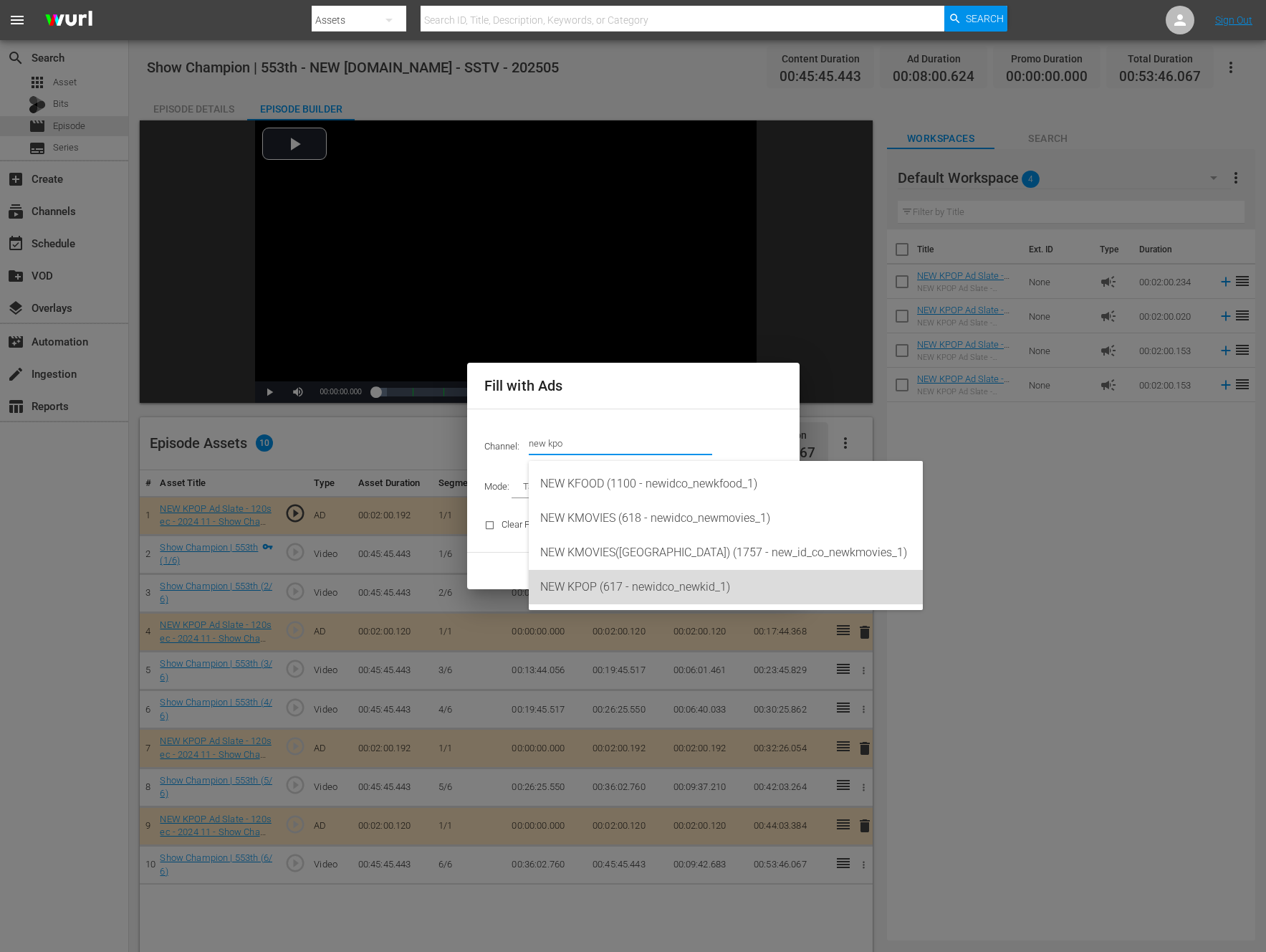
click at [604, 594] on div "NEW KPOP (617 - newidco_newkid_1)" at bounding box center [726, 586] width 371 height 34
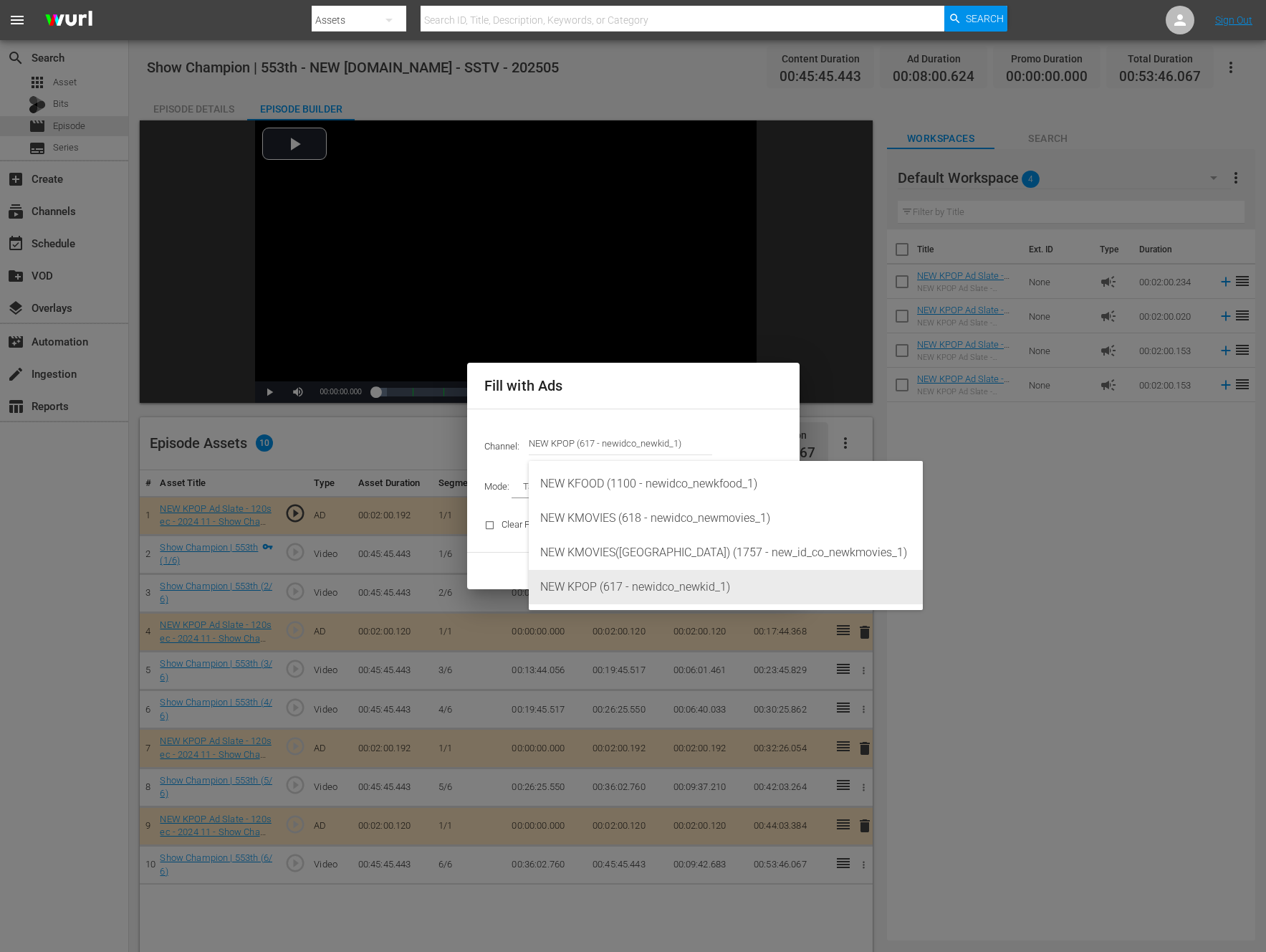
type input "NEW KPOP (617)"
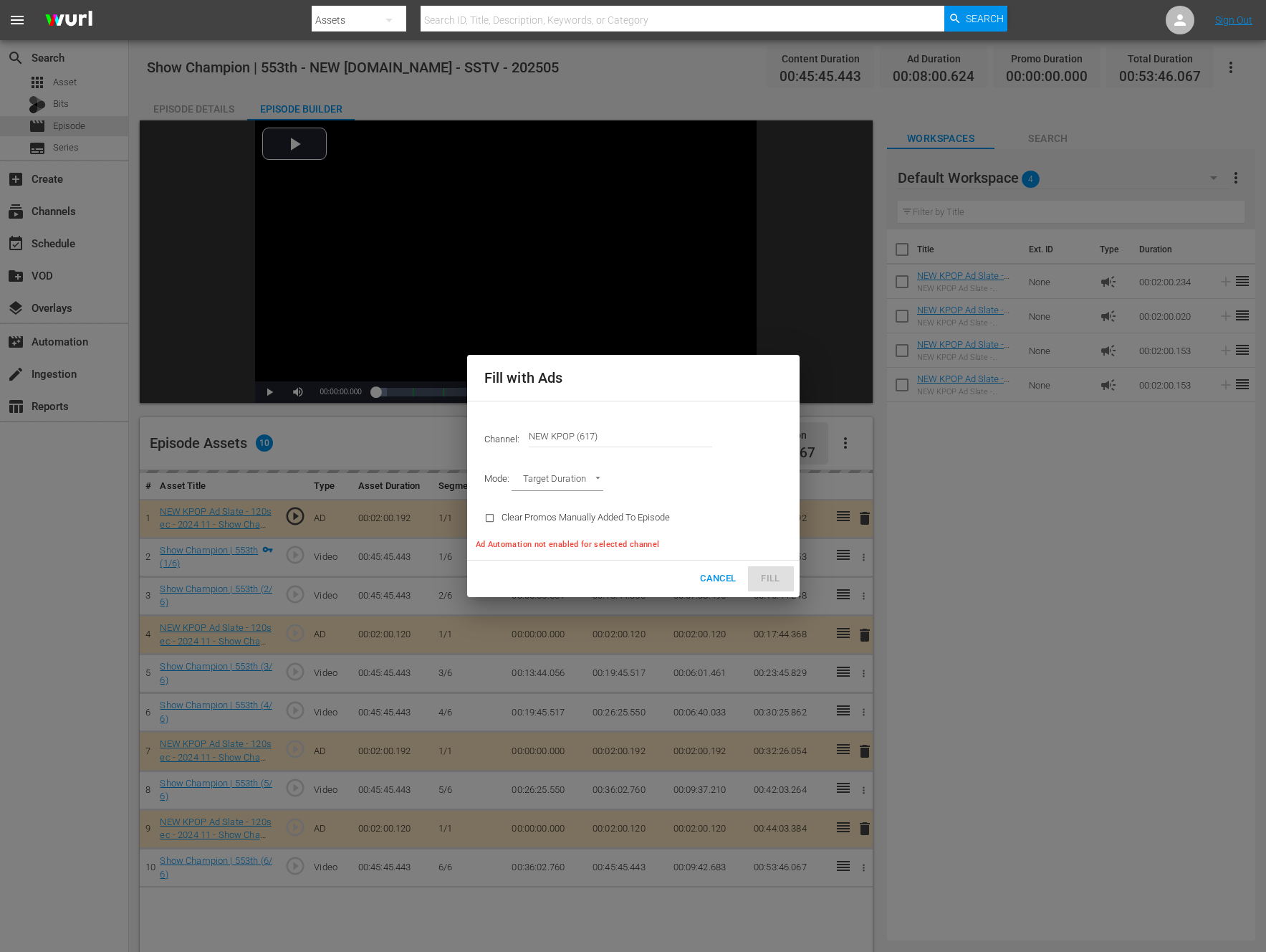
click at [567, 474] on body "menu Search By Assets Search ID, Title, Description, Keywords, or Category Sear…" at bounding box center [633, 476] width 1266 height 952
click at [559, 504] on li "Ad Break Duration" at bounding box center [564, 504] width 105 height 24
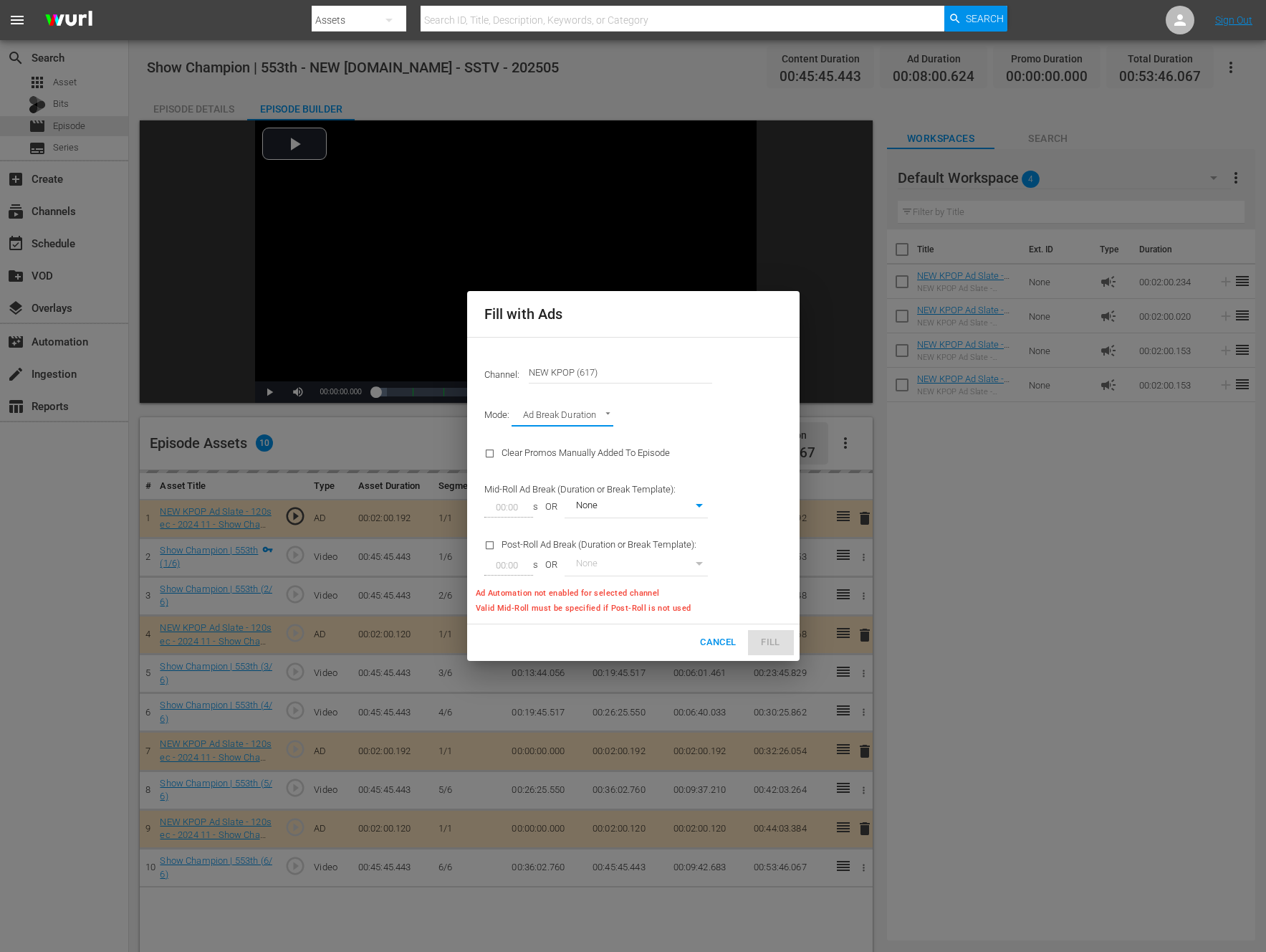
click at [746, 421] on div "Mode: Ad Break Duration AD_BREAK_DURATION" at bounding box center [633, 416] width 316 height 37
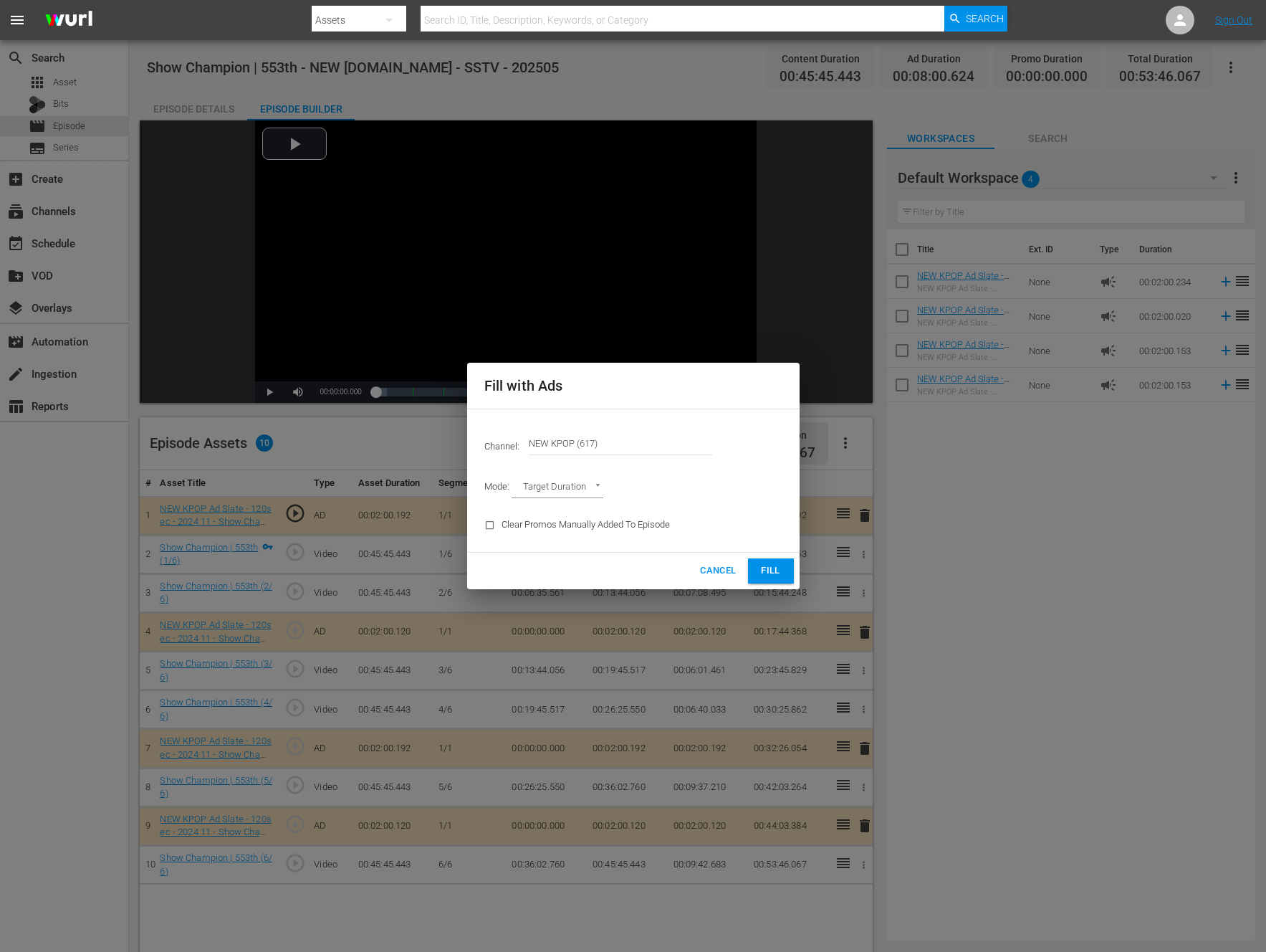
click at [544, 475] on div "Mode: Target Duration TARGET_DURATION" at bounding box center [633, 488] width 316 height 37
click at [543, 478] on body "menu Search By Assets Search ID, Title, Description, Keywords, or Category Sear…" at bounding box center [633, 476] width 1266 height 952
click at [544, 508] on li "Ad Break Duration" at bounding box center [564, 512] width 105 height 24
type input "AD_BREAK_DURATION"
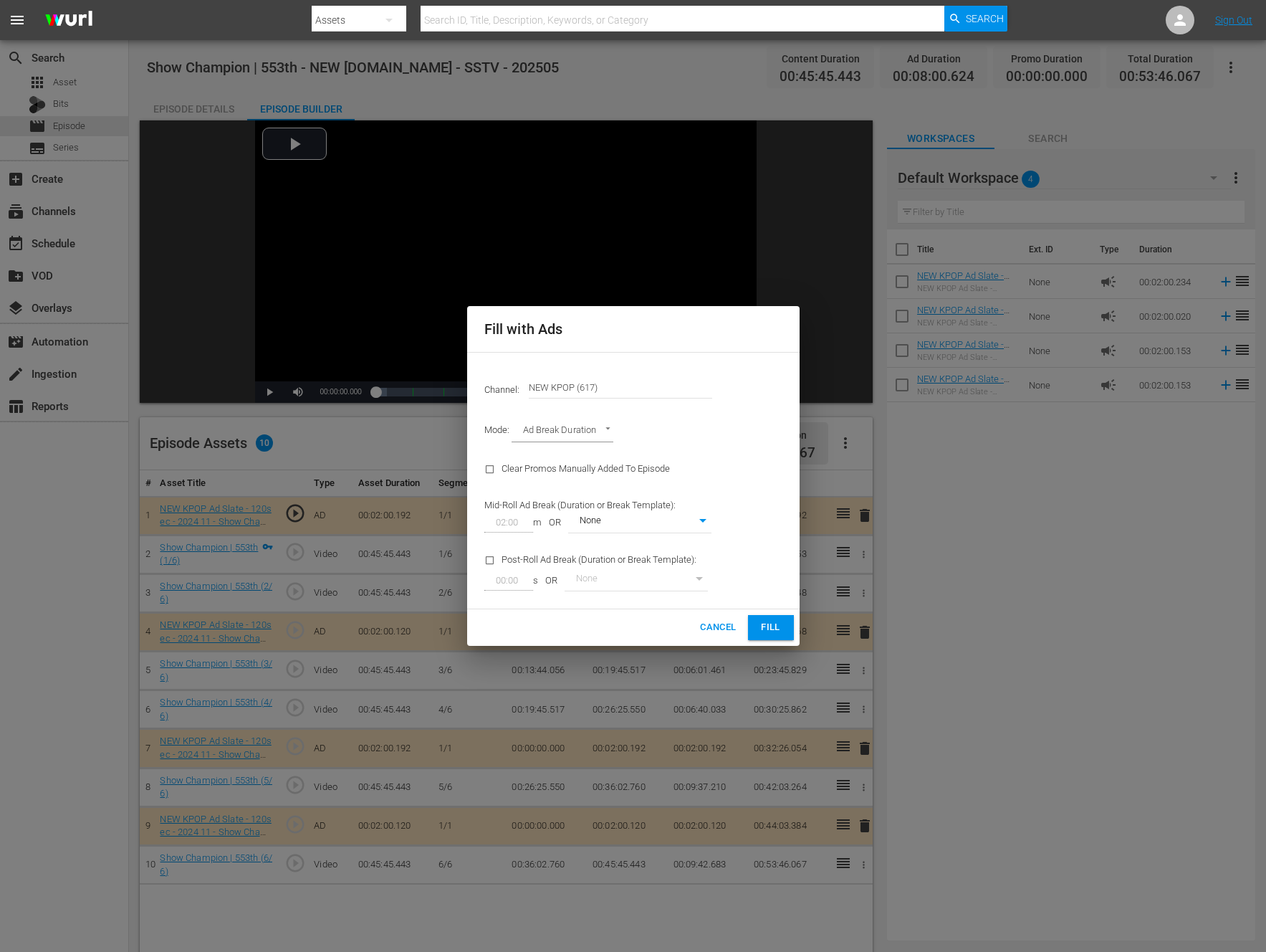
click at [714, 441] on div "Mode: Ad Break Duration AD_BREAK_DURATION" at bounding box center [633, 431] width 316 height 37
click at [764, 625] on span "Fill" at bounding box center [771, 627] width 23 height 17
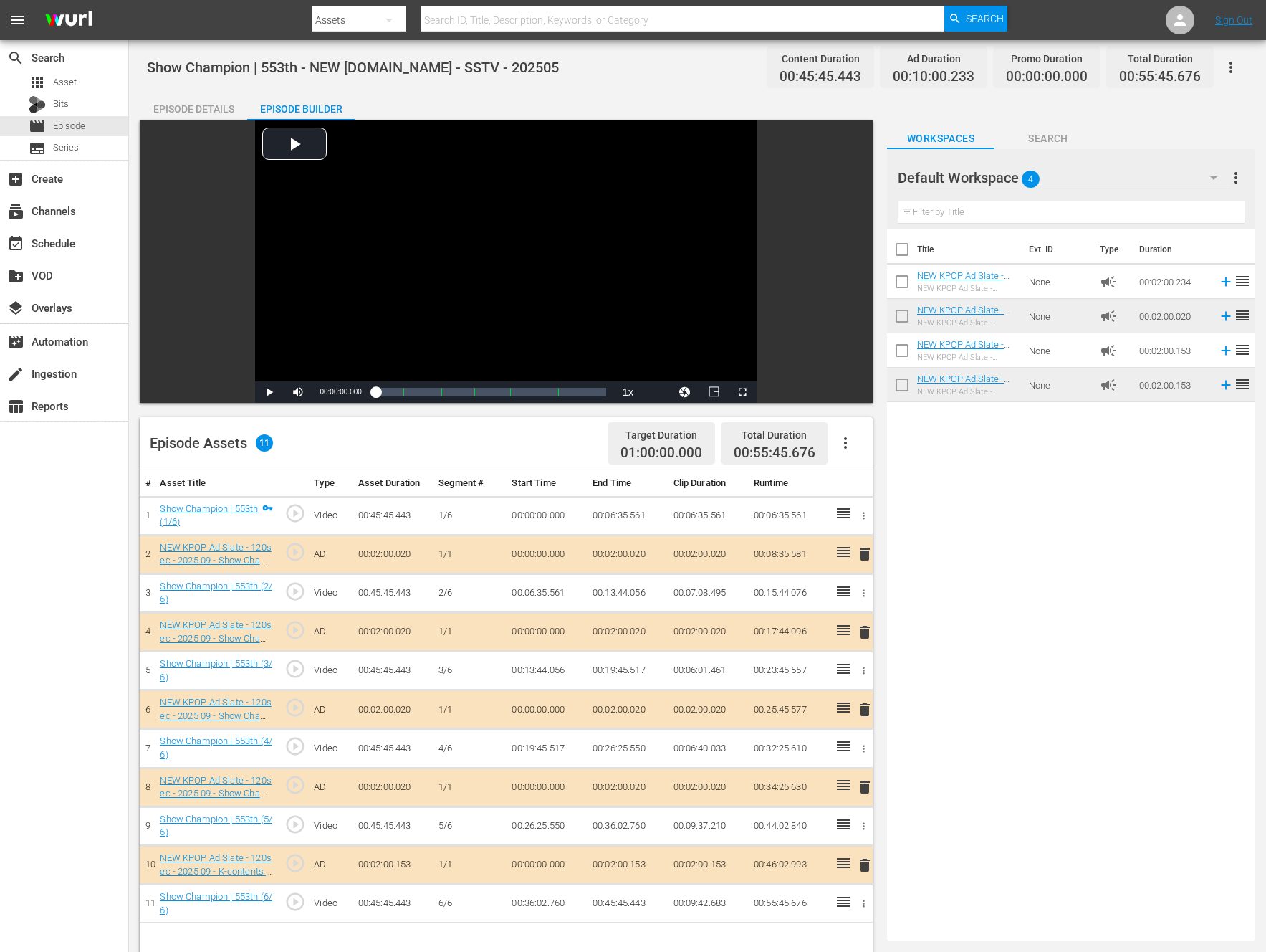
click at [981, 603] on div "Title Ext. ID Type Duration NEW KPOP Ad Slate - 120sec - 2025 09 - Show Champio…" at bounding box center [1072, 582] width 369 height 705
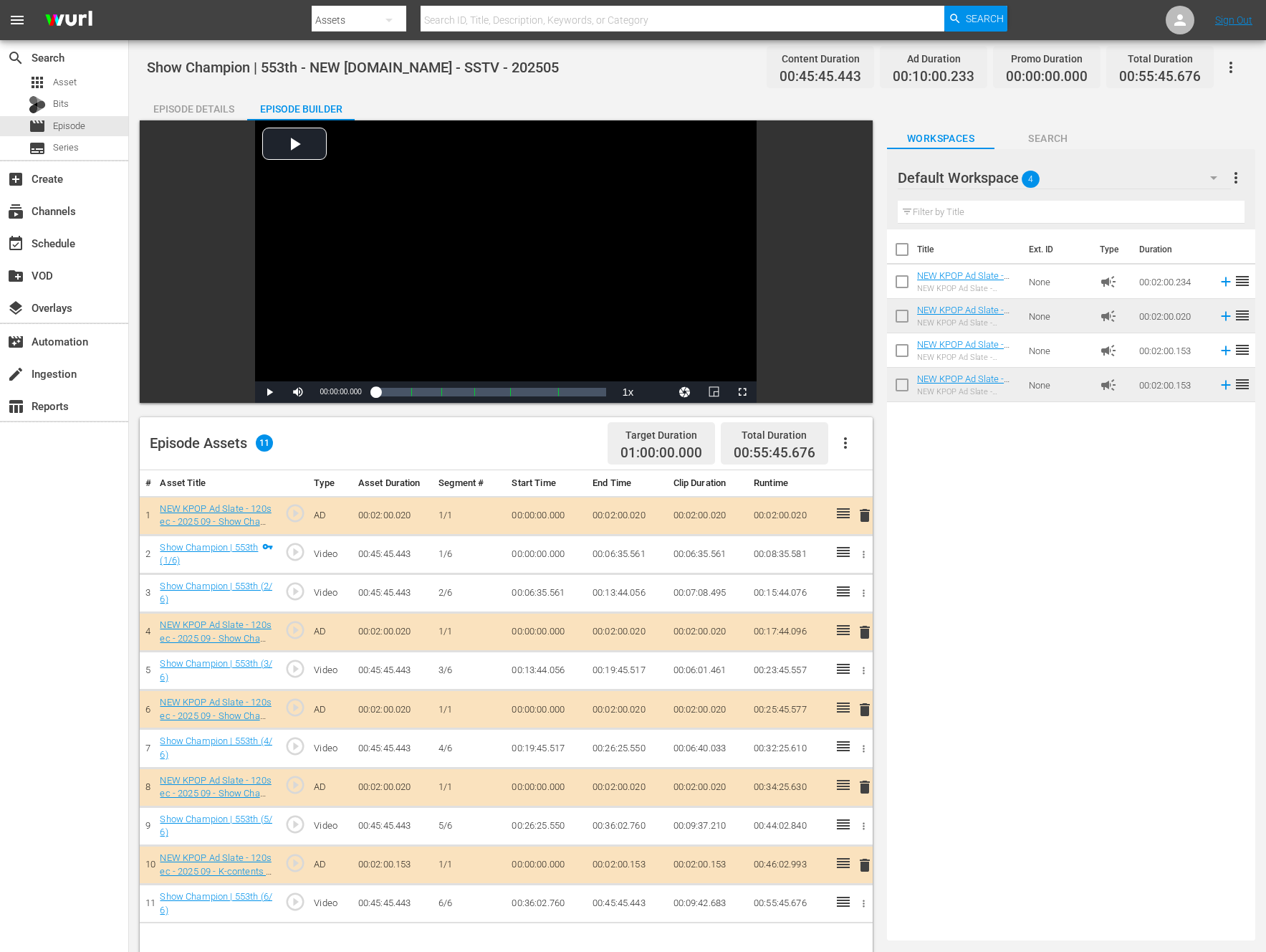
click at [974, 590] on div "Title Ext. ID Type Duration NEW KPOP Ad Slate - 120sec - 2025 09 - Show Champio…" at bounding box center [1072, 582] width 369 height 705
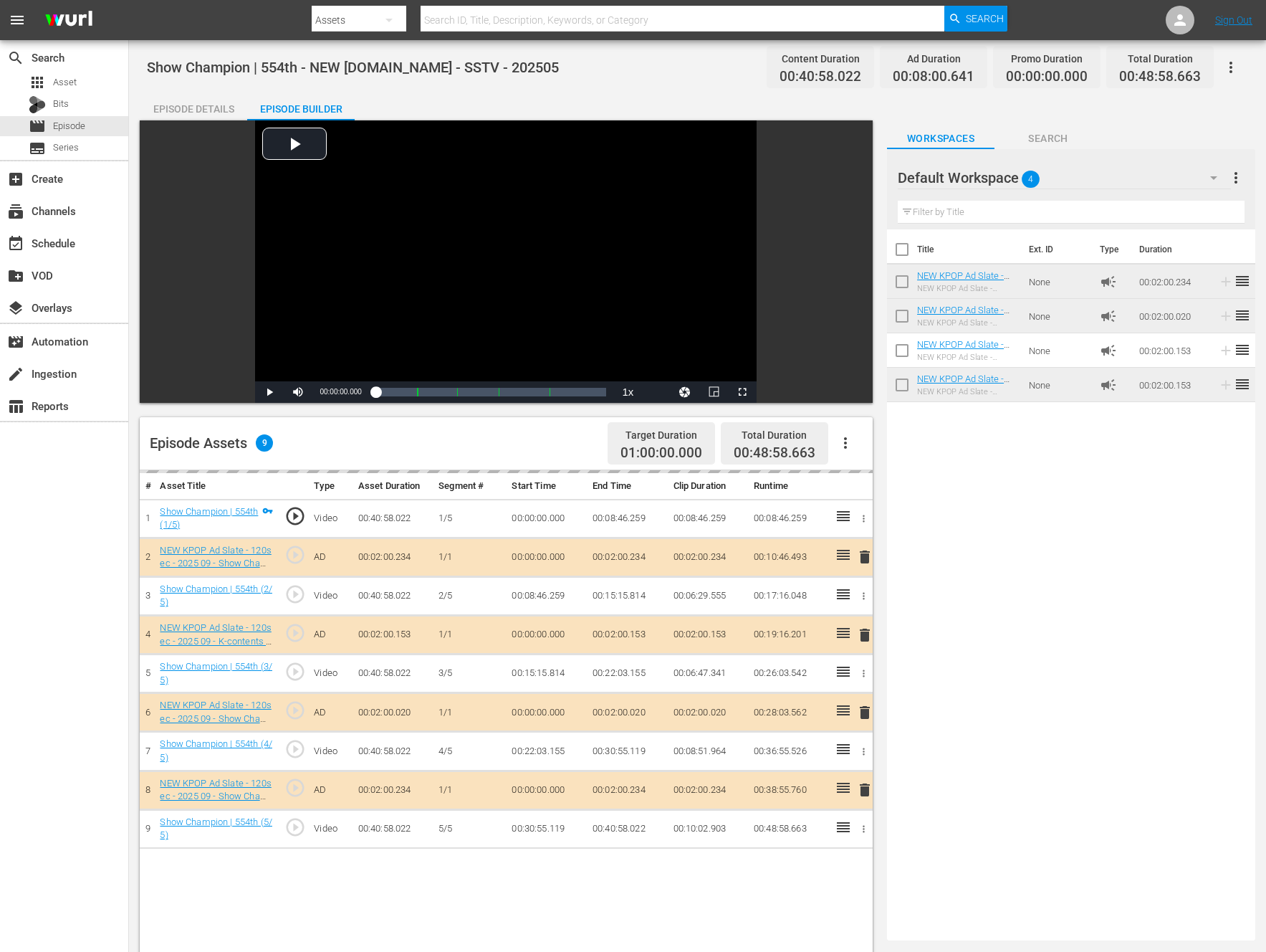
drag, startPoint x: 839, startPoint y: 551, endPoint x: 1153, endPoint y: 1, distance: 633.3
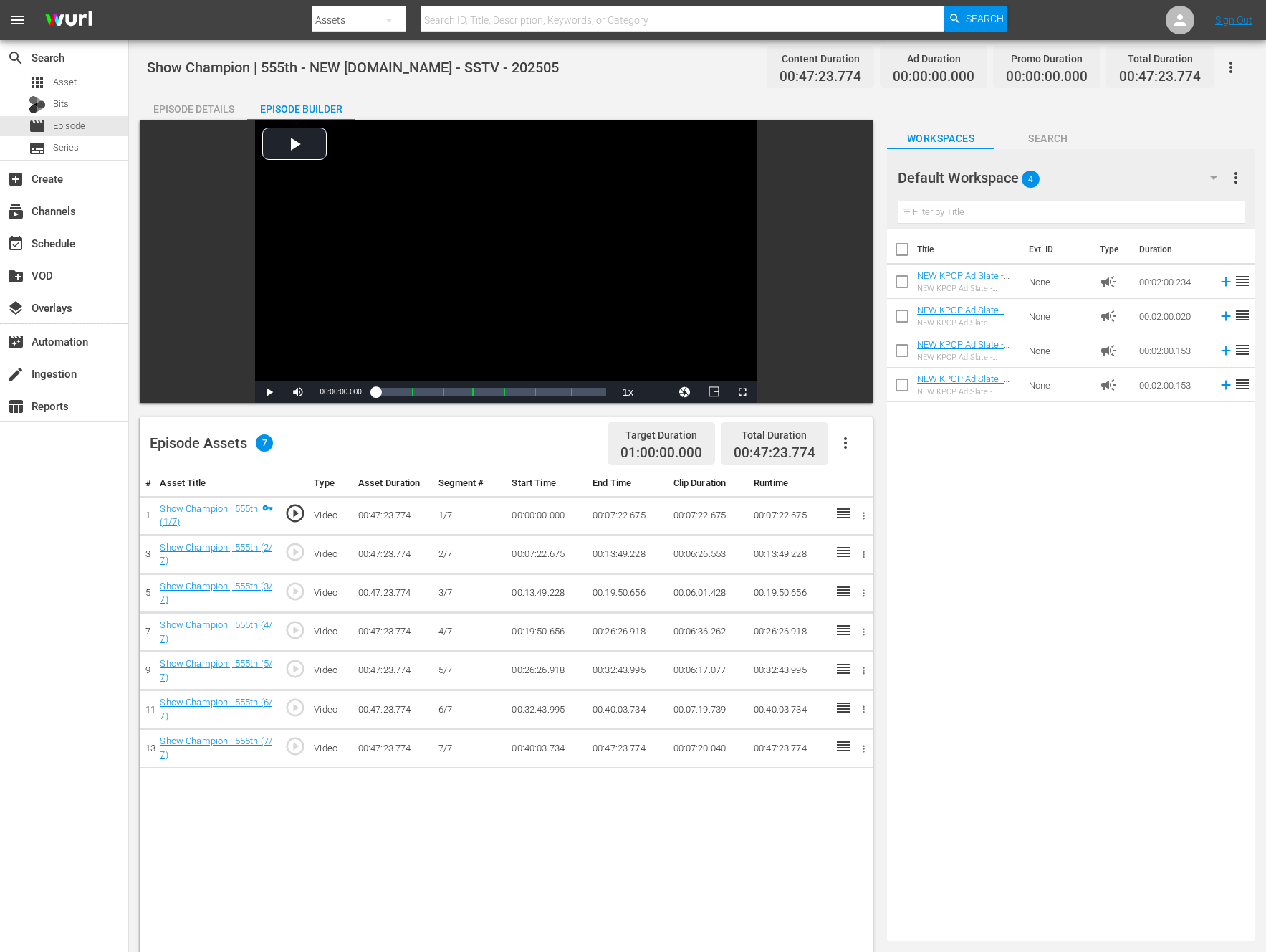
click at [847, 430] on button "button" at bounding box center [845, 443] width 34 height 34
click at [863, 460] on div "Fill with Ads" at bounding box center [889, 448] width 97 height 34
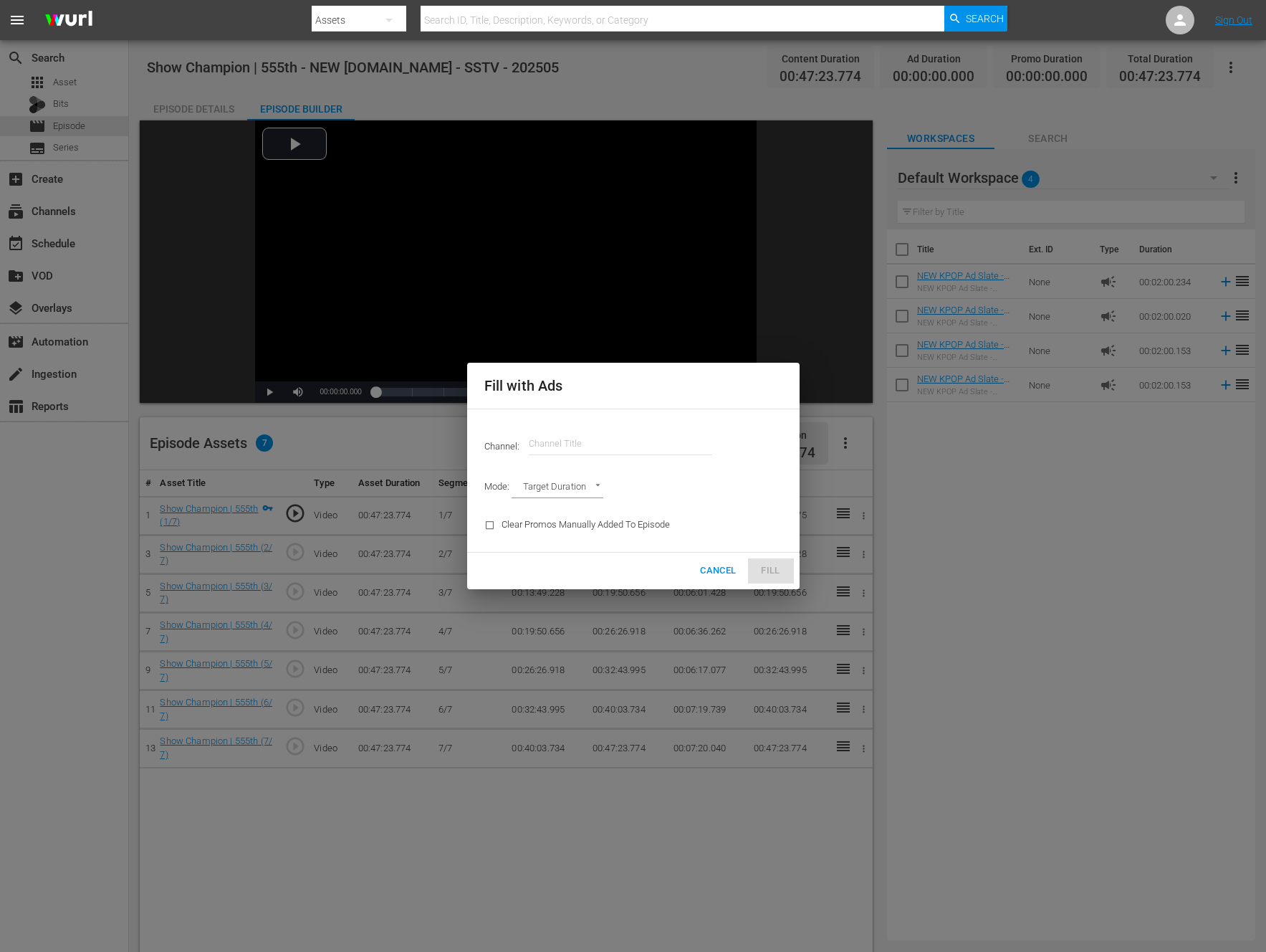
click at [598, 455] on input "text" at bounding box center [620, 443] width 184 height 34
click at [598, 455] on input "new kpo" at bounding box center [620, 443] width 184 height 34
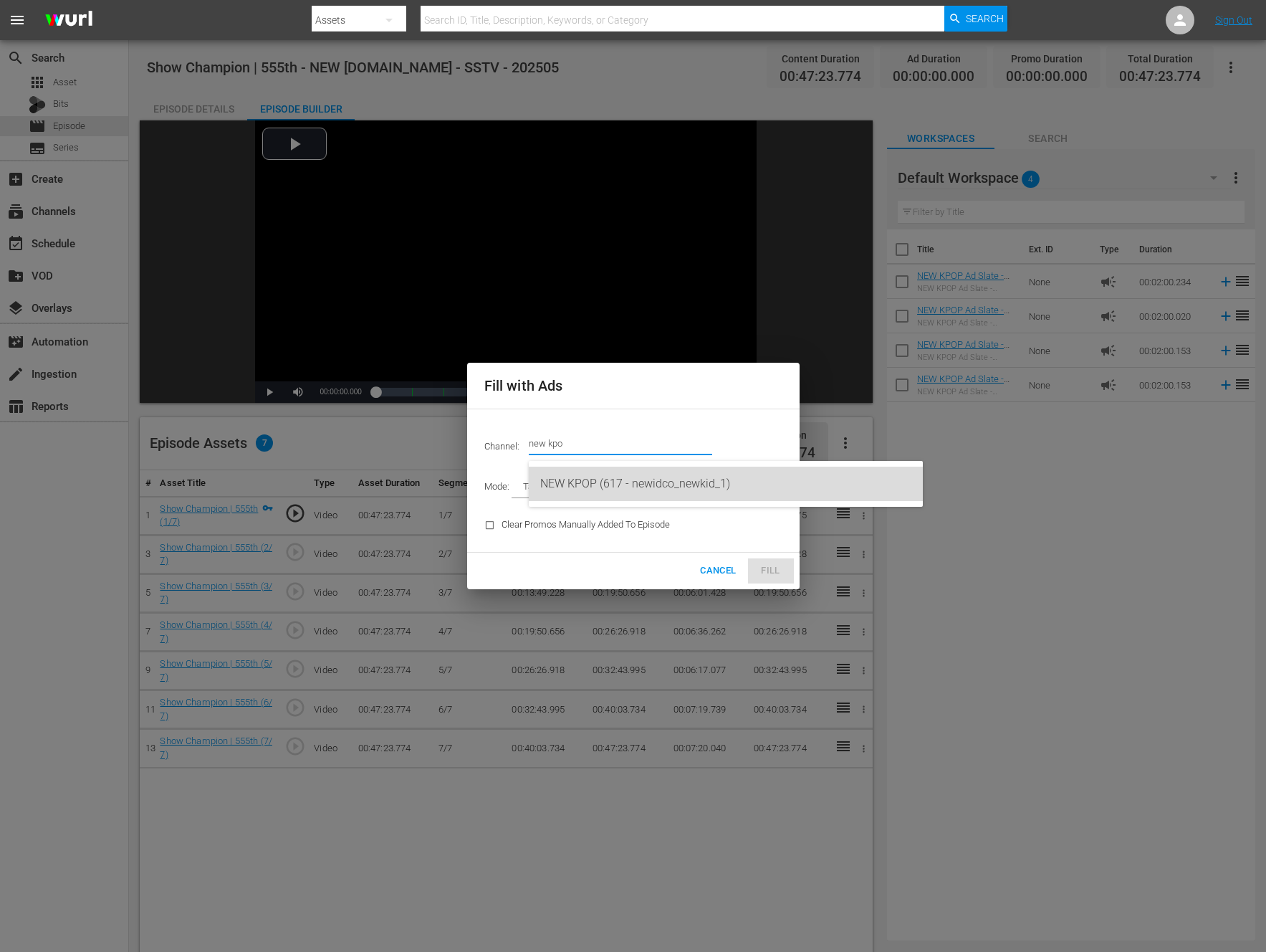
click at [603, 480] on div "NEW KPOP (617 - newidco_newkid_1)" at bounding box center [726, 483] width 371 height 34
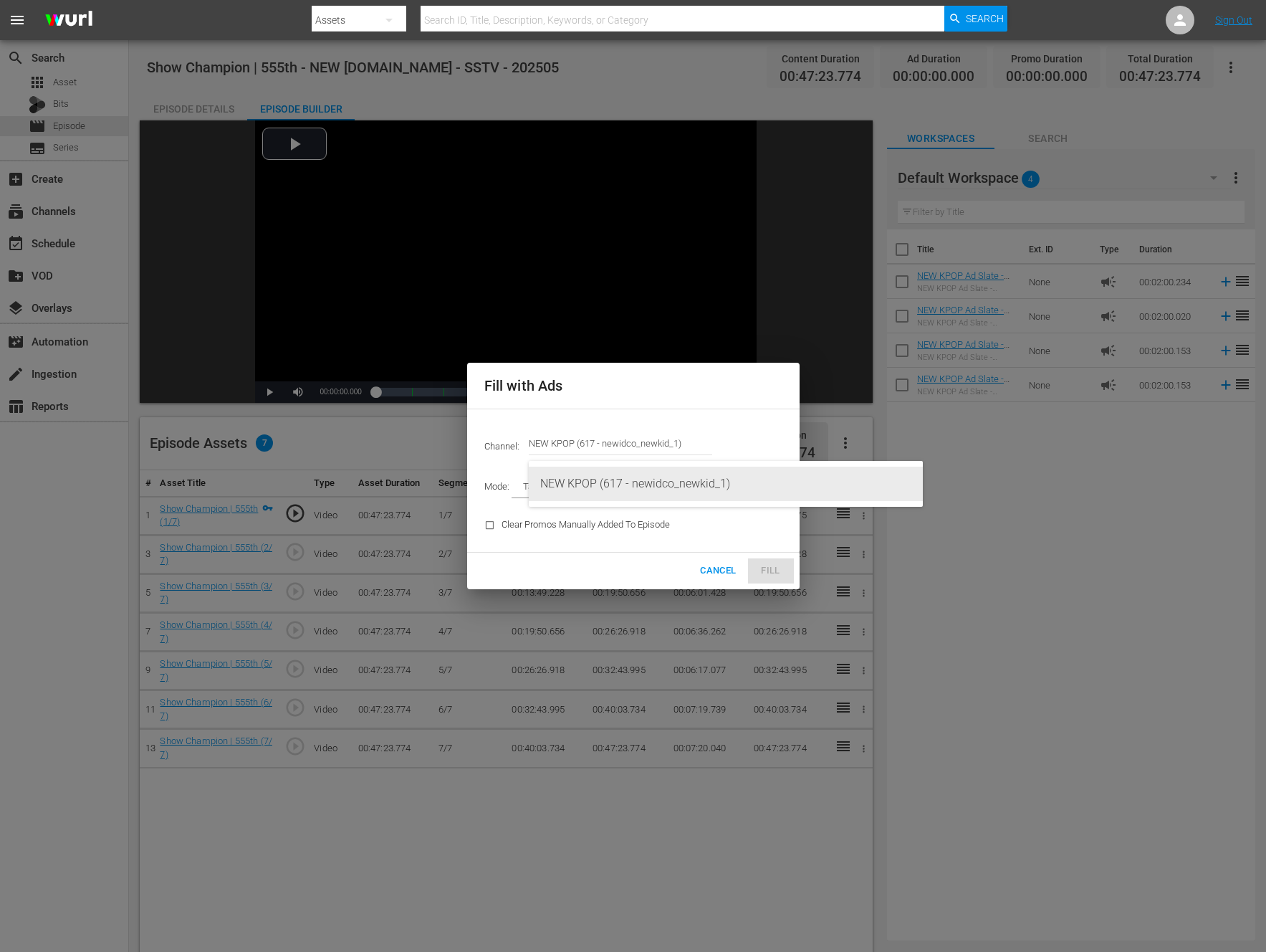
type input "NEW KPOP (617)"
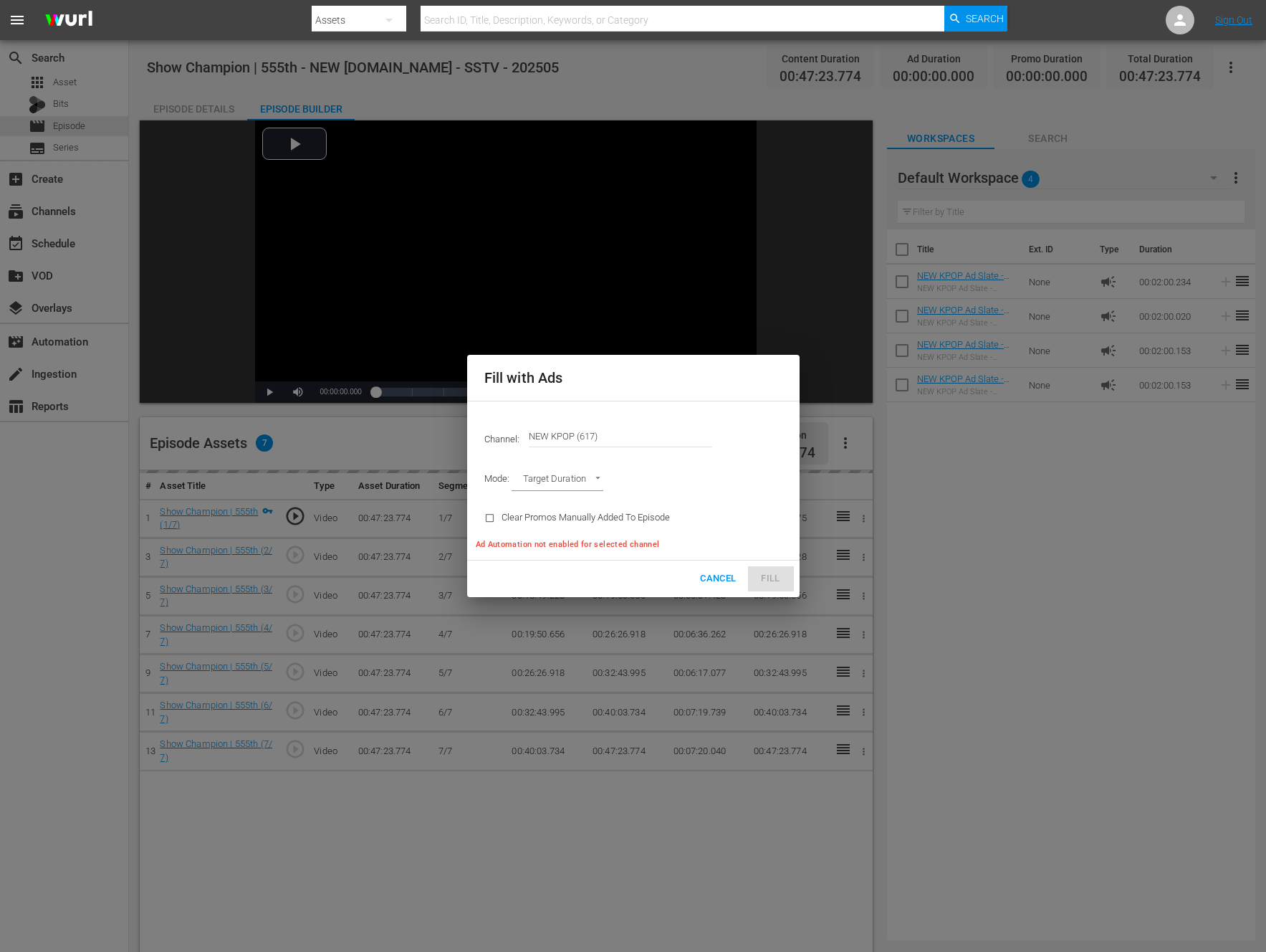
click at [584, 481] on body "menu Search By Assets Search ID, Title, Description, Keywords, or Category Sear…" at bounding box center [633, 476] width 1266 height 952
click at [562, 500] on li "Ad Break Duration" at bounding box center [564, 504] width 105 height 24
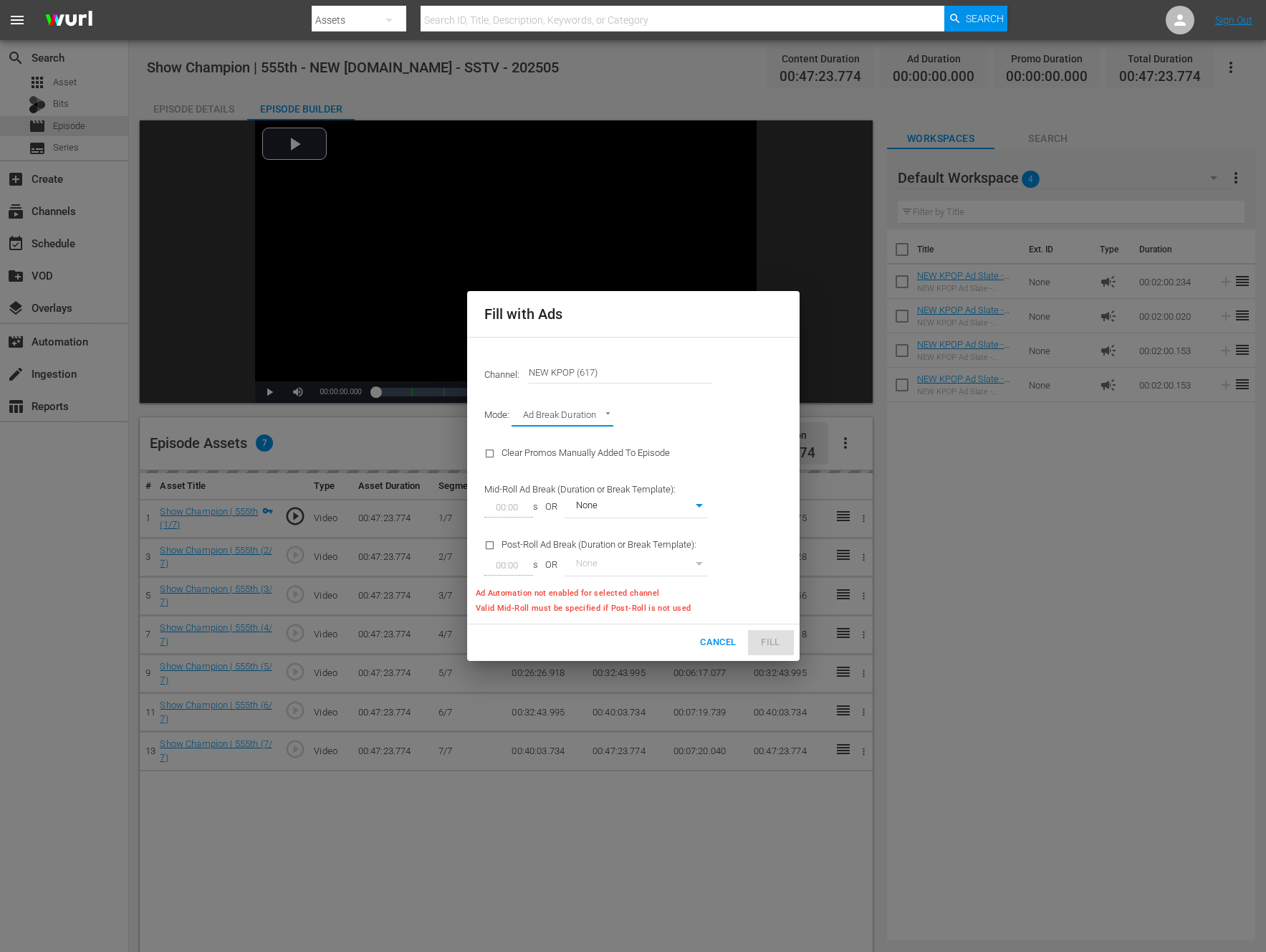
click at [713, 414] on div "Mode: Ad Break Duration AD_BREAK_DURATION" at bounding box center [633, 416] width 316 height 37
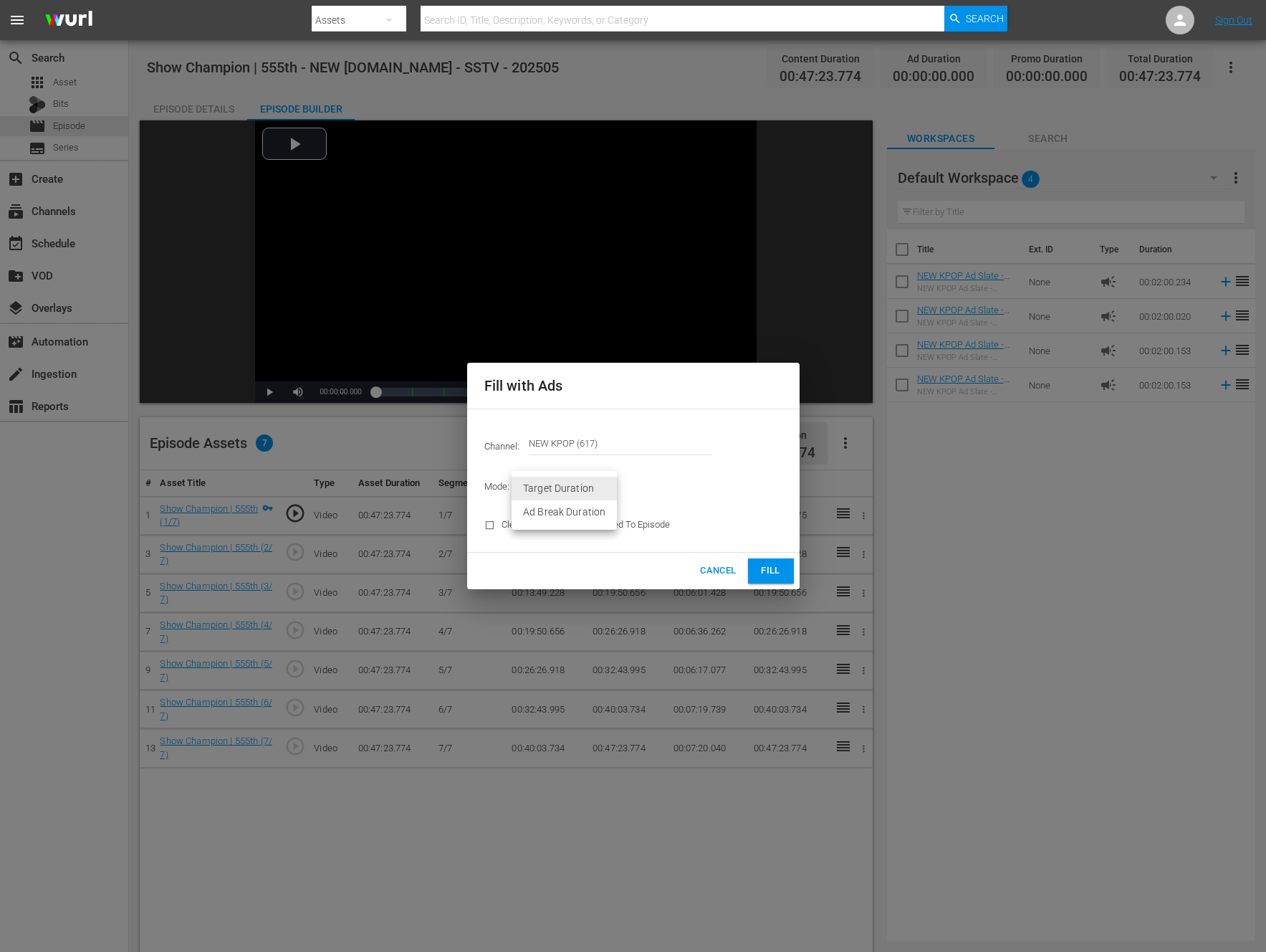
click at [583, 495] on body "menu Search By Assets Search ID, Title, Description, Keywords, or Category Sear…" at bounding box center [633, 476] width 1266 height 952
click at [558, 516] on li "Ad Break Duration" at bounding box center [564, 512] width 105 height 24
type input "AD_BREAK_DURATION"
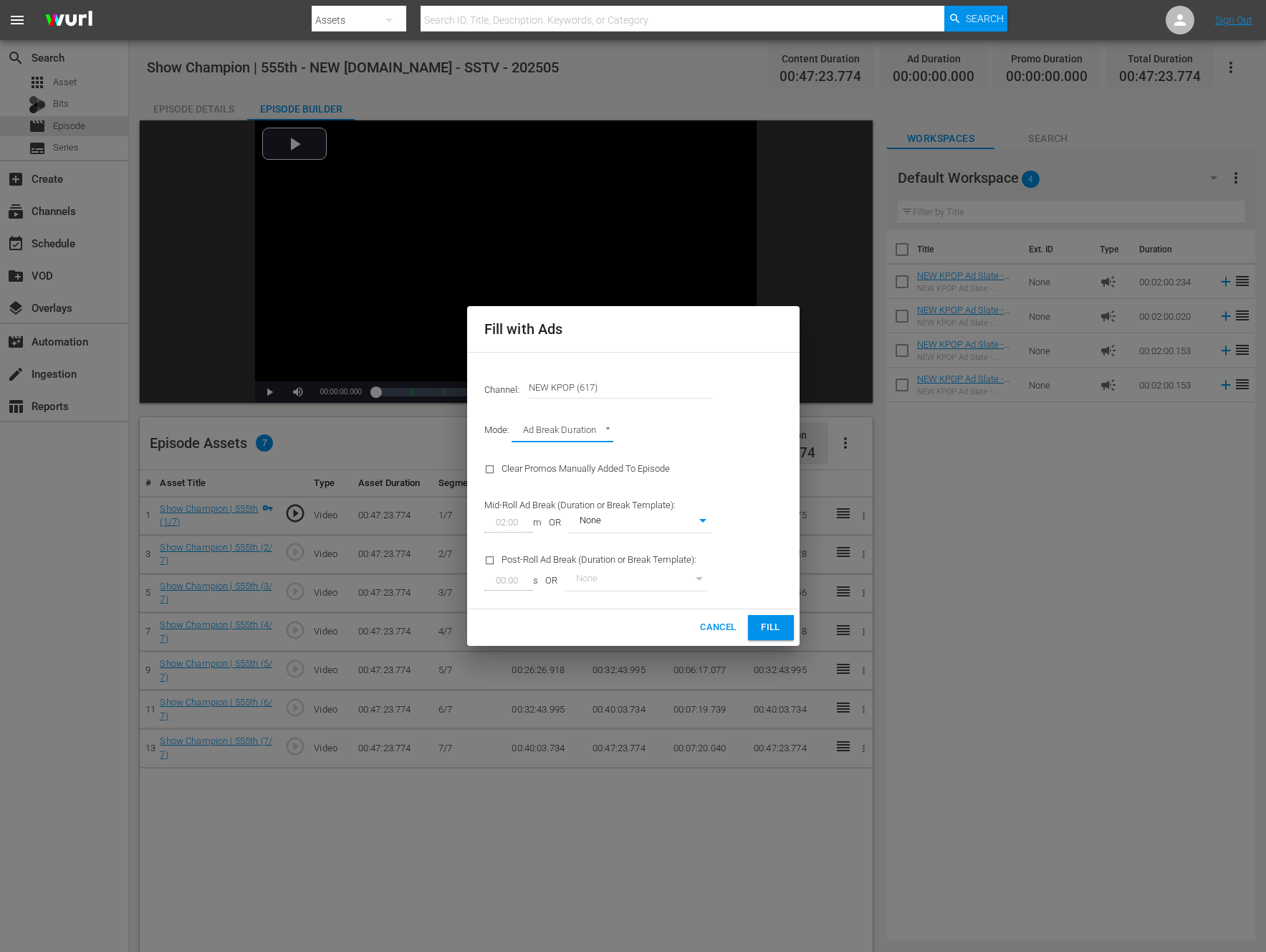
click at [730, 424] on div "Mode: Ad Break Duration AD_BREAK_DURATION" at bounding box center [633, 431] width 316 height 37
click at [757, 621] on button "Fill" at bounding box center [770, 627] width 46 height 25
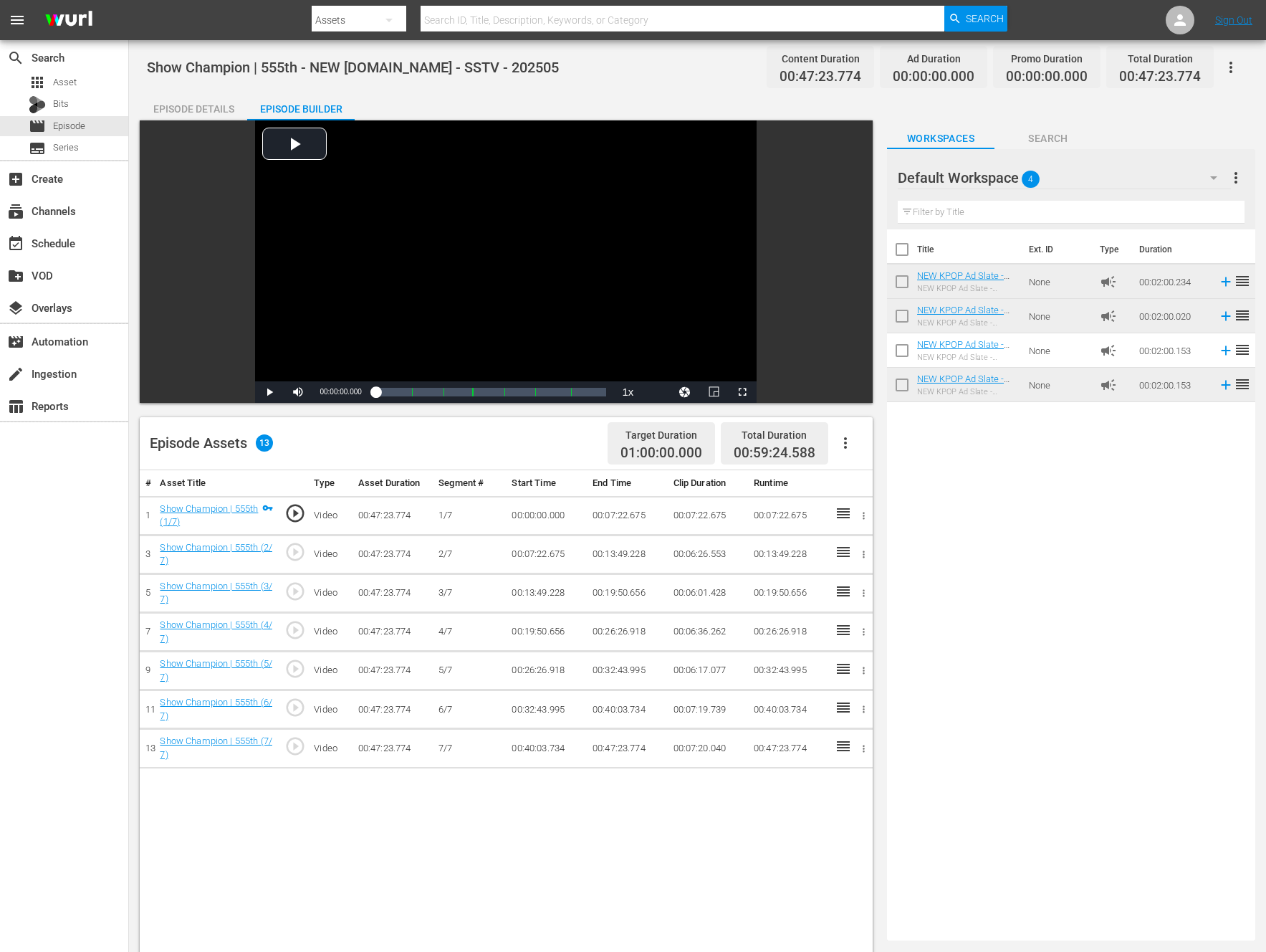
click at [844, 454] on button "button" at bounding box center [845, 443] width 34 height 34
click at [846, 444] on div "Fill with Ads" at bounding box center [889, 448] width 97 height 34
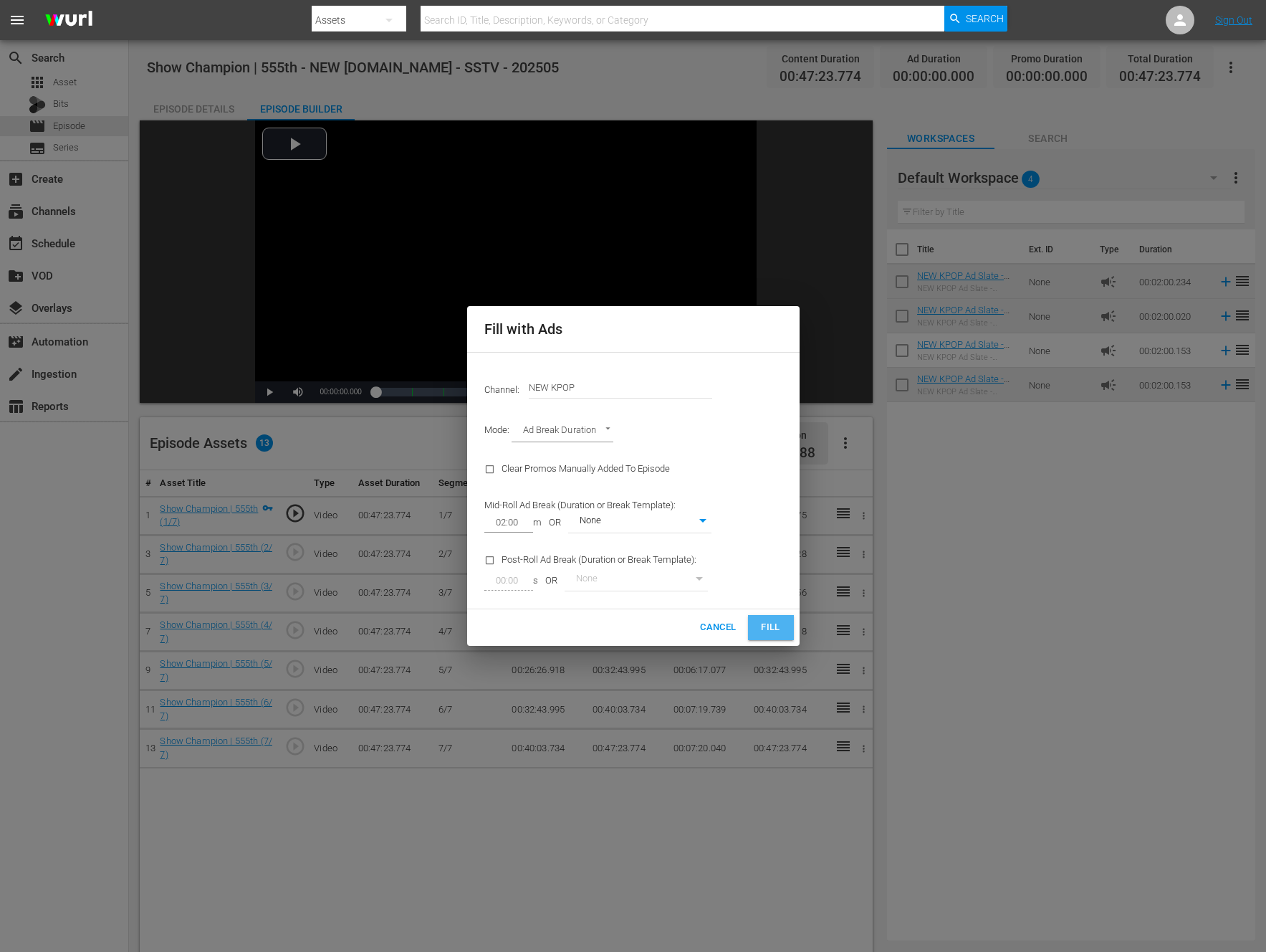
click at [772, 627] on span "Fill" at bounding box center [771, 627] width 23 height 17
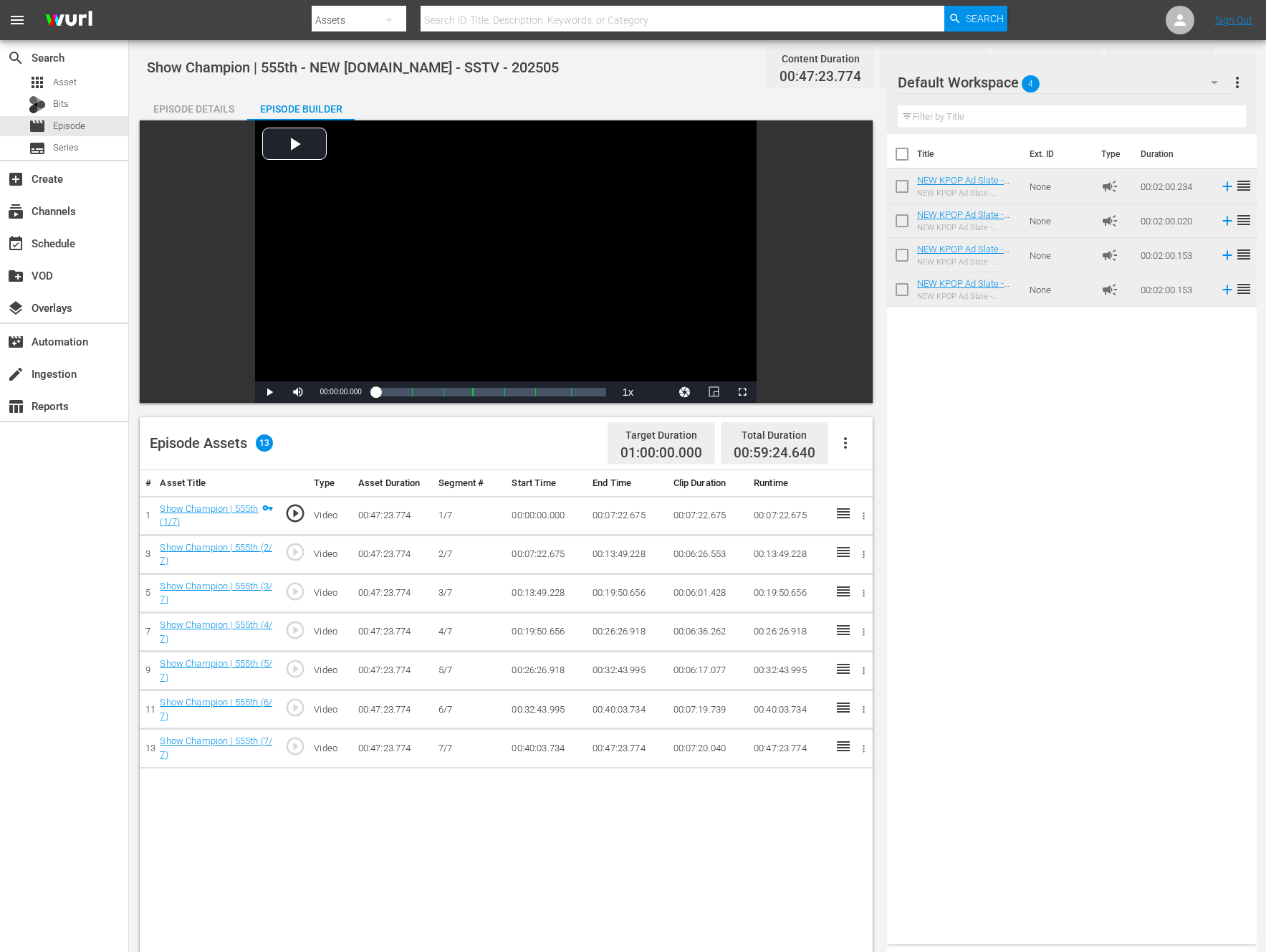
scroll to position [373, 0]
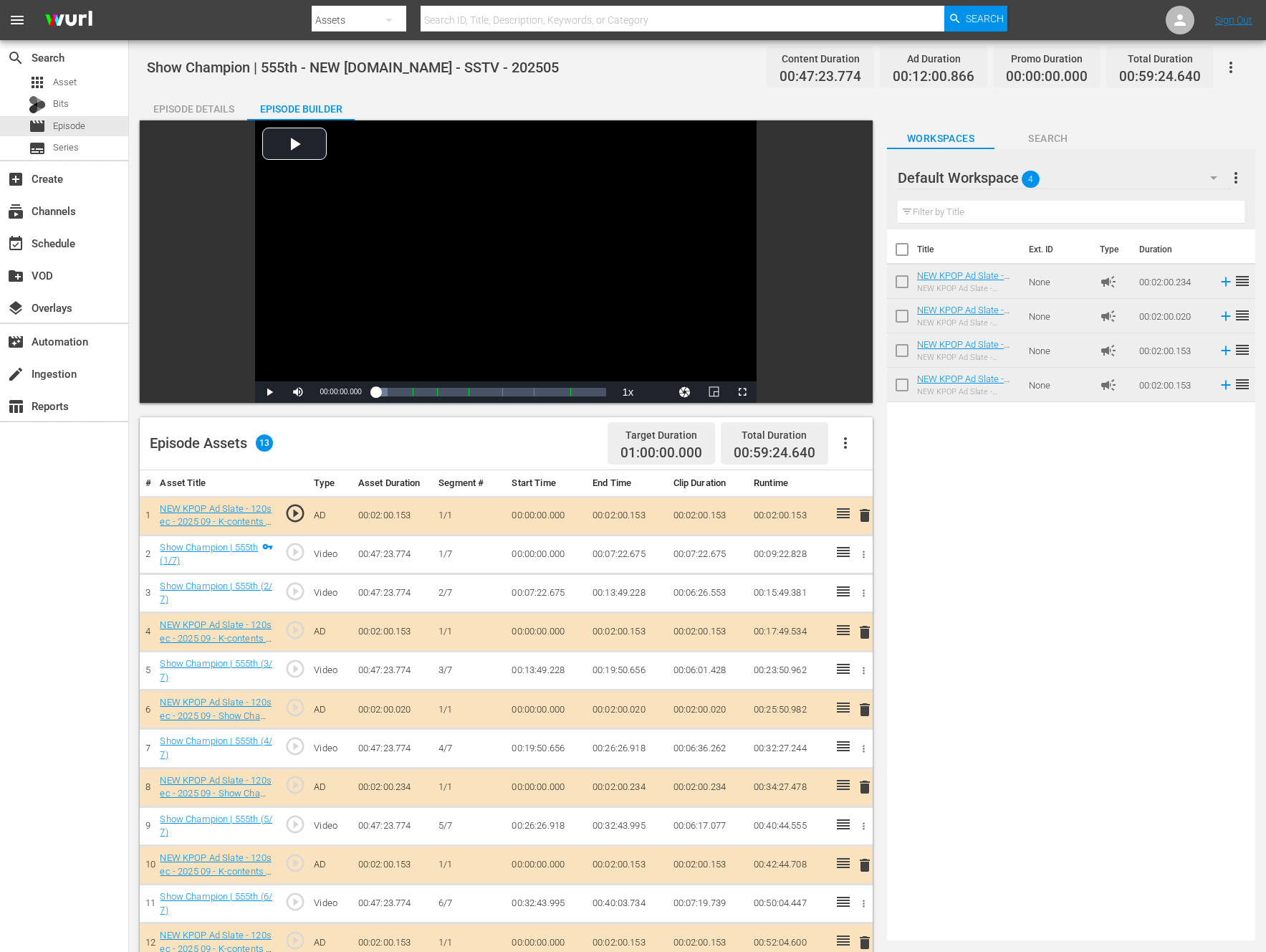
drag, startPoint x: 840, startPoint y: 550, endPoint x: 121, endPoint y: 1, distance: 904.6
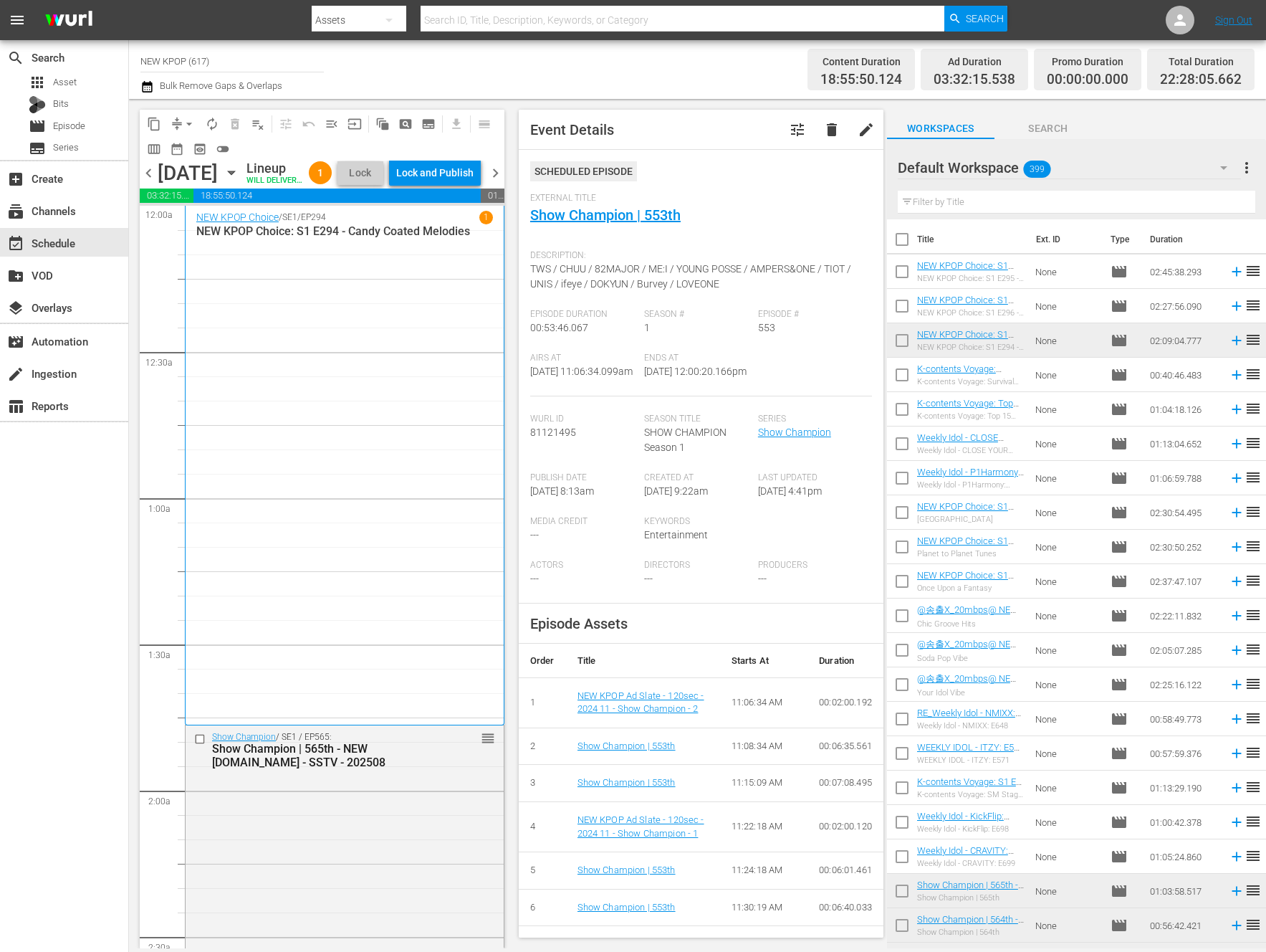
scroll to position [2867, 0]
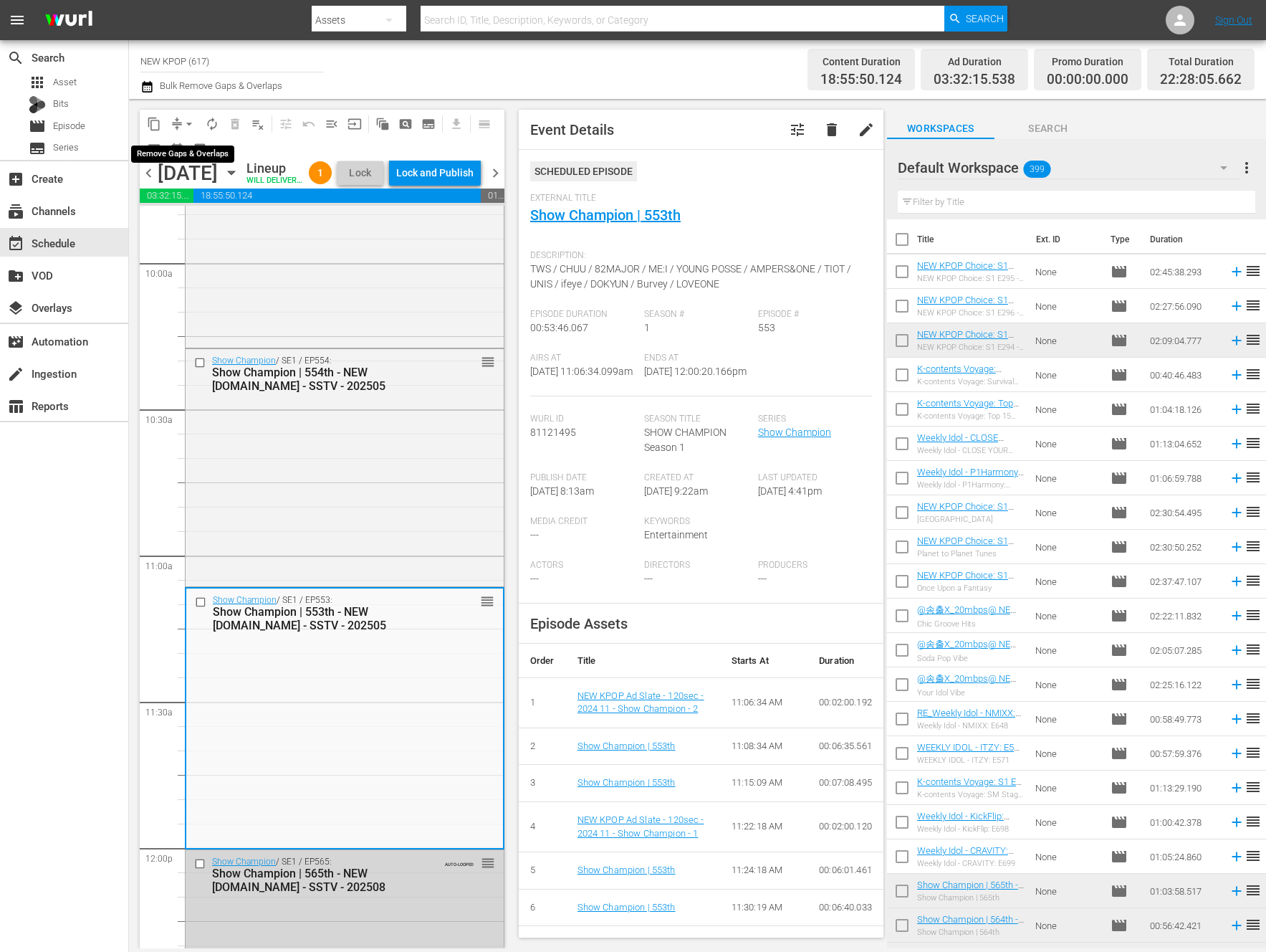
click at [189, 120] on span "arrow_drop_down" at bounding box center [189, 124] width 15 height 15
click at [192, 200] on li "Align to End of Previous Day" at bounding box center [189, 200] width 150 height 24
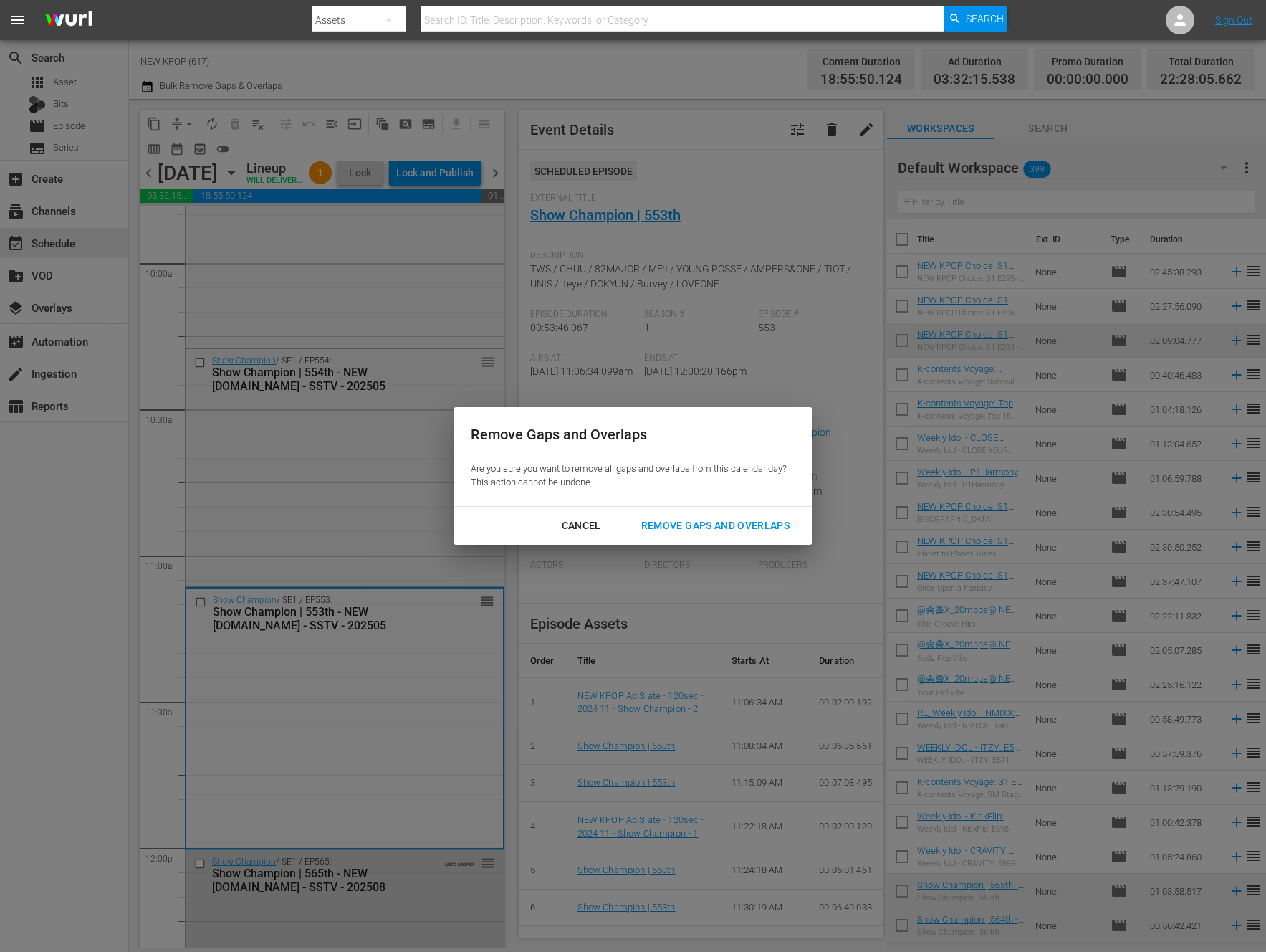
click at [718, 535] on button "Remove Gaps and Overlaps" at bounding box center [715, 525] width 183 height 27
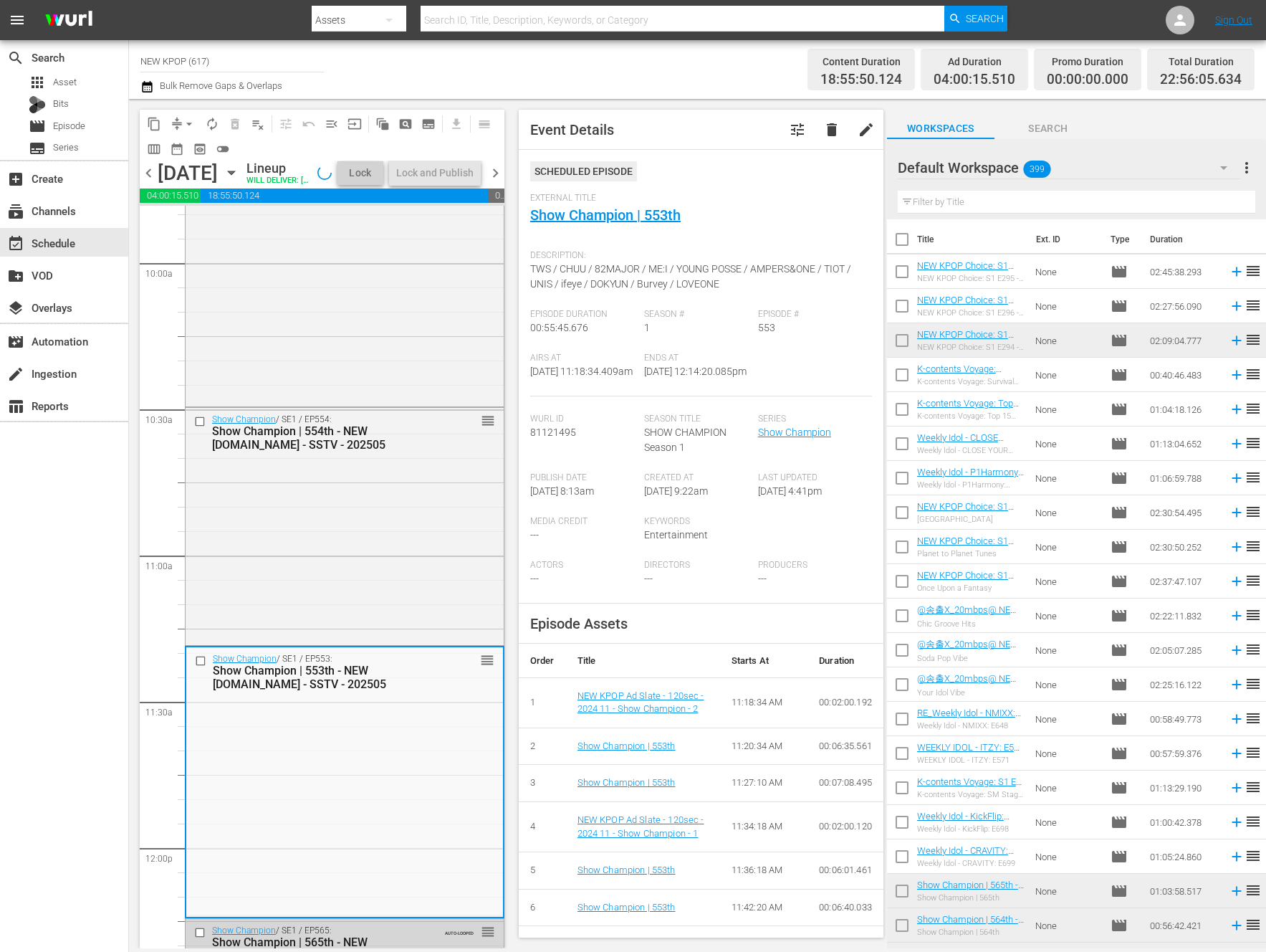
scroll to position [2892, 0]
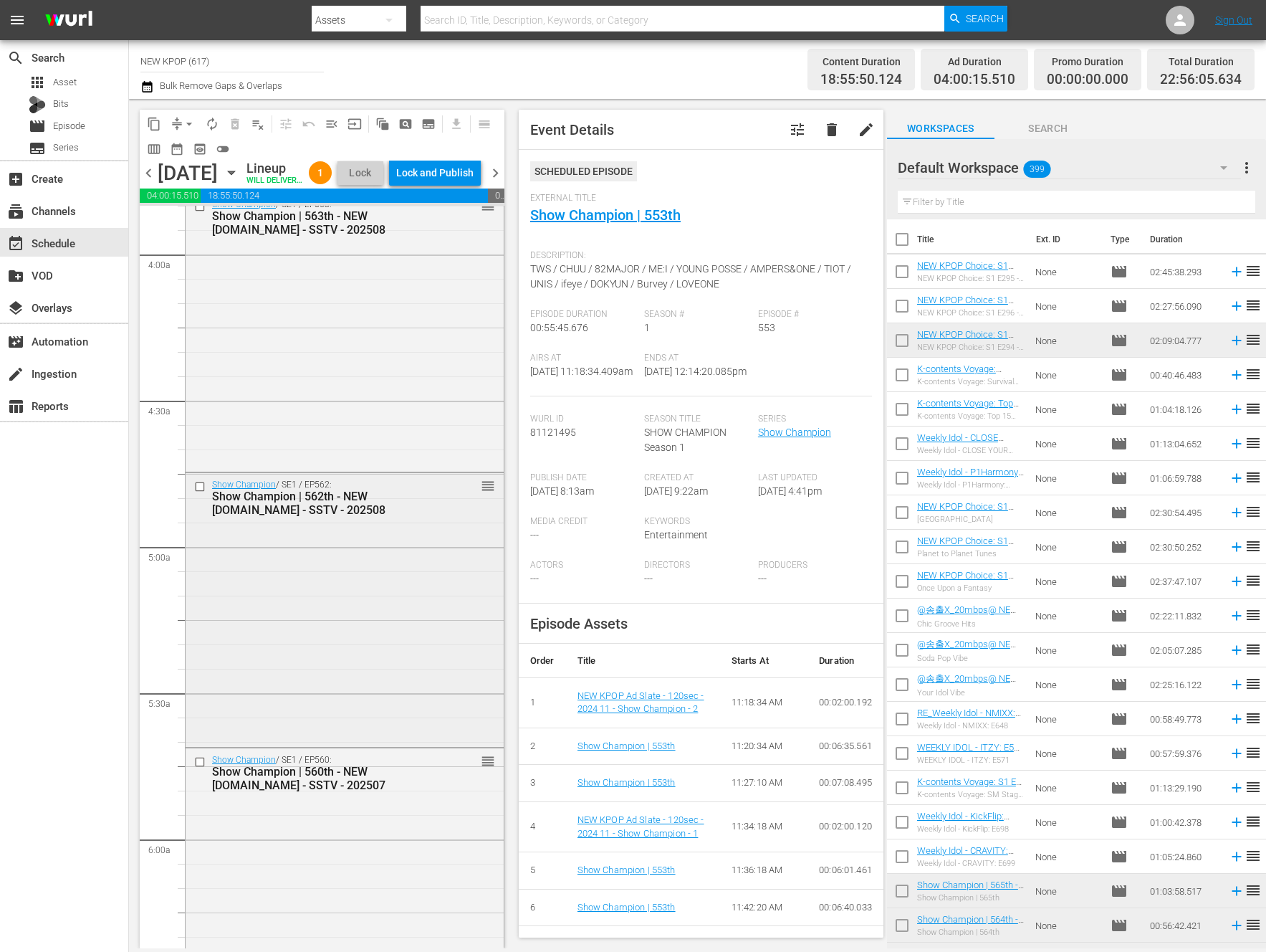
click at [389, 319] on div "Show Champion / SE1 / EP563: Show Champion | 563th - NEW K.ID - SSTV - 202508 r…" at bounding box center [345, 331] width 318 height 276
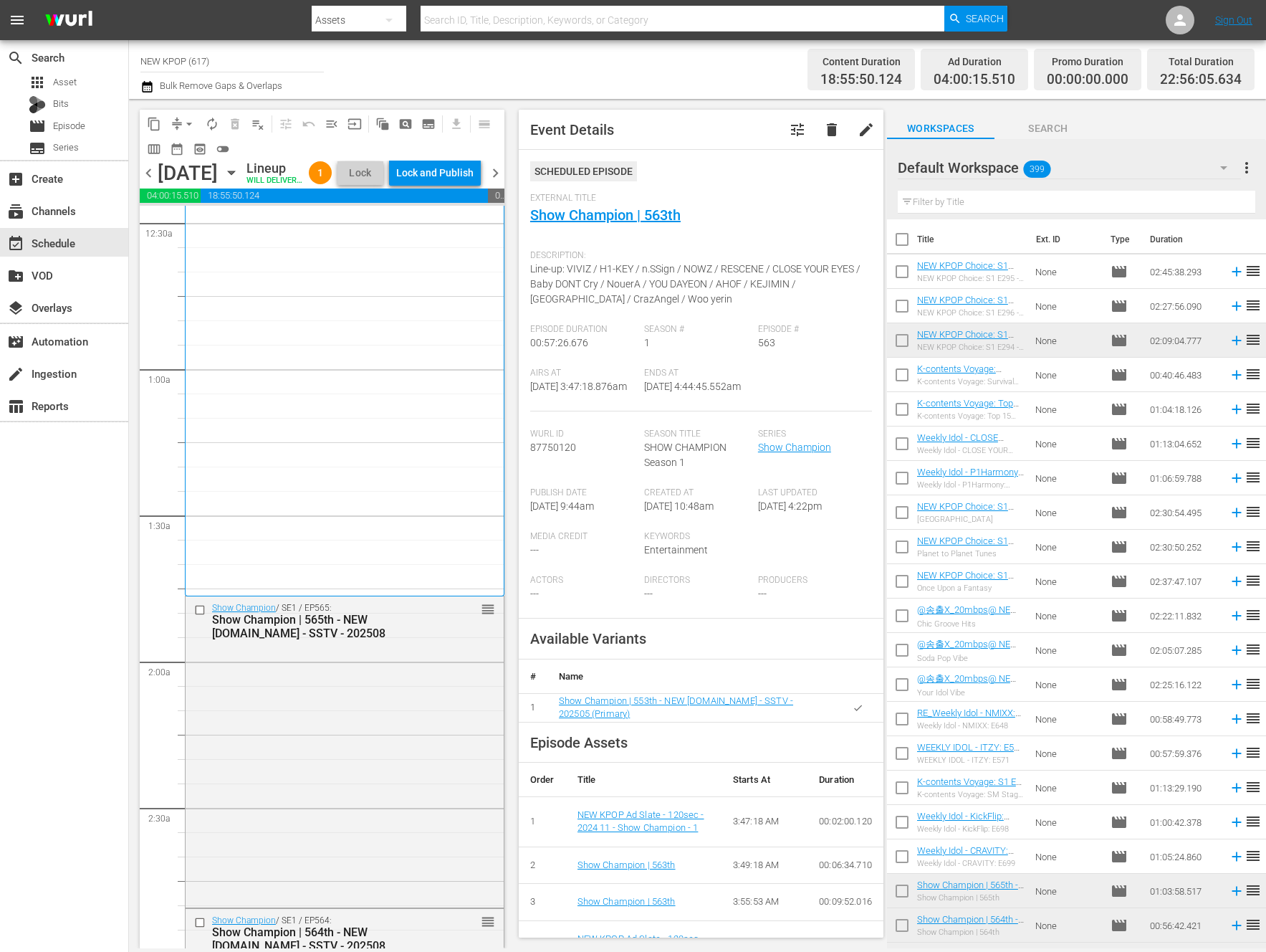
scroll to position [0, 0]
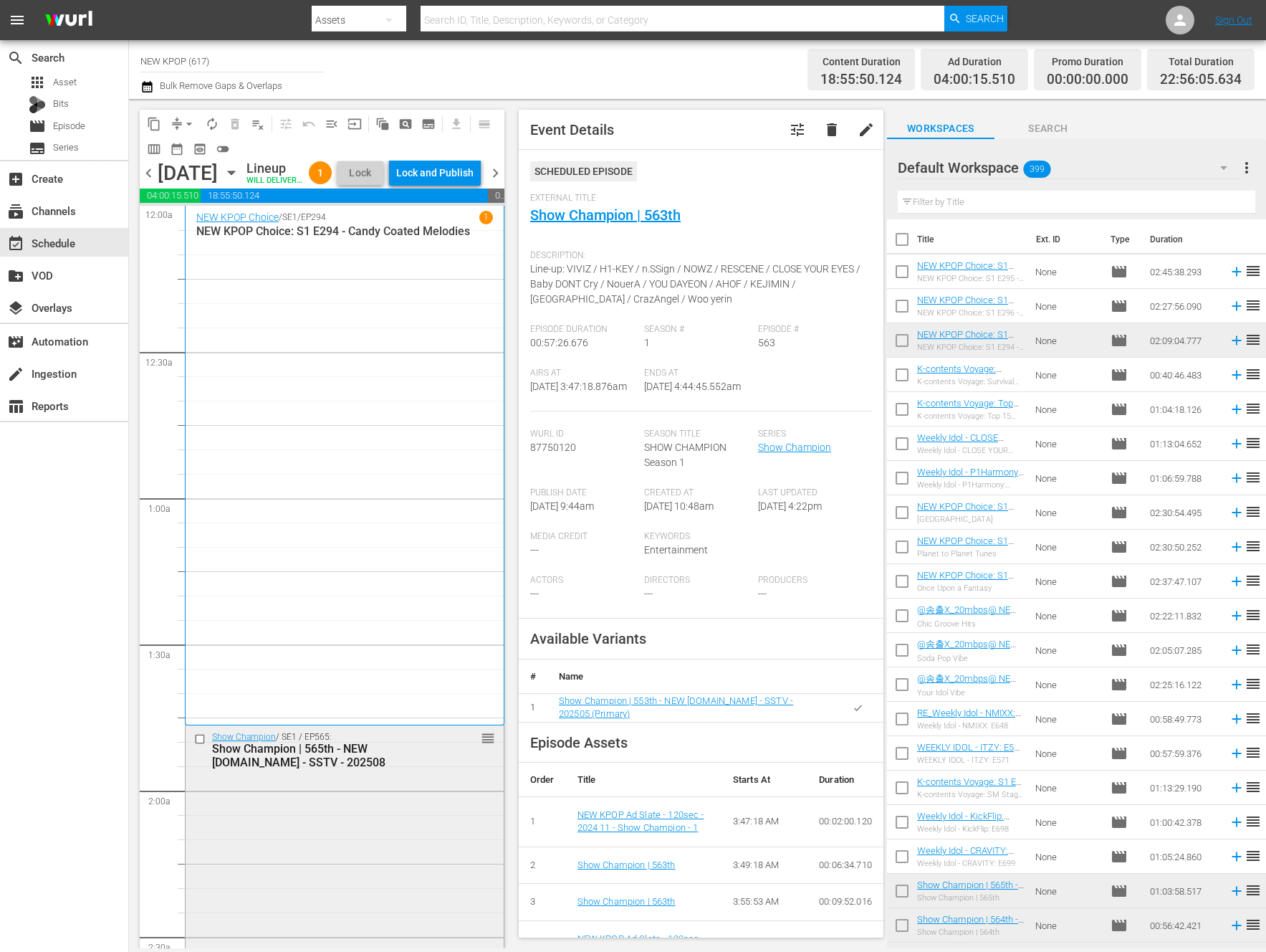
click at [368, 797] on div "Show Champion / SE1 / EP565: Show Champion | 565th - NEW K.ID - SSTV - 202508 r…" at bounding box center [345, 879] width 318 height 308
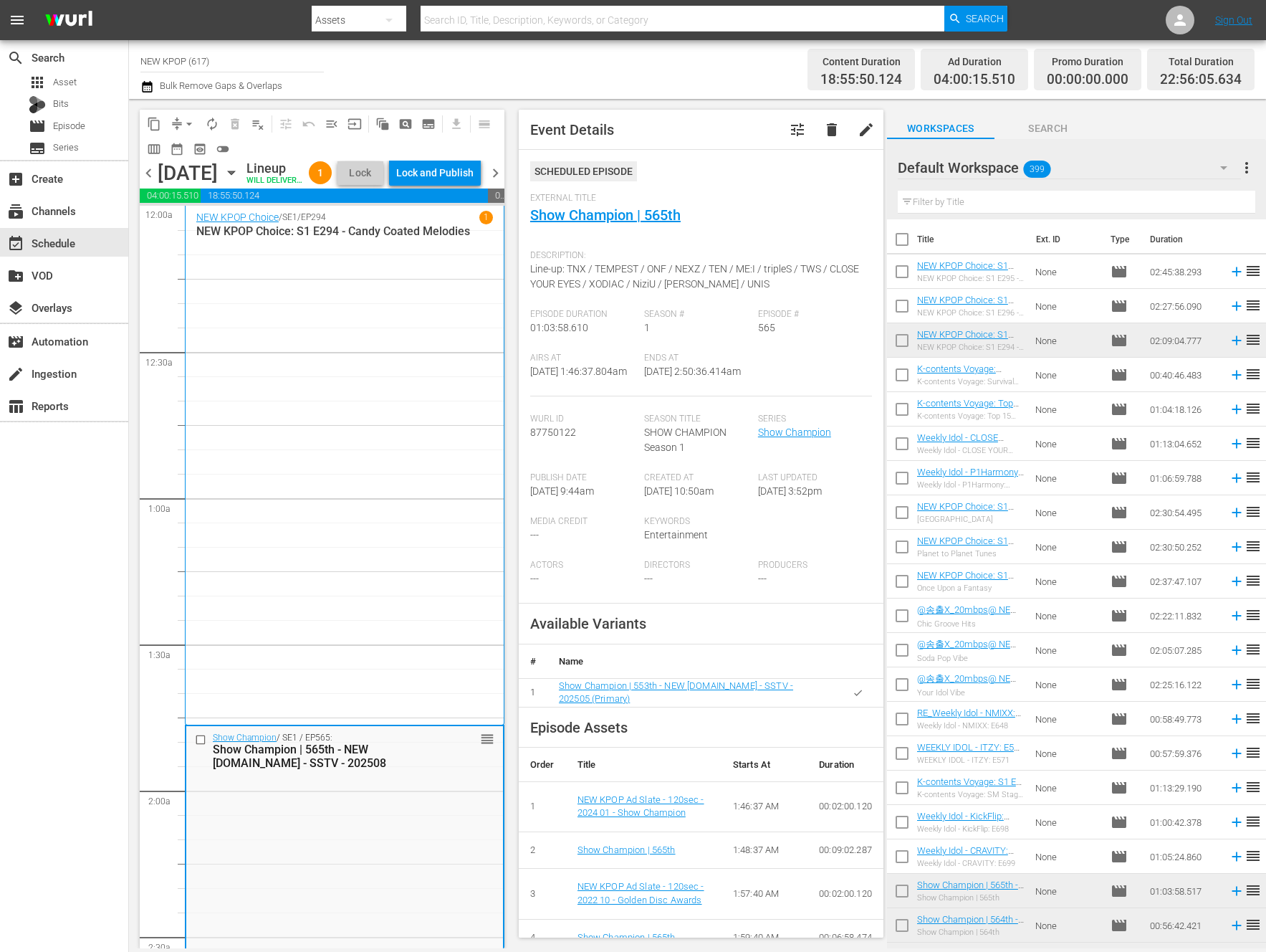
click at [368, 797] on div "Show Champion / SE1 / EP565: Show Champion | 565th - NEW K.ID - SSTV - 202508 r…" at bounding box center [345, 880] width 317 height 308
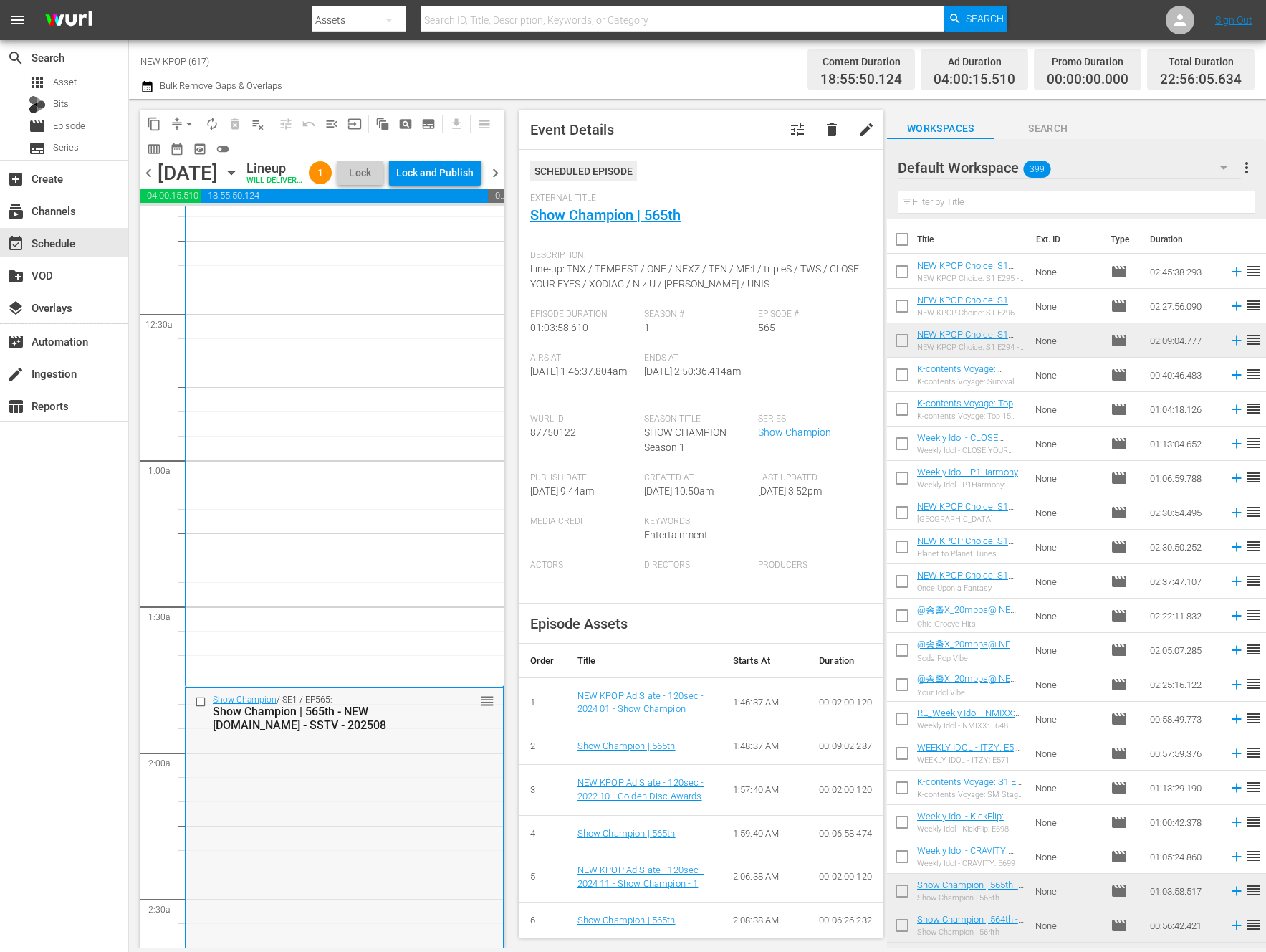
scroll to position [320, 0]
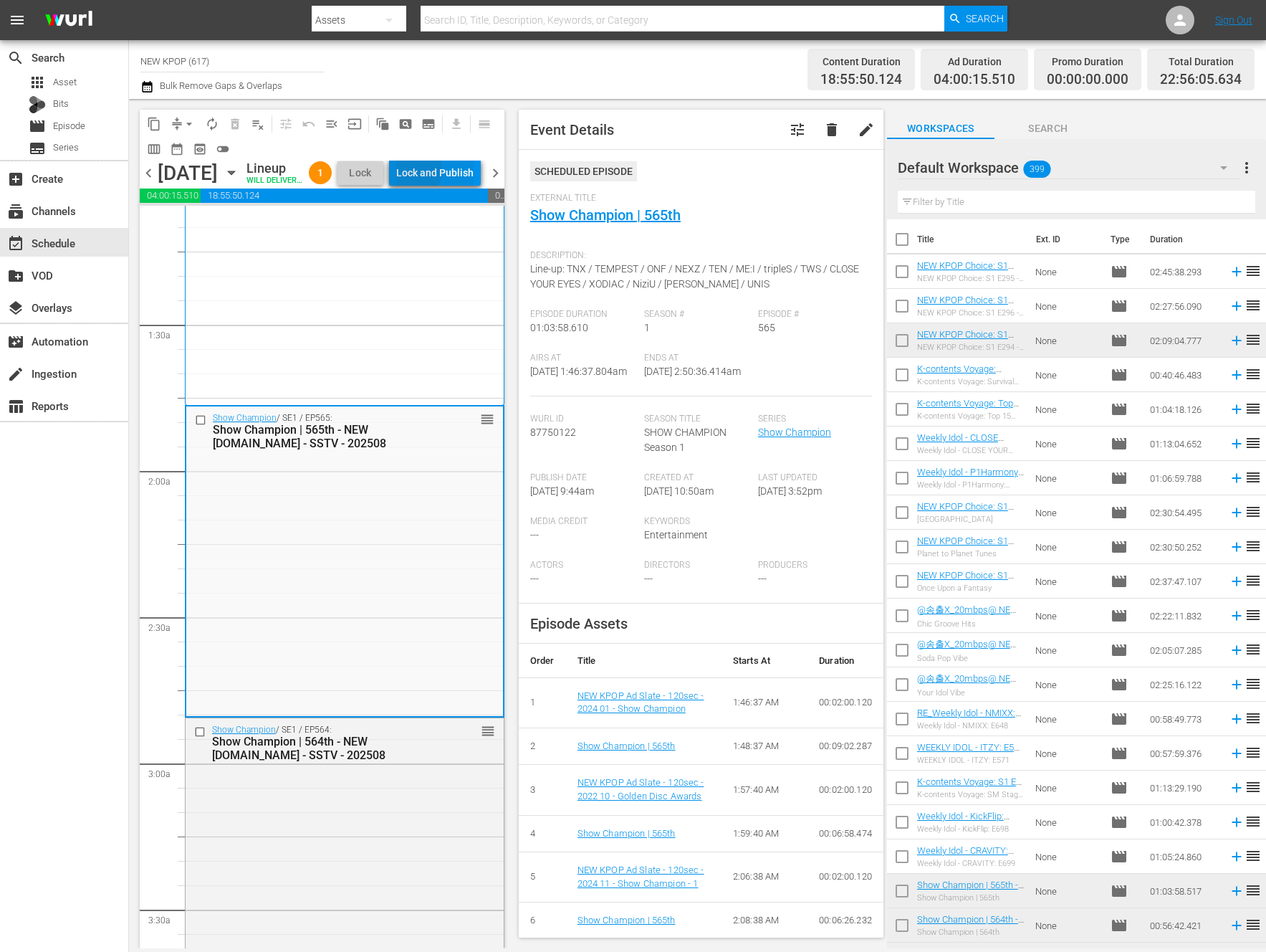
click at [445, 172] on div "Lock and Publish" at bounding box center [435, 173] width 78 height 26
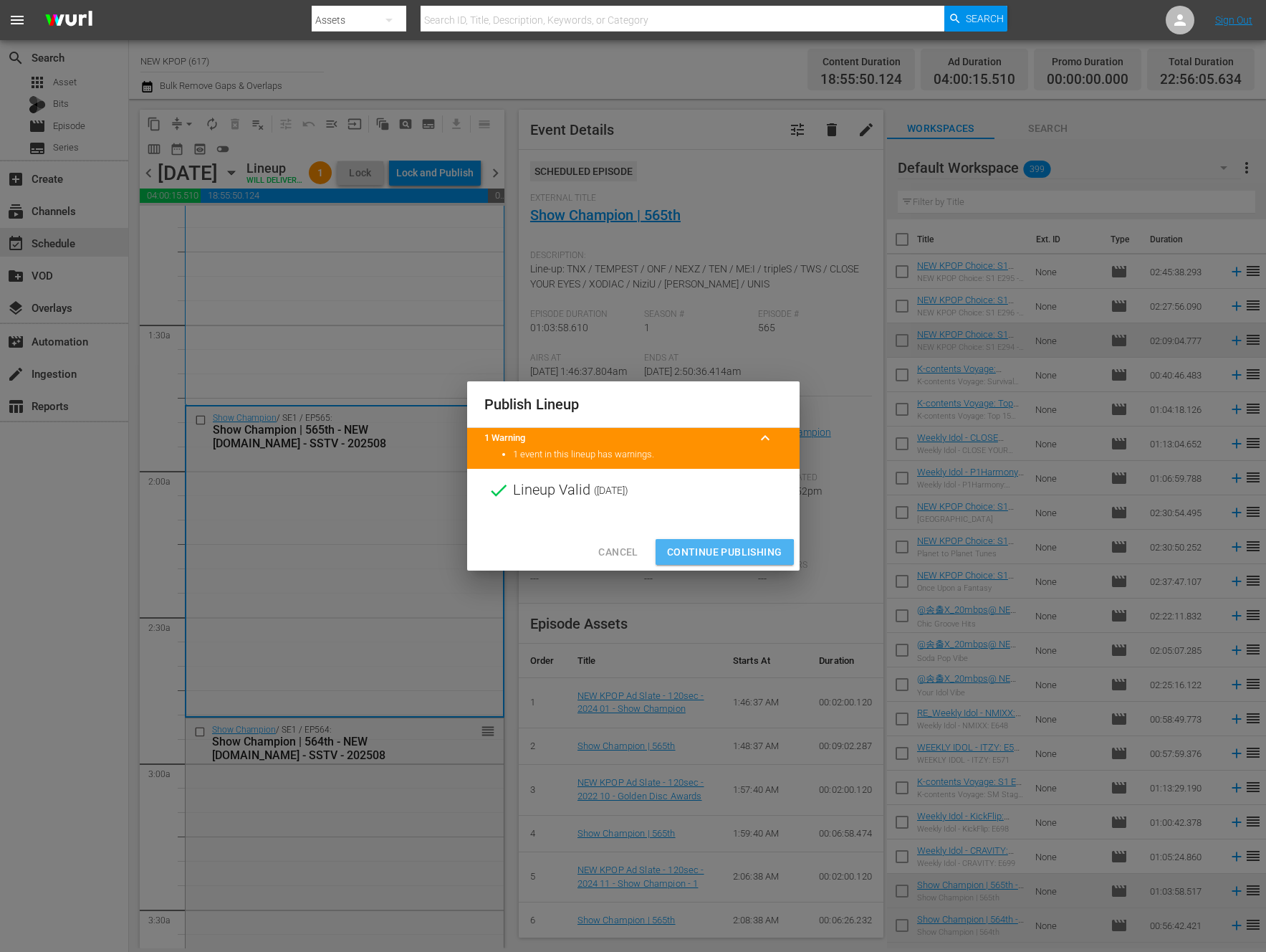
click at [701, 558] on span "Continue Publishing" at bounding box center [725, 552] width 115 height 18
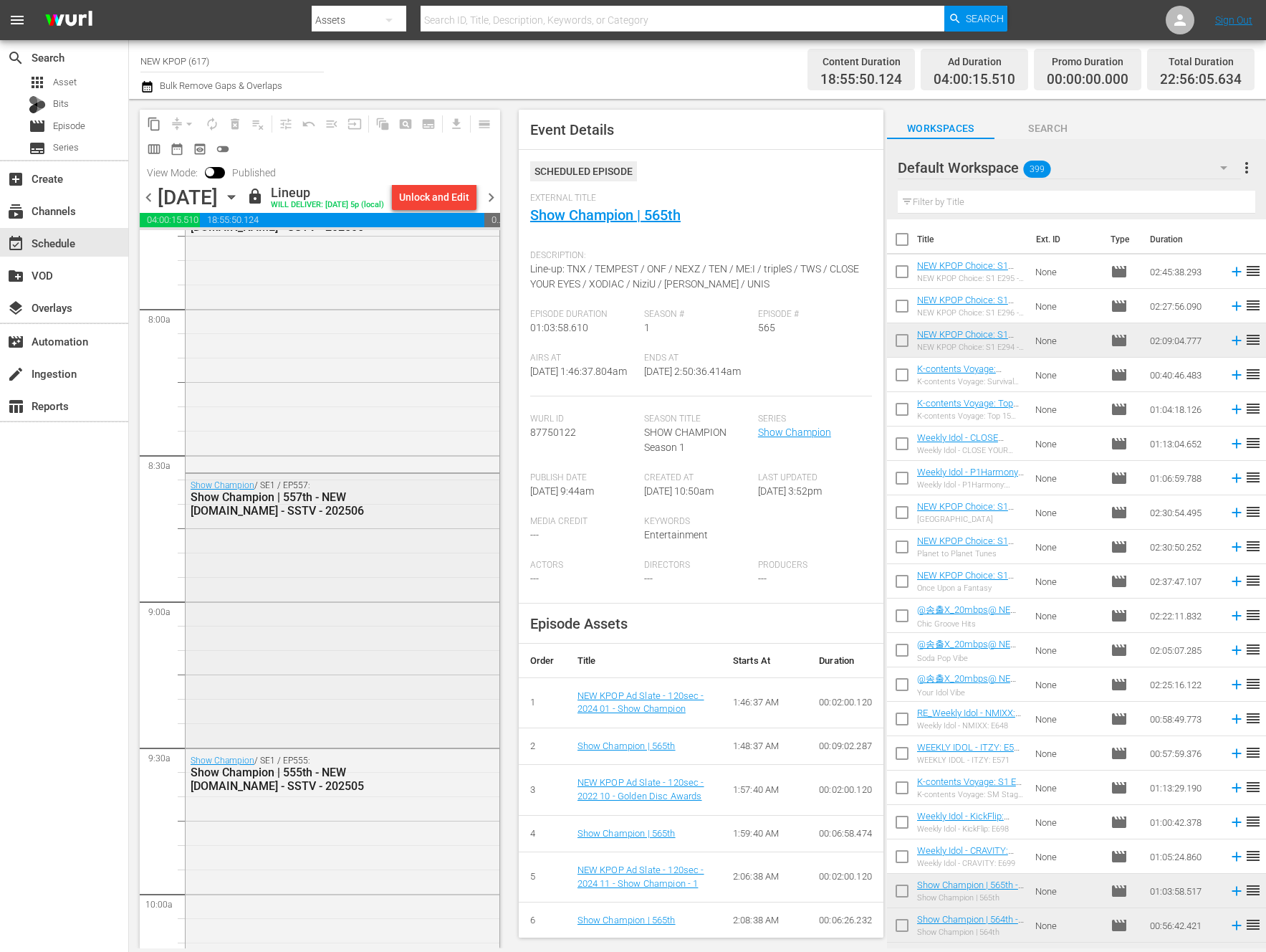
scroll to position [0, 0]
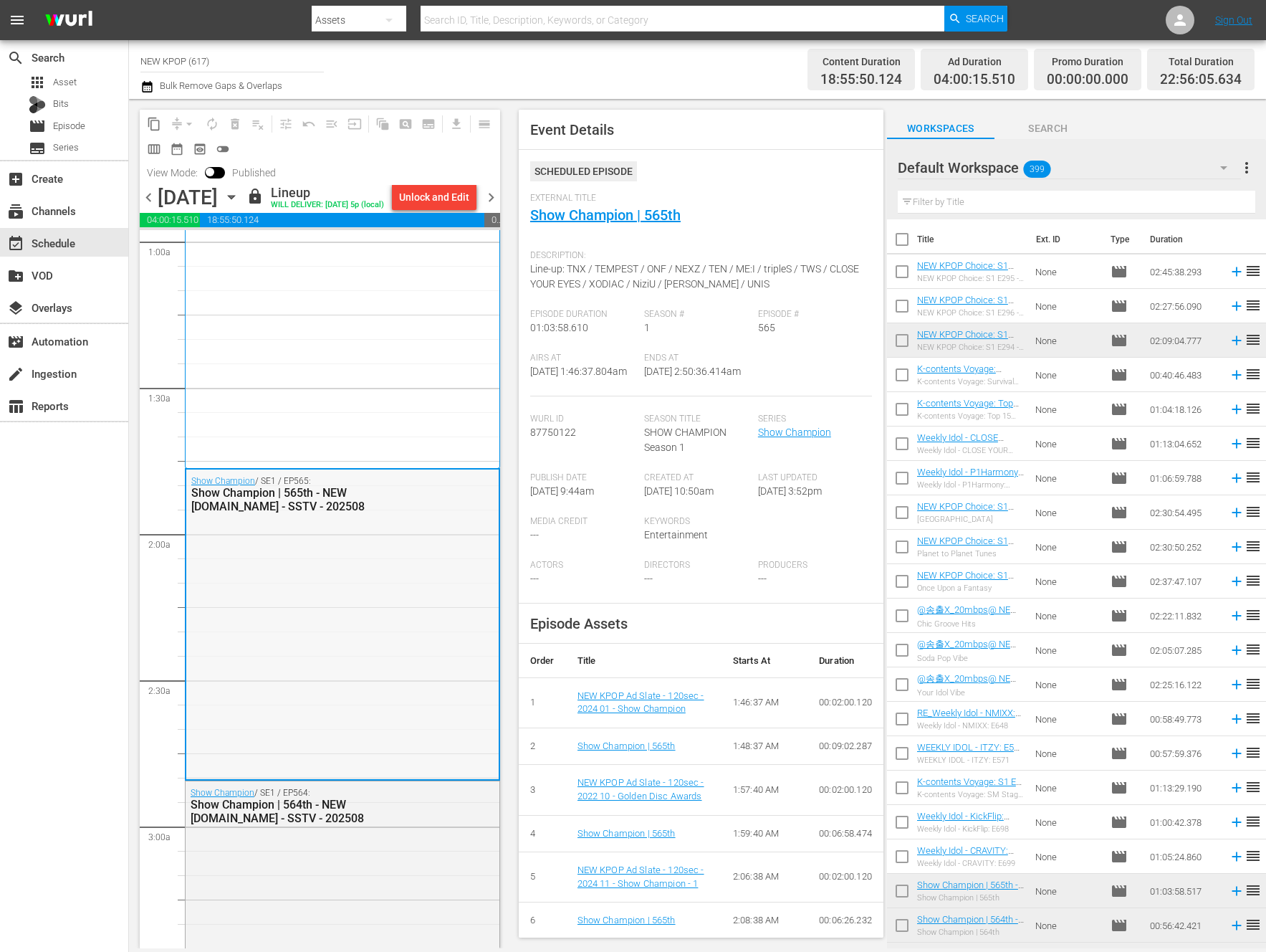
click at [367, 674] on div "Show Champion / SE1 / EP565: Show Champion | 565th - NEW [DOMAIN_NAME] - SSTV -…" at bounding box center [342, 623] width 313 height 308
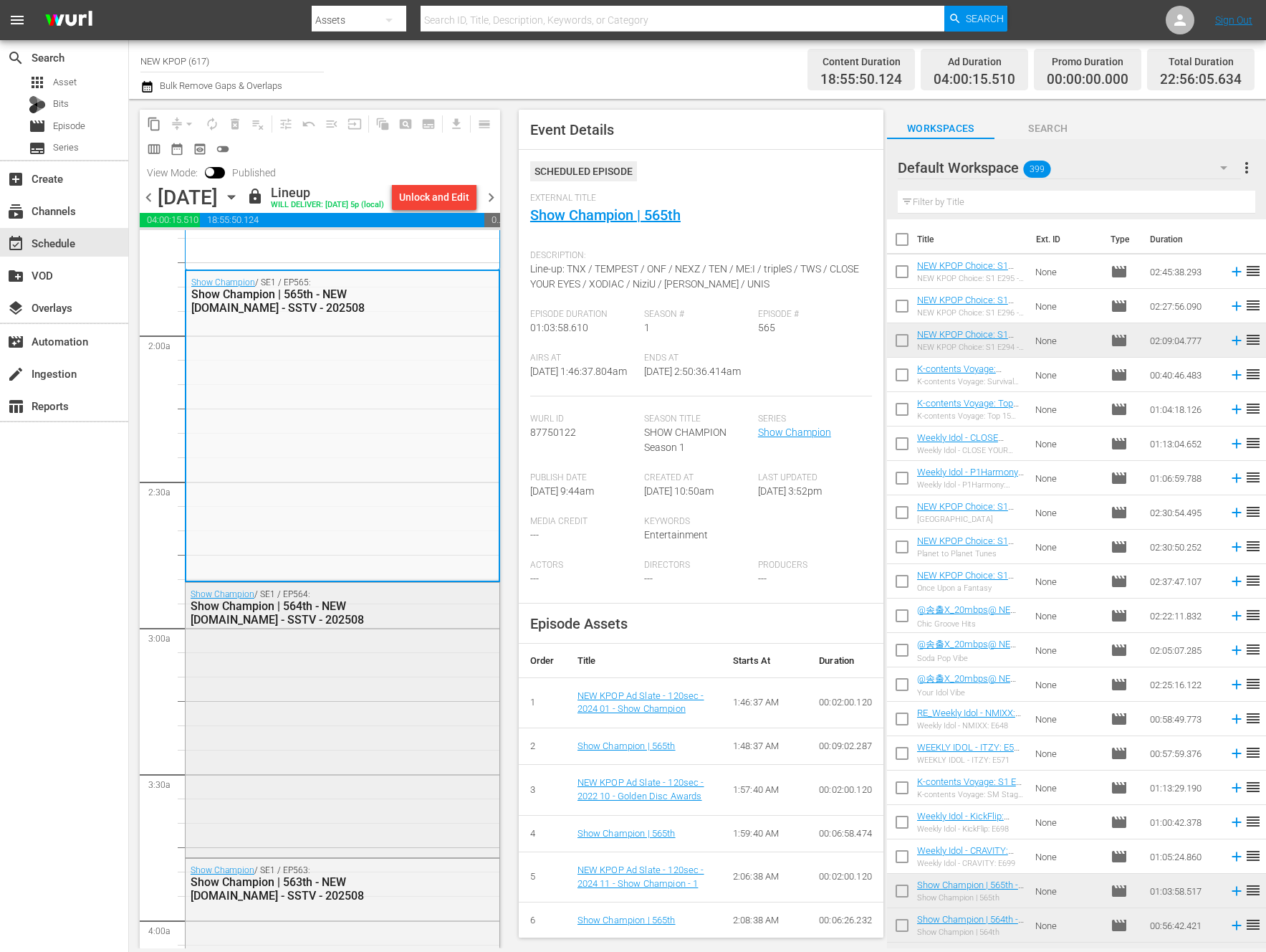
scroll to position [562, 0]
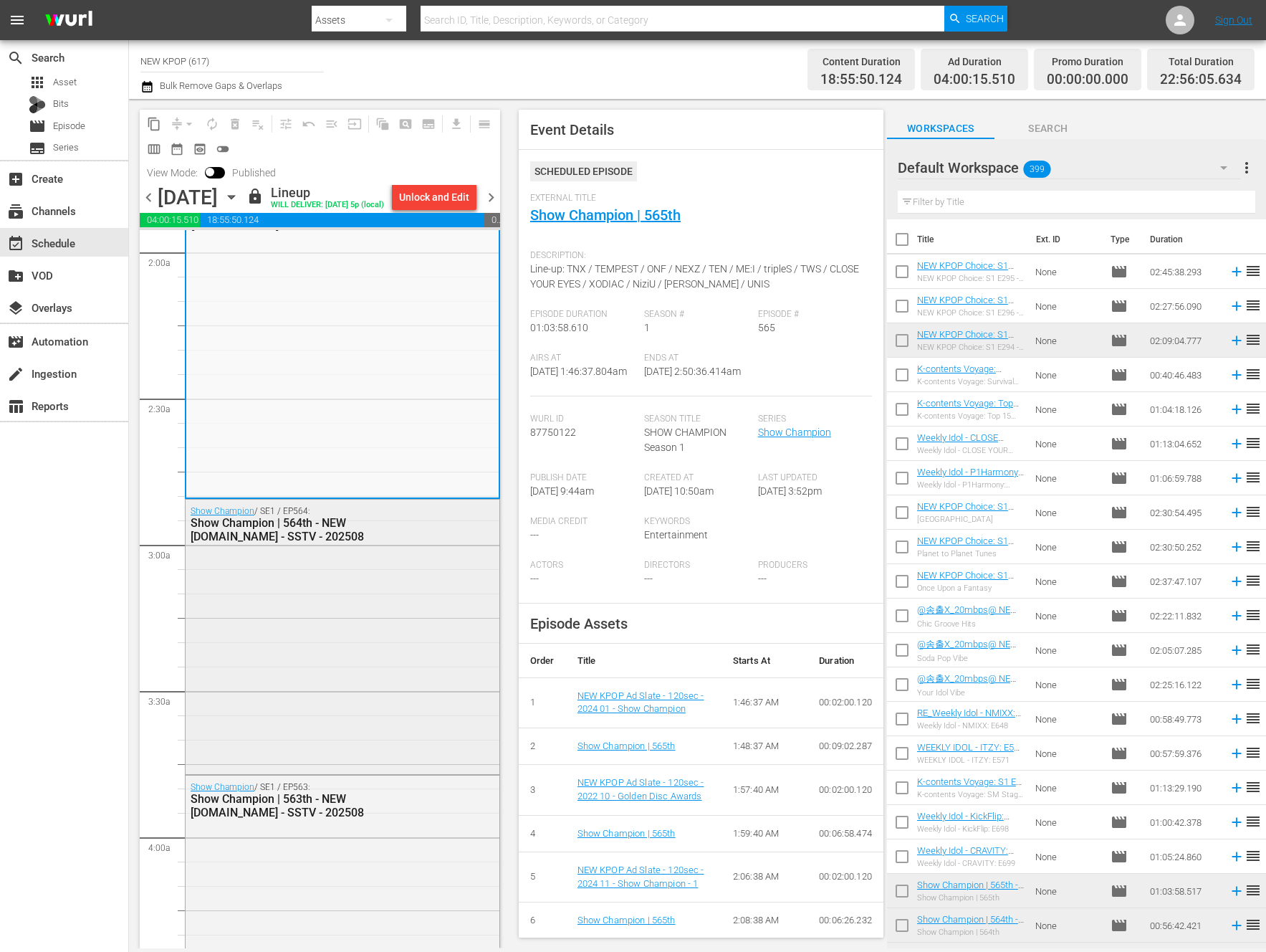
click at [353, 640] on div "Show Champion / SE1 / EP564: Show Champion | 564th - NEW [DOMAIN_NAME] - SSTV -…" at bounding box center [342, 635] width 314 height 272
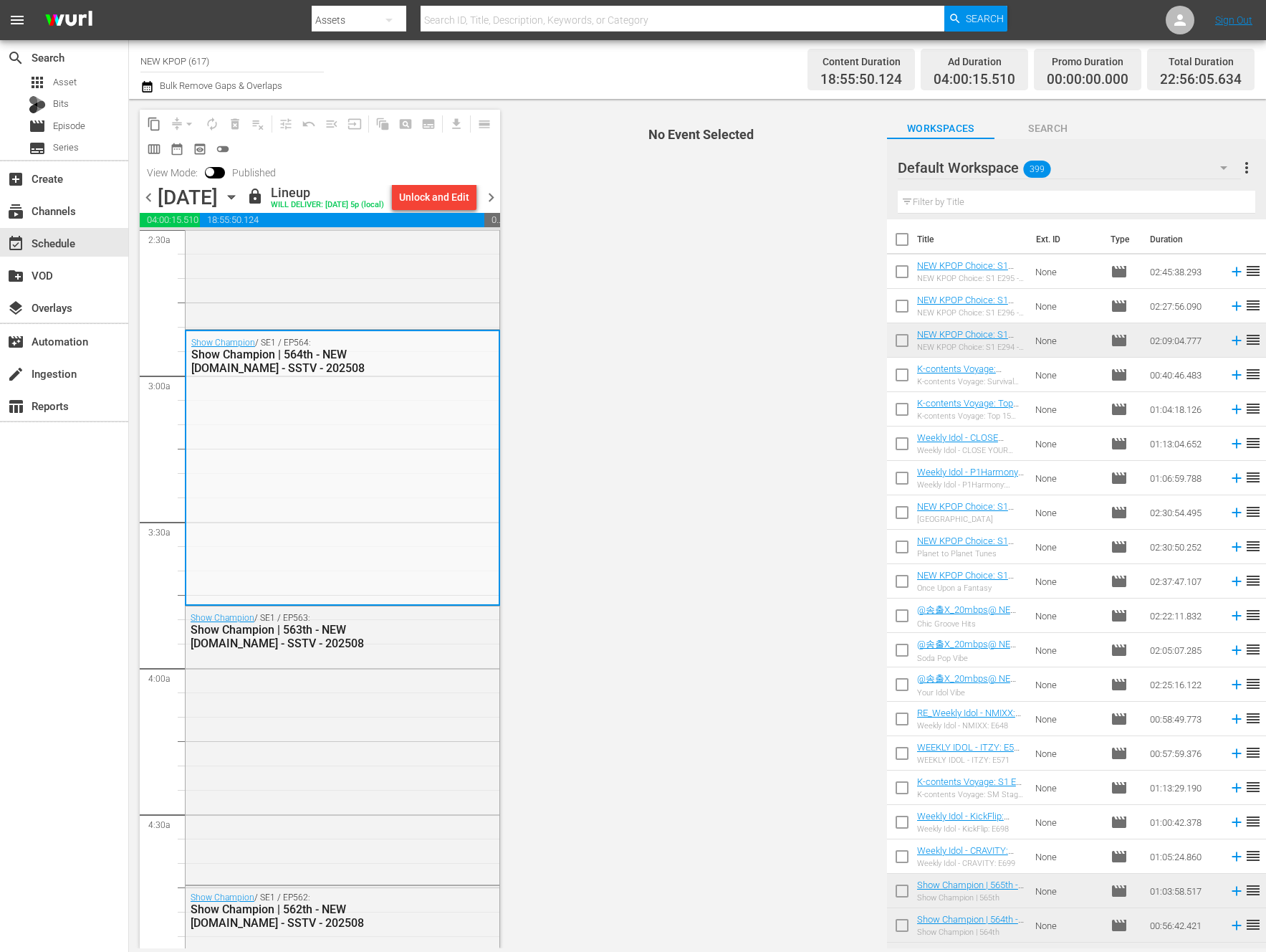
scroll to position [830, 0]
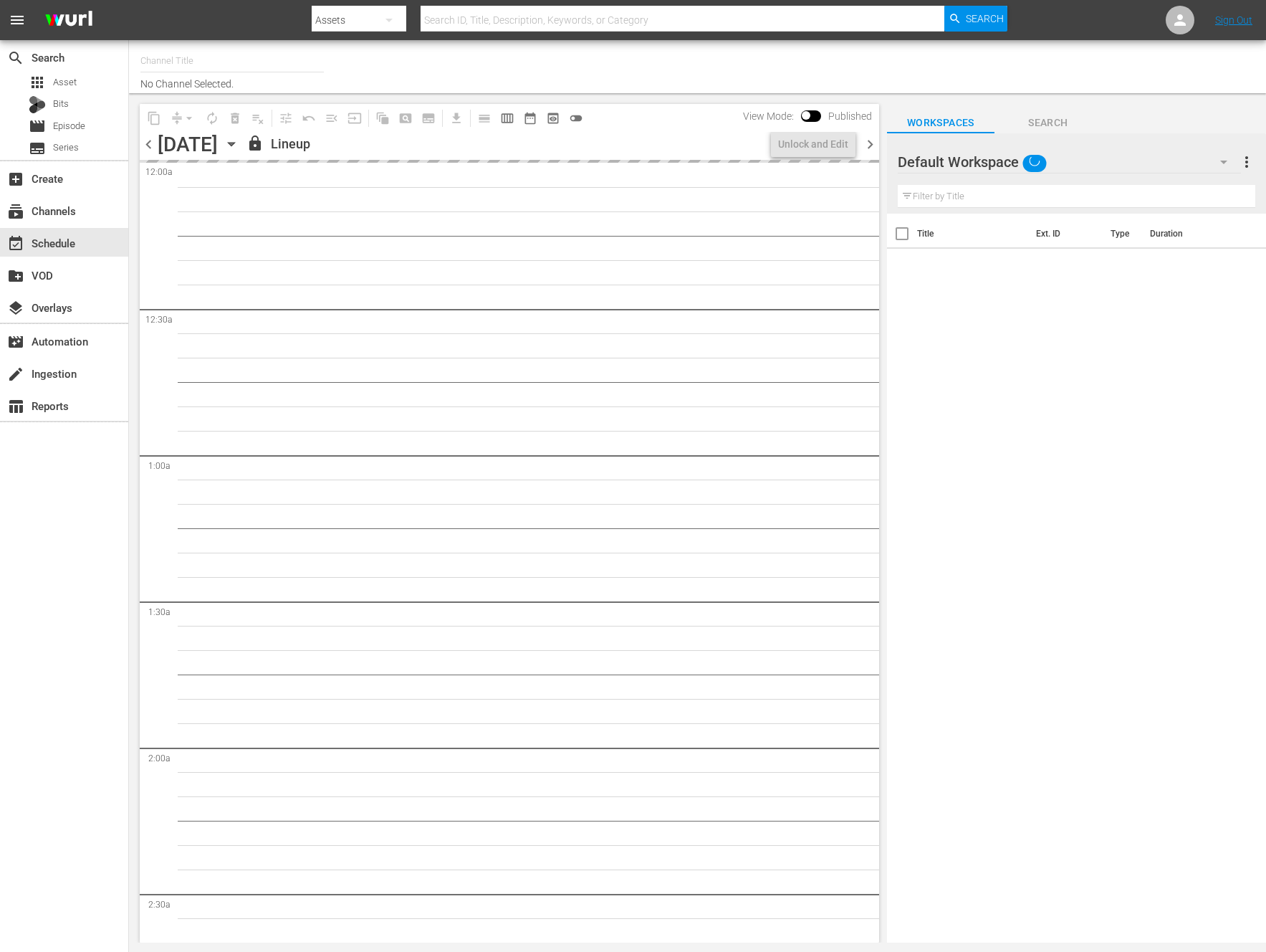
type input "NEW KPOP (617)"
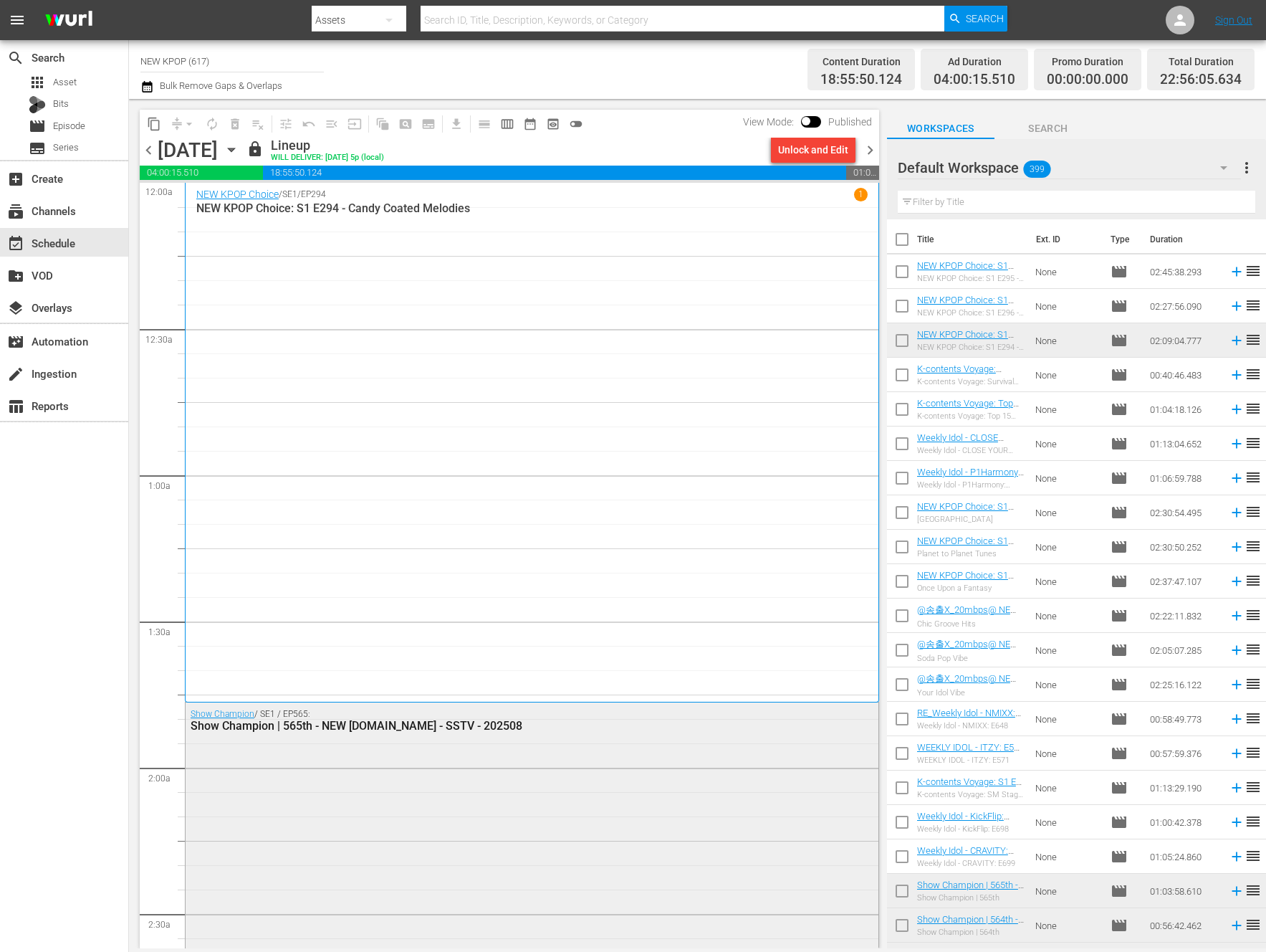
click at [410, 831] on div "Show Champion / SE1 / EP565: Show Champion | 565th - NEW [DOMAIN_NAME] - SSTV -…" at bounding box center [532, 856] width 693 height 308
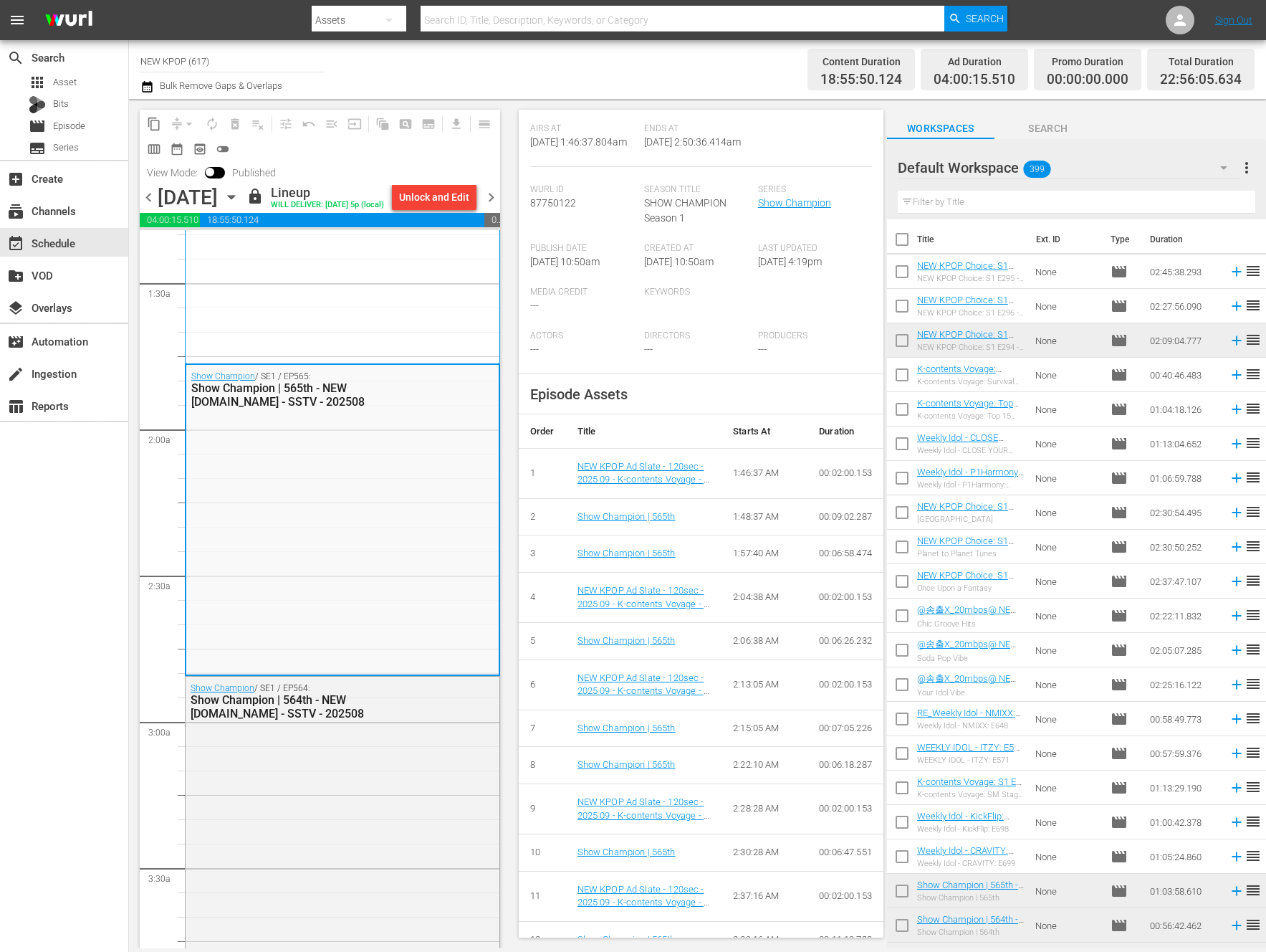
scroll to position [266, 0]
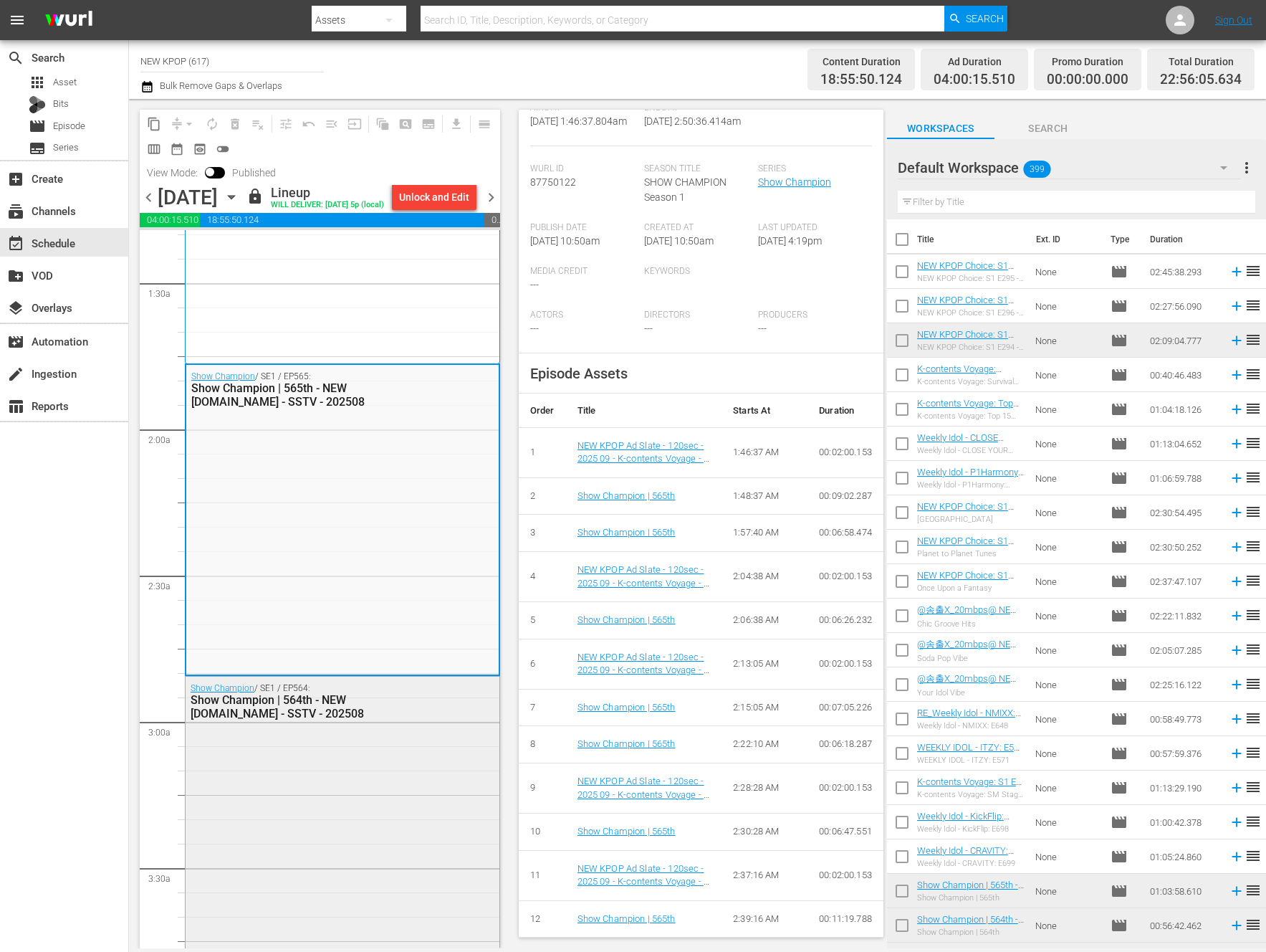
click at [337, 726] on div "Show Champion / SE1 / EP564: Show Champion | 564th - NEW [DOMAIN_NAME] - SSTV -…" at bounding box center [342, 700] width 314 height 49
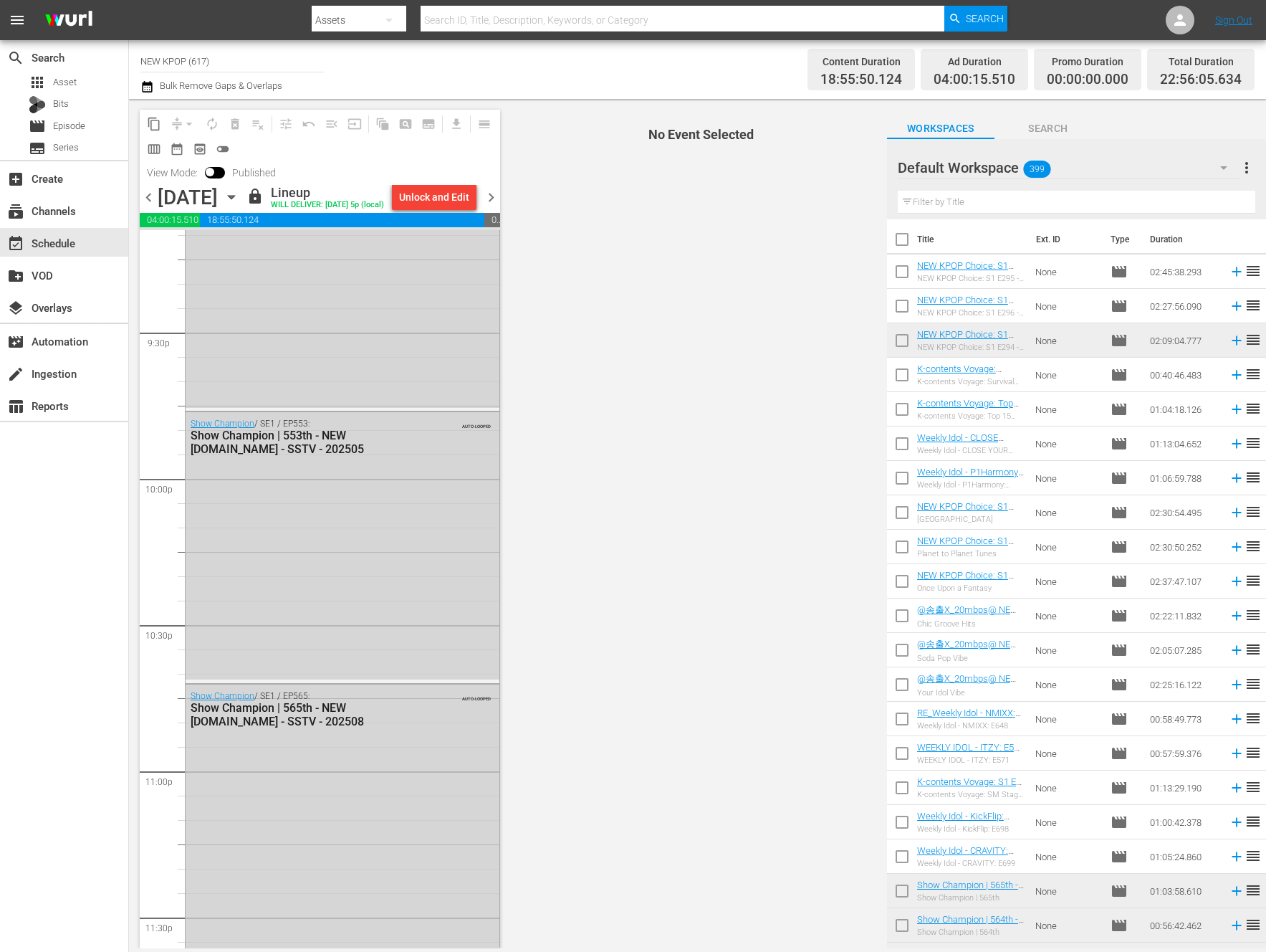
scroll to position [6530, 0]
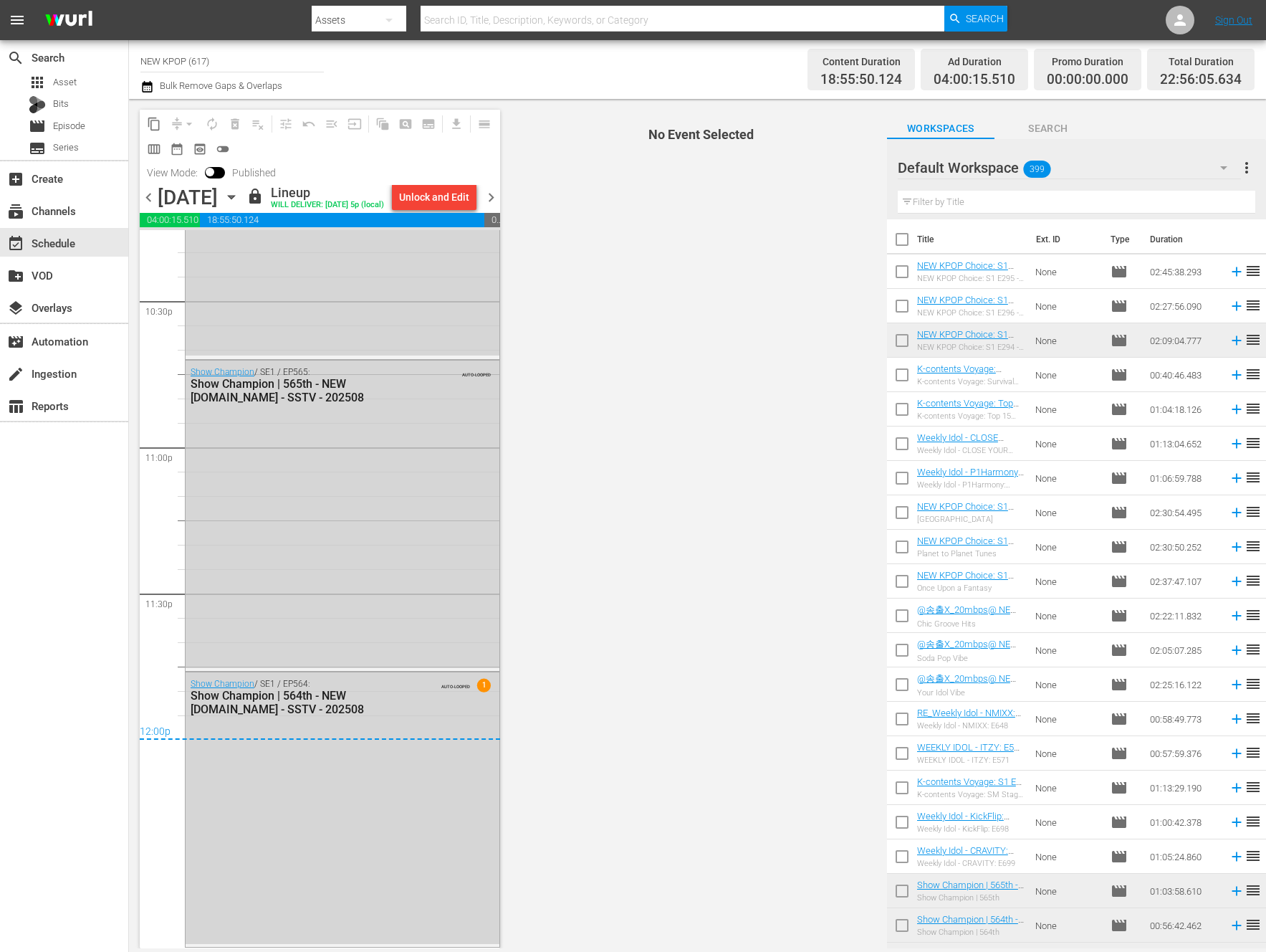
click at [337, 776] on div "Show Champion / SE1 / EP564: Show Champion | 564th - NEW [DOMAIN_NAME] - SSTV -…" at bounding box center [342, 808] width 314 height 272
